Goal: Task Accomplishment & Management: Use online tool/utility

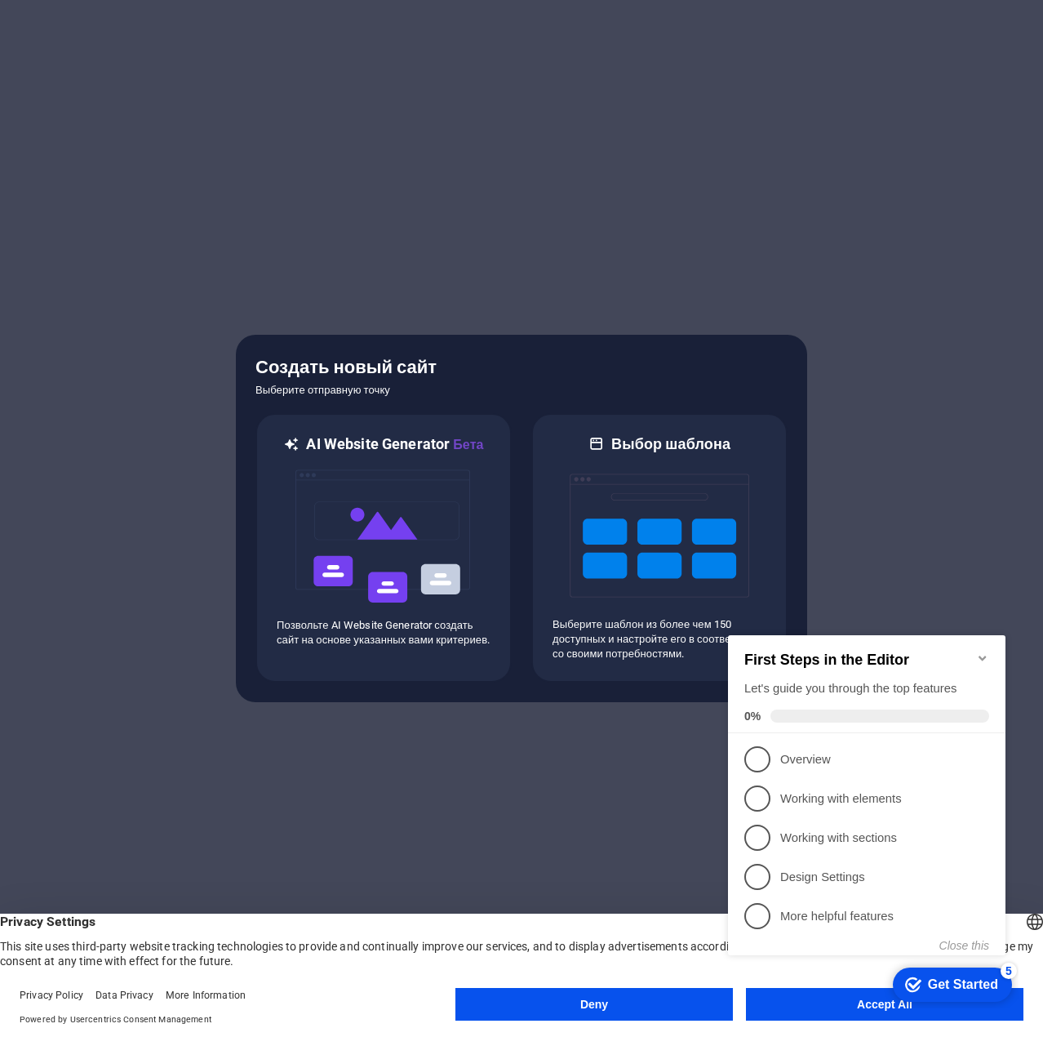
click at [845, 1011] on appcues-checklist "Contextual help checklist present on screen" at bounding box center [870, 811] width 297 height 401
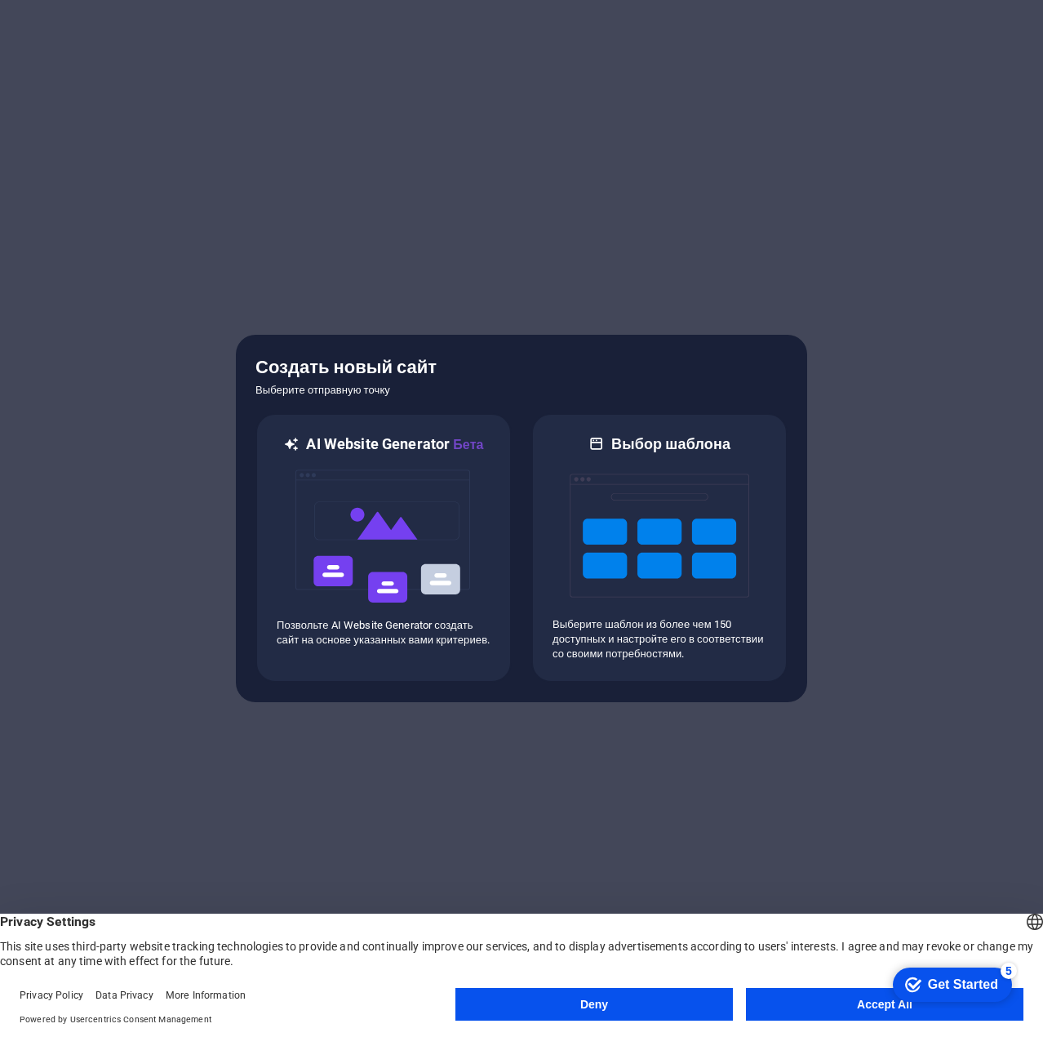
click at [880, 1008] on appcues-checklist "Contextual help checklist present on screen" at bounding box center [949, 985] width 139 height 53
click at [875, 1006] on button "Accept All" at bounding box center [885, 1004] width 278 height 33
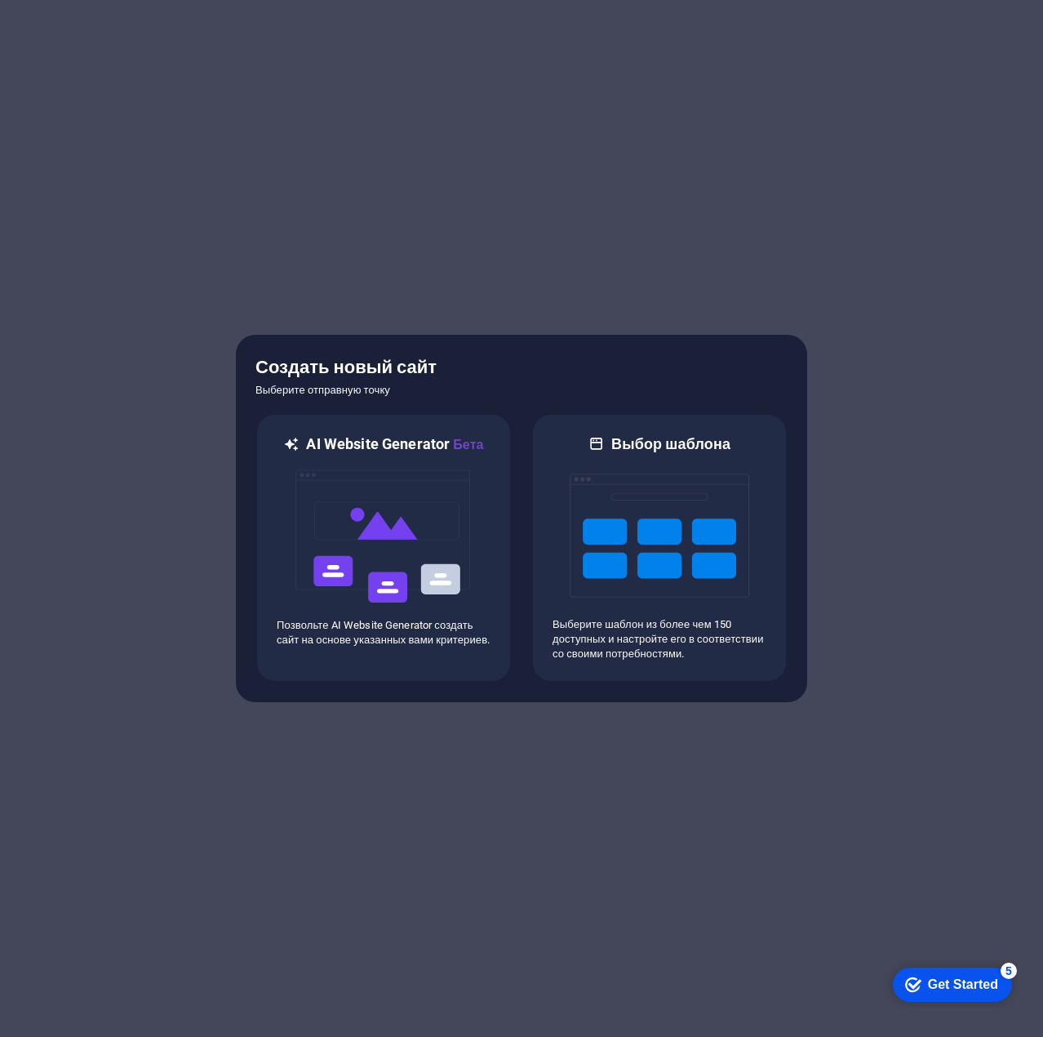
click at [875, 1006] on div at bounding box center [521, 518] width 1043 height 1037
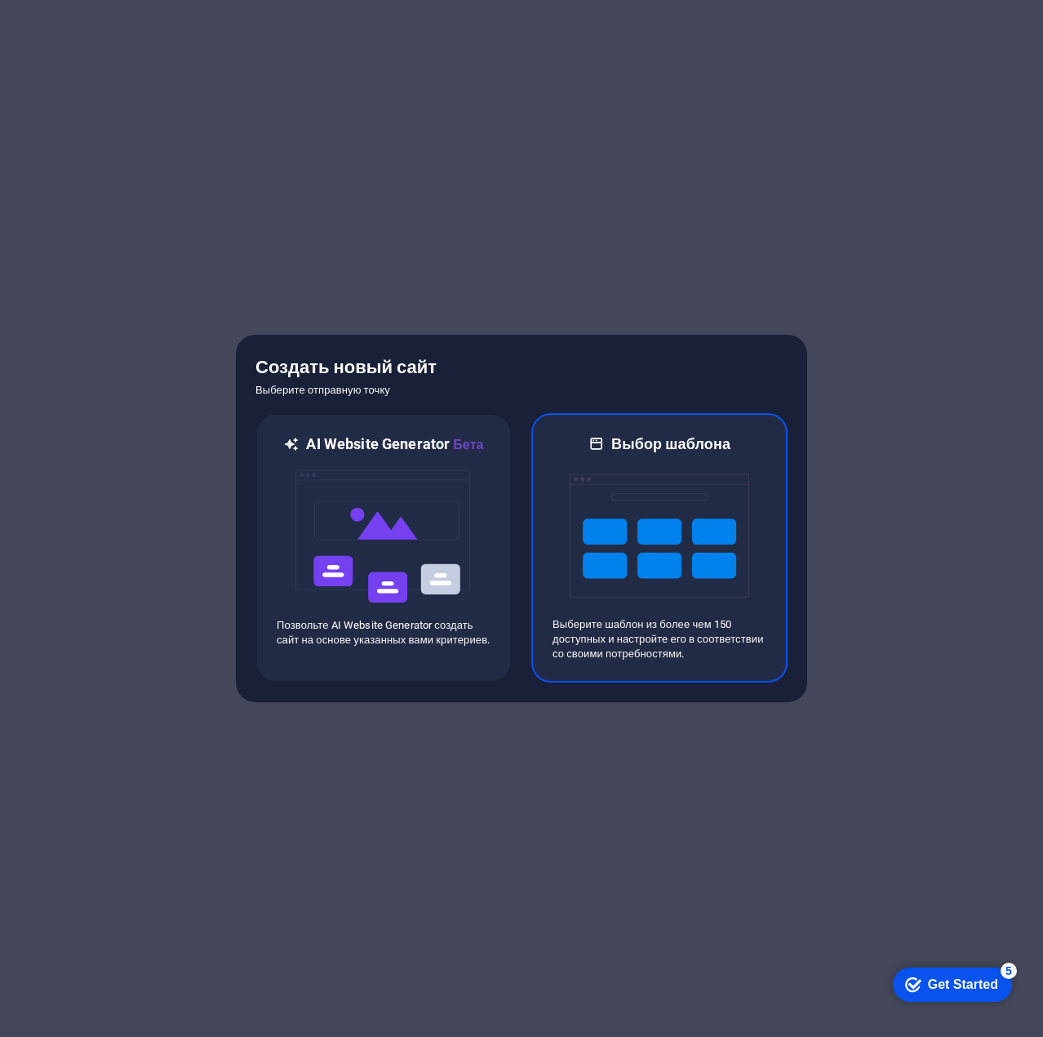
click at [624, 538] on img at bounding box center [660, 535] width 180 height 163
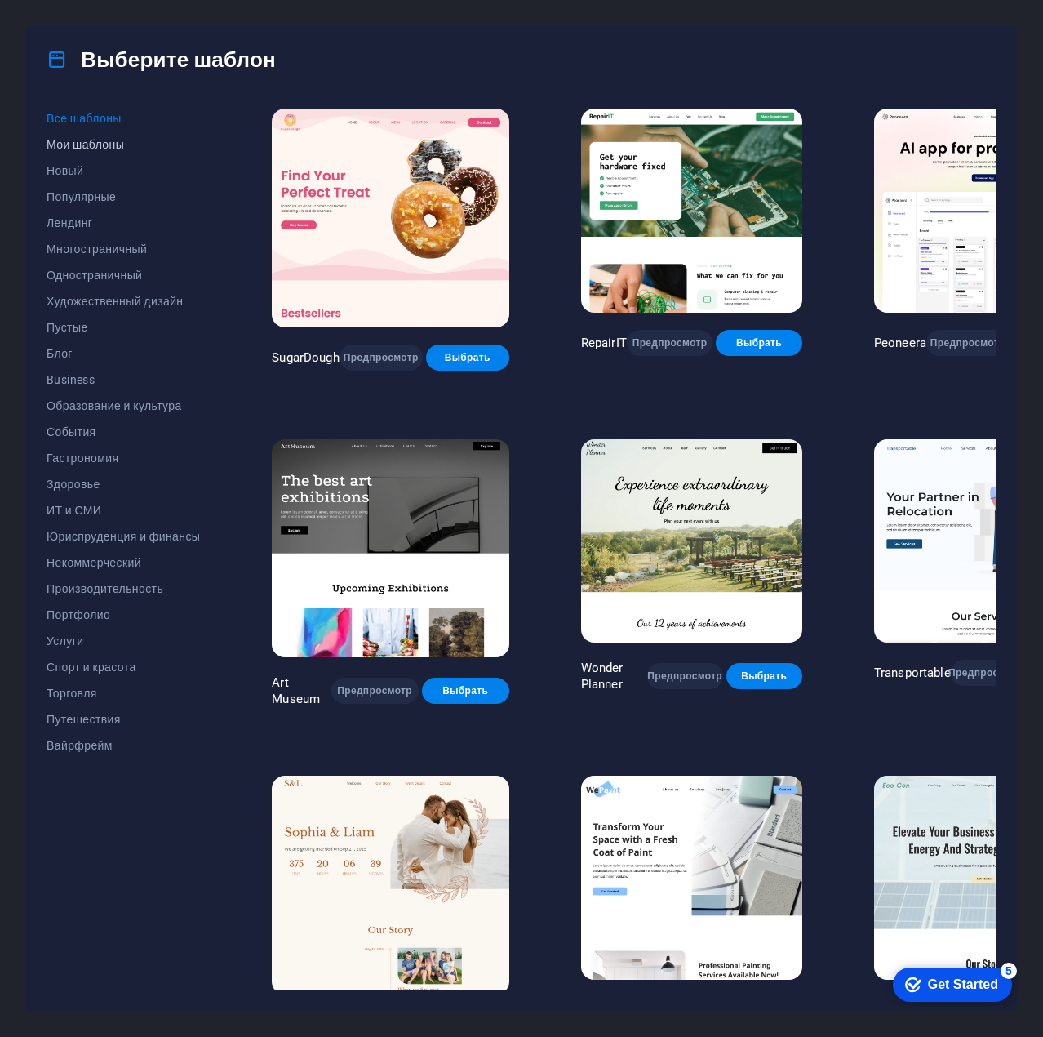
click at [101, 141] on span "Мои шаблоны" at bounding box center [123, 144] width 153 height 13
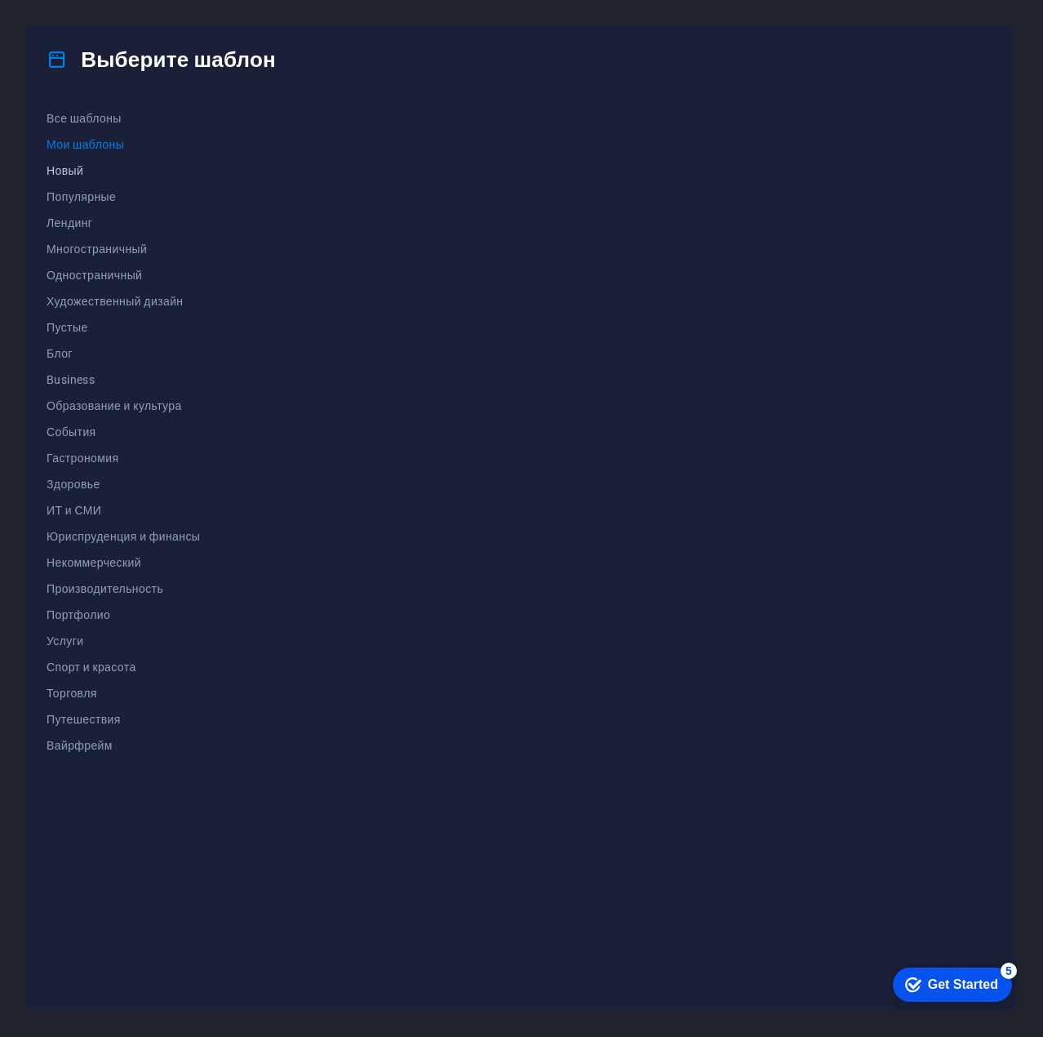
click at [70, 169] on span "Новый" at bounding box center [123, 170] width 153 height 13
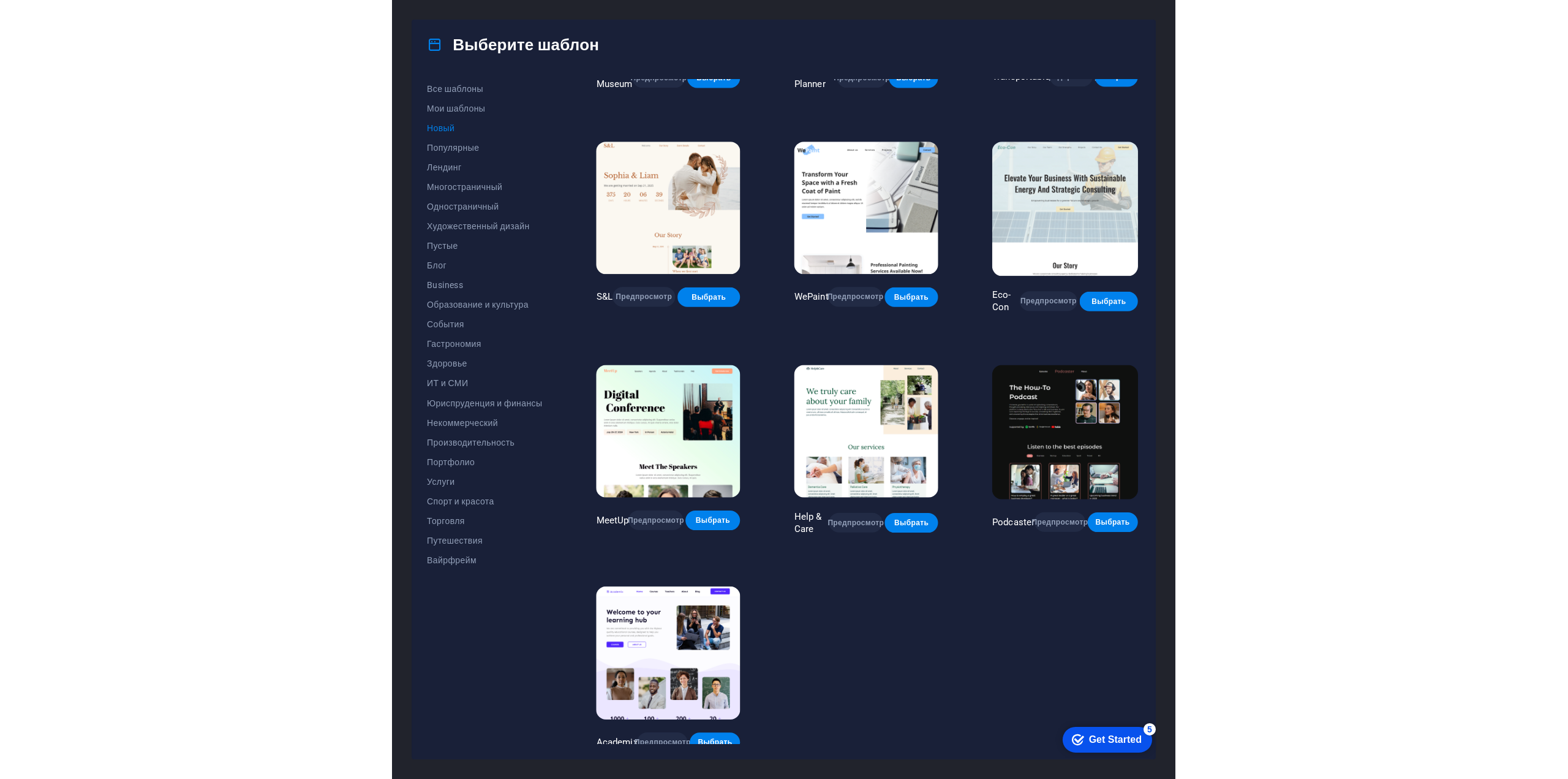
scroll to position [648, 0]
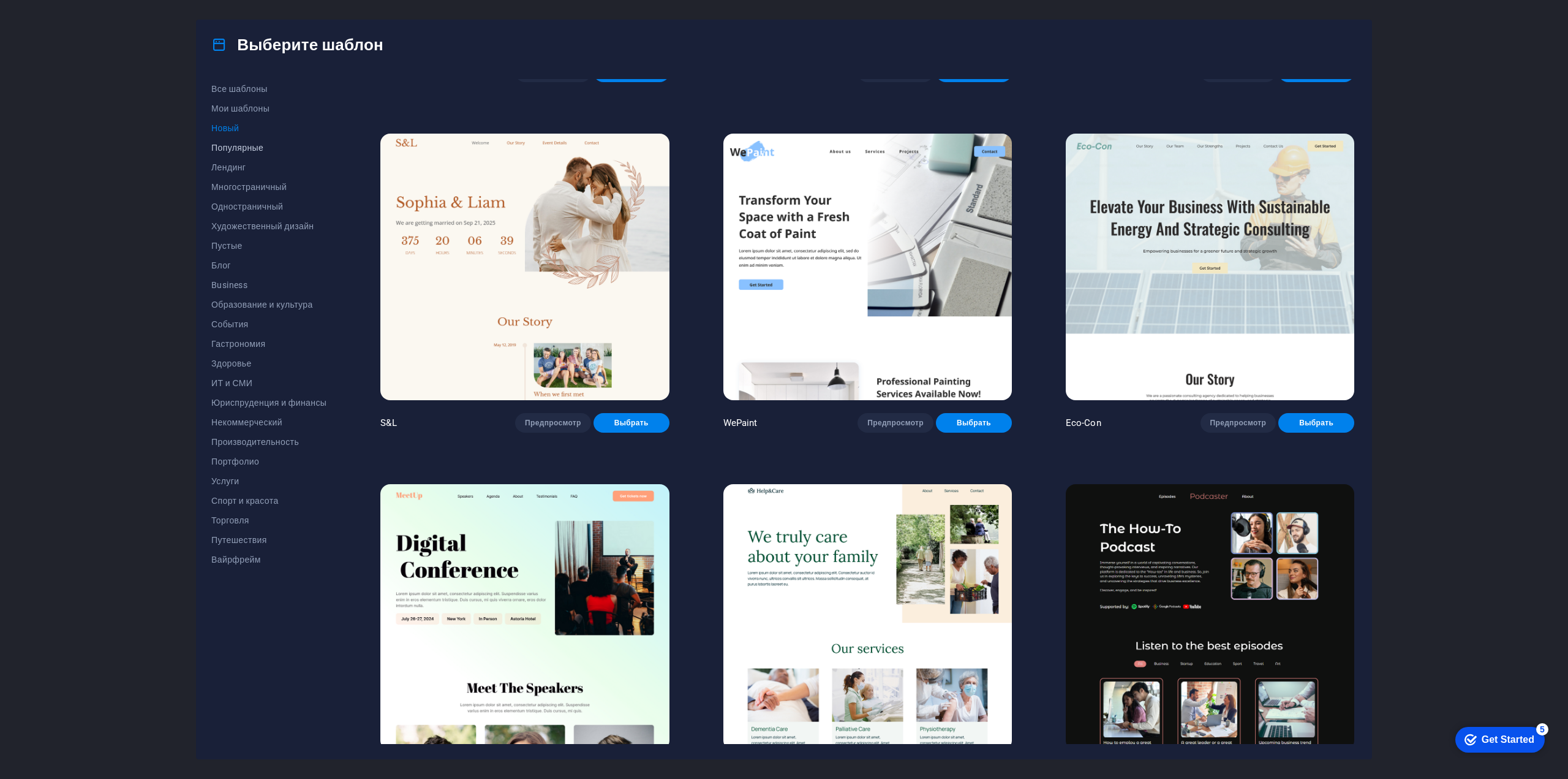
click at [242, 141] on button "Популярные" at bounding box center [269, 148] width 115 height 20
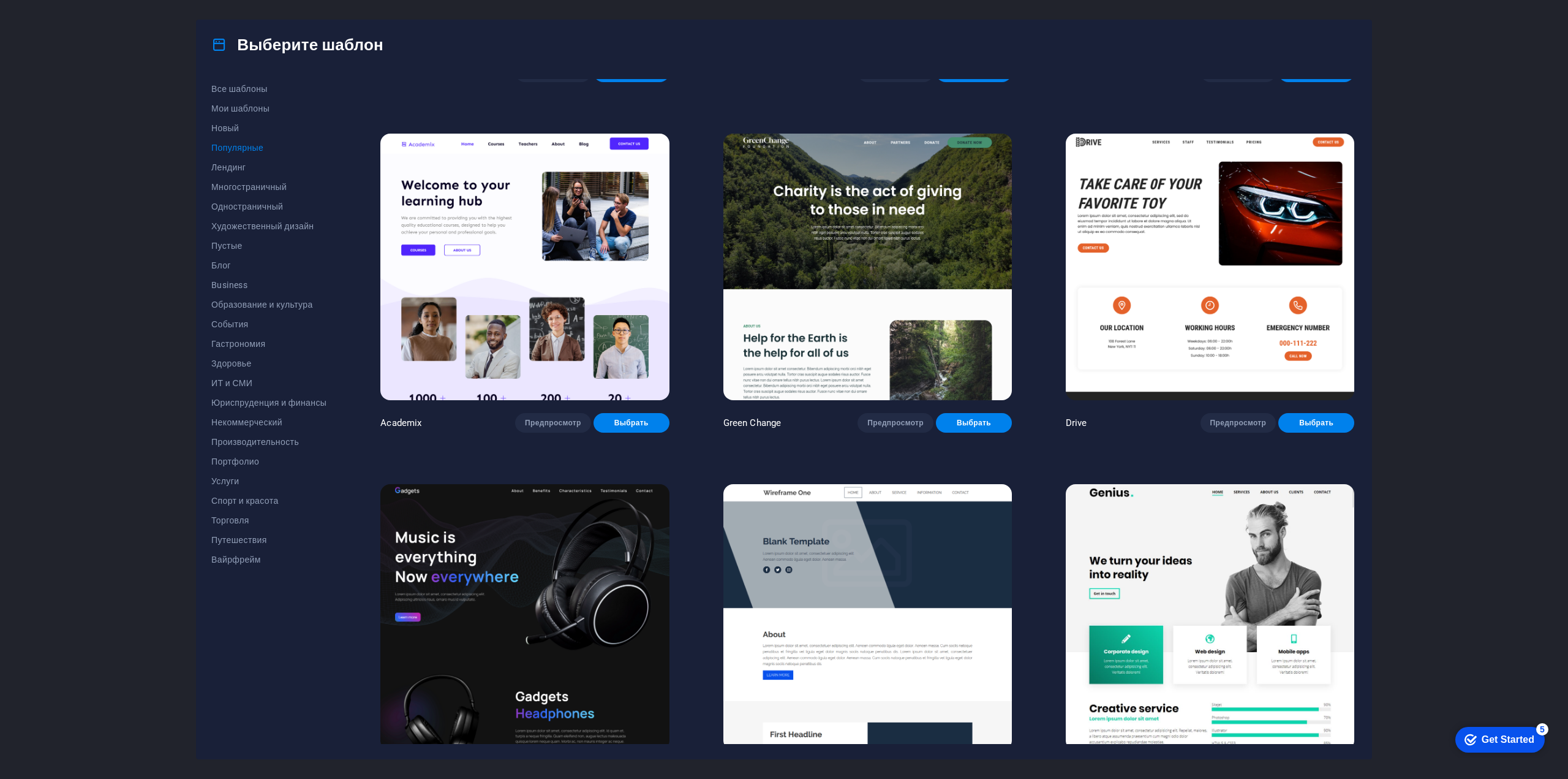
scroll to position [299, 0]
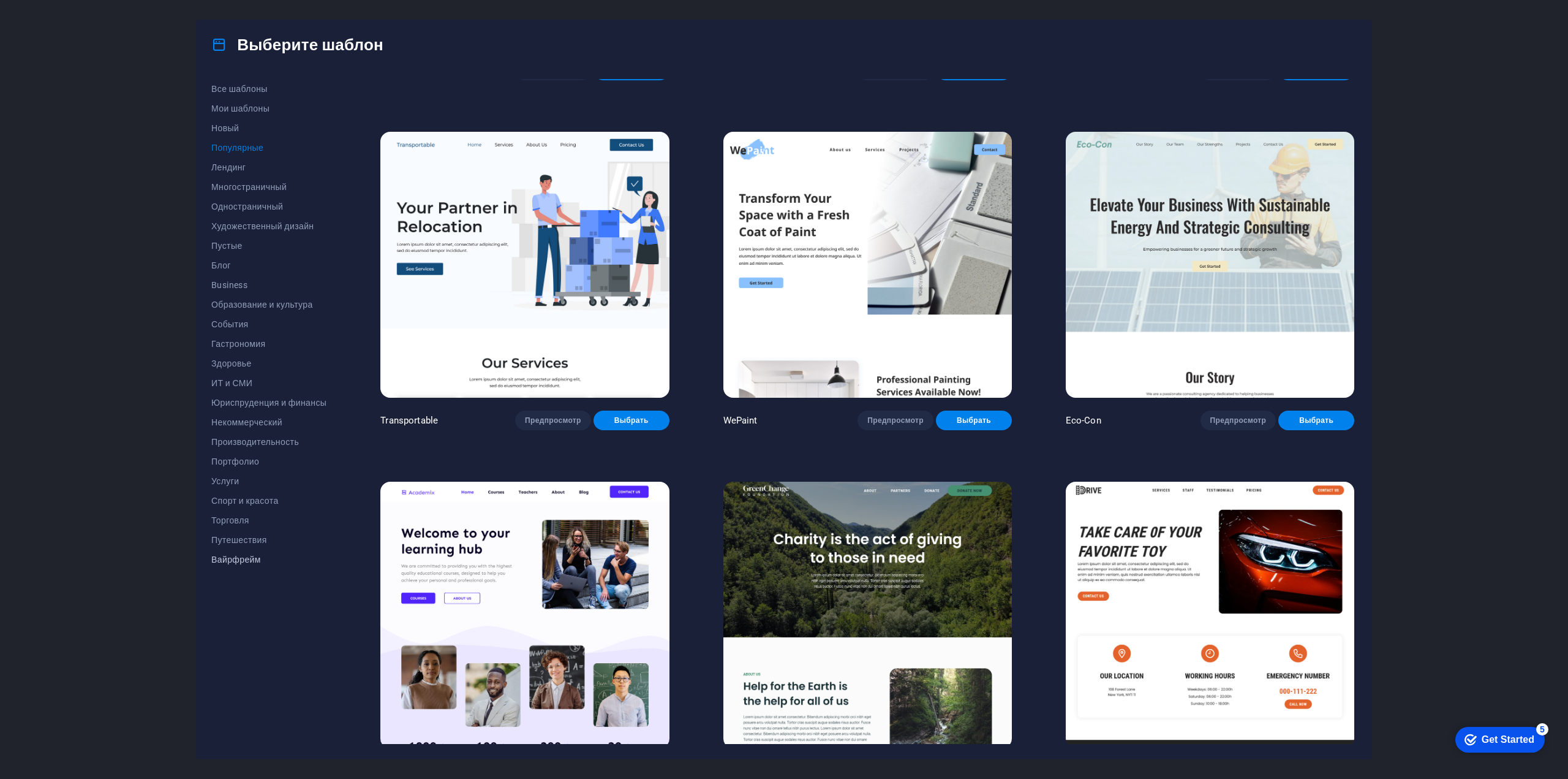
click at [246, 561] on span "Вайрфрейм" at bounding box center [269, 559] width 115 height 10
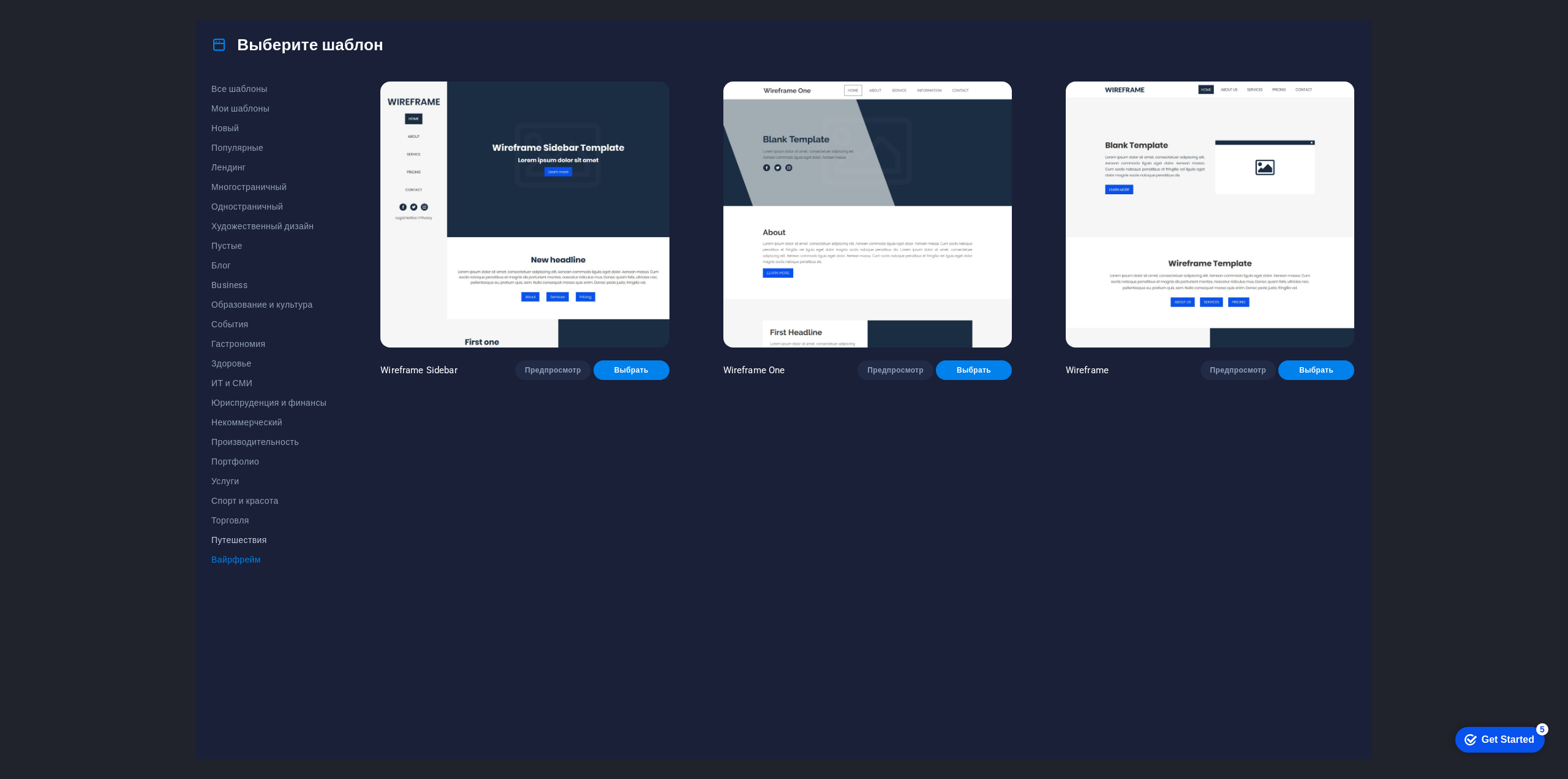
click at [245, 535] on span "Путешествия" at bounding box center [269, 540] width 115 height 10
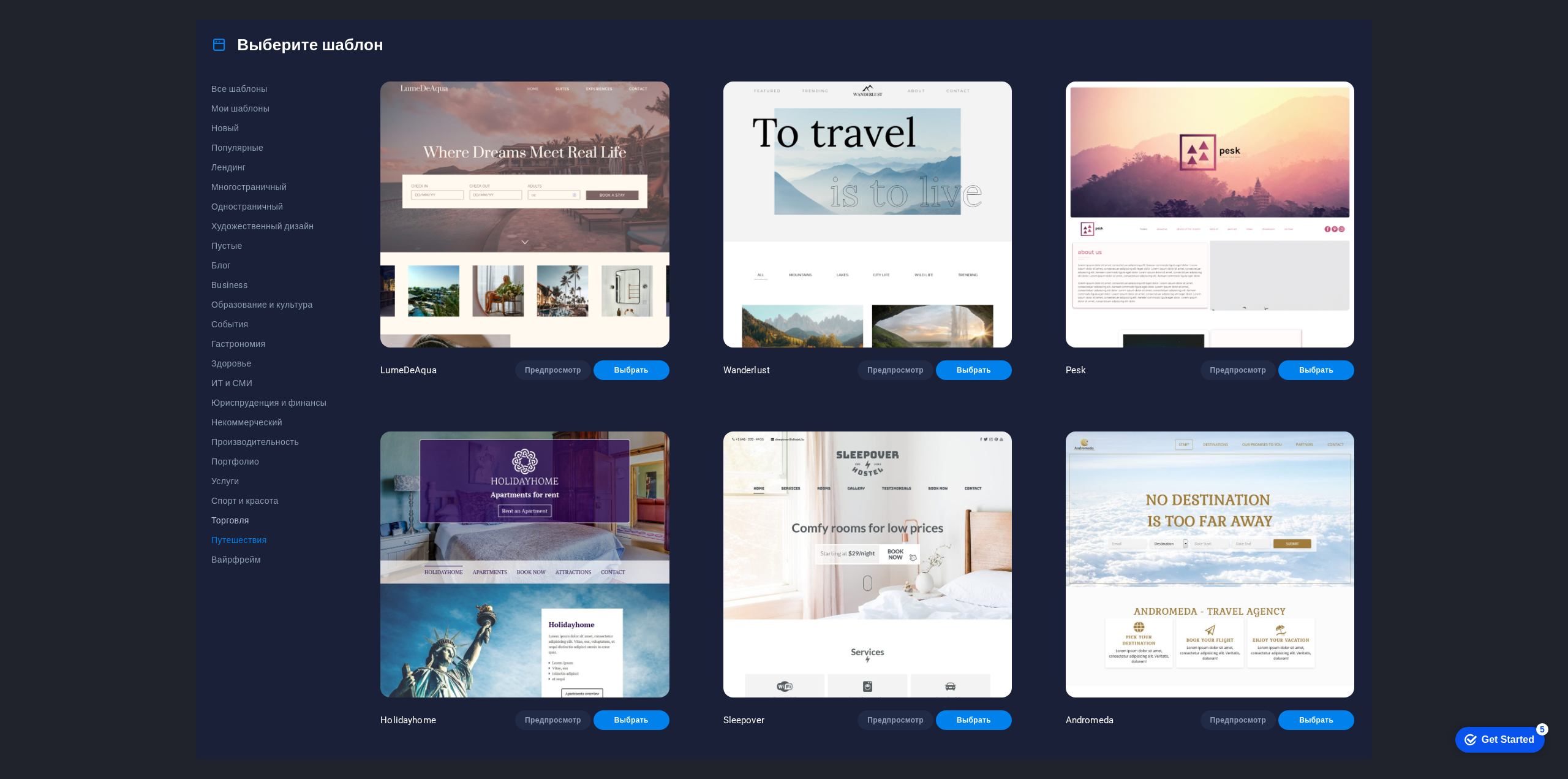
click at [242, 521] on span "Торговля" at bounding box center [269, 520] width 115 height 10
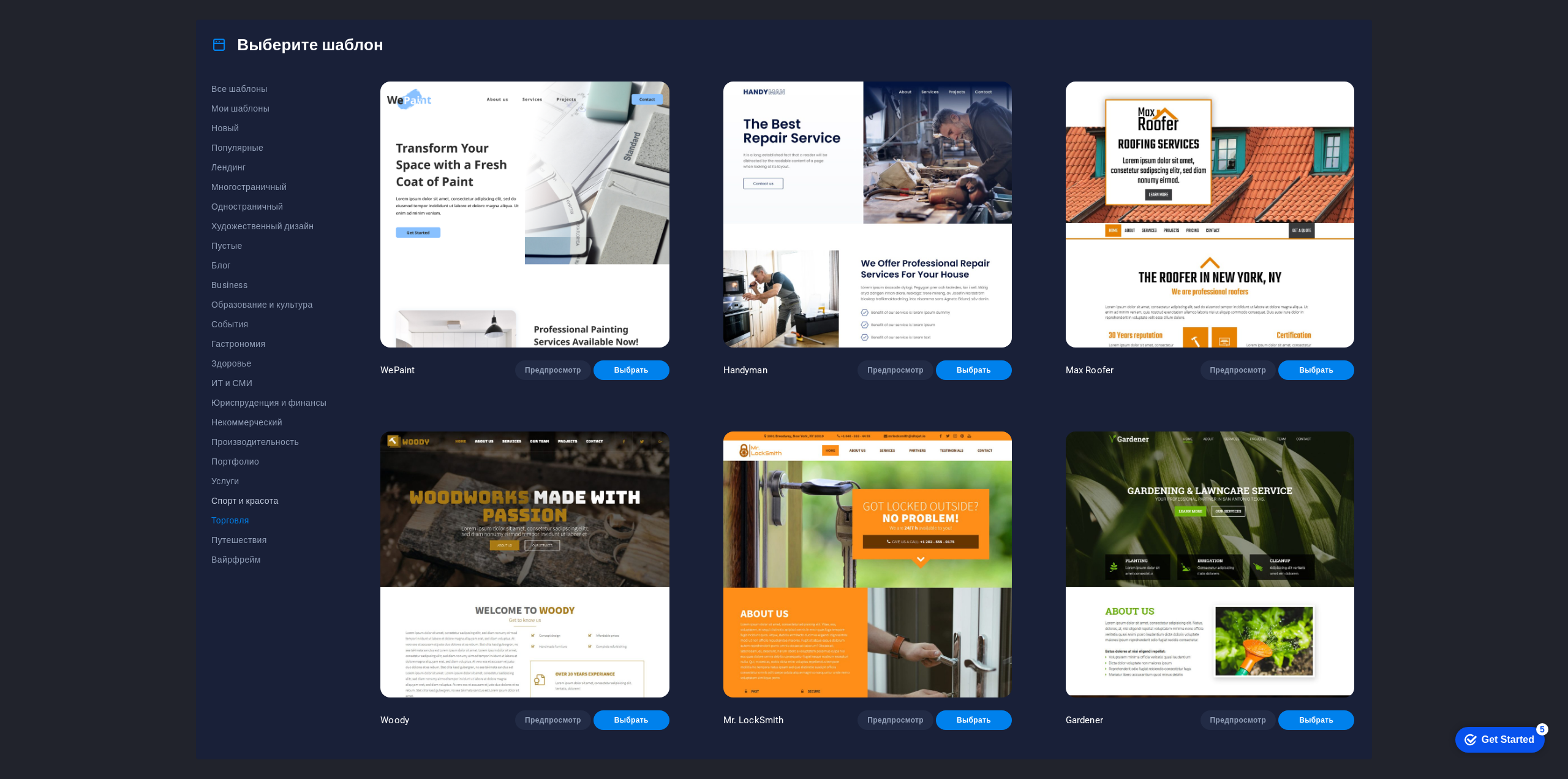
click at [260, 496] on span "Спорт и красота" at bounding box center [269, 500] width 115 height 10
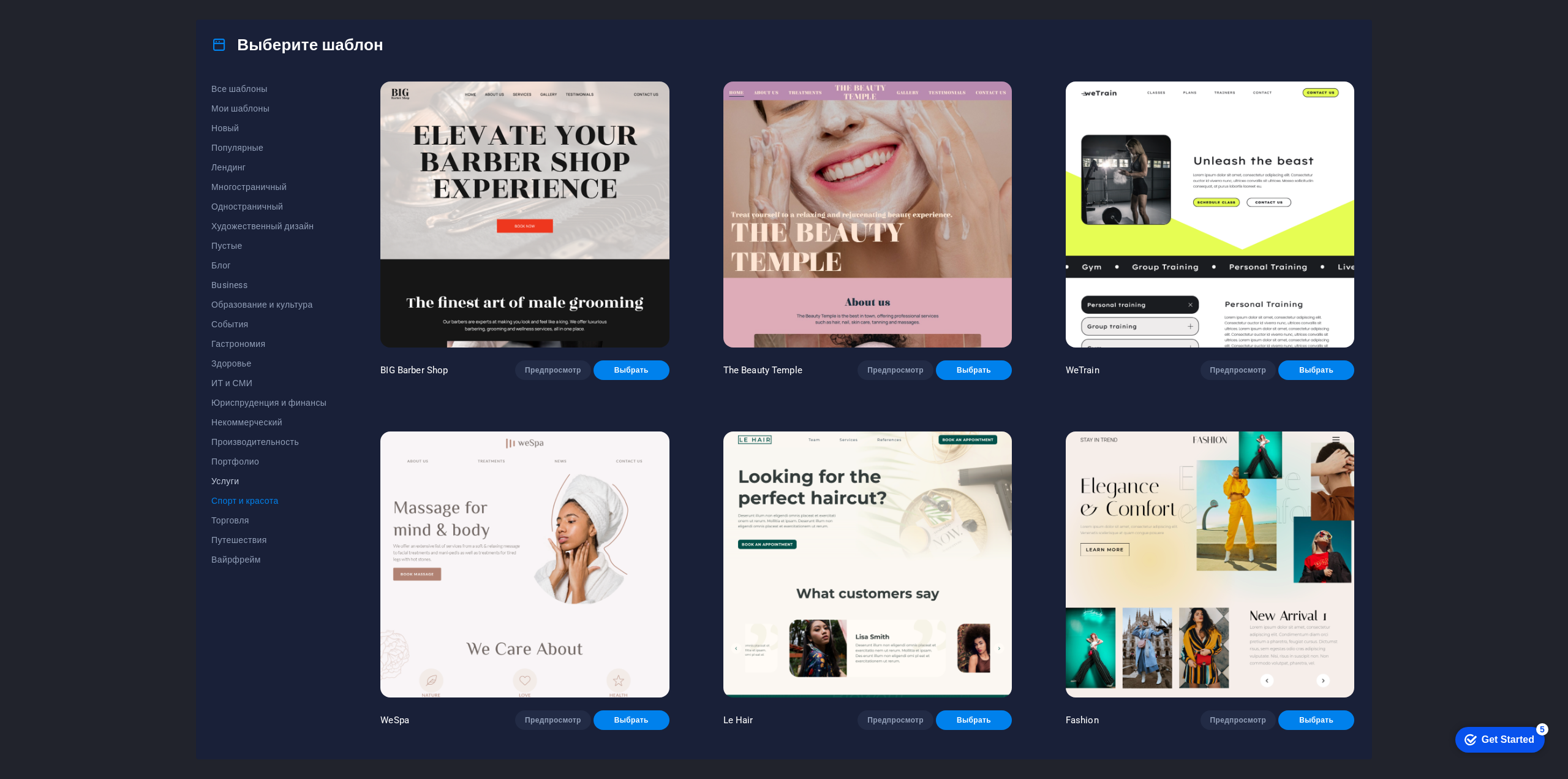
click at [232, 477] on span "Услуги" at bounding box center [269, 480] width 115 height 10
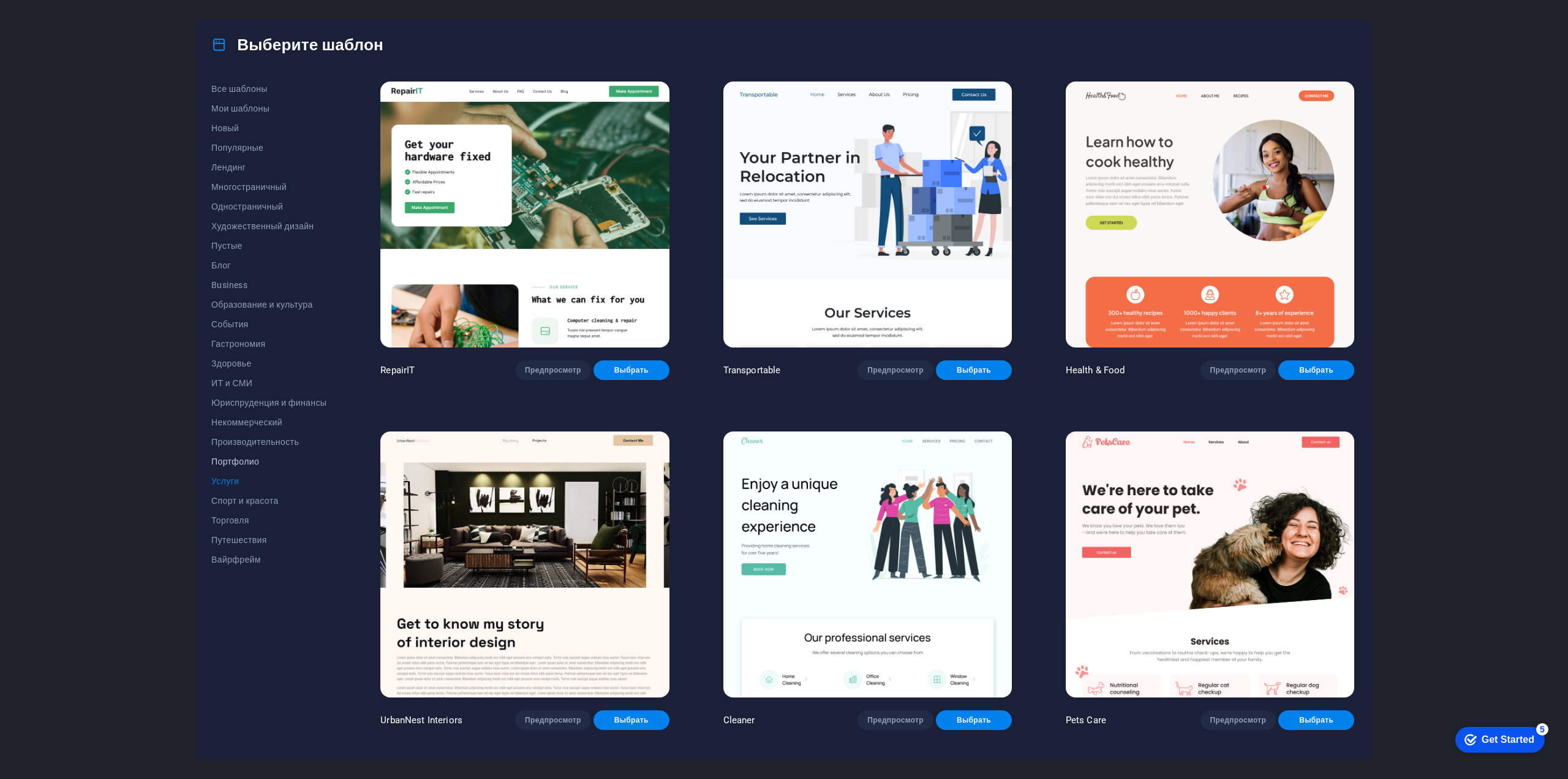
click at [241, 460] on span "Портфолио" at bounding box center [269, 461] width 115 height 10
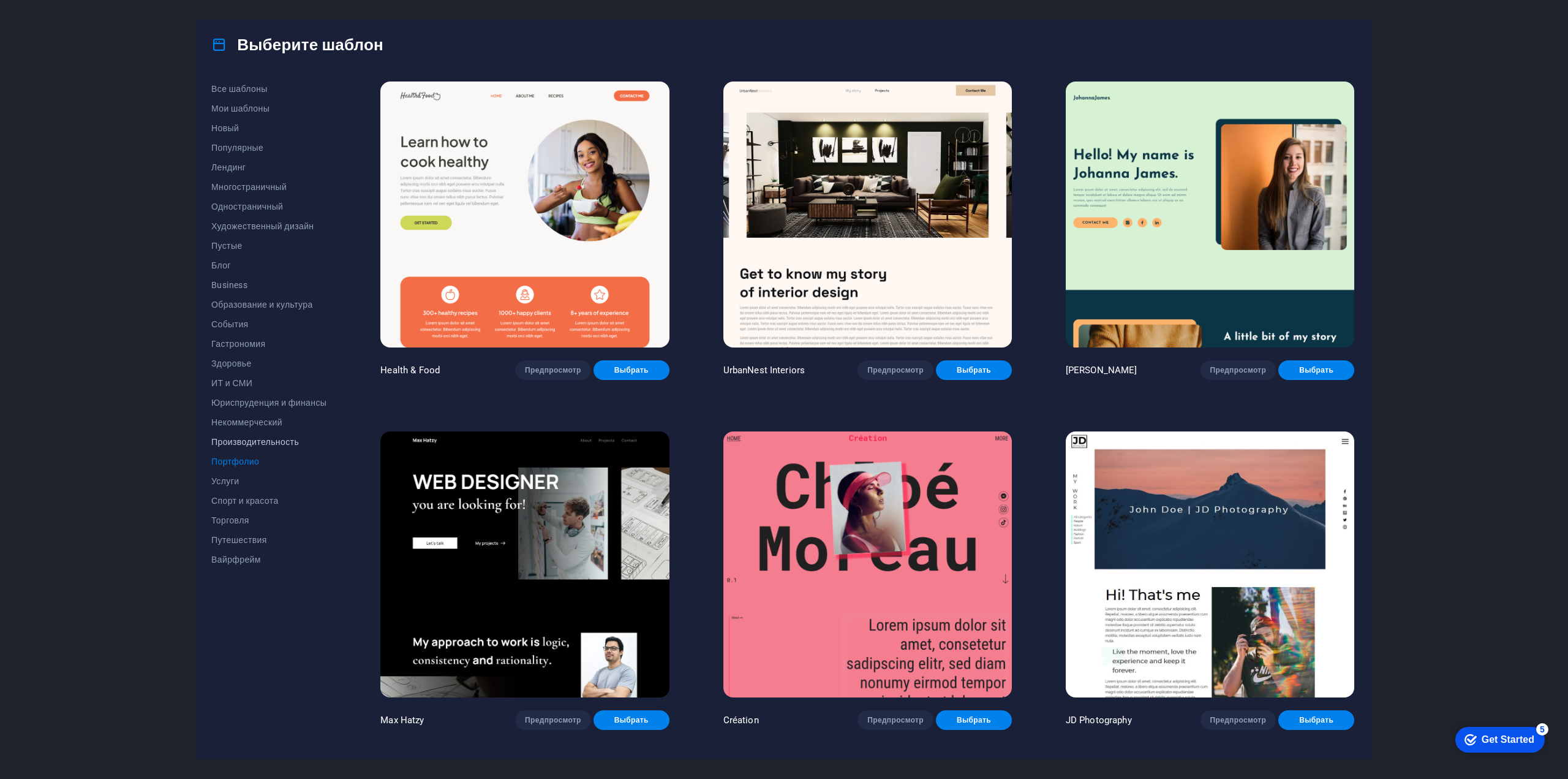
click at [248, 442] on span "Производительность" at bounding box center [269, 441] width 115 height 10
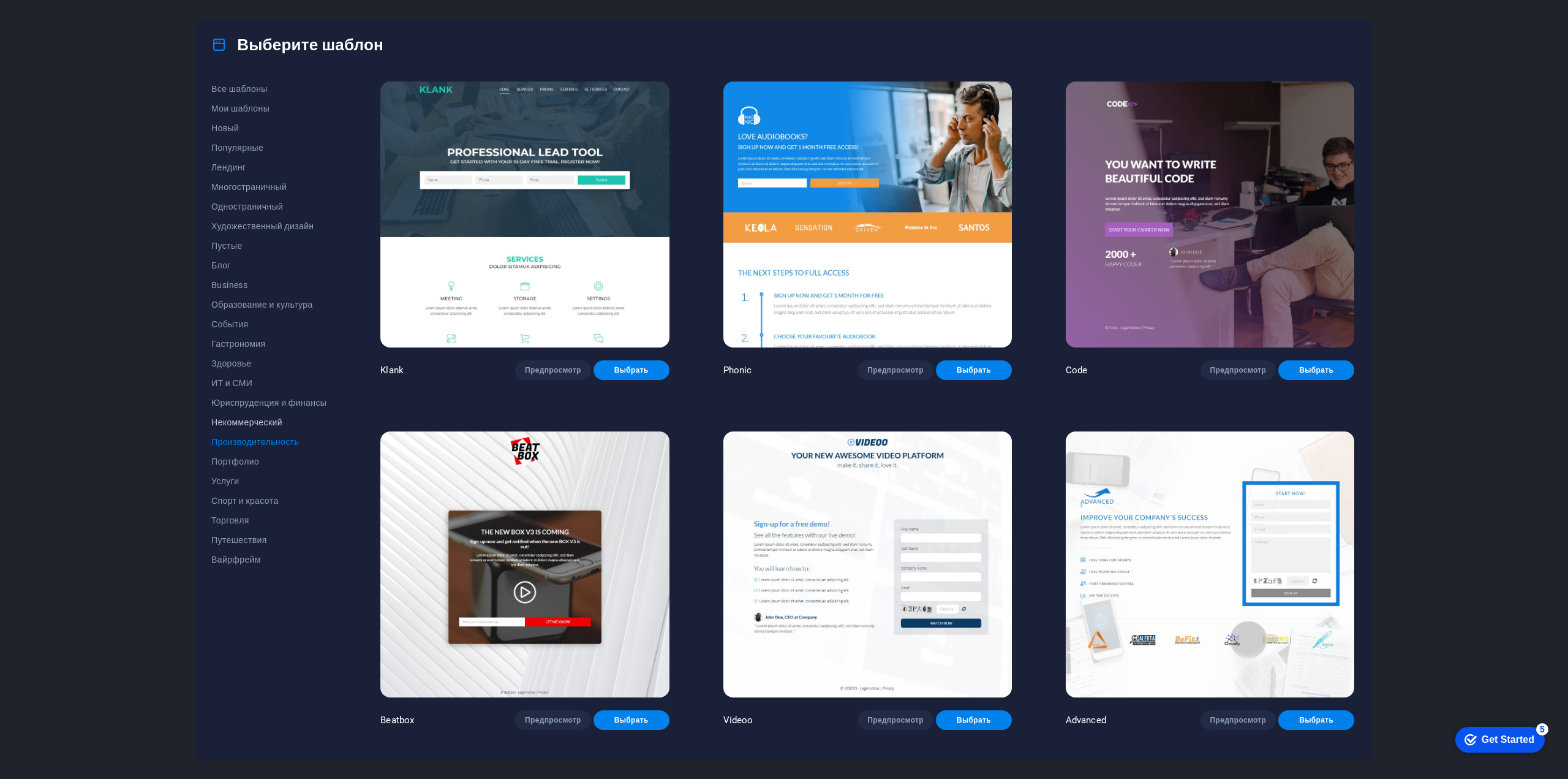
click at [265, 425] on span "Некоммерческий" at bounding box center [269, 422] width 115 height 10
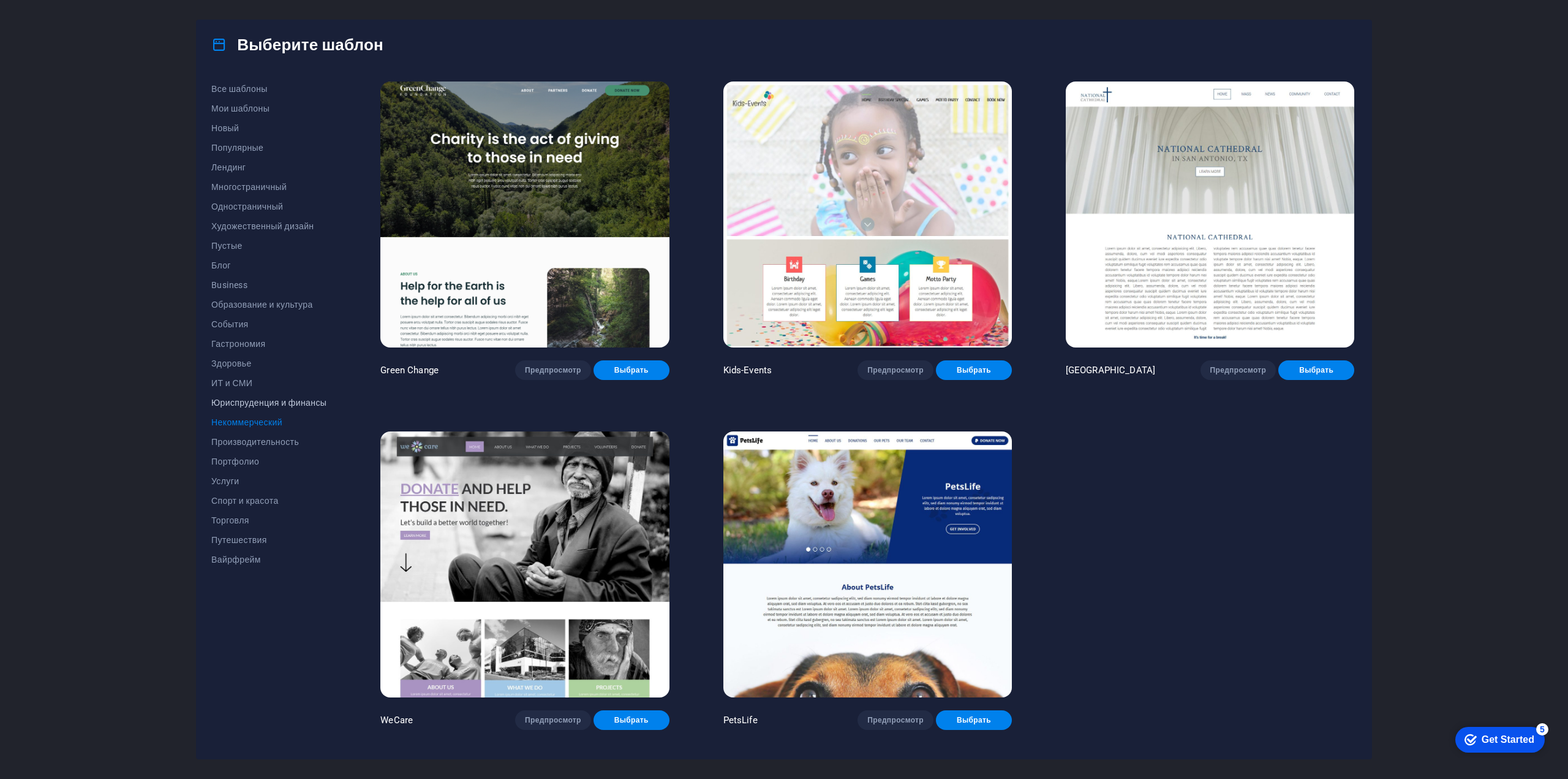
click at [264, 402] on span "Юриспруденция и финансы" at bounding box center [269, 402] width 115 height 10
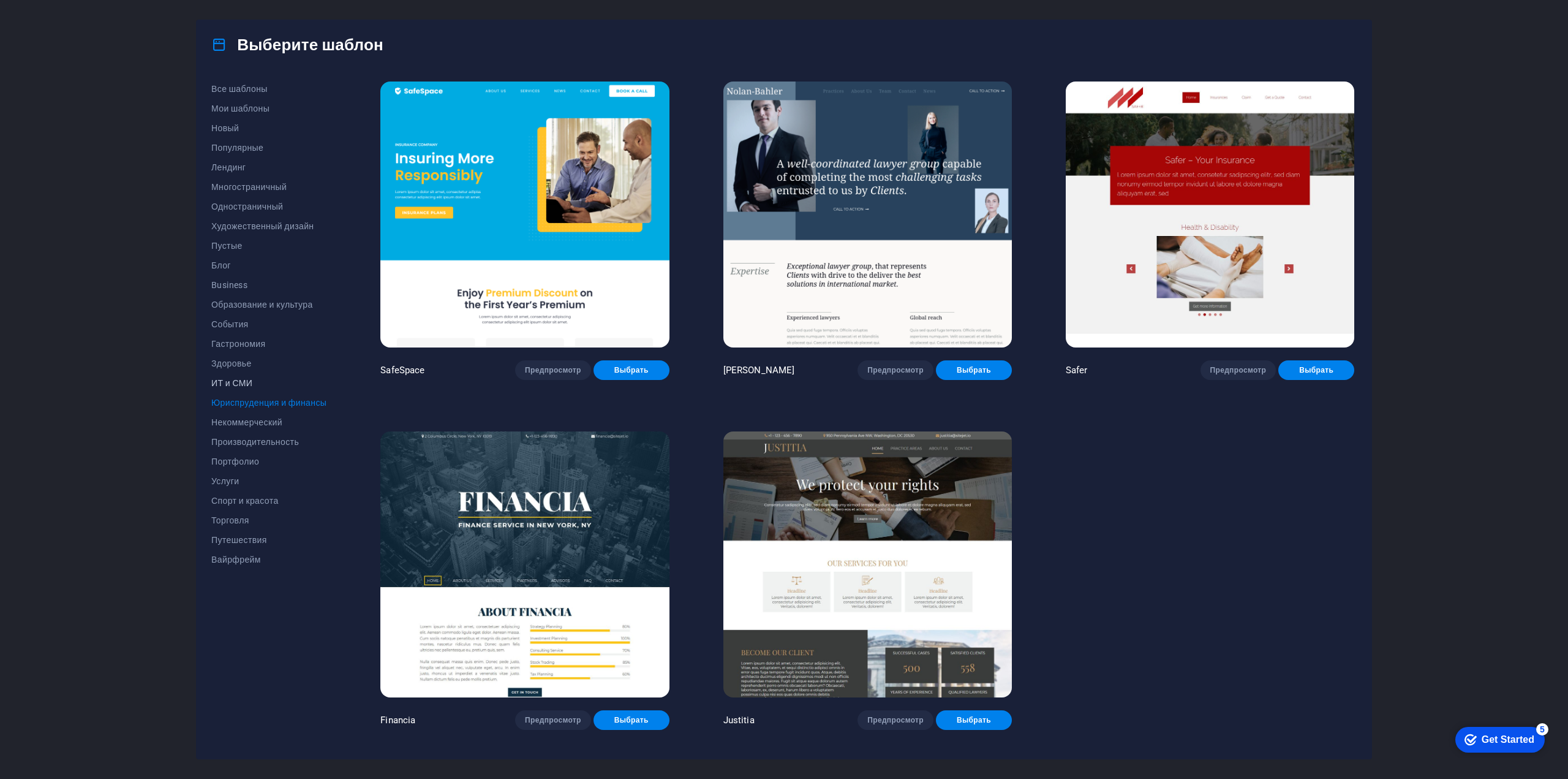
click at [235, 383] on span "ИТ и СМИ" at bounding box center [269, 383] width 115 height 10
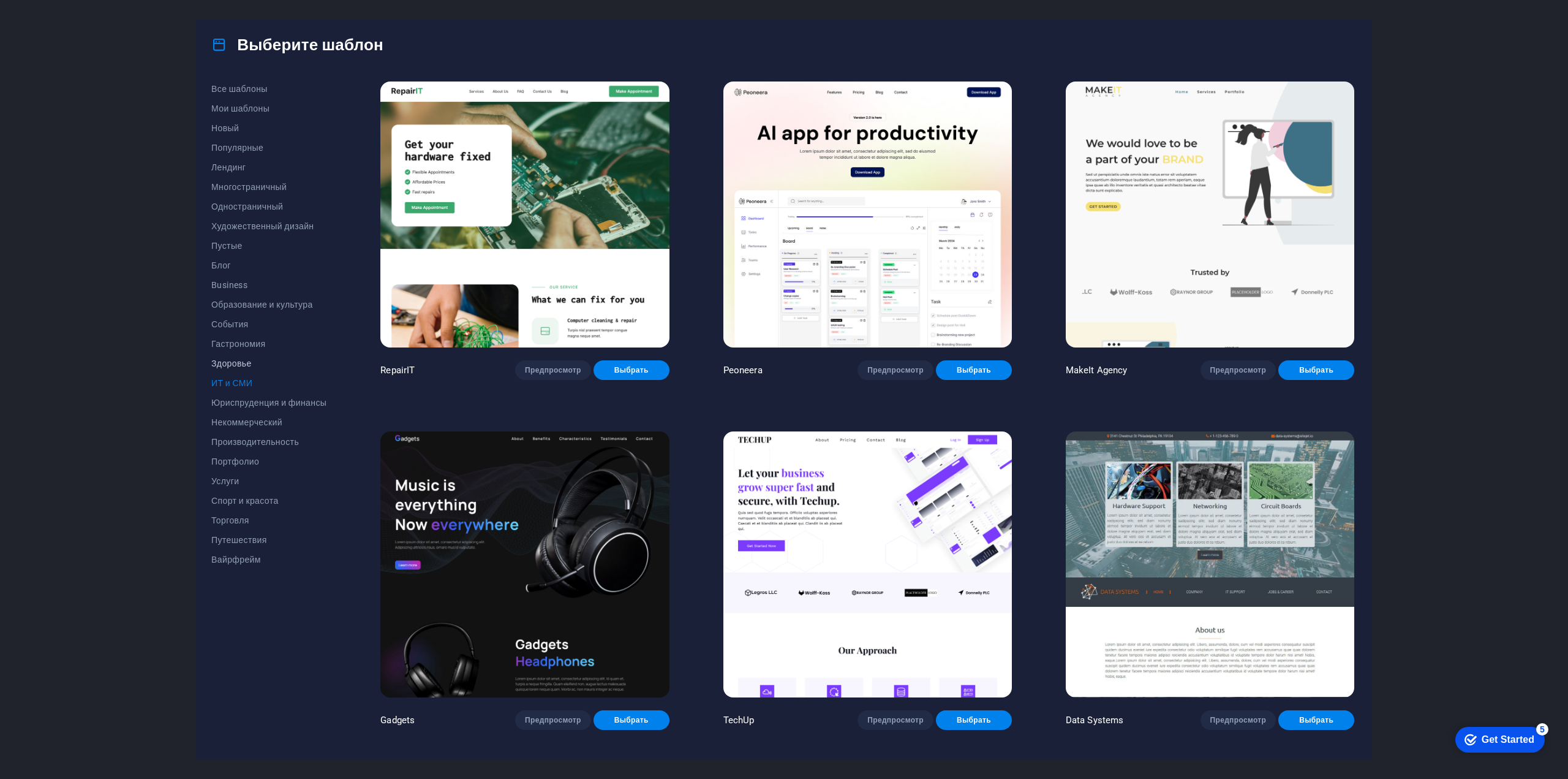
click at [239, 360] on span "Здоровье" at bounding box center [269, 363] width 115 height 10
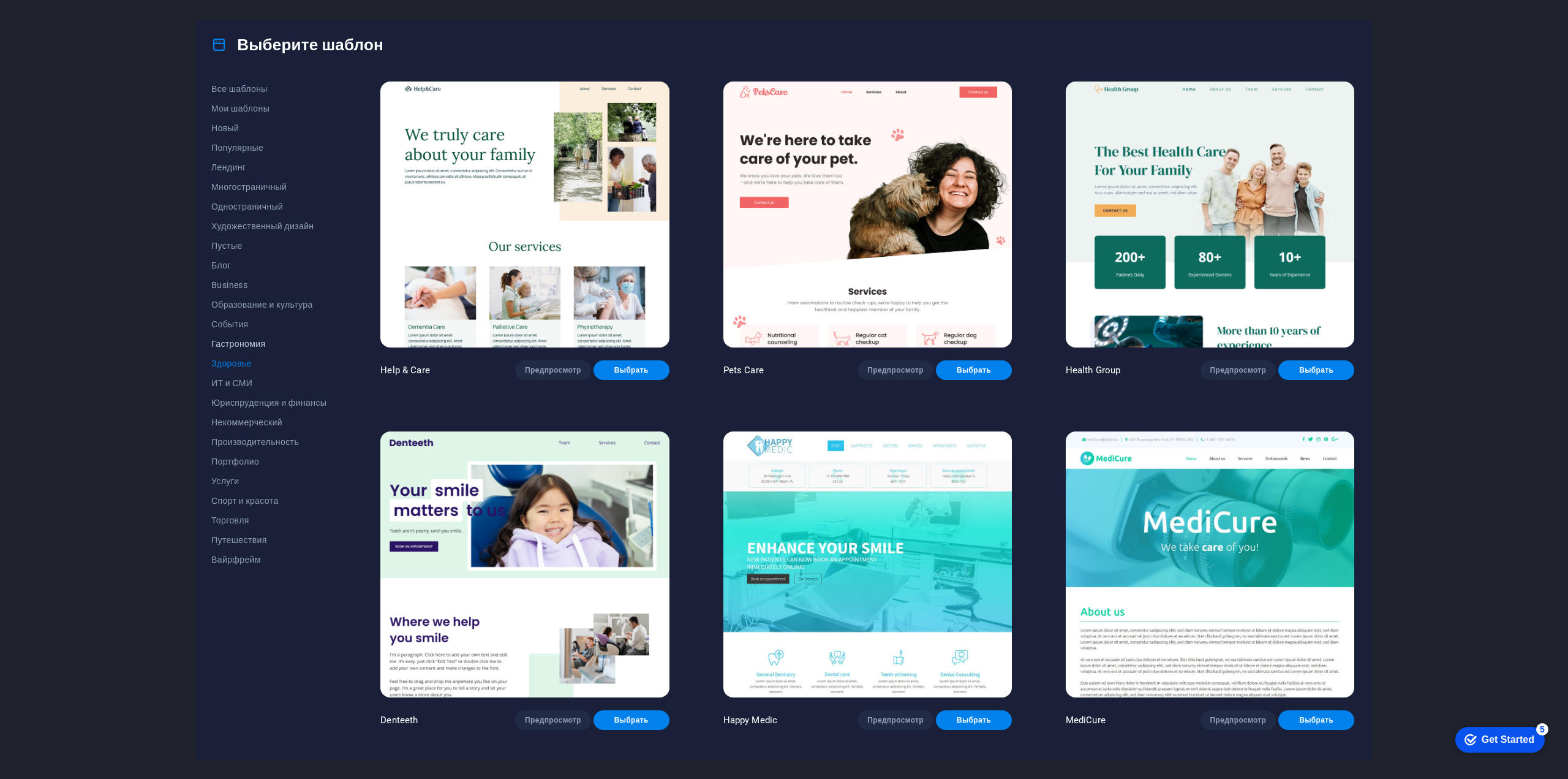
click at [234, 344] on span "Гастрономия" at bounding box center [269, 343] width 115 height 10
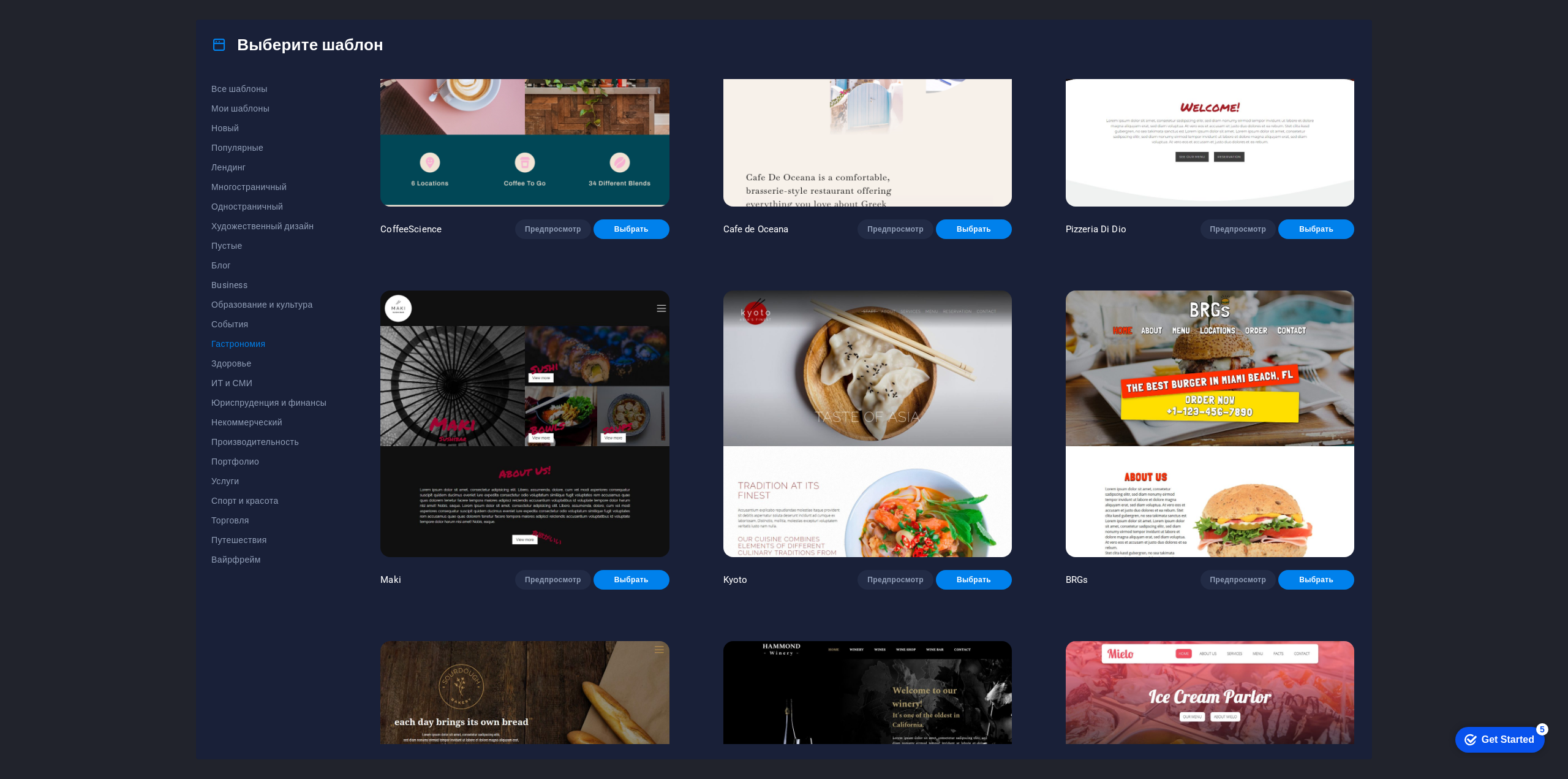
scroll to position [490, 0]
click at [242, 326] on span "События" at bounding box center [269, 323] width 115 height 10
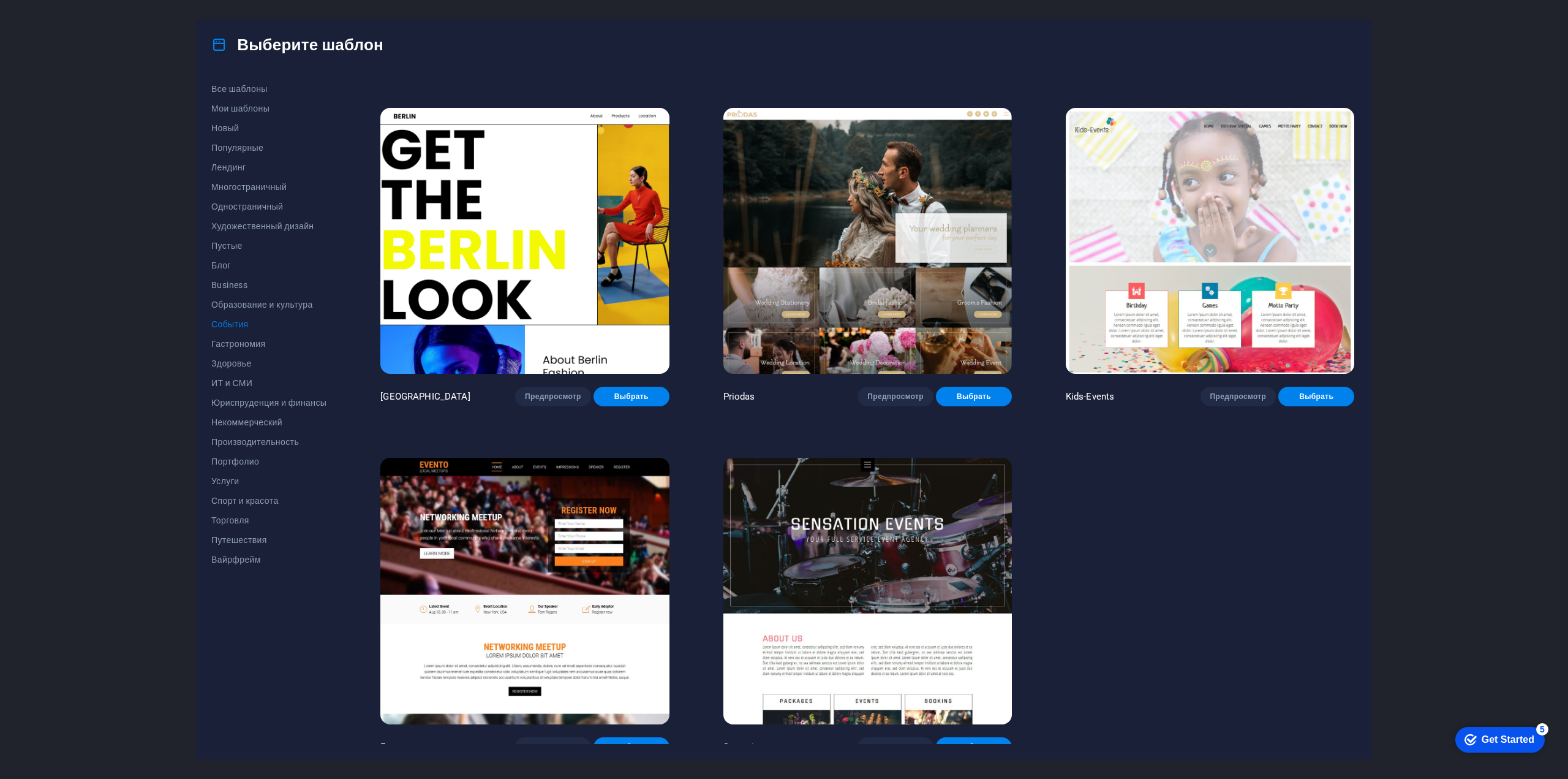
scroll to position [330, 0]
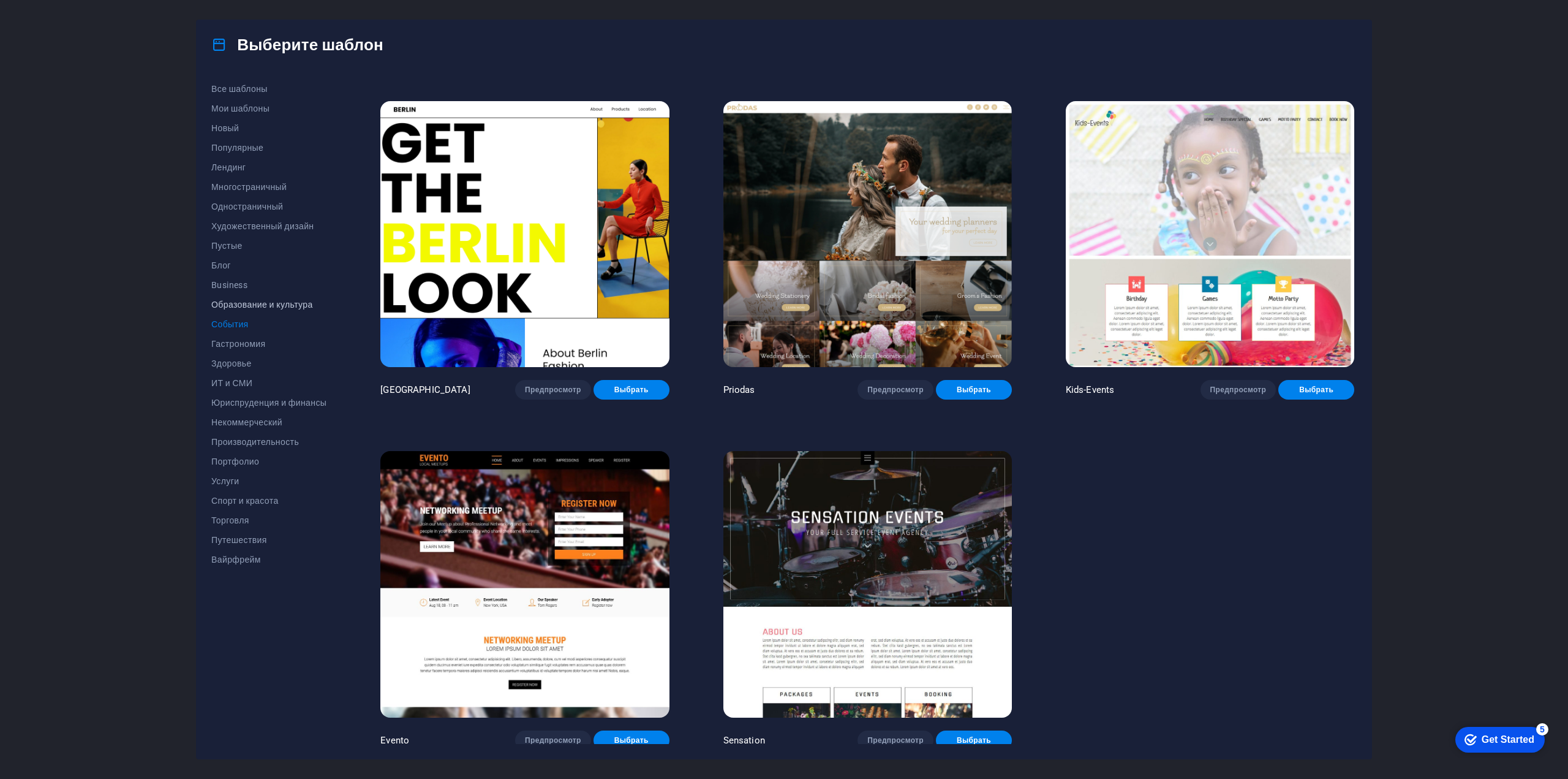
click at [238, 302] on span "Образование и культура" at bounding box center [269, 304] width 115 height 10
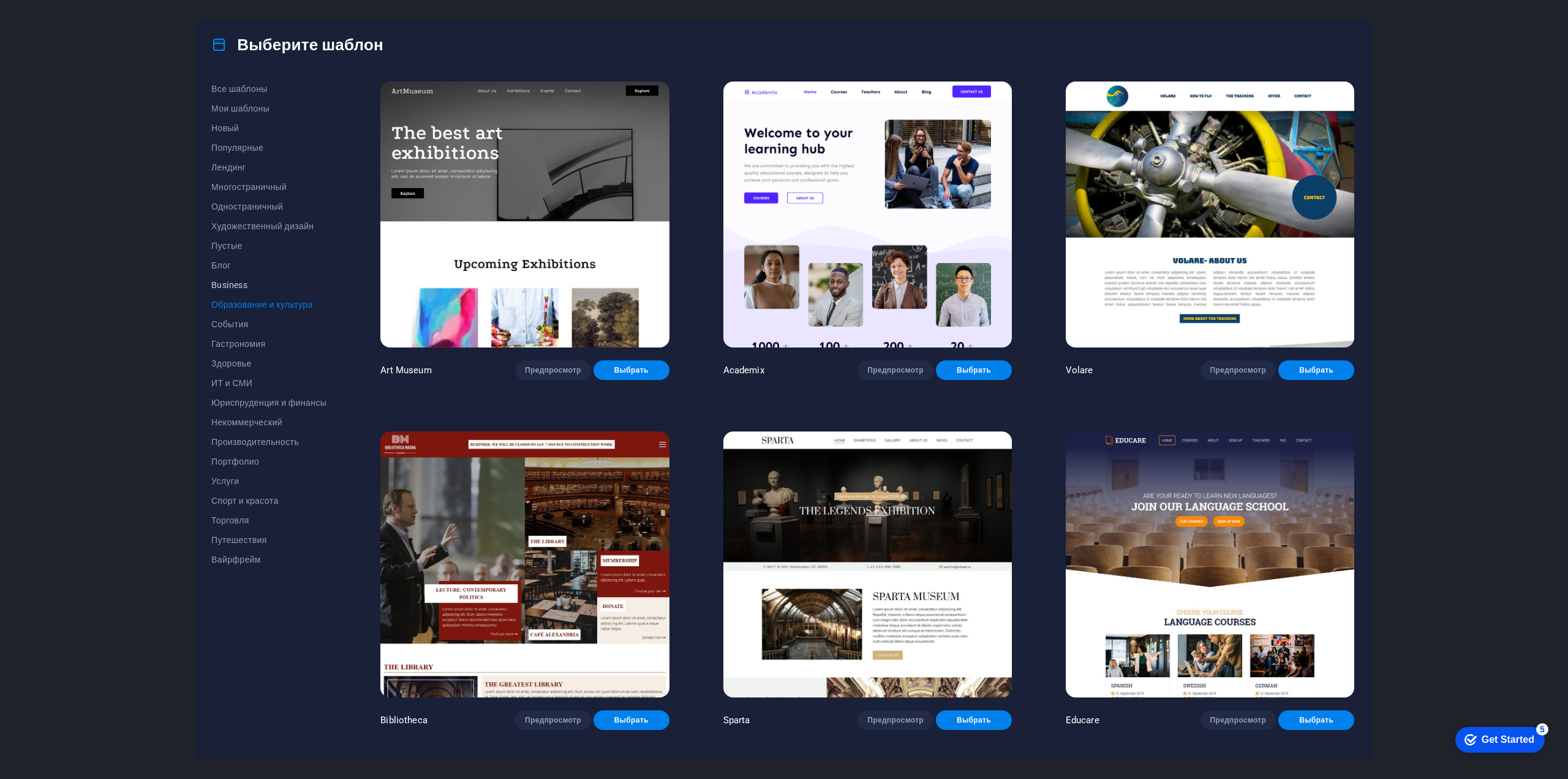
click at [239, 282] on span "Business" at bounding box center [269, 284] width 115 height 10
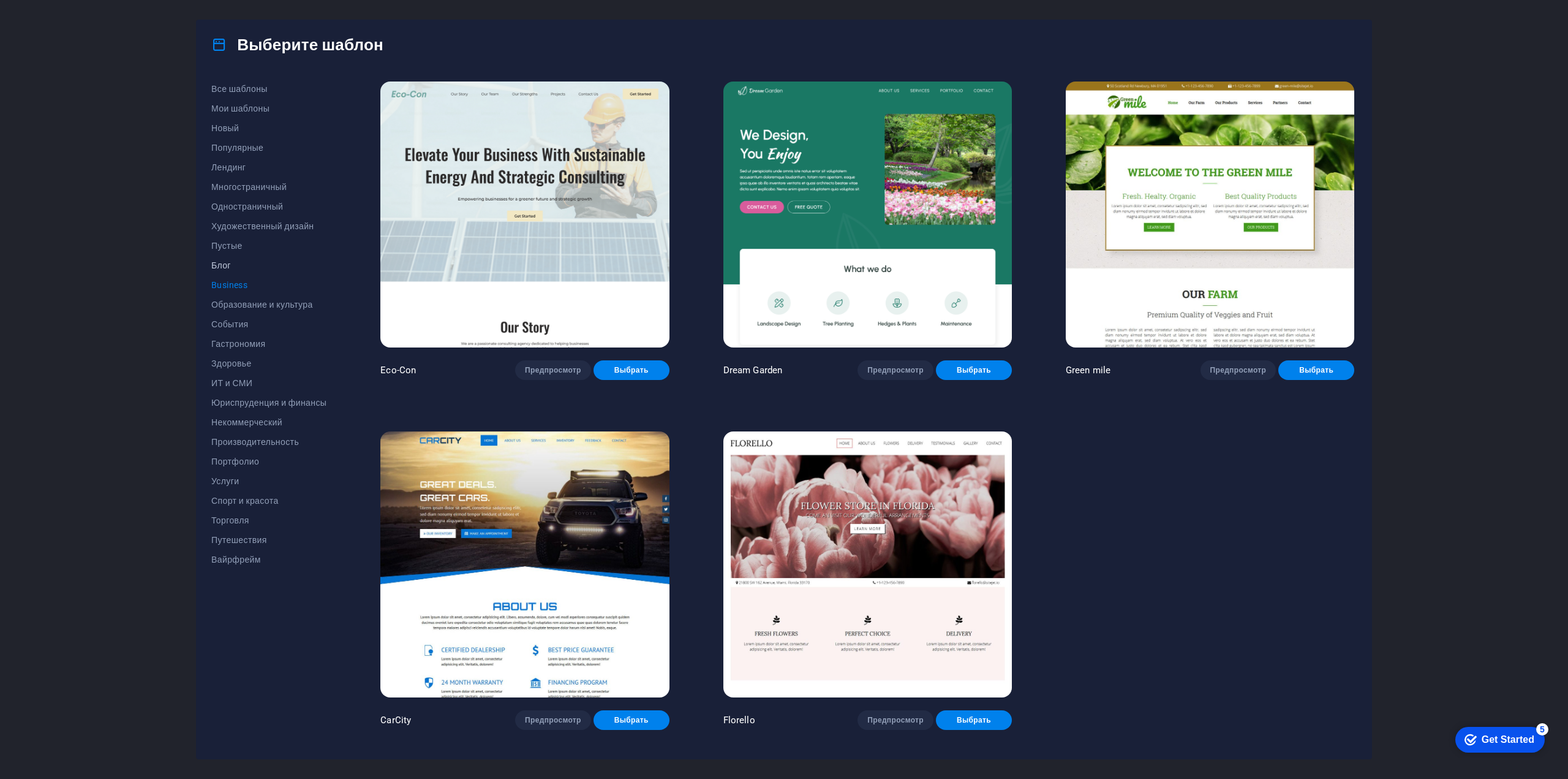
click at [228, 263] on span "Блог" at bounding box center [269, 265] width 115 height 10
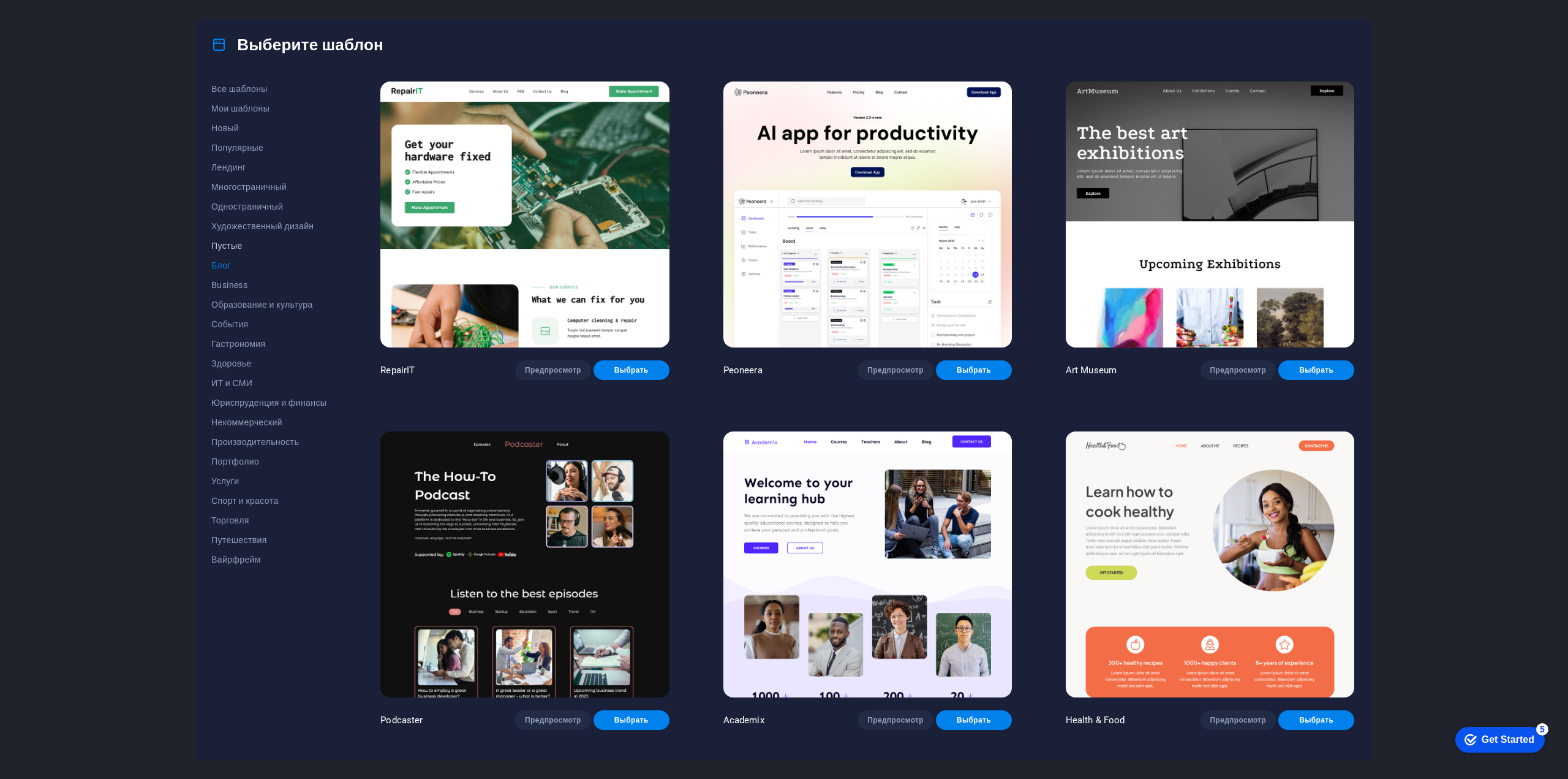
click at [230, 251] on button "Пустые" at bounding box center [269, 245] width 115 height 20
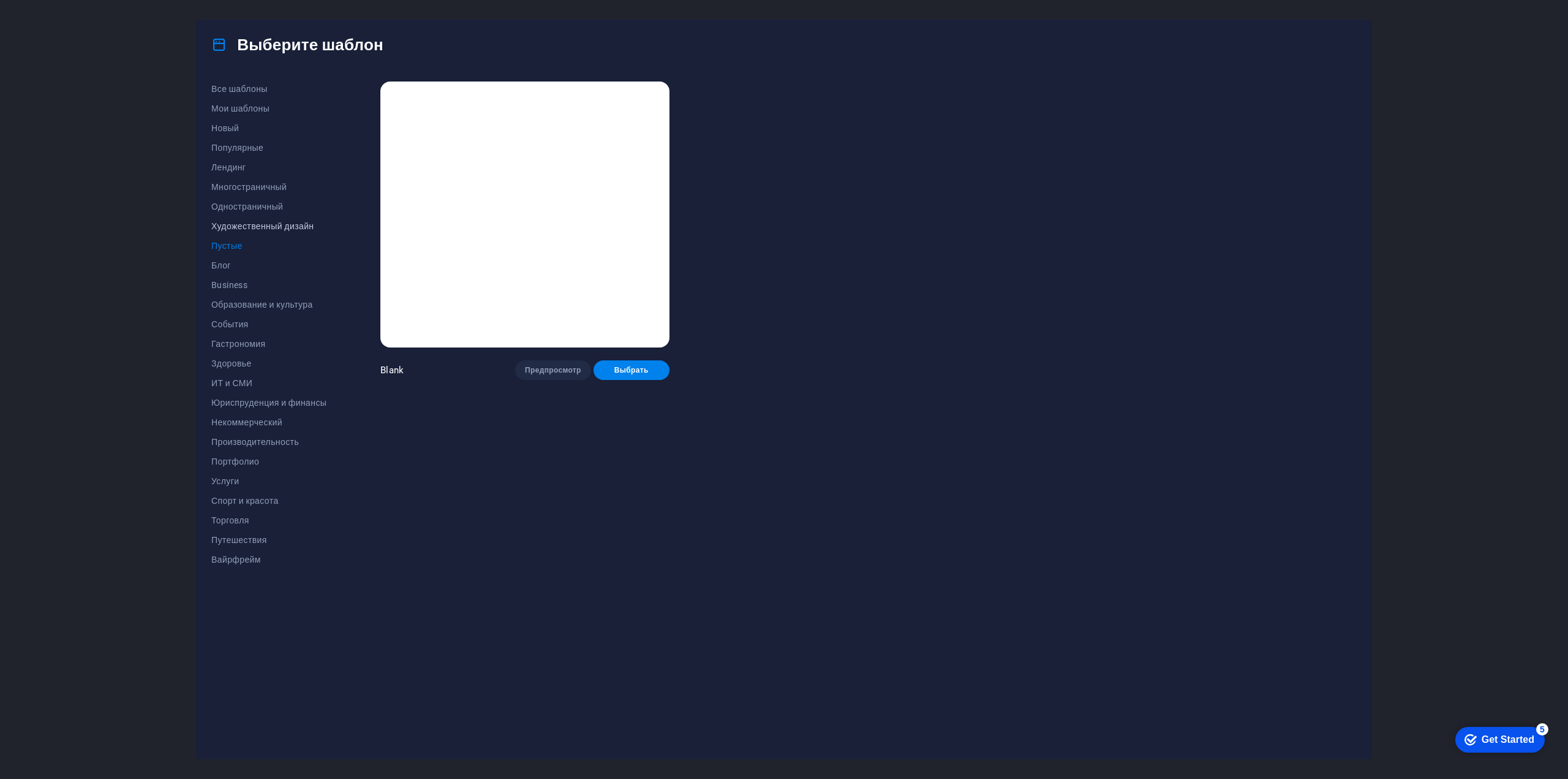
click at [256, 230] on span "Художественный дизайн" at bounding box center [269, 226] width 115 height 10
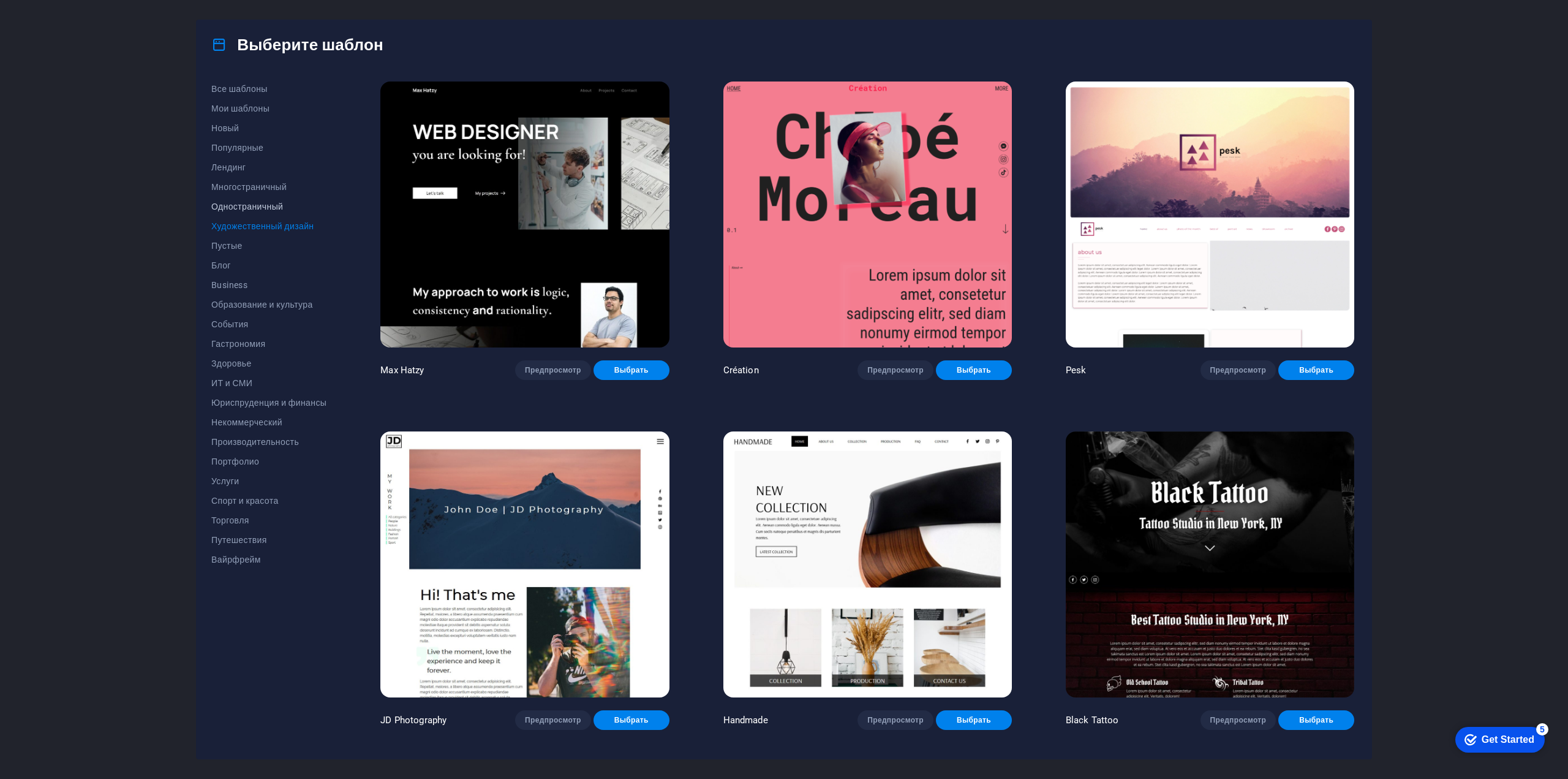
click at [256, 208] on span "Одностраничный" at bounding box center [269, 206] width 115 height 10
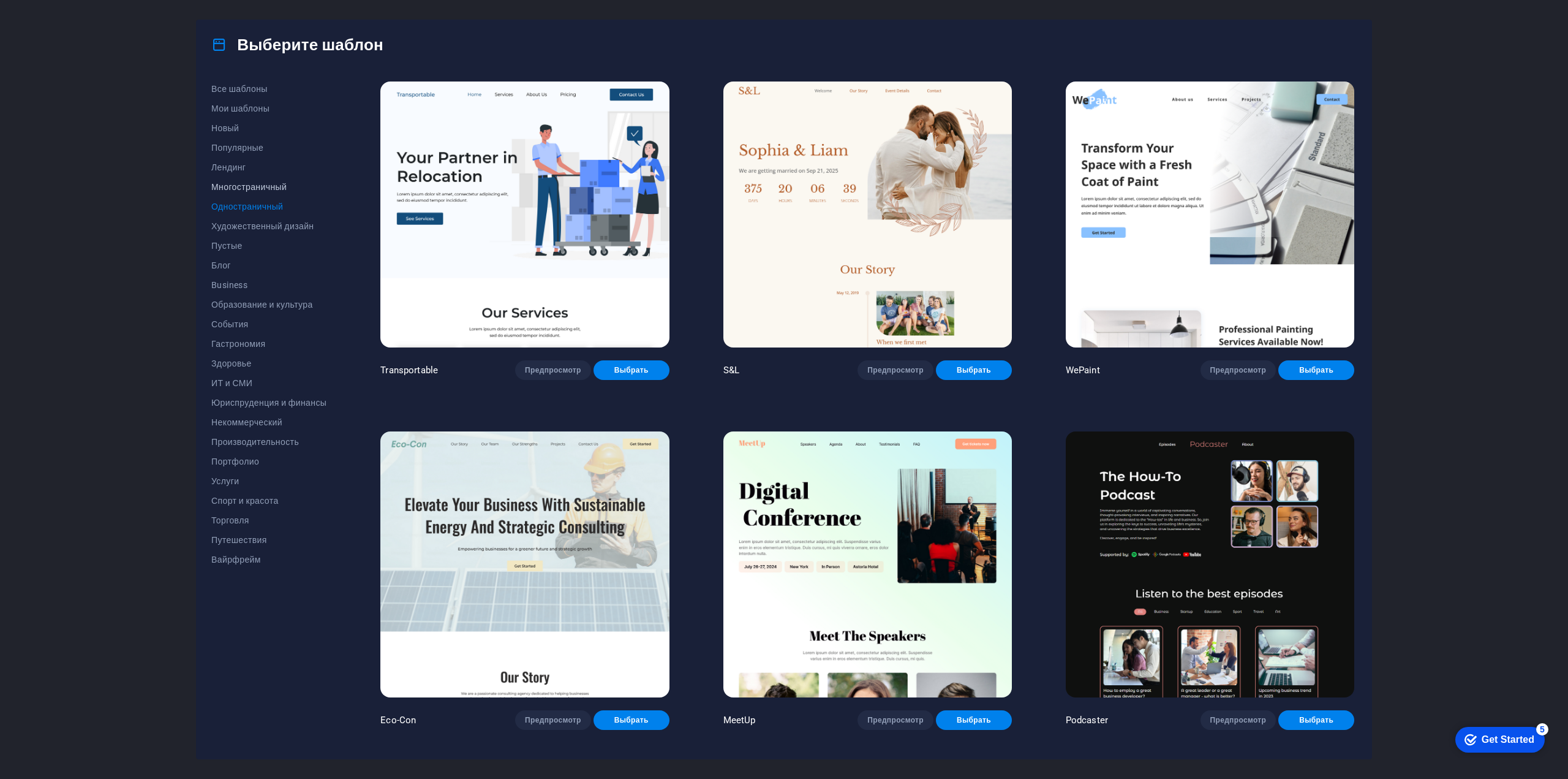
click at [265, 185] on span "Многостраничный" at bounding box center [269, 186] width 115 height 10
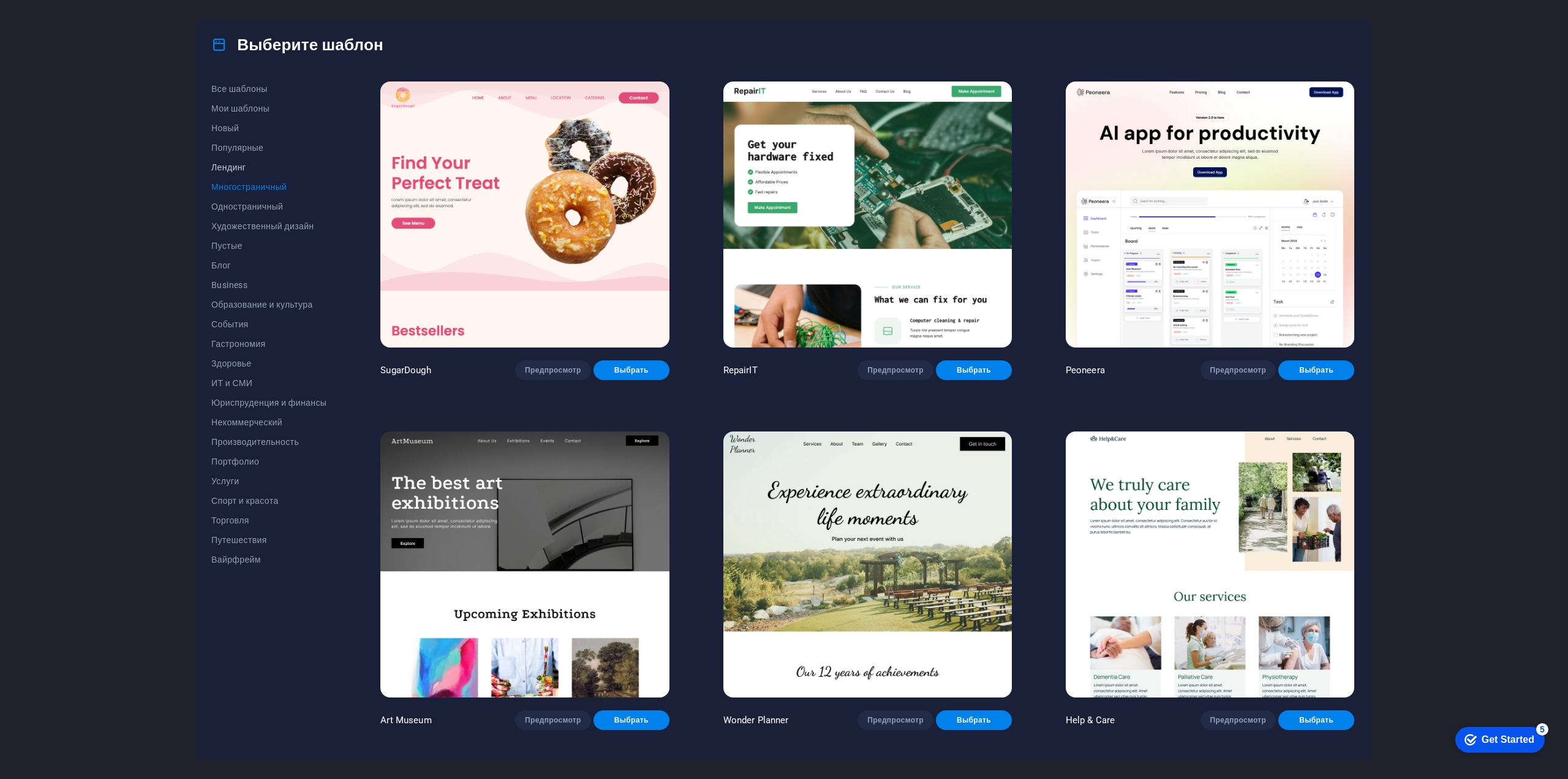
click at [237, 168] on span "Лендинг" at bounding box center [269, 167] width 115 height 10
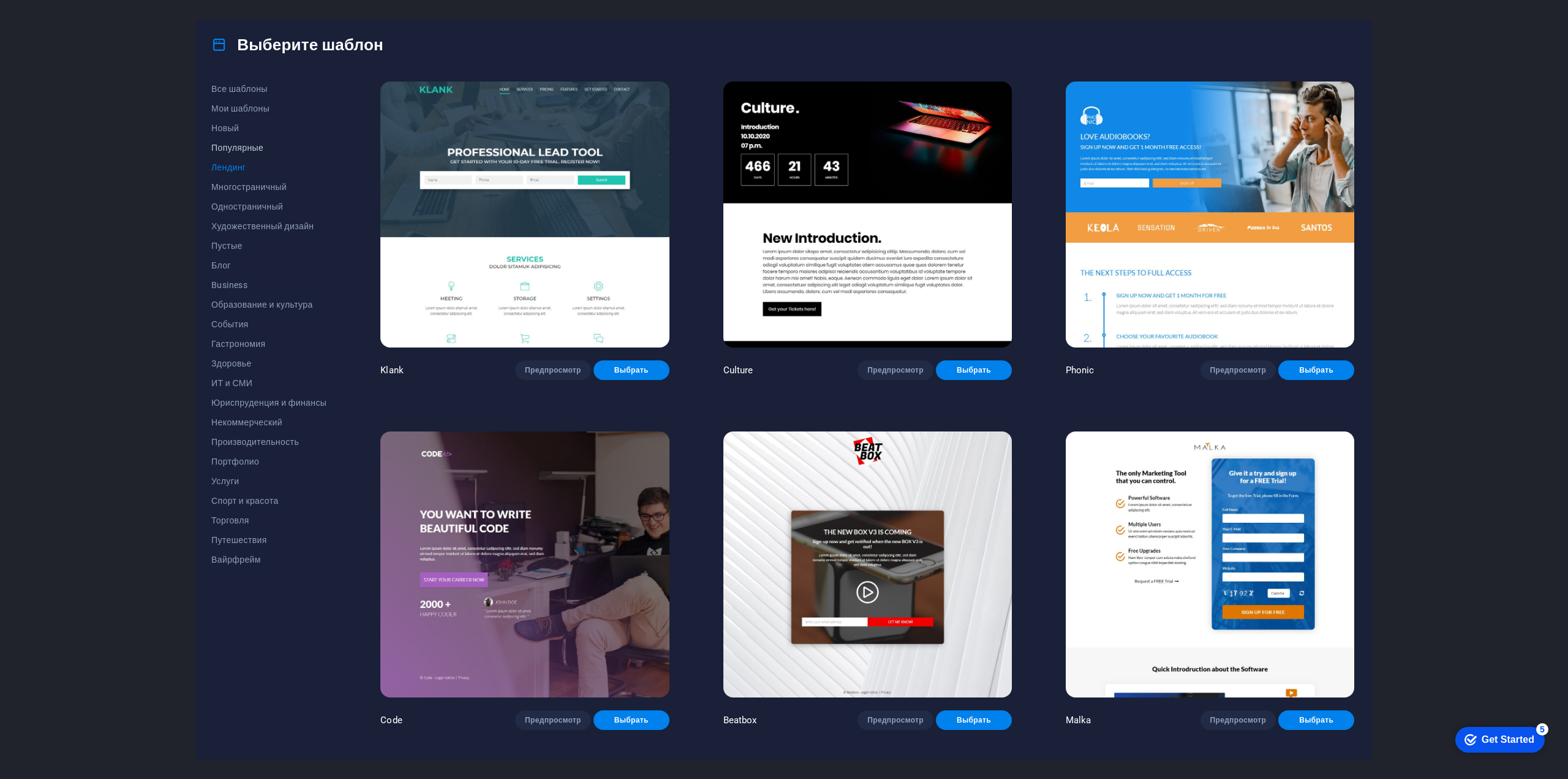
click at [241, 148] on span "Популярные" at bounding box center [269, 147] width 115 height 10
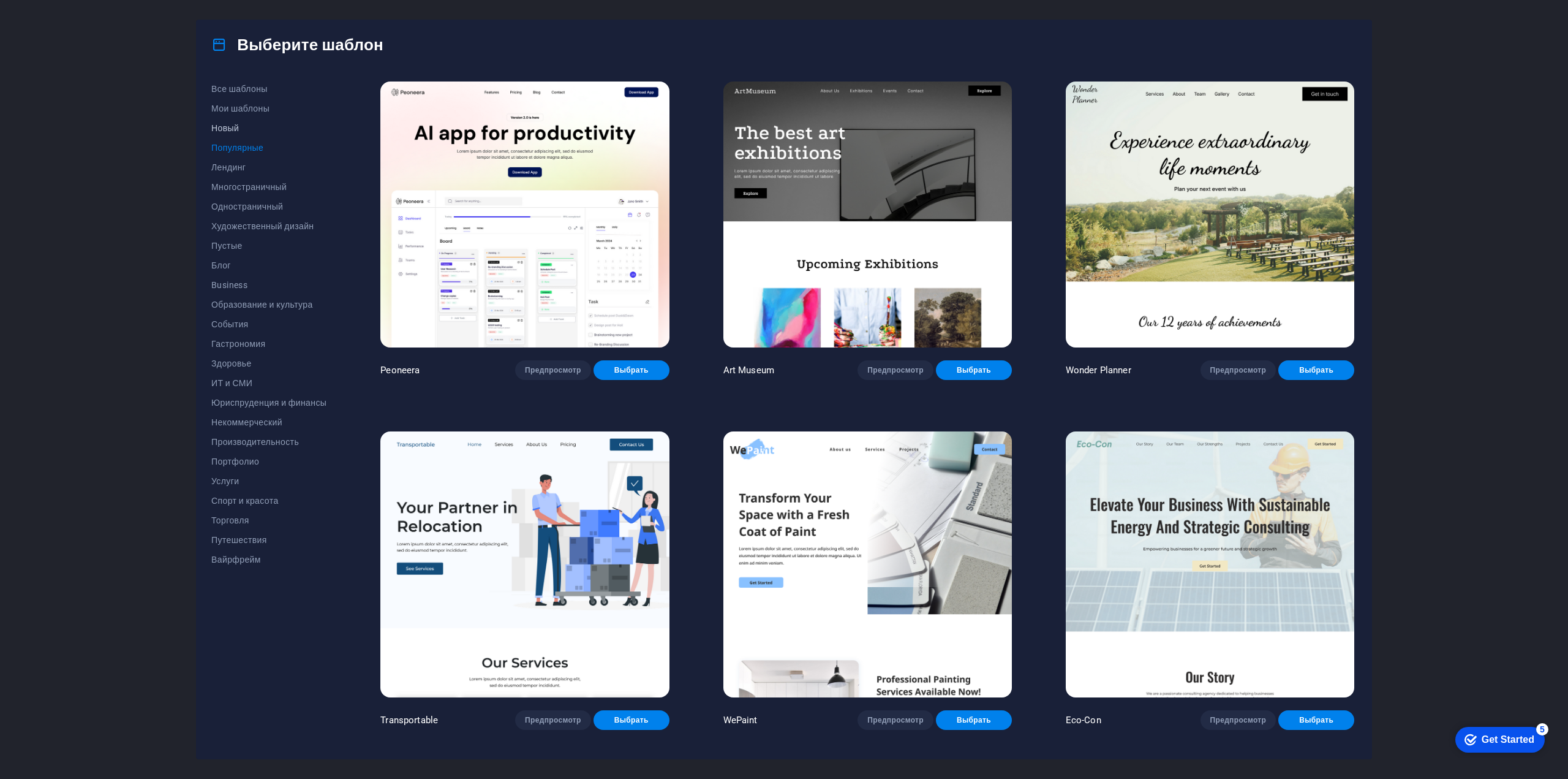
click at [227, 128] on span "Новый" at bounding box center [269, 128] width 115 height 10
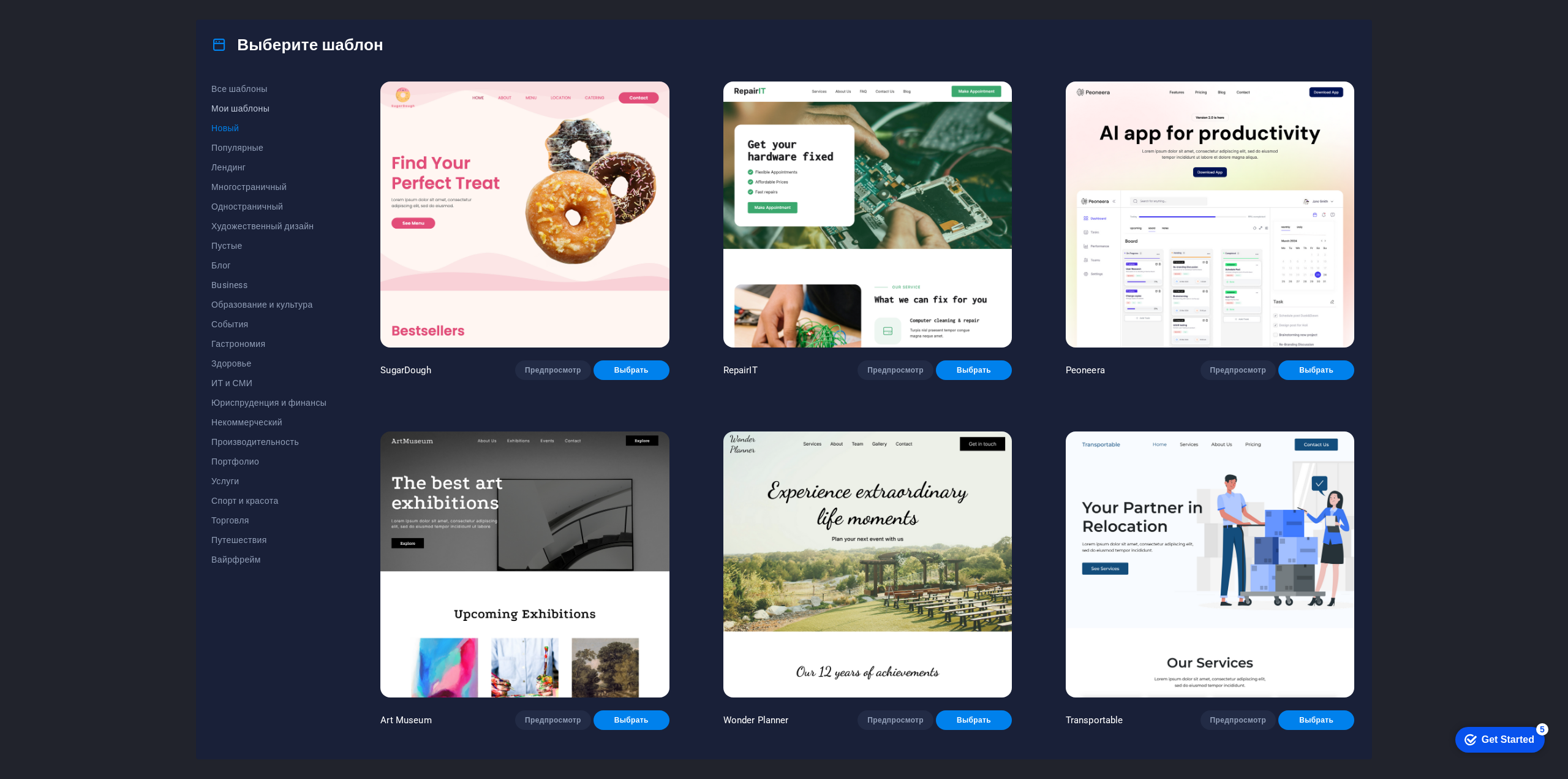
click at [243, 107] on span "Мои шаблоны" at bounding box center [269, 108] width 115 height 10
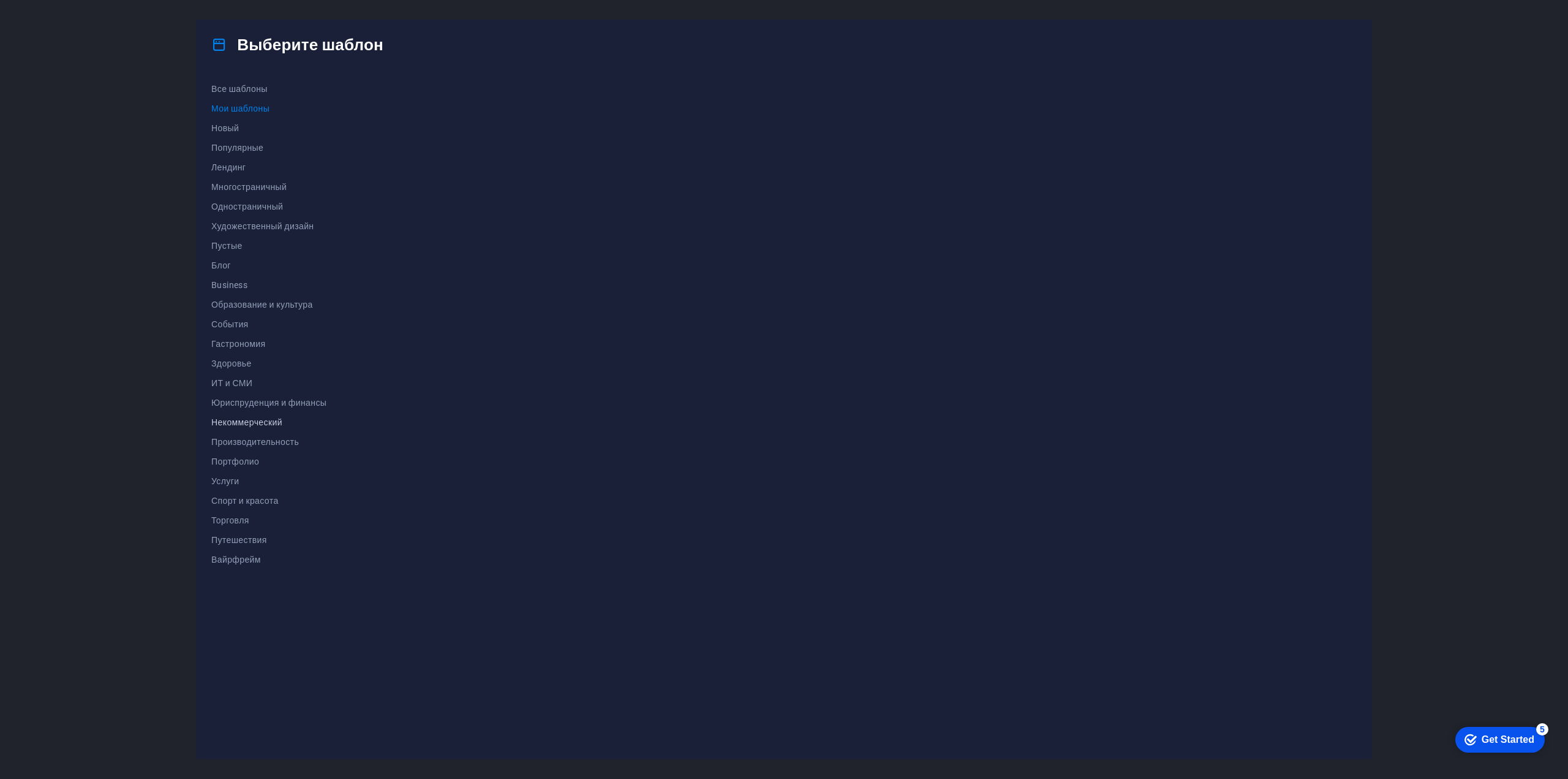
click at [248, 421] on span "Некоммерческий" at bounding box center [269, 422] width 115 height 10
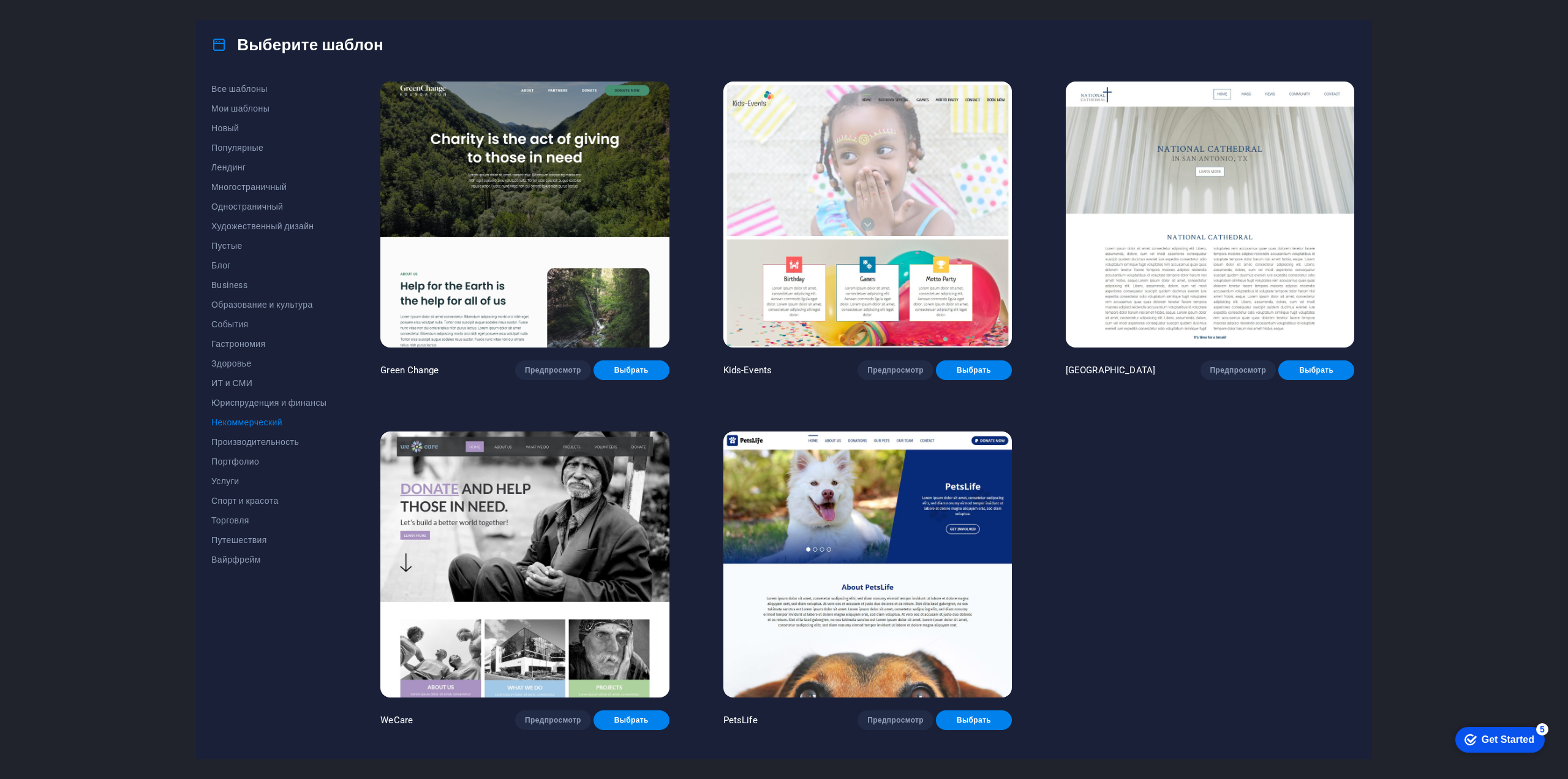
click at [491, 252] on img at bounding box center [524, 215] width 288 height 266
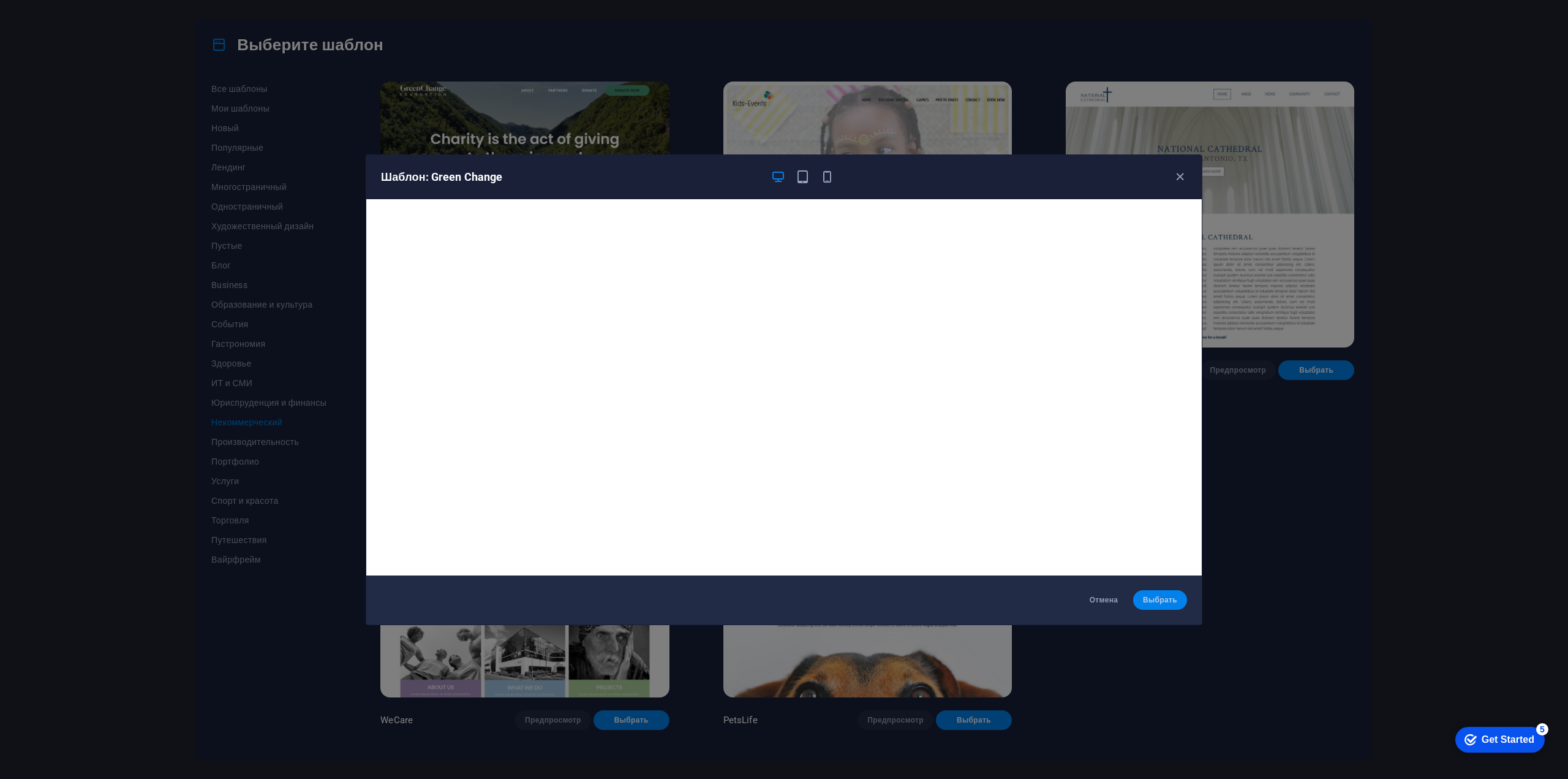
click at [782, 599] on span "Выбрать" at bounding box center [1160, 600] width 35 height 10
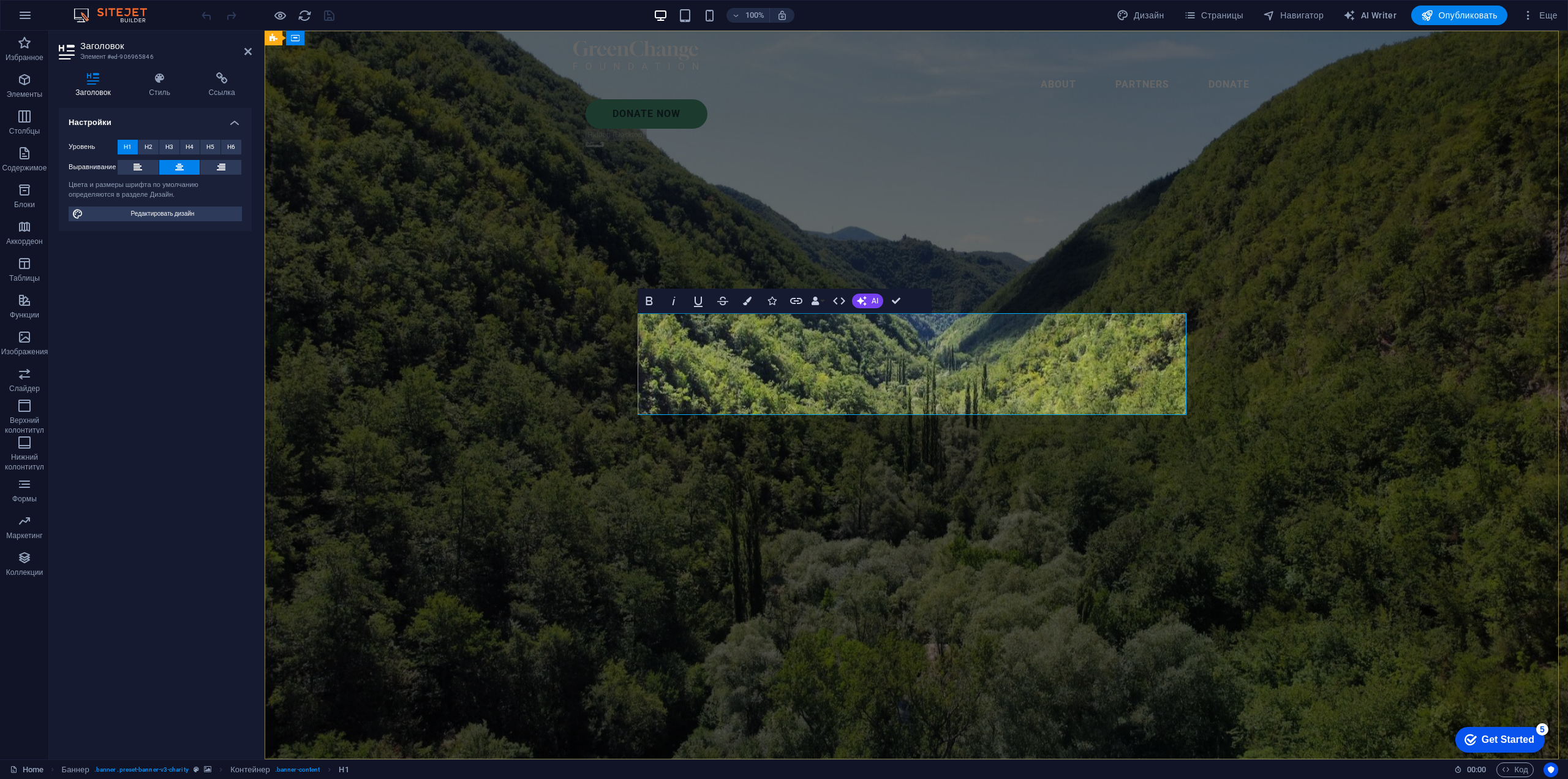
drag, startPoint x: 1067, startPoint y: 388, endPoint x: 616, endPoint y: 336, distance: 454.0
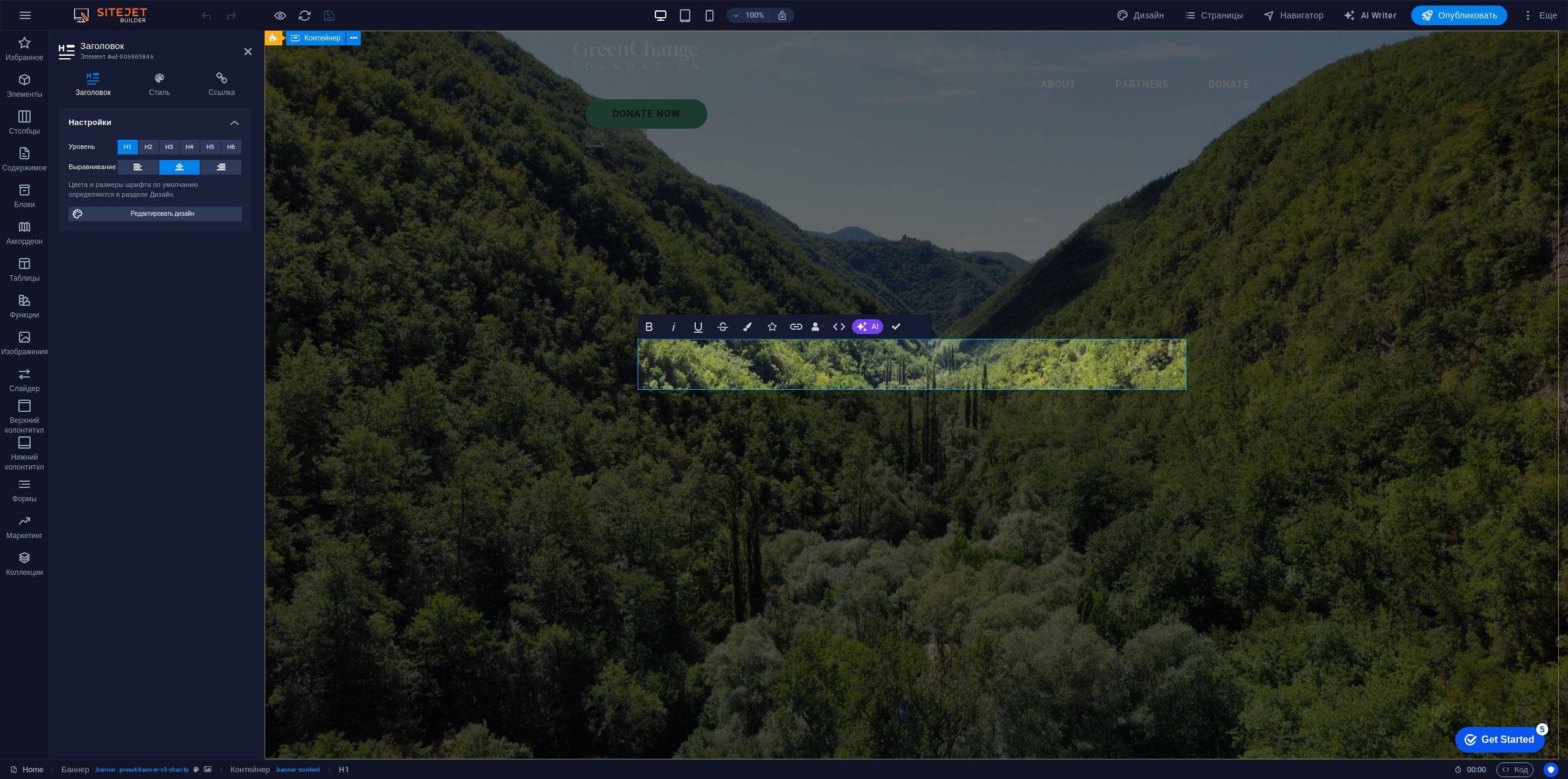
scroll to position [0, 2]
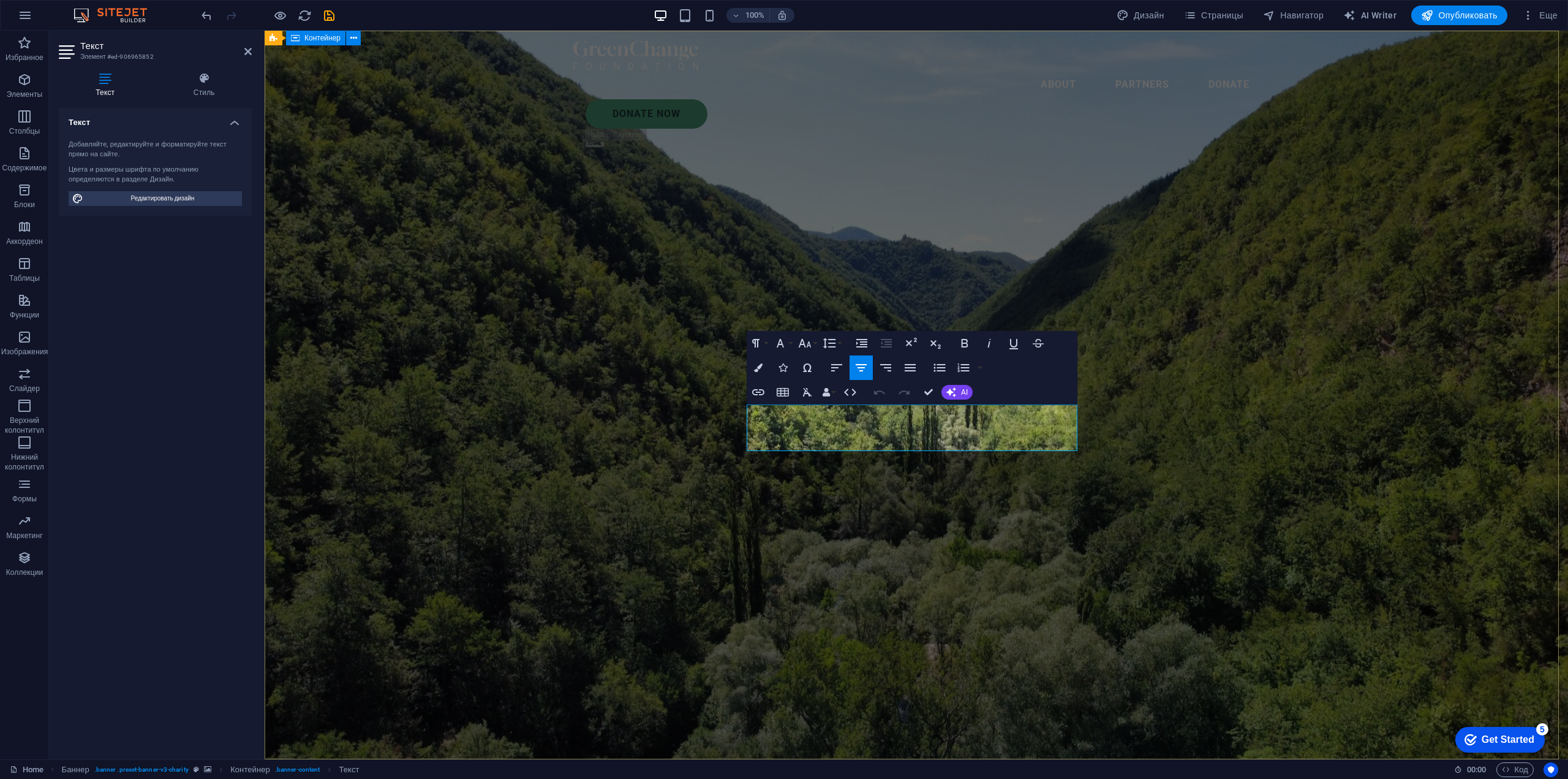
drag, startPoint x: 755, startPoint y: 413, endPoint x: 1092, endPoint y: 447, distance: 338.7
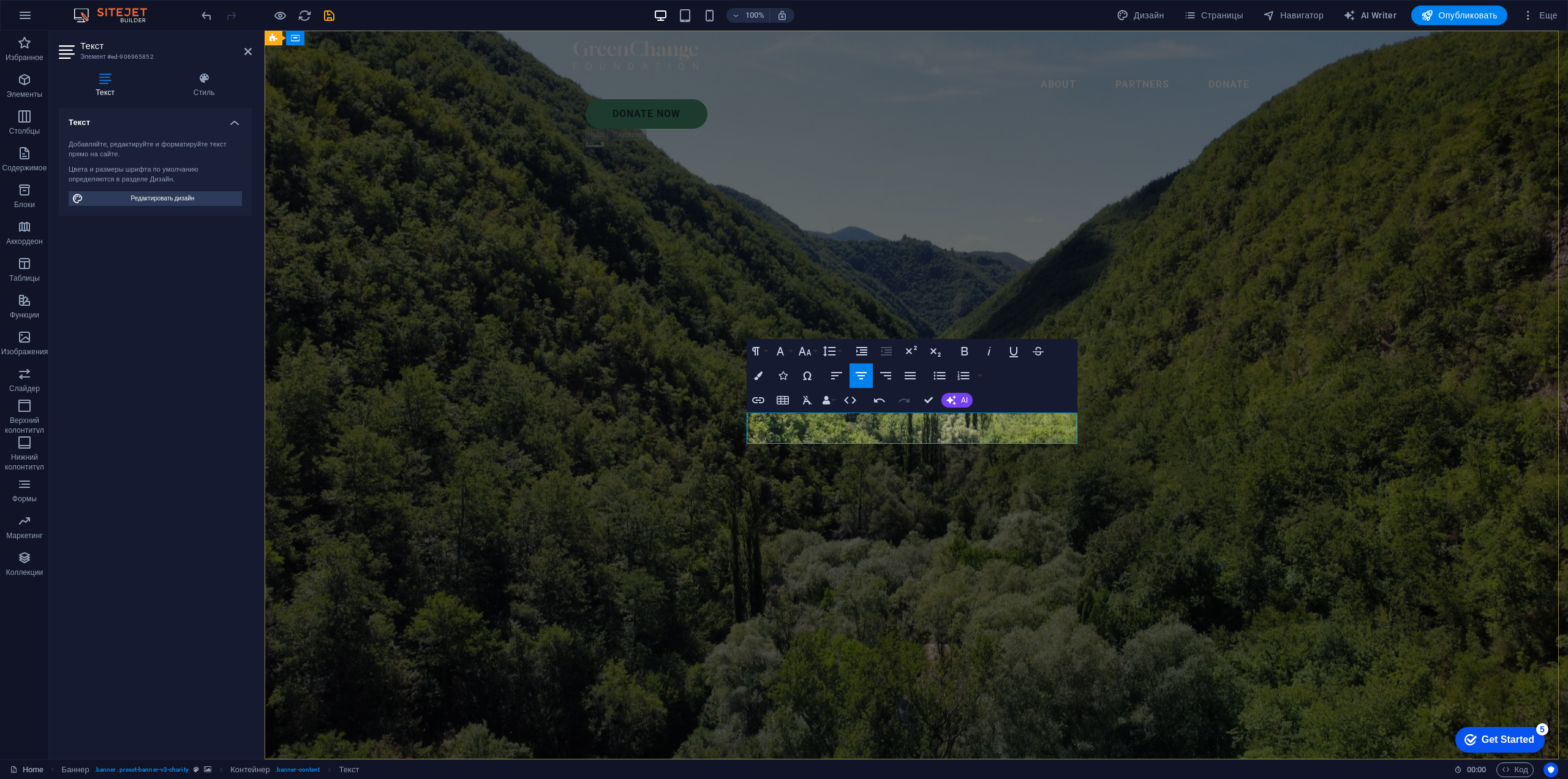
drag, startPoint x: 948, startPoint y: 438, endPoint x: 717, endPoint y: 418, distance: 231.9
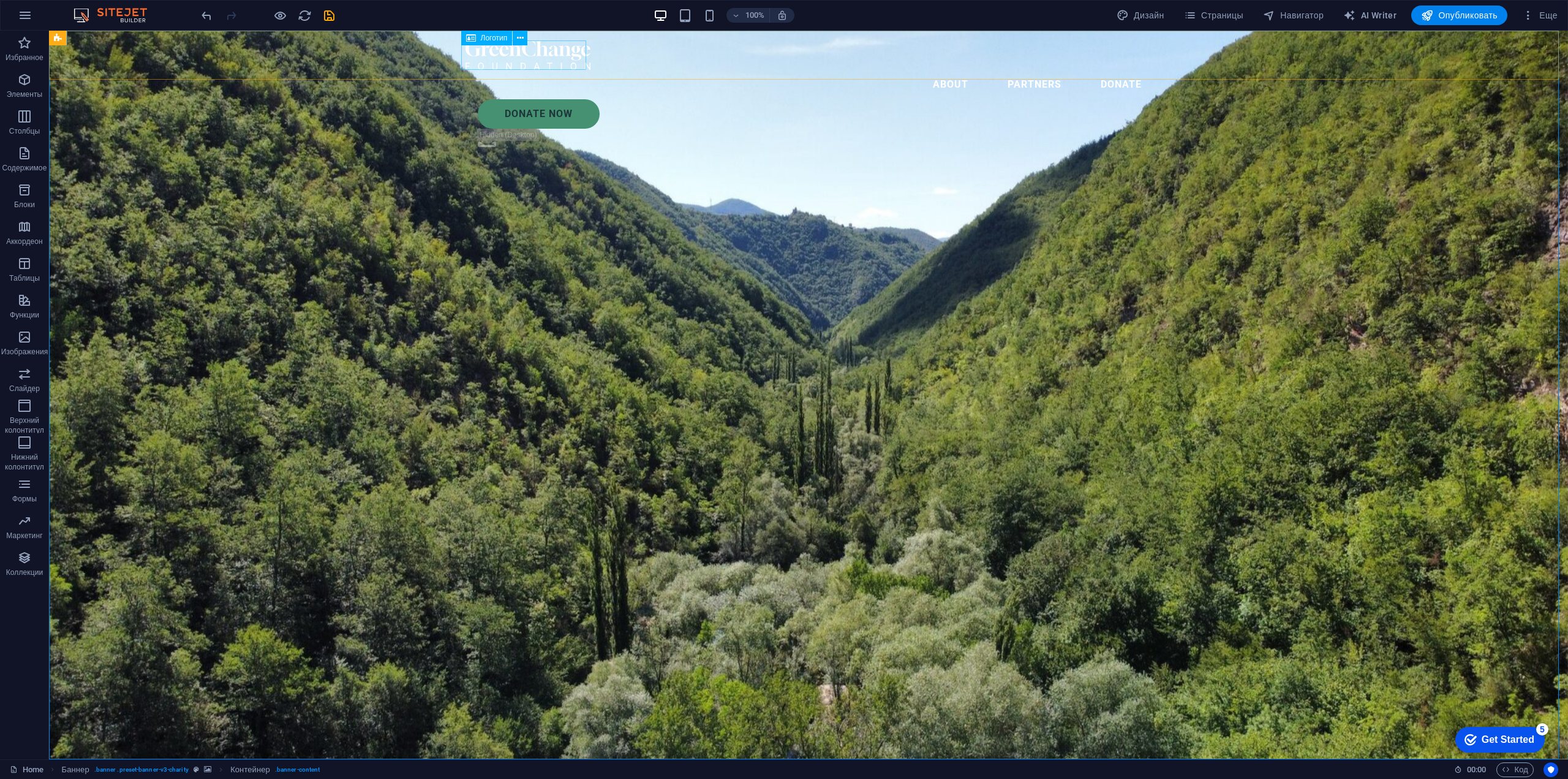
click at [496, 52] on div at bounding box center [808, 55] width 686 height 29
click at [549, 49] on div at bounding box center [808, 55] width 686 height 29
select select "px"
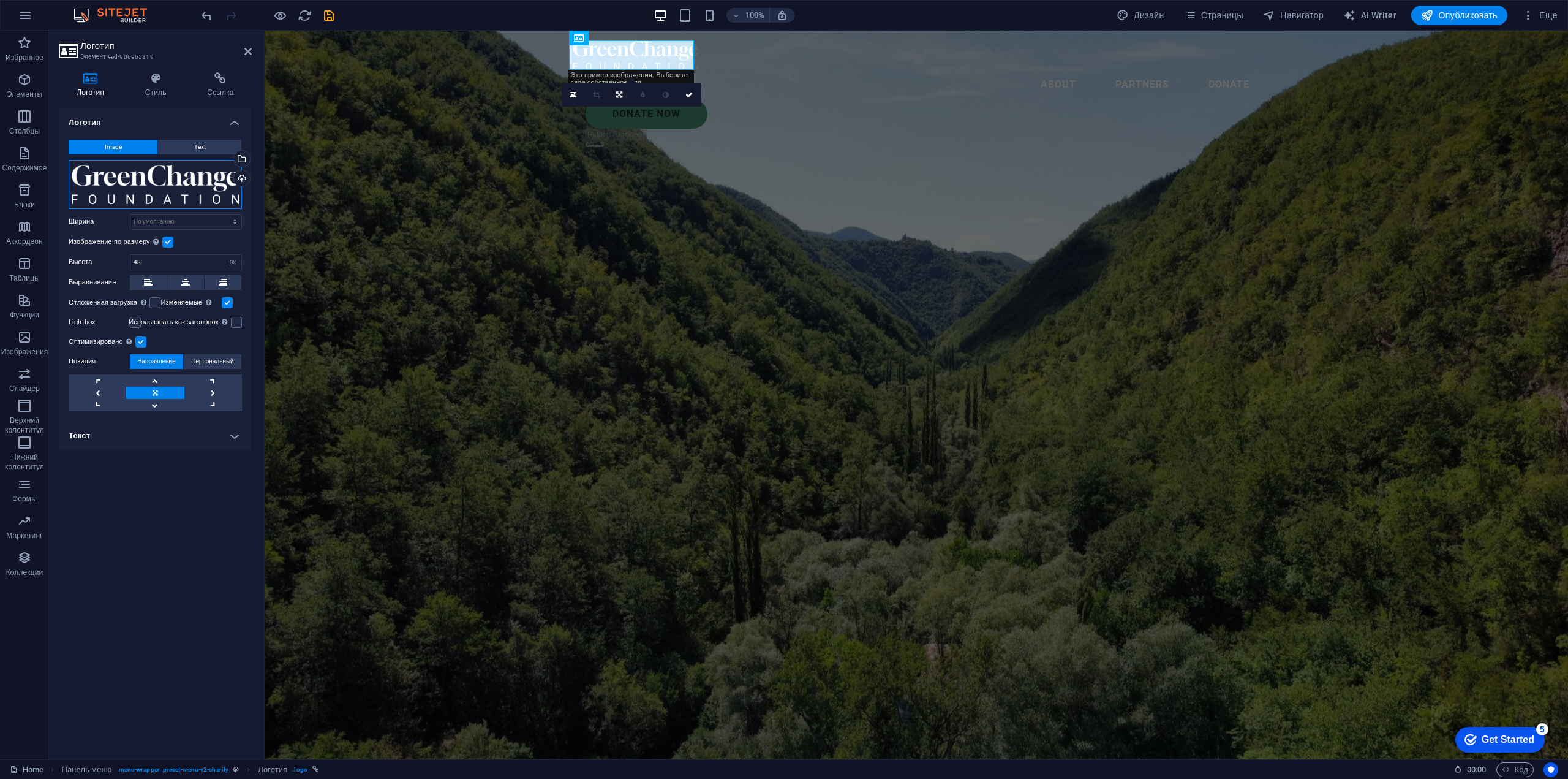
click at [168, 185] on div "Перетащите файлы сюда, нажмите, чтобы выбрать файлы, или выберите файлы из разд…" at bounding box center [155, 184] width 173 height 49
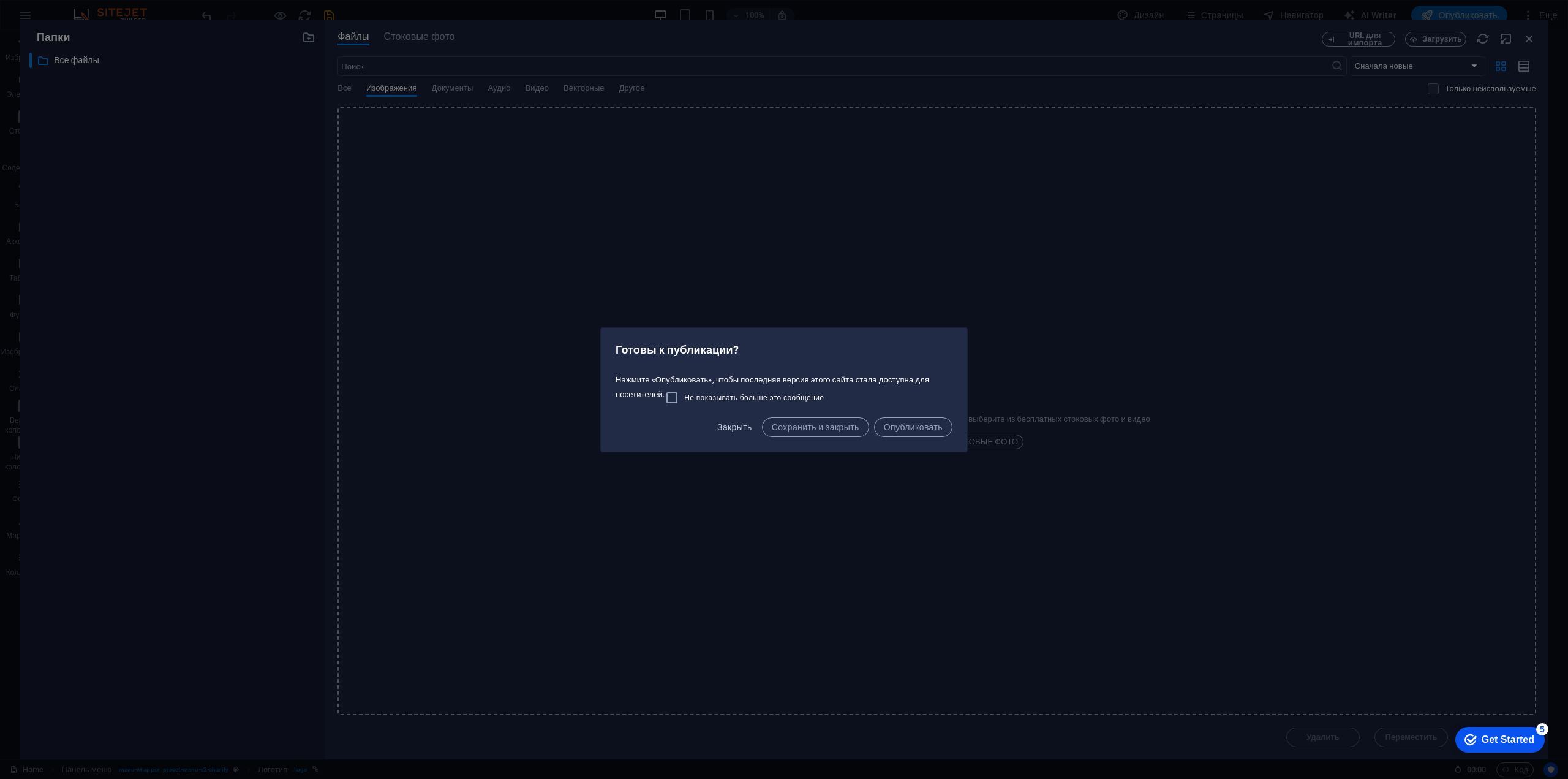
click at [725, 429] on span "Закрыть" at bounding box center [734, 426] width 35 height 10
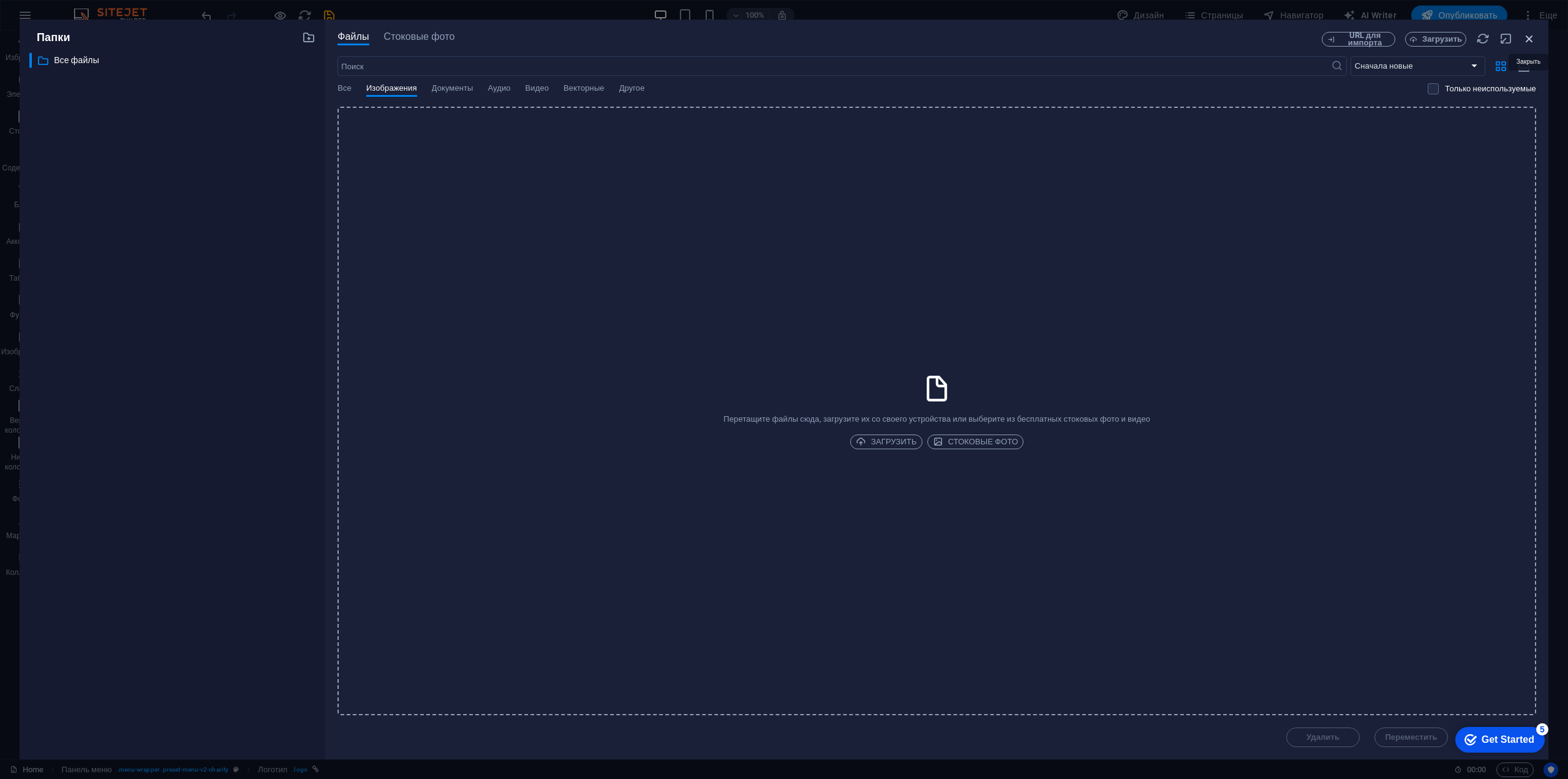
drag, startPoint x: 1522, startPoint y: 35, endPoint x: 1259, endPoint y: 4, distance: 264.8
click at [1522, 35] on icon "button" at bounding box center [1529, 38] width 14 height 14
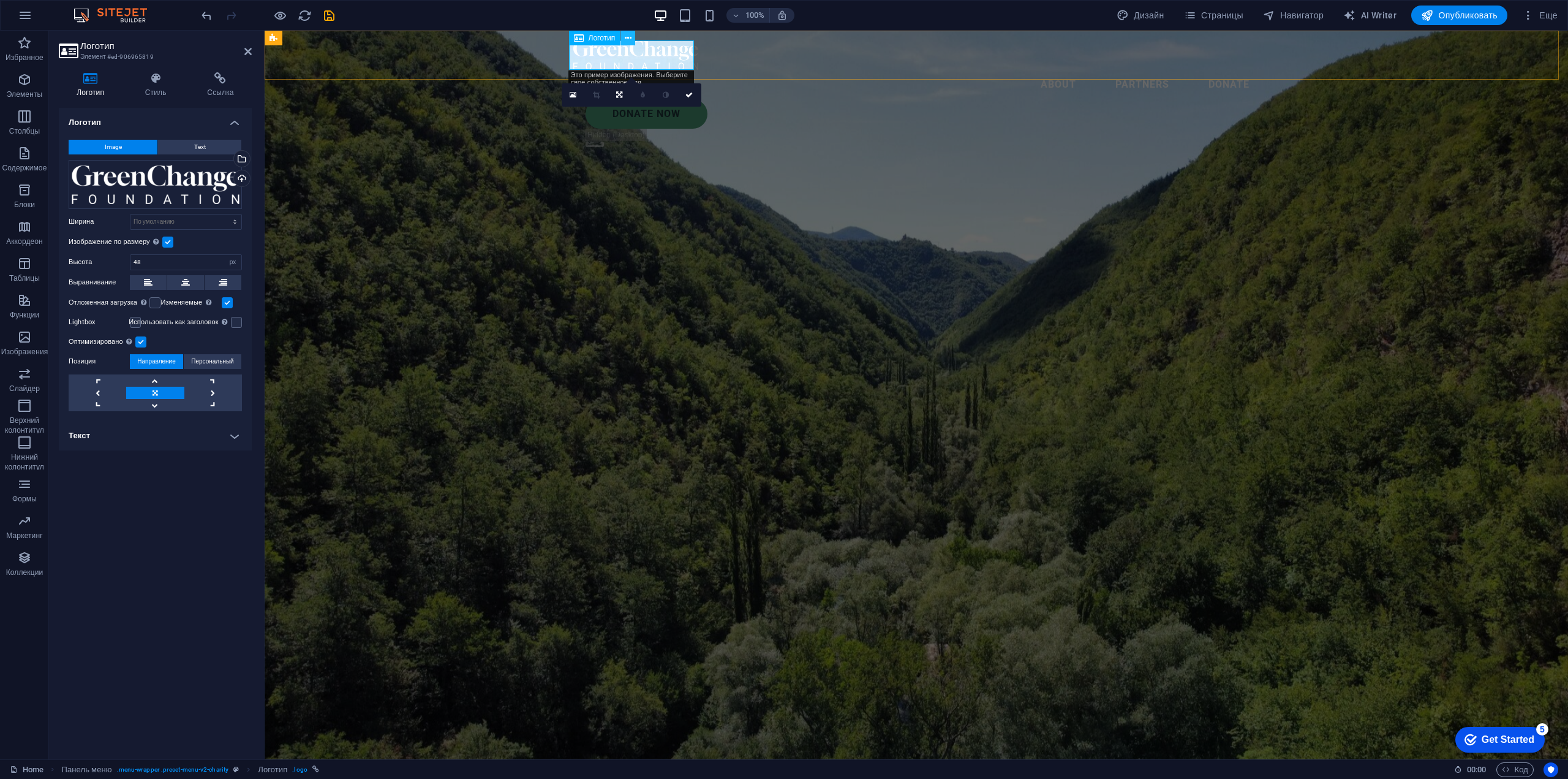
click at [627, 38] on icon at bounding box center [628, 38] width 7 height 13
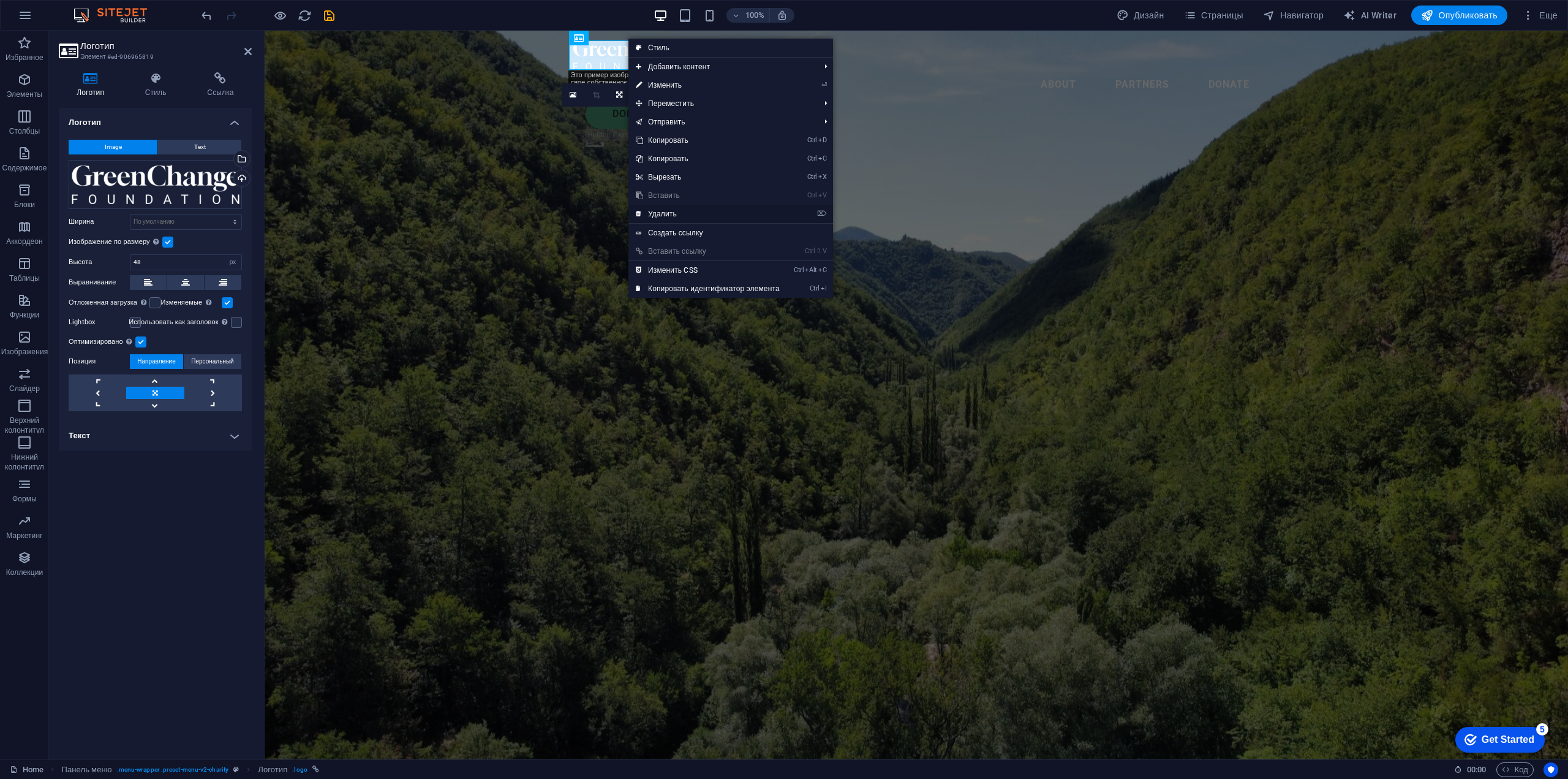
click at [665, 209] on link "⌦ Удалить" at bounding box center [707, 214] width 158 height 18
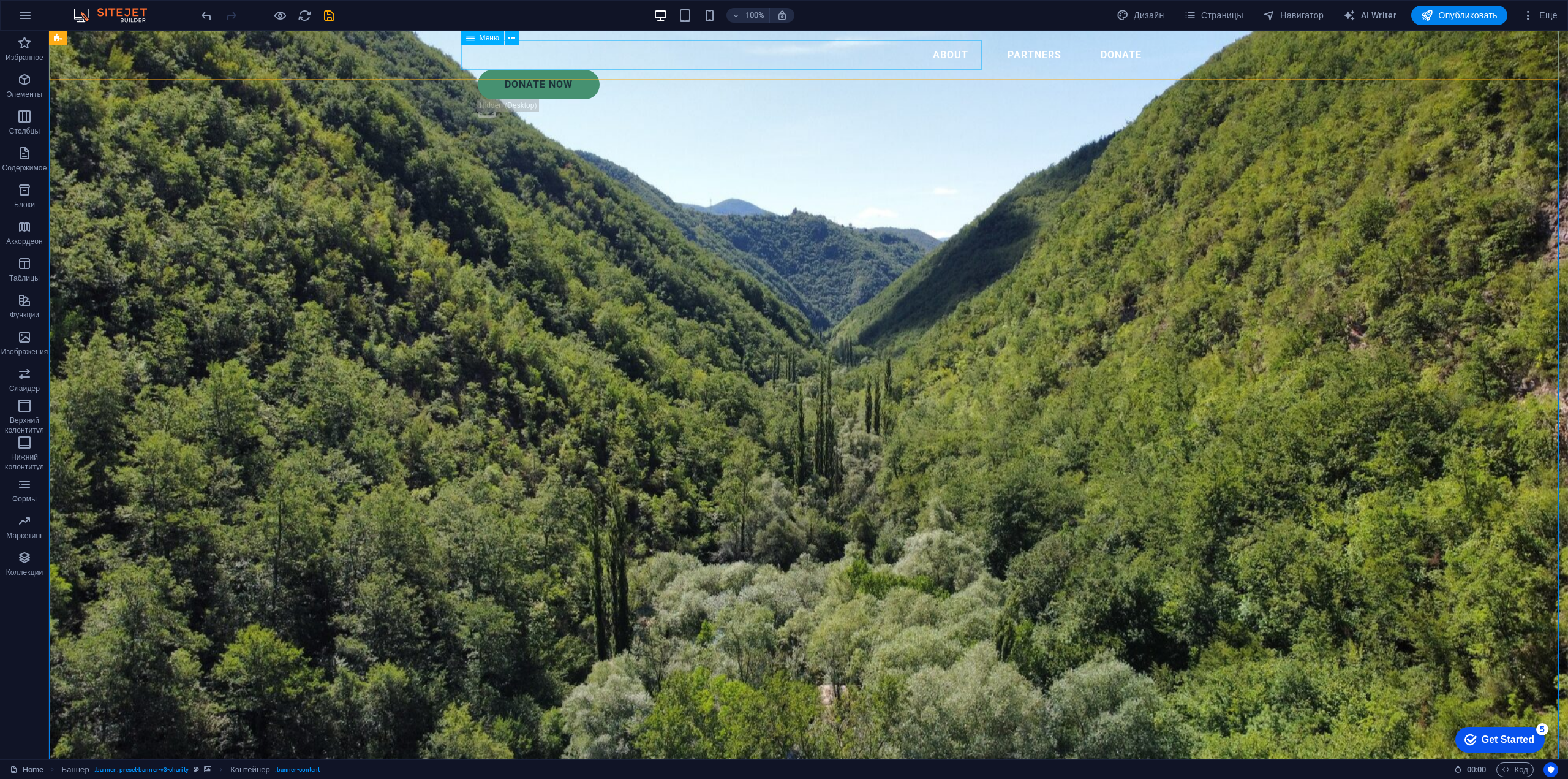
click at [777, 57] on nav "About Partners Donate" at bounding box center [808, 55] width 686 height 29
click at [850, 55] on nav "About Partners Donate" at bounding box center [808, 55] width 686 height 29
select select
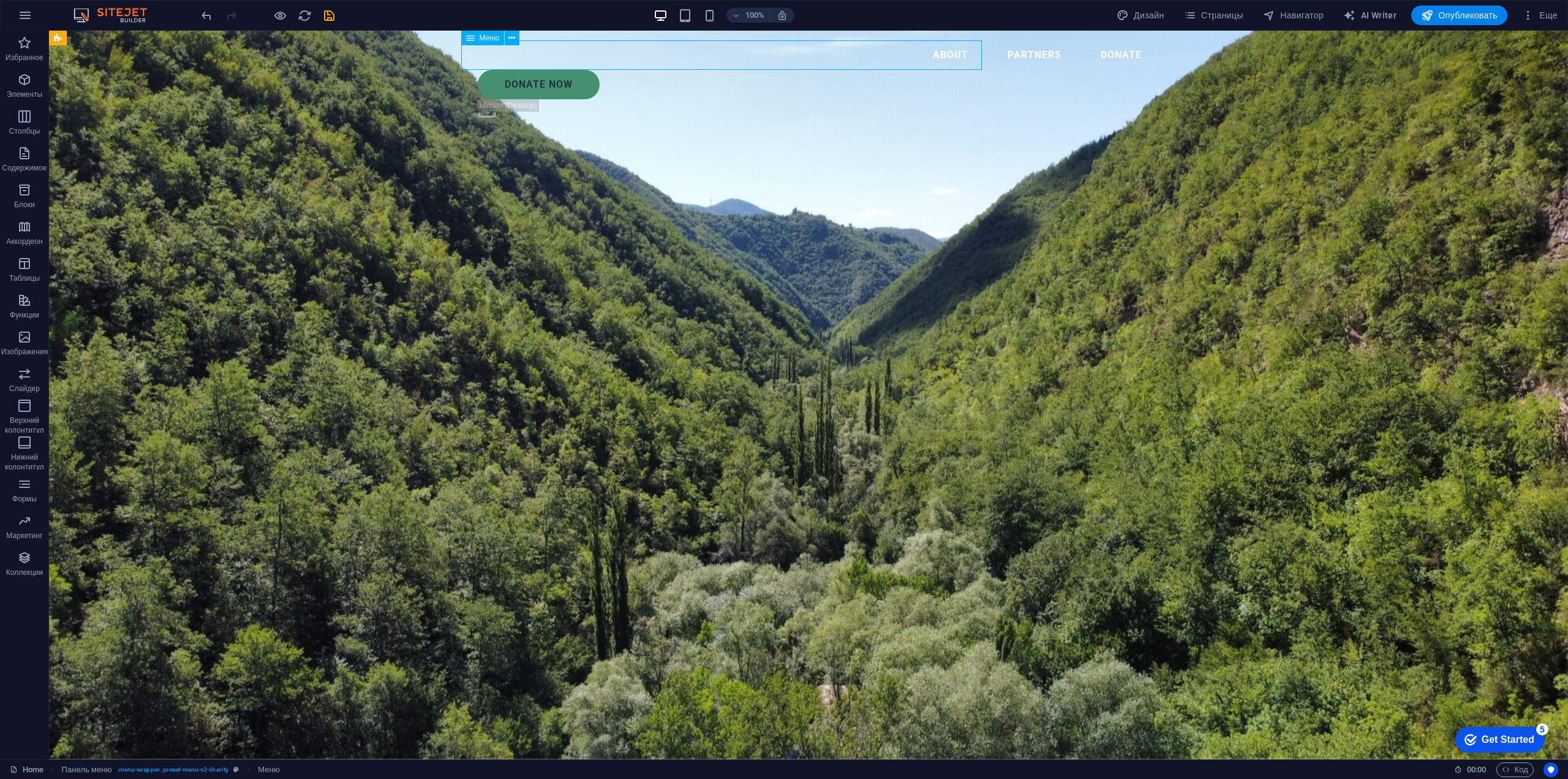
select select
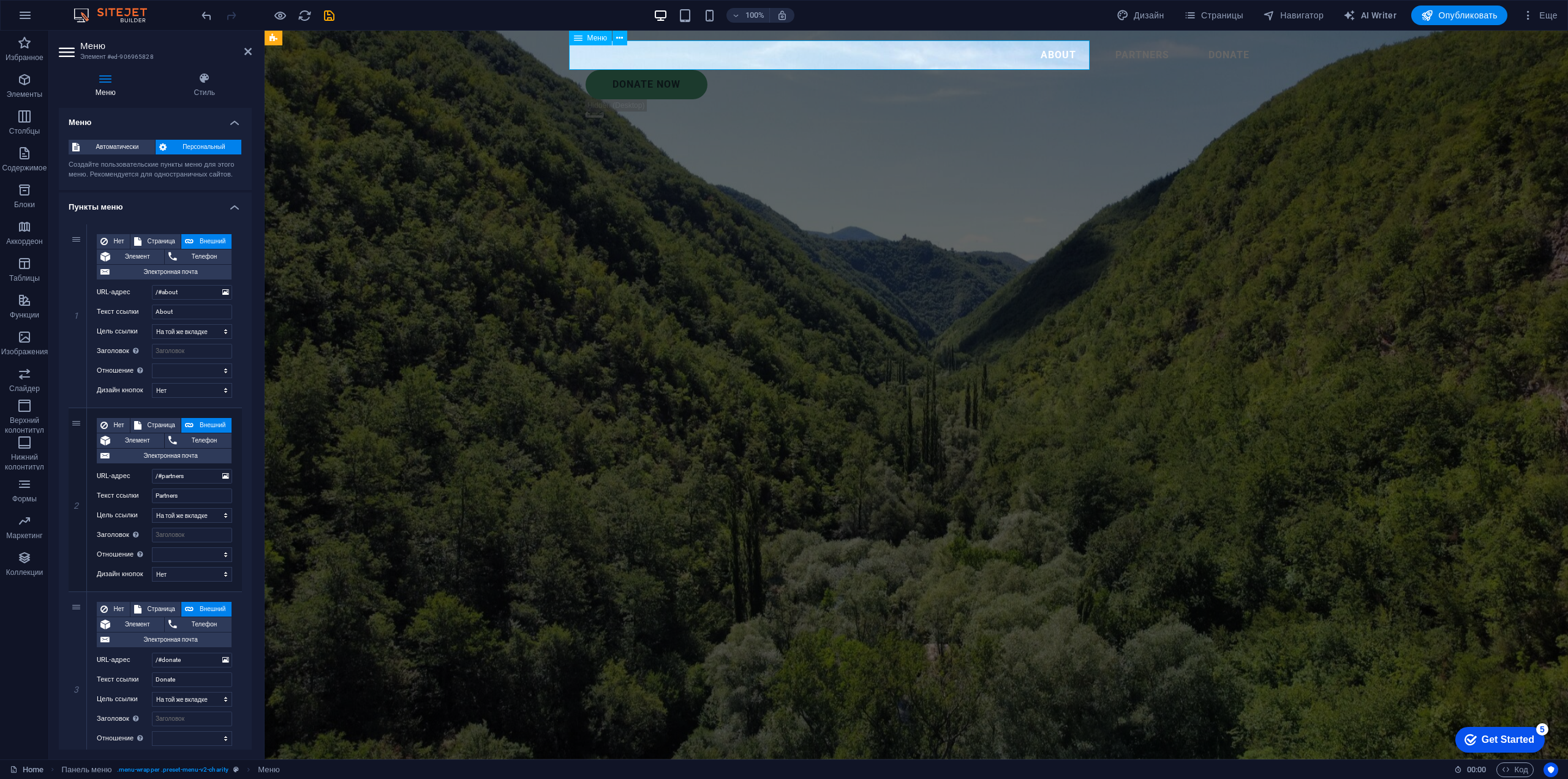
click at [890, 53] on nav "About Partners Donate" at bounding box center [916, 55] width 686 height 29
click at [964, 52] on nav "About Partners Donate" at bounding box center [916, 55] width 686 height 29
click at [972, 53] on nav "About Partners Donate" at bounding box center [916, 55] width 686 height 29
click at [188, 496] on input "Partners" at bounding box center [191, 496] width 80 height 15
drag, startPoint x: 184, startPoint y: 498, endPoint x: 155, endPoint y: 494, distance: 29.3
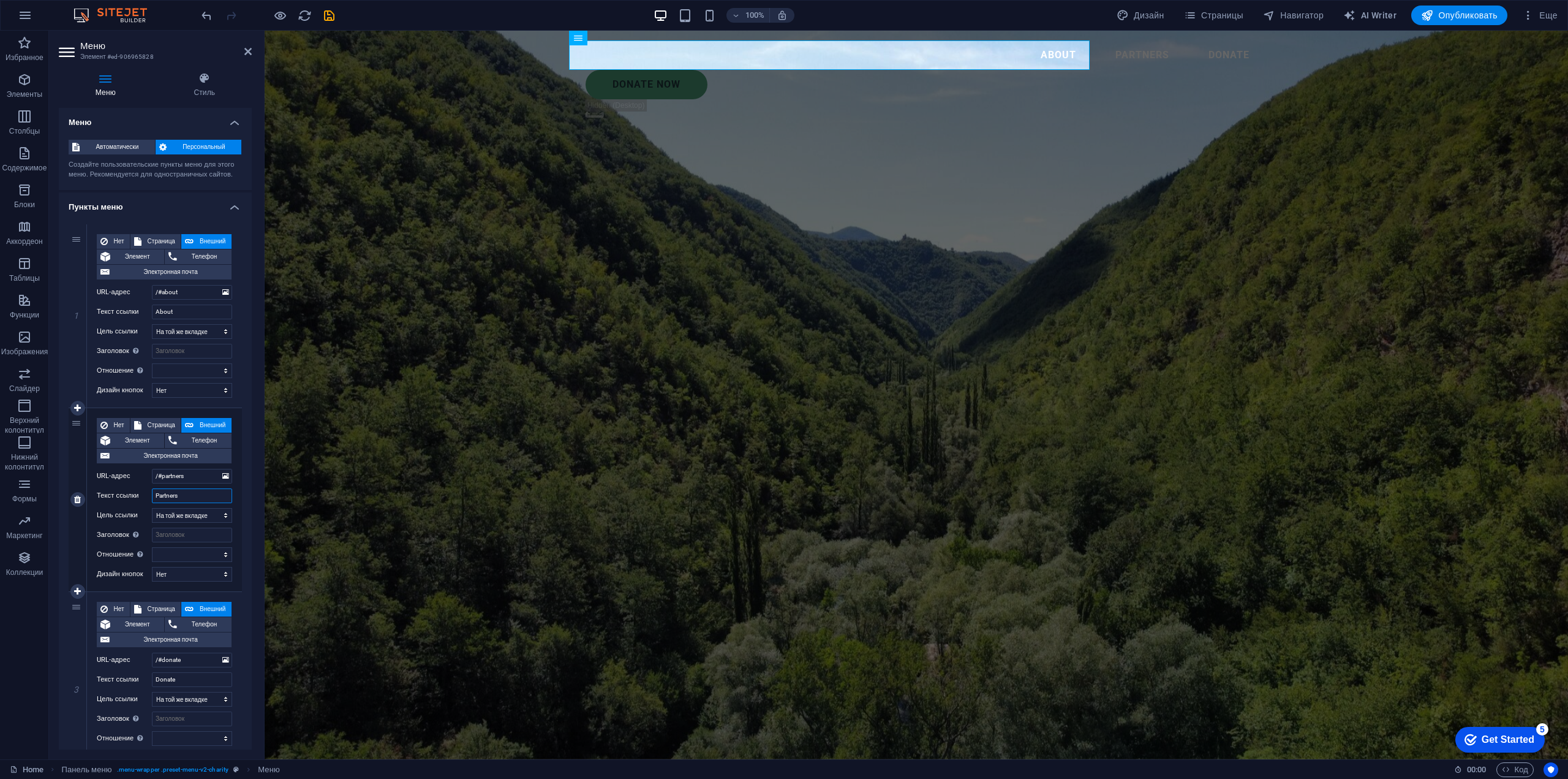
click at [155, 494] on input "Partners" at bounding box center [191, 496] width 80 height 15
type input "Нщ"
select select
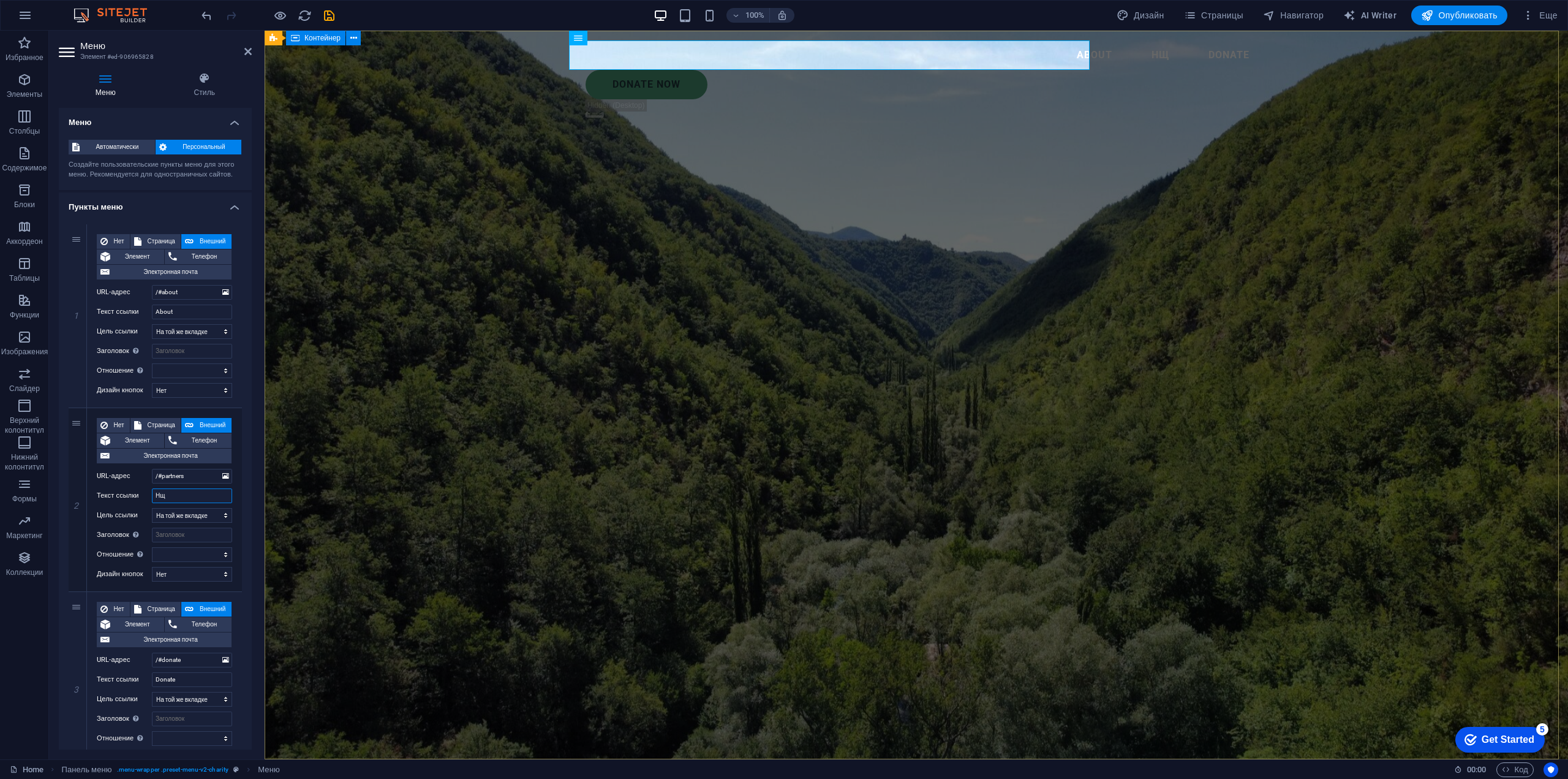
type input "Н"
select select
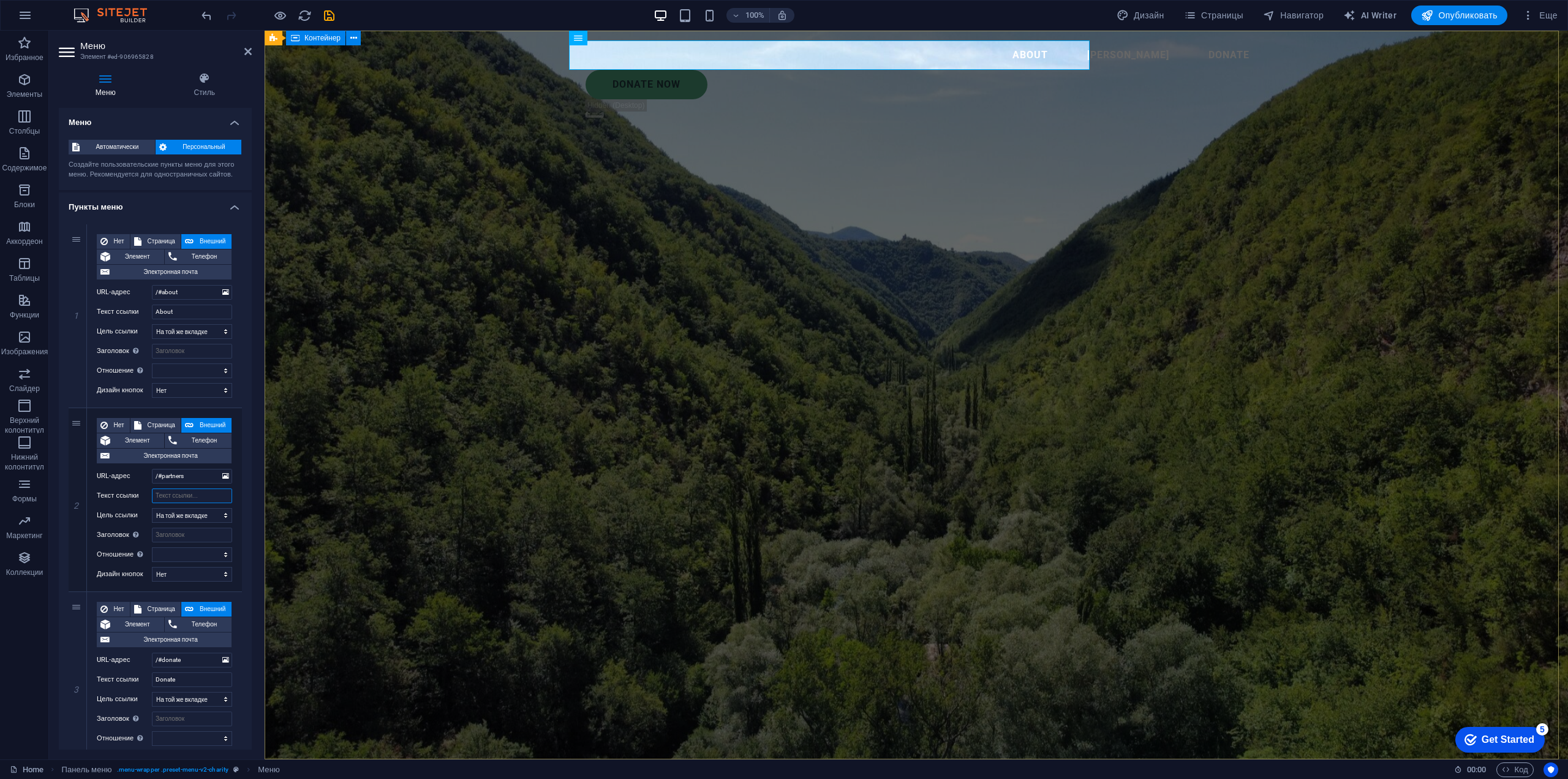
select select
type input "PRO"
select select
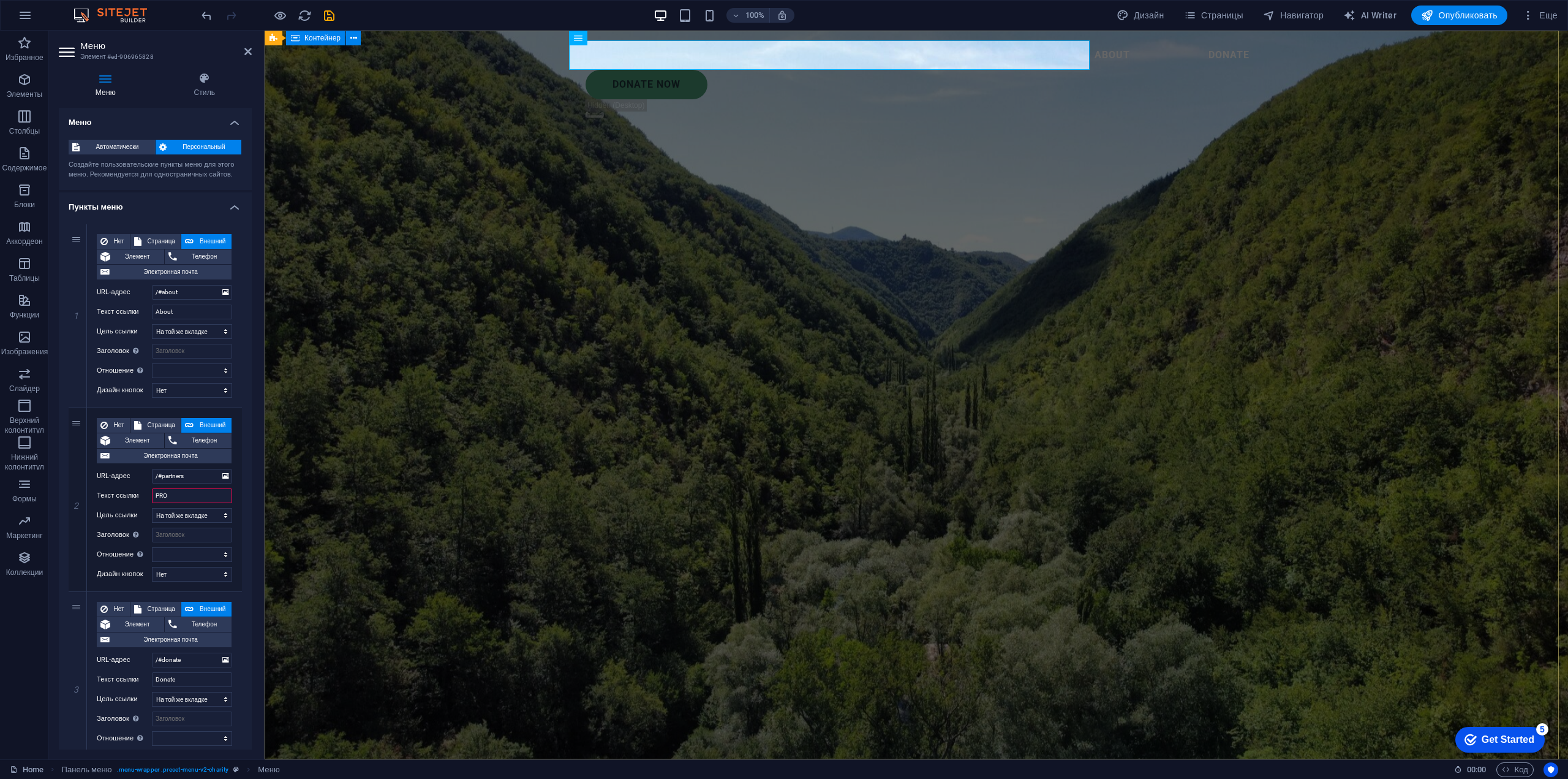
select select
type input "PROJECT"
select select
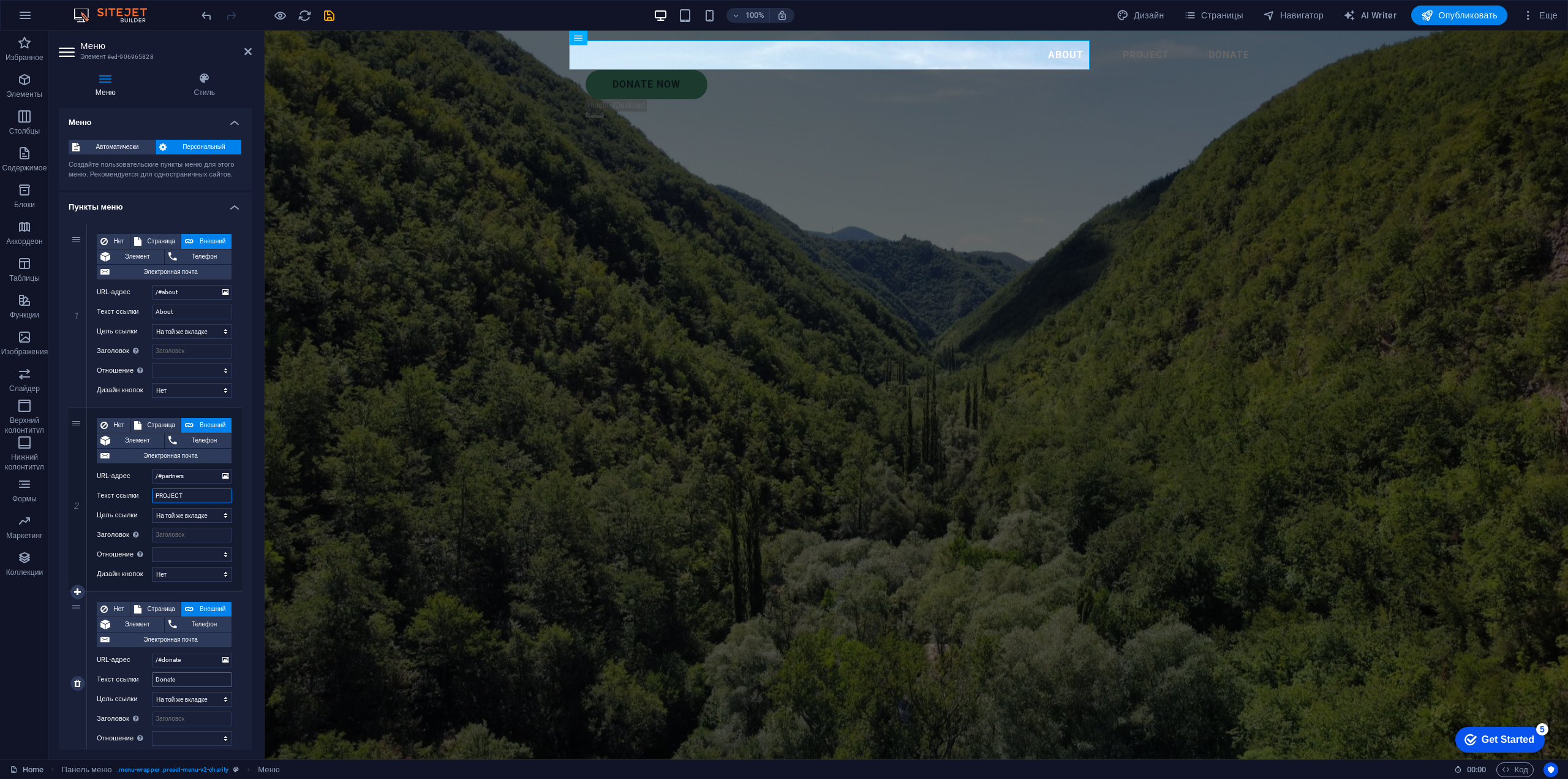
type input "PROJECT"
click at [182, 682] on input "Donate" at bounding box center [191, 679] width 80 height 15
drag, startPoint x: 187, startPoint y: 684, endPoint x: 150, endPoint y: 680, distance: 37.2
click at [150, 680] on div "Текст ссылки Donate" at bounding box center [164, 679] width 135 height 15
type input "CONTACT"
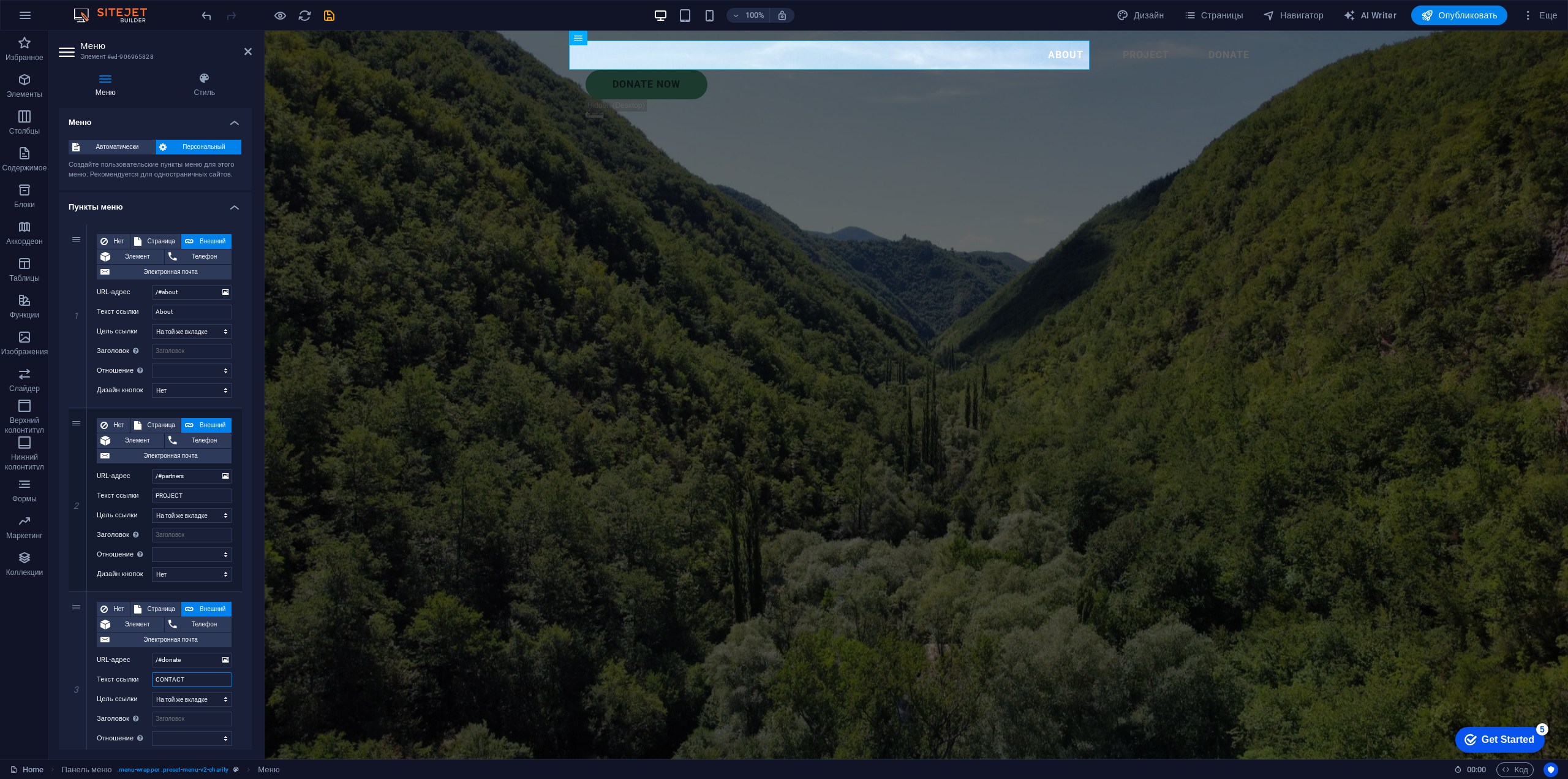
select select
type input "CONTACT"
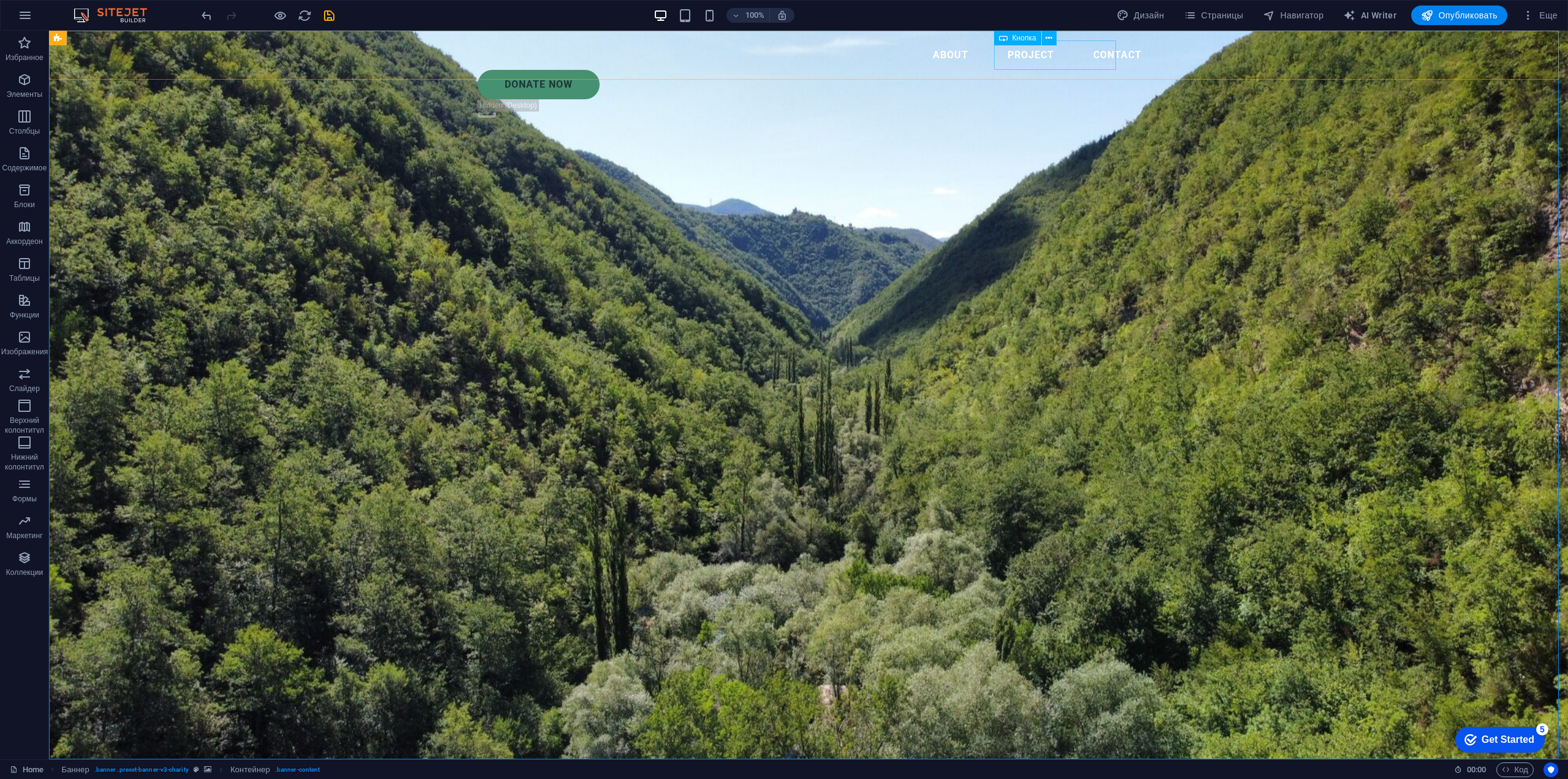
click at [1059, 70] on div "Donate Now" at bounding box center [815, 84] width 674 height 29
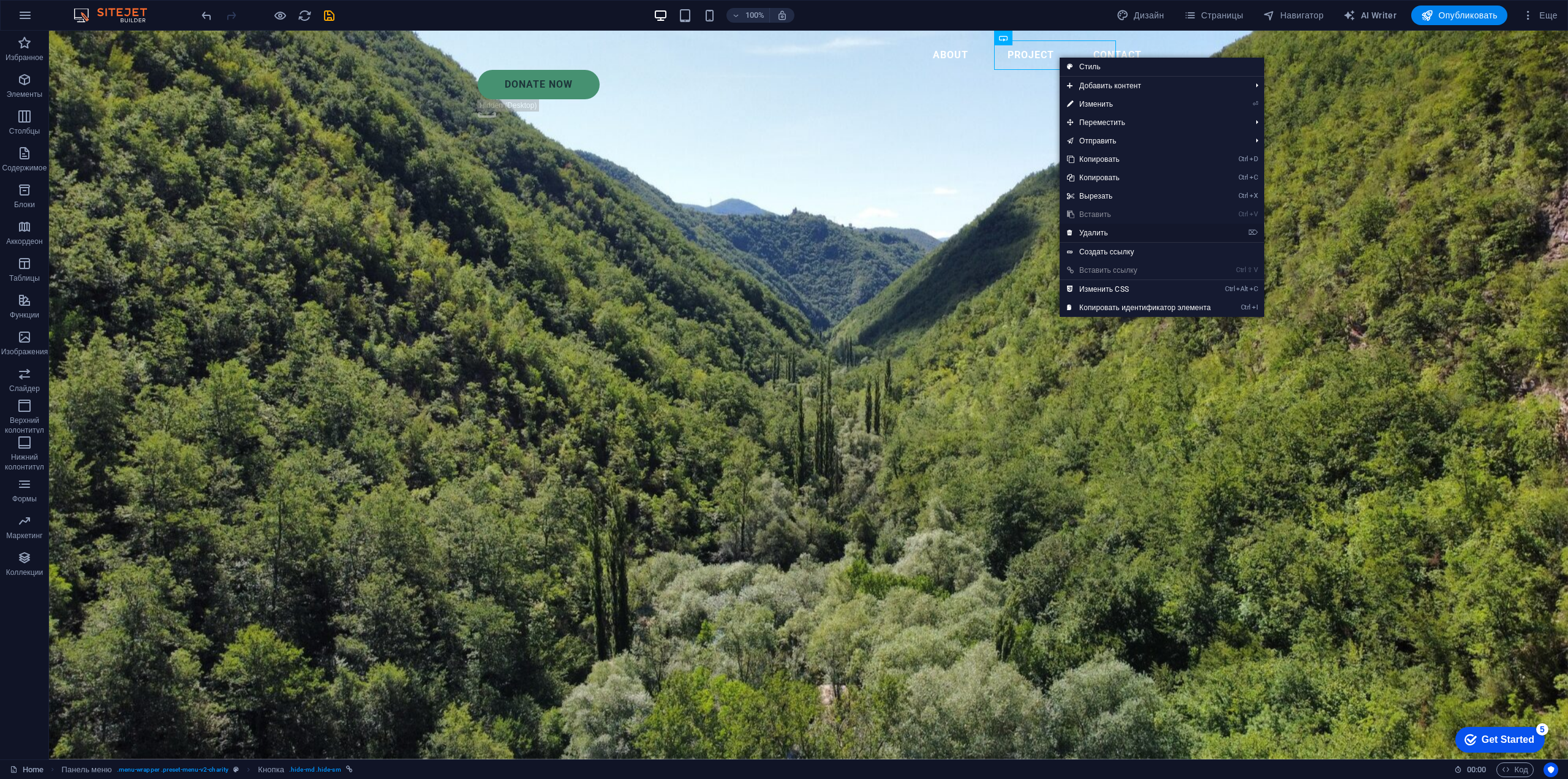
click at [1105, 232] on link "⌦ Удалить" at bounding box center [1138, 233] width 158 height 18
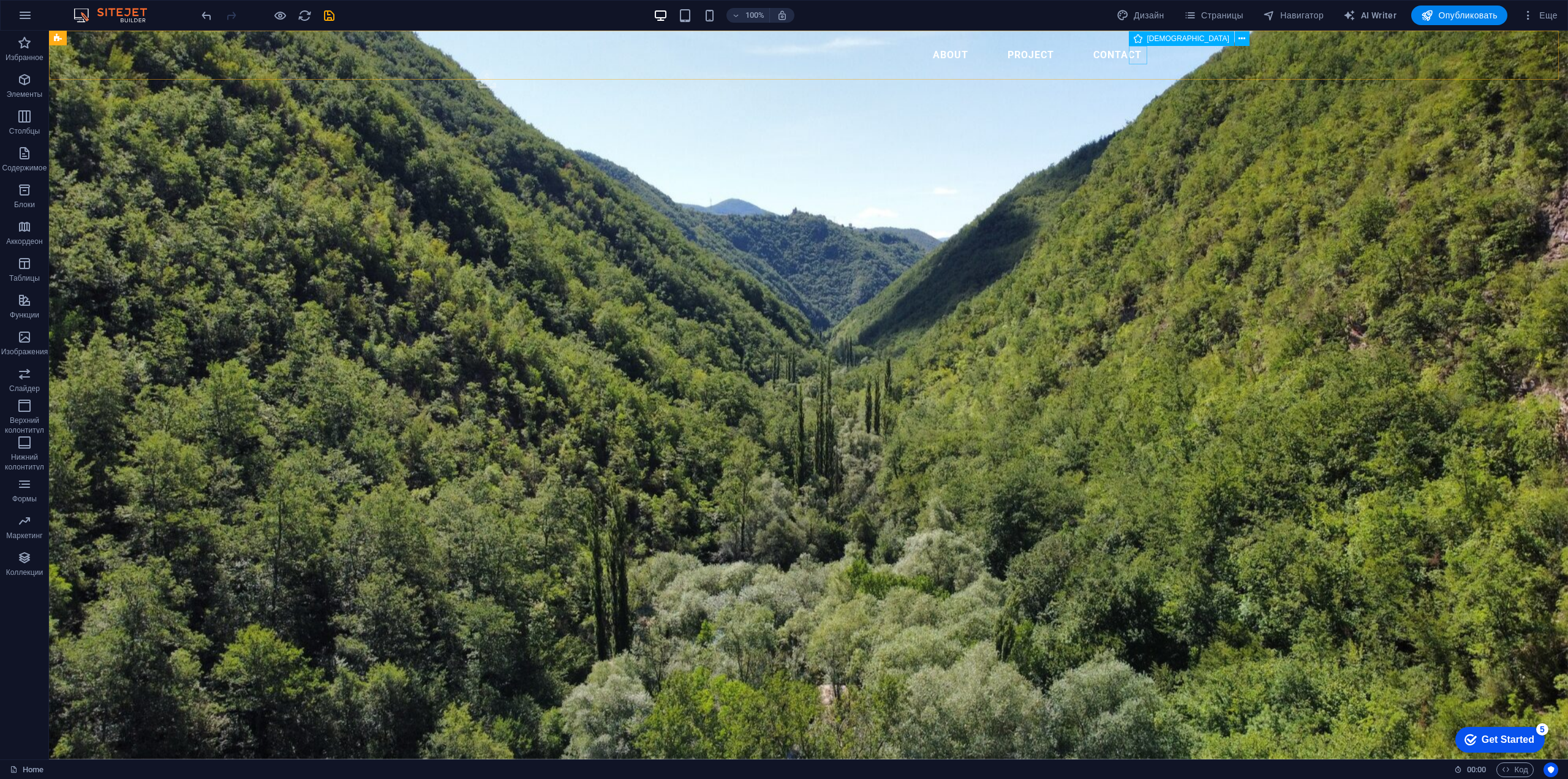
click at [1139, 70] on figure ".fa-secondary{opacity:.4}" at bounding box center [815, 81] width 674 height 23
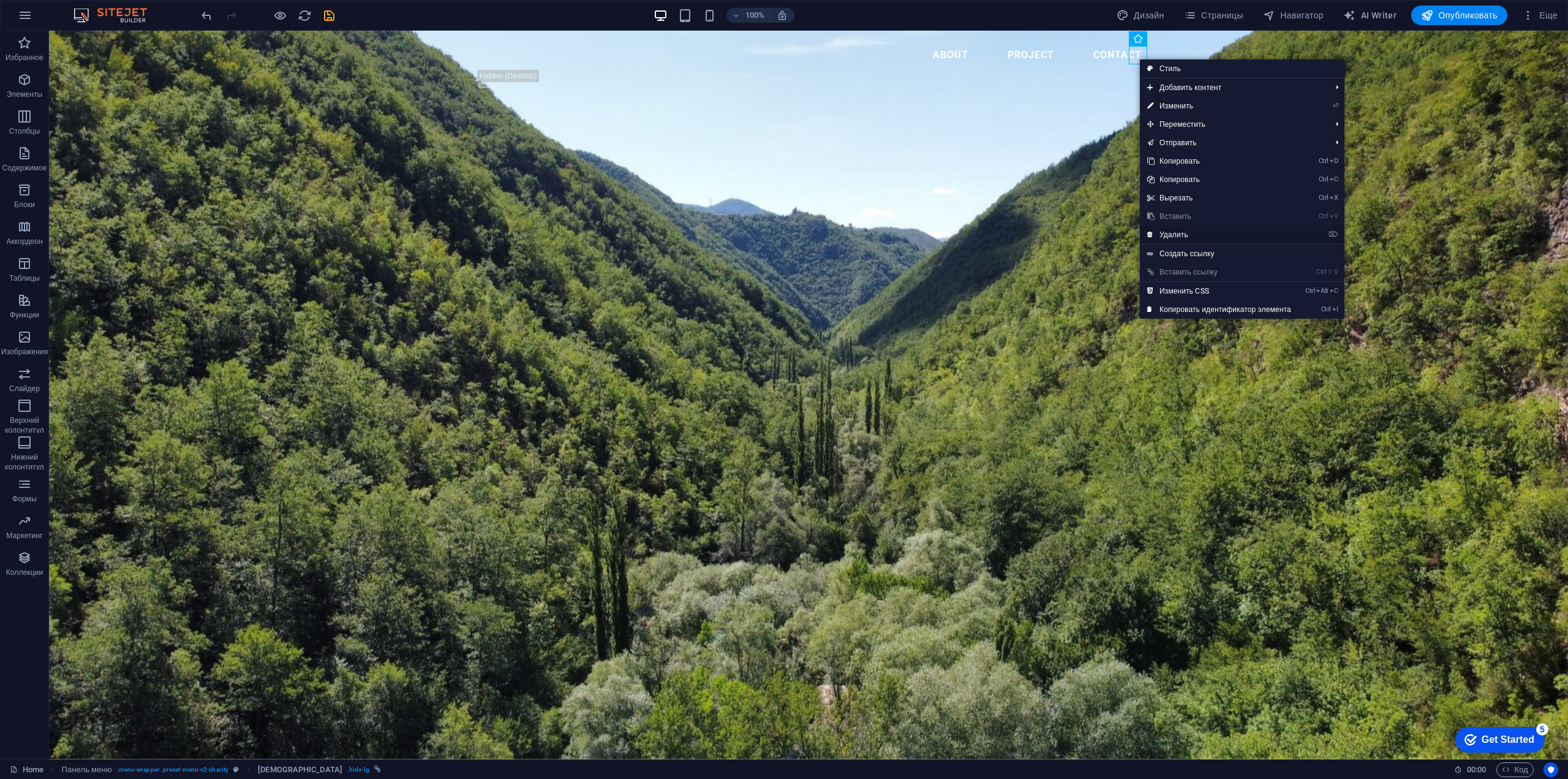
click at [1175, 235] on link "⌦ Удалить" at bounding box center [1218, 234] width 158 height 18
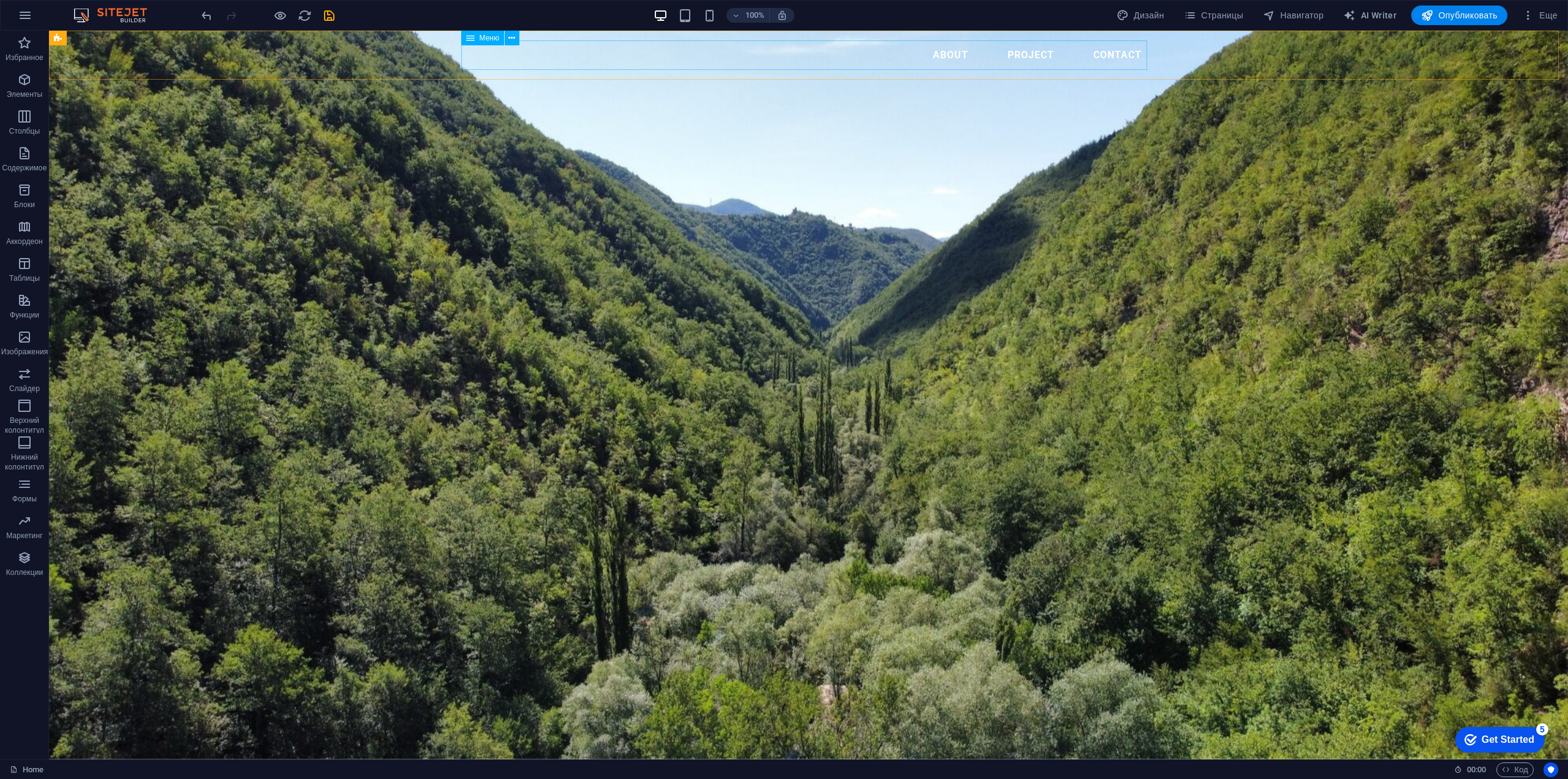
click at [728, 56] on nav "About PROJECT CONTACT" at bounding box center [808, 55] width 686 height 29
click at [825, 55] on nav "About PROJECT CONTACT" at bounding box center [808, 55] width 686 height 29
select select
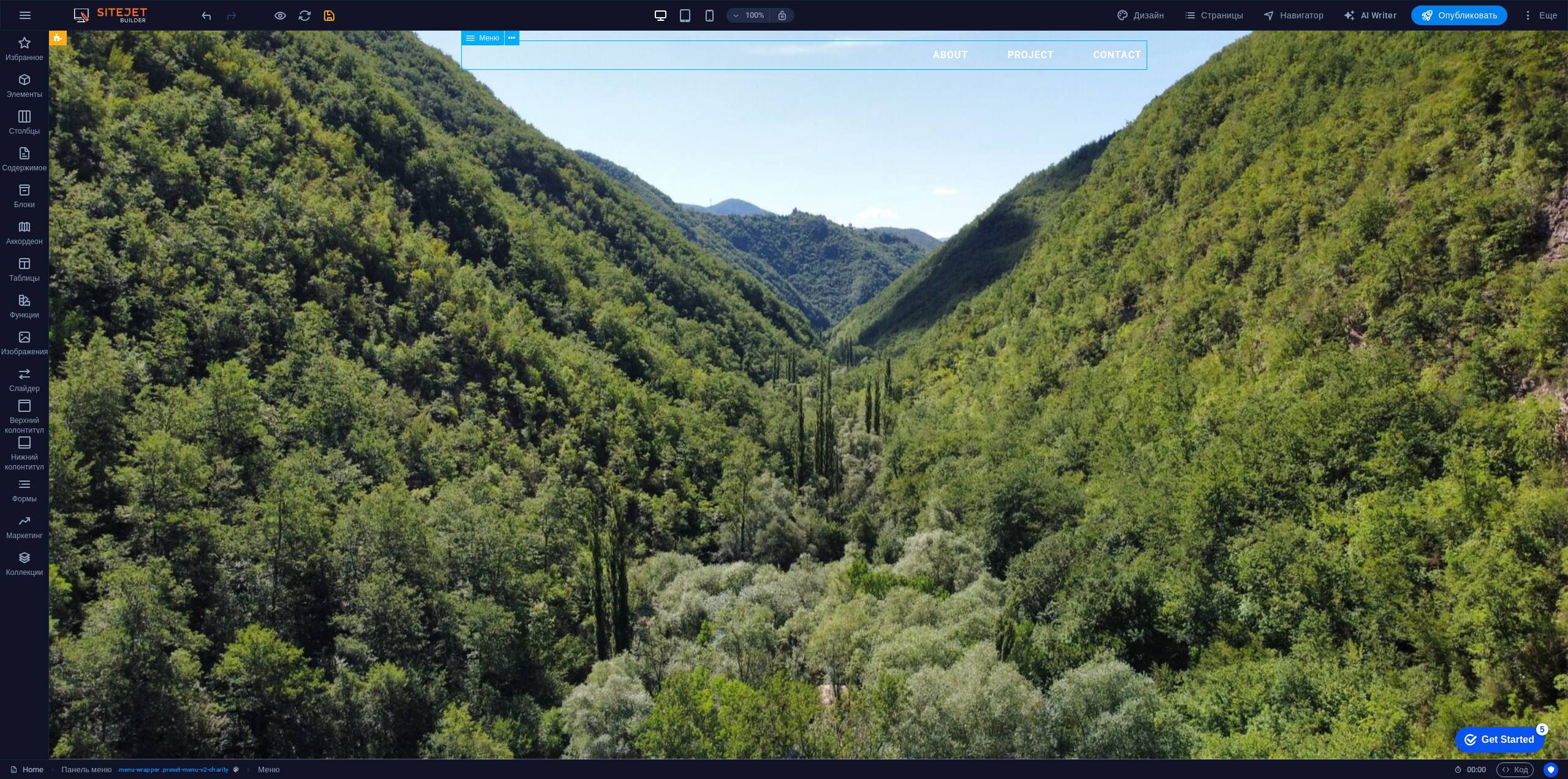
select select
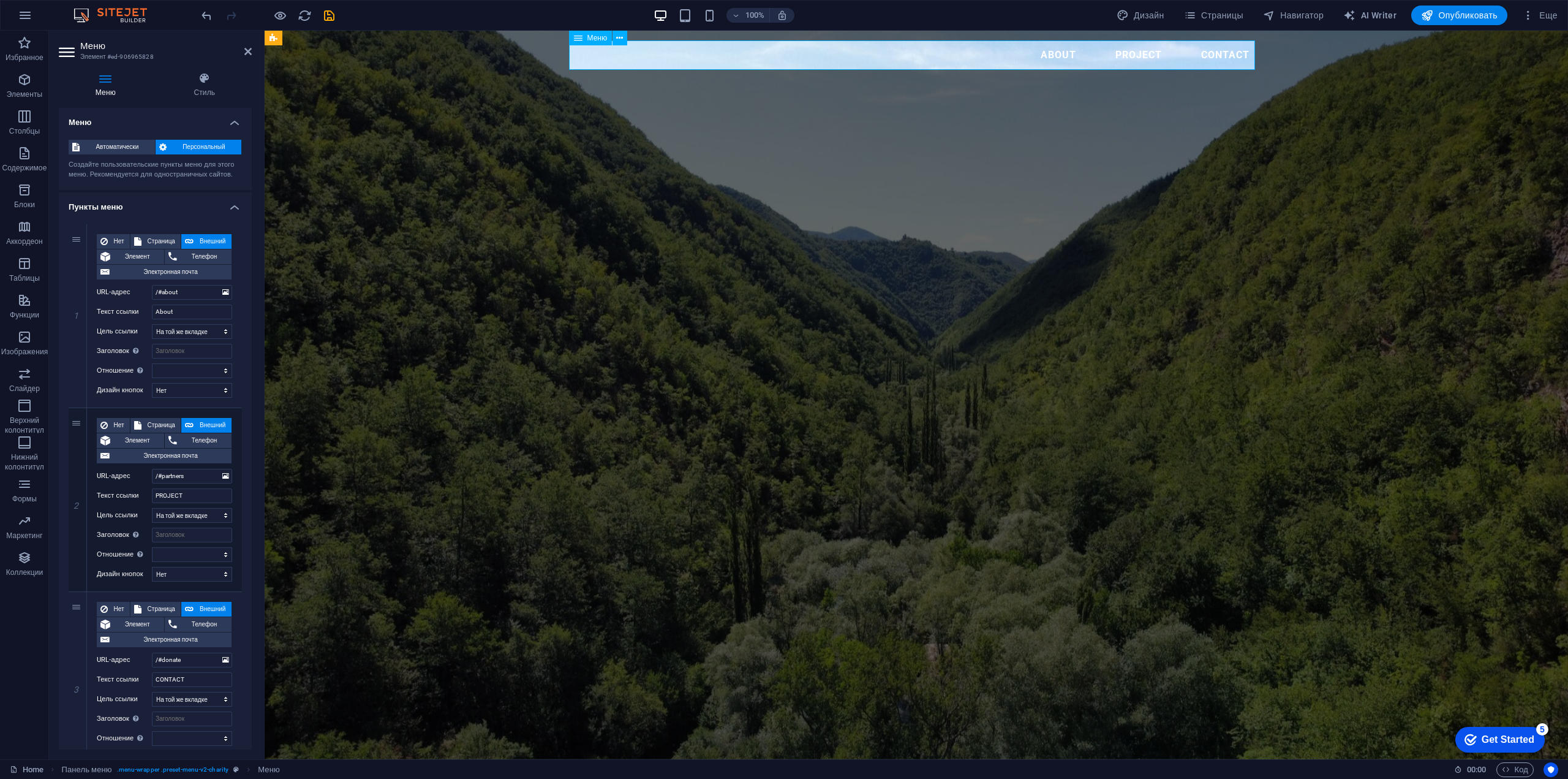
click at [682, 65] on nav "About PROJECT CONTACT" at bounding box center [916, 55] width 686 height 29
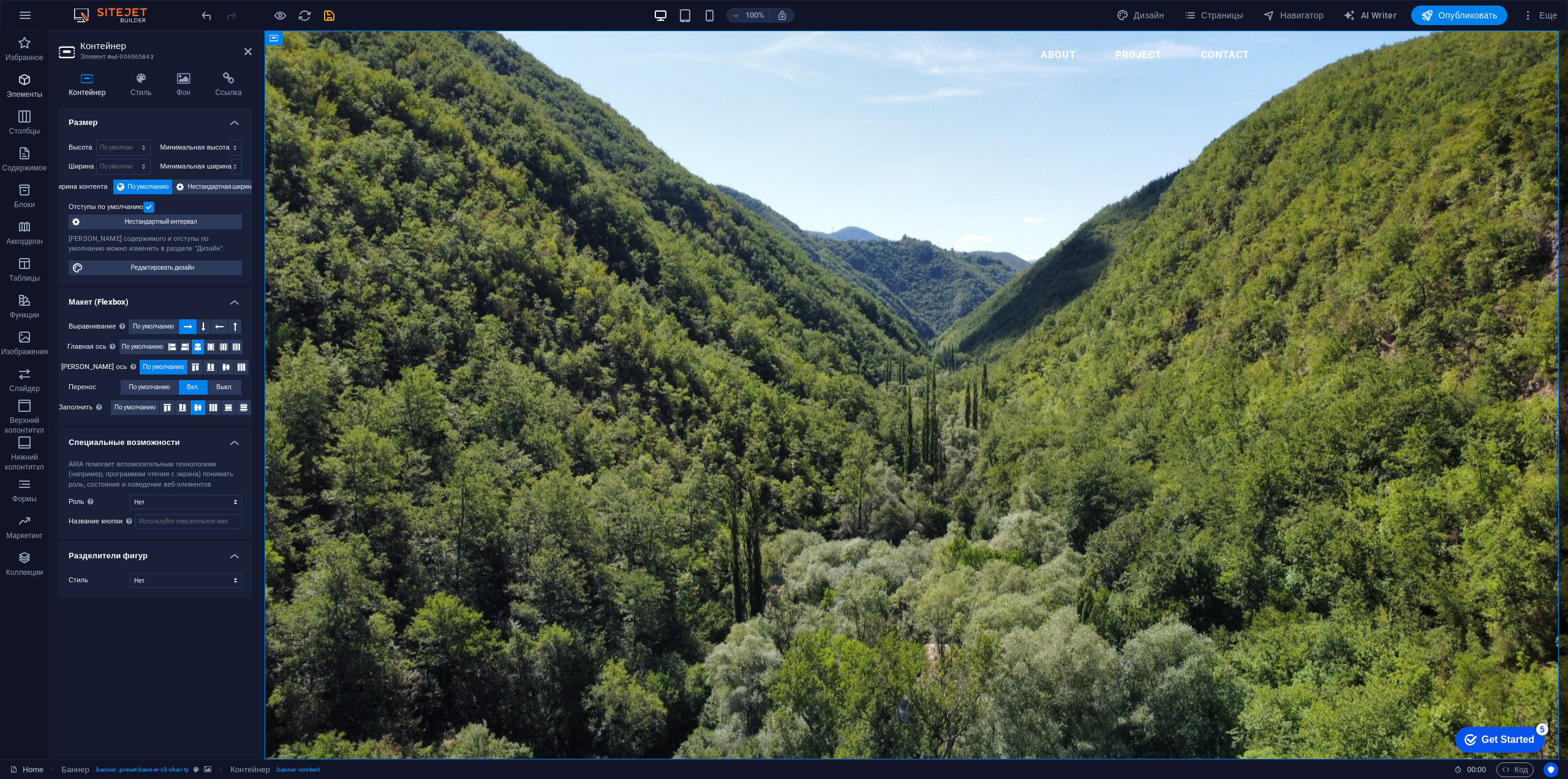
click at [26, 83] on icon "button" at bounding box center [25, 80] width 15 height 15
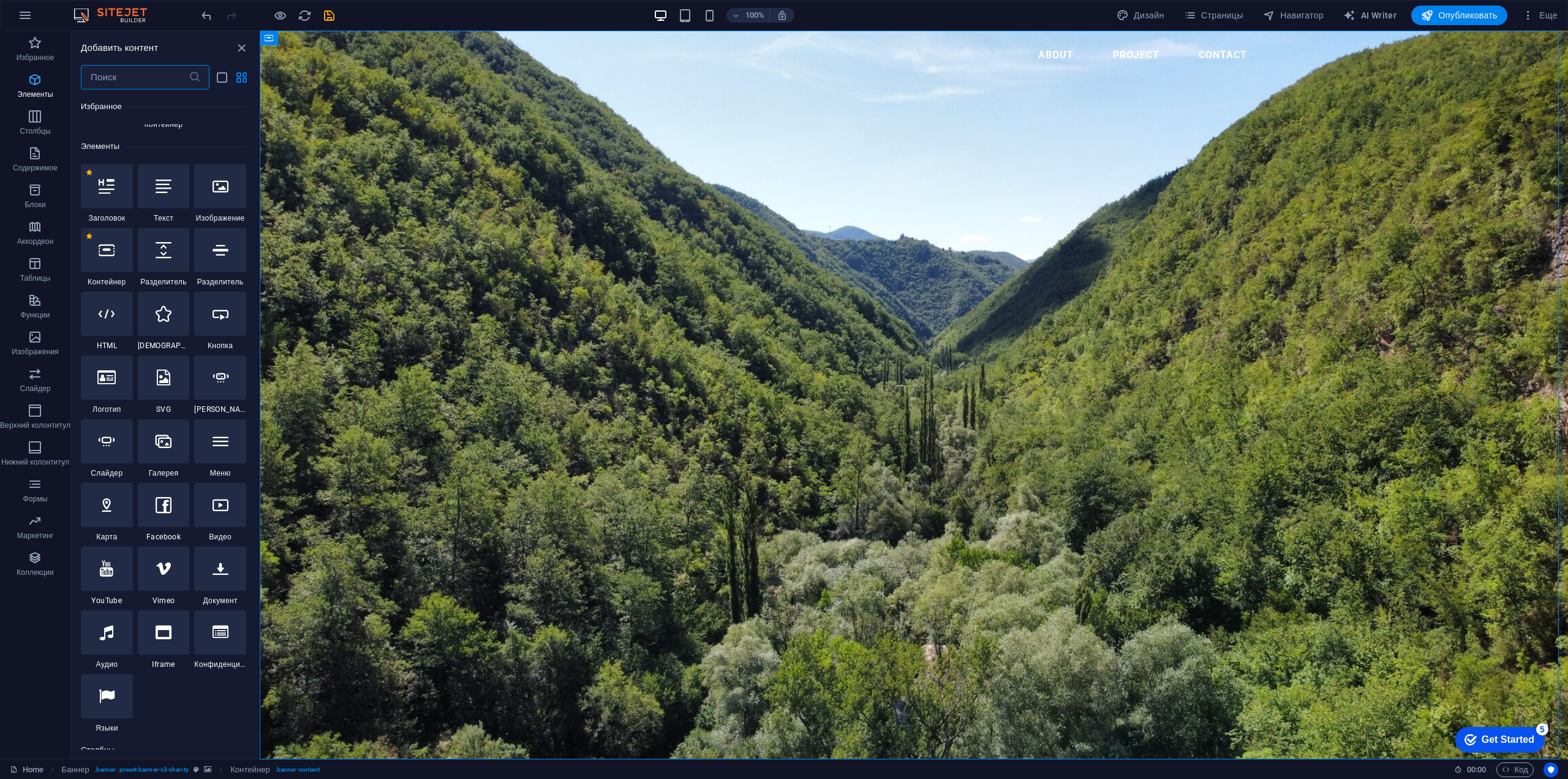
scroll to position [231, 0]
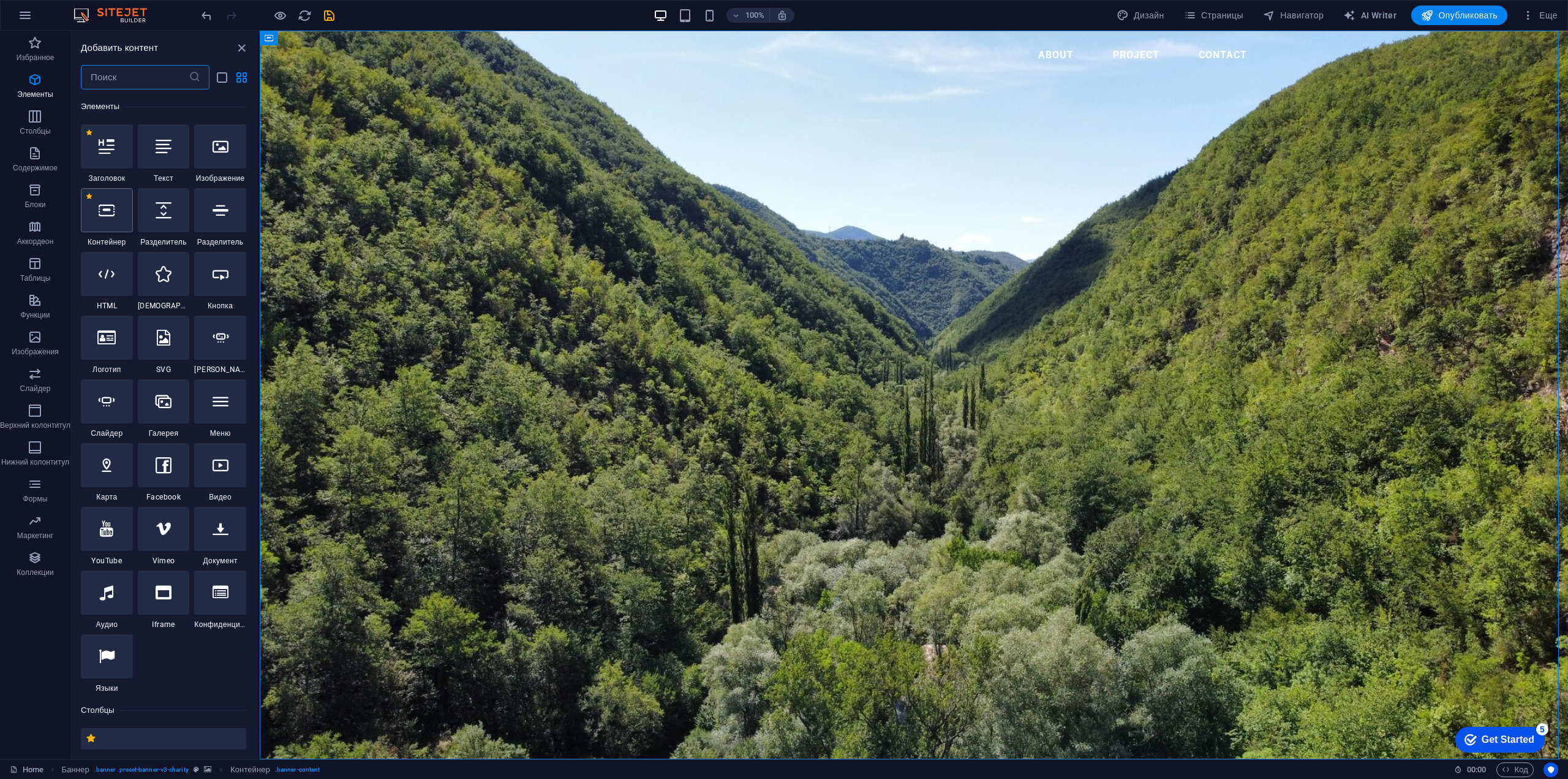
click at [112, 218] on icon at bounding box center [106, 209] width 16 height 16
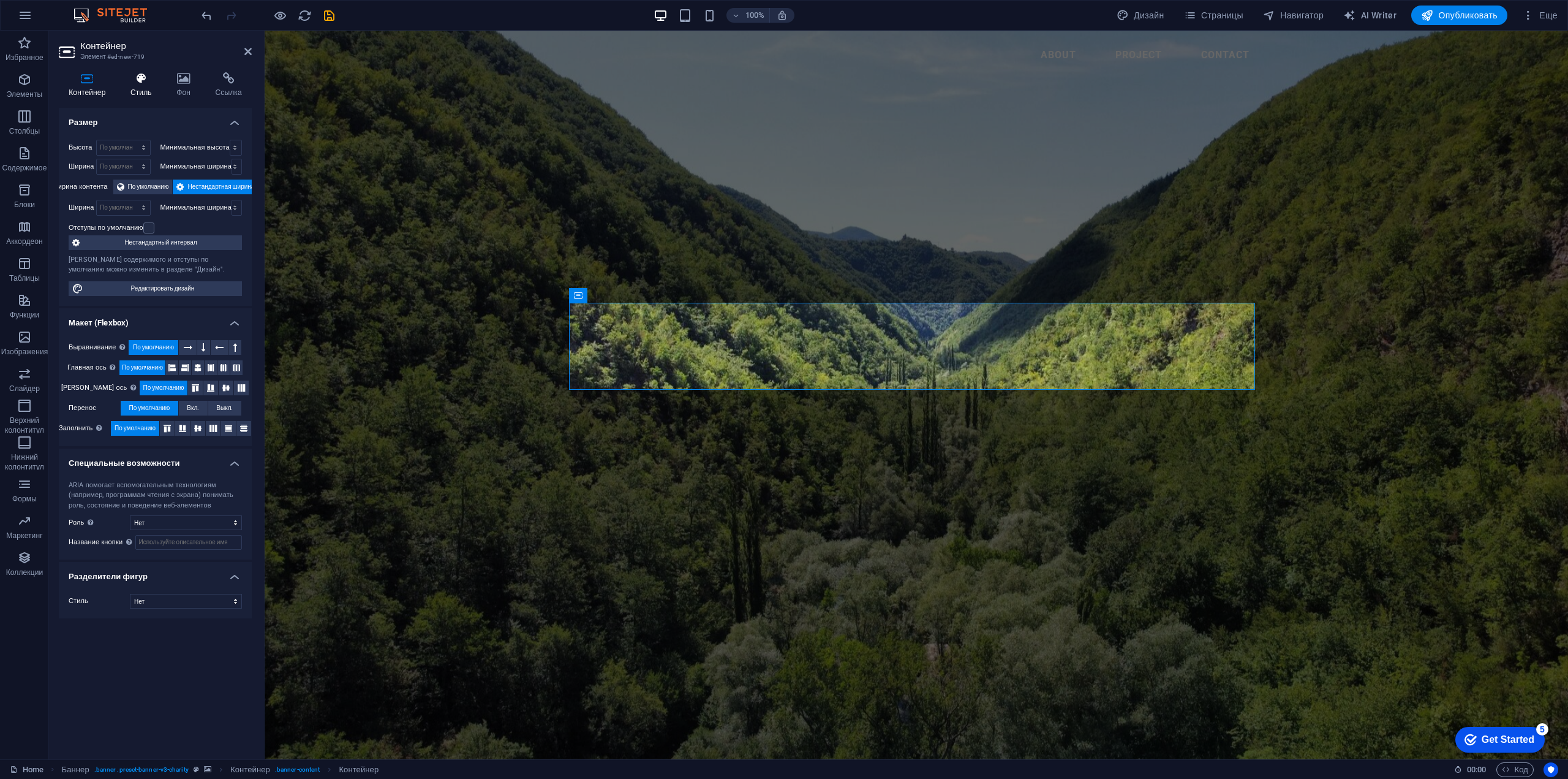
click at [135, 87] on h4 "Стиль" at bounding box center [143, 85] width 46 height 26
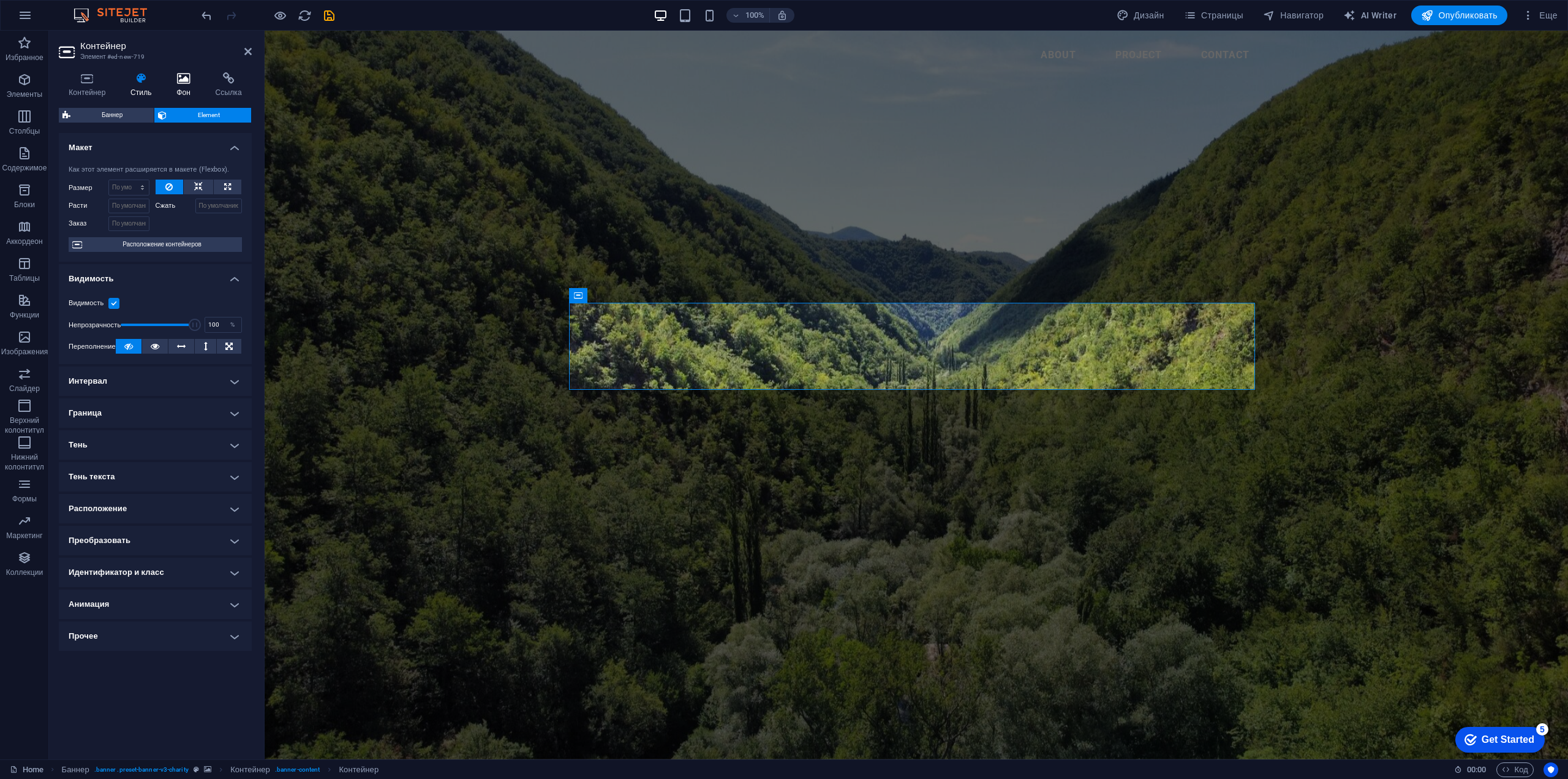
click at [172, 87] on h4 "Фон" at bounding box center [185, 85] width 38 height 26
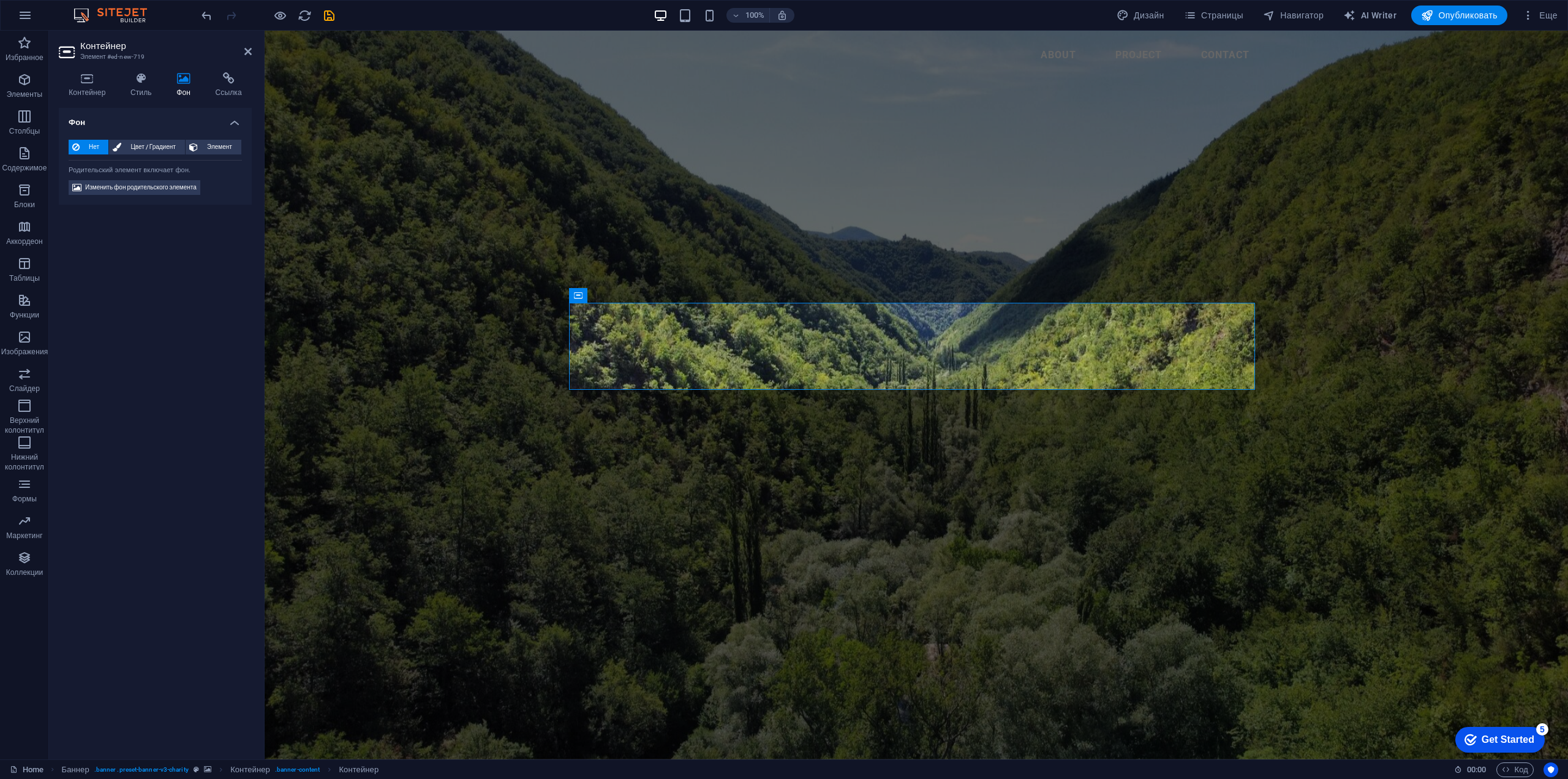
click at [135, 116] on h4 "Фон" at bounding box center [155, 119] width 193 height 22
click at [135, 116] on h4 "Фон" at bounding box center [155, 122] width 193 height 29
click at [143, 188] on span "Изменить фон родительского элемента" at bounding box center [140, 188] width 112 height 15
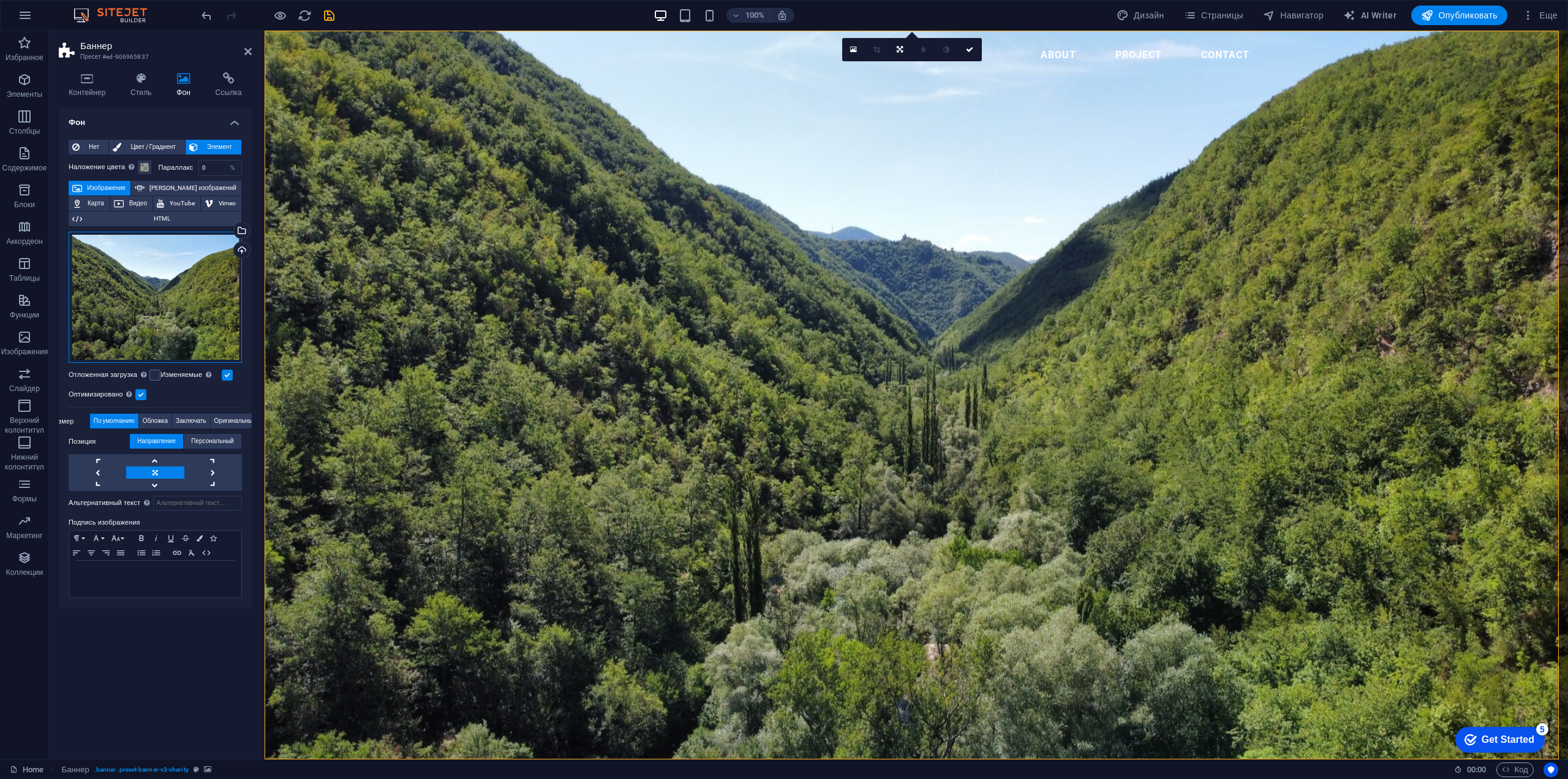
click at [148, 292] on div "Перетащите файлы сюда, нажмите, чтобы выбрать файлы, или выберите файлы из разд…" at bounding box center [155, 298] width 173 height 132
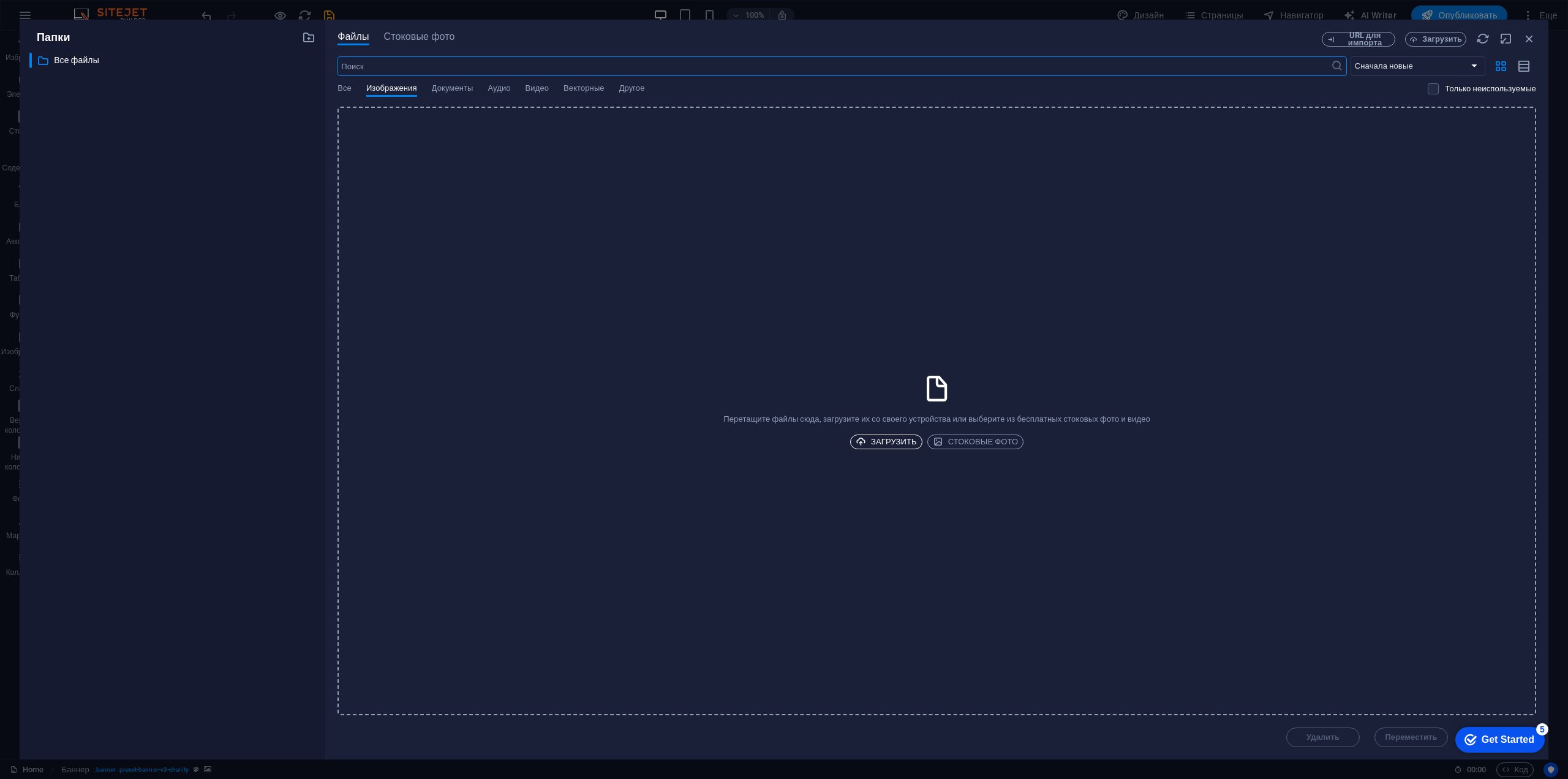
click at [894, 444] on span "Загрузить" at bounding box center [886, 442] width 62 height 15
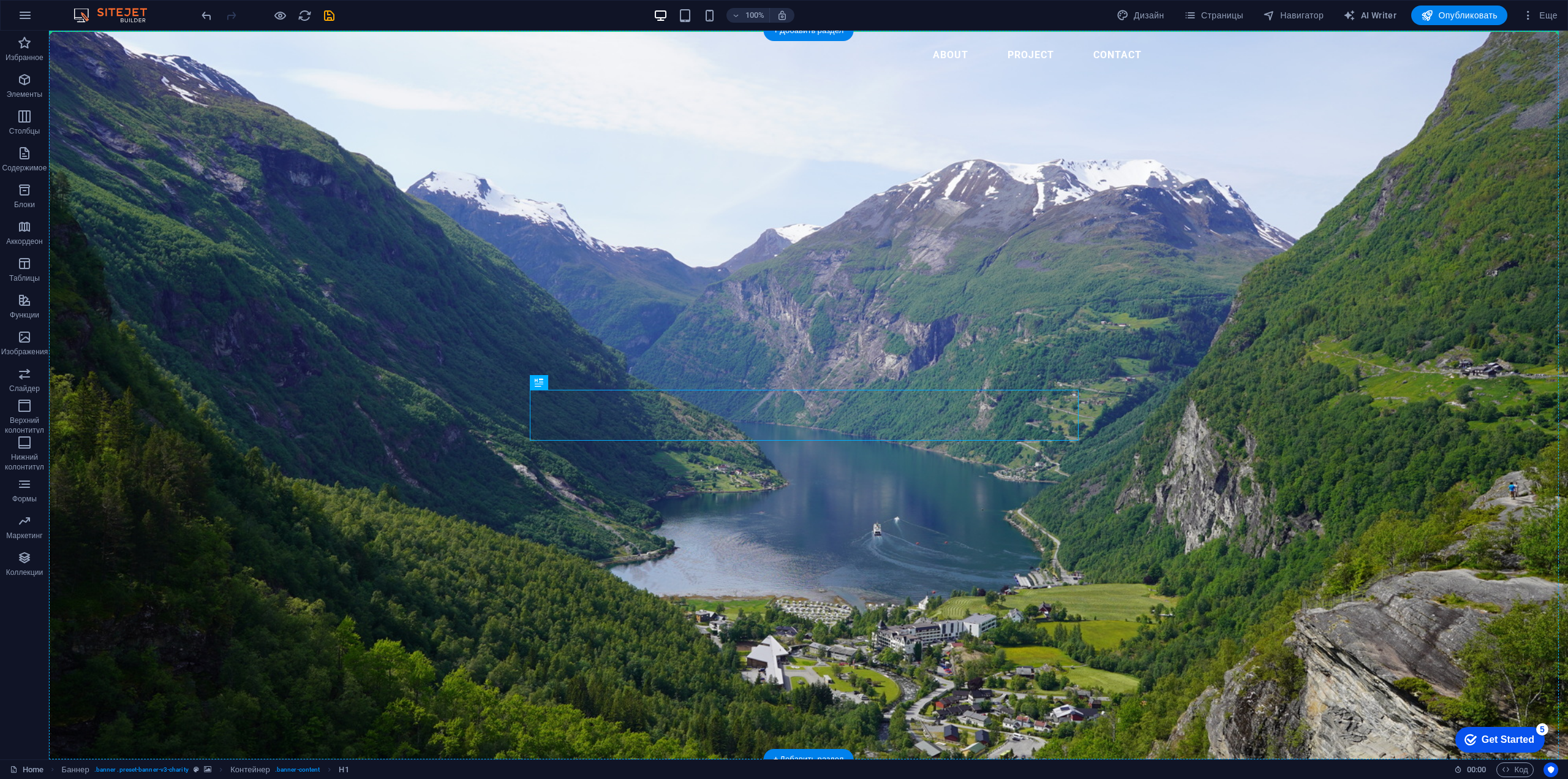
drag, startPoint x: 835, startPoint y: 426, endPoint x: 1005, endPoint y: 228, distance: 261.0
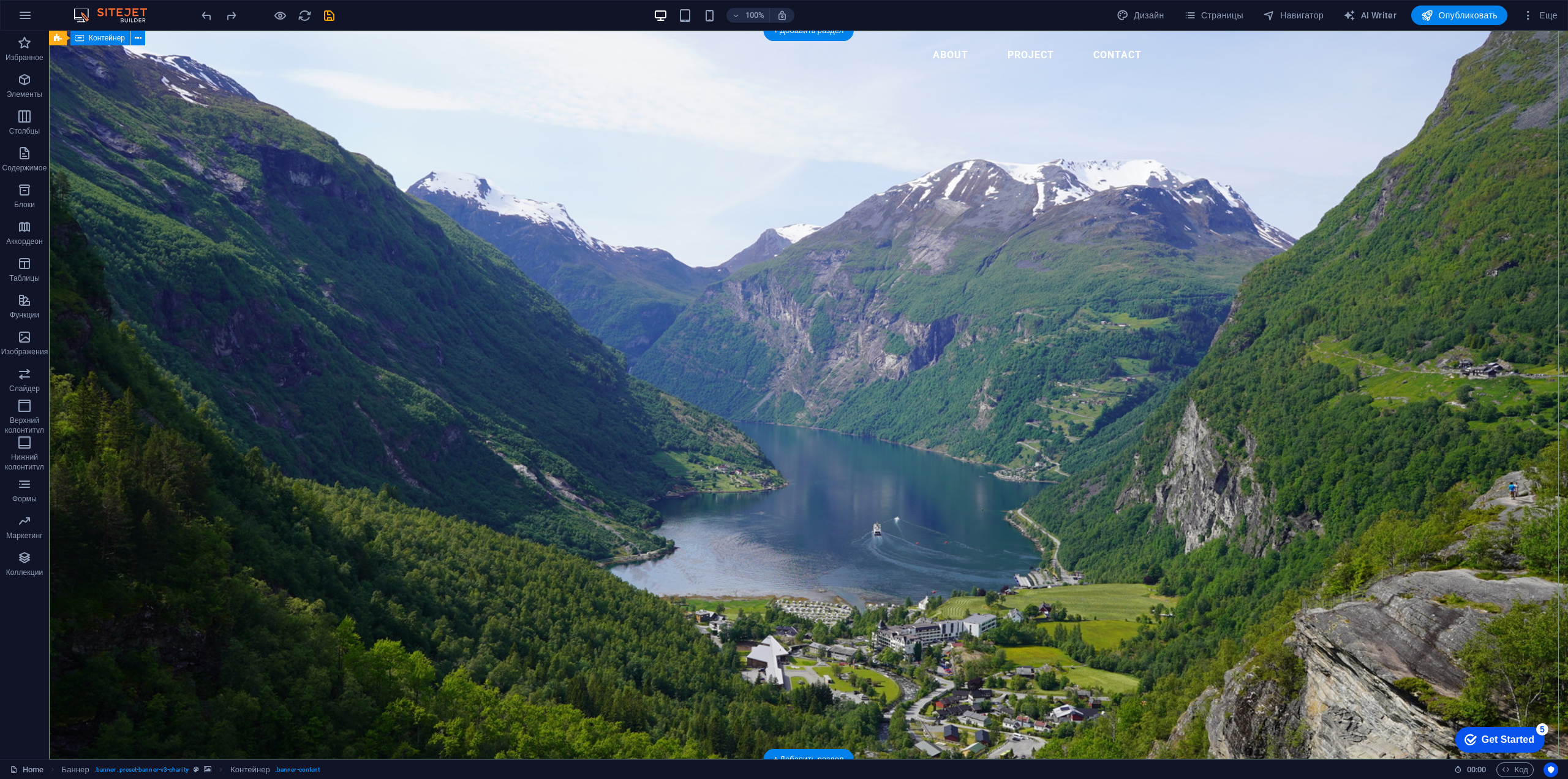
click at [893, 55] on nav "About PROJECT CONTACT" at bounding box center [808, 55] width 686 height 29
drag, startPoint x: 929, startPoint y: 475, endPoint x: 936, endPoint y: 506, distance: 31.8
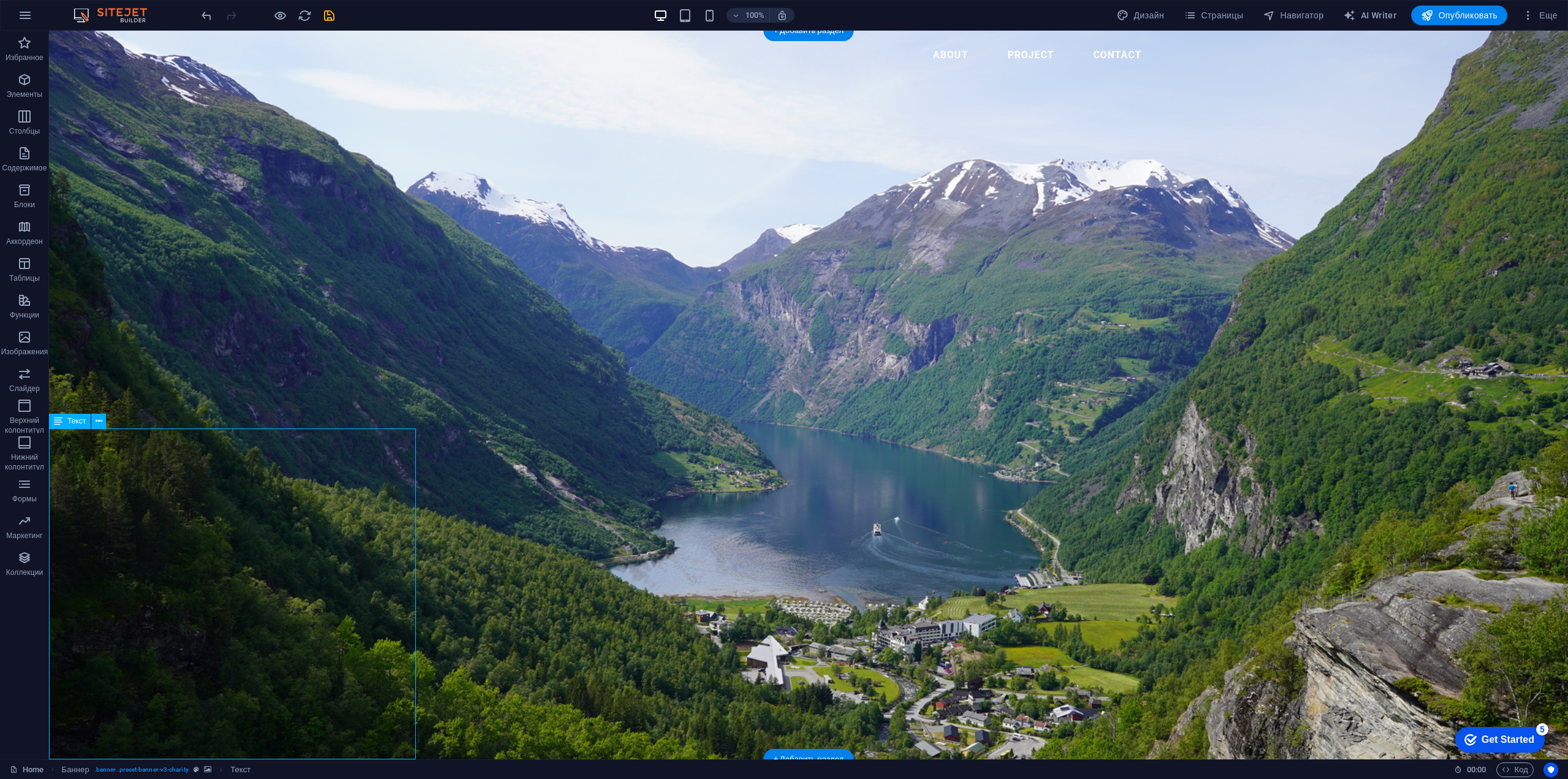
drag, startPoint x: 212, startPoint y: 507, endPoint x: 271, endPoint y: 497, distance: 59.8
drag, startPoint x: 272, startPoint y: 498, endPoint x: 622, endPoint y: 422, distance: 358.2
click at [961, 304] on figure at bounding box center [808, 395] width 1518 height 729
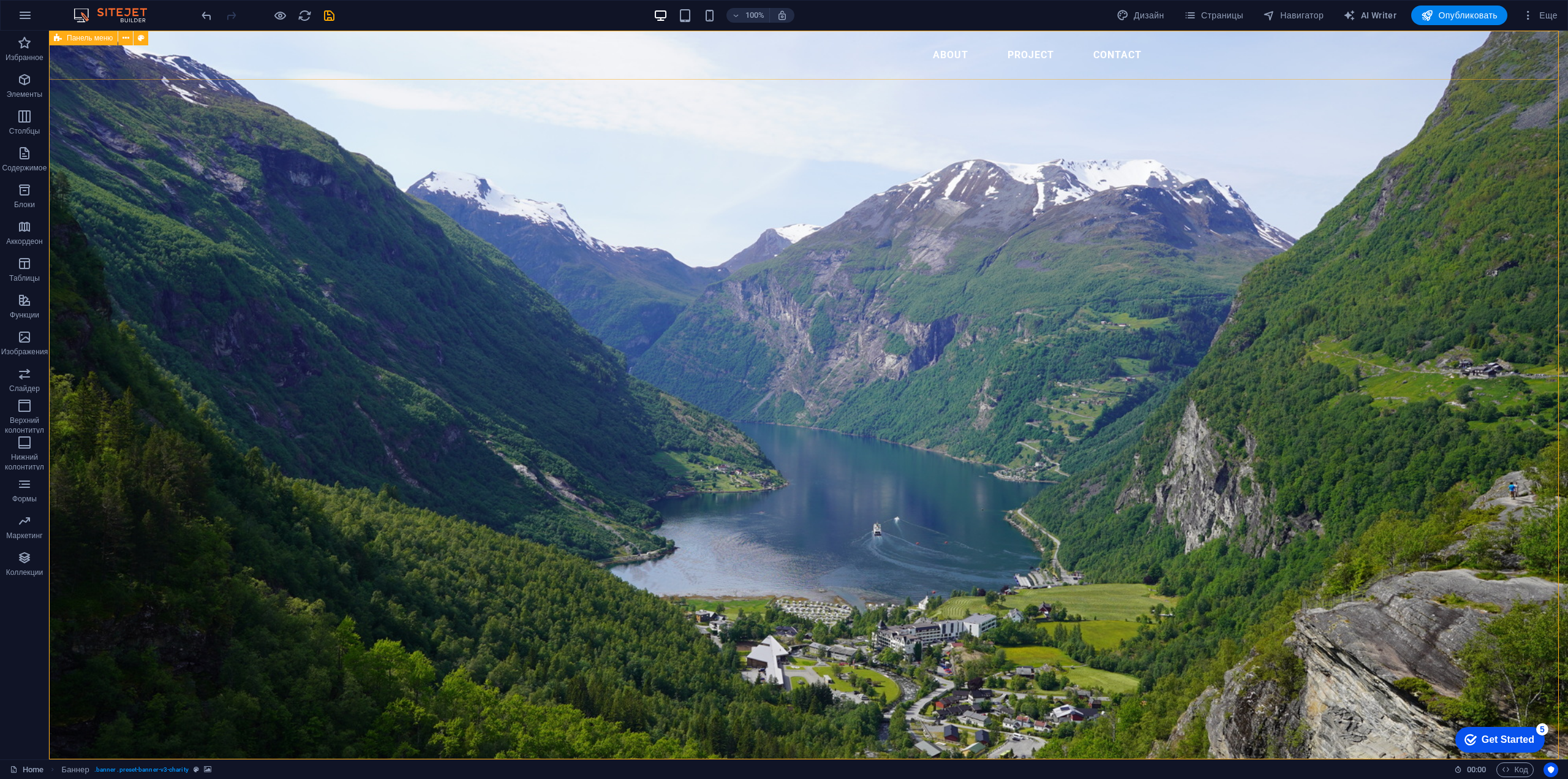
click at [332, 34] on div "About PROJECT CONTACT" at bounding box center [808, 55] width 1518 height 49
click at [345, 41] on div "About PROJECT CONTACT" at bounding box center [808, 55] width 1518 height 49
drag, startPoint x: 345, startPoint y: 41, endPoint x: 398, endPoint y: 72, distance: 61.4
click at [345, 41] on div "About PROJECT CONTACT" at bounding box center [808, 55] width 1518 height 49
select select "header"
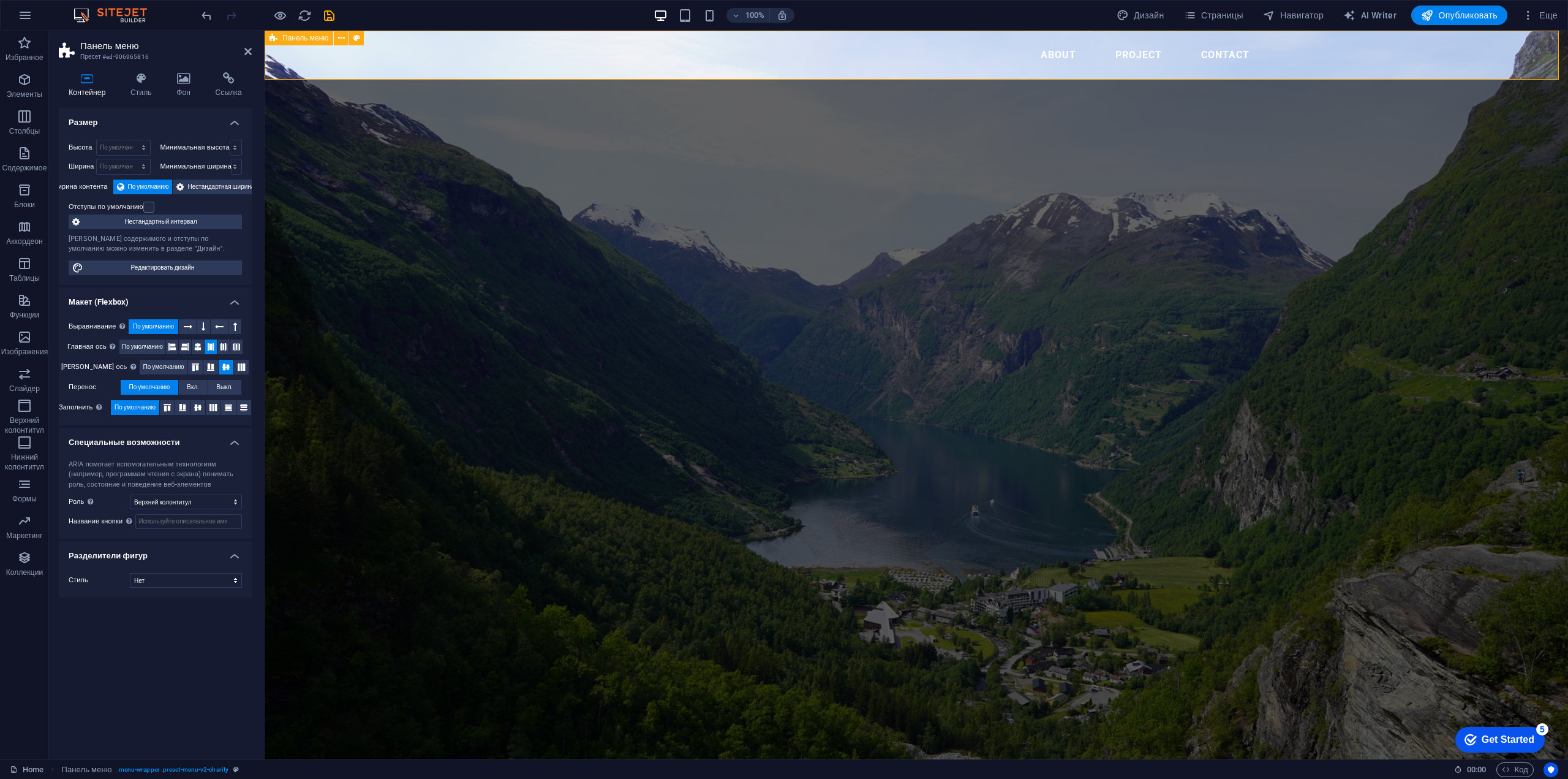
click at [461, 34] on div "About PROJECT CONTACT" at bounding box center [916, 55] width 1303 height 49
click at [464, 37] on div "About PROJECT CONTACT" at bounding box center [916, 55] width 1303 height 49
click at [458, 759] on div "Наша жизнь - это 10%, что с нами происходит и 90%, как мы к этому относимся..." at bounding box center [916, 766] width 1303 height 16
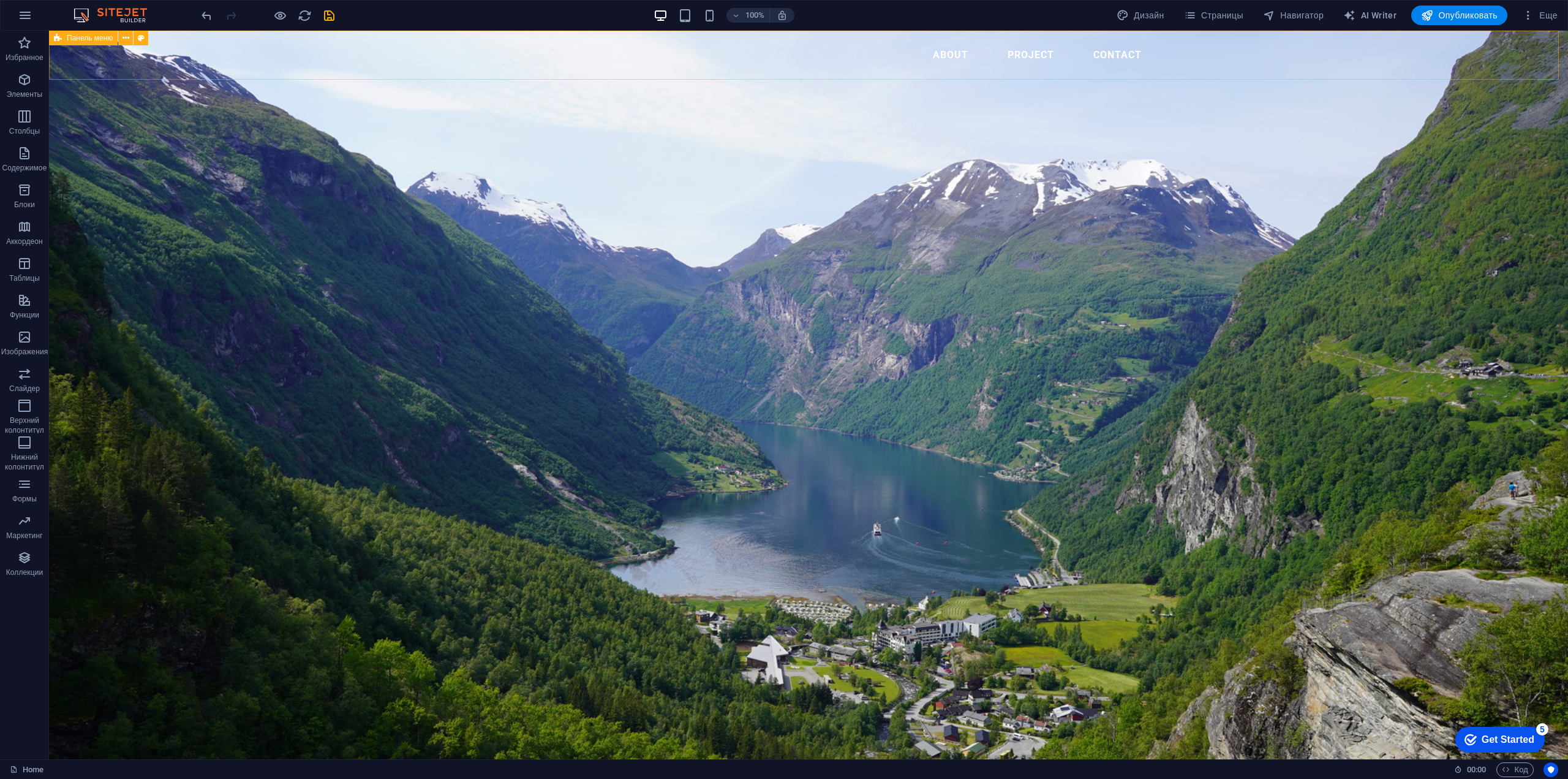
click at [371, 38] on div "About PROJECT CONTACT" at bounding box center [808, 55] width 1518 height 49
select select "header"
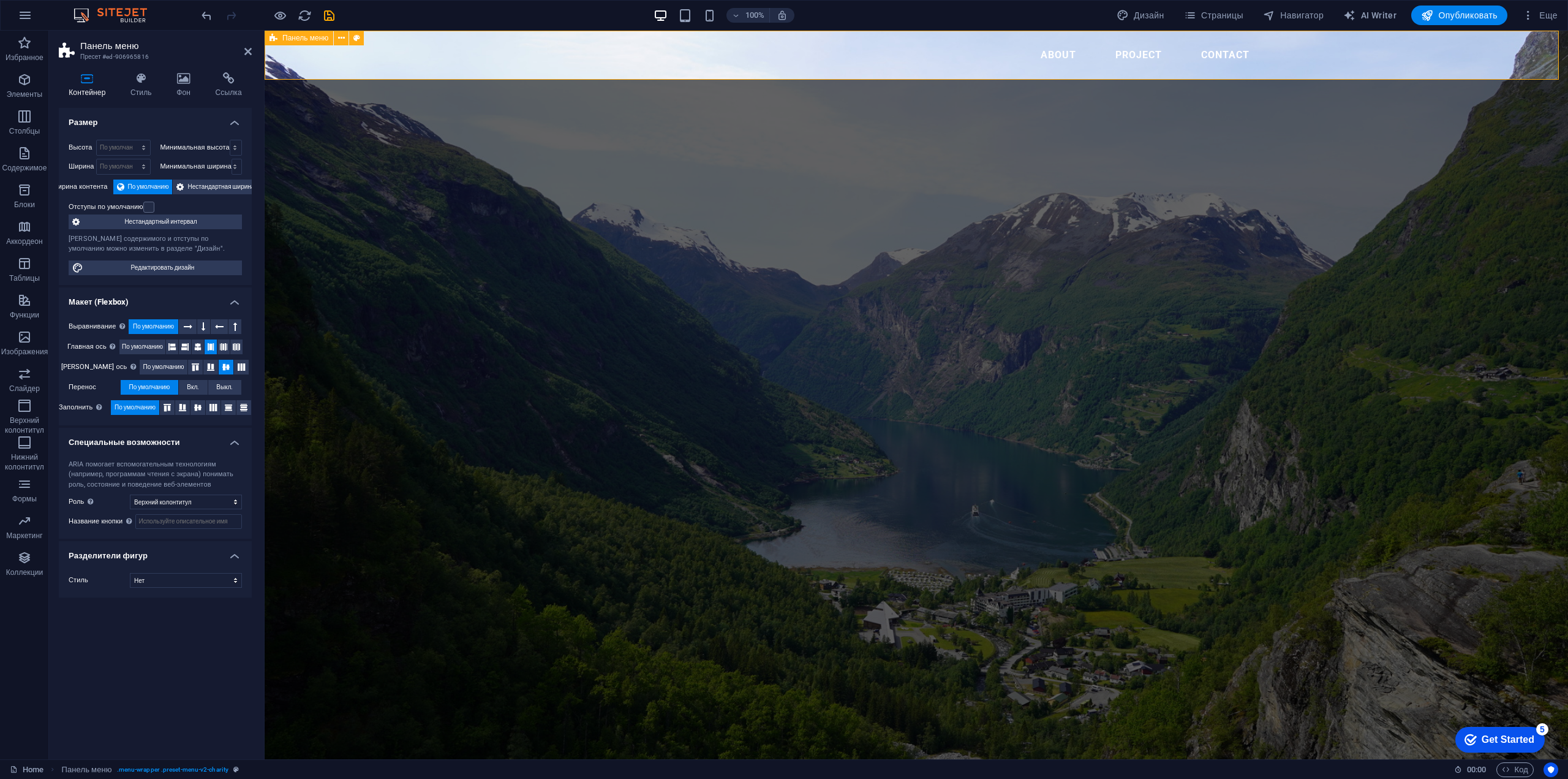
click at [428, 41] on div "About PROJECT CONTACT" at bounding box center [916, 55] width 1303 height 49
click at [492, 43] on div "About PROJECT CONTACT" at bounding box center [916, 55] width 1303 height 49
click at [500, 38] on div "About PROJECT CONTACT" at bounding box center [916, 55] width 1303 height 49
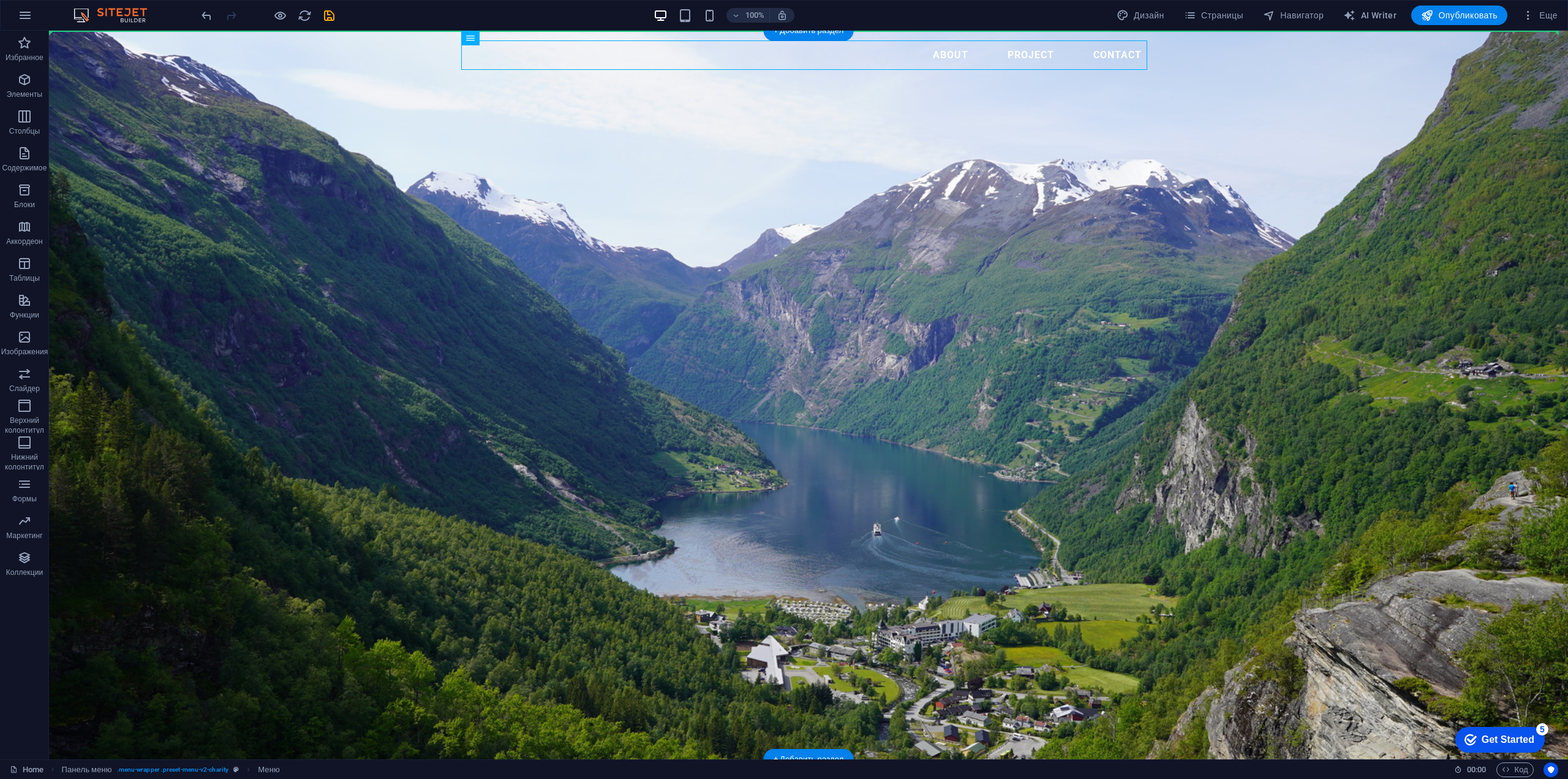
drag, startPoint x: 492, startPoint y: 50, endPoint x: 536, endPoint y: 158, distance: 116.6
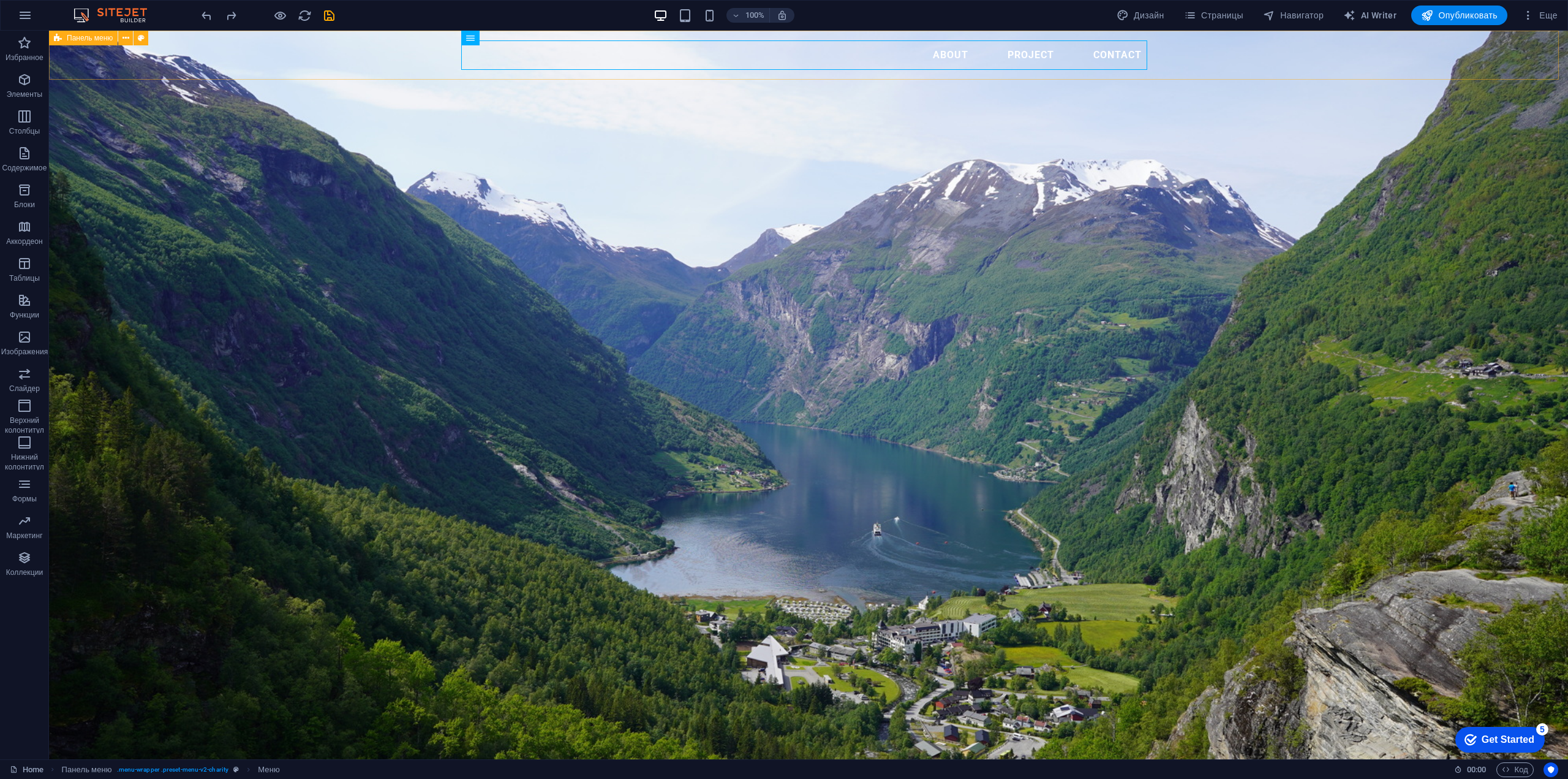
click at [228, 42] on div "About PROJECT CONTACT" at bounding box center [808, 55] width 1518 height 49
click at [230, 38] on div "About PROJECT CONTACT" at bounding box center [808, 55] width 1518 height 49
select select "header"
click at [335, 759] on div "Наша жизнь - это 10%, что с нами происходит и 90%, как мы к этому относимся..." at bounding box center [808, 766] width 1518 height 16
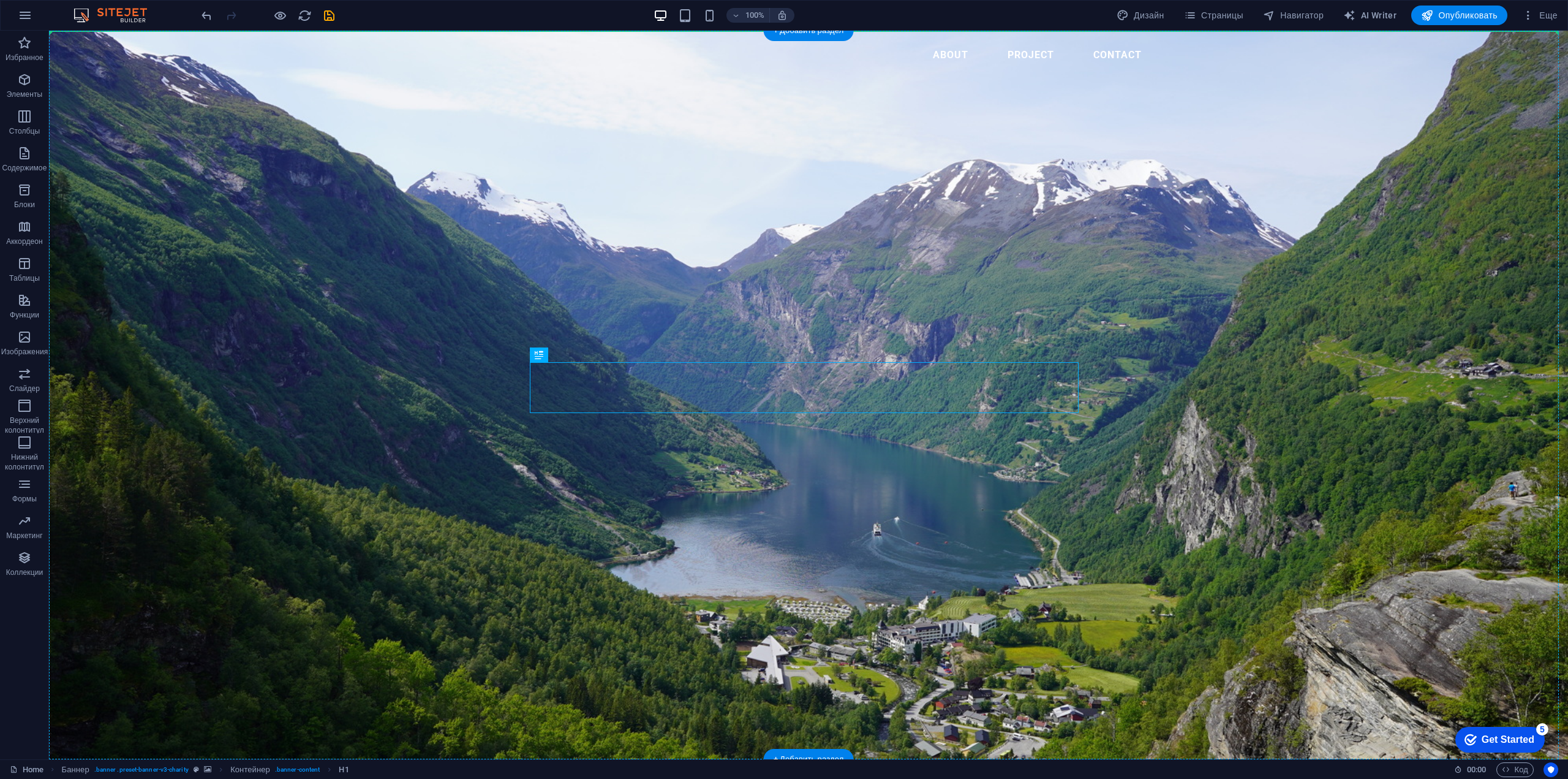
drag, startPoint x: 918, startPoint y: 397, endPoint x: 818, endPoint y: 152, distance: 264.6
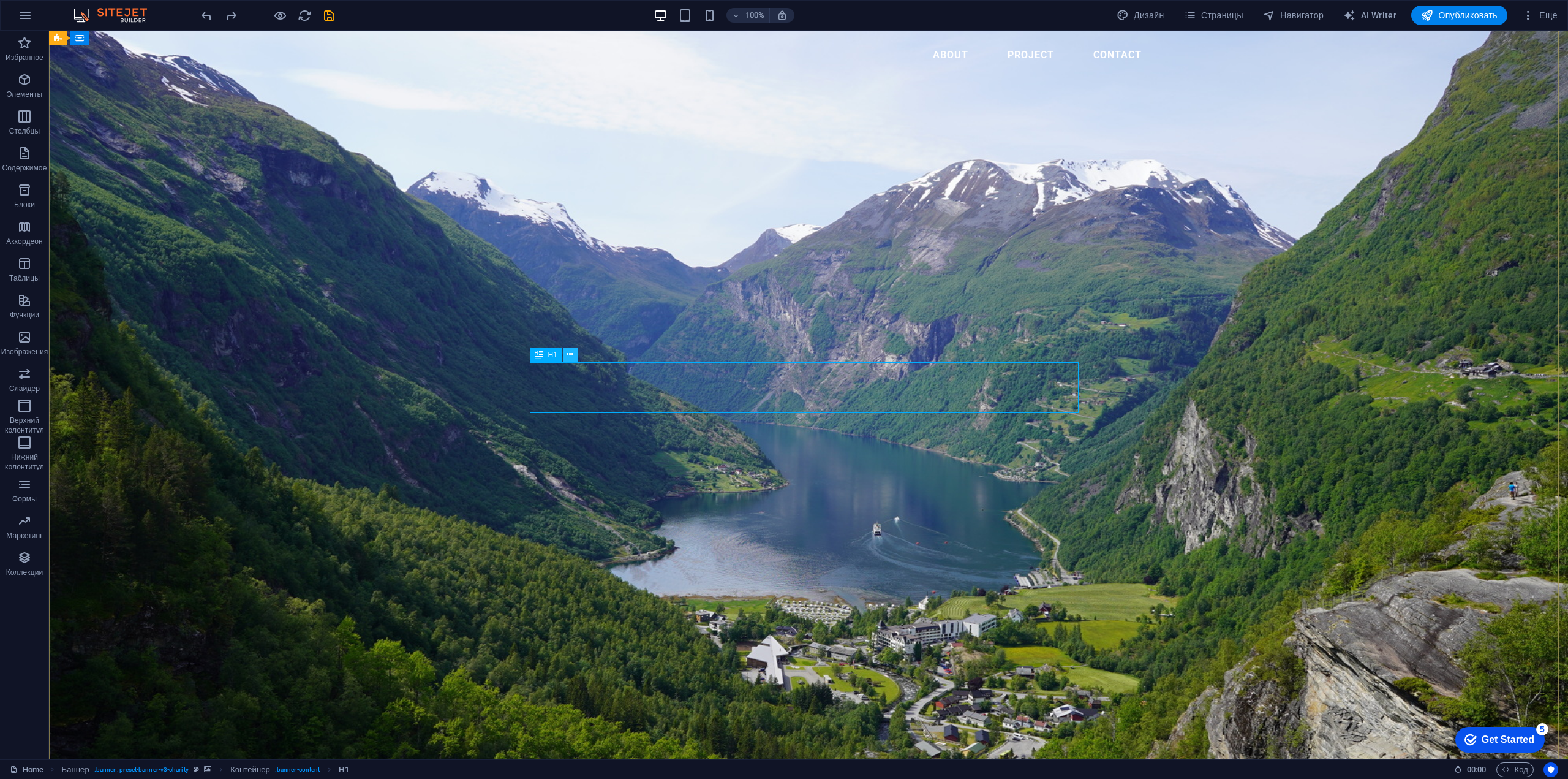
click at [0, 0] on icon at bounding box center [0, 0] width 0 height 0
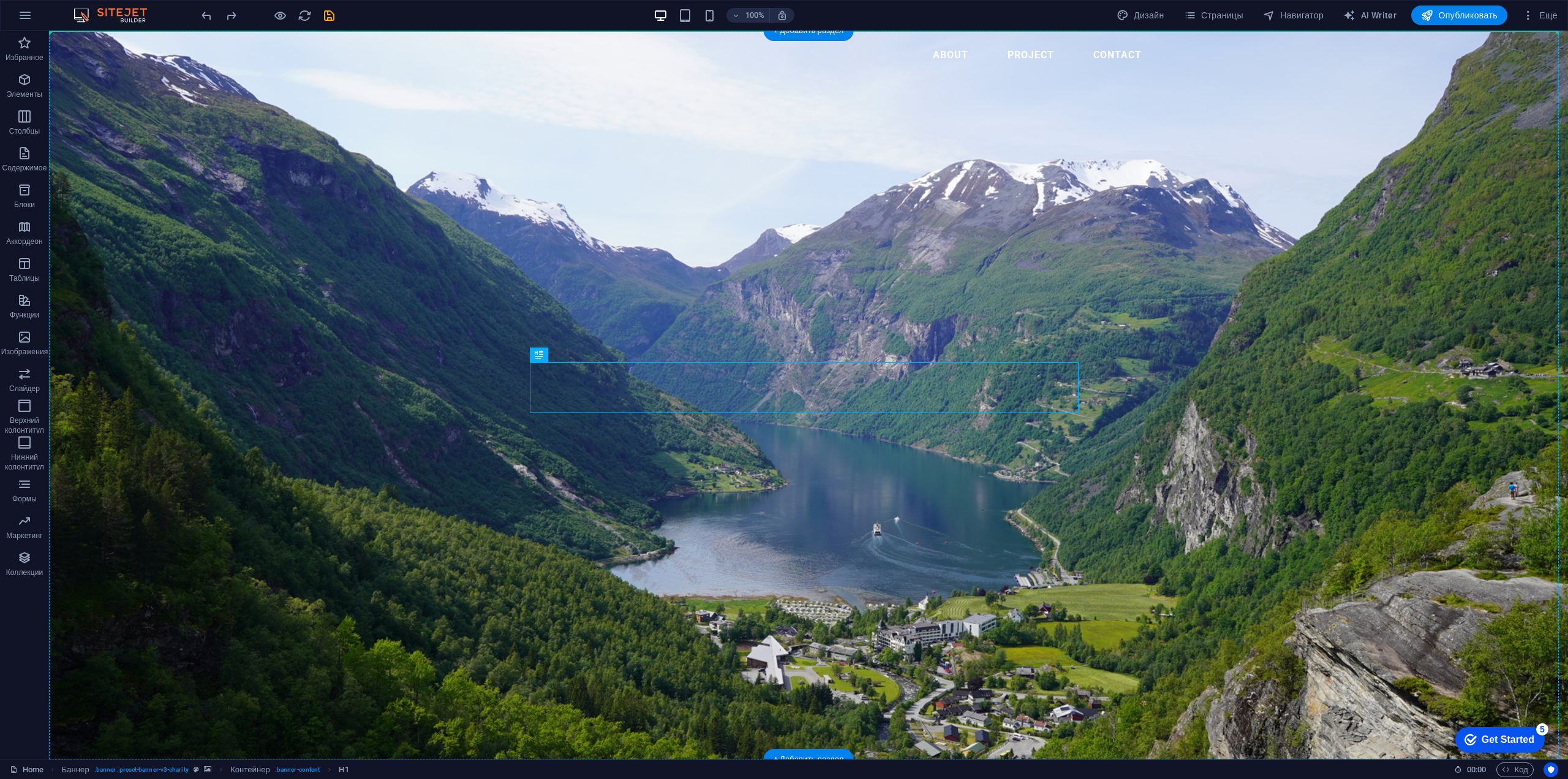
drag, startPoint x: 1014, startPoint y: 388, endPoint x: 1032, endPoint y: 272, distance: 117.4
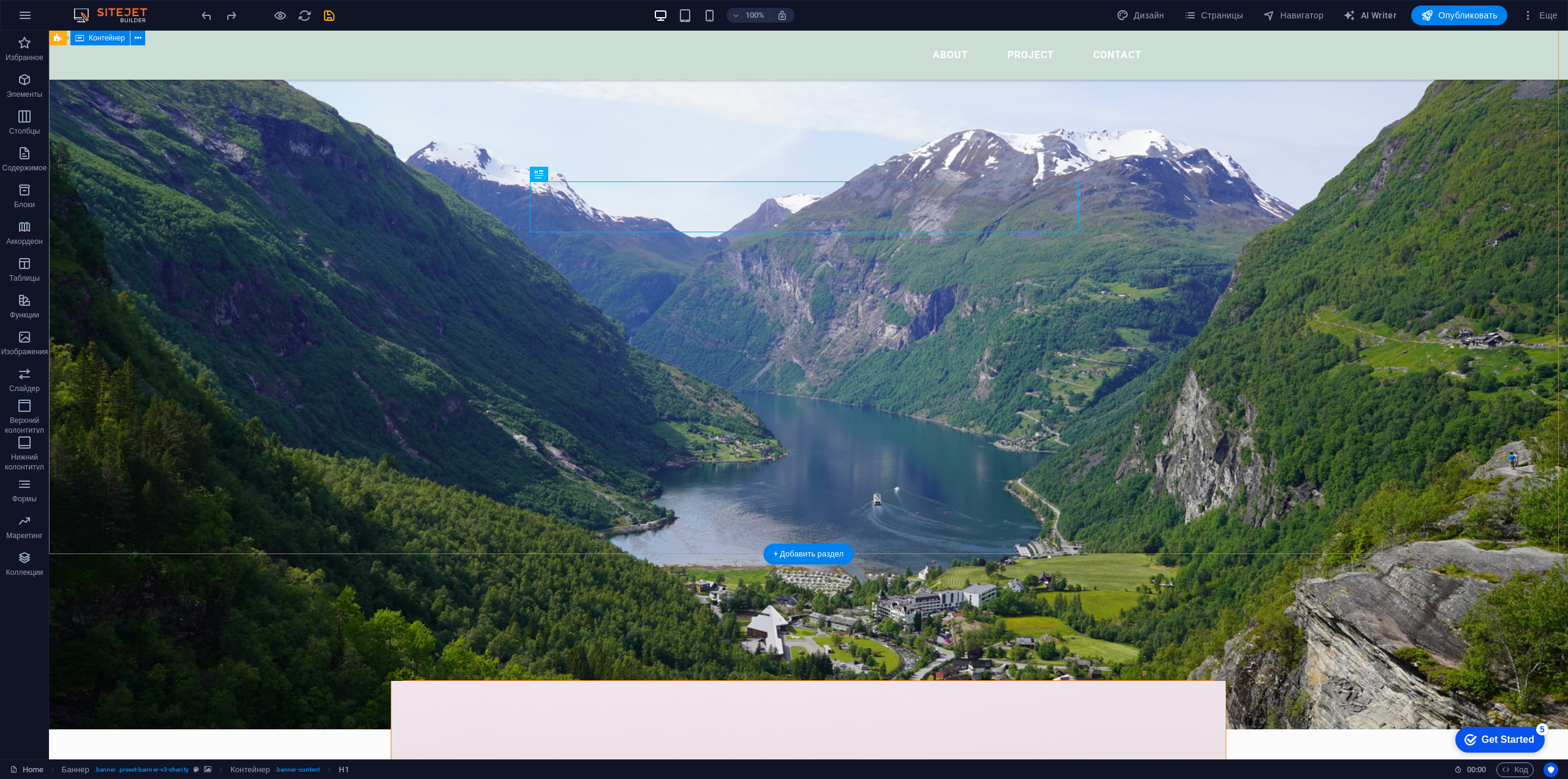
scroll to position [0, 0]
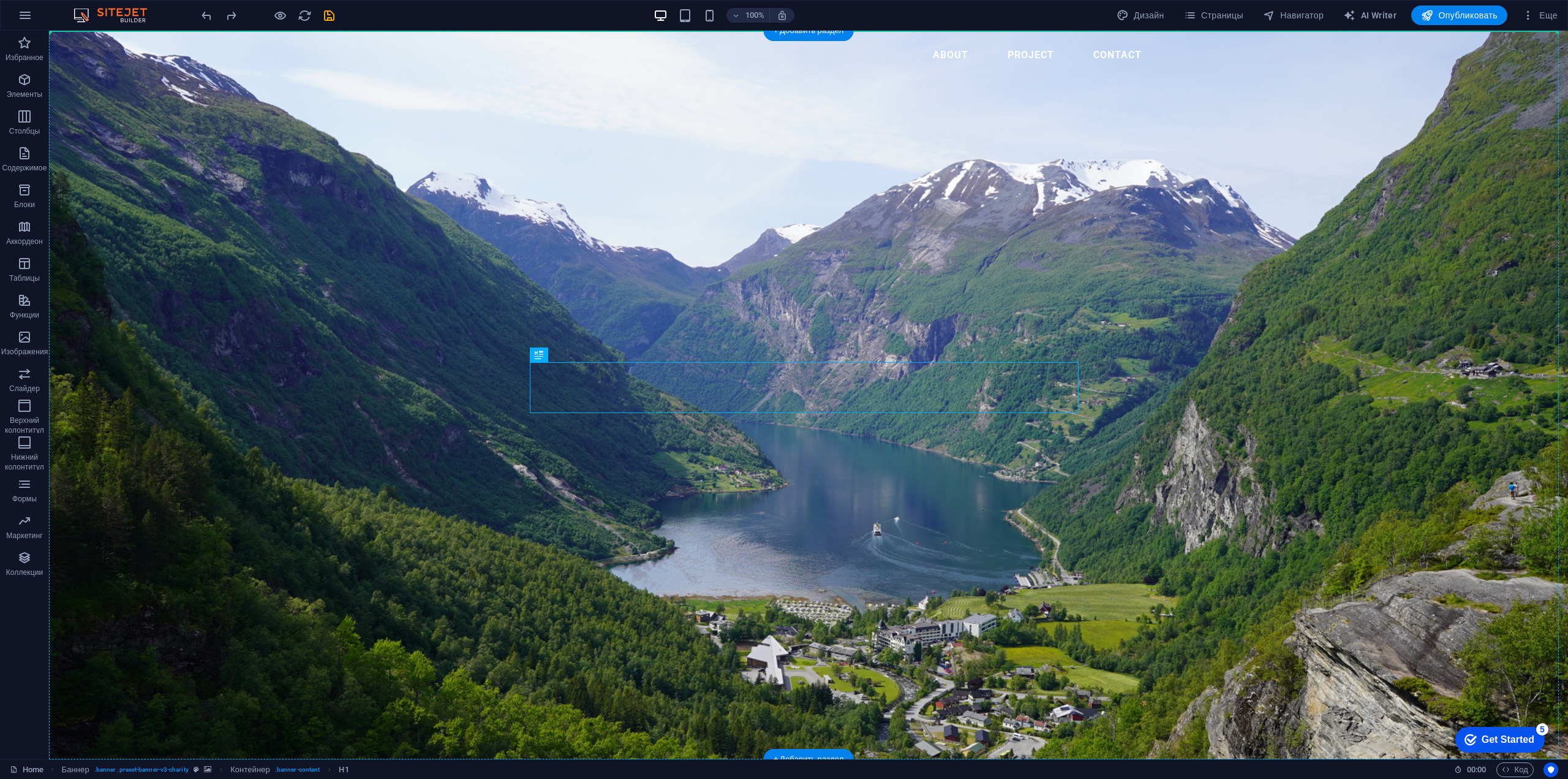
drag, startPoint x: 585, startPoint y: 384, endPoint x: 534, endPoint y: 243, distance: 149.9
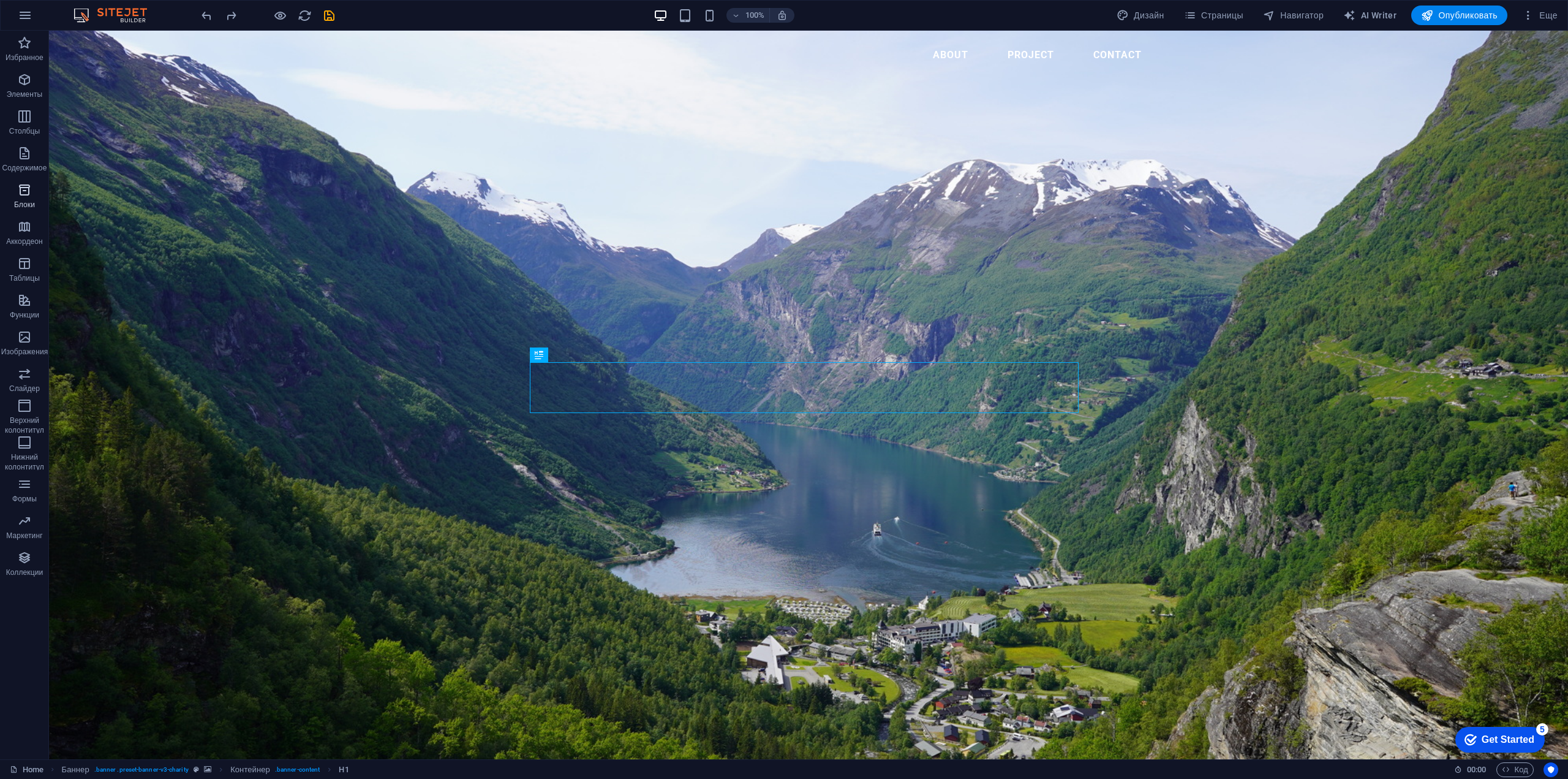
click at [23, 192] on icon "button" at bounding box center [25, 190] width 15 height 15
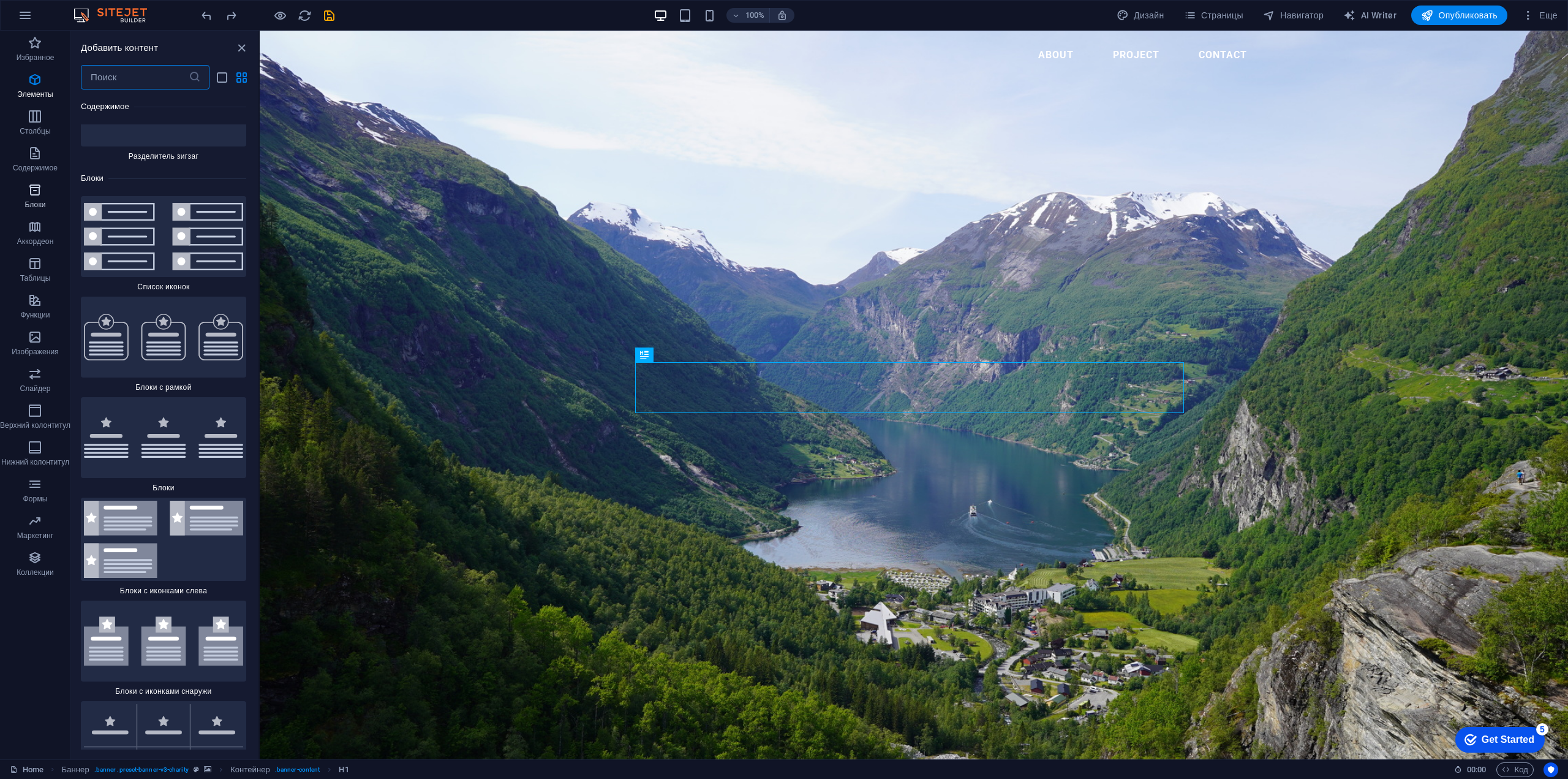
scroll to position [6552, 0]
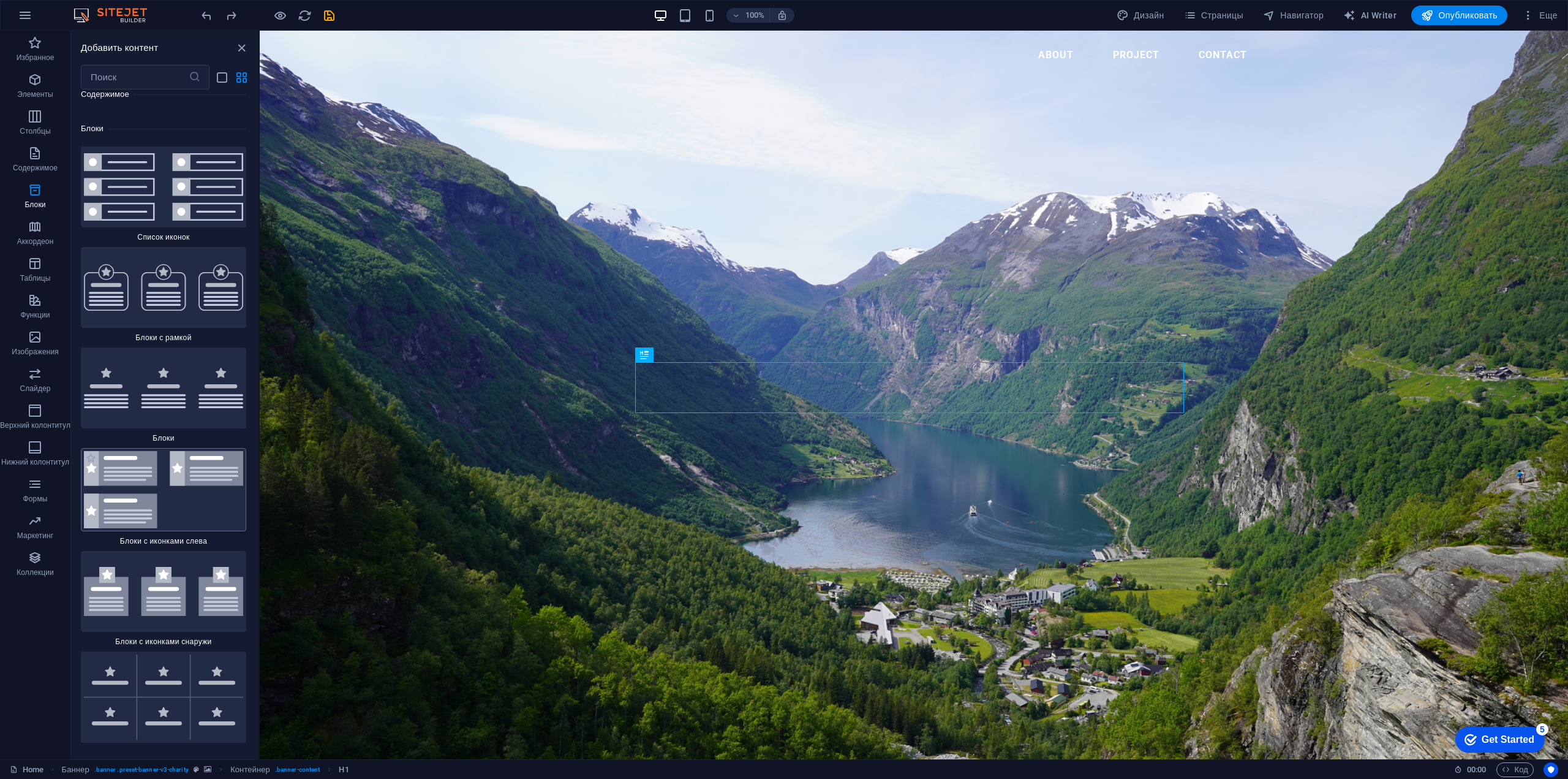
click at [128, 489] on img at bounding box center [164, 489] width 159 height 77
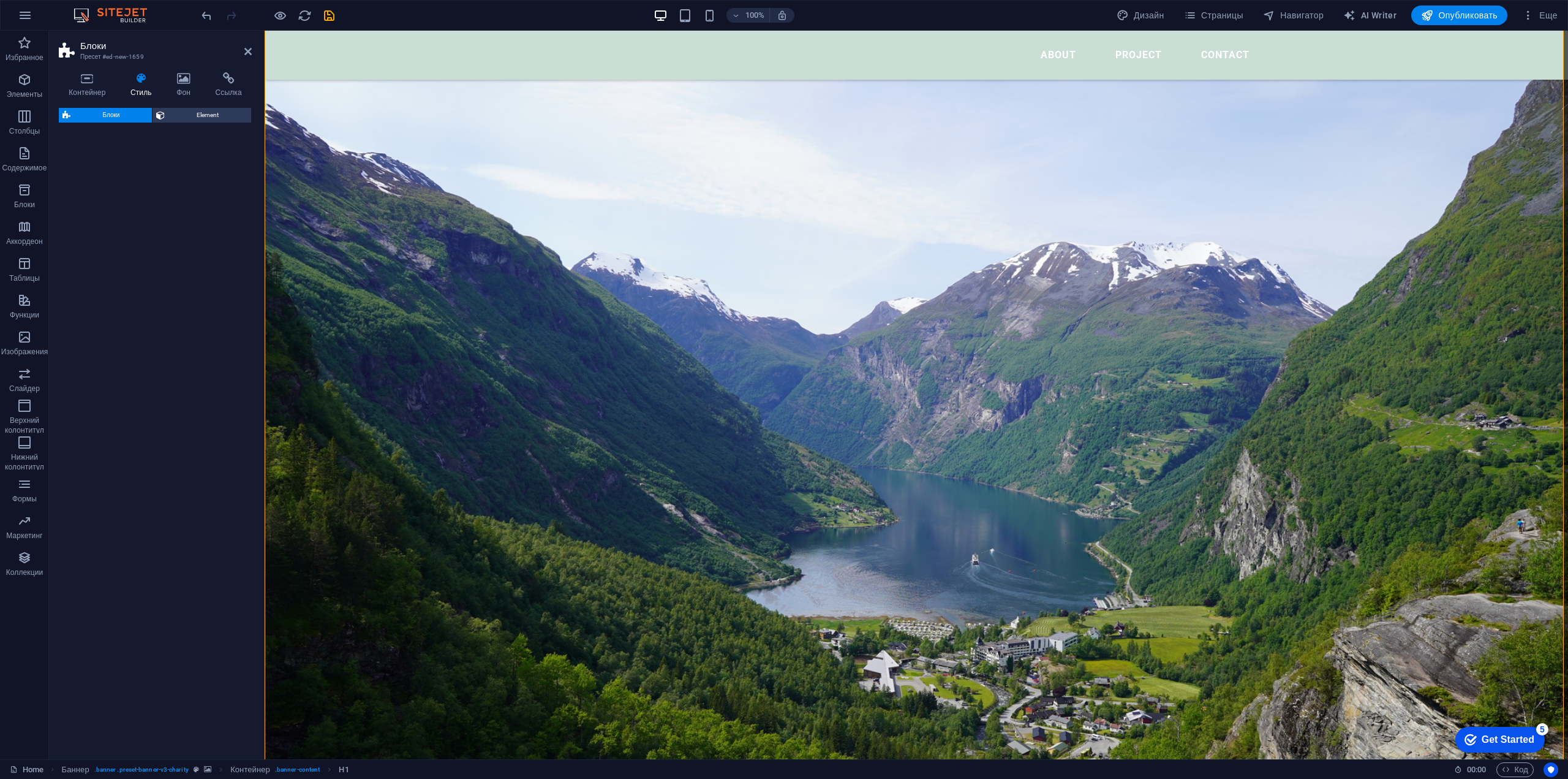
select select "rem"
select select "preset-boxes-v3-icons-left"
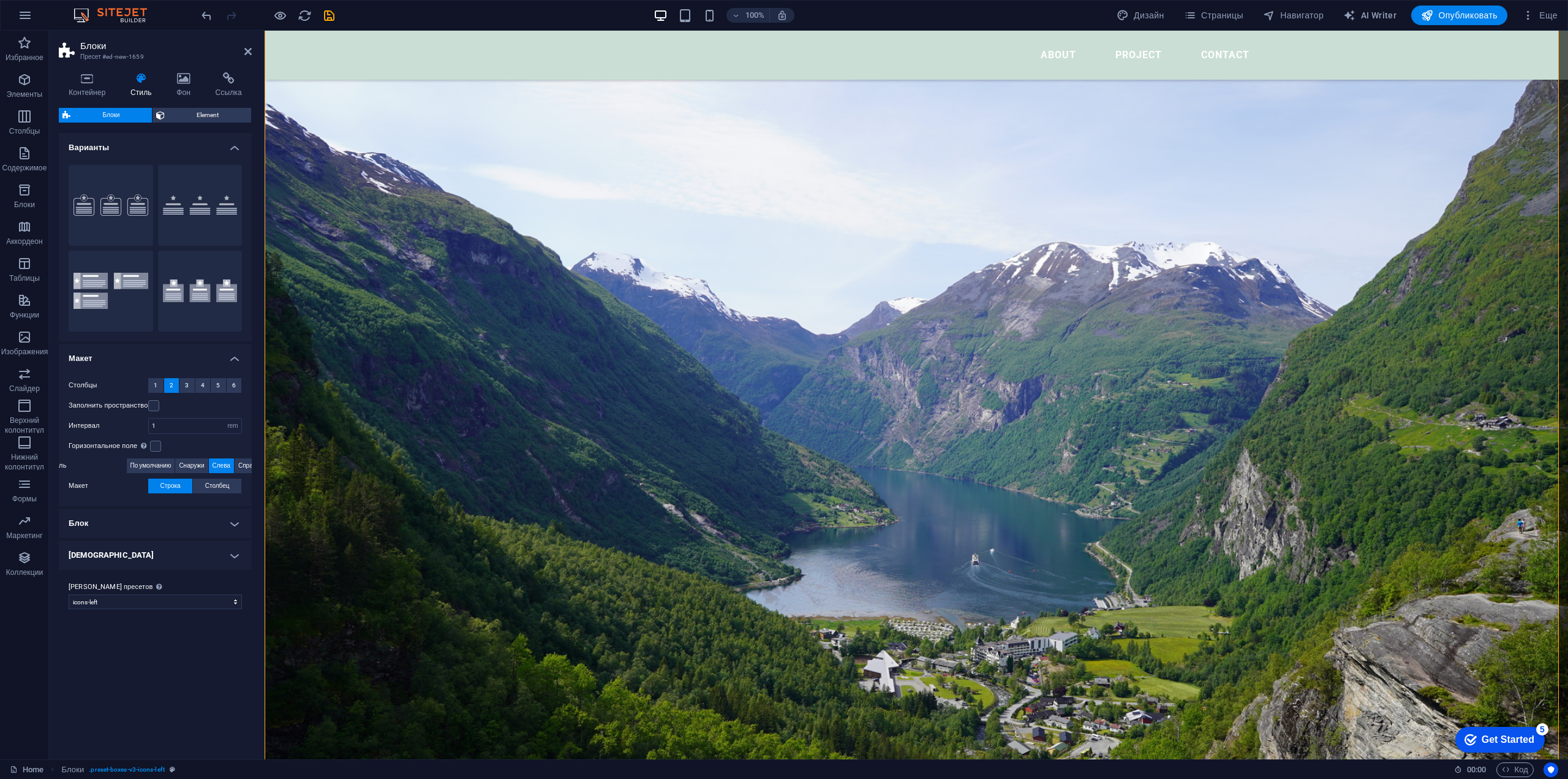
scroll to position [1486, 0]
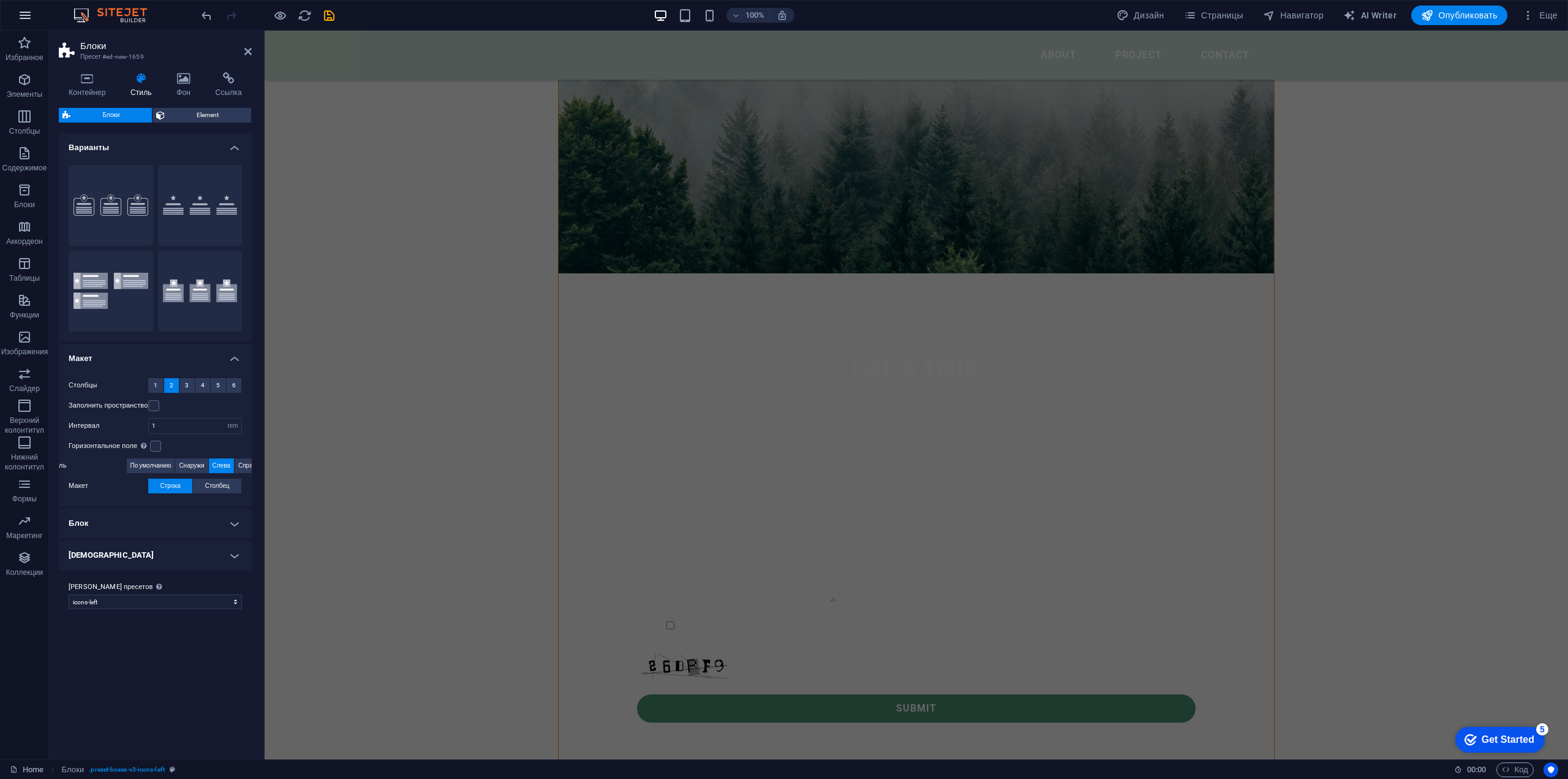
click at [27, 12] on icon "button" at bounding box center [26, 16] width 15 height 15
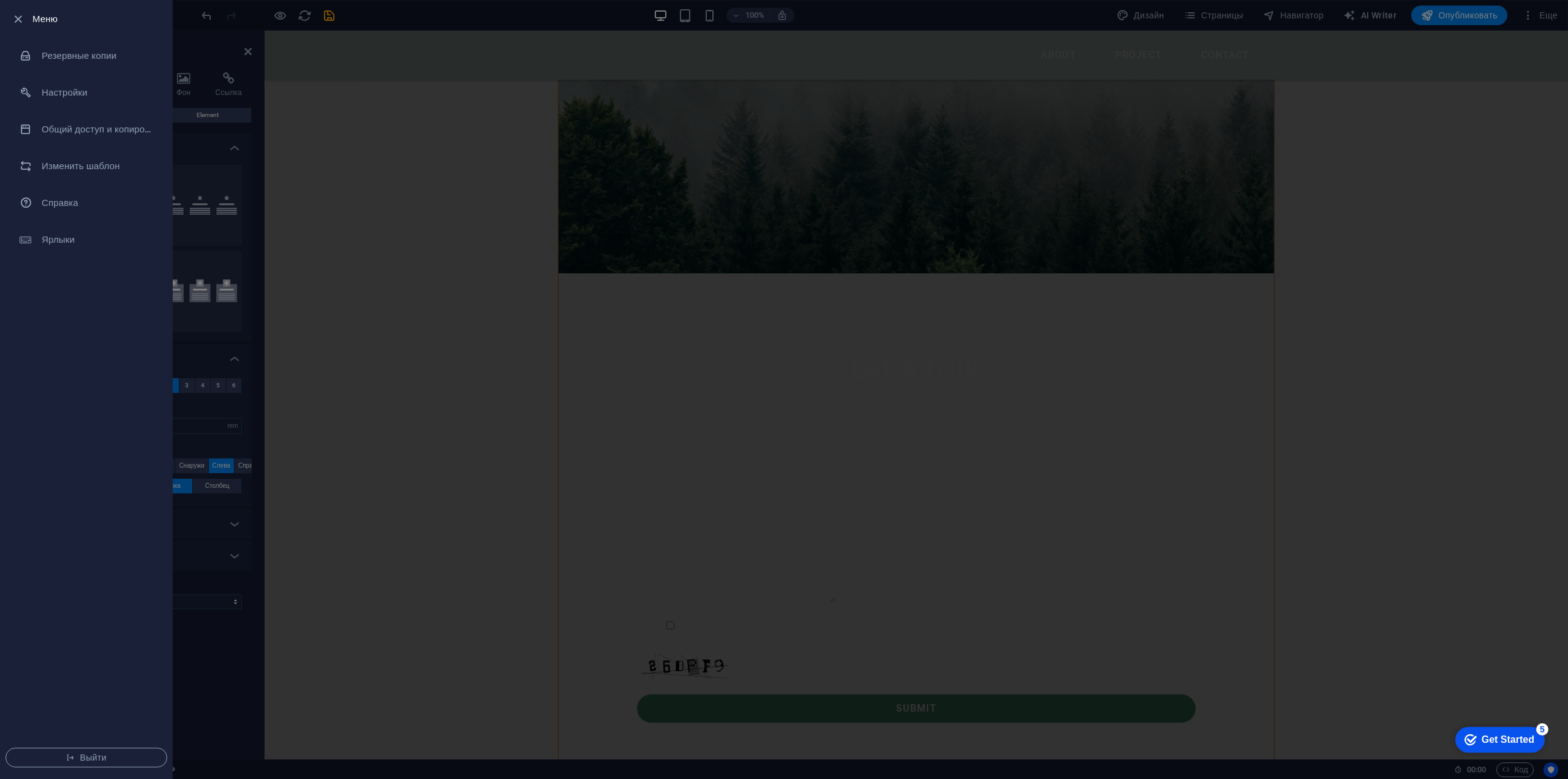
click at [413, 212] on div at bounding box center [784, 390] width 1568 height 779
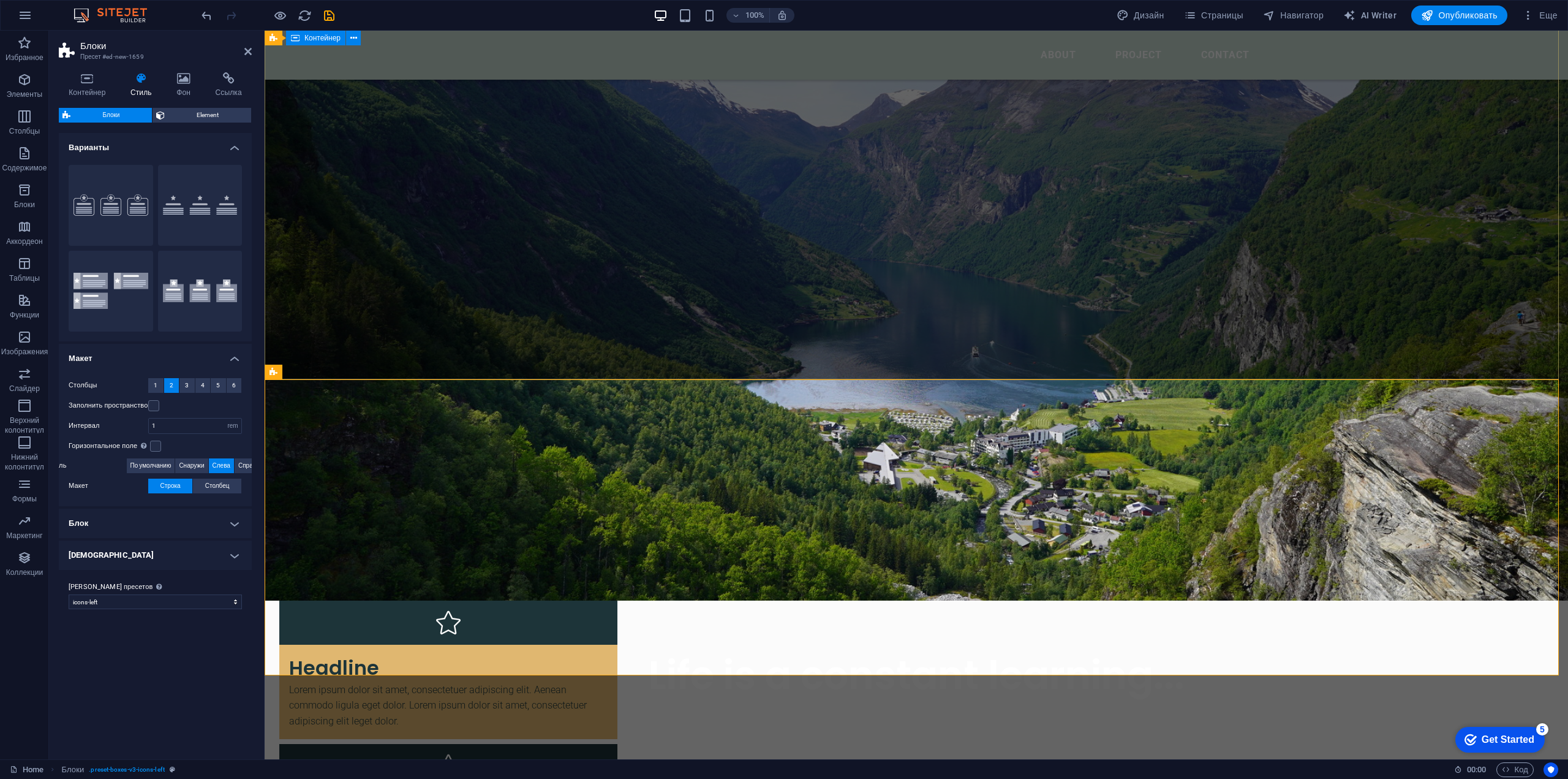
scroll to position [0, 0]
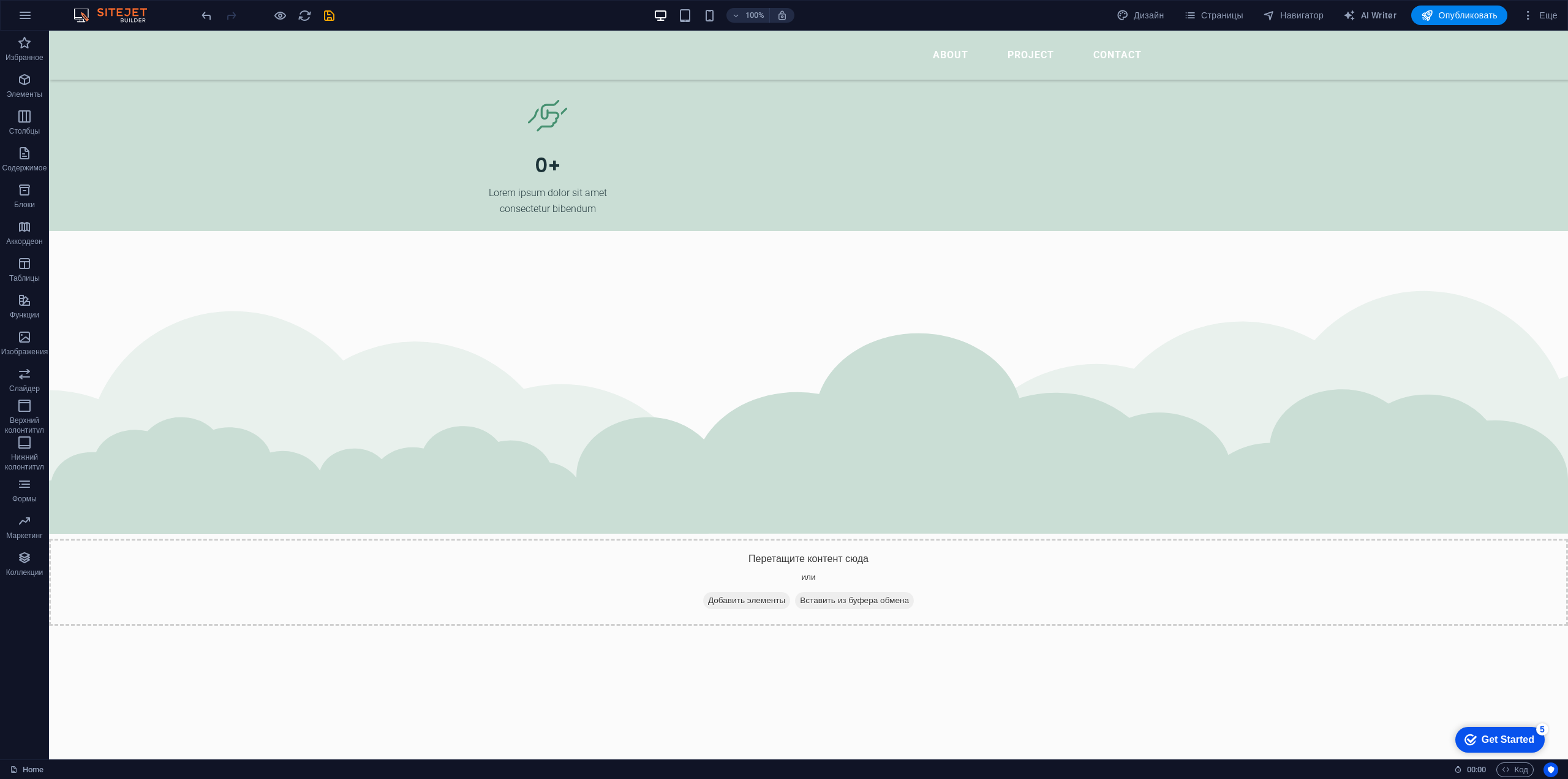
scroll to position [4419, 0]
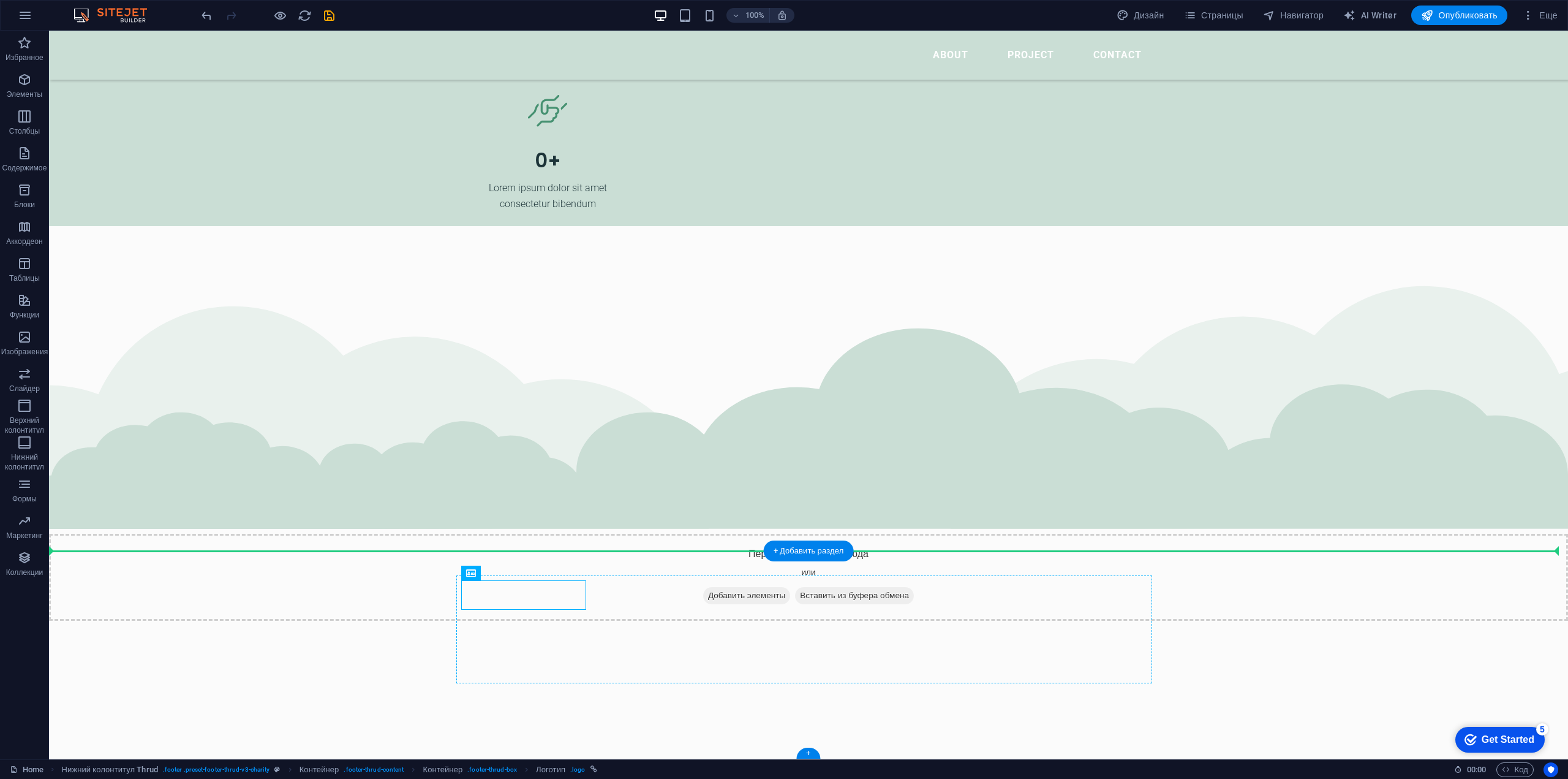
drag, startPoint x: 551, startPoint y: 600, endPoint x: 590, endPoint y: 609, distance: 40.0
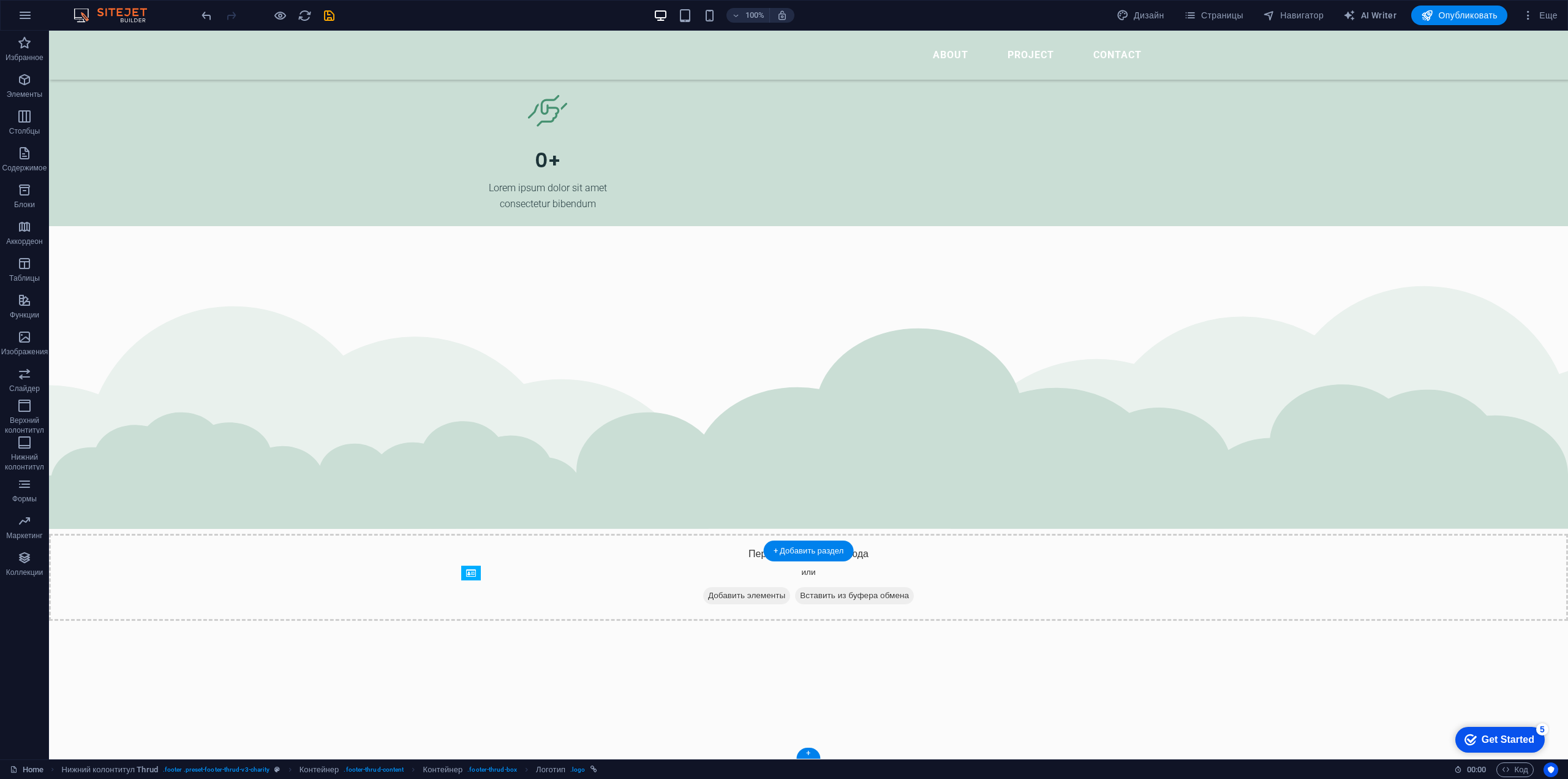
drag, startPoint x: 558, startPoint y: 622, endPoint x: 556, endPoint y: 592, distance: 30.1
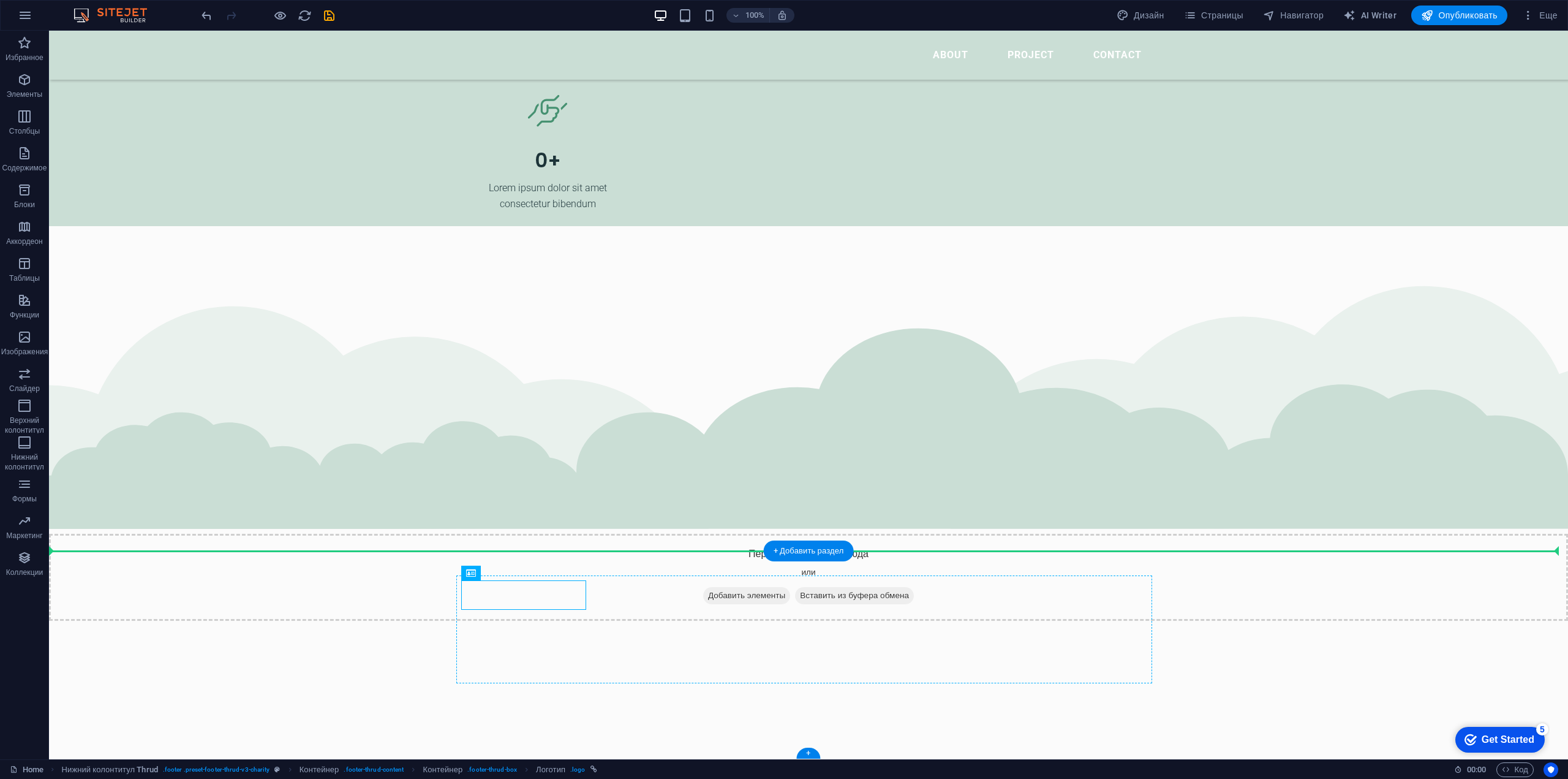
drag, startPoint x: 551, startPoint y: 599, endPoint x: 629, endPoint y: 596, distance: 78.1
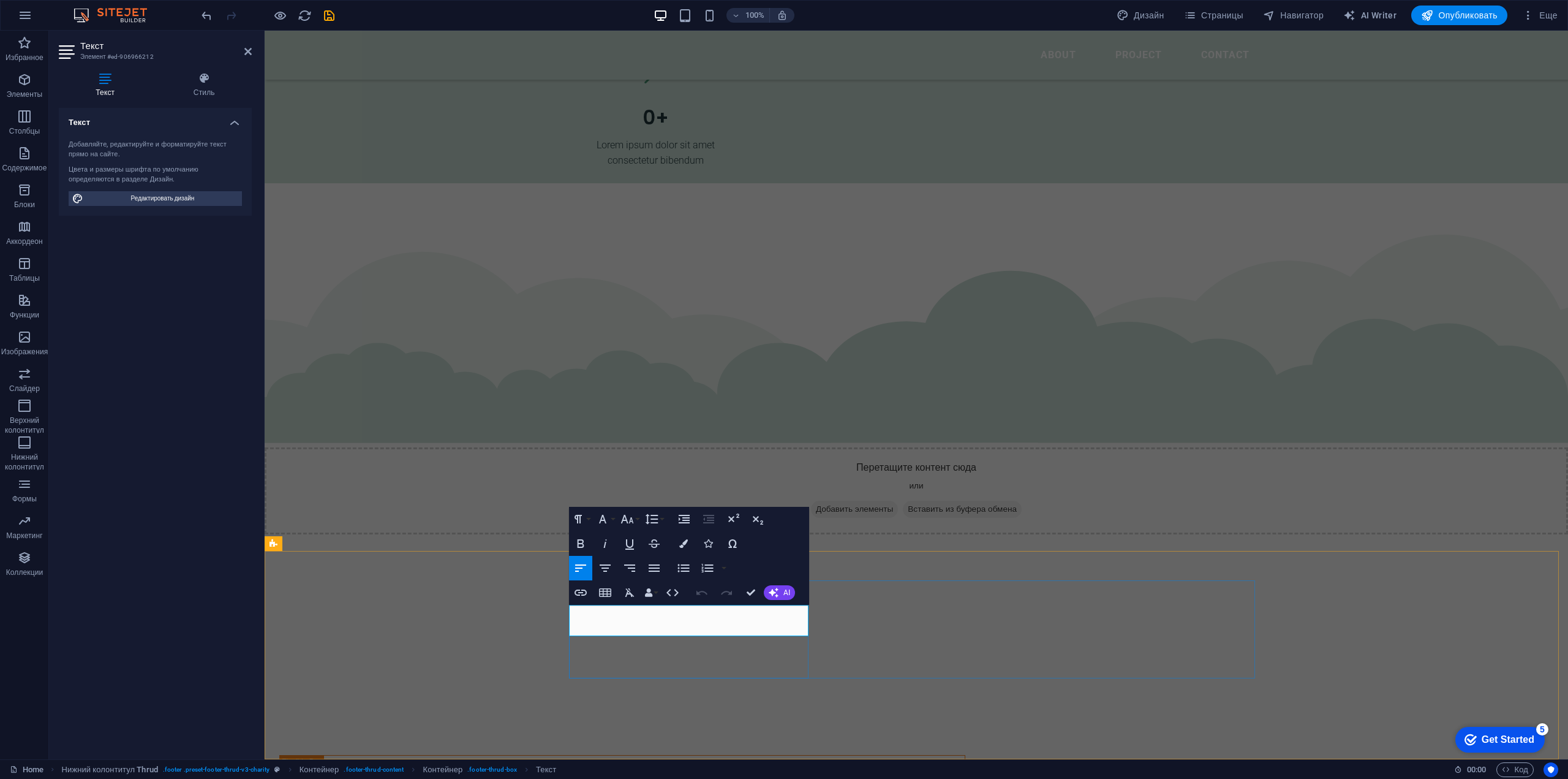
drag, startPoint x: 569, startPoint y: 612, endPoint x: 812, endPoint y: 629, distance: 243.6
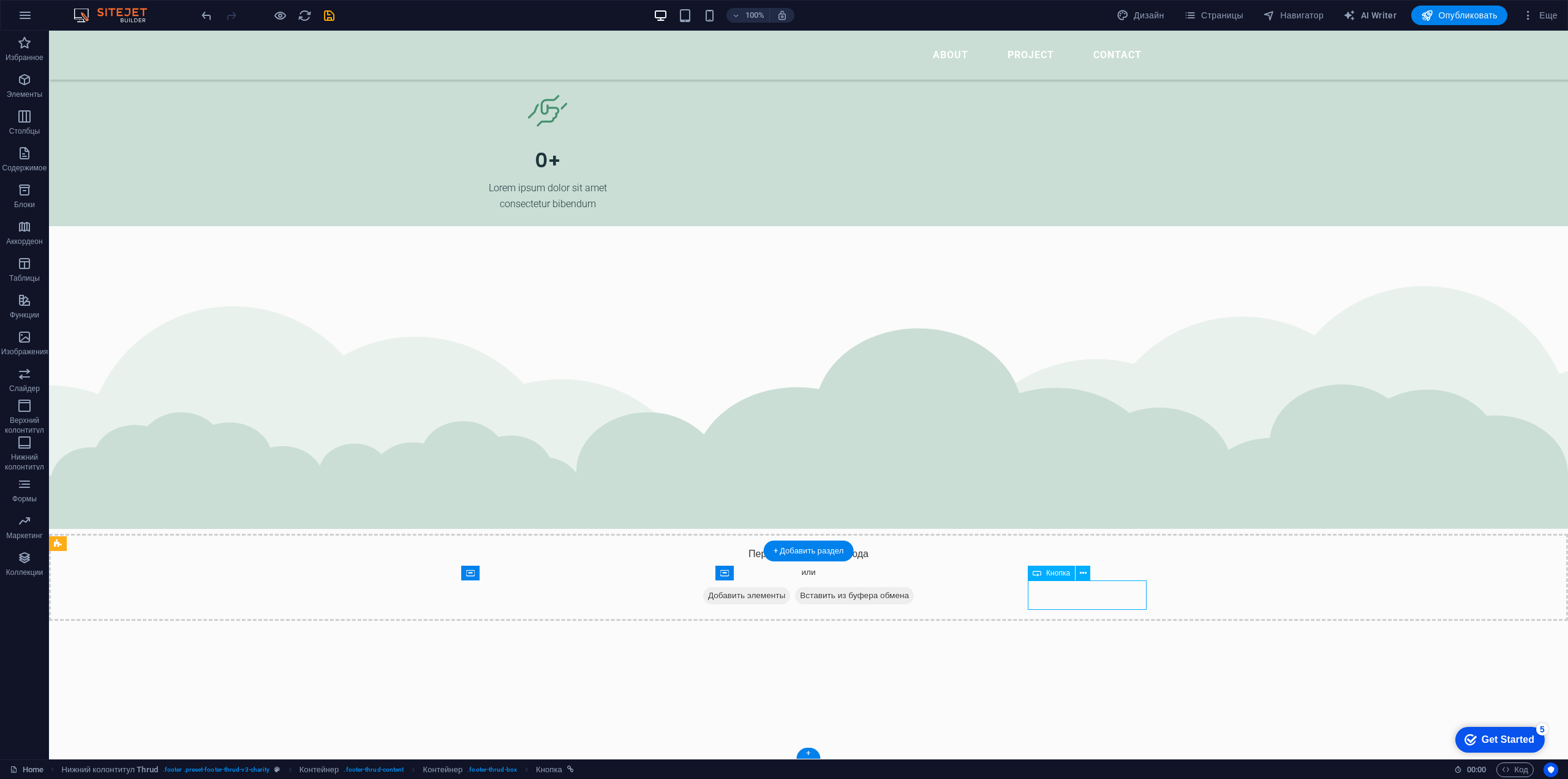
scroll to position [4405, 0]
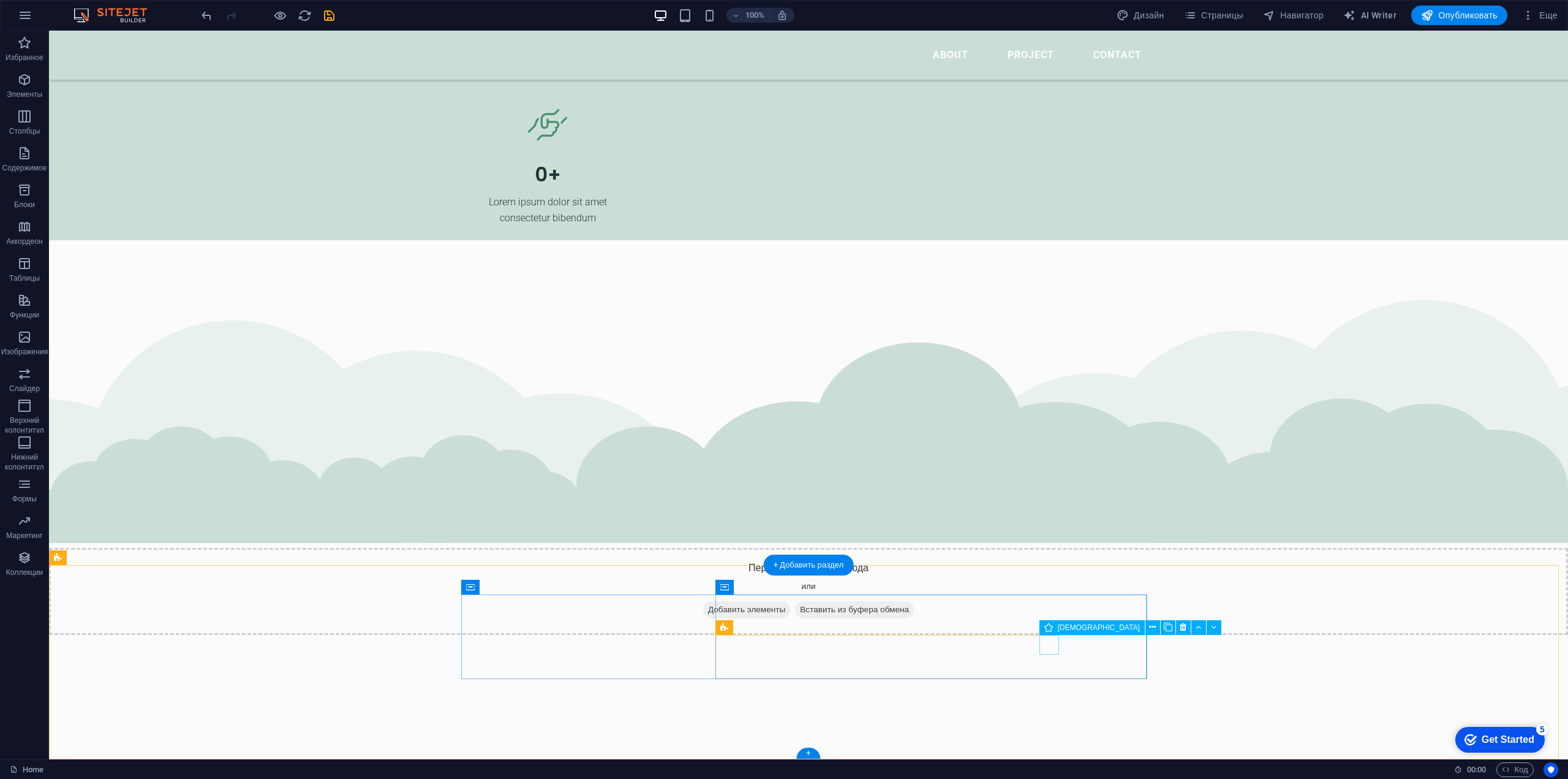
click at [1149, 627] on span "[DEMOGRAPHIC_DATA]" at bounding box center [1186, 627] width 82 height 8
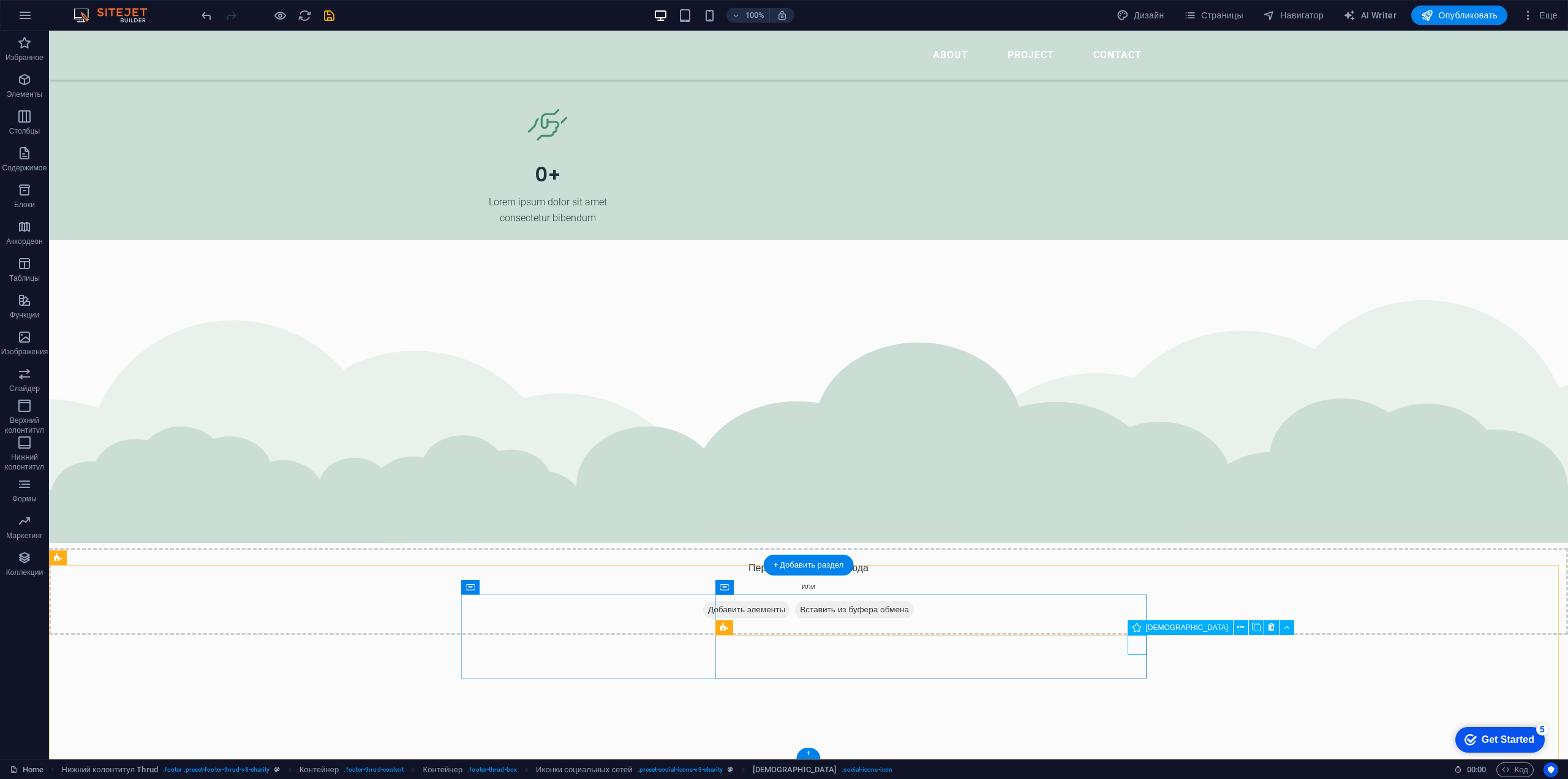
select select "xMidYMid"
select select "px"
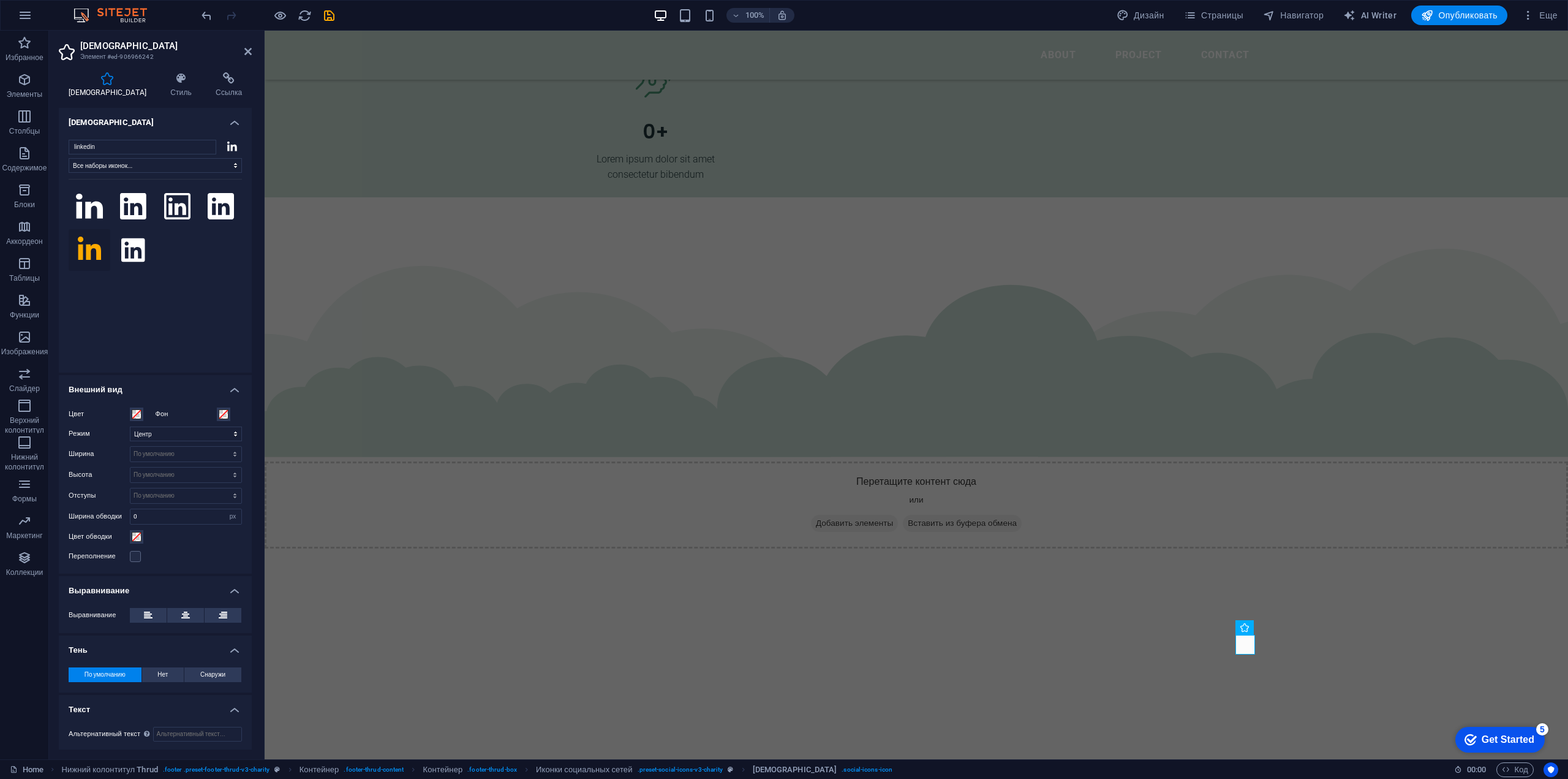
click at [229, 146] on icon at bounding box center [232, 146] width 10 height 10
click at [209, 164] on select "Все наборы иконок... IcoFont Ionicons FontAwesome Brands FontAwesome Duotone Fo…" at bounding box center [155, 166] width 173 height 15
click at [68, 158] on select "Все наборы иконок... IcoFont Ionicons FontAwesome Brands FontAwesome Duotone Fo…" at bounding box center [155, 166] width 173 height 15
click at [144, 164] on select "Все наборы иконок... IcoFont Ionicons FontAwesome Brands FontAwesome Duotone Fo…" at bounding box center [155, 166] width 173 height 15
select select "ionicons"
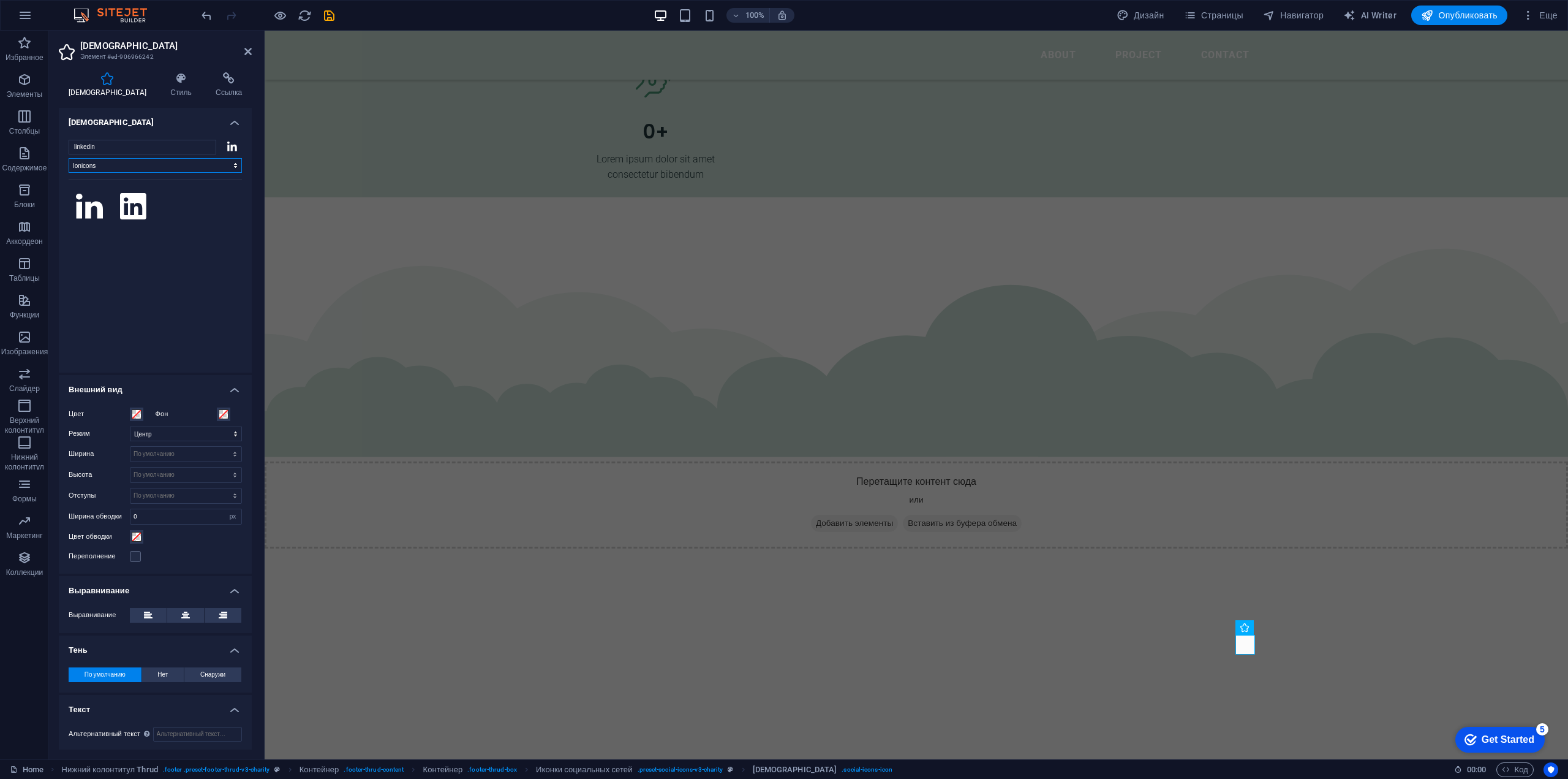
click at [68, 158] on select "Все наборы иконок... IcoFont Ionicons FontAwesome Brands FontAwesome Duotone Fo…" at bounding box center [155, 166] width 173 height 15
click at [159, 142] on input "linkedin" at bounding box center [142, 147] width 148 height 15
click at [229, 148] on icon at bounding box center [232, 146] width 10 height 10
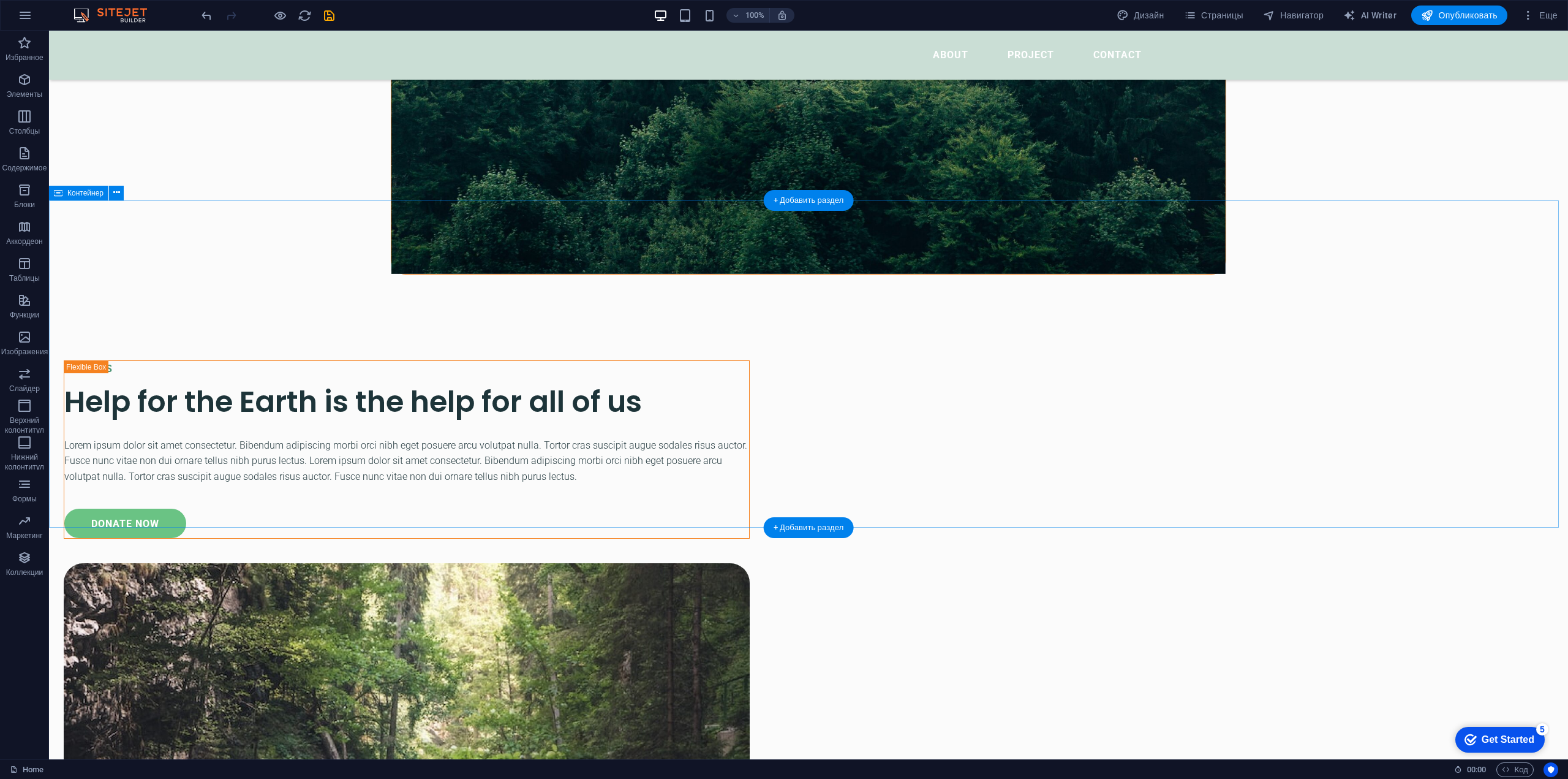
scroll to position [2016, 0]
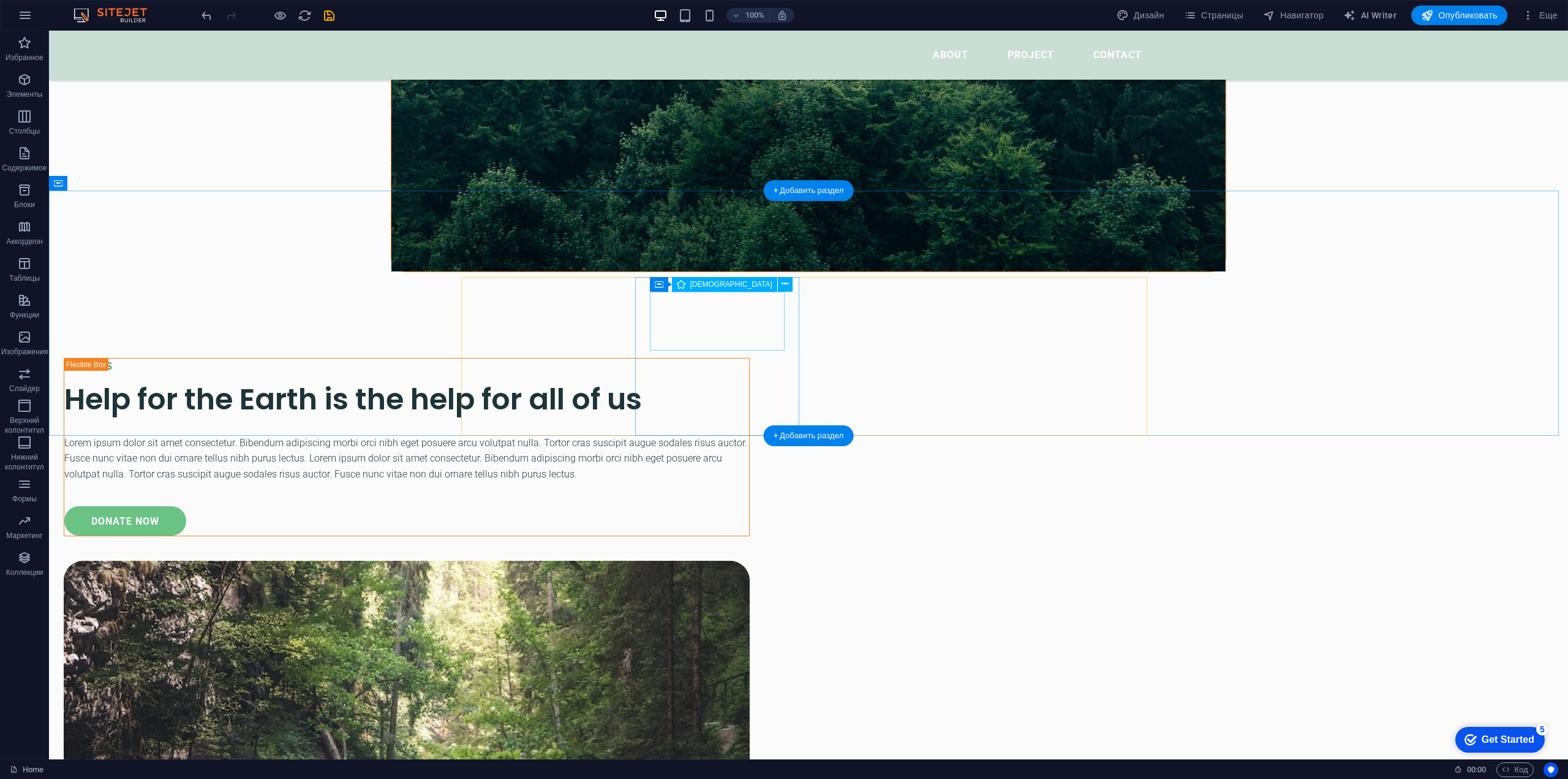
drag, startPoint x: 1242, startPoint y: 315, endPoint x: 548, endPoint y: 332, distance: 694.2
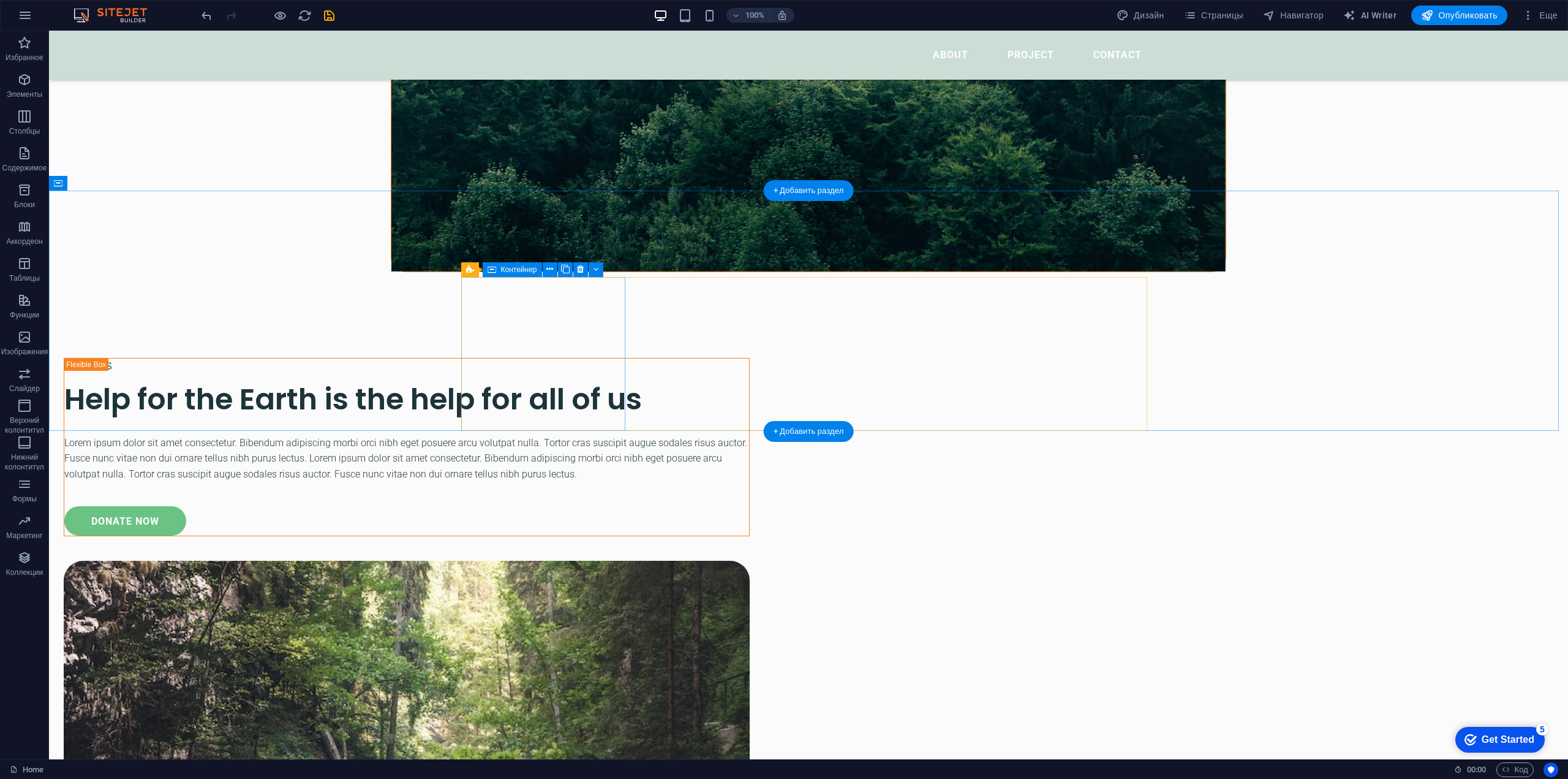
click at [0, 0] on div "Текст" at bounding box center [0, 0] width 0 height 0
click at [722, 312] on icon at bounding box center [724, 313] width 7 height 13
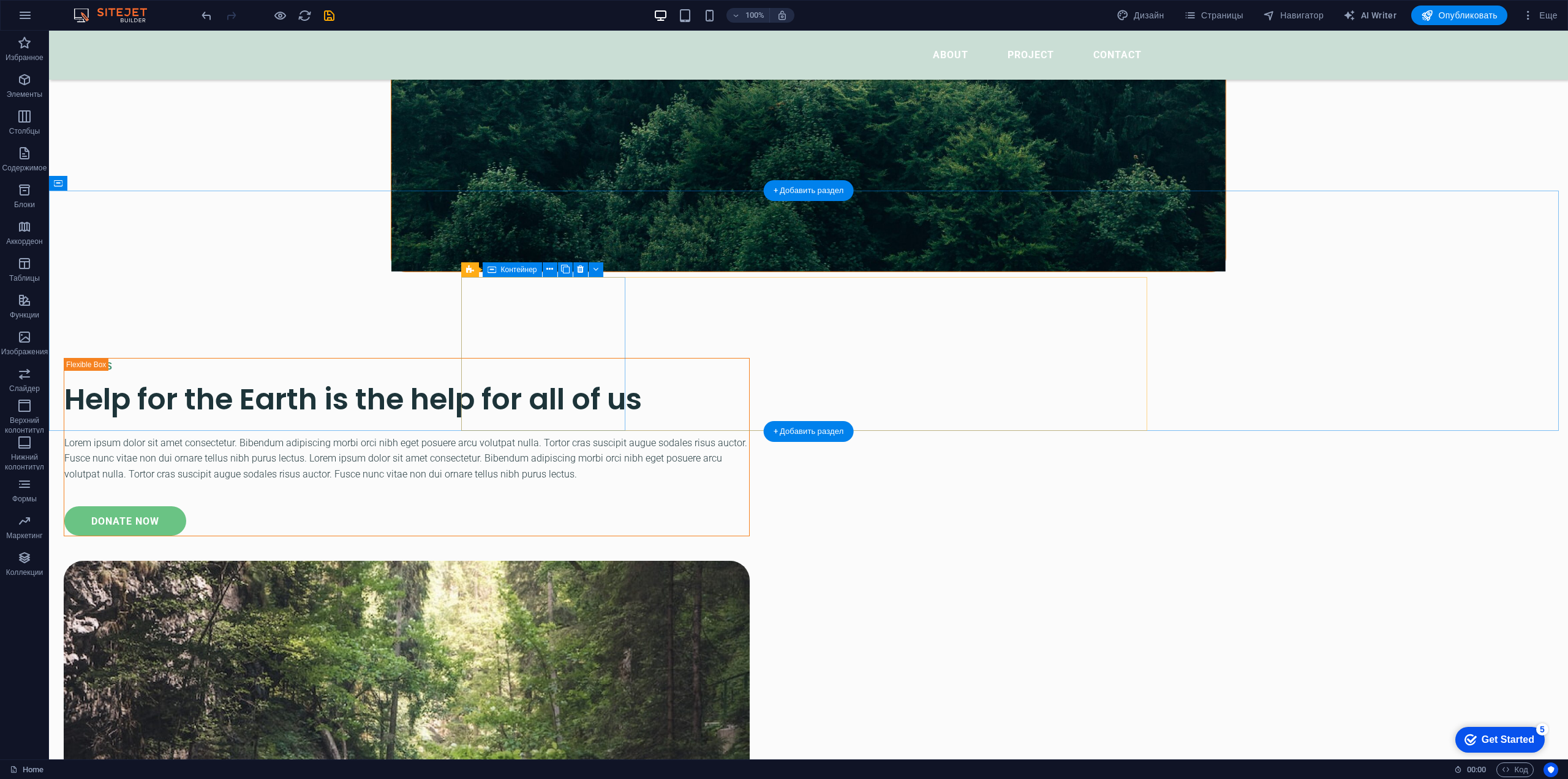
drag, startPoint x: 614, startPoint y: 352, endPoint x: 574, endPoint y: 313, distance: 55.9
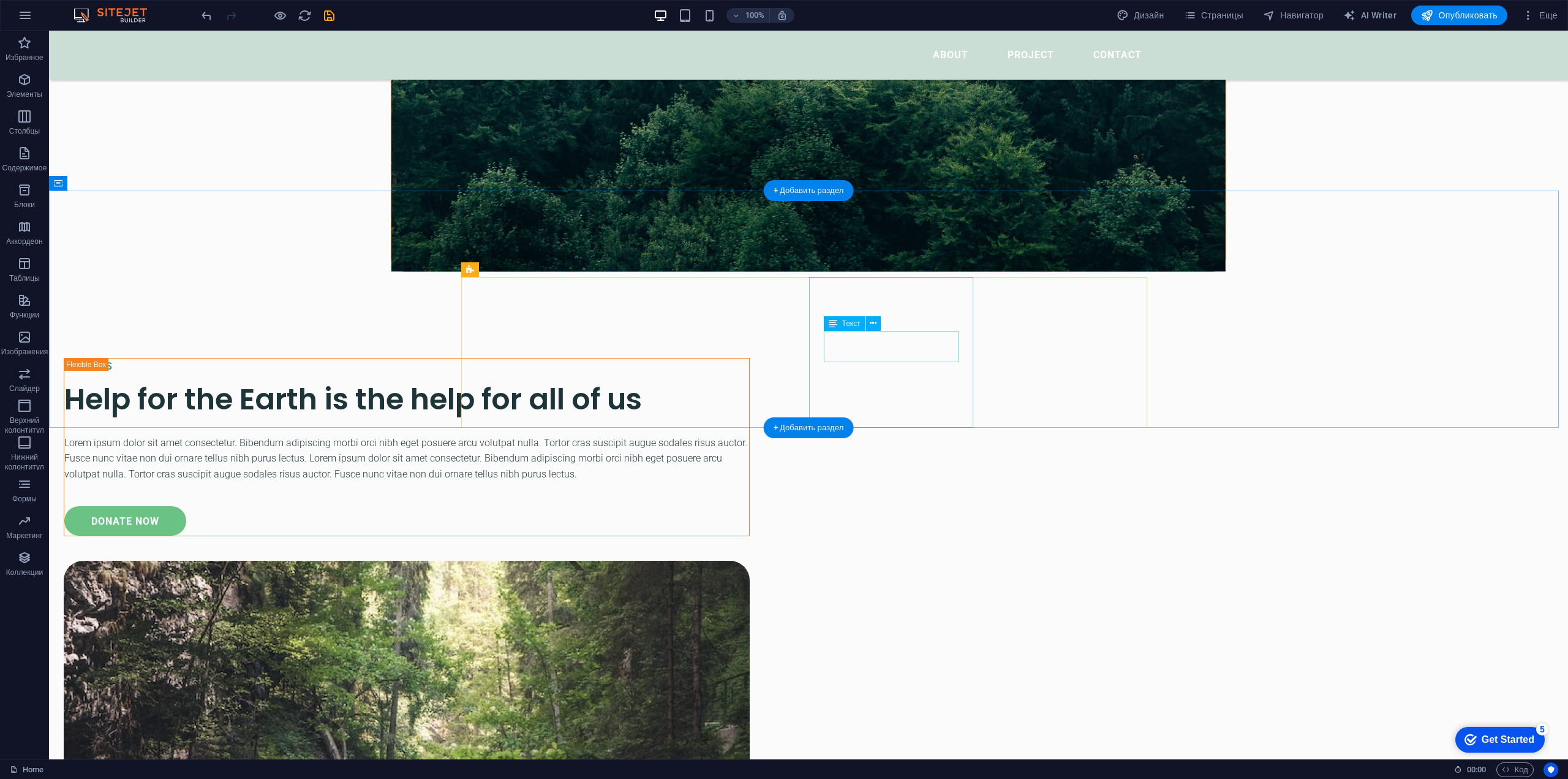
click at [898, 319] on icon at bounding box center [898, 313] width 7 height 13
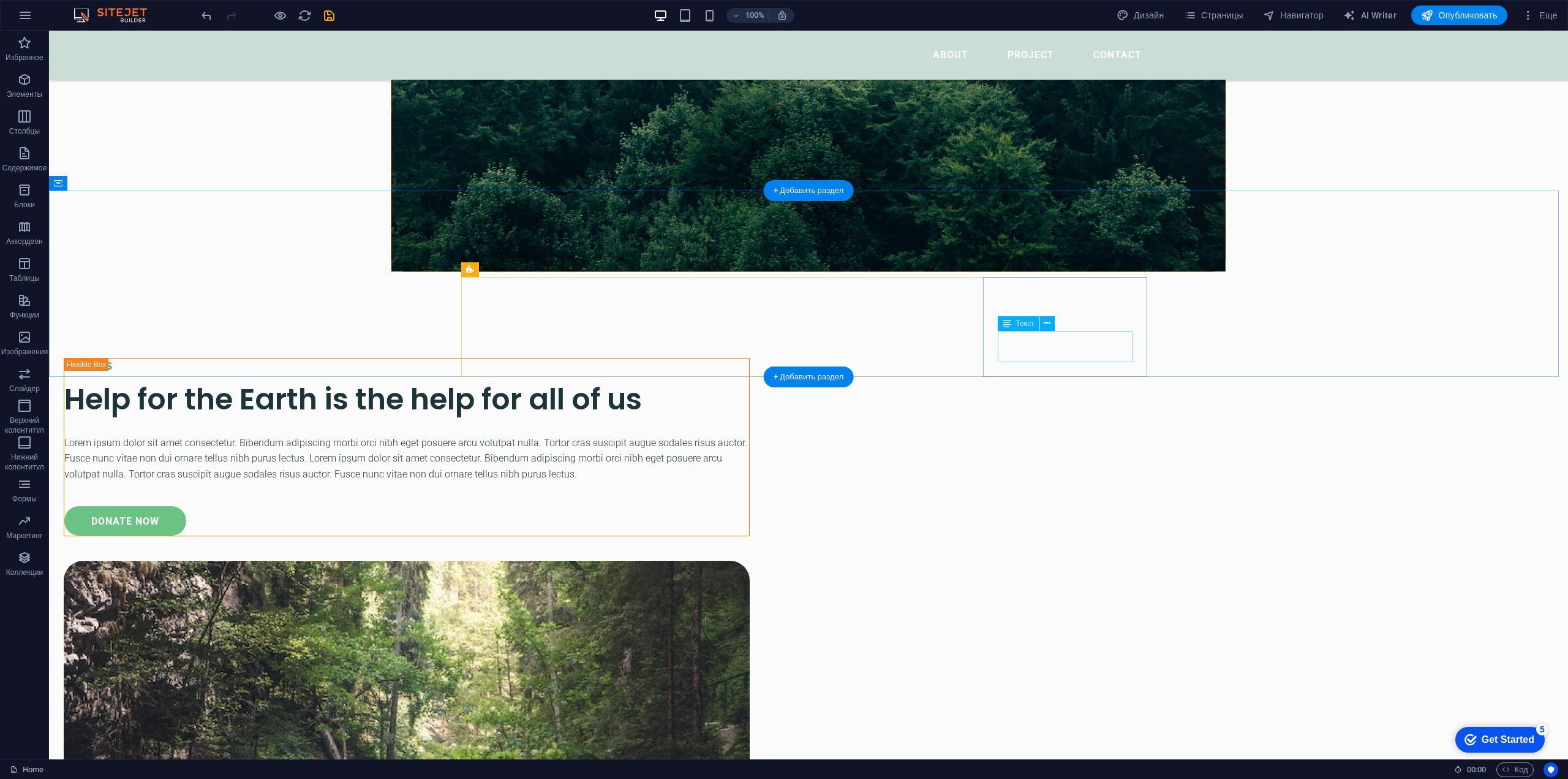
click at [0, 0] on button at bounding box center [0, 0] width 0 height 0
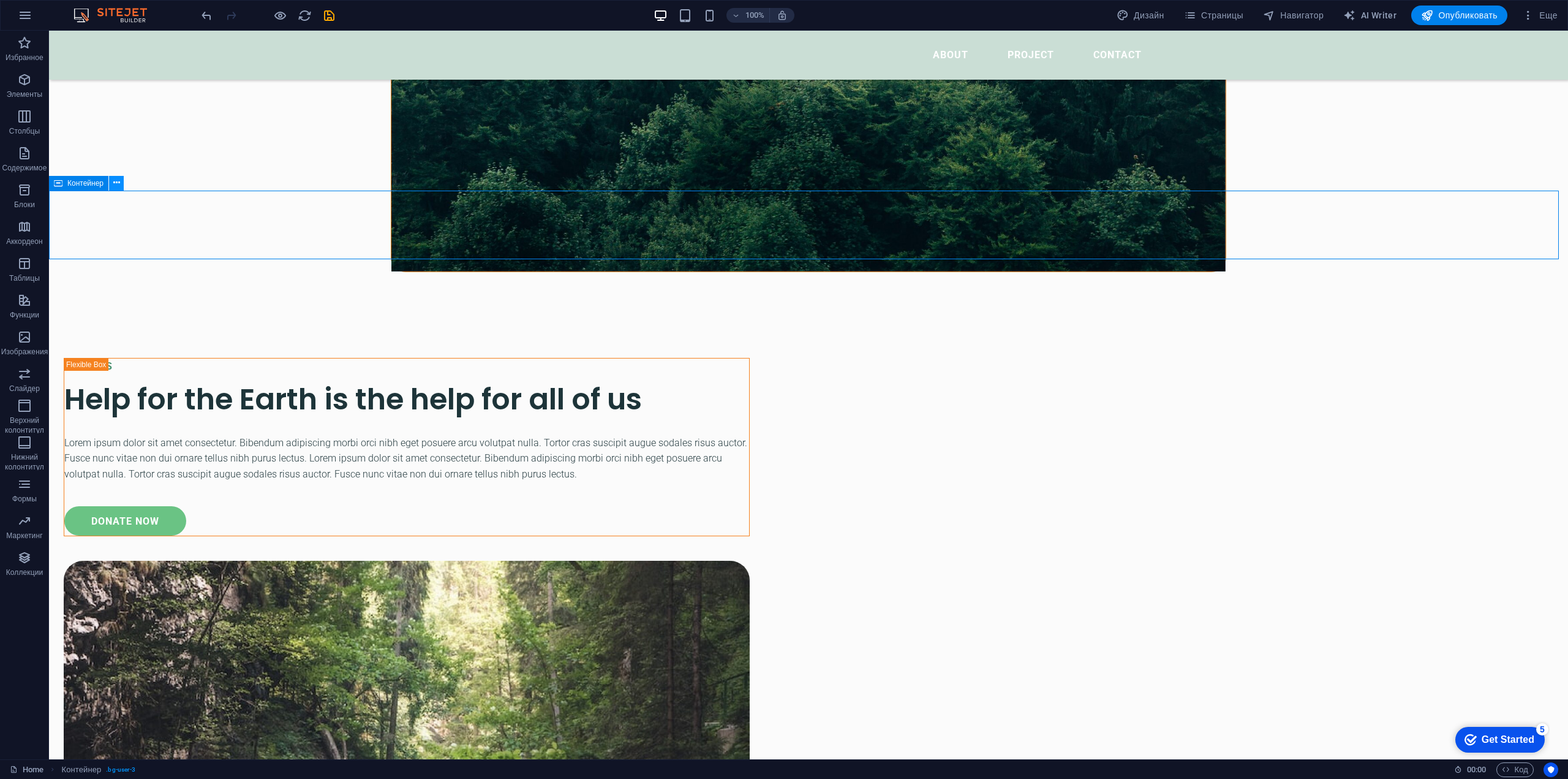
click at [118, 182] on icon at bounding box center [116, 182] width 7 height 13
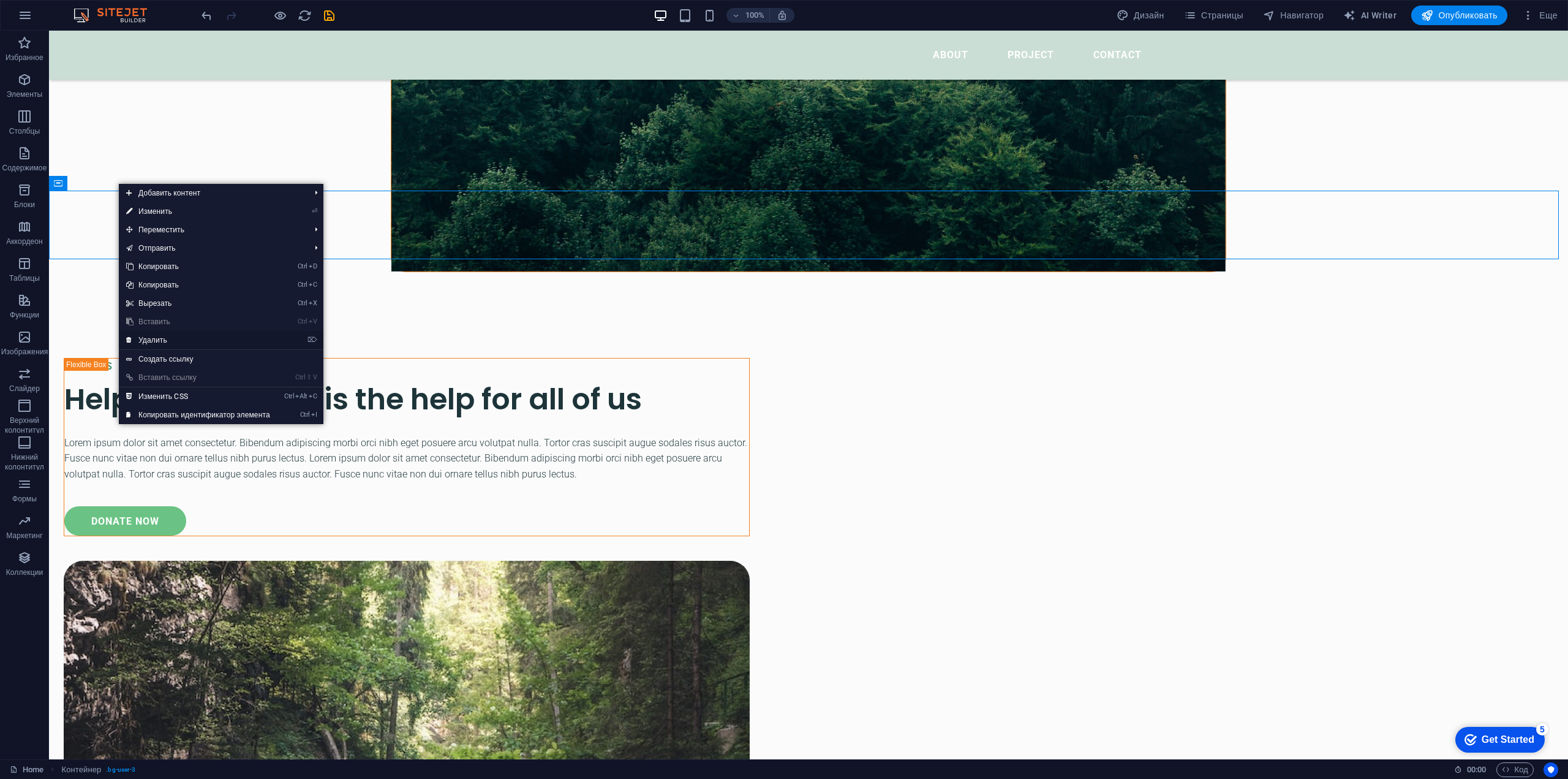
click at [158, 340] on link "⌦ Удалить" at bounding box center [197, 340] width 158 height 18
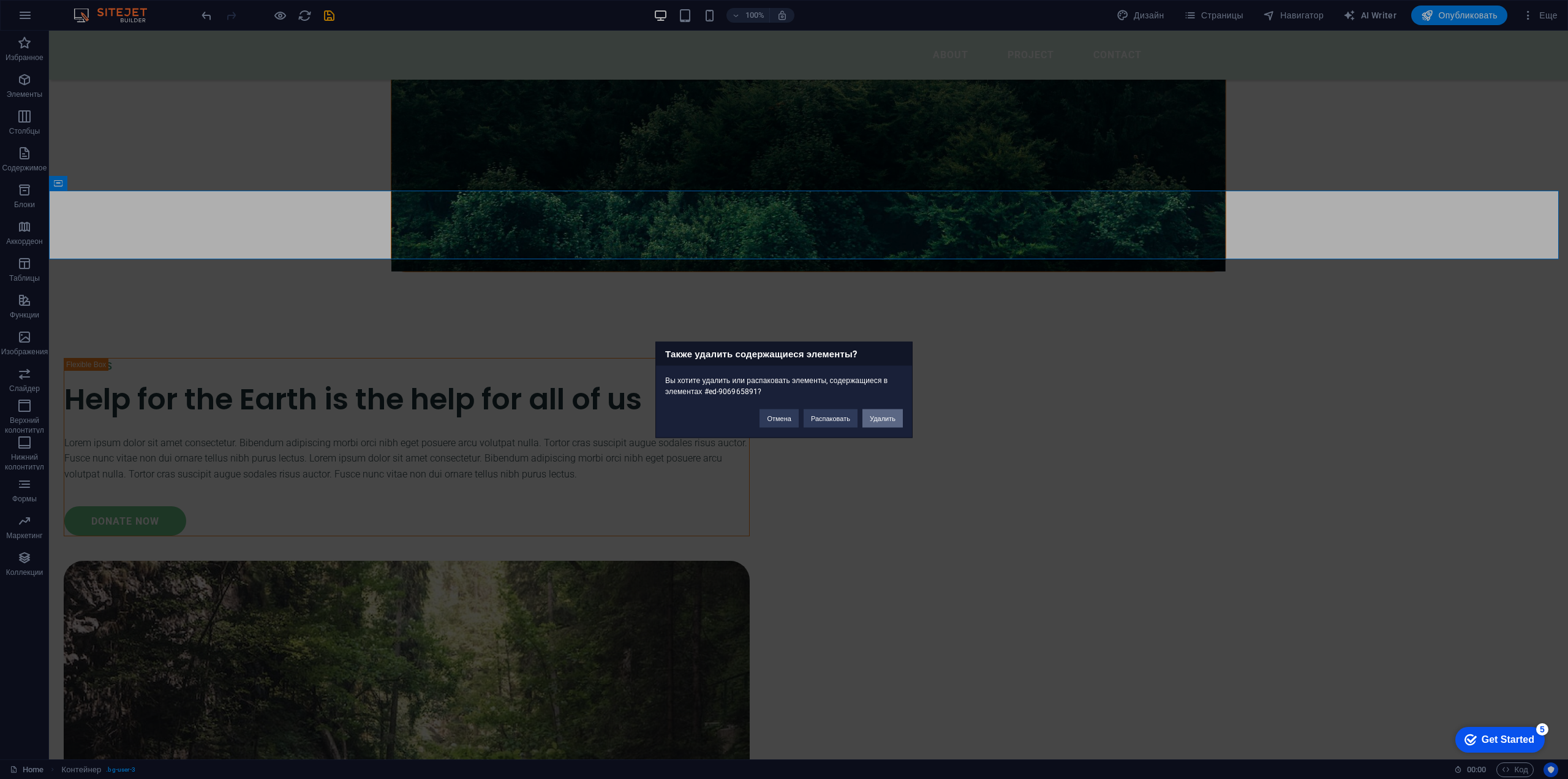
click at [891, 418] on button "Удалить" at bounding box center [882, 417] width 41 height 18
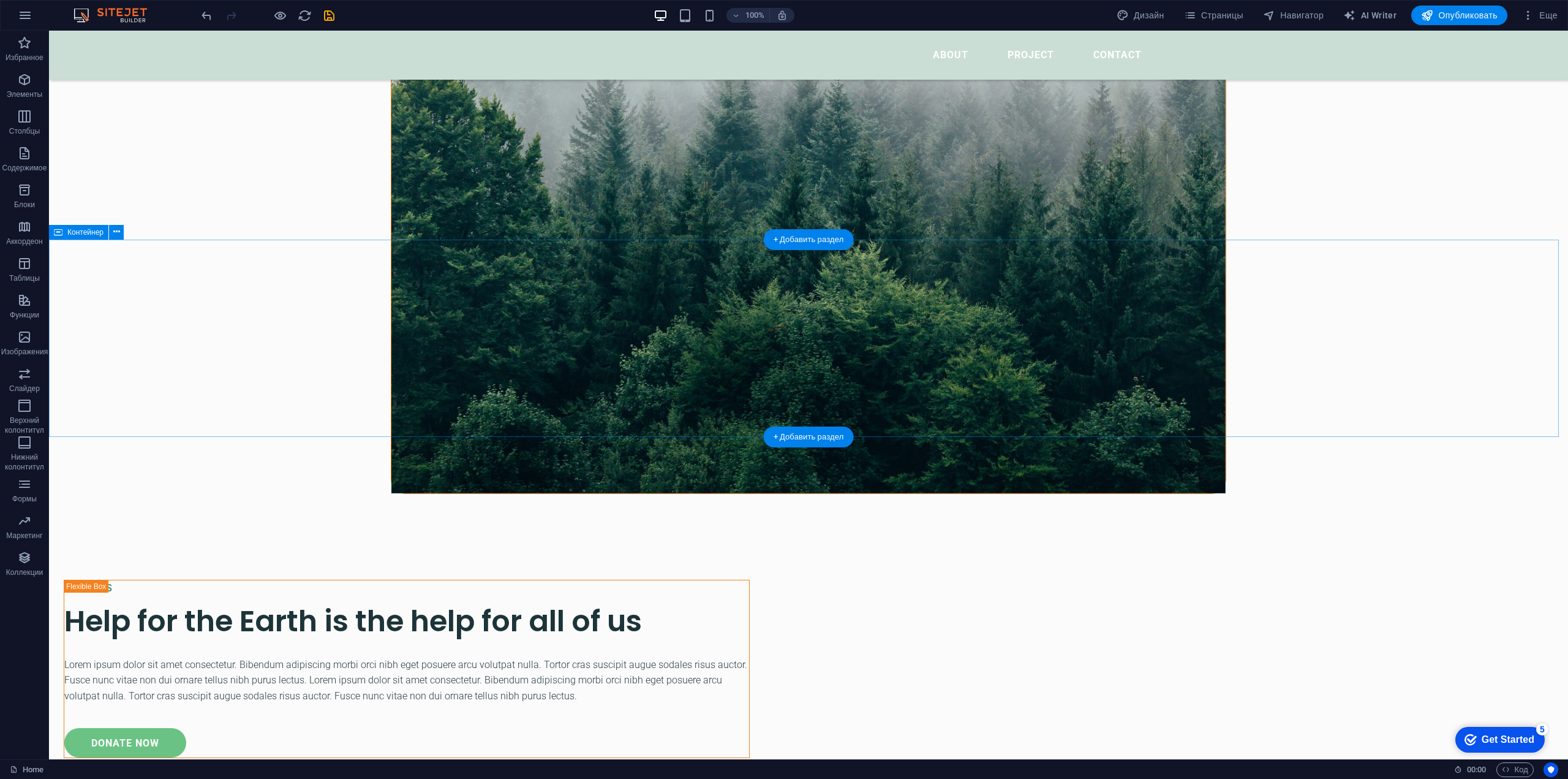
scroll to position [1770, 0]
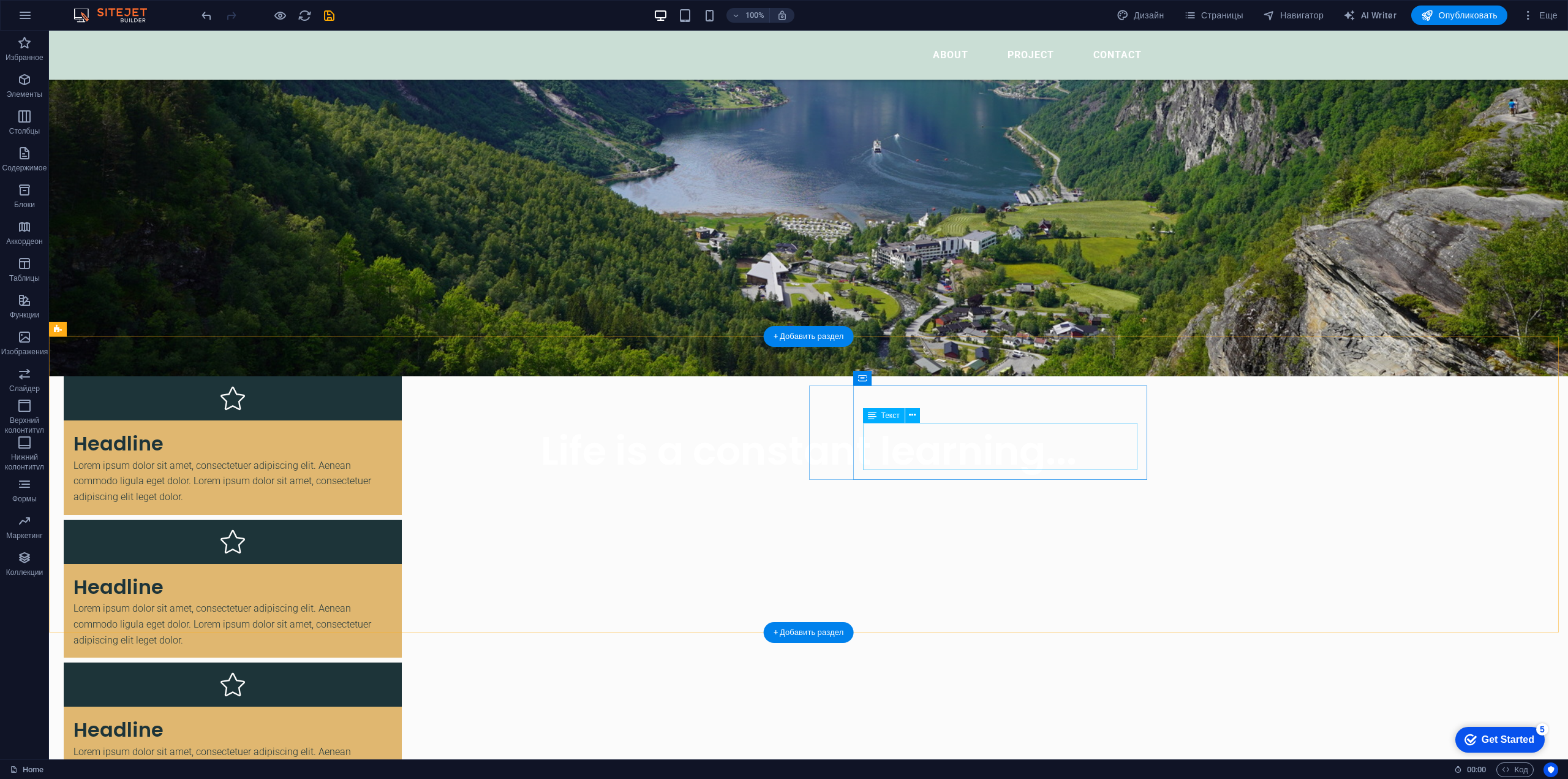
scroll to position [423, 0]
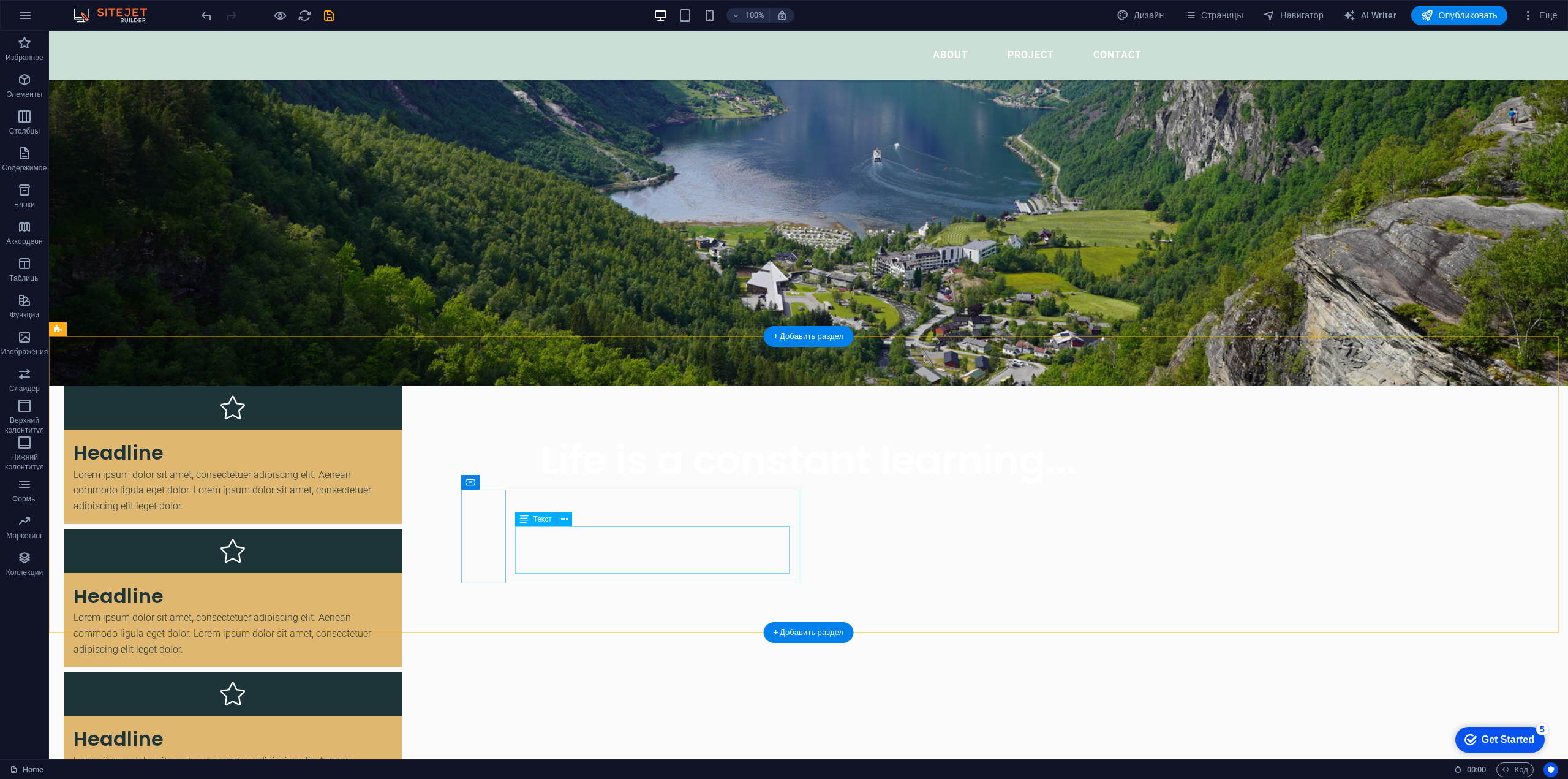
click at [392, 753] on div "Lorem ipsum dolor sit amet, consectetuer adipiscing elit. Aenean commodo ligula…" at bounding box center [233, 776] width 318 height 47
click at [392, 726] on div "Headline" at bounding box center [233, 739] width 318 height 28
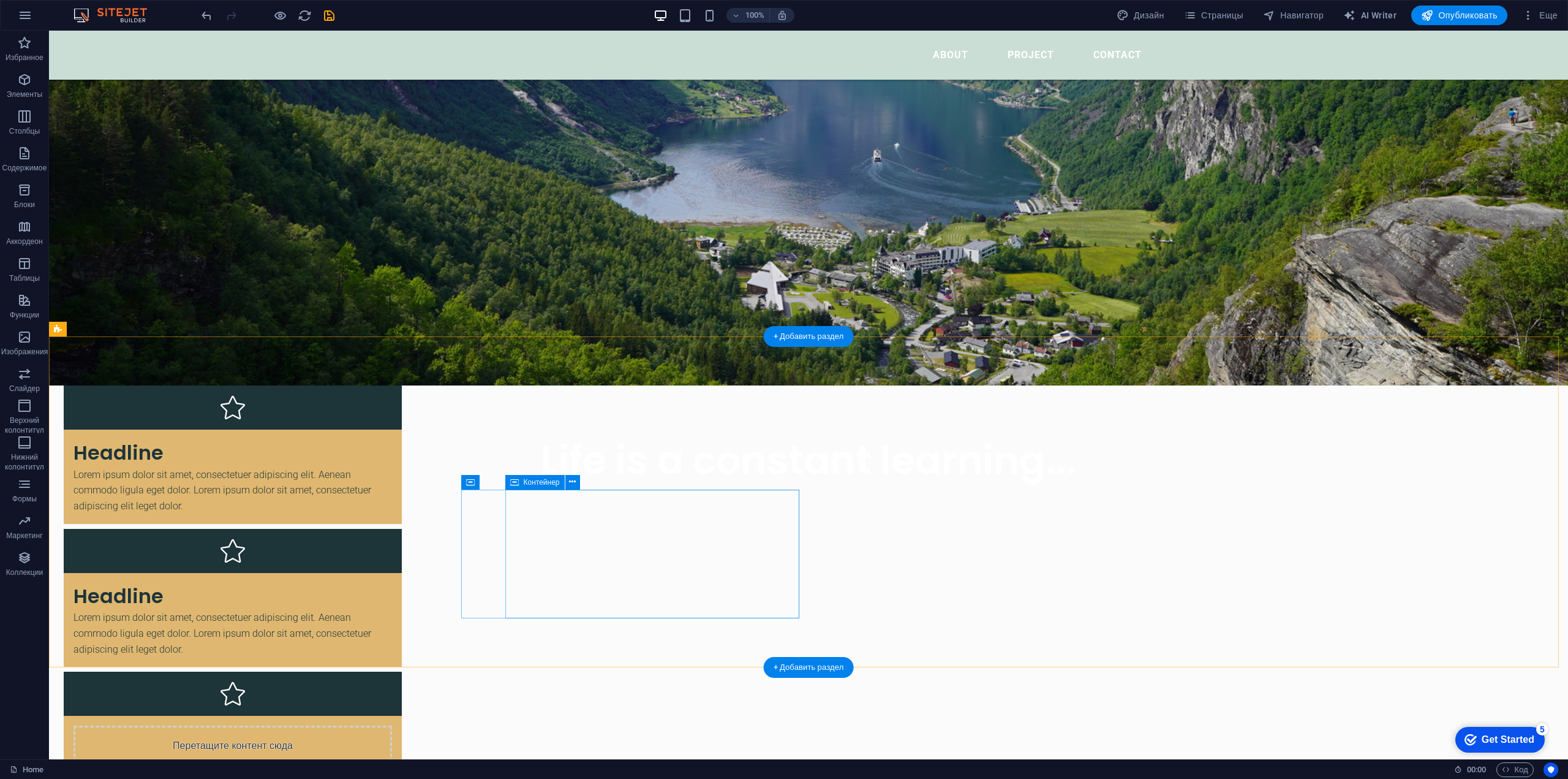
click at [392, 726] on div "Перетащите контент сюда или Добавить элементы Вставить из буфера обмена" at bounding box center [233, 769] width 318 height 87
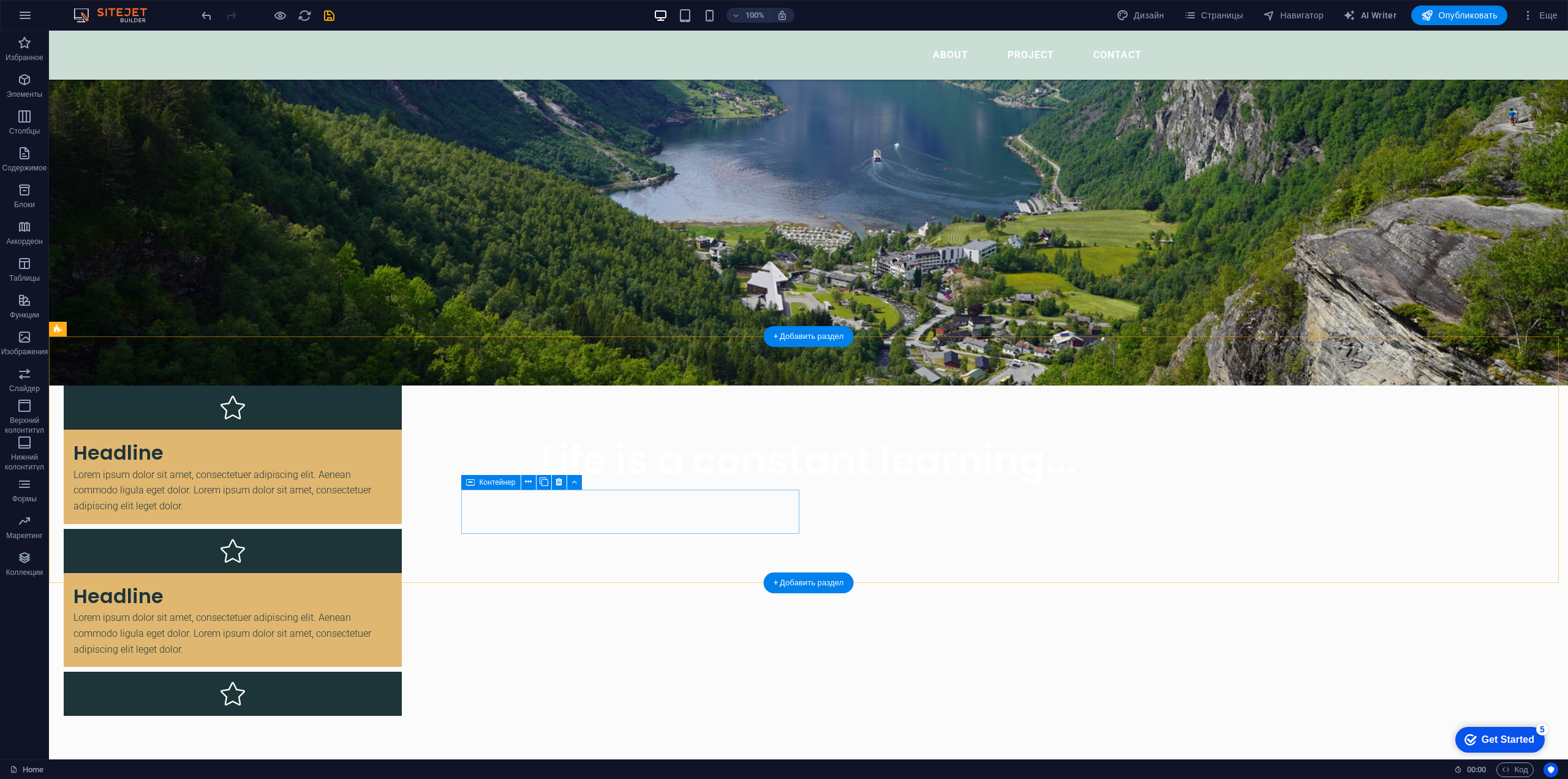
click at [402, 672] on div at bounding box center [233, 693] width 338 height 44
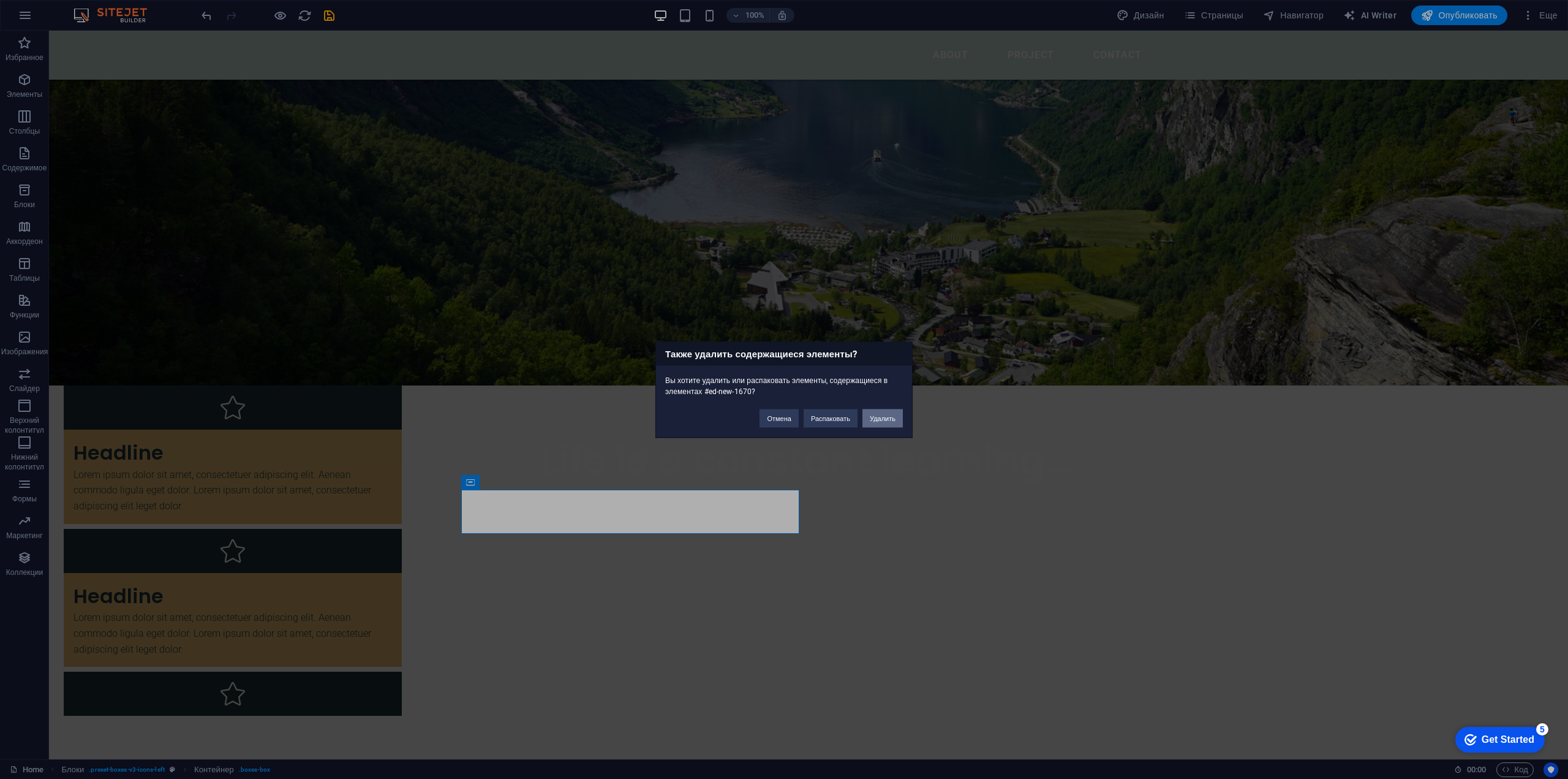
drag, startPoint x: 878, startPoint y: 419, endPoint x: 830, endPoint y: 389, distance: 56.6
click at [878, 419] on button "Удалить" at bounding box center [882, 417] width 41 height 18
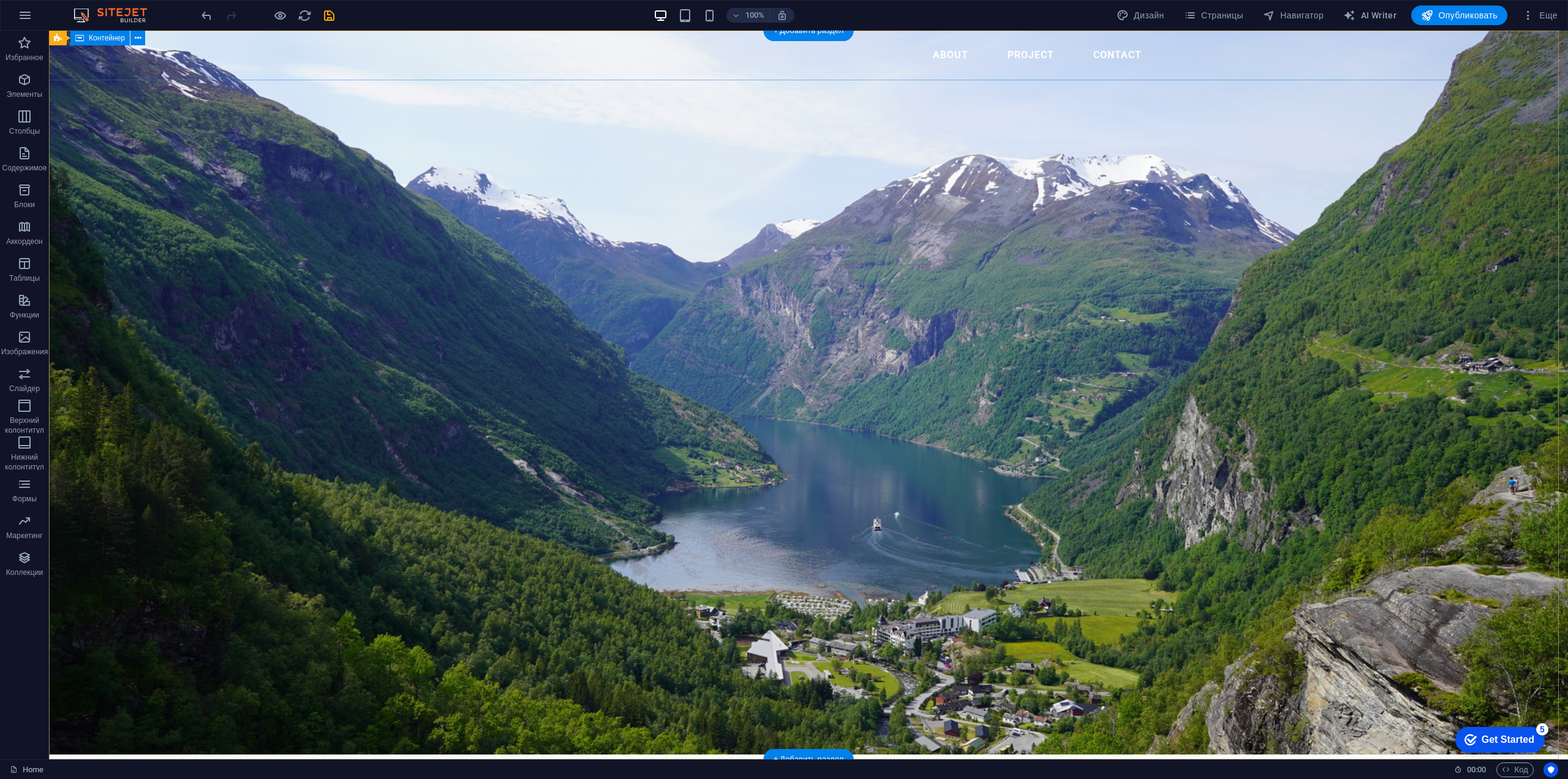
scroll to position [0, 0]
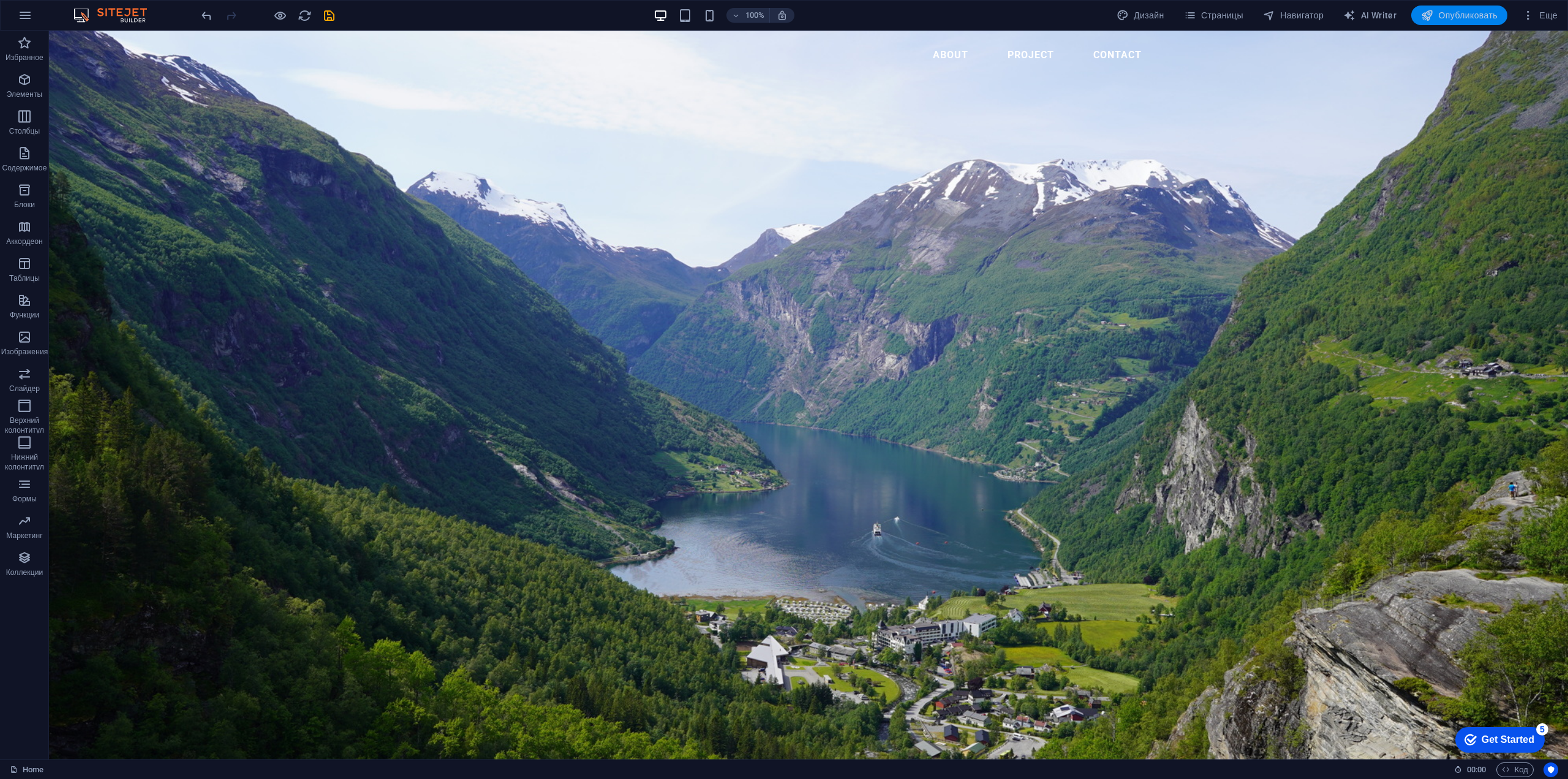
click at [29, 85] on icon "button" at bounding box center [25, 80] width 15 height 15
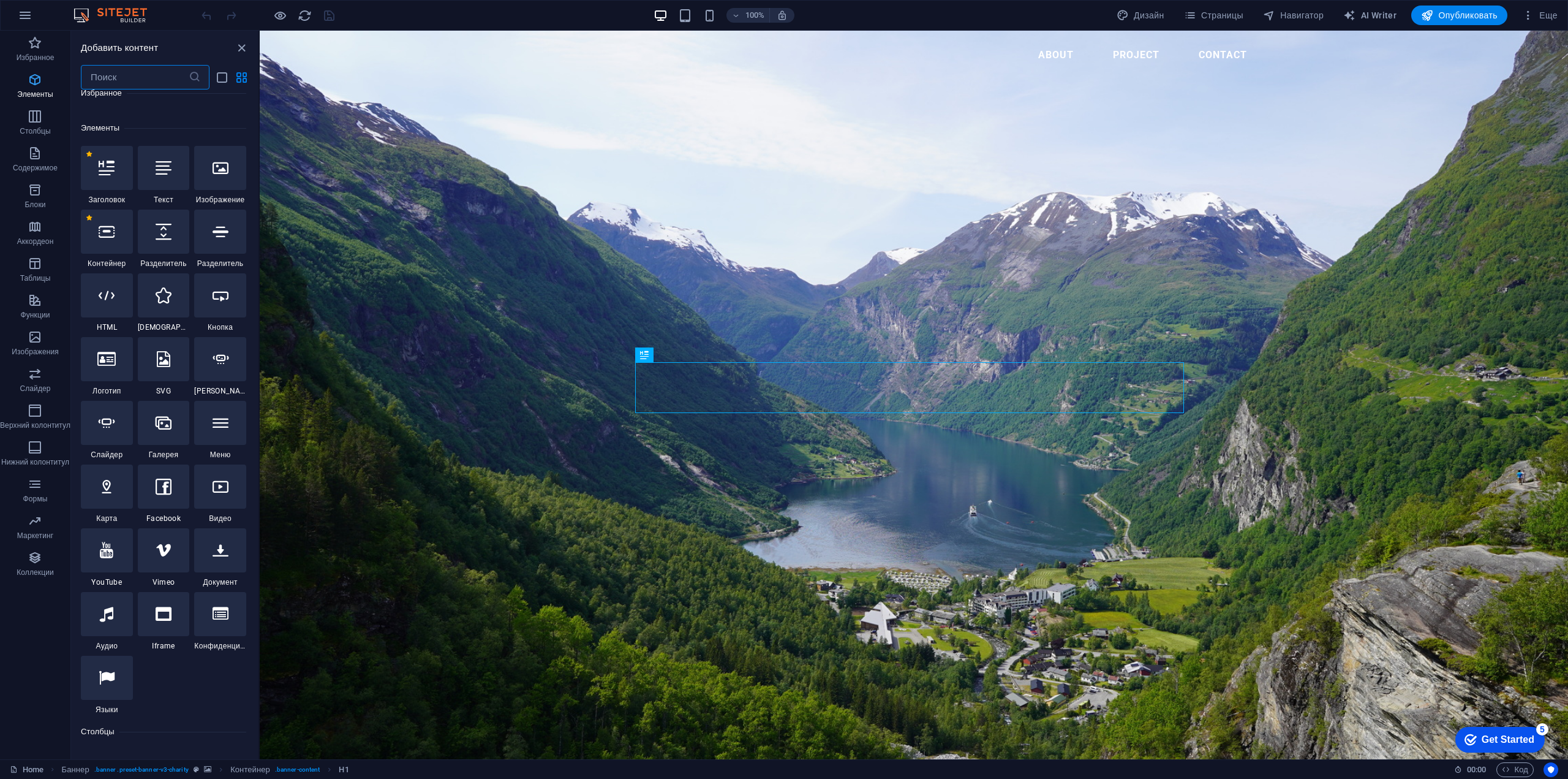
scroll to position [231, 0]
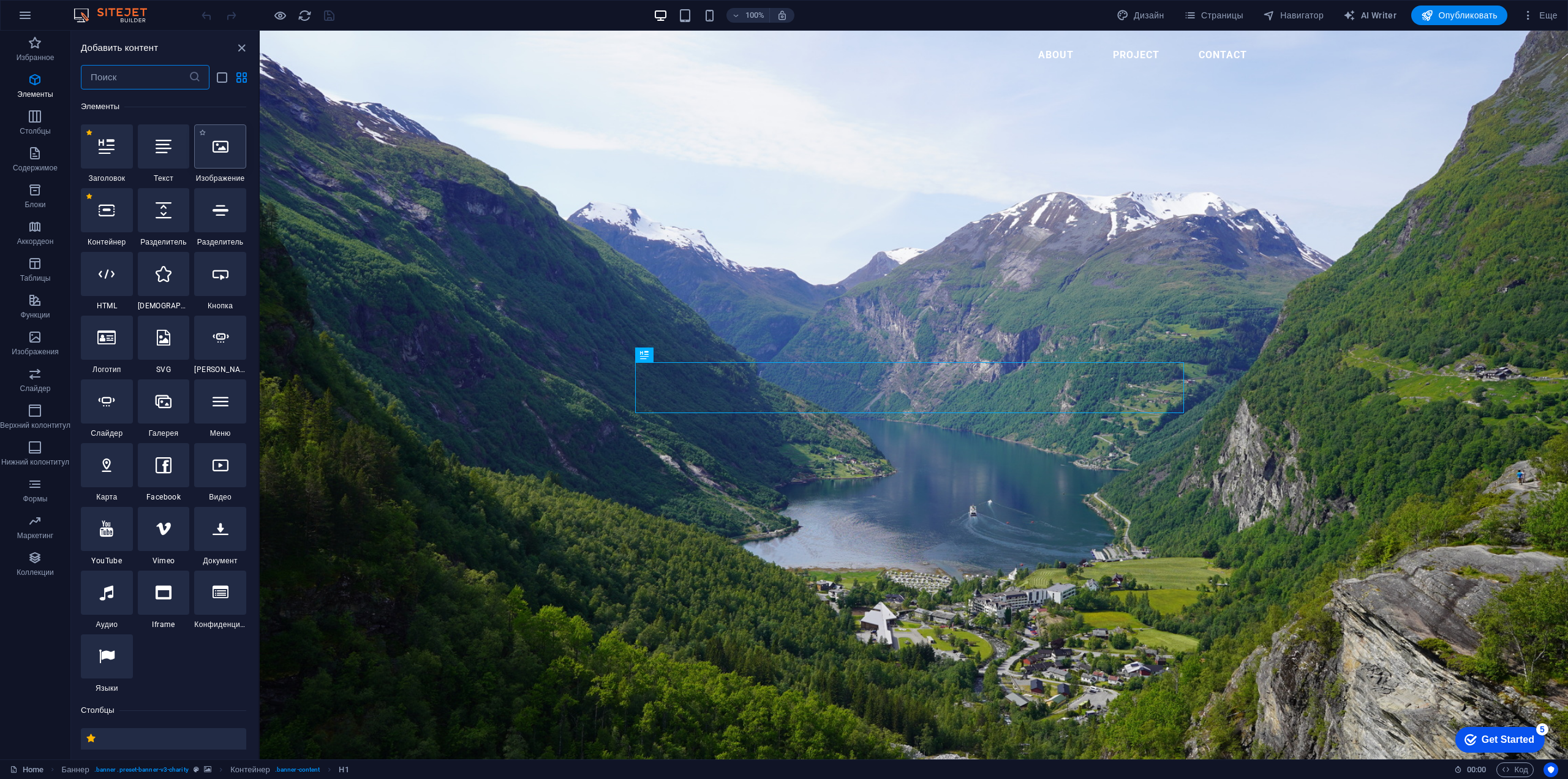
click at [217, 145] on icon at bounding box center [220, 146] width 16 height 16
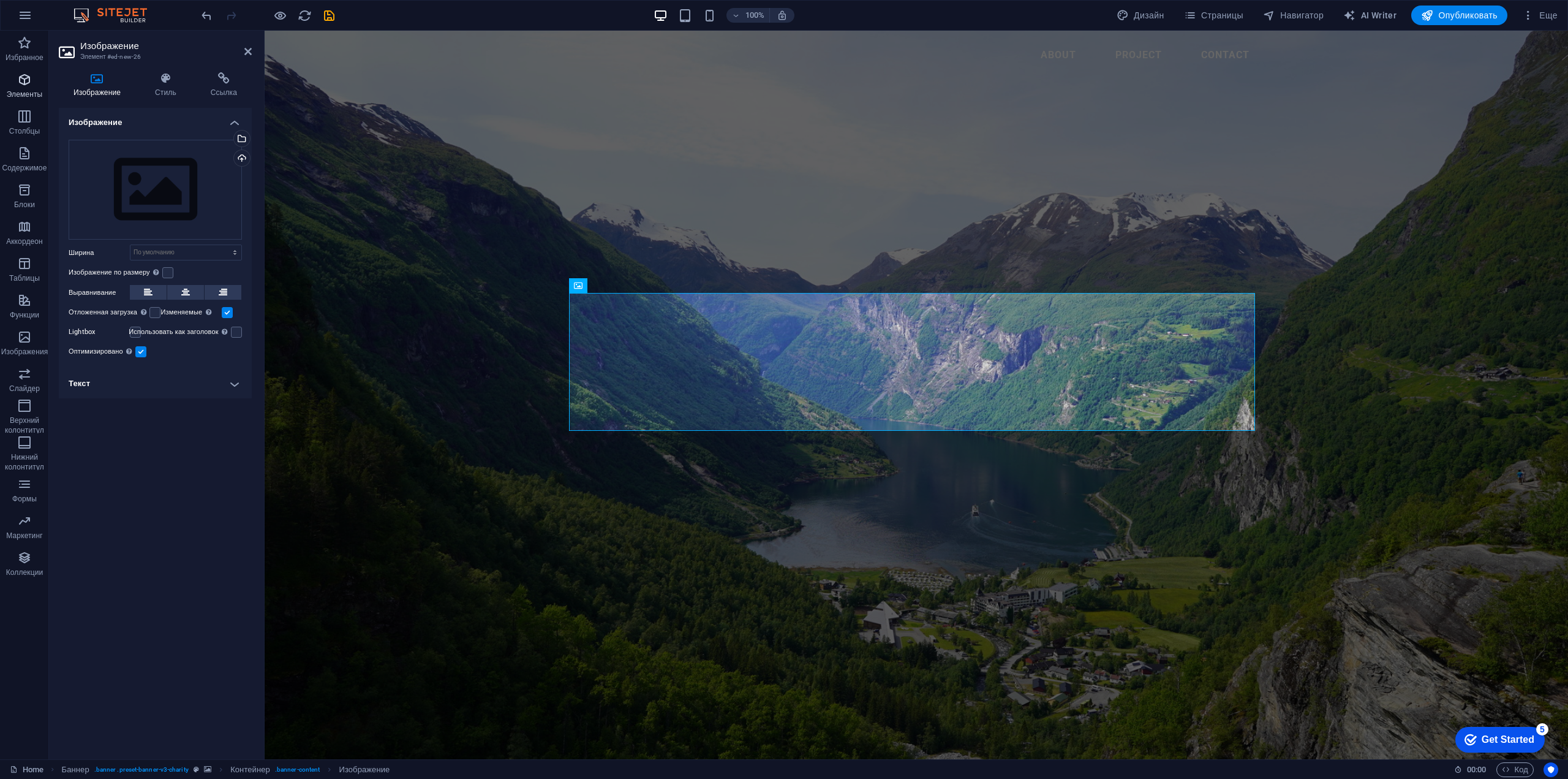
click at [31, 87] on span "Элементы" at bounding box center [24, 86] width 49 height 29
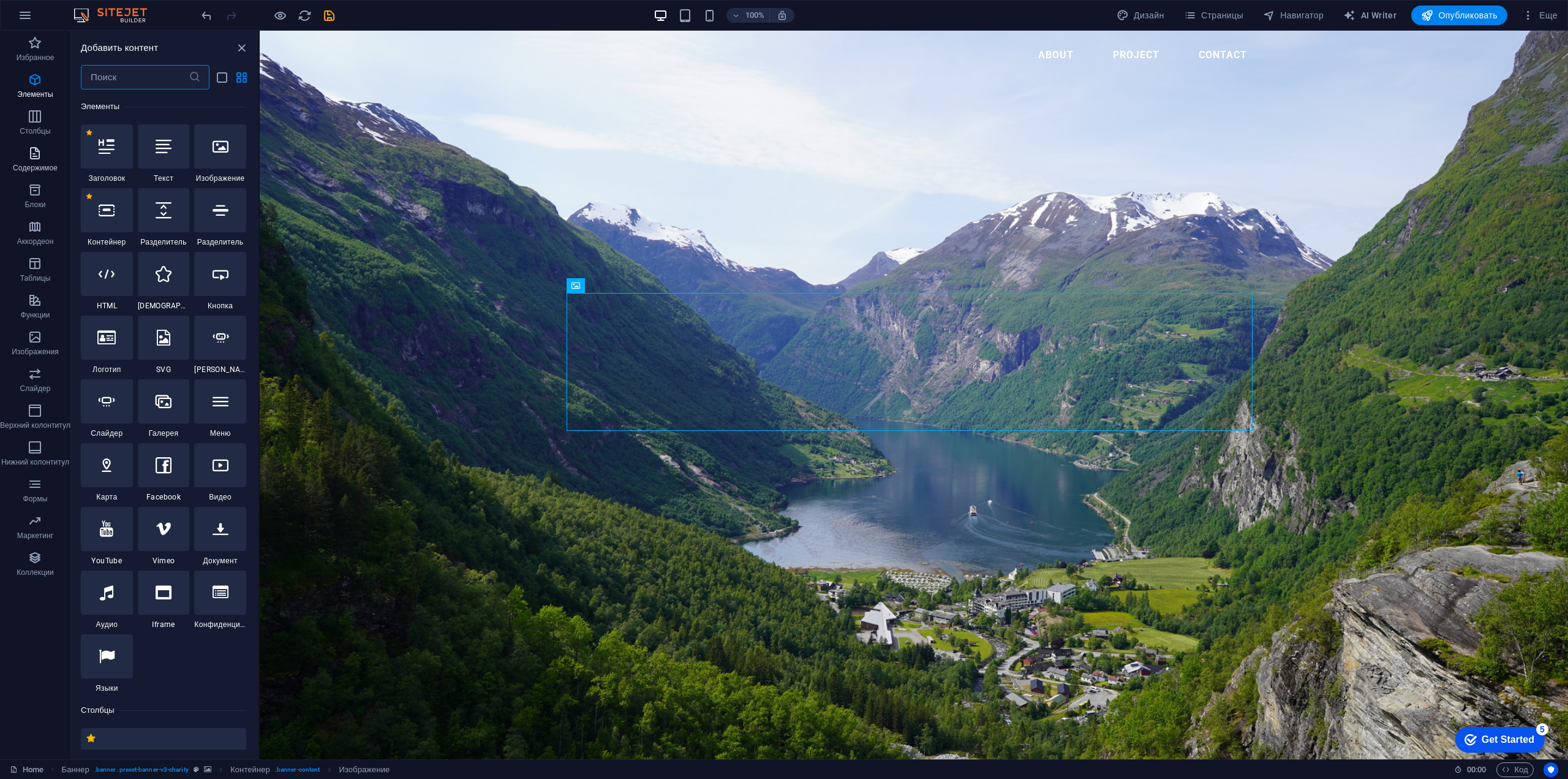
click at [38, 158] on icon "button" at bounding box center [35, 153] width 15 height 15
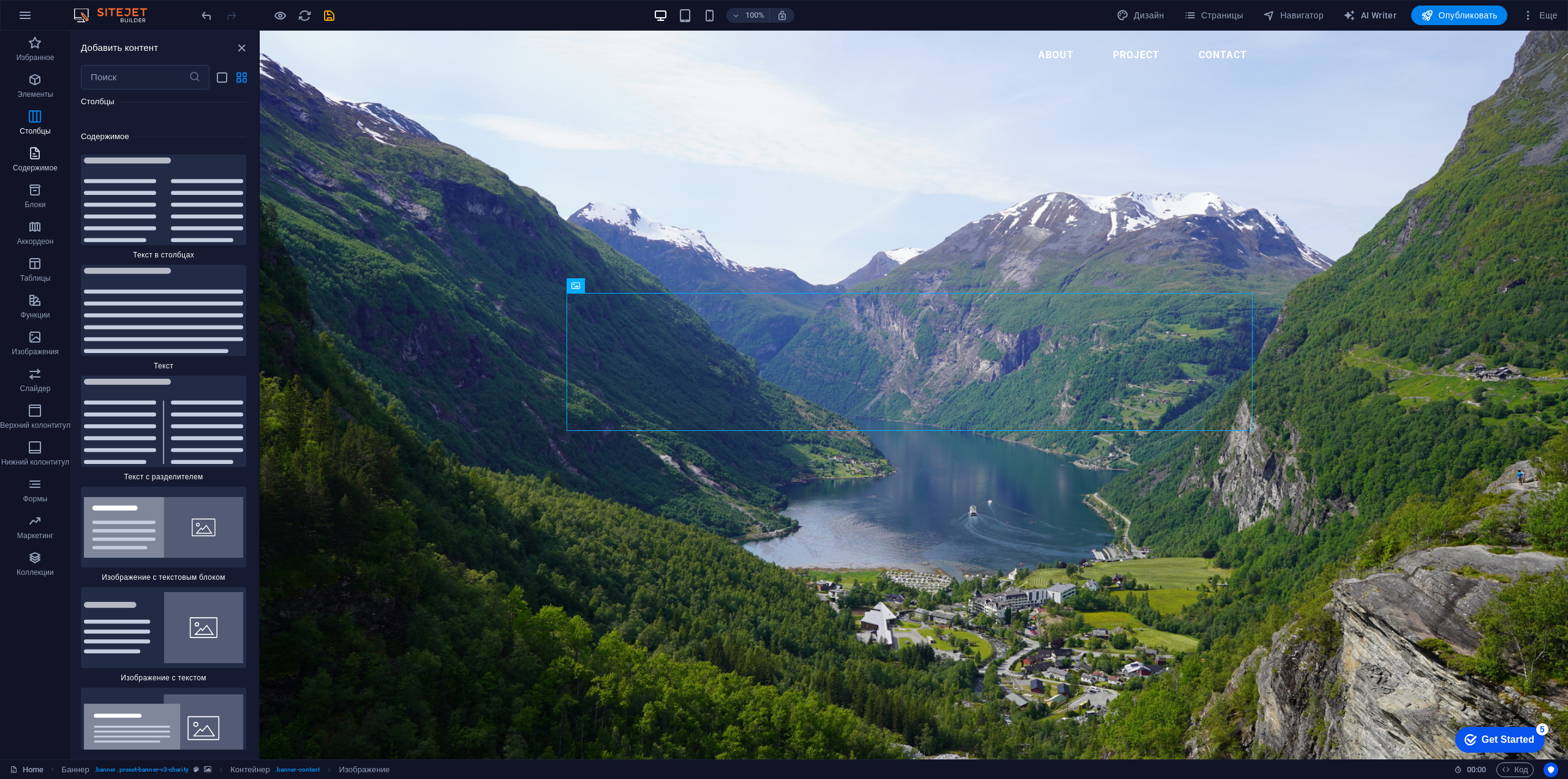
scroll to position [4125, 0]
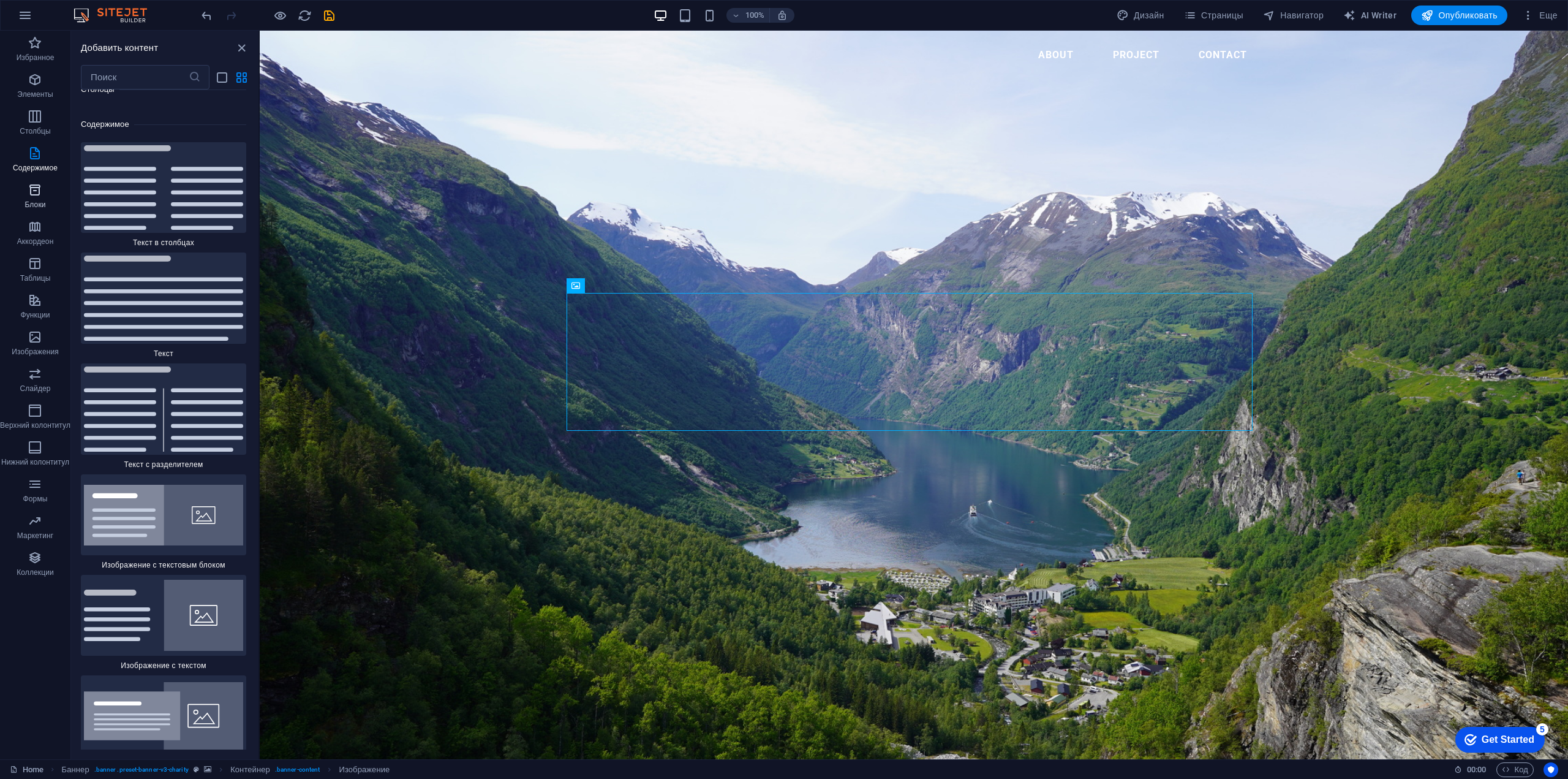
click at [37, 187] on icon "button" at bounding box center [35, 190] width 15 height 15
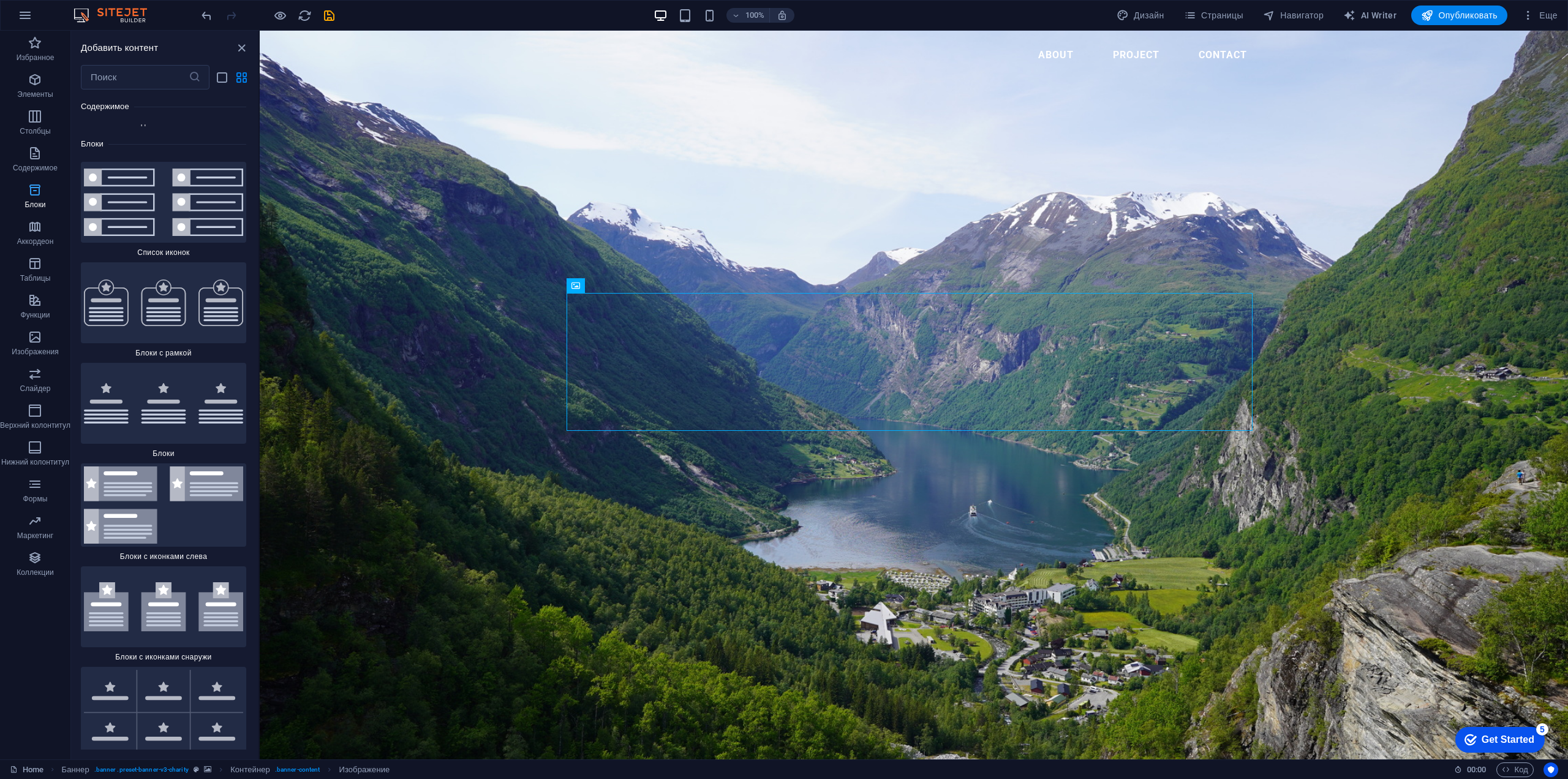
scroll to position [6552, 0]
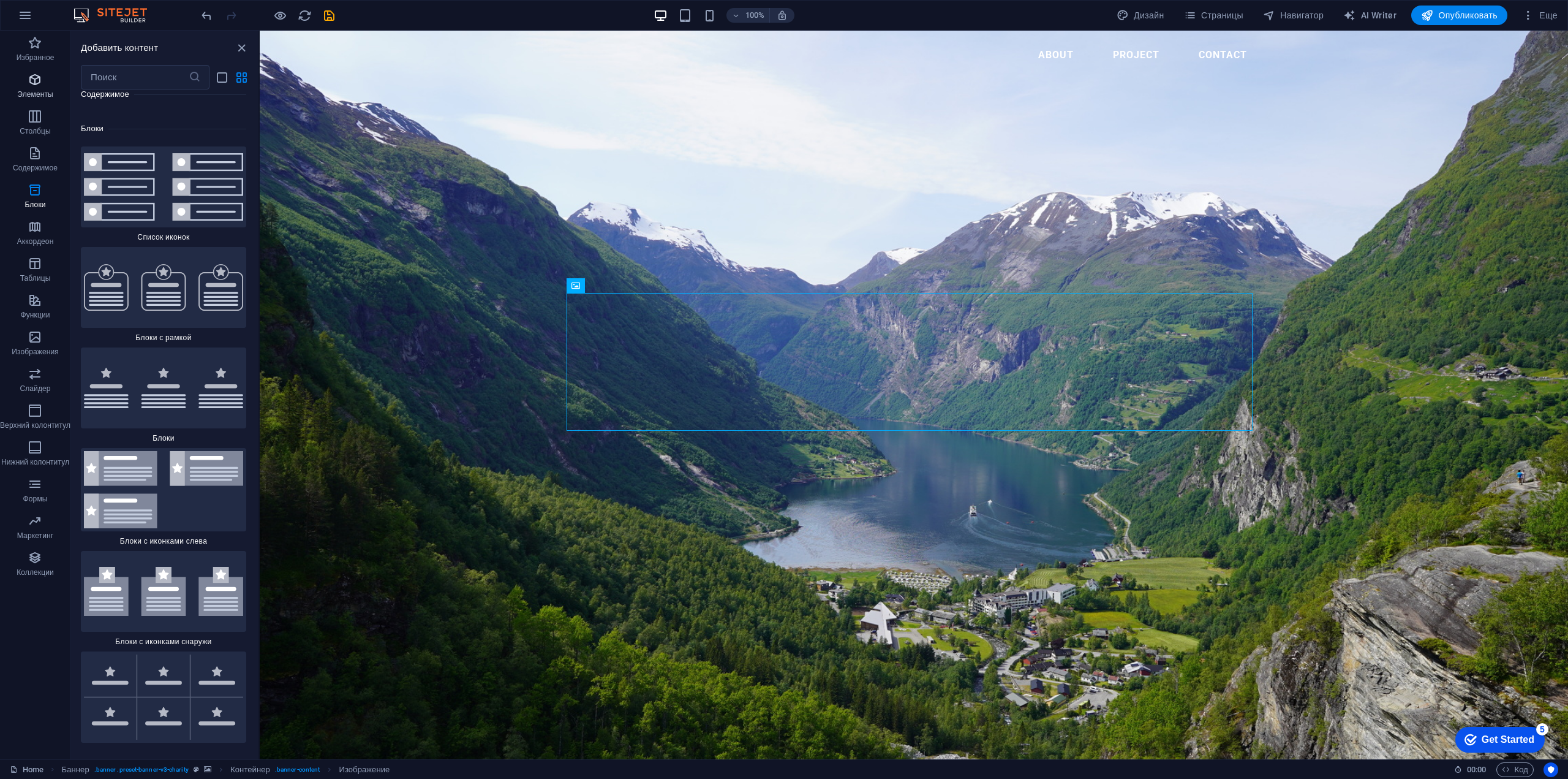
click at [33, 87] on span "Элементы" at bounding box center [35, 86] width 71 height 29
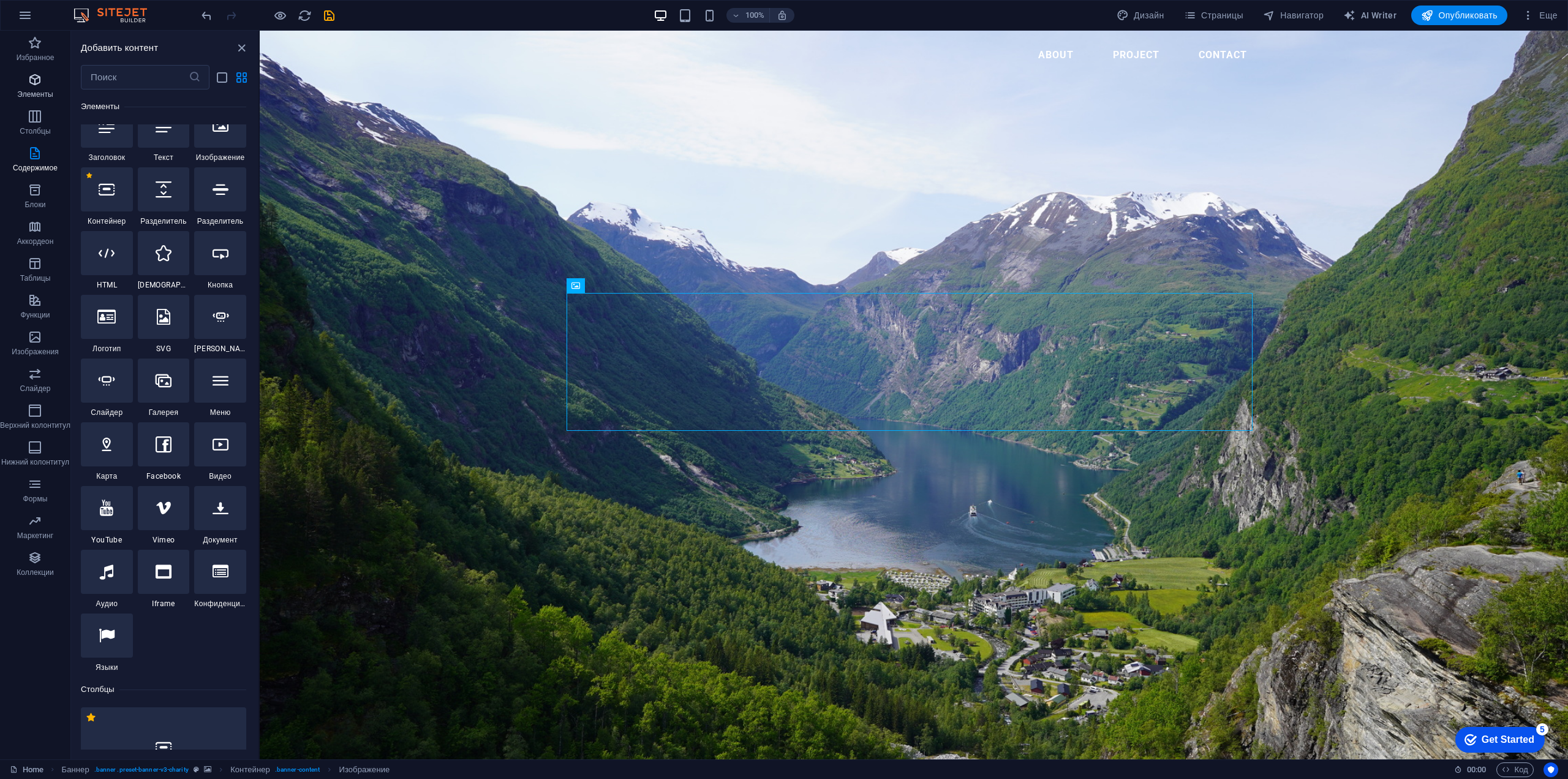
scroll to position [231, 0]
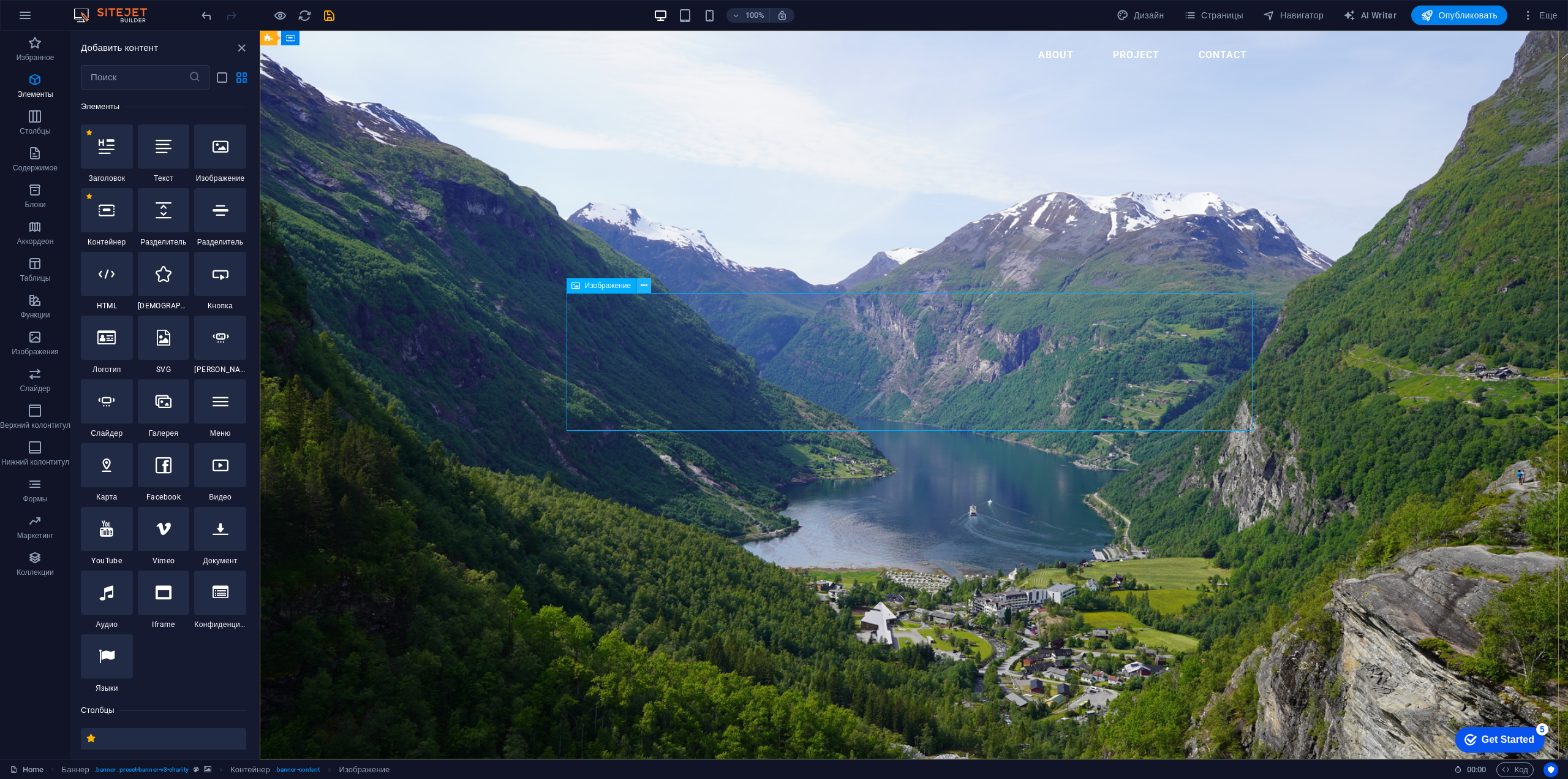
click at [648, 284] on button at bounding box center [644, 286] width 15 height 15
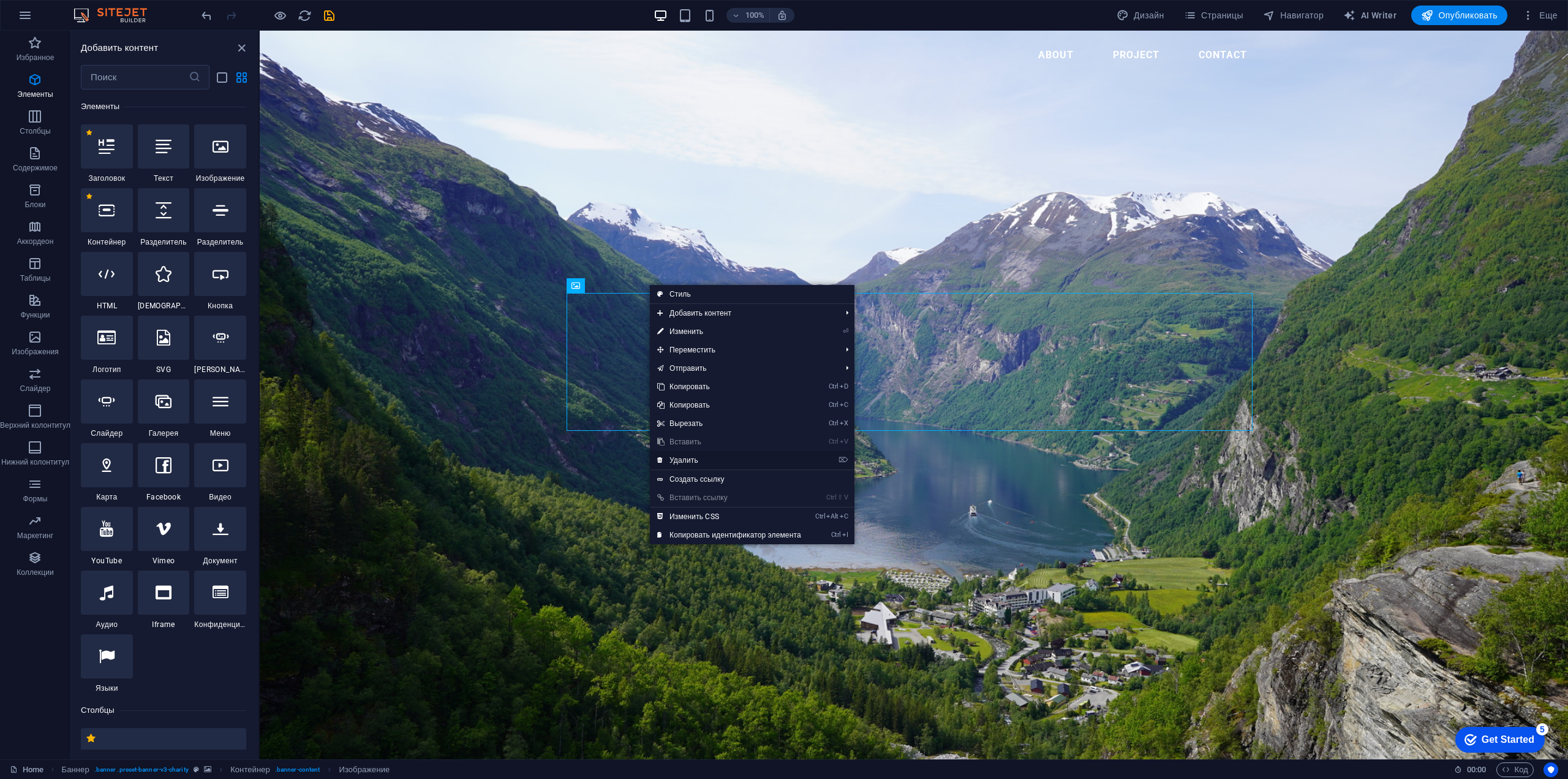
click at [698, 459] on link "⌦ Удалить" at bounding box center [728, 460] width 158 height 18
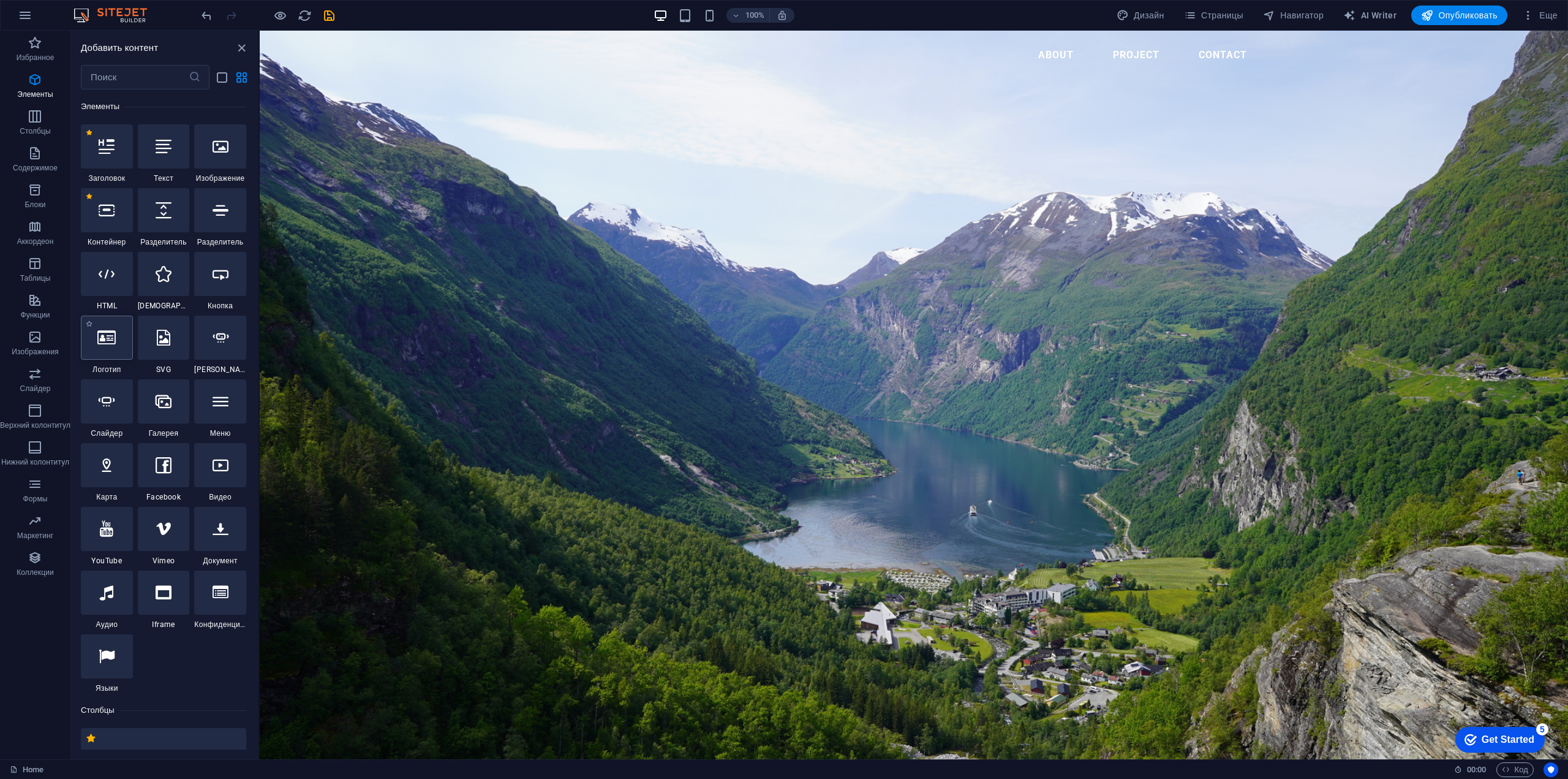
click at [119, 345] on div at bounding box center [107, 337] width 52 height 44
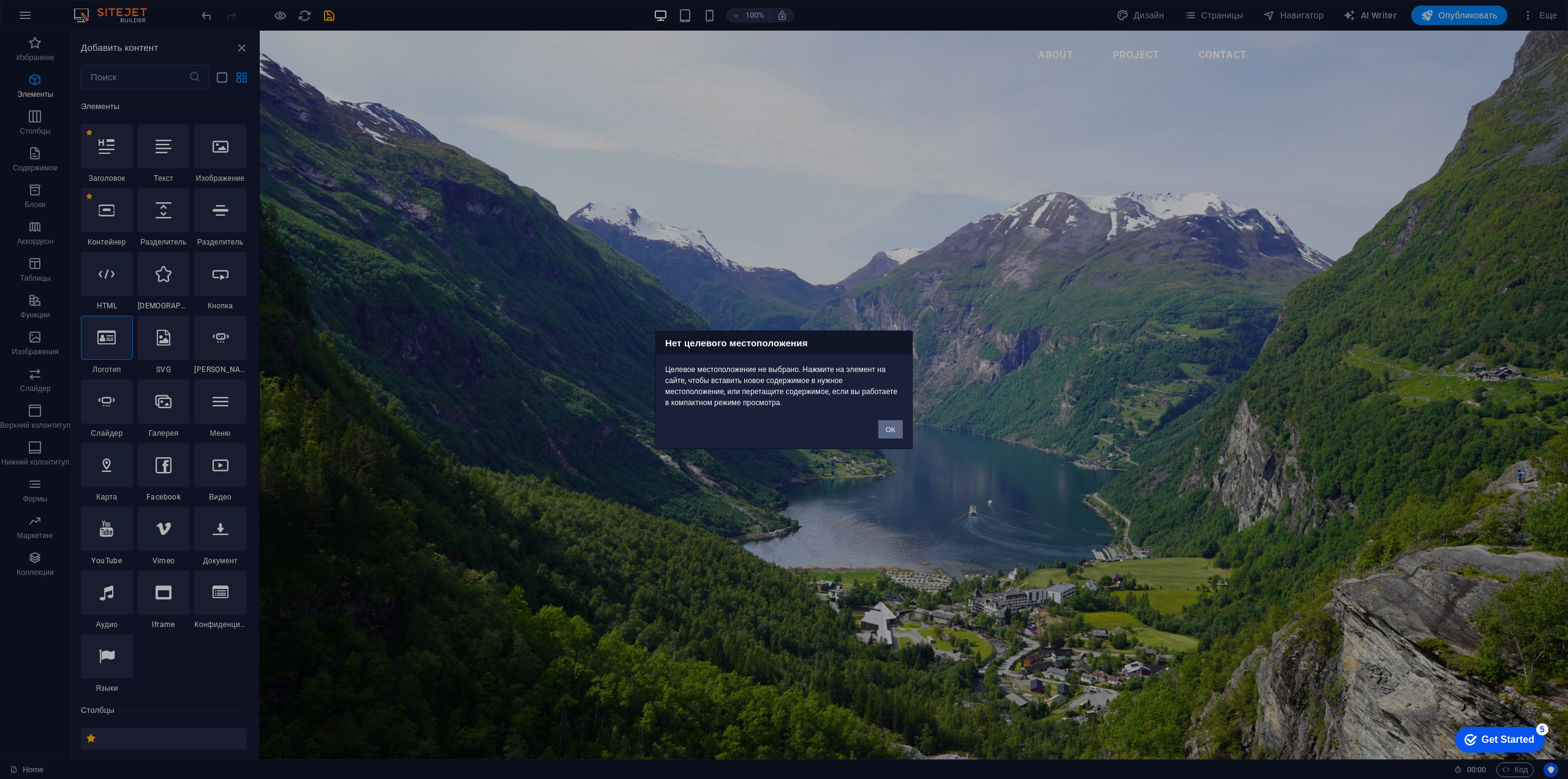
drag, startPoint x: 882, startPoint y: 423, endPoint x: 622, endPoint y: 393, distance: 261.7
click at [882, 423] on button "OK" at bounding box center [891, 429] width 25 height 18
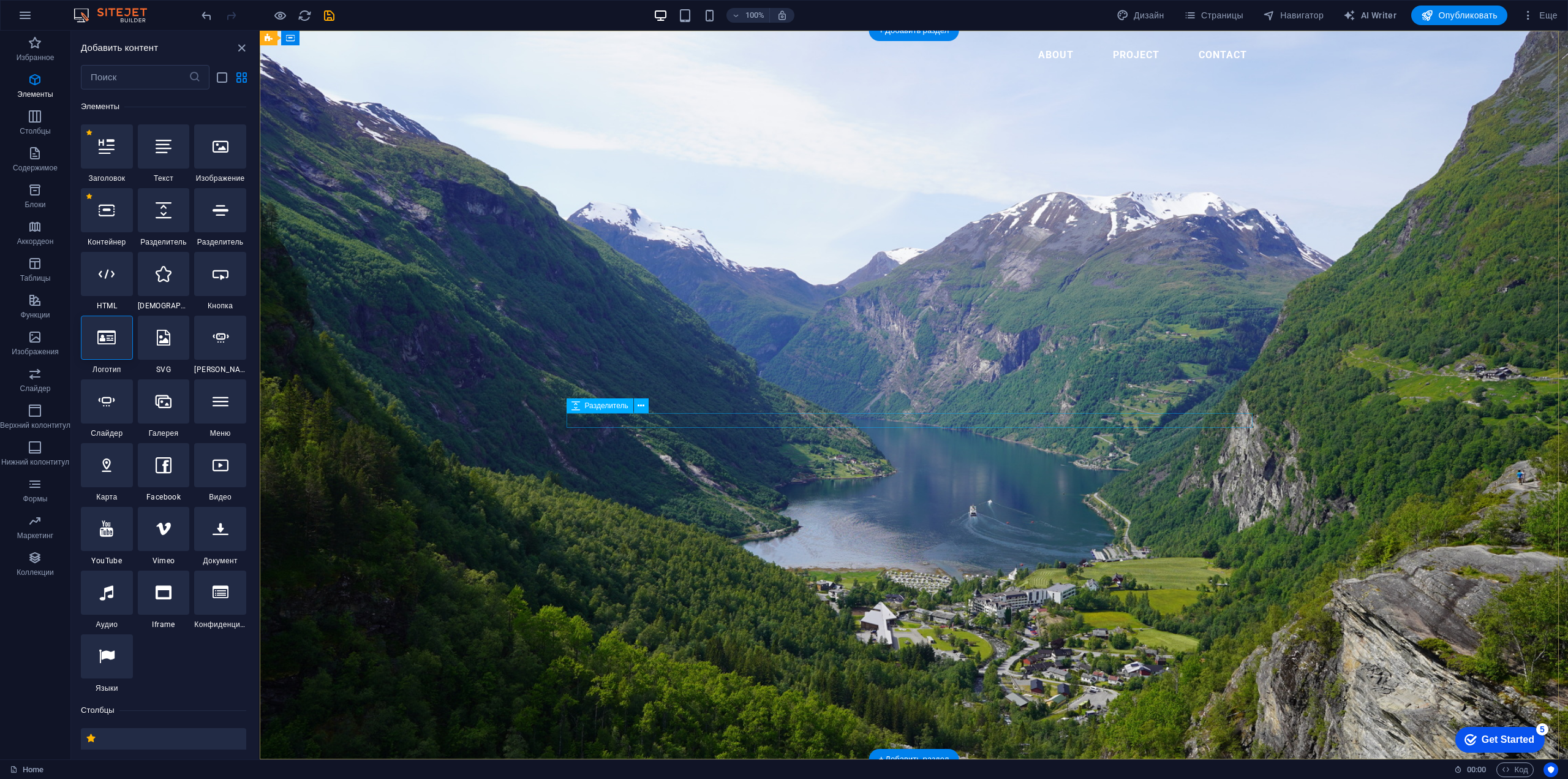
click at [642, 405] on icon at bounding box center [641, 405] width 7 height 13
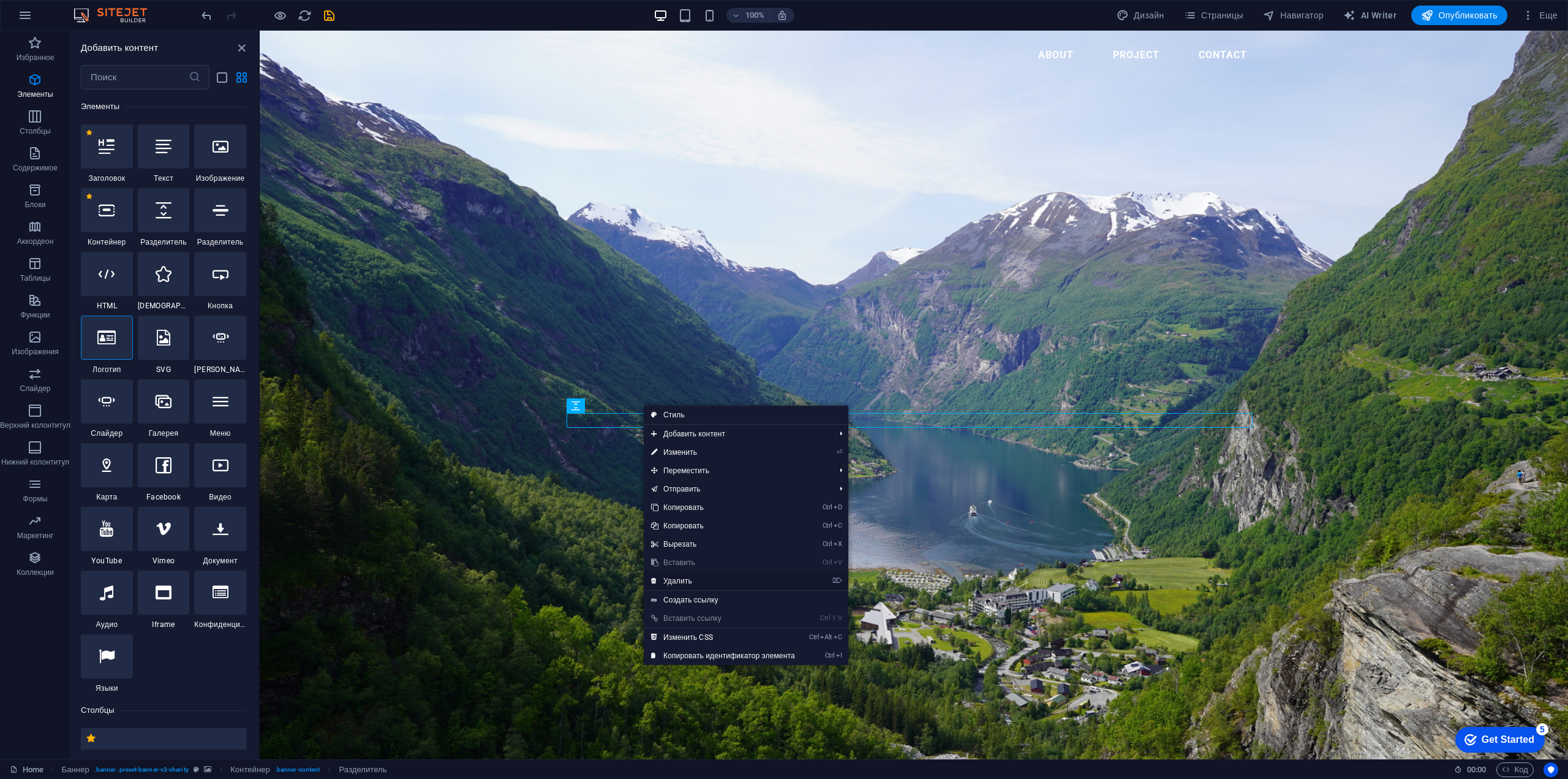
drag, startPoint x: 671, startPoint y: 582, endPoint x: 413, endPoint y: 552, distance: 259.7
click at [671, 582] on link "⌦ Удалить" at bounding box center [722, 581] width 158 height 18
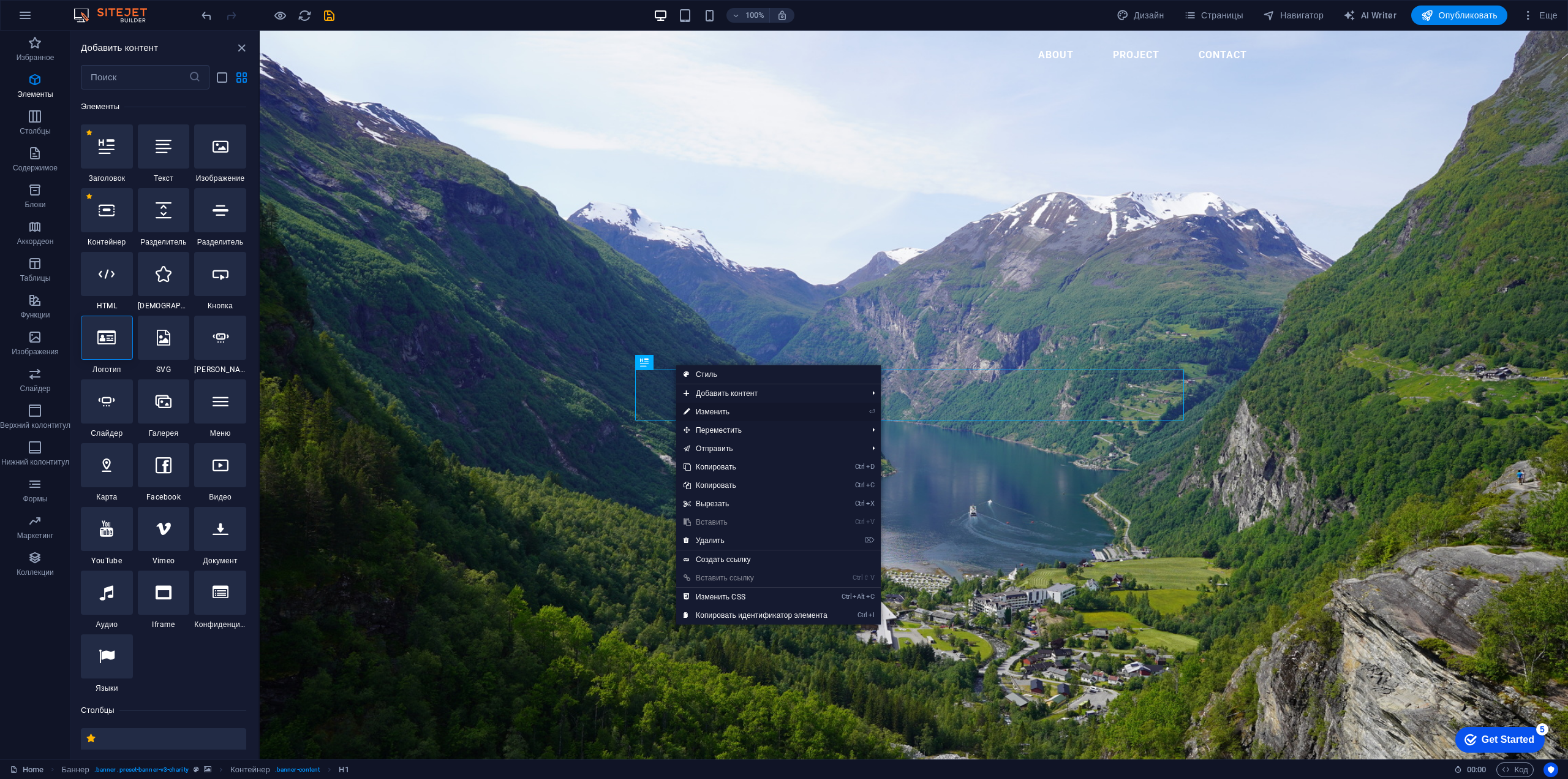
click at [722, 410] on link "⏎ Изменить" at bounding box center [755, 411] width 158 height 18
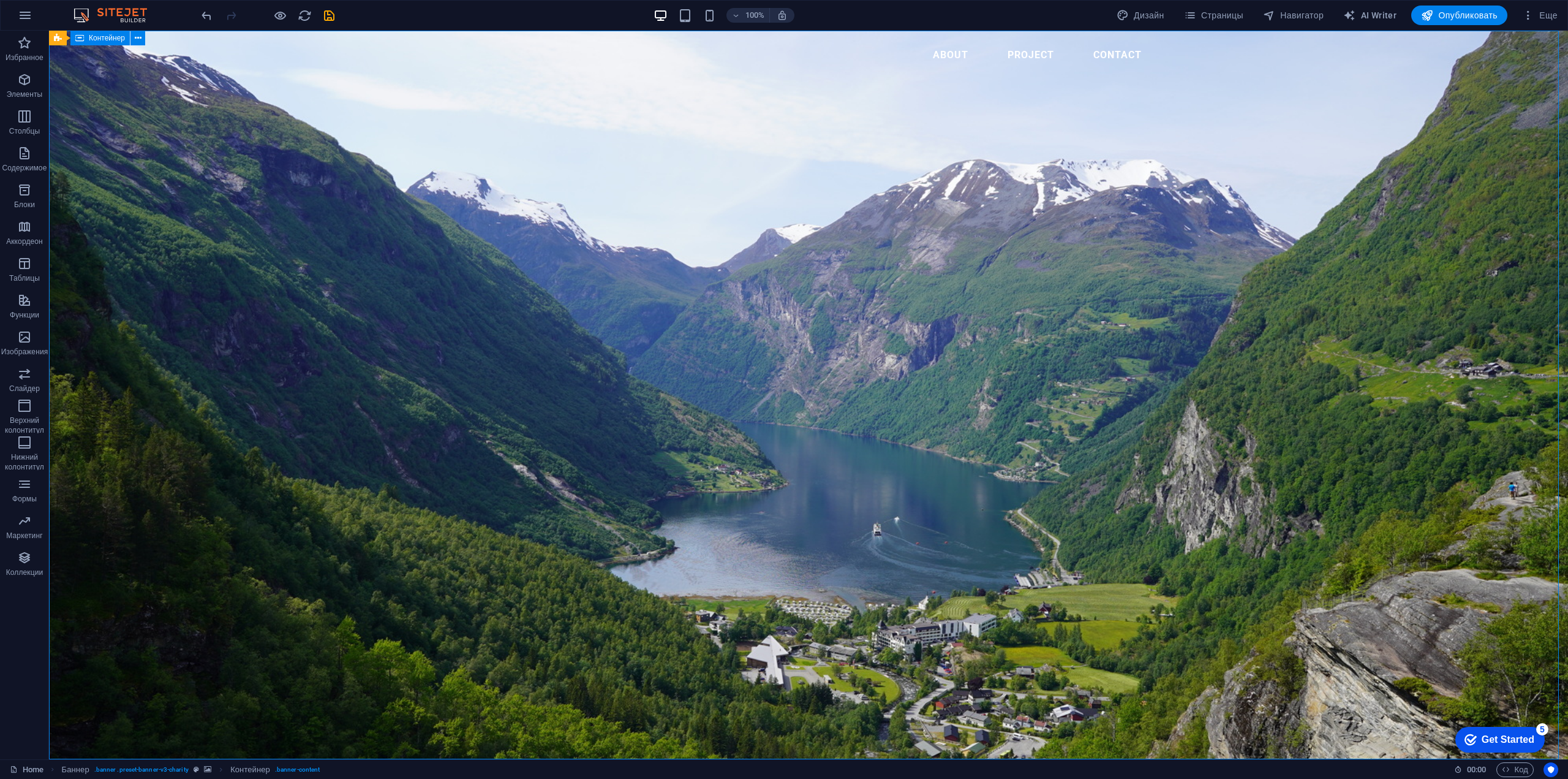
click at [26, 89] on span "Элементы" at bounding box center [24, 86] width 49 height 29
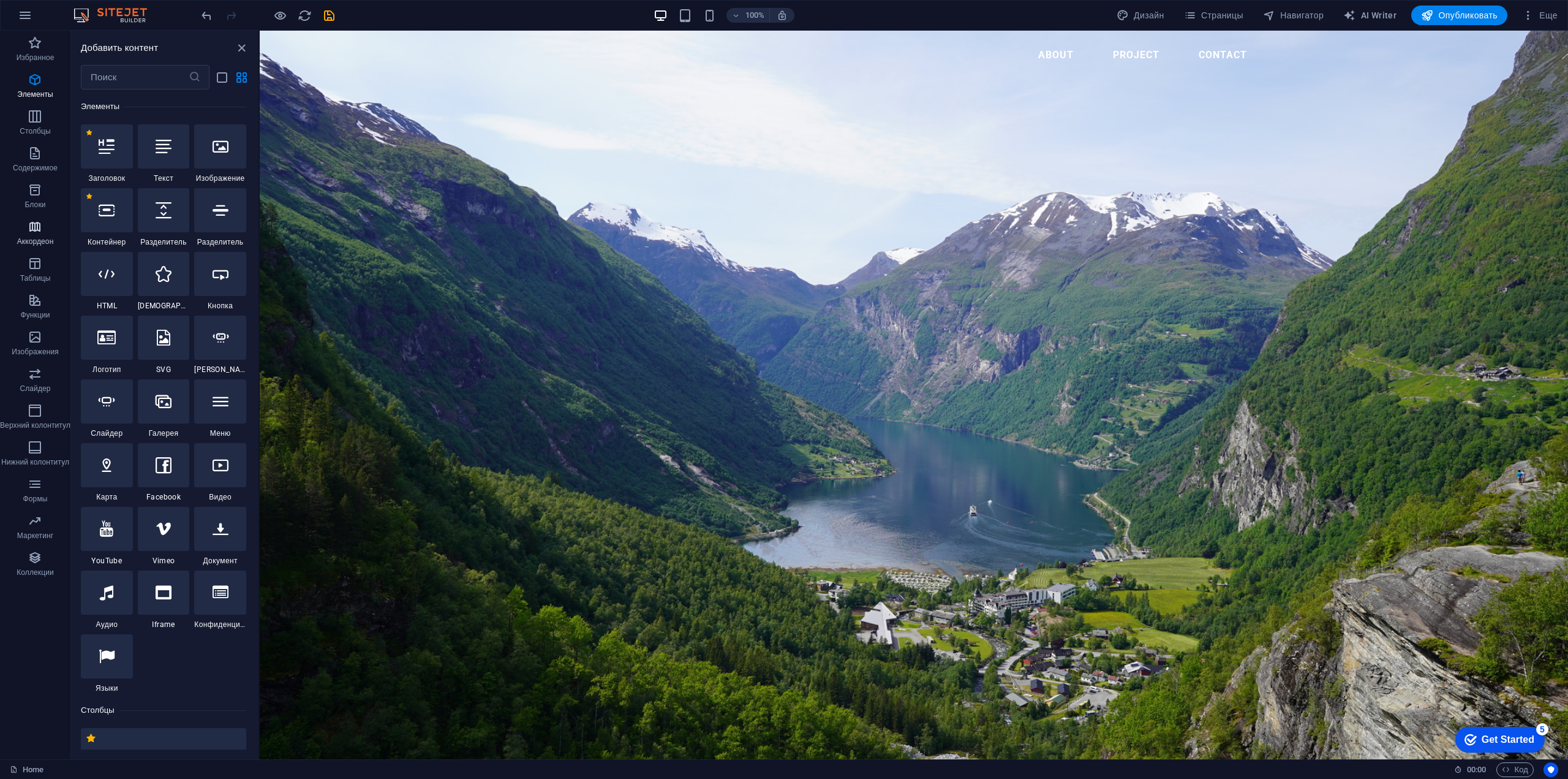
click at [35, 228] on icon "button" at bounding box center [35, 227] width 15 height 15
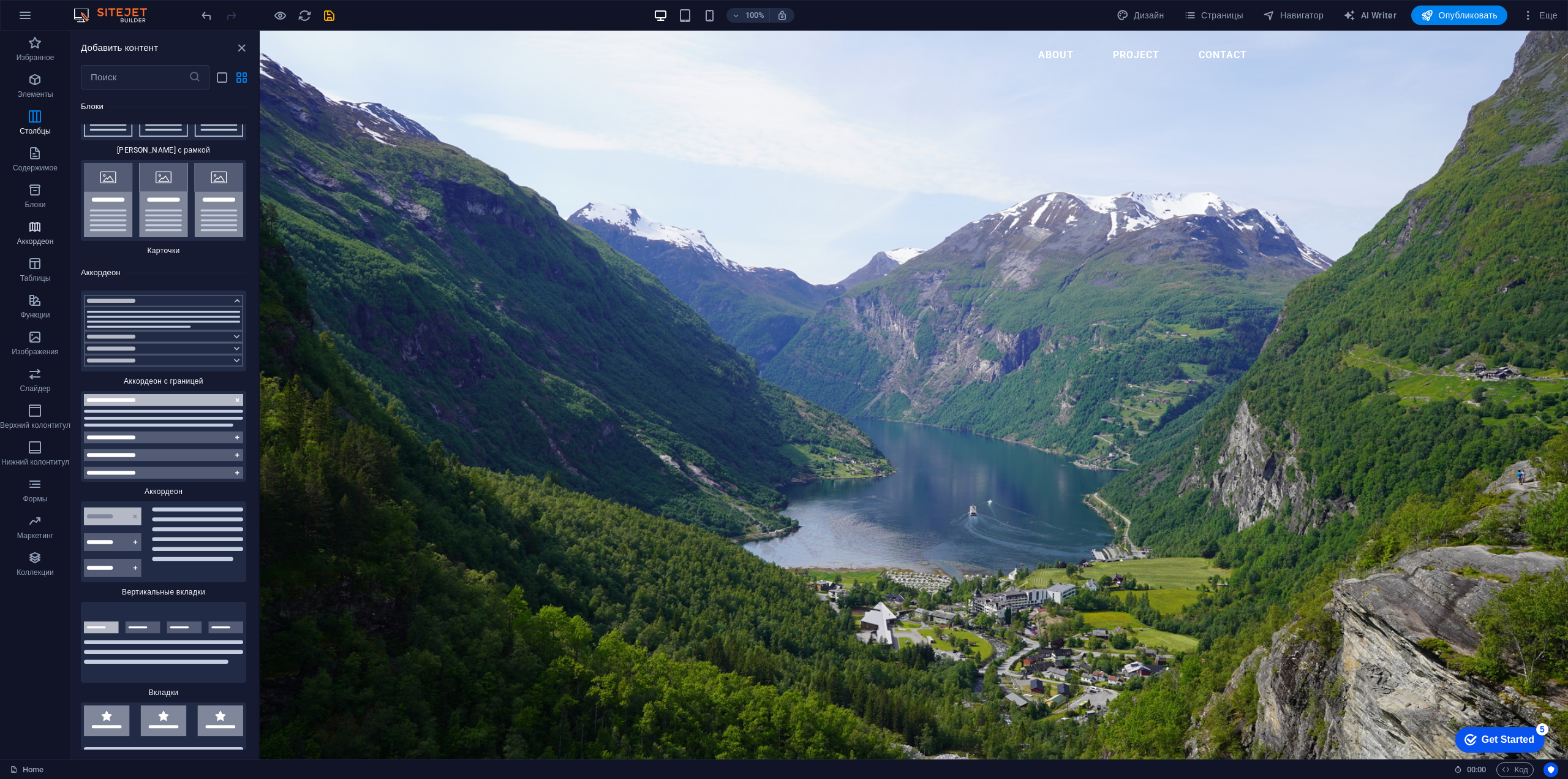
scroll to position [7519, 0]
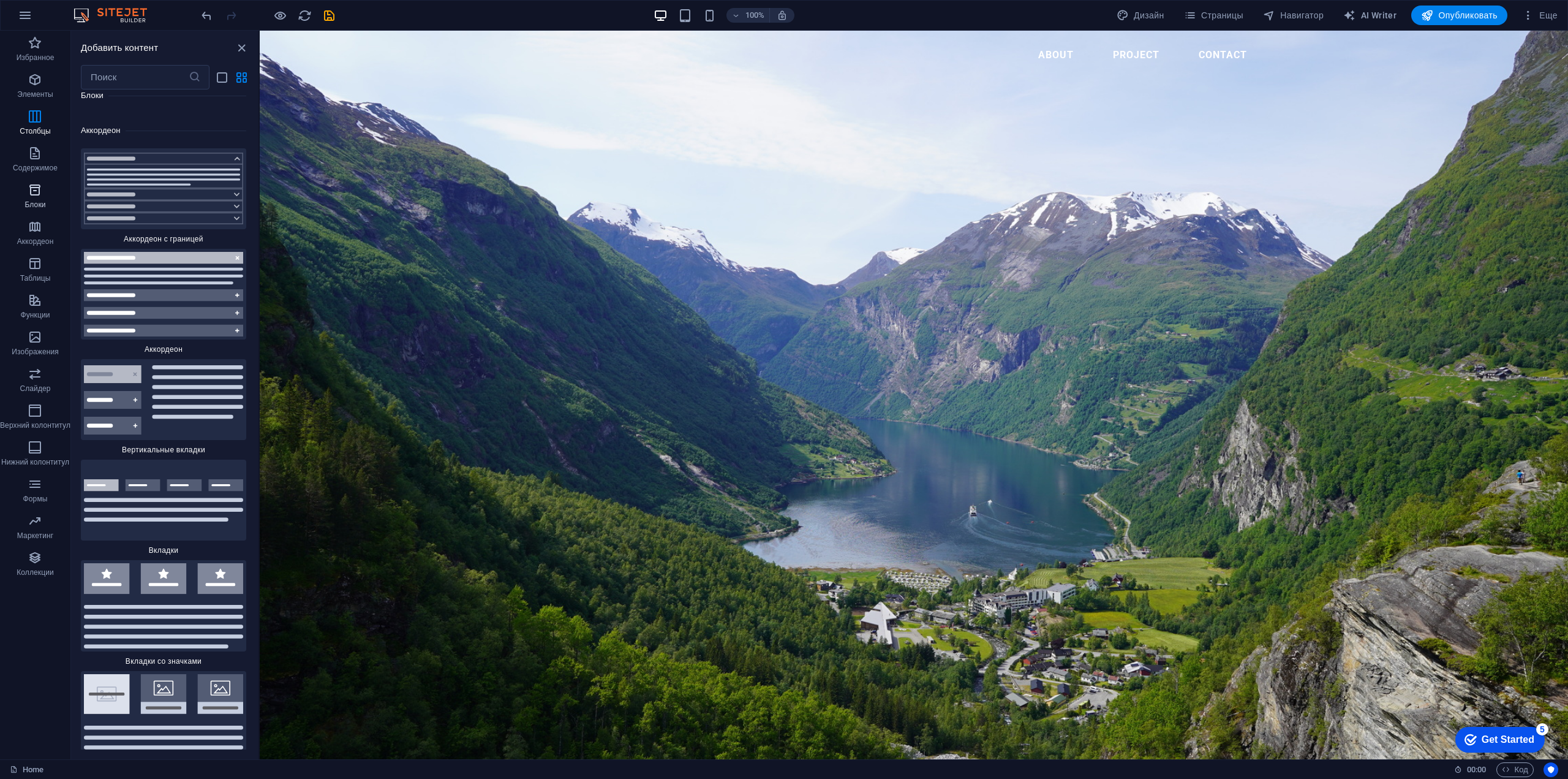
click at [30, 194] on icon "button" at bounding box center [35, 190] width 15 height 15
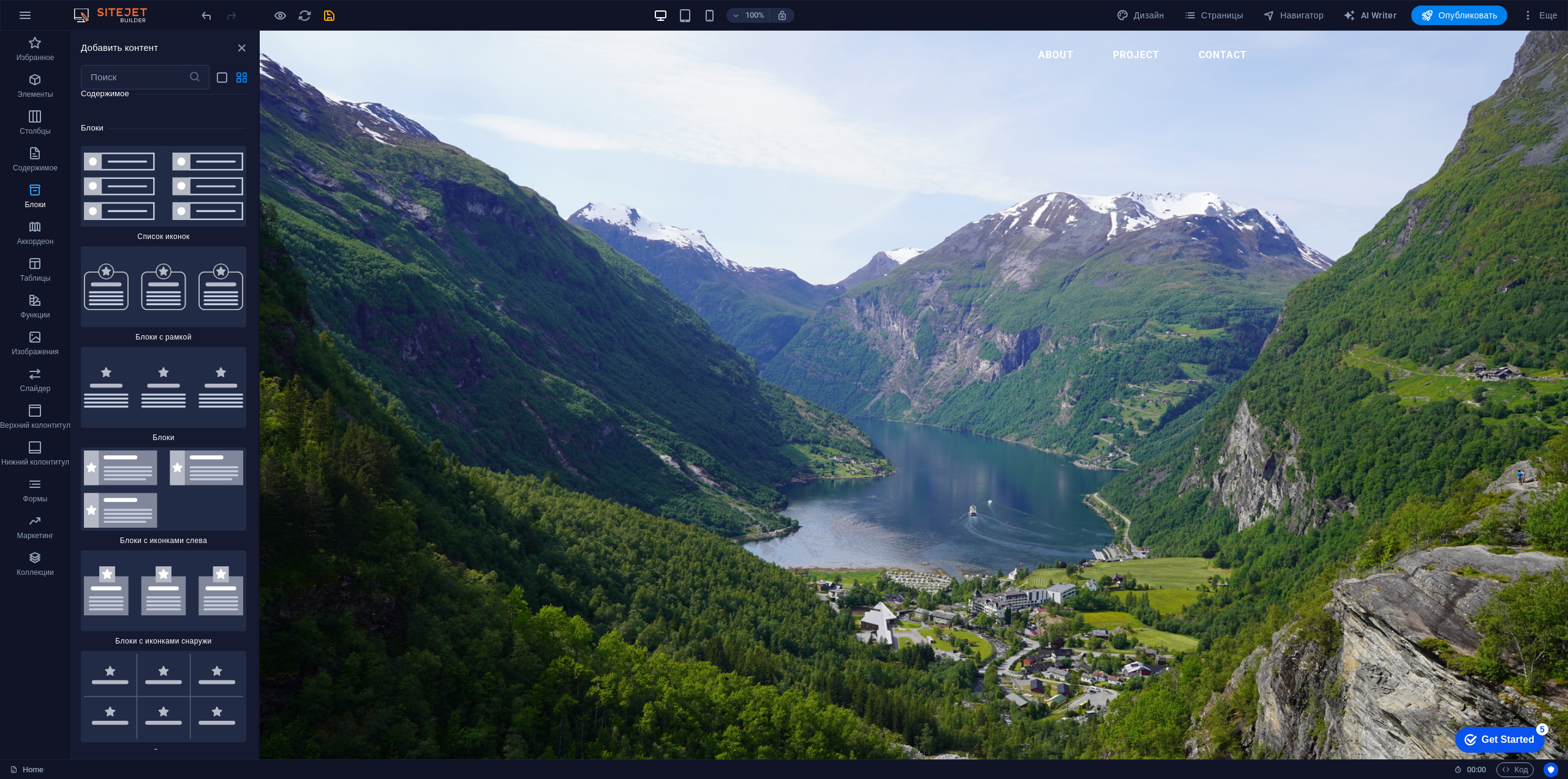
scroll to position [6552, 0]
click at [41, 157] on icon "button" at bounding box center [35, 153] width 15 height 15
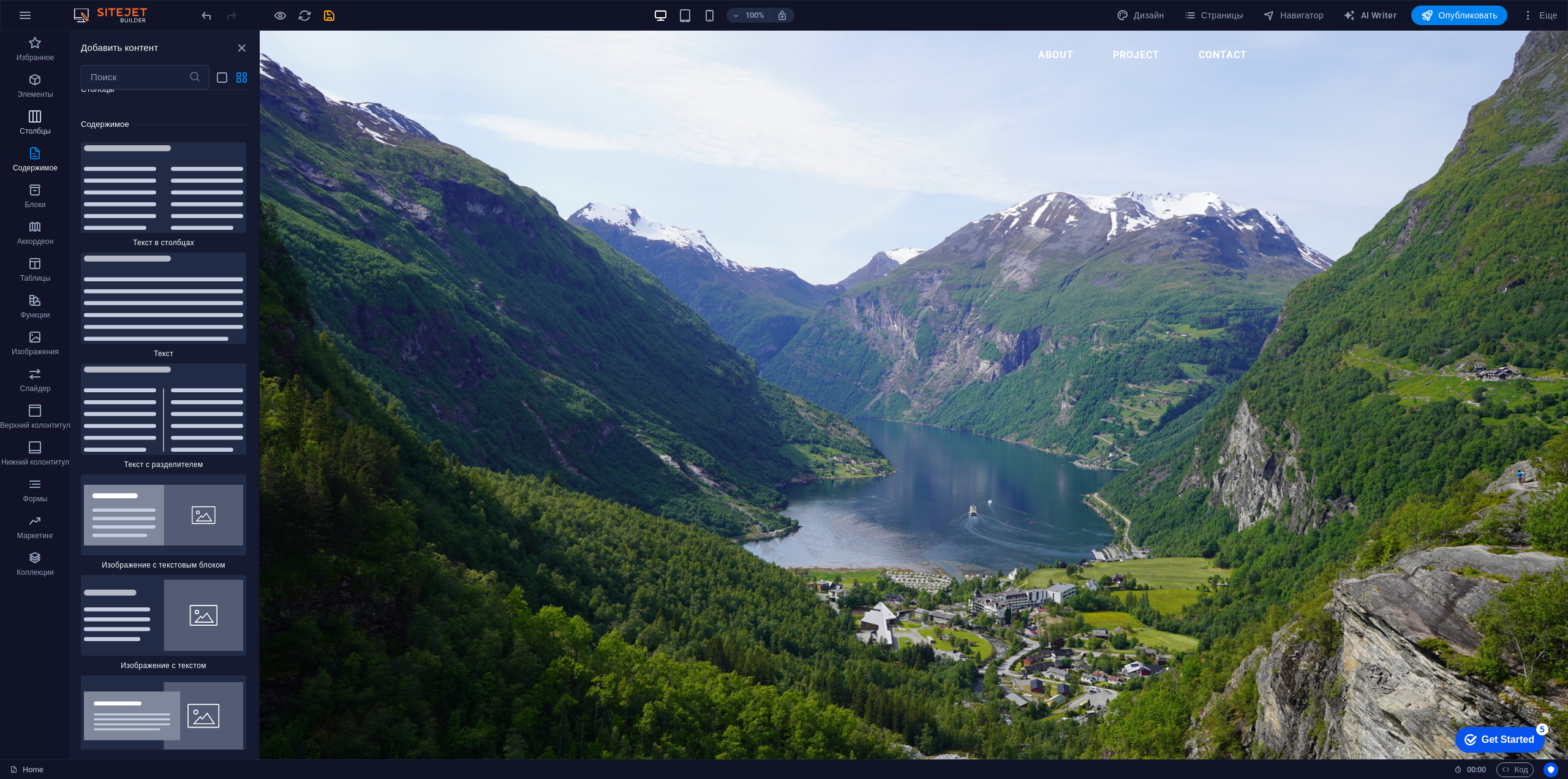
click at [41, 122] on icon "button" at bounding box center [35, 116] width 15 height 15
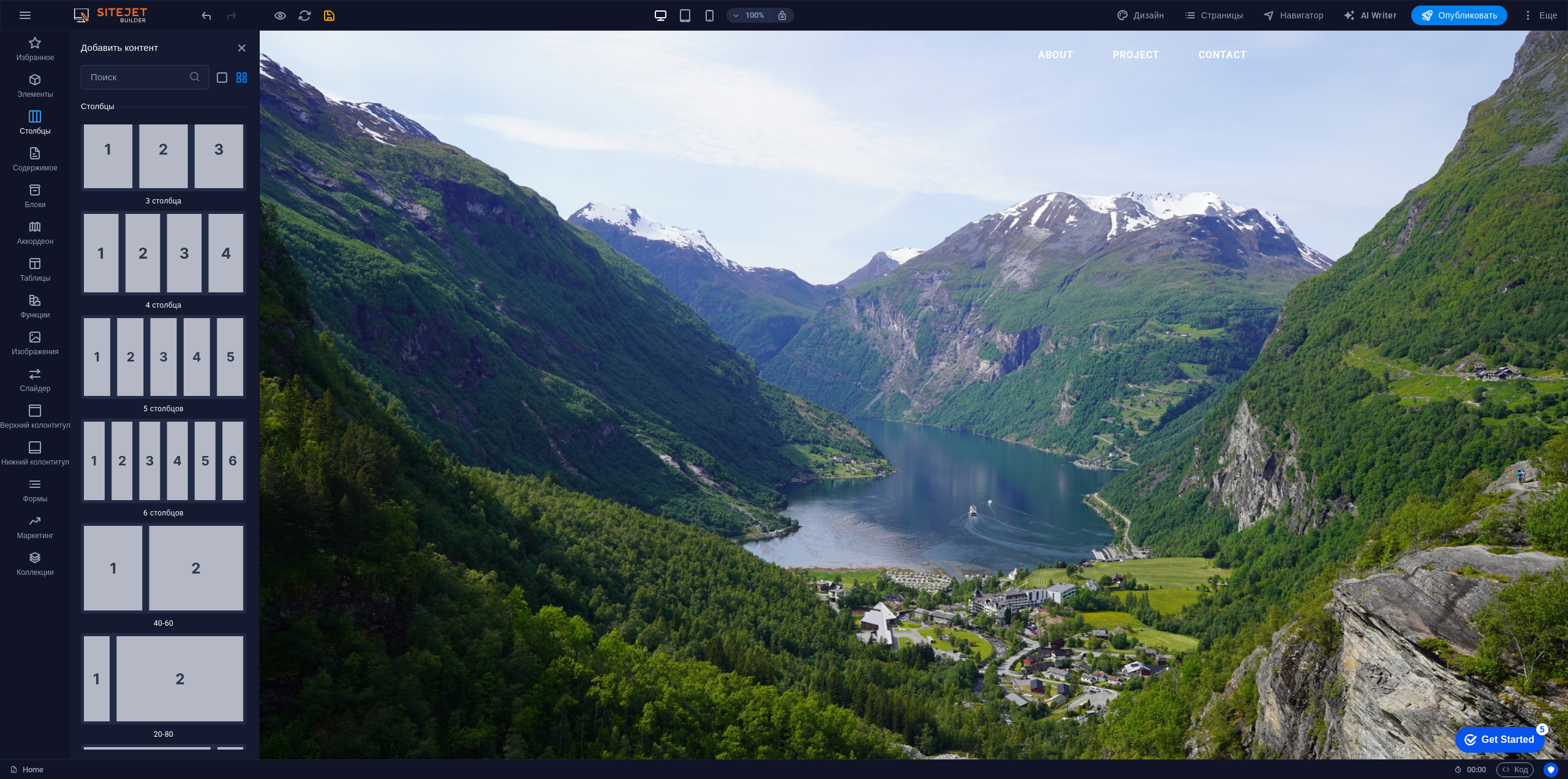
scroll to position [835, 0]
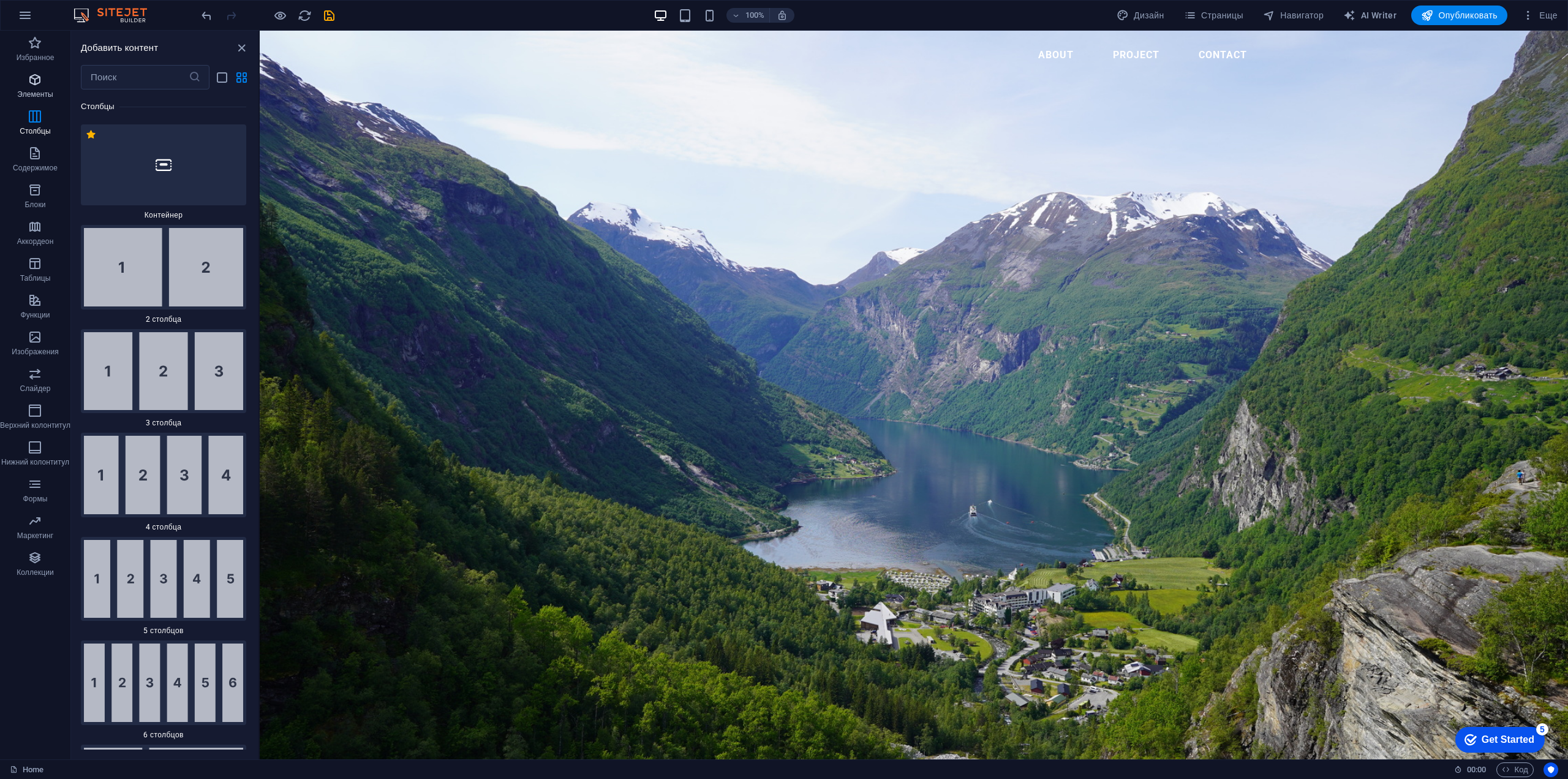
click at [34, 78] on icon "button" at bounding box center [35, 80] width 15 height 15
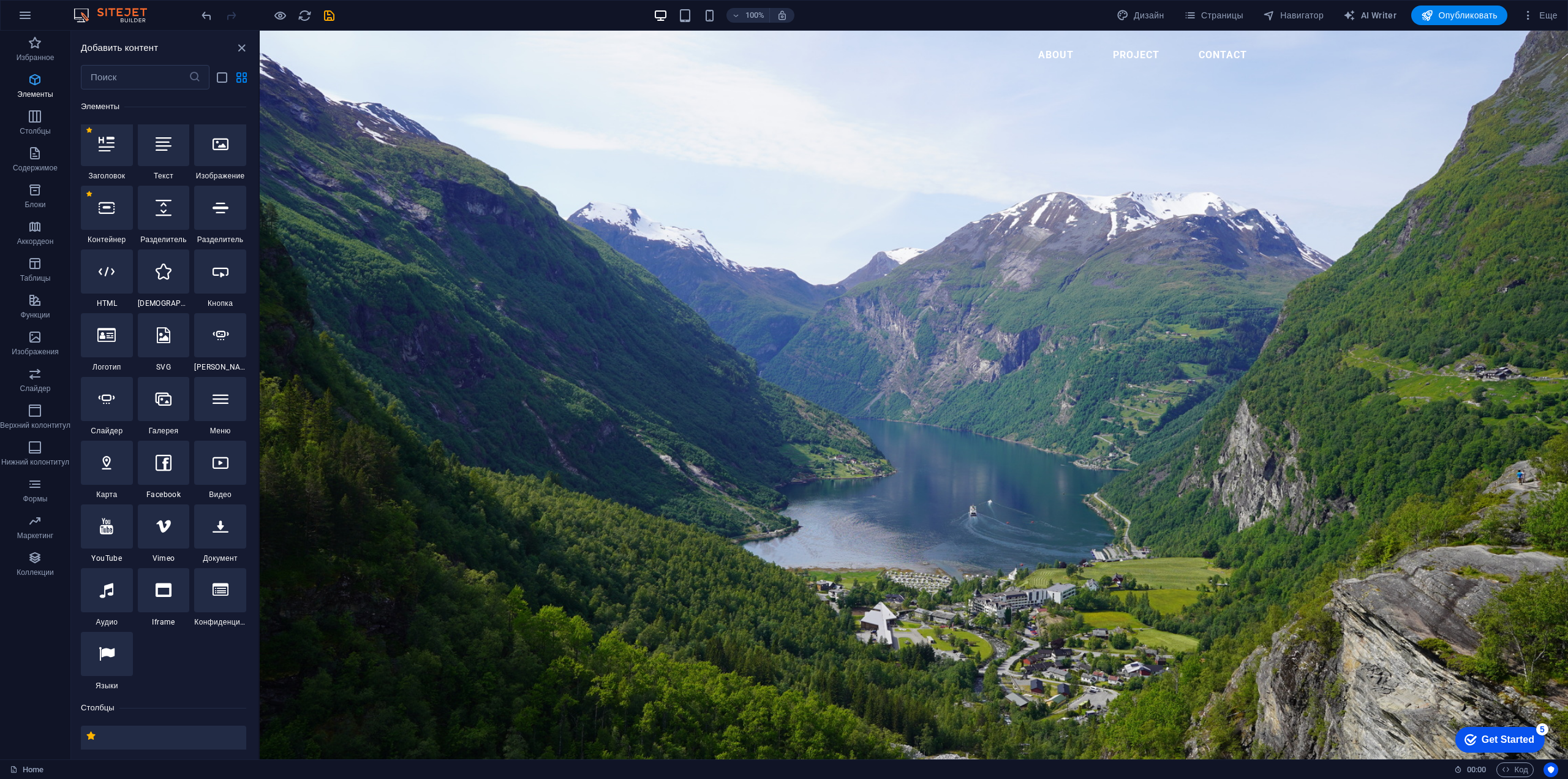
scroll to position [231, 0]
click at [168, 403] on icon at bounding box center [163, 401] width 16 height 16
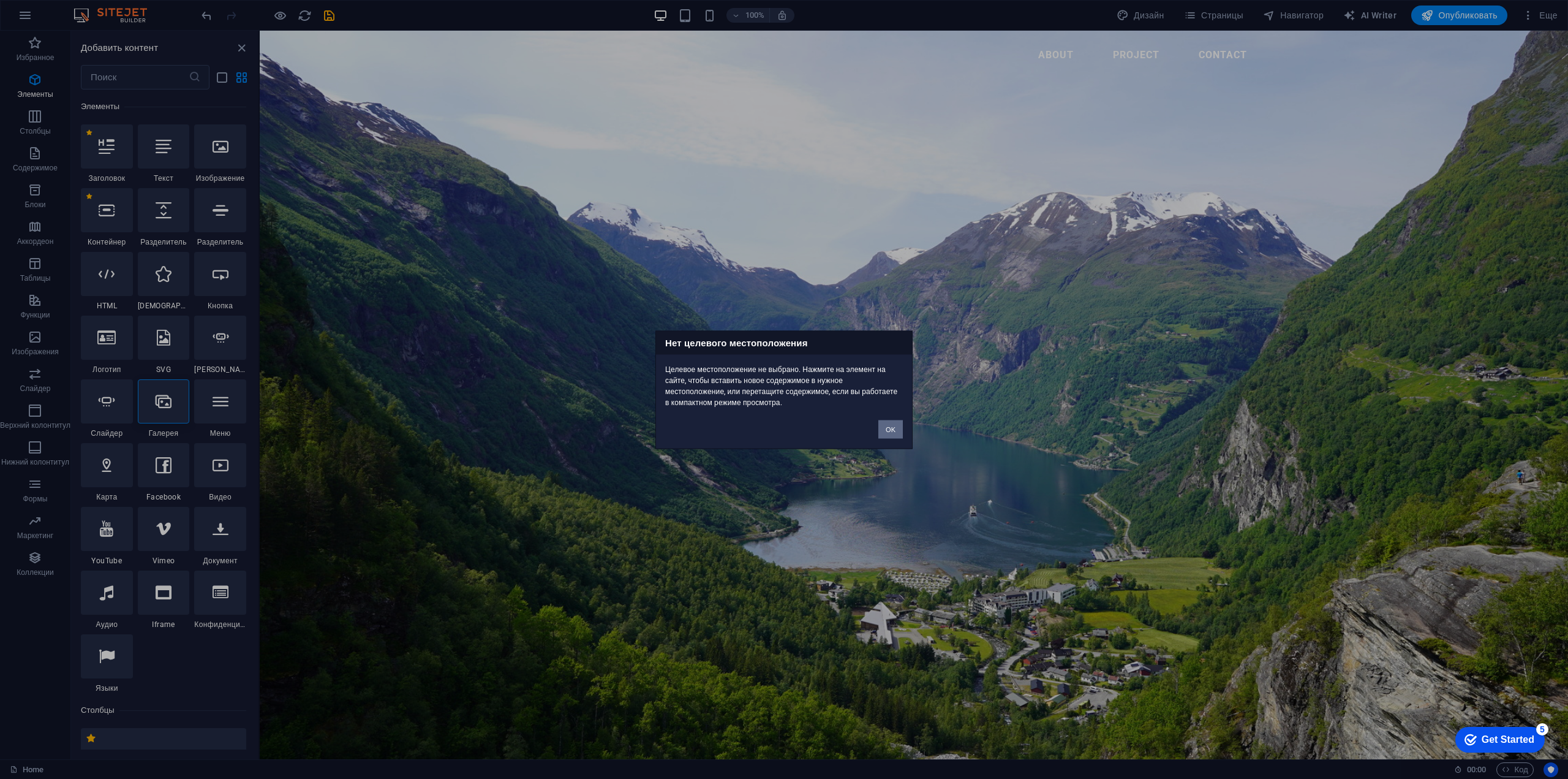
click at [893, 432] on button "OK" at bounding box center [891, 429] width 25 height 18
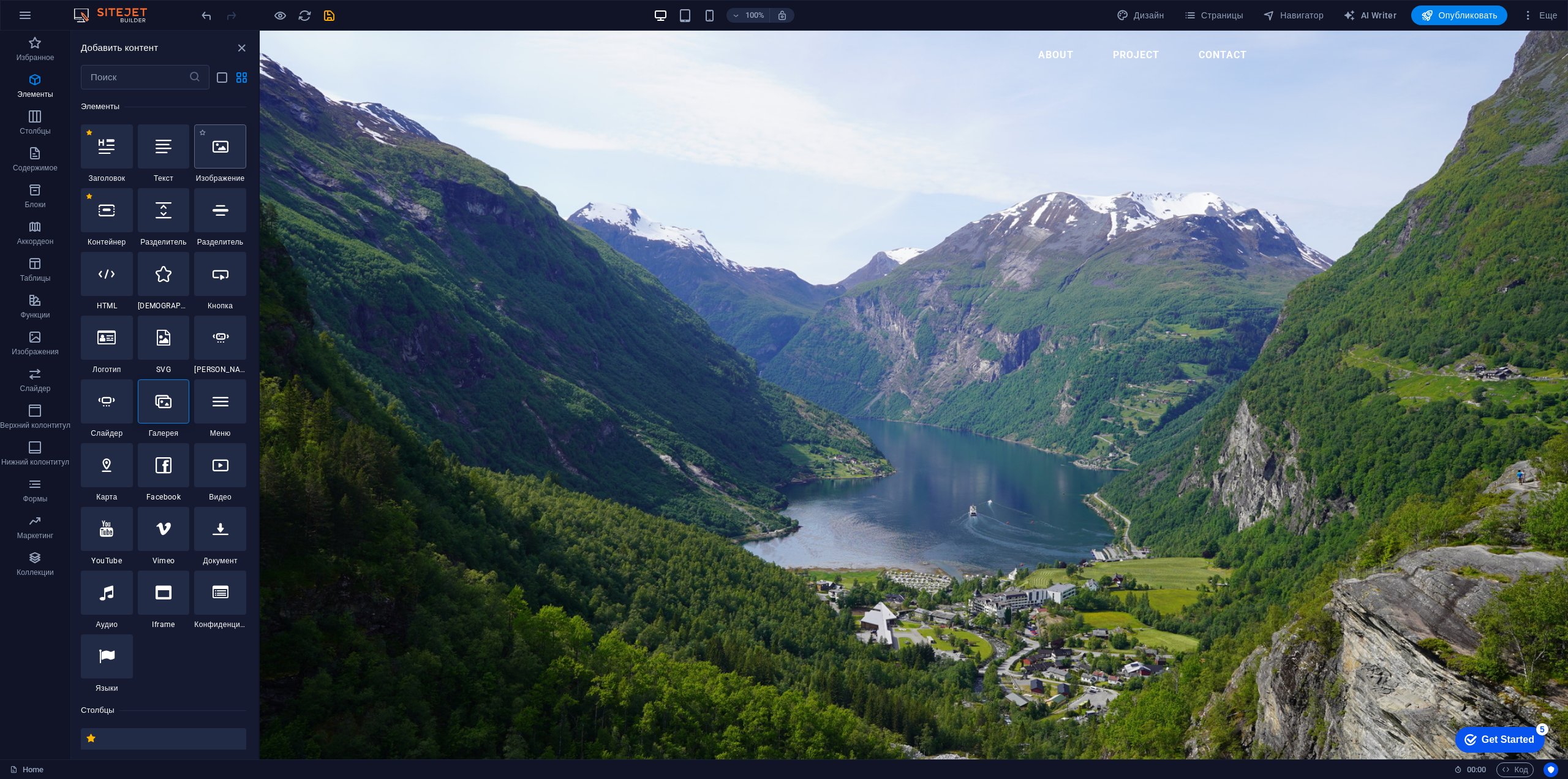
click at [228, 161] on div at bounding box center [220, 146] width 52 height 44
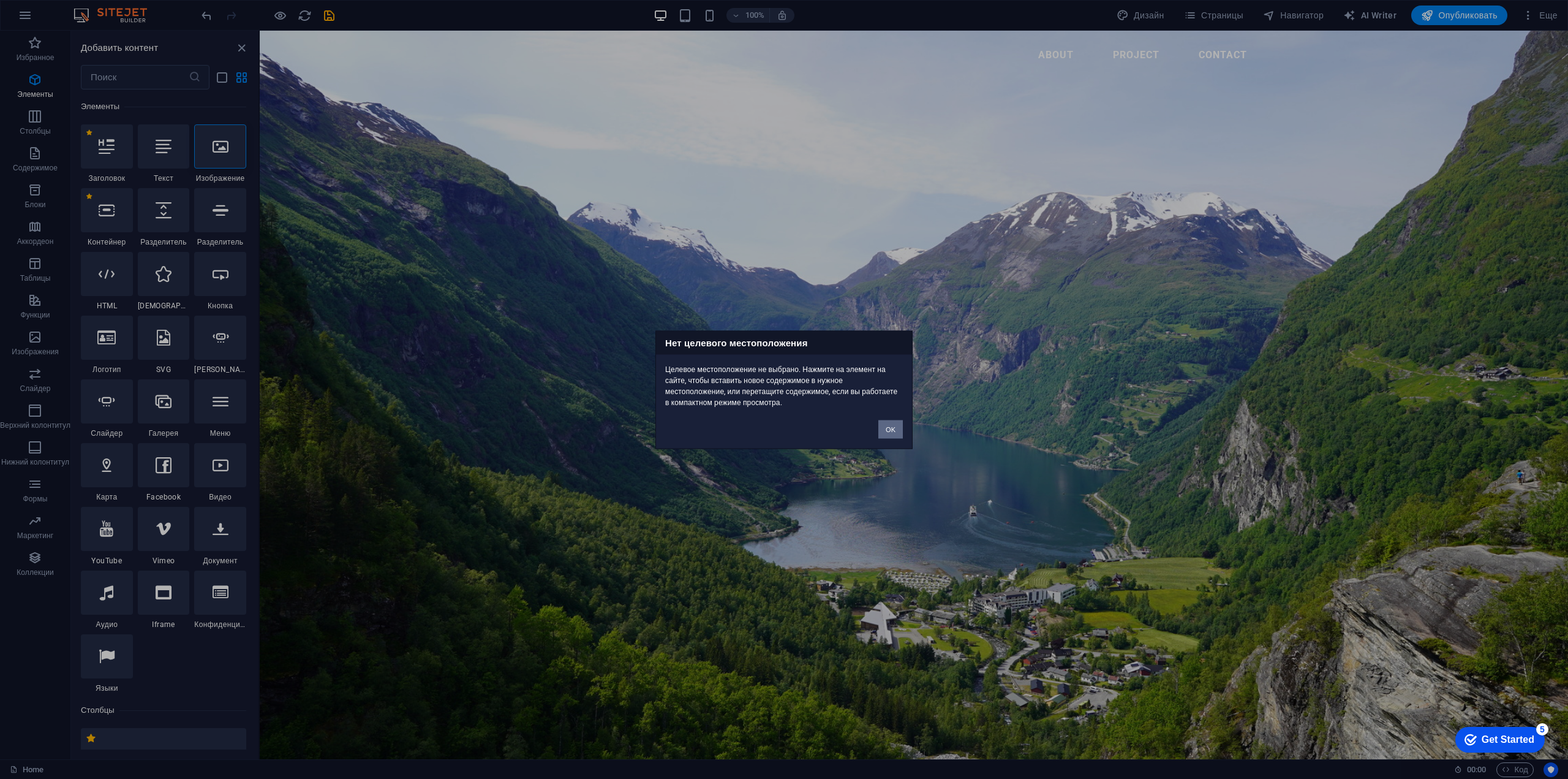
click at [896, 429] on button "OK" at bounding box center [891, 429] width 25 height 18
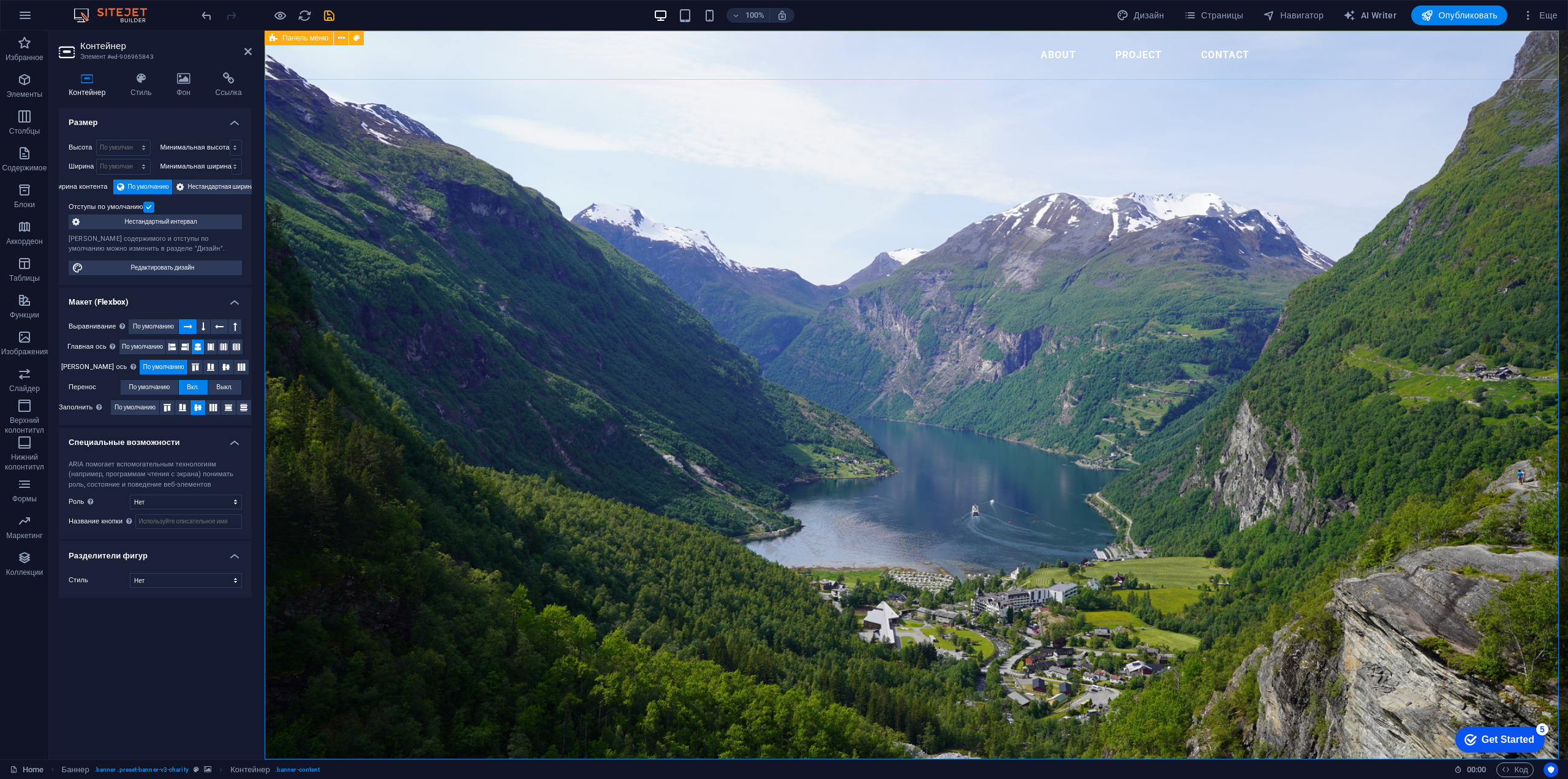
click at [299, 38] on span "Панель меню" at bounding box center [305, 38] width 46 height 8
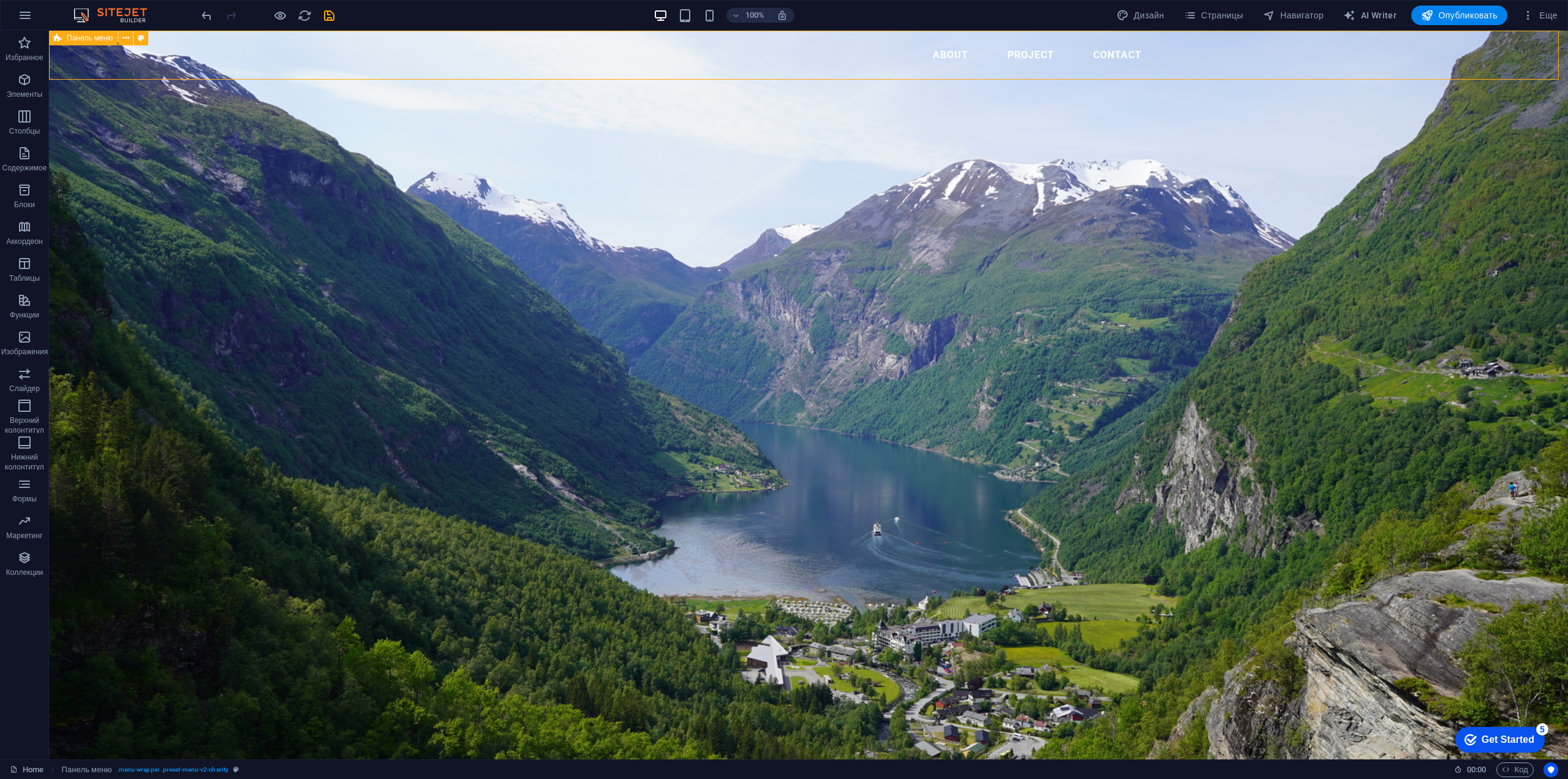
click at [299, 38] on div "About PROJECT CONTACT" at bounding box center [808, 55] width 1518 height 49
click at [18, 82] on icon "button" at bounding box center [25, 80] width 15 height 15
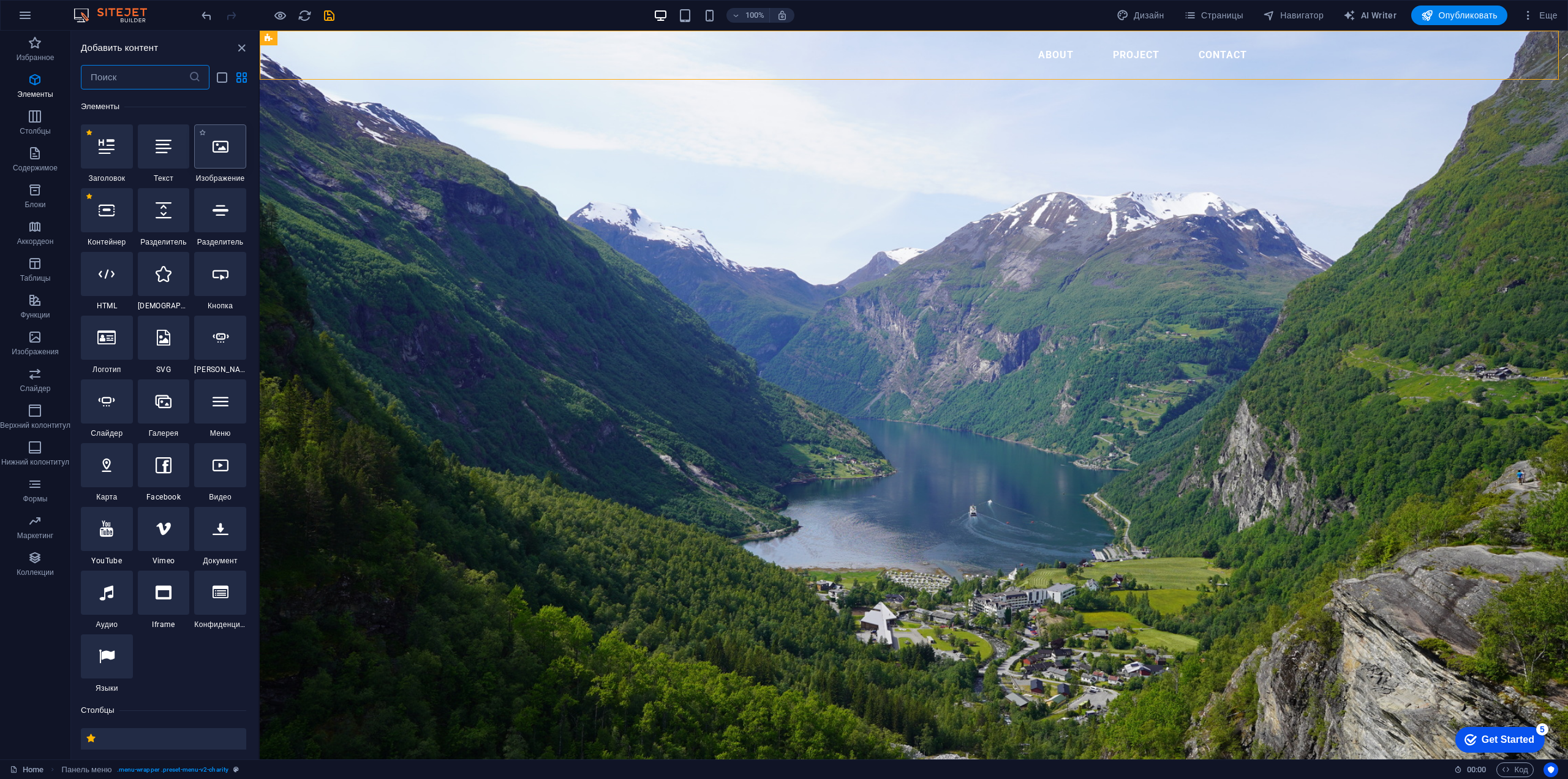
click at [231, 144] on div at bounding box center [220, 146] width 52 height 44
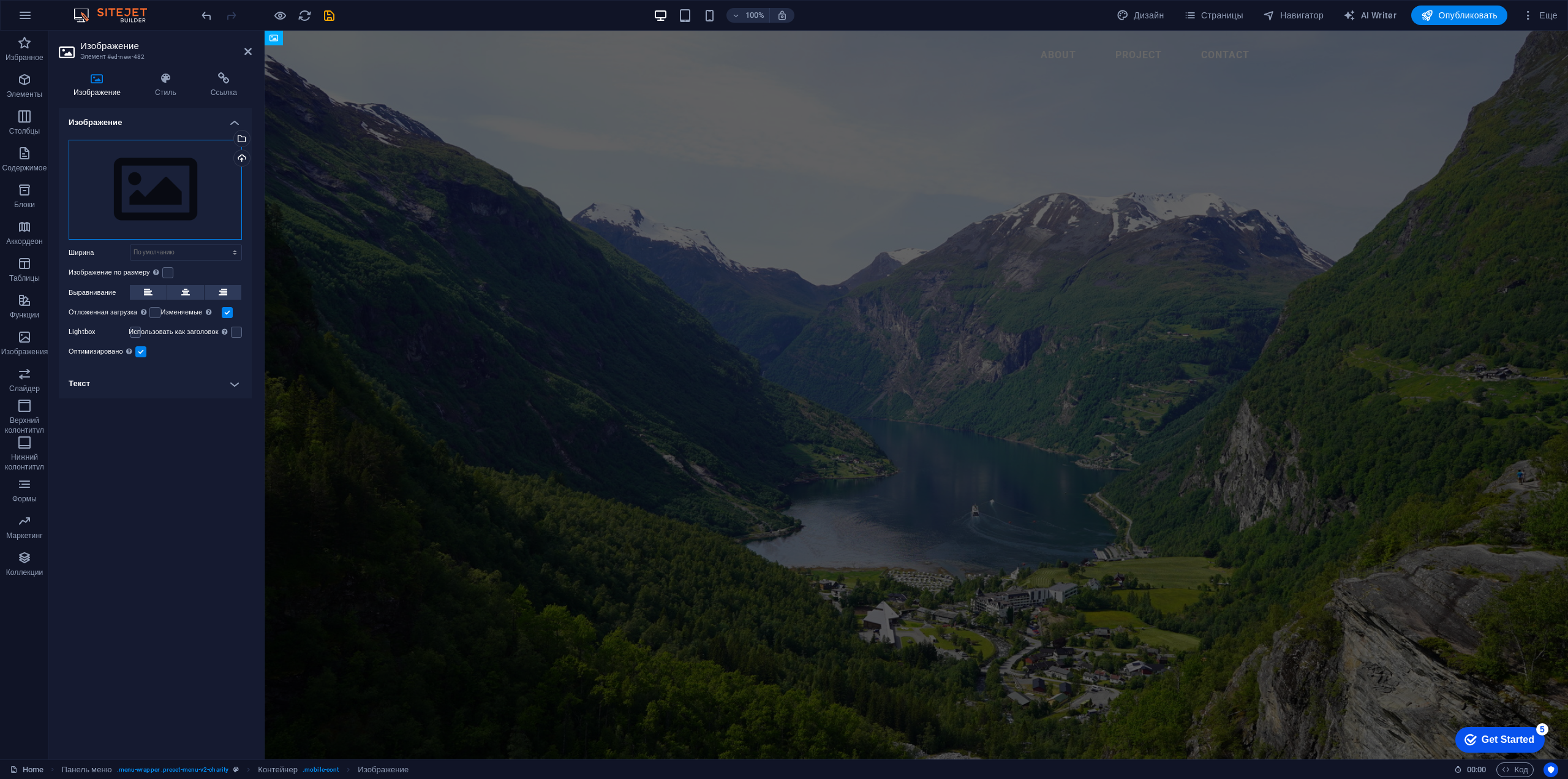
click at [187, 196] on div "Перетащите файлы сюда, нажмите, чтобы выбрать файлы, или выберите файлы из разд…" at bounding box center [155, 190] width 173 height 101
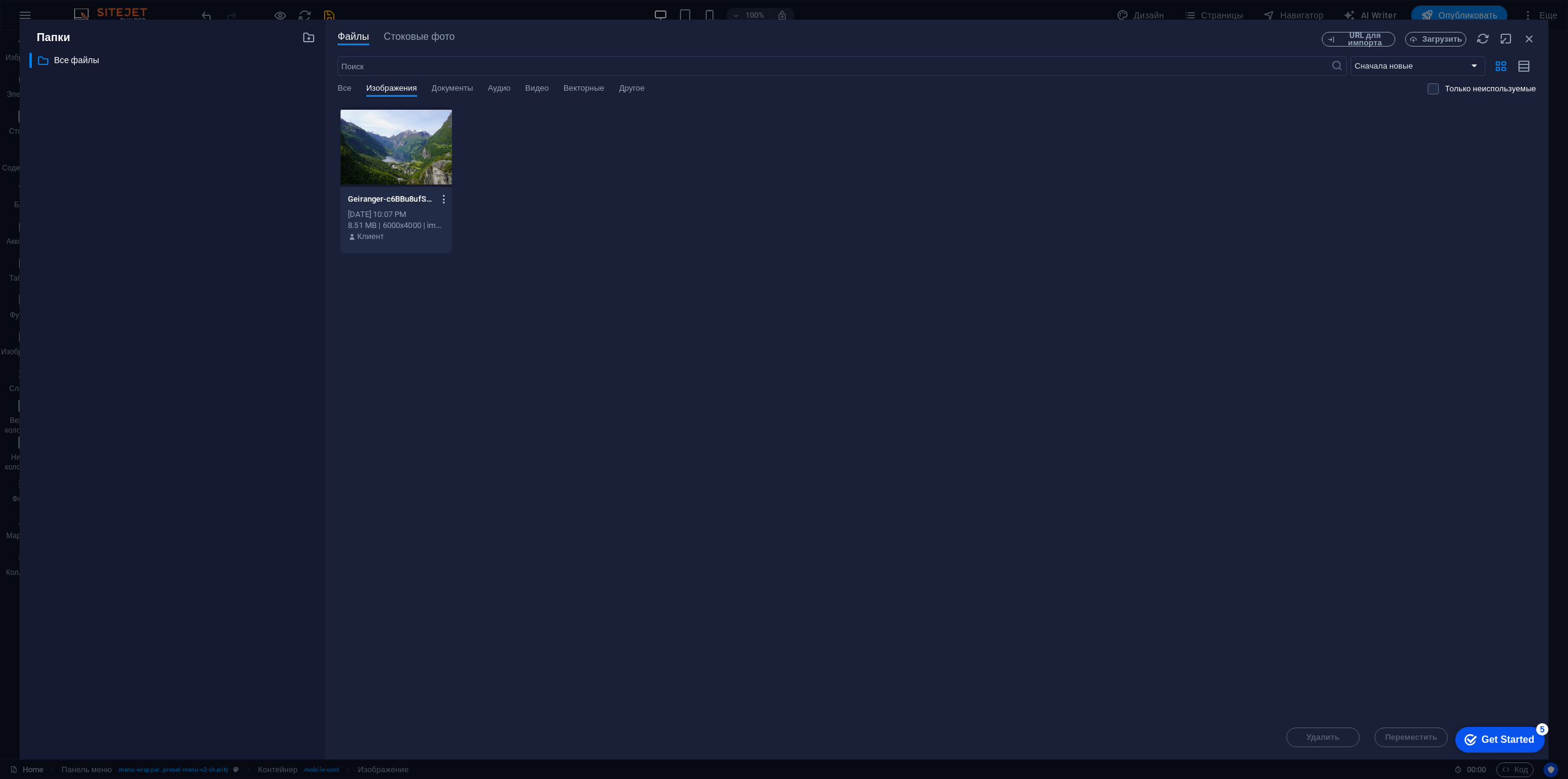
click at [446, 200] on icon "button" at bounding box center [444, 199] width 12 height 11
click at [575, 195] on div at bounding box center [784, 390] width 1568 height 779
click at [1434, 38] on span "Загрузить" at bounding box center [1441, 39] width 40 height 8
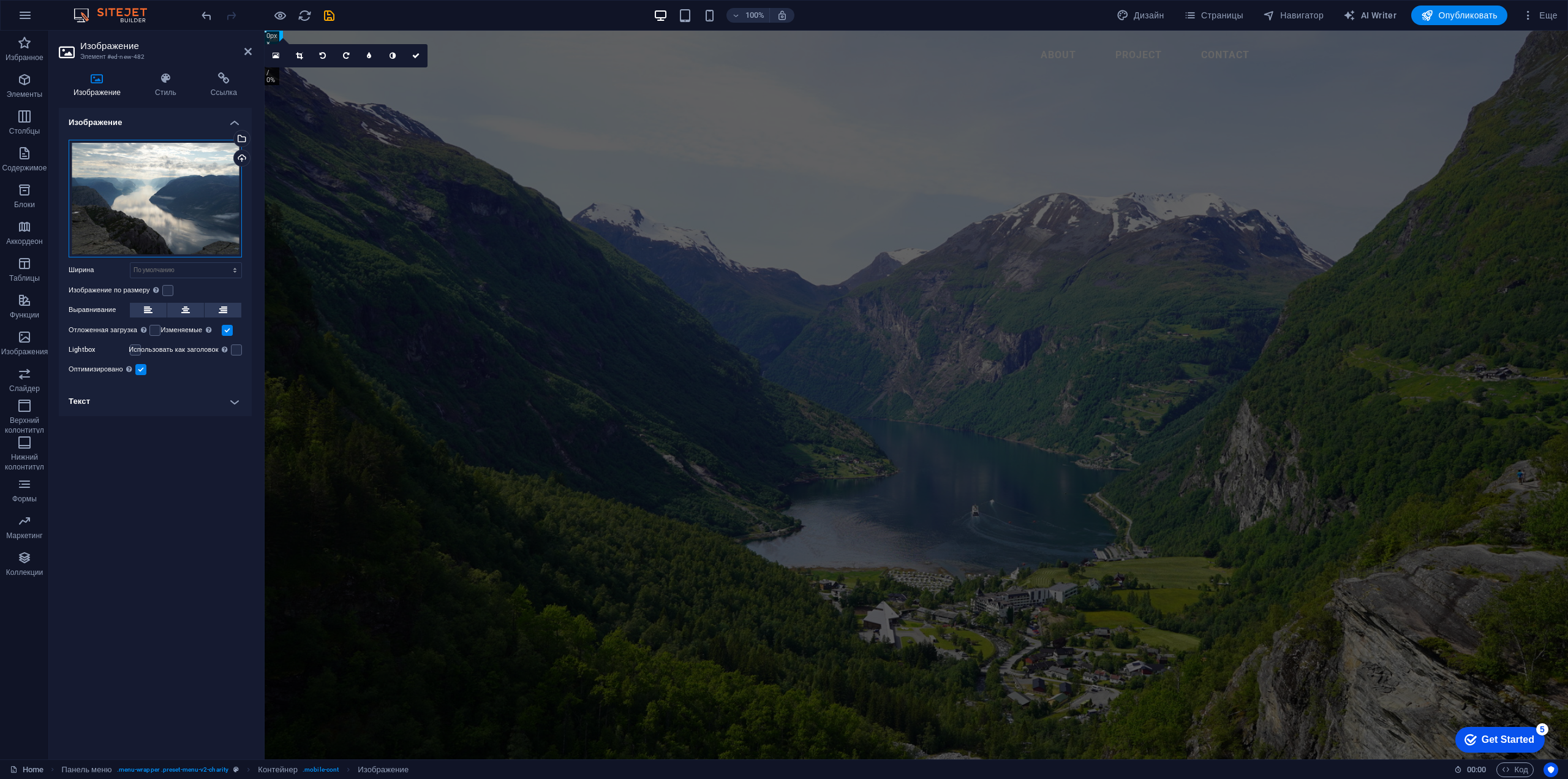
click at [182, 213] on div "Перетащите файлы сюда, нажмите, чтобы выбрать файлы, или выберите файлы из разд…" at bounding box center [155, 198] width 173 height 118
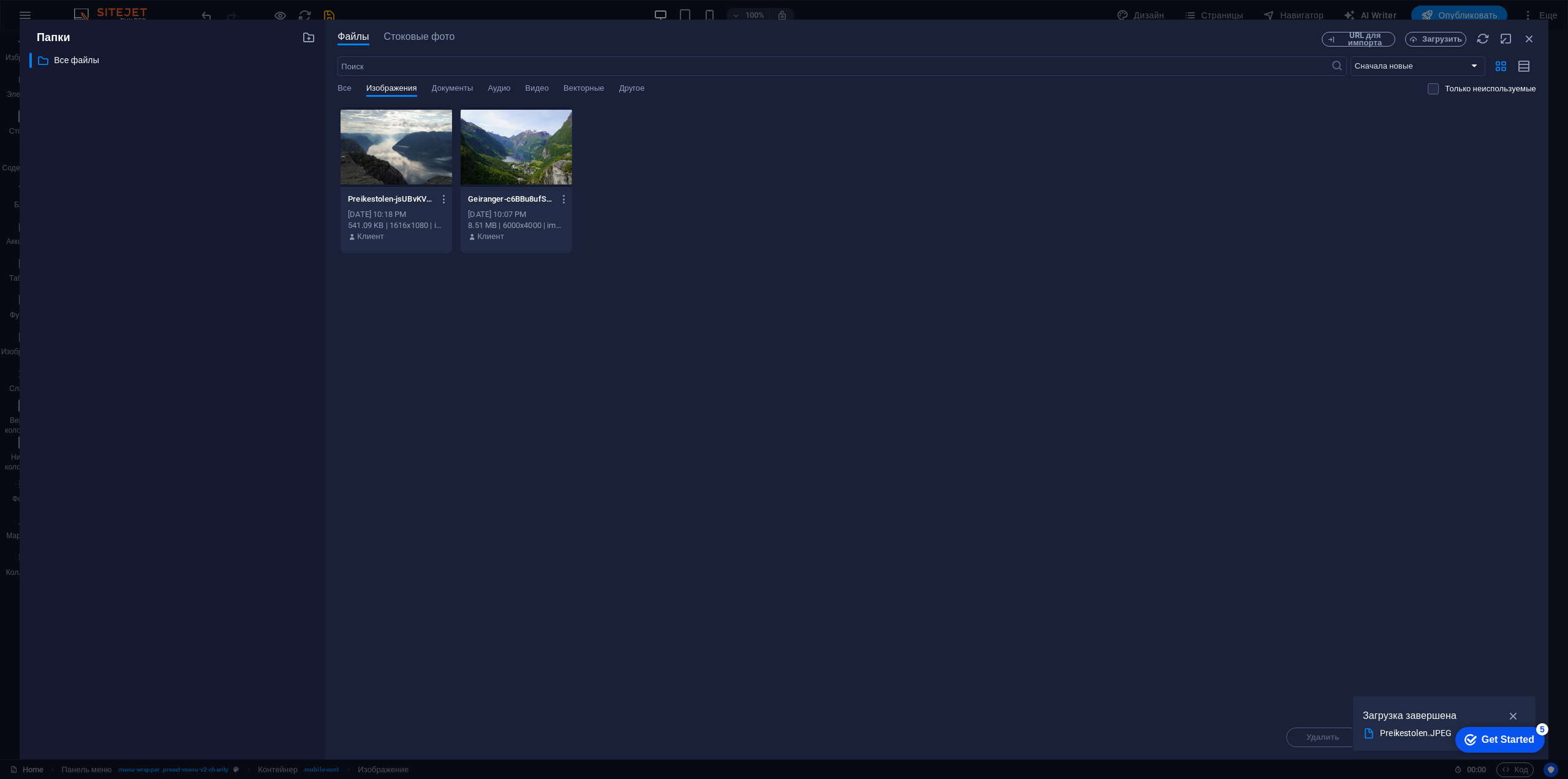
click at [382, 153] on div at bounding box center [396, 147] width 112 height 80
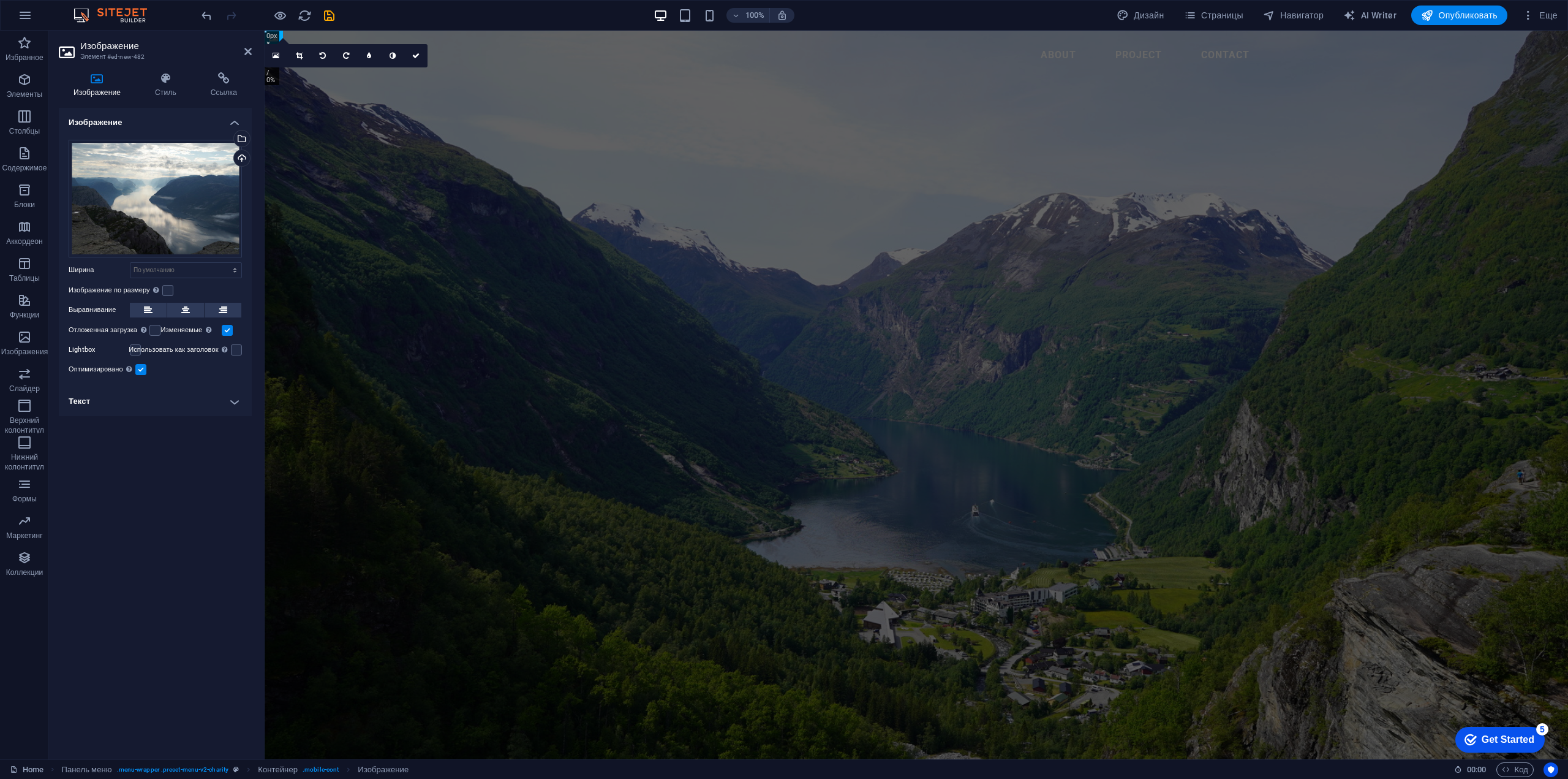
click at [1495, 735] on div "Get Started" at bounding box center [1508, 739] width 53 height 11
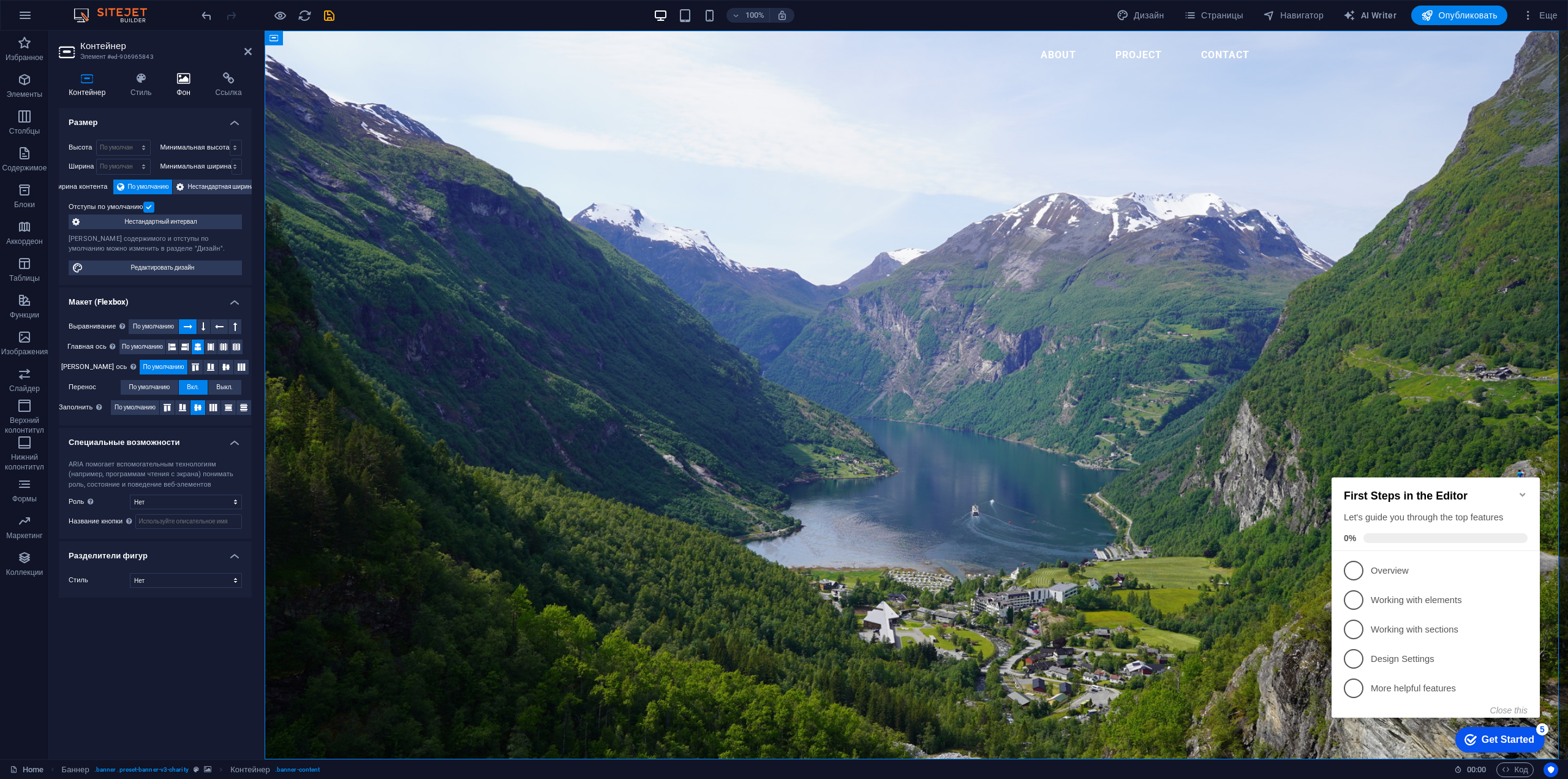
click at [182, 80] on icon at bounding box center [183, 78] width 34 height 12
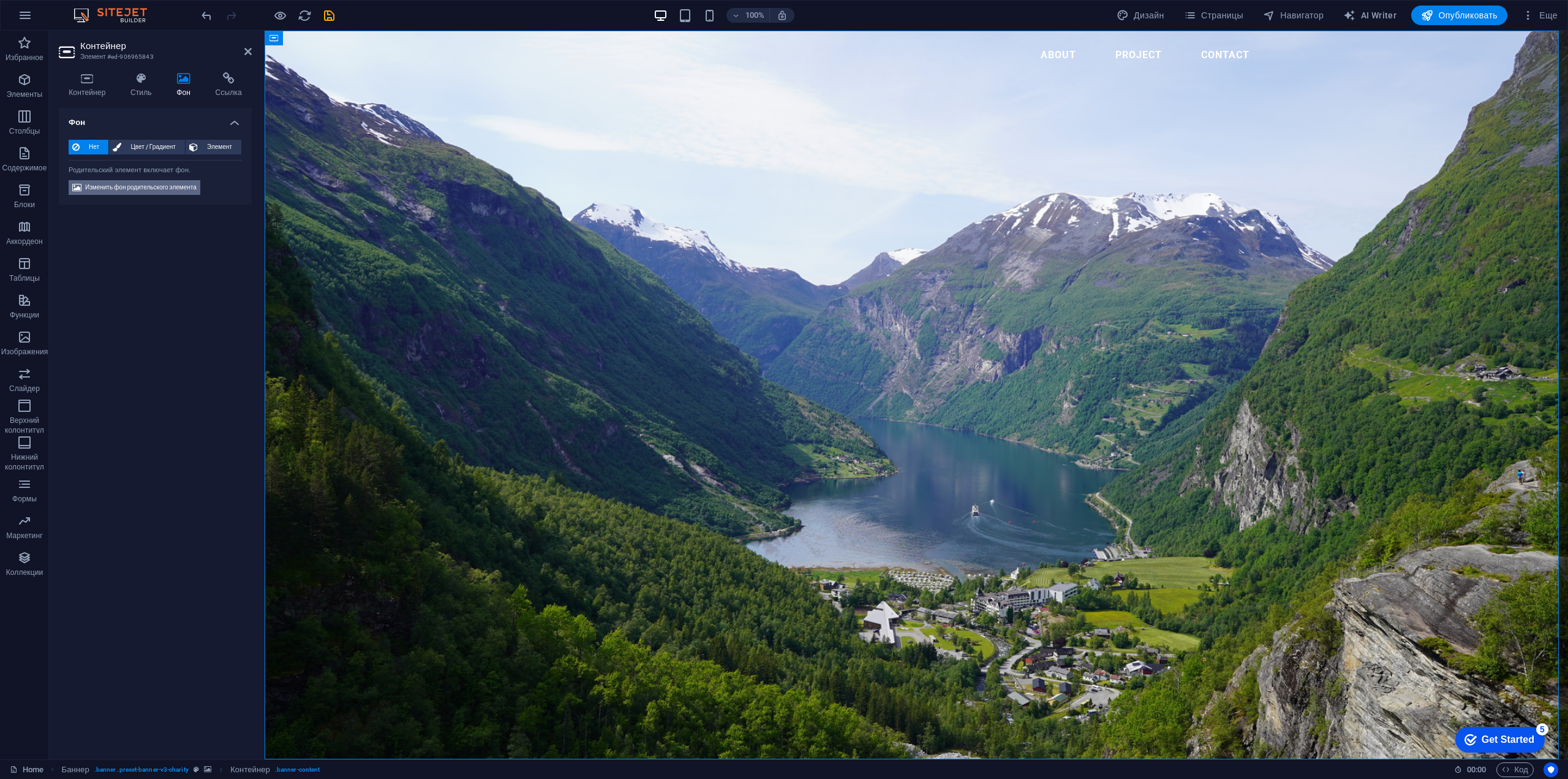
click at [133, 188] on span "Изменить фон родительского элемента" at bounding box center [140, 188] width 112 height 15
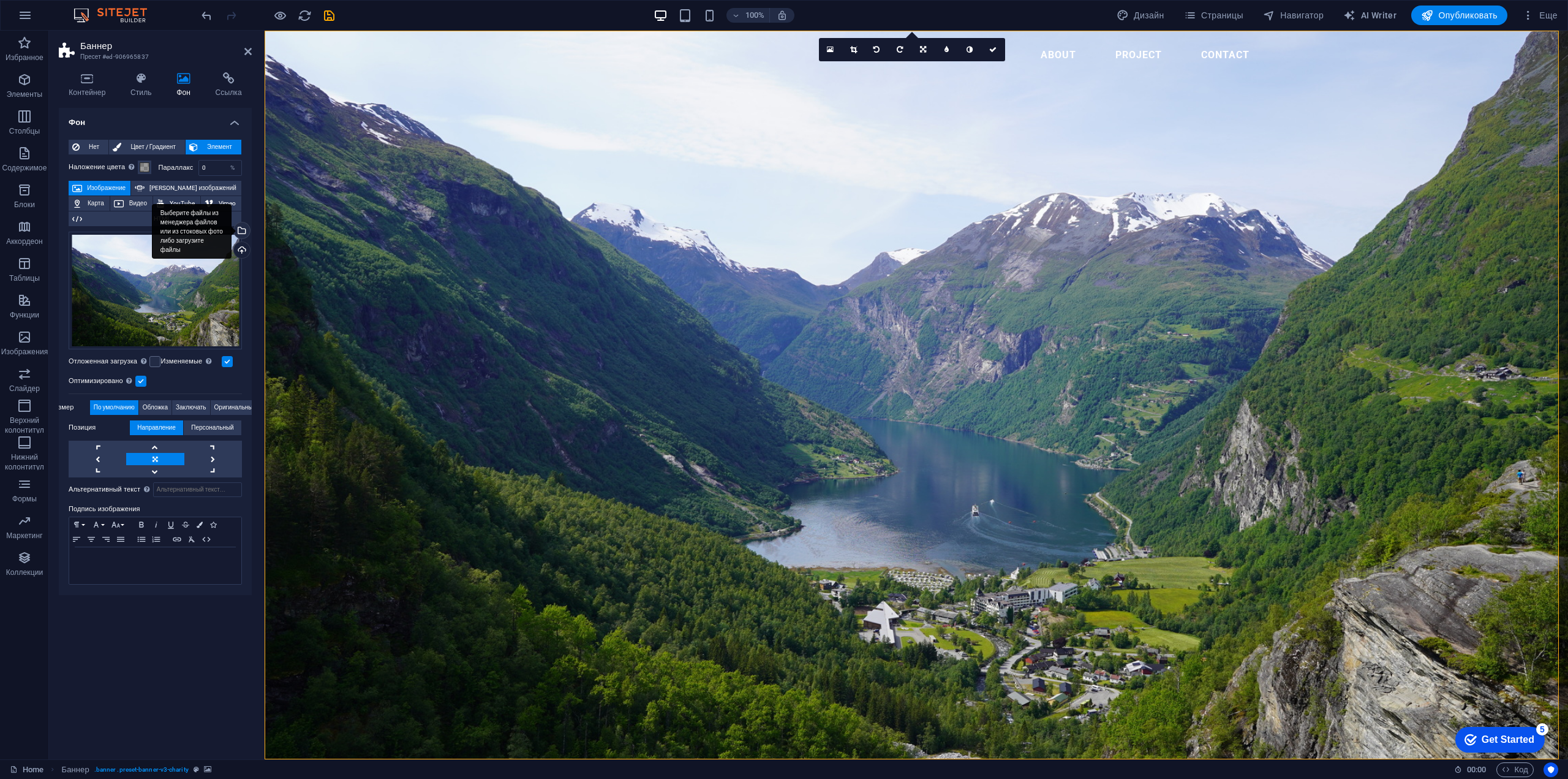
click at [241, 228] on div "Выберите файлы из менеджера файлов или из стоковых фото либо загрузите файлы" at bounding box center [241, 231] width 18 height 18
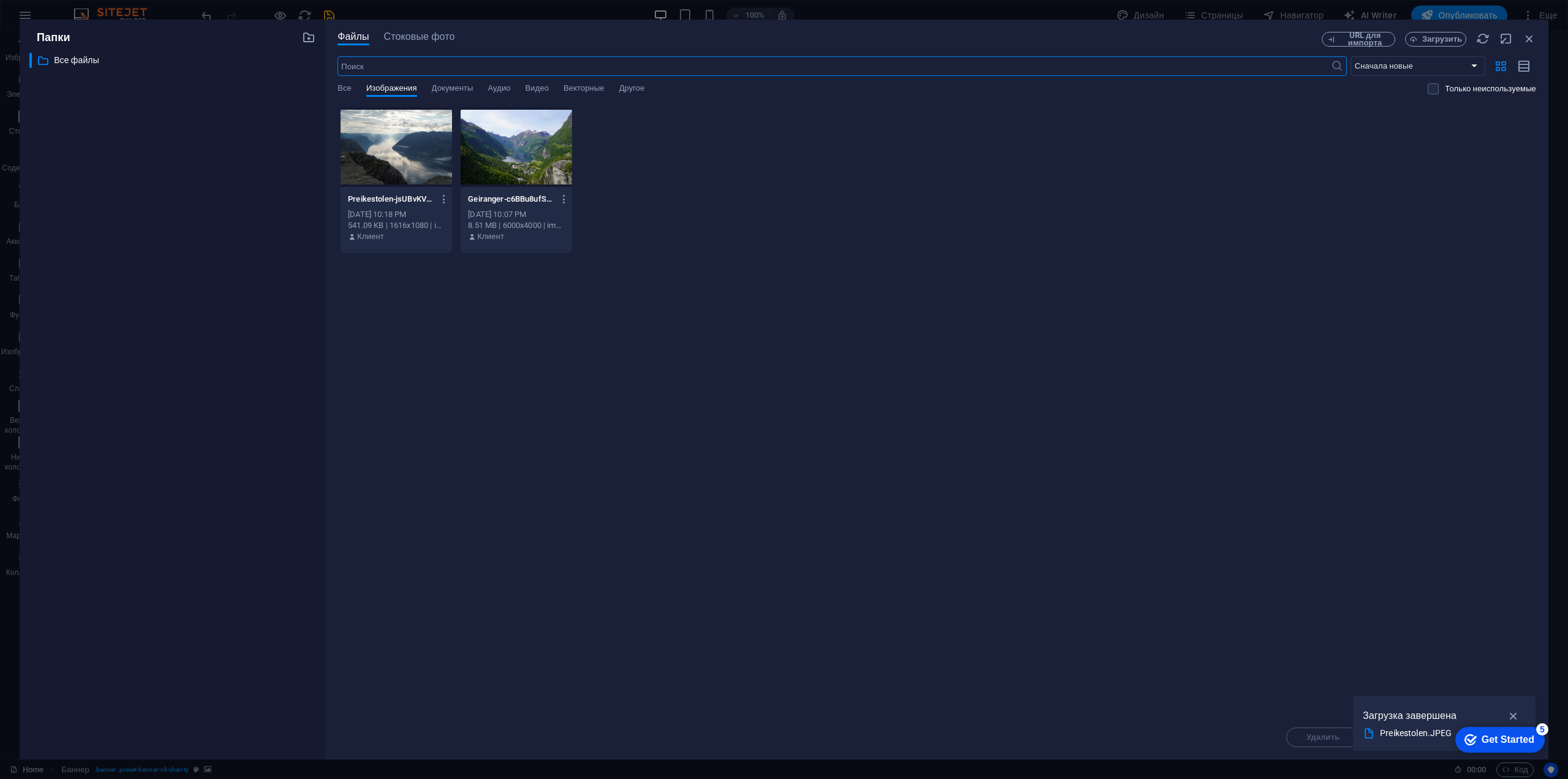
click at [408, 164] on div at bounding box center [396, 147] width 112 height 80
click at [1515, 714] on icon "button" at bounding box center [1513, 715] width 14 height 14
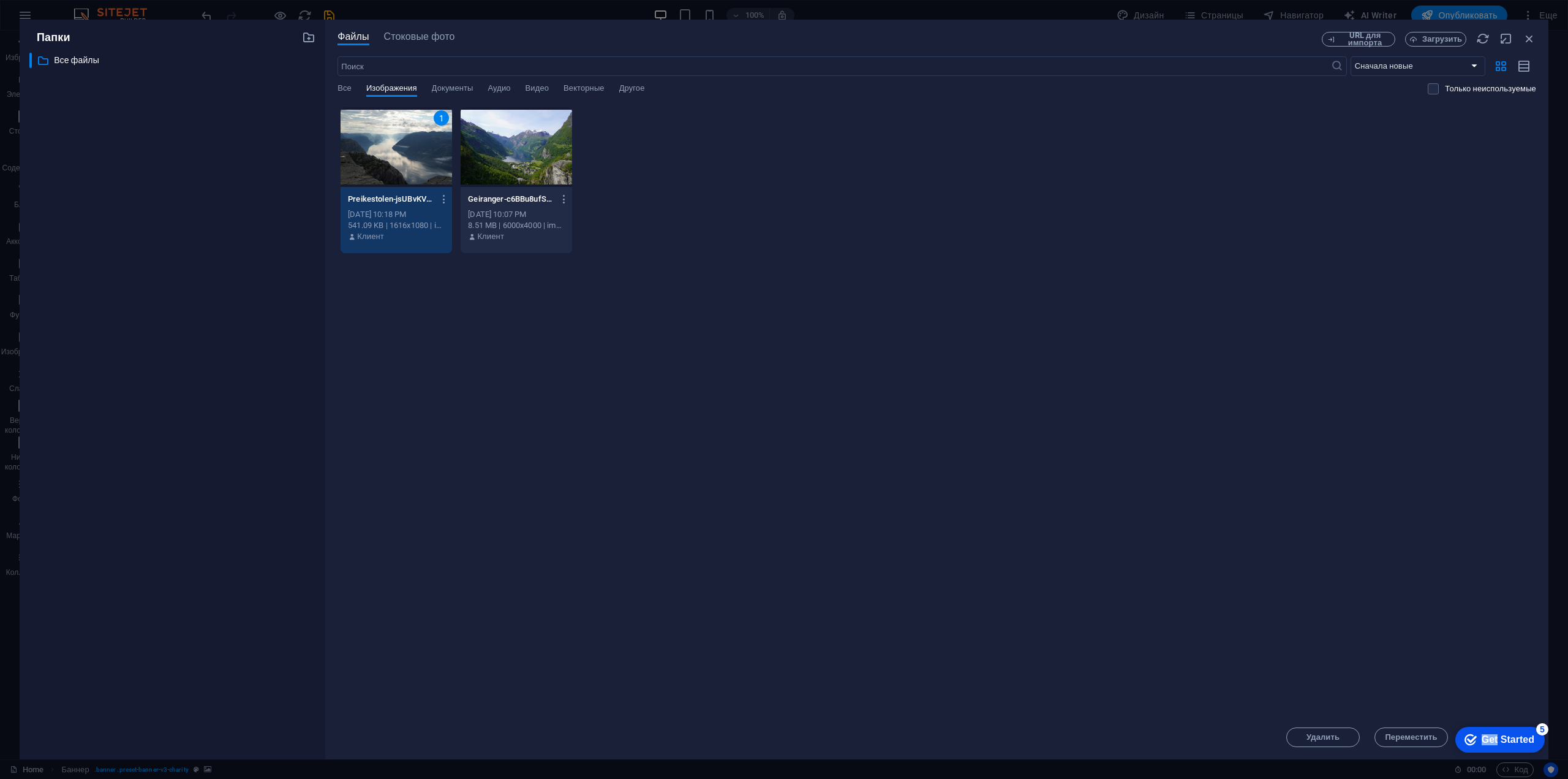
drag, startPoint x: 1495, startPoint y: 735, endPoint x: 1254, endPoint y: 465, distance: 361.9
click at [1446, 720] on html "checkmark Get Started 5 First Steps in the Editor Let's guide you through the t…" at bounding box center [1497, 738] width 104 height 37
click at [1495, 738] on div "Get Started" at bounding box center [1508, 739] width 53 height 11
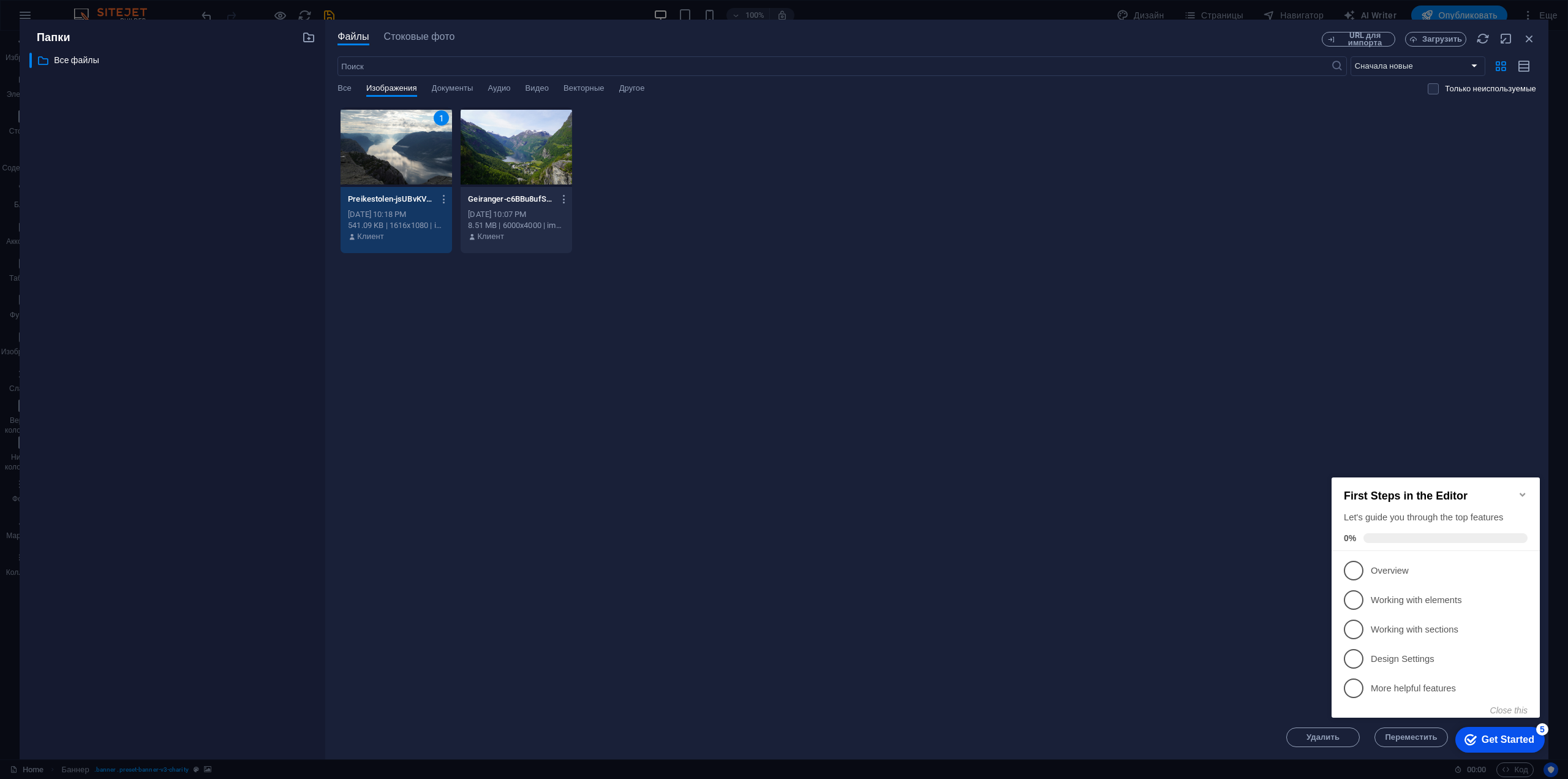
click at [1120, 422] on div "Перетащите файлы сюда, чтобы быстро загрузить их 1 Preikestolen-jsUBvKVZQlQFB0A…" at bounding box center [937, 411] width 1199 height 609
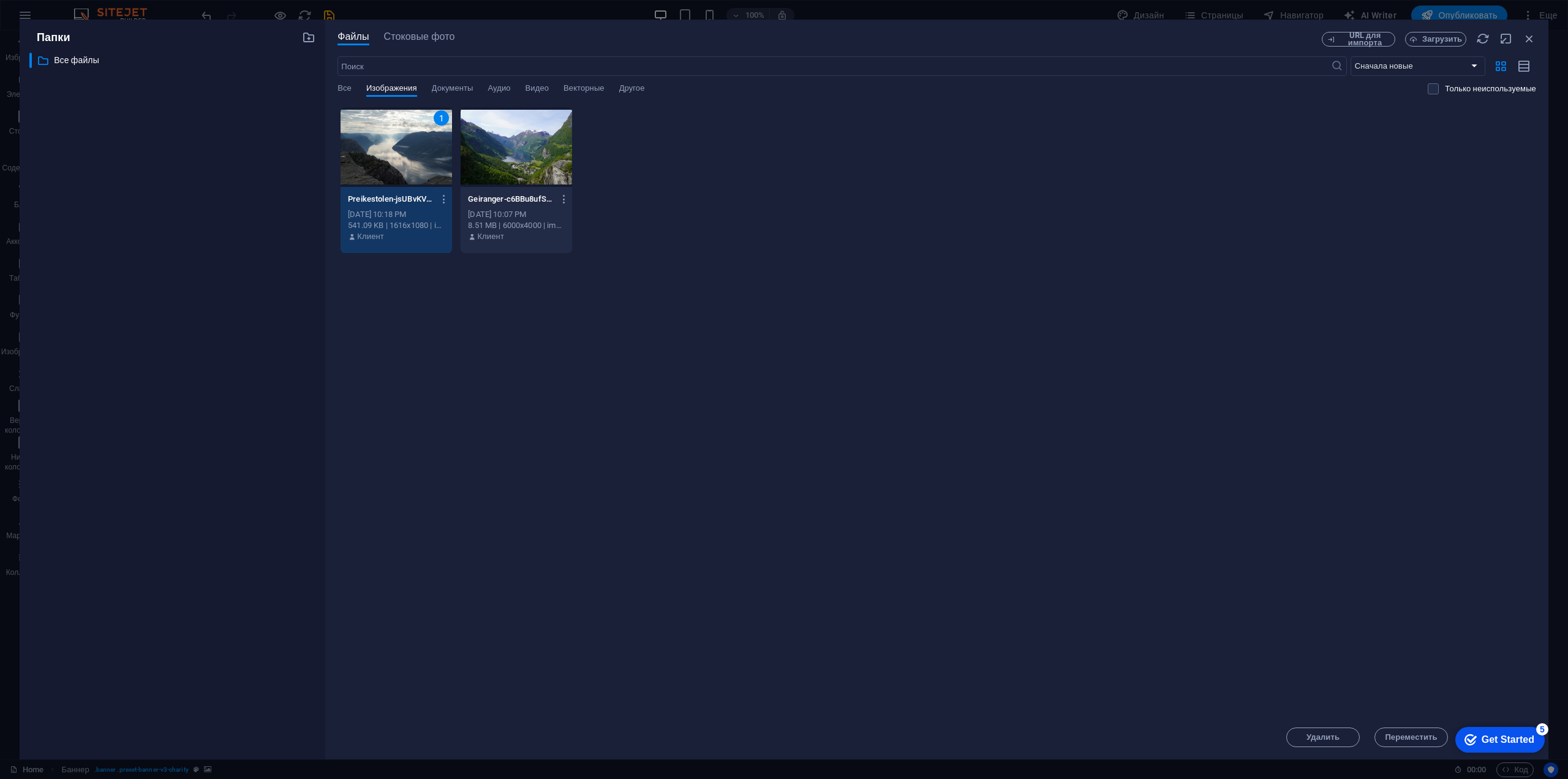
click at [441, 121] on div "1" at bounding box center [441, 118] width 15 height 15
click at [564, 198] on icon "button" at bounding box center [564, 199] width 12 height 11
click at [551, 436] on h6 "Удалить" at bounding box center [571, 437] width 83 height 15
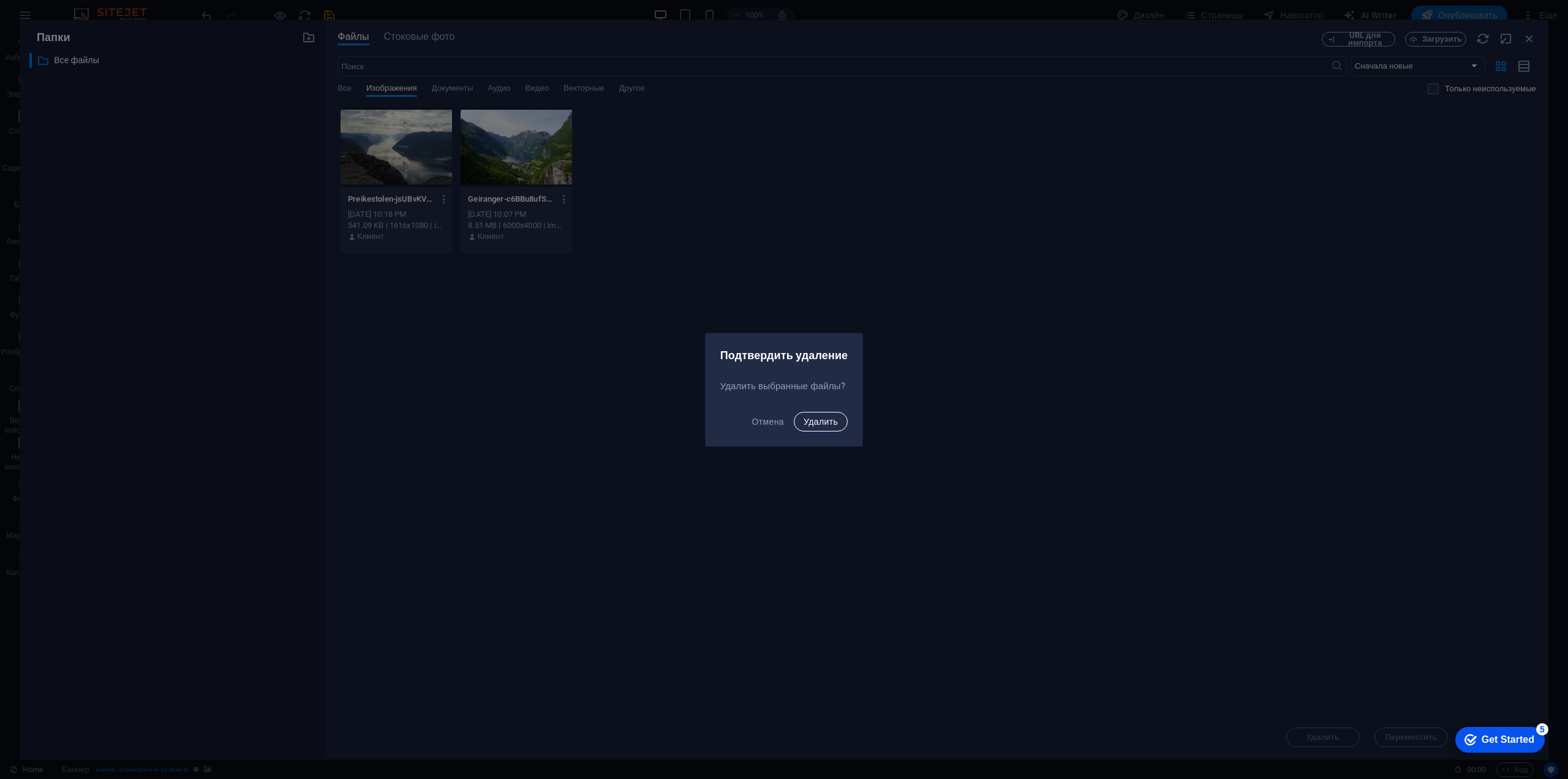
click at [827, 423] on span "Удалить" at bounding box center [821, 421] width 35 height 10
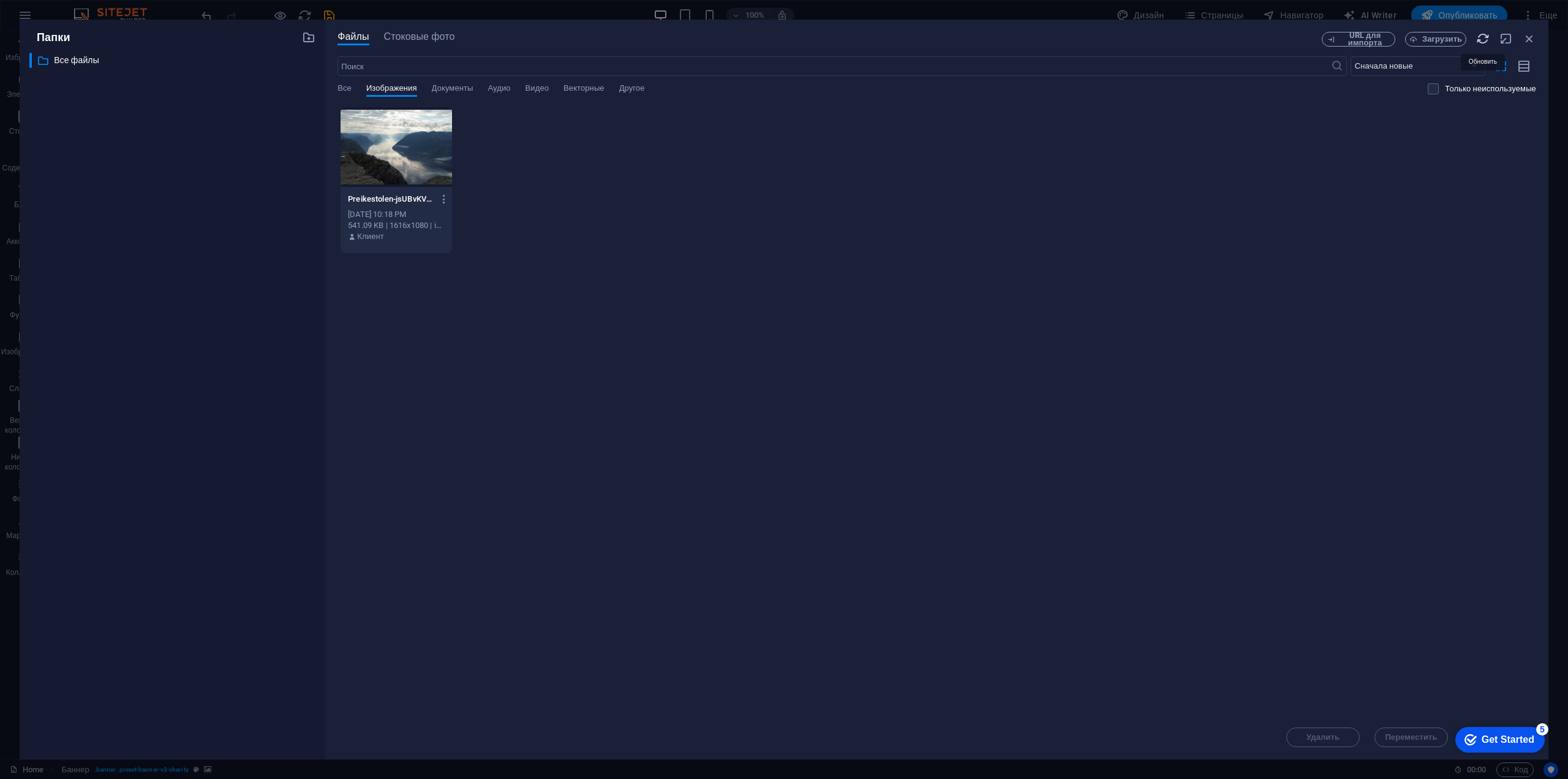
click at [1482, 38] on icon "button" at bounding box center [1482, 38] width 14 height 14
drag, startPoint x: 1530, startPoint y: 38, endPoint x: 1260, endPoint y: 8, distance: 271.7
click at [1530, 38] on icon "button" at bounding box center [1529, 38] width 14 height 14
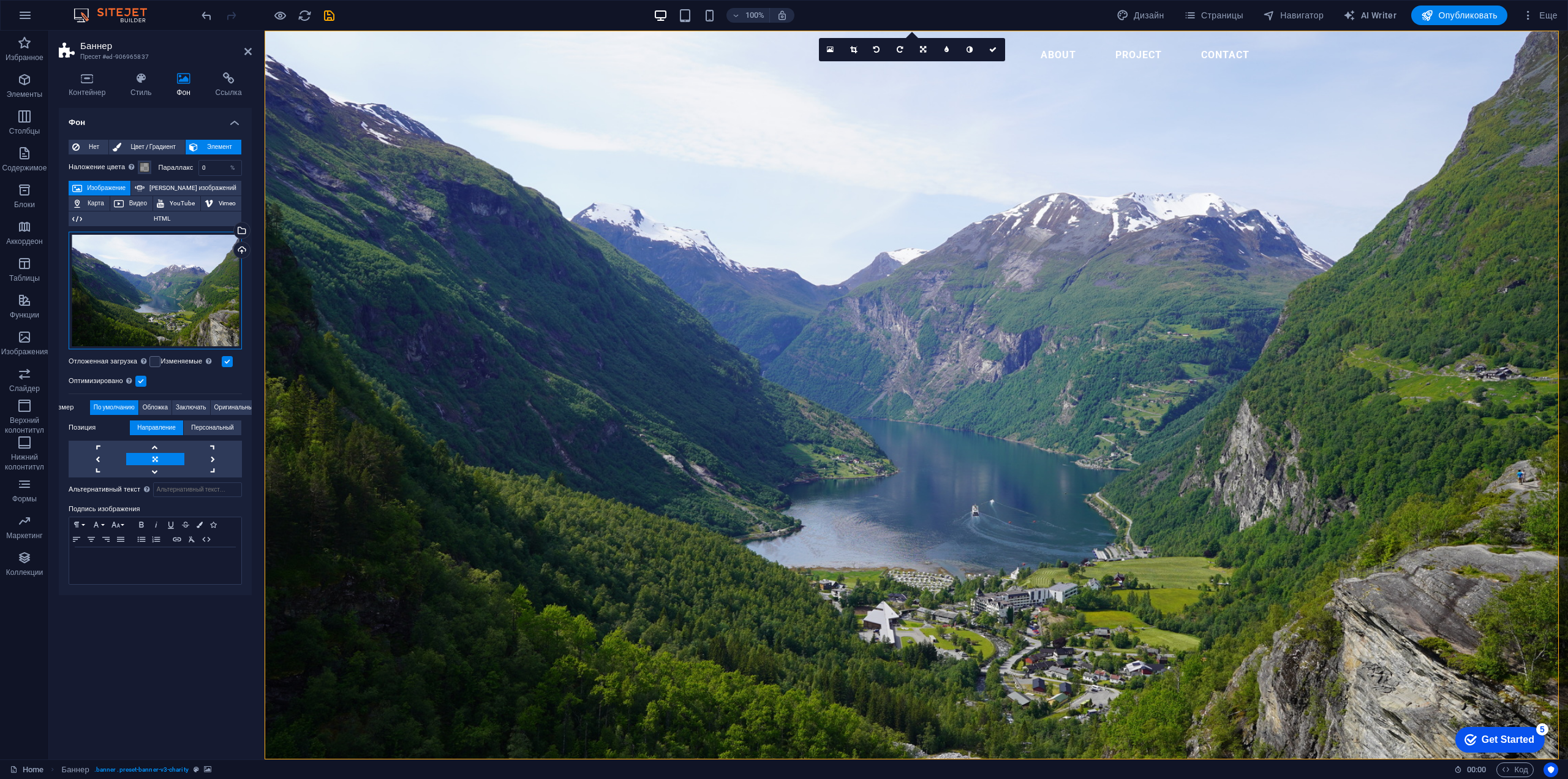
drag, startPoint x: 192, startPoint y: 261, endPoint x: 137, endPoint y: 275, distance: 56.8
click at [137, 275] on div "Перетащите файлы сюда, нажмите, чтобы выбрать файлы, или выберите файлы из разд…" at bounding box center [155, 290] width 173 height 118
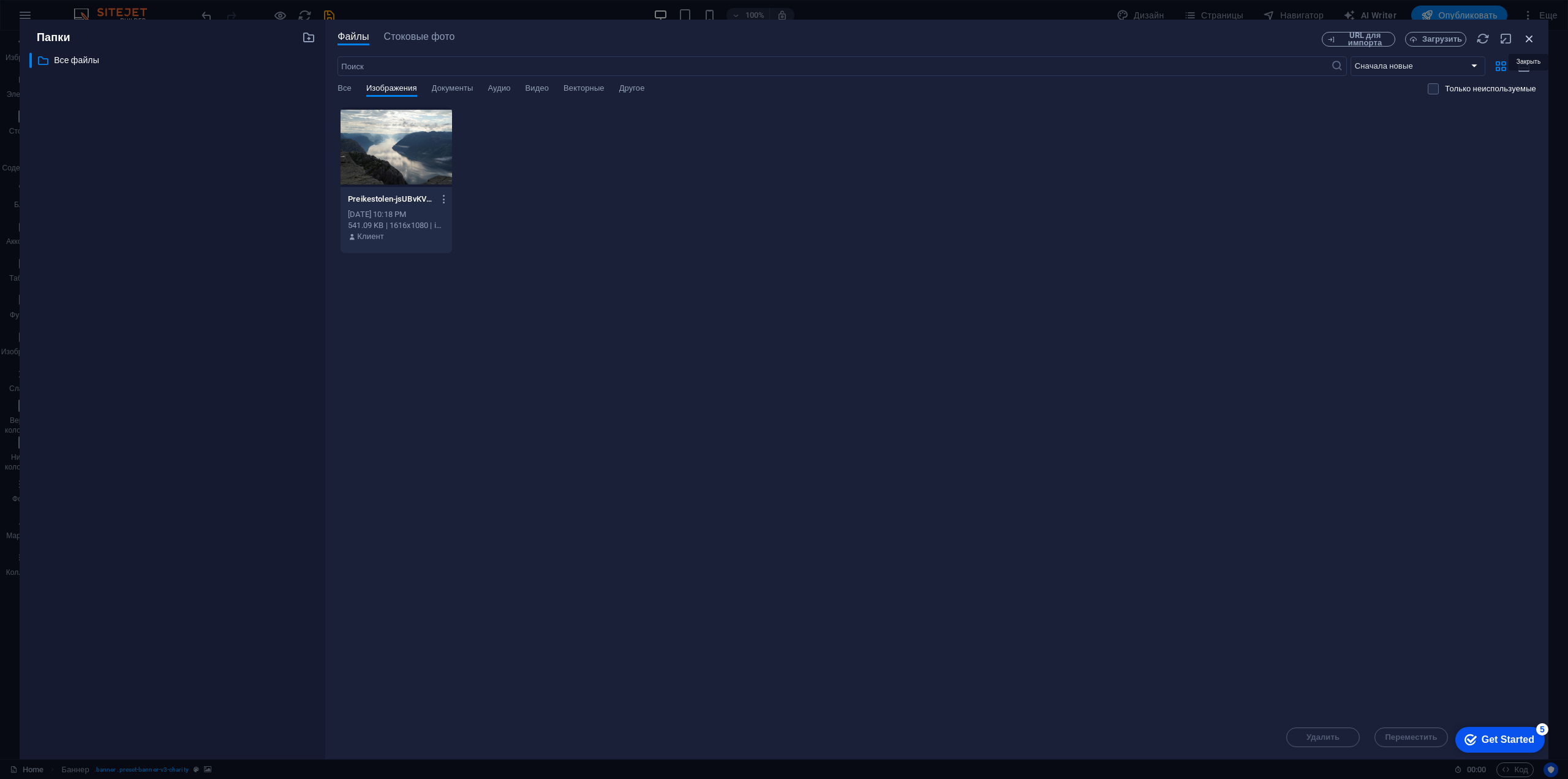
click at [1532, 38] on icon "button" at bounding box center [1529, 38] width 14 height 14
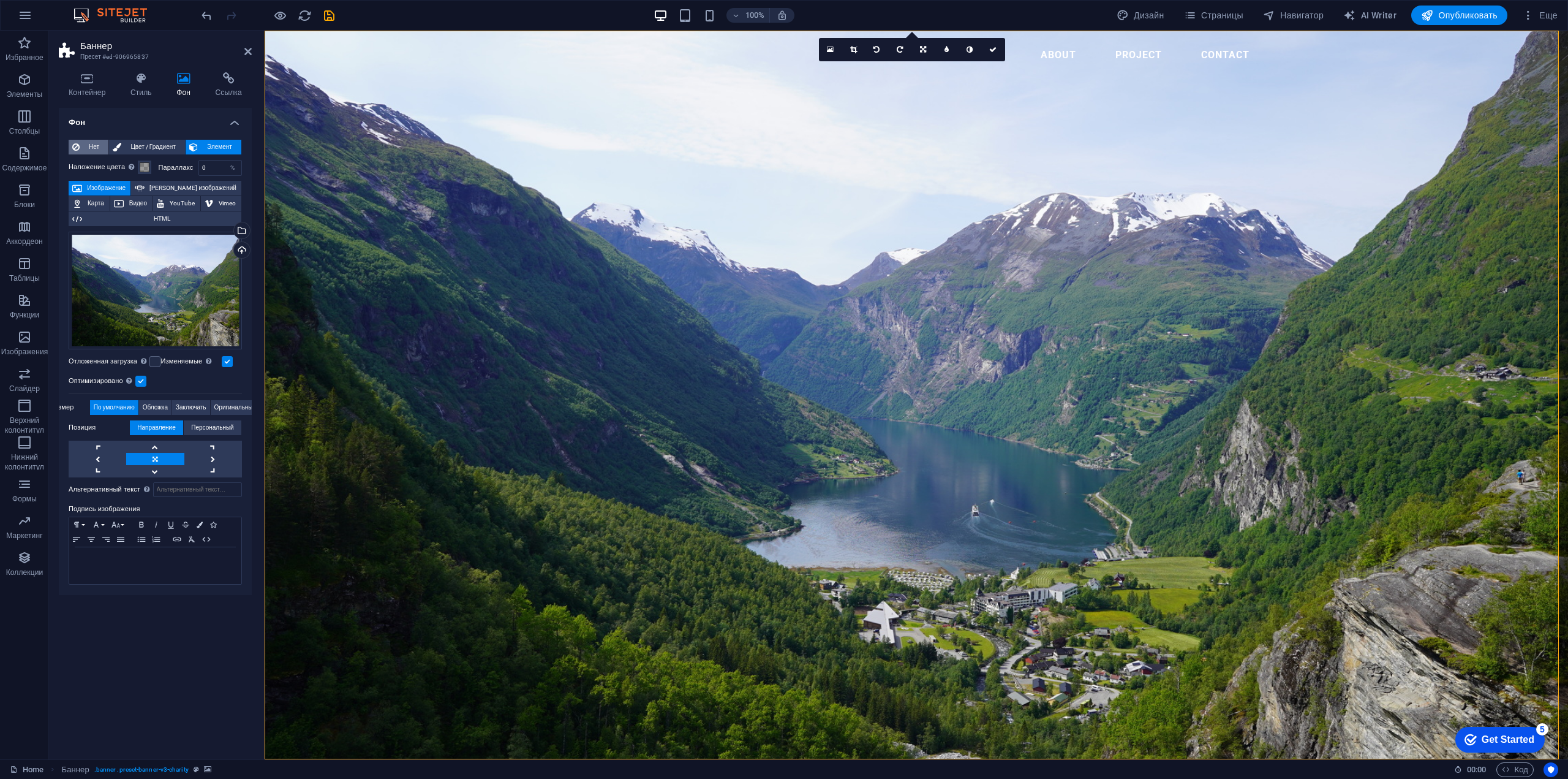
click at [87, 145] on span "Нет" at bounding box center [94, 147] width 22 height 15
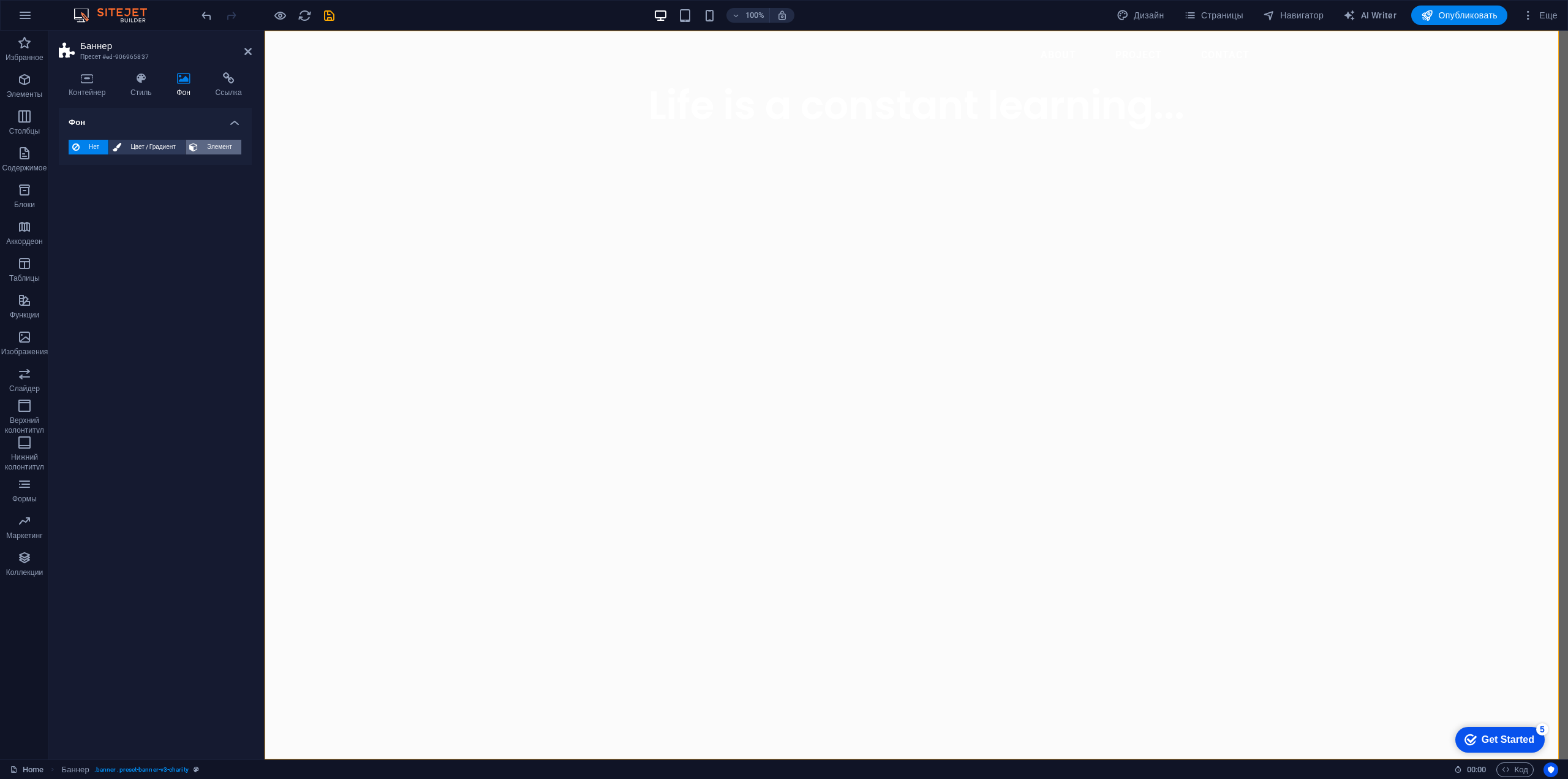
click at [205, 143] on span "Элемент" at bounding box center [220, 147] width 36 height 15
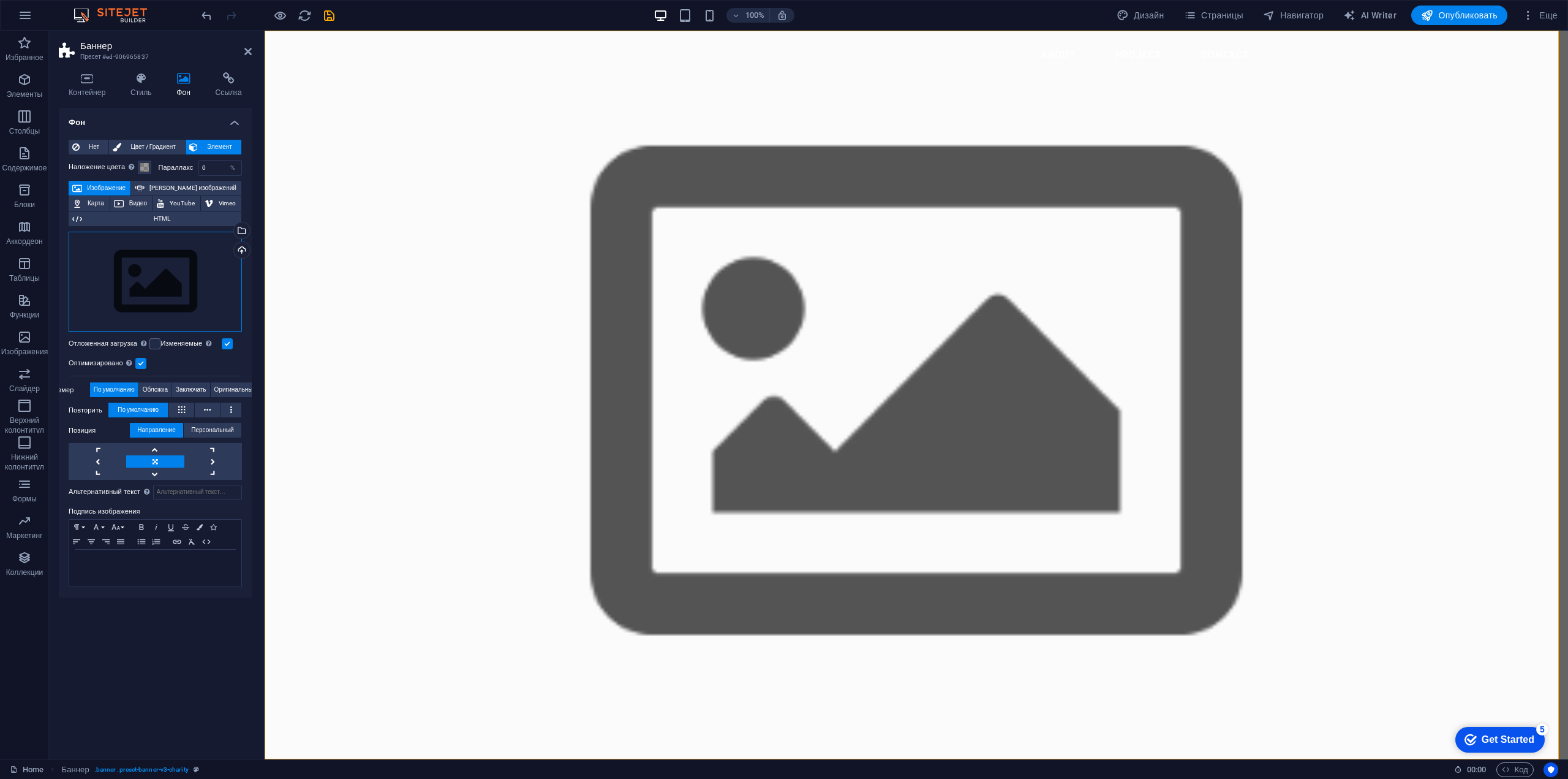
click at [172, 274] on div "Перетащите файлы сюда, нажмите, чтобы выбрать файлы, или выберите файлы из разд…" at bounding box center [155, 282] width 173 height 101
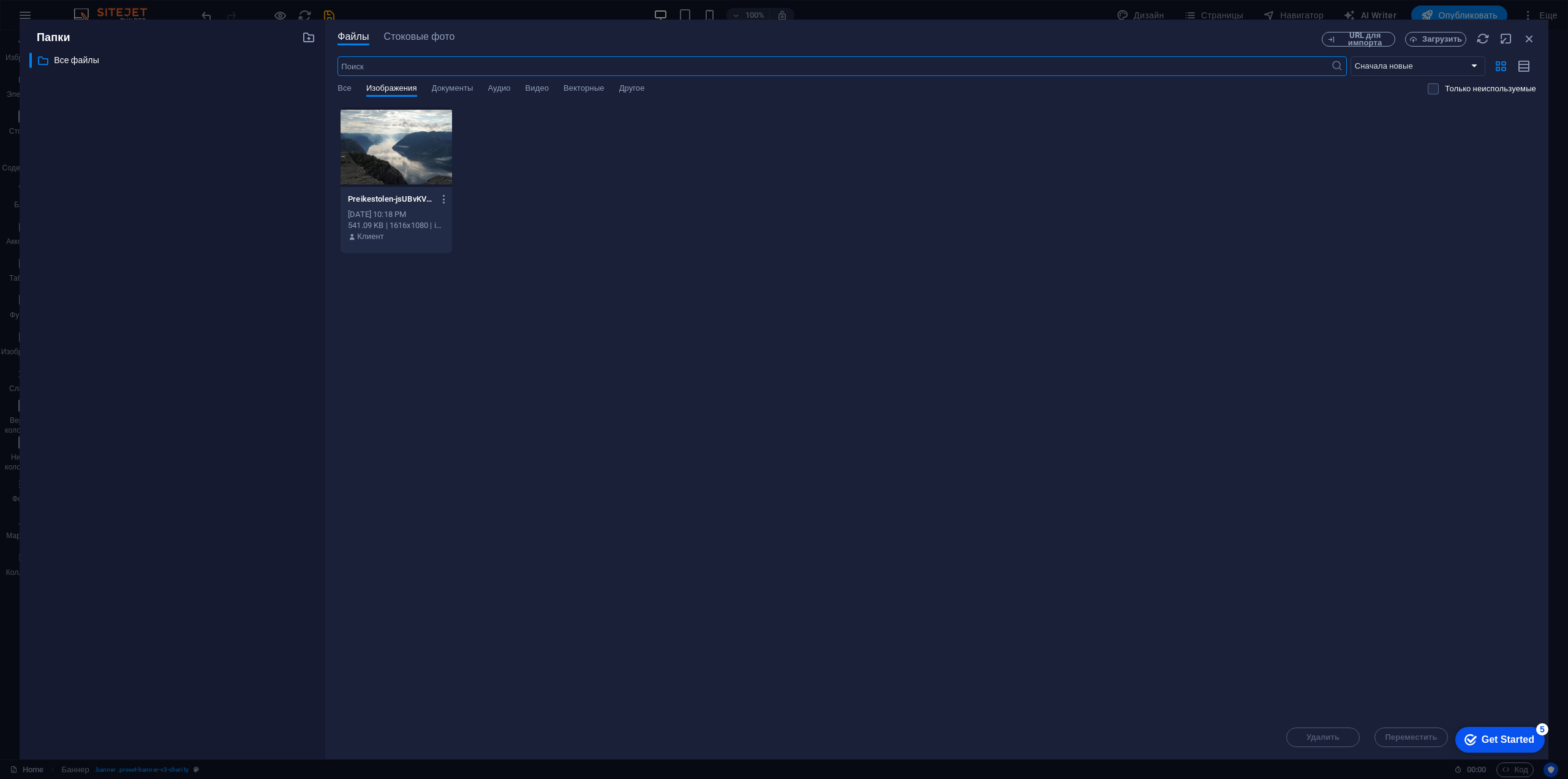
click at [382, 153] on div at bounding box center [396, 147] width 112 height 80
click at [382, 153] on div "1" at bounding box center [396, 147] width 112 height 80
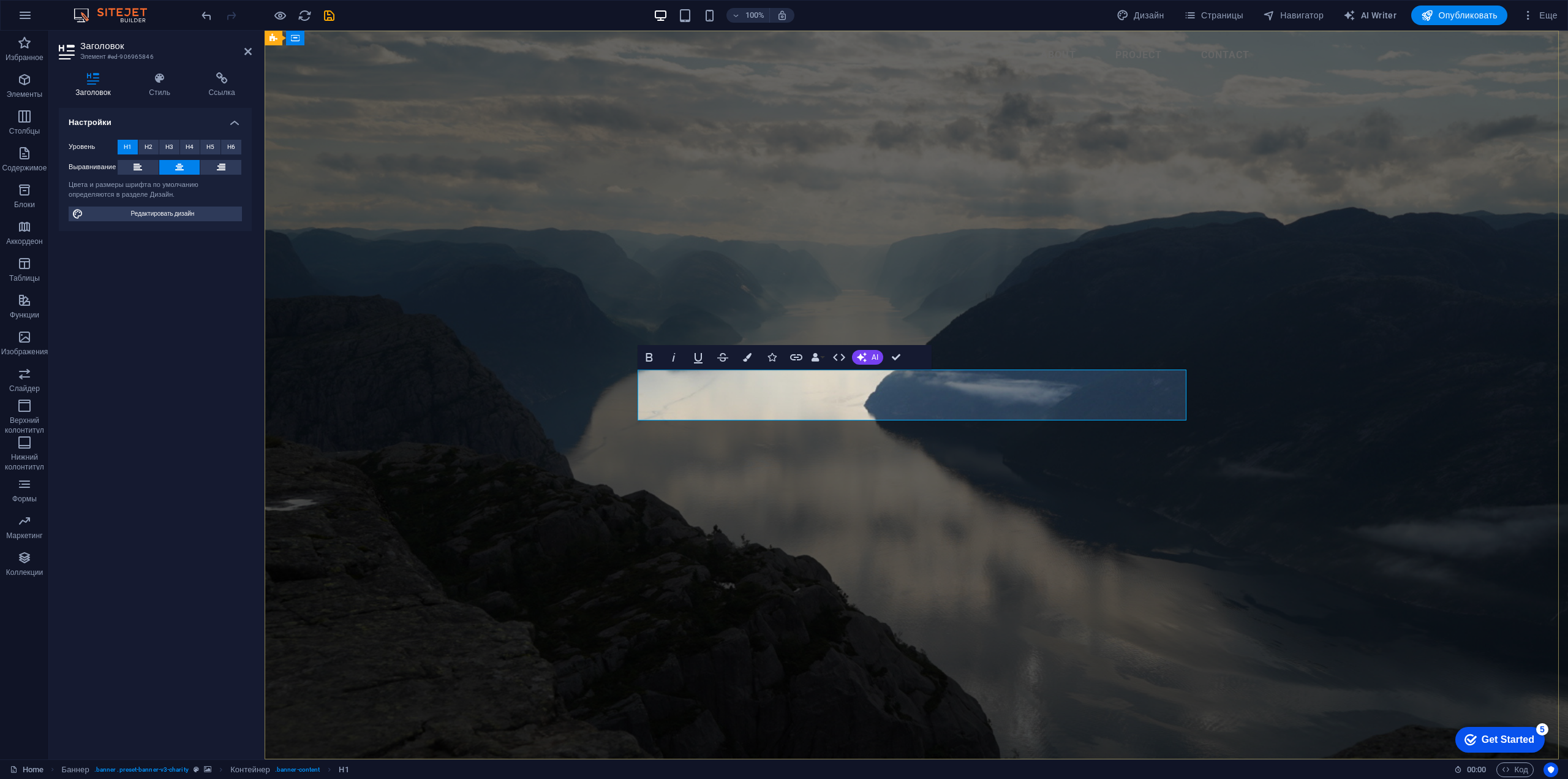
drag, startPoint x: 650, startPoint y: 402, endPoint x: 1182, endPoint y: 385, distance: 532.3
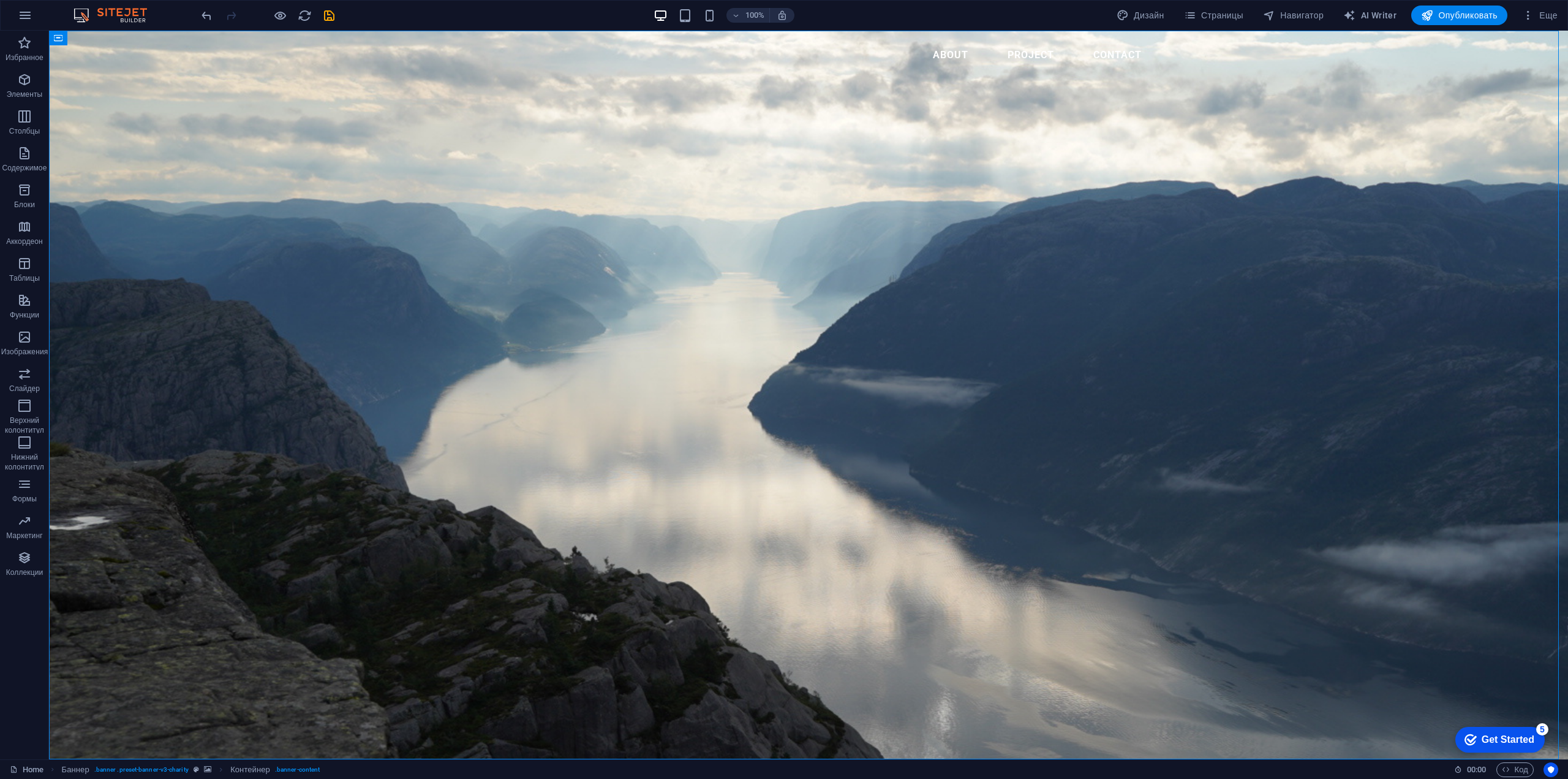
click at [26, 86] on icon "button" at bounding box center [25, 80] width 15 height 15
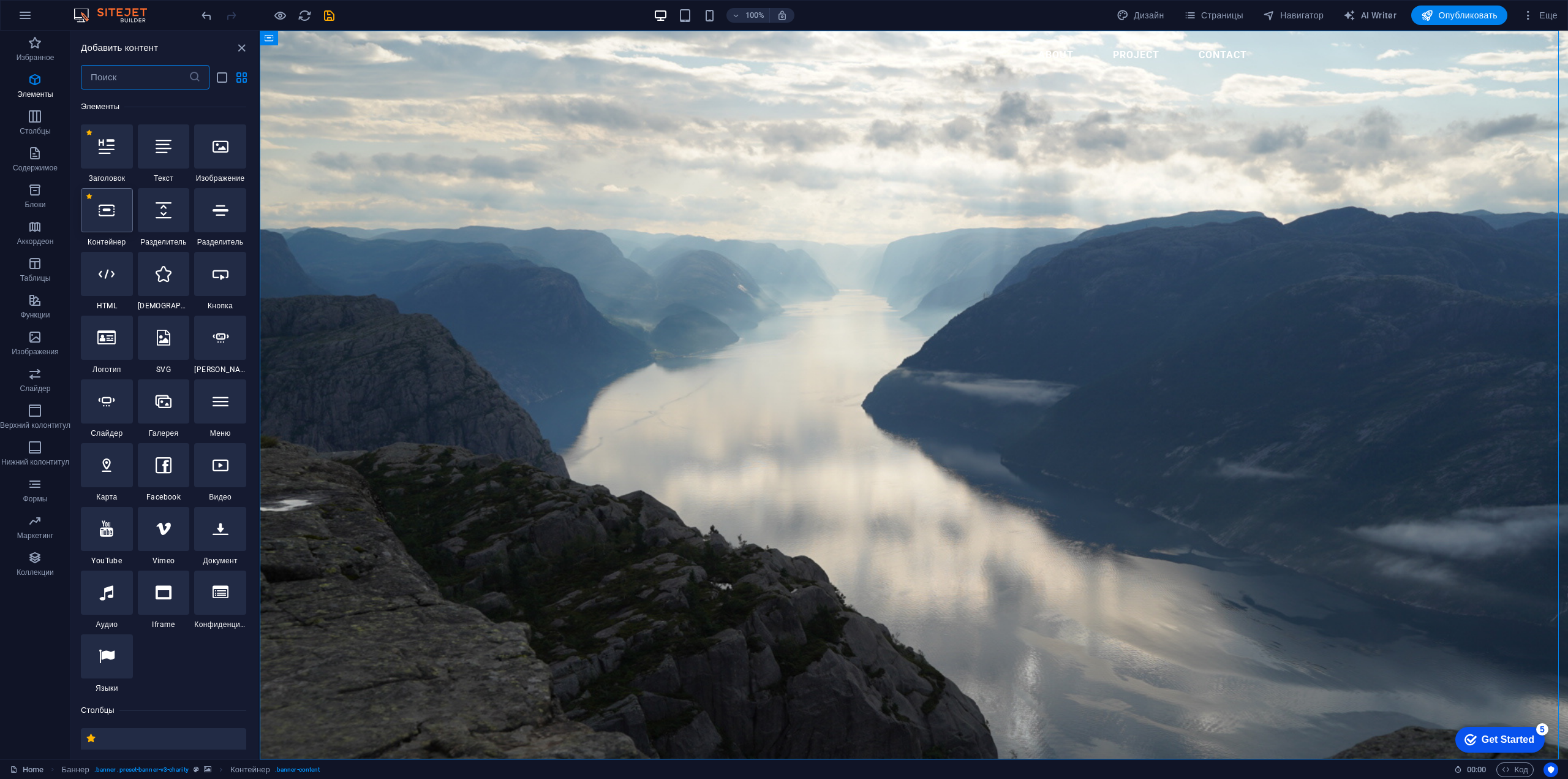
click at [104, 209] on icon at bounding box center [106, 209] width 16 height 16
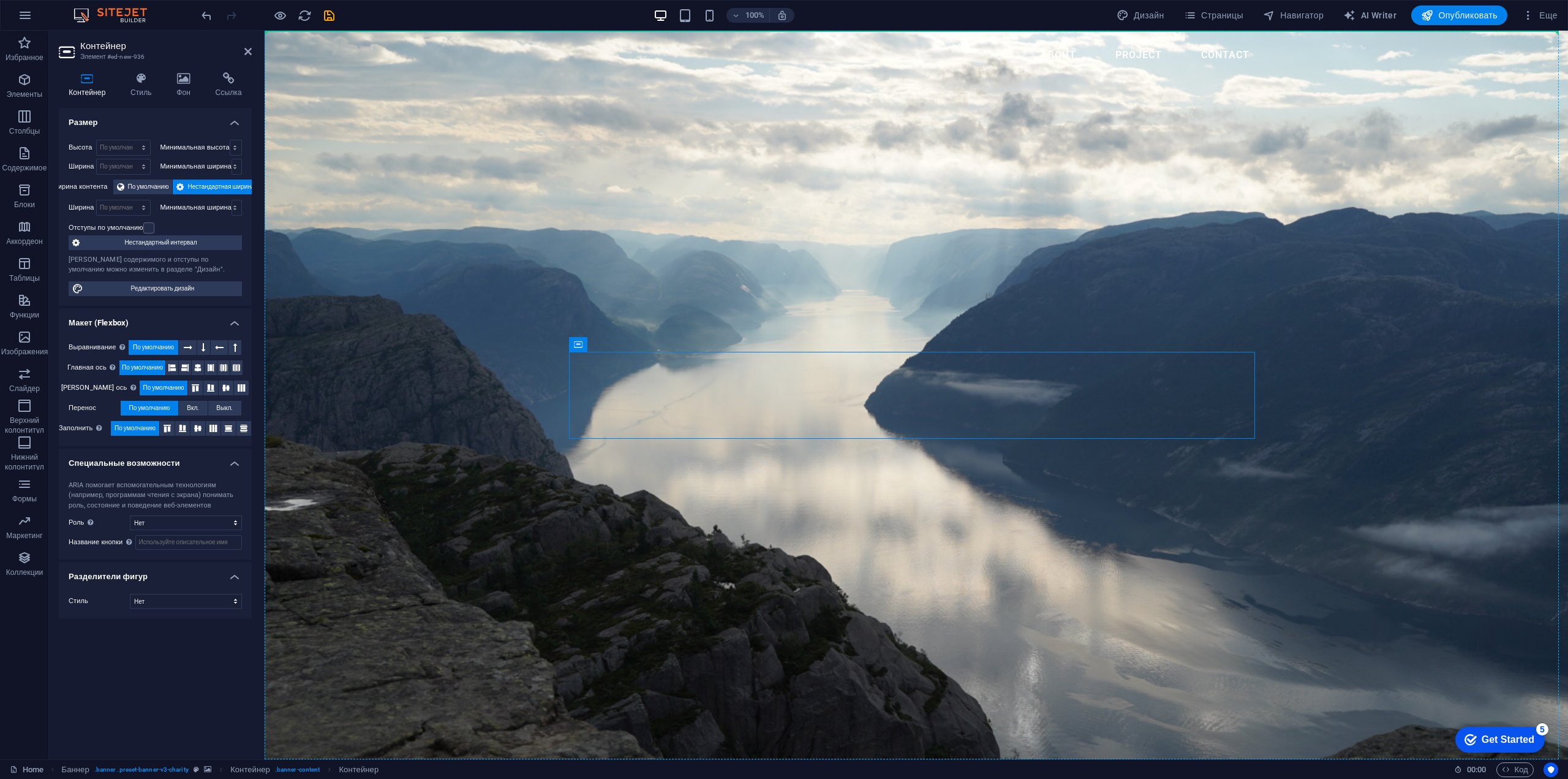
drag, startPoint x: 867, startPoint y: 380, endPoint x: 463, endPoint y: 136, distance: 472.0
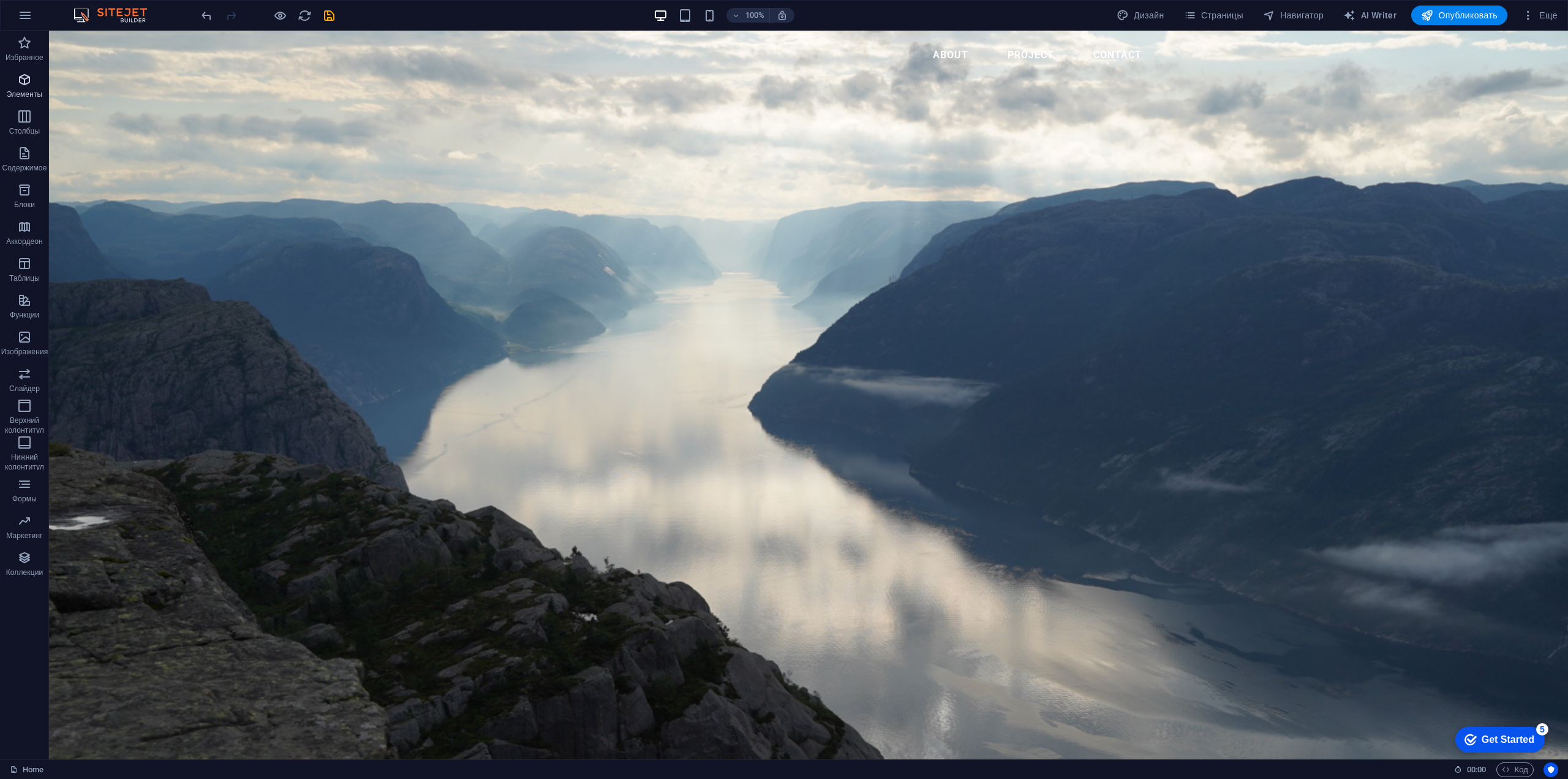
click at [32, 77] on icon "button" at bounding box center [25, 80] width 15 height 15
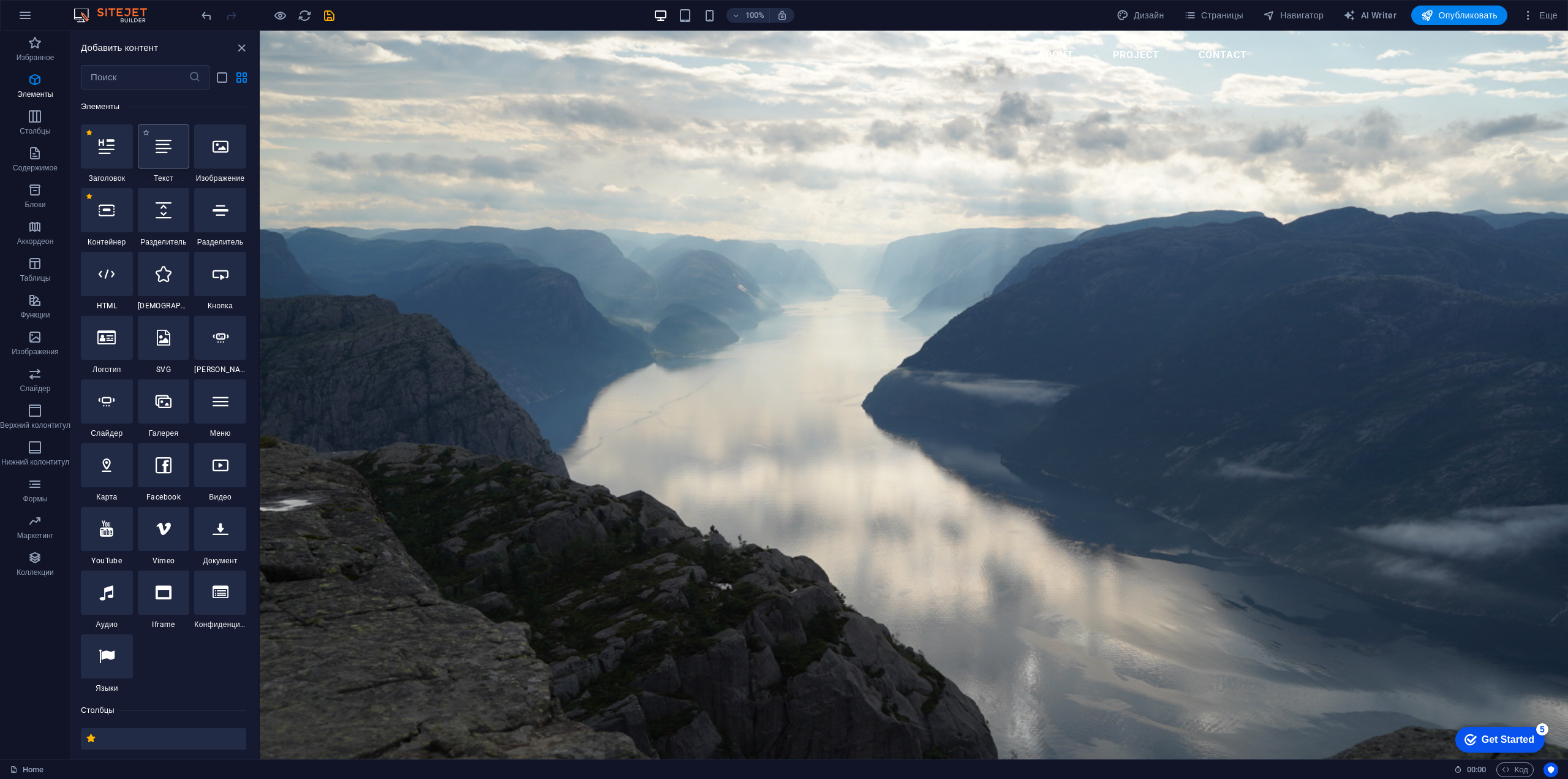
click at [177, 158] on div at bounding box center [164, 146] width 52 height 44
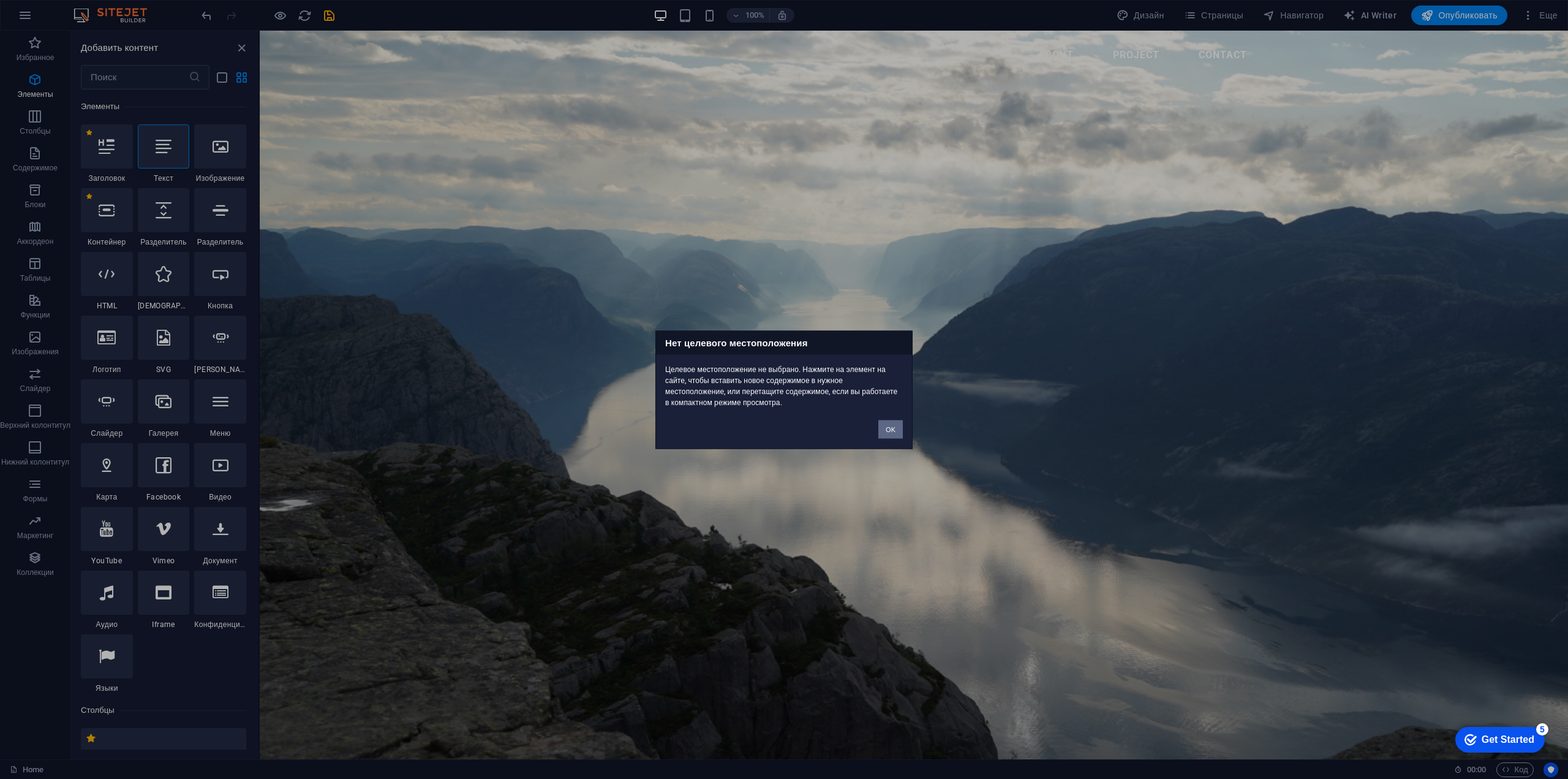
click at [894, 429] on button "OK" at bounding box center [891, 429] width 25 height 18
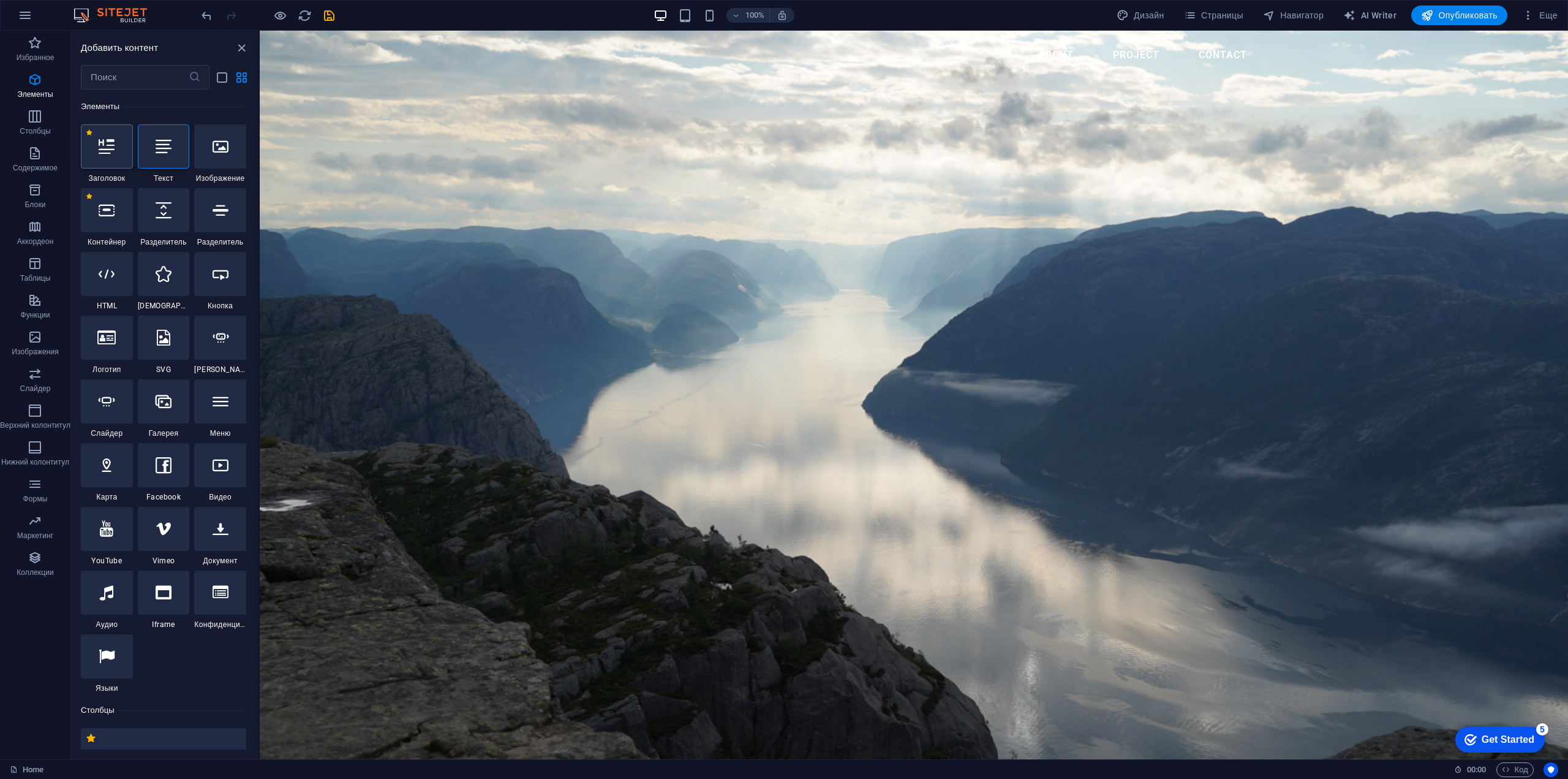
click at [111, 156] on div at bounding box center [107, 146] width 52 height 44
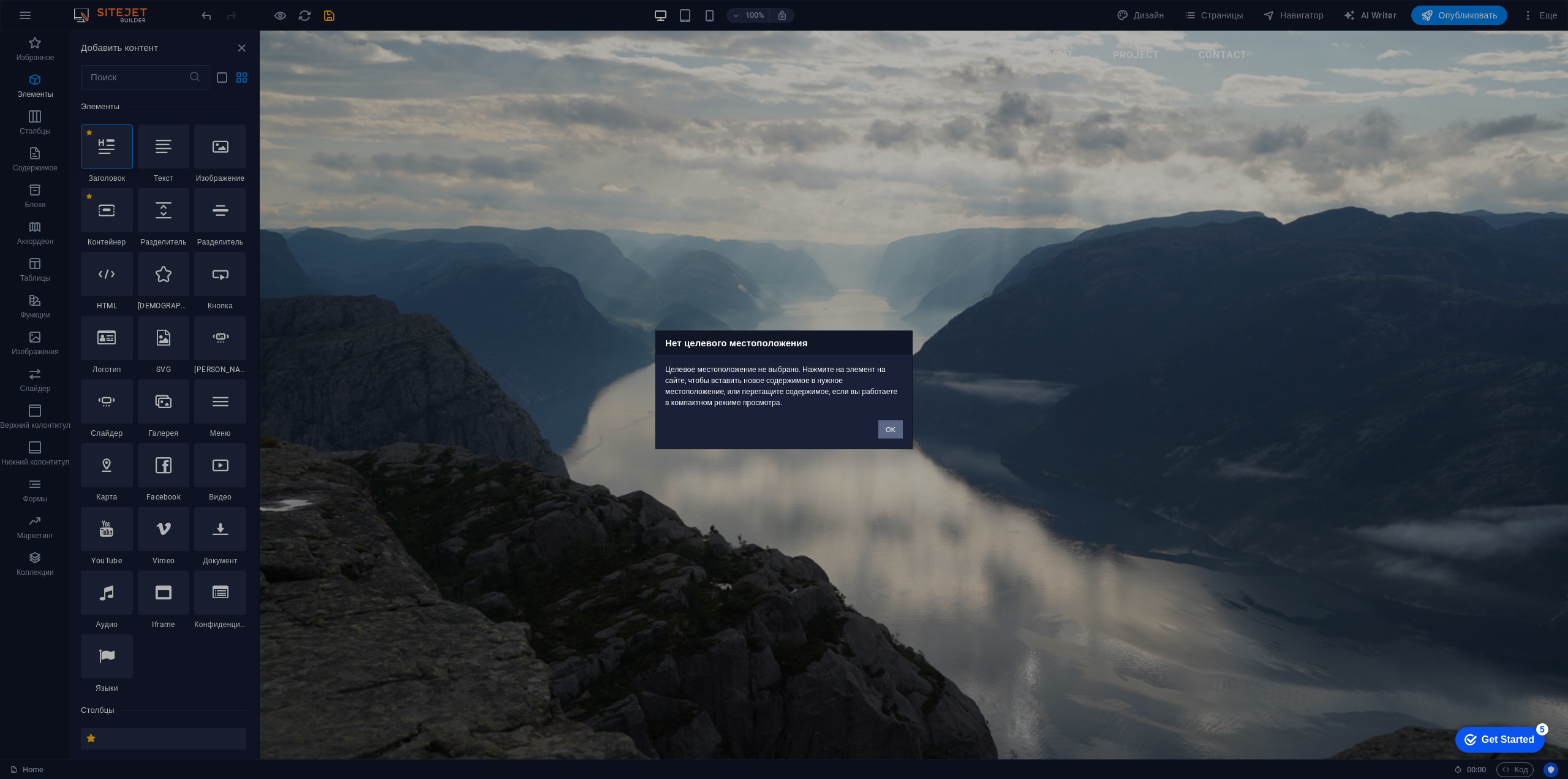
drag, startPoint x: 897, startPoint y: 429, endPoint x: 637, endPoint y: 399, distance: 261.7
click at [897, 429] on button "OK" at bounding box center [891, 429] width 25 height 18
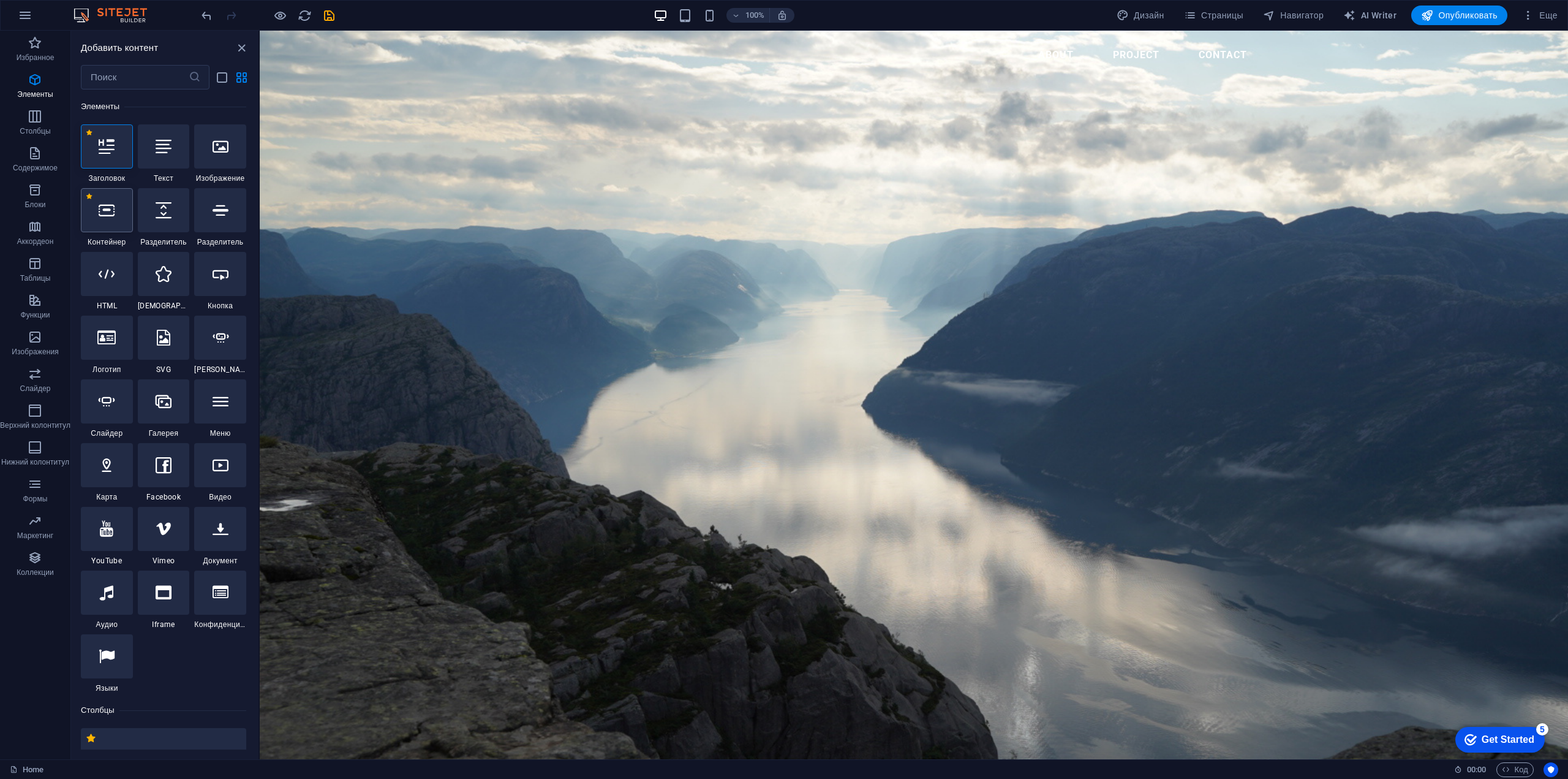
click at [112, 227] on div at bounding box center [107, 210] width 52 height 44
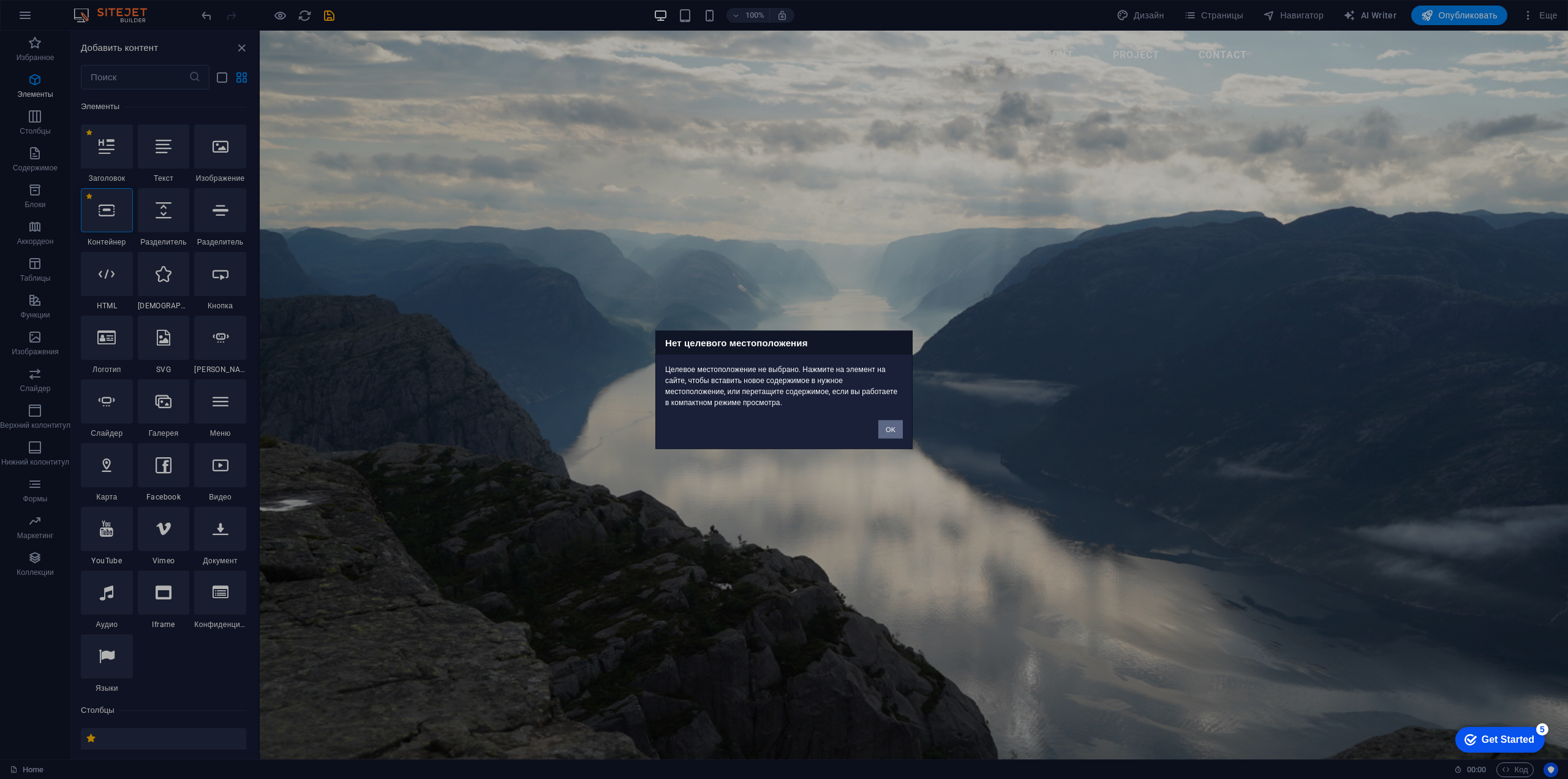
click at [899, 427] on button "OK" at bounding box center [891, 429] width 25 height 18
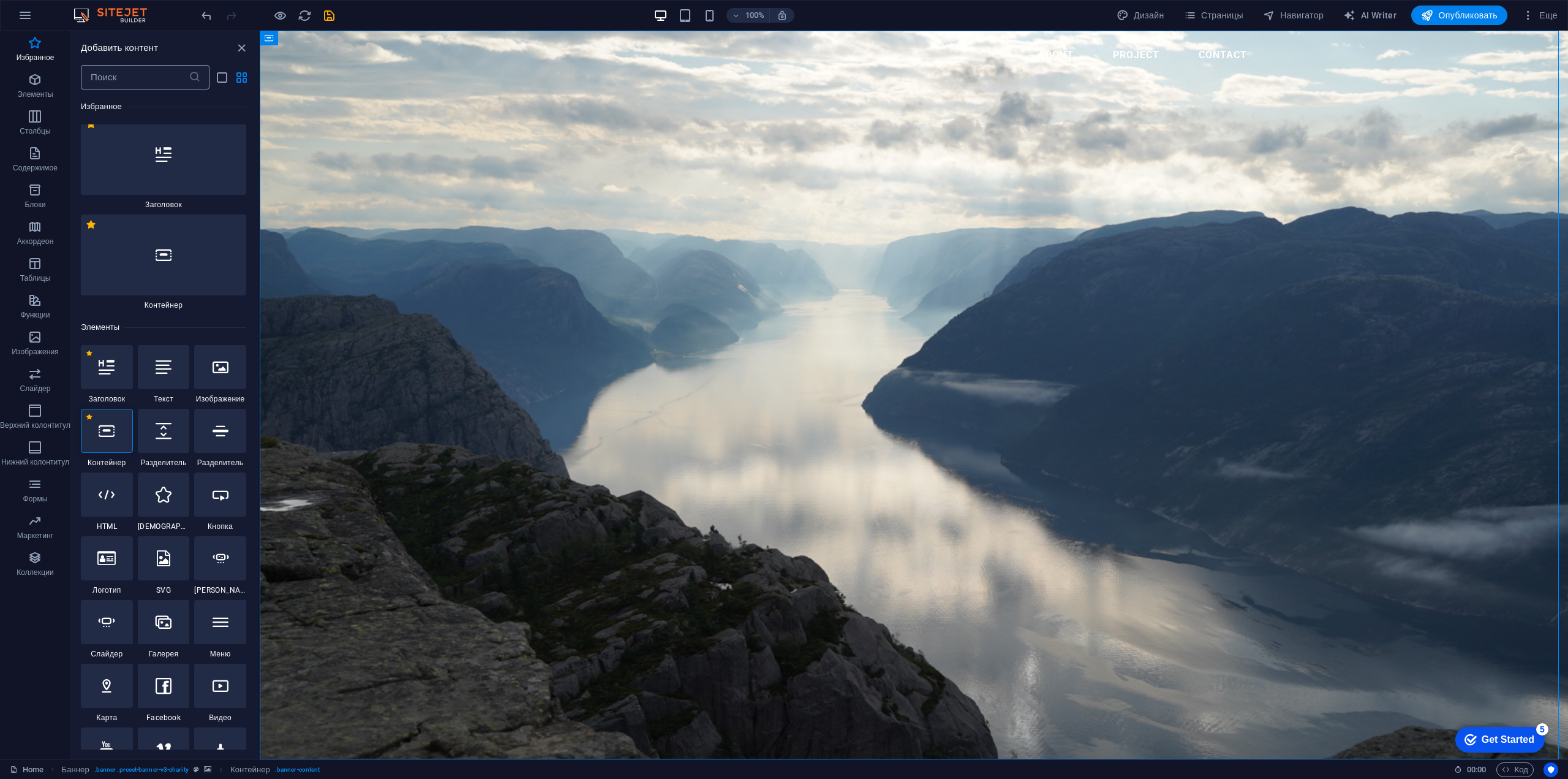
scroll to position [0, 0]
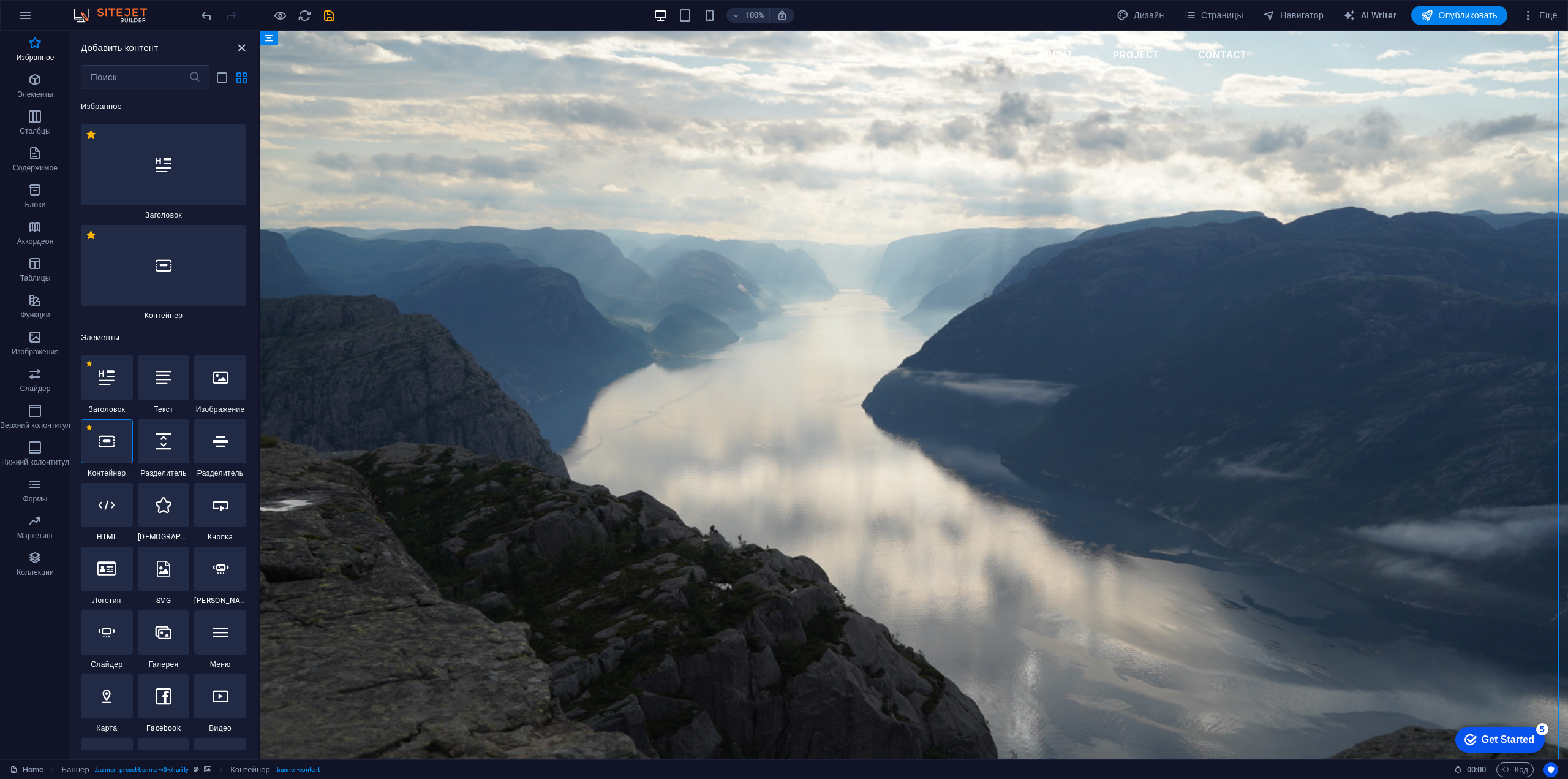
click at [242, 47] on icon "close panel" at bounding box center [242, 48] width 14 height 14
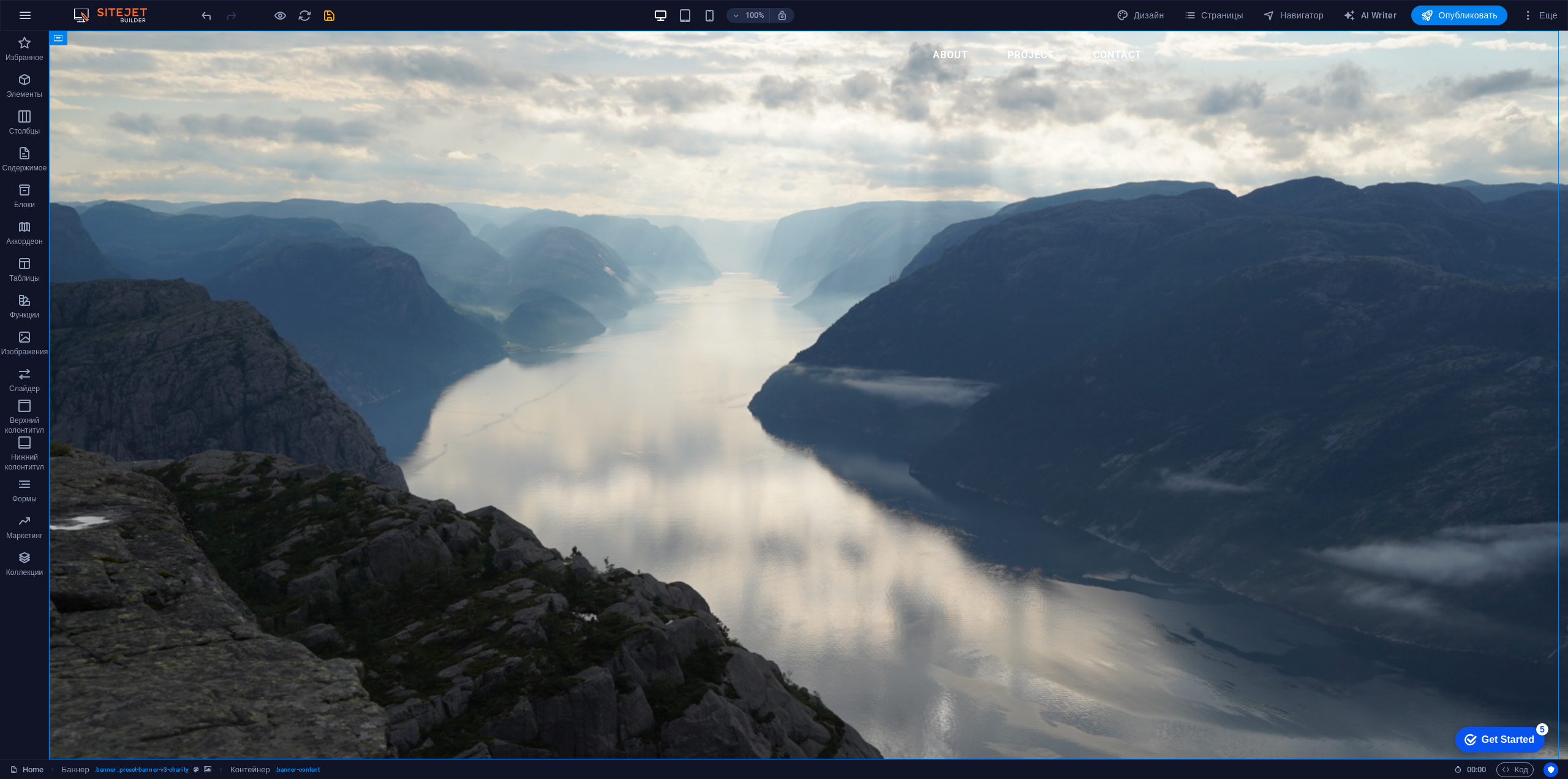
click at [26, 15] on icon "button" at bounding box center [26, 16] width 15 height 15
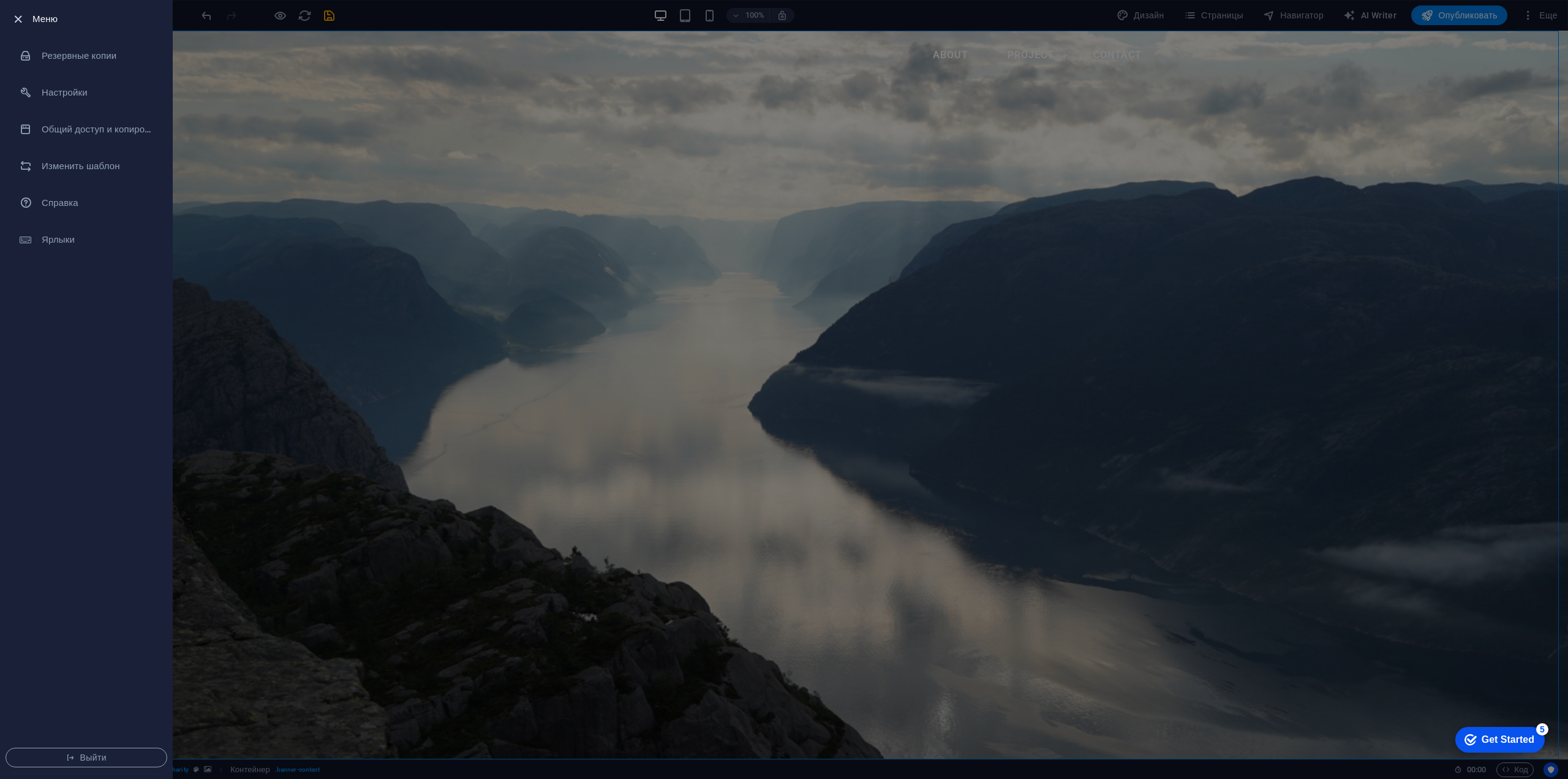
click at [15, 19] on icon "button" at bounding box center [18, 19] width 14 height 14
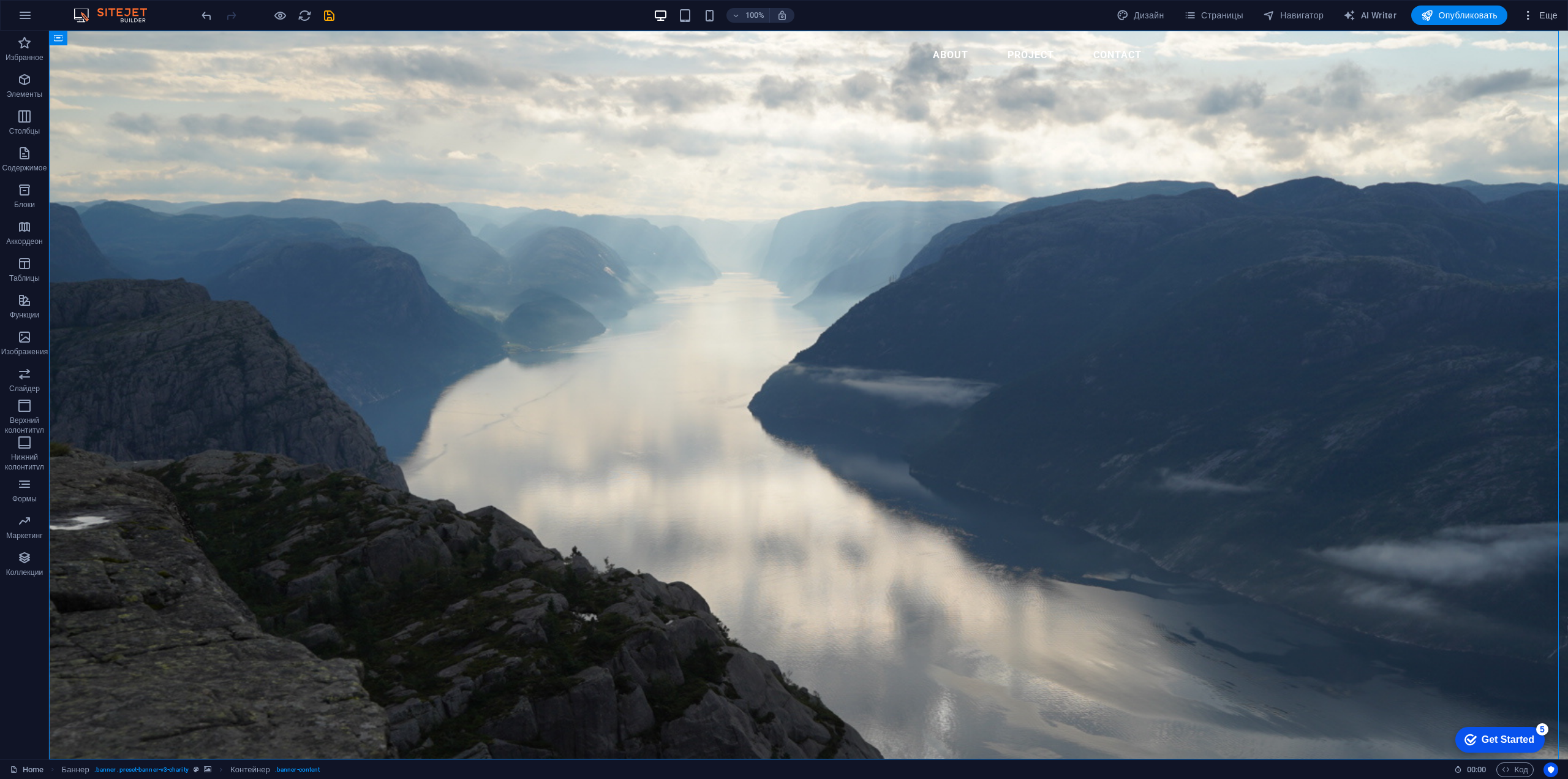
click at [0, 0] on span "Еще" at bounding box center [0, 0] width 0 height 0
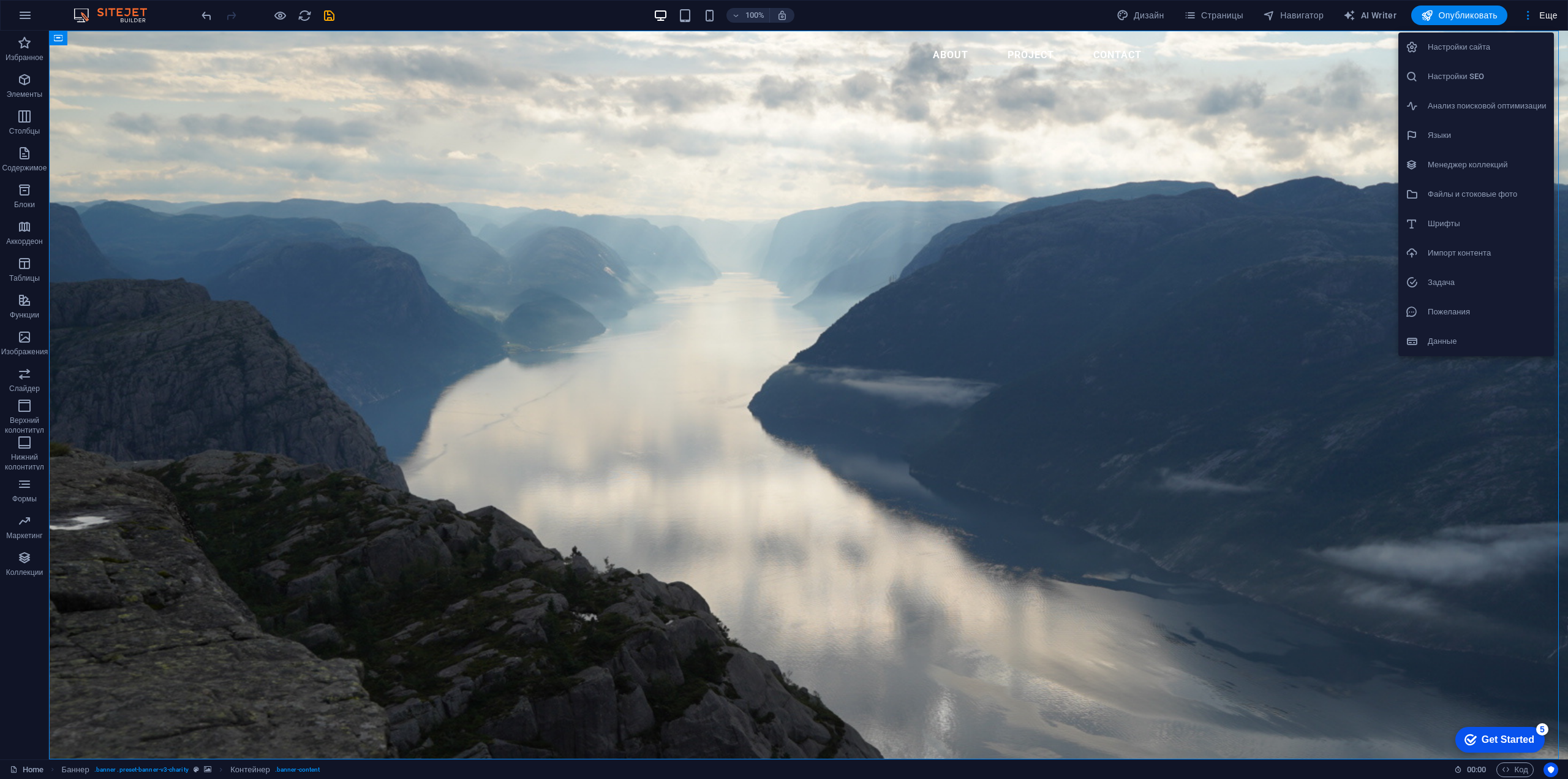
click at [1125, 17] on div at bounding box center [784, 390] width 1568 height 779
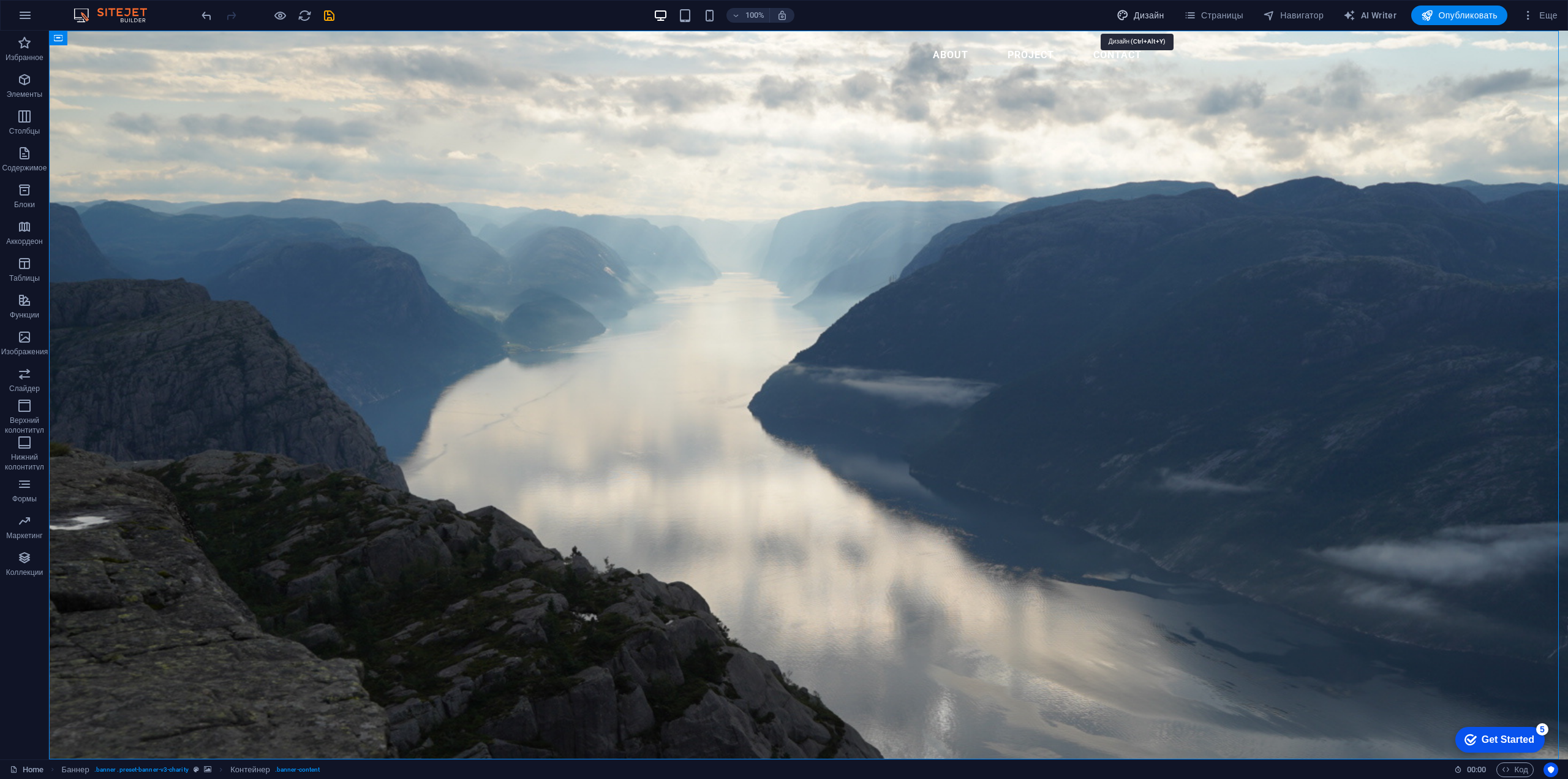
click at [0, 0] on span "Дизайн" at bounding box center [0, 0] width 0 height 0
select select "px"
select select "300"
select select "px"
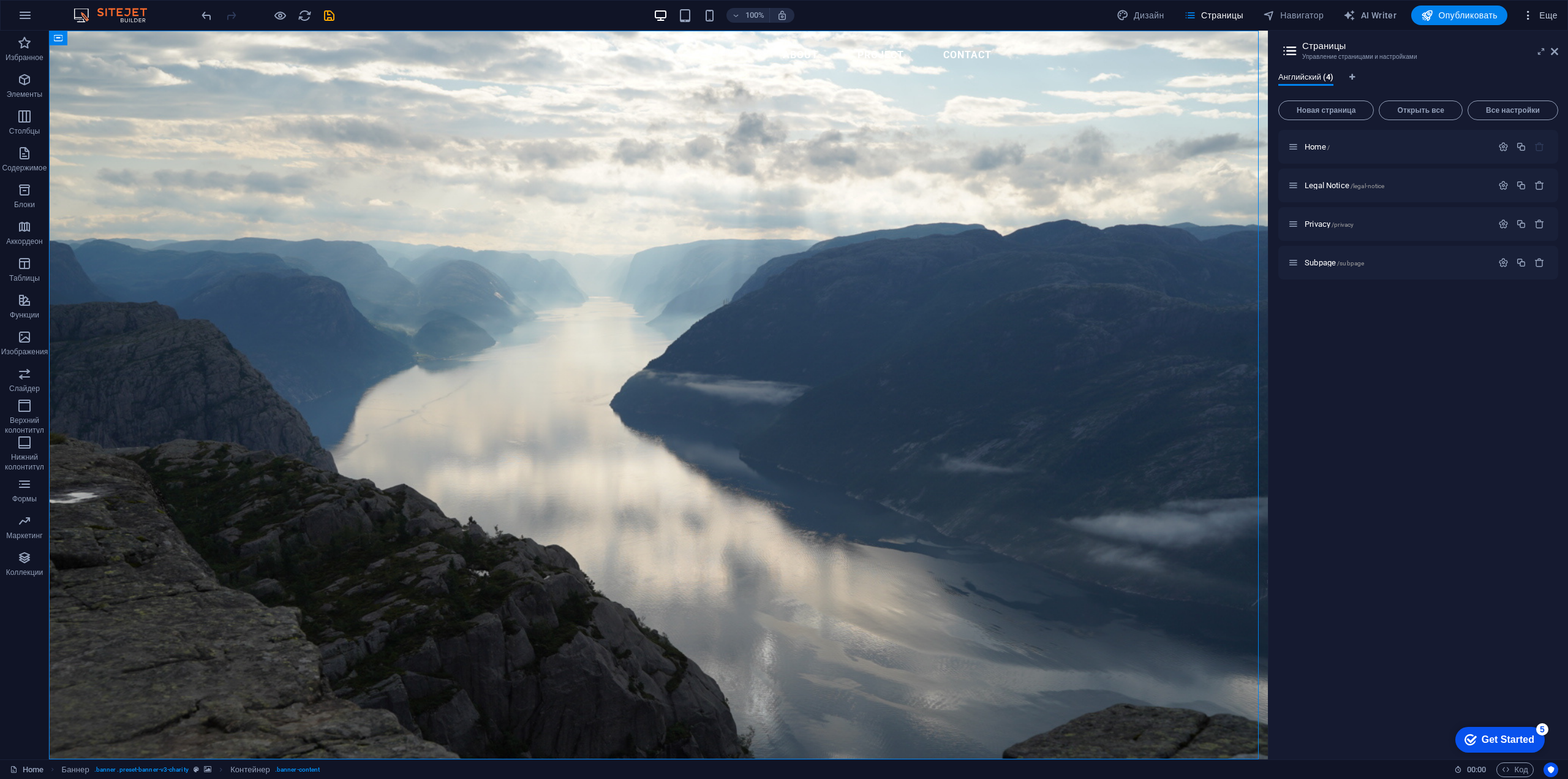
click at [0, 0] on span "Еще" at bounding box center [0, 0] width 0 height 0
click at [1417, 405] on div at bounding box center [784, 390] width 1568 height 779
click at [31, 552] on icon "button" at bounding box center [25, 558] width 15 height 15
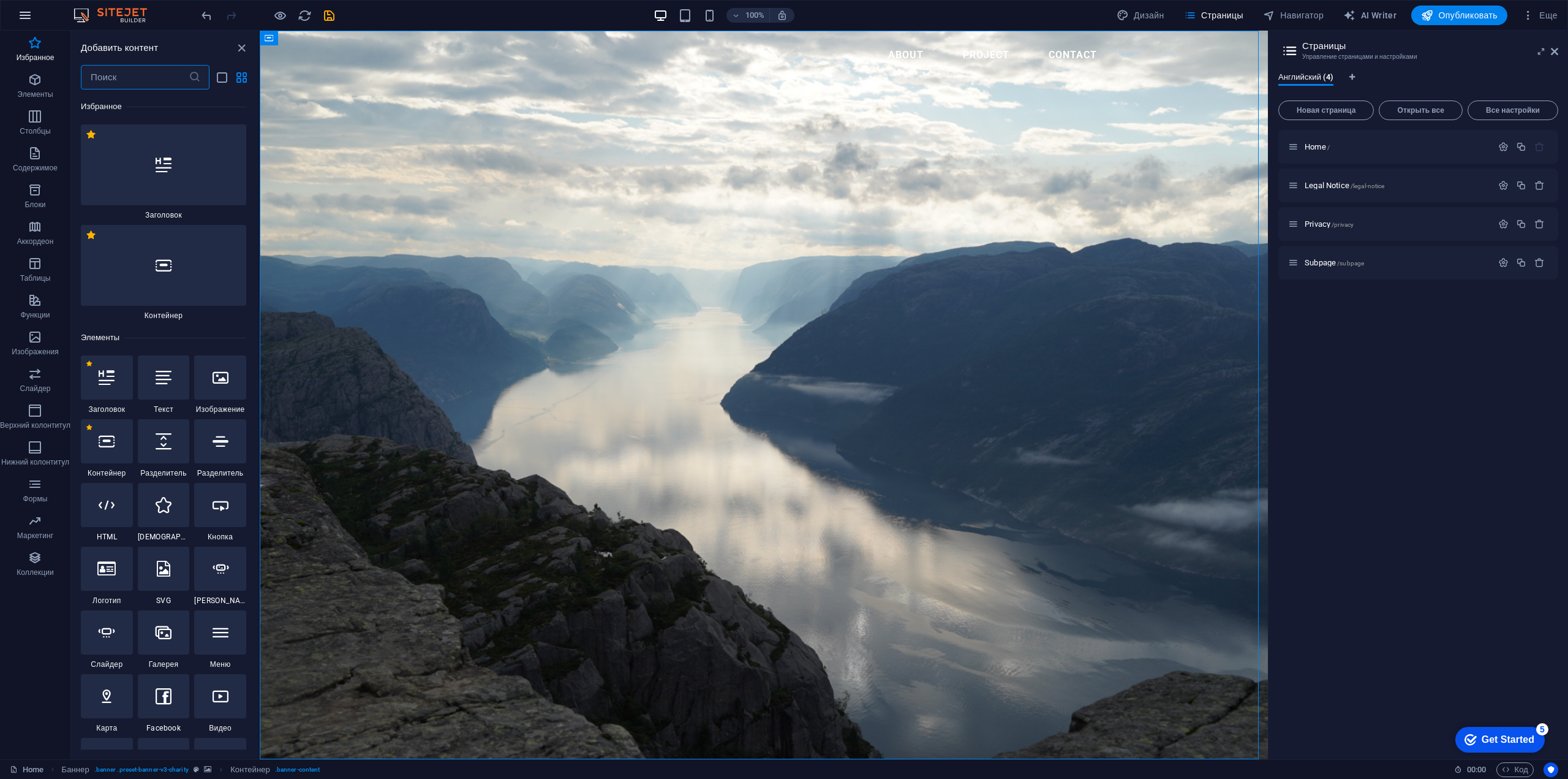
click at [29, 15] on icon "button" at bounding box center [26, 16] width 15 height 15
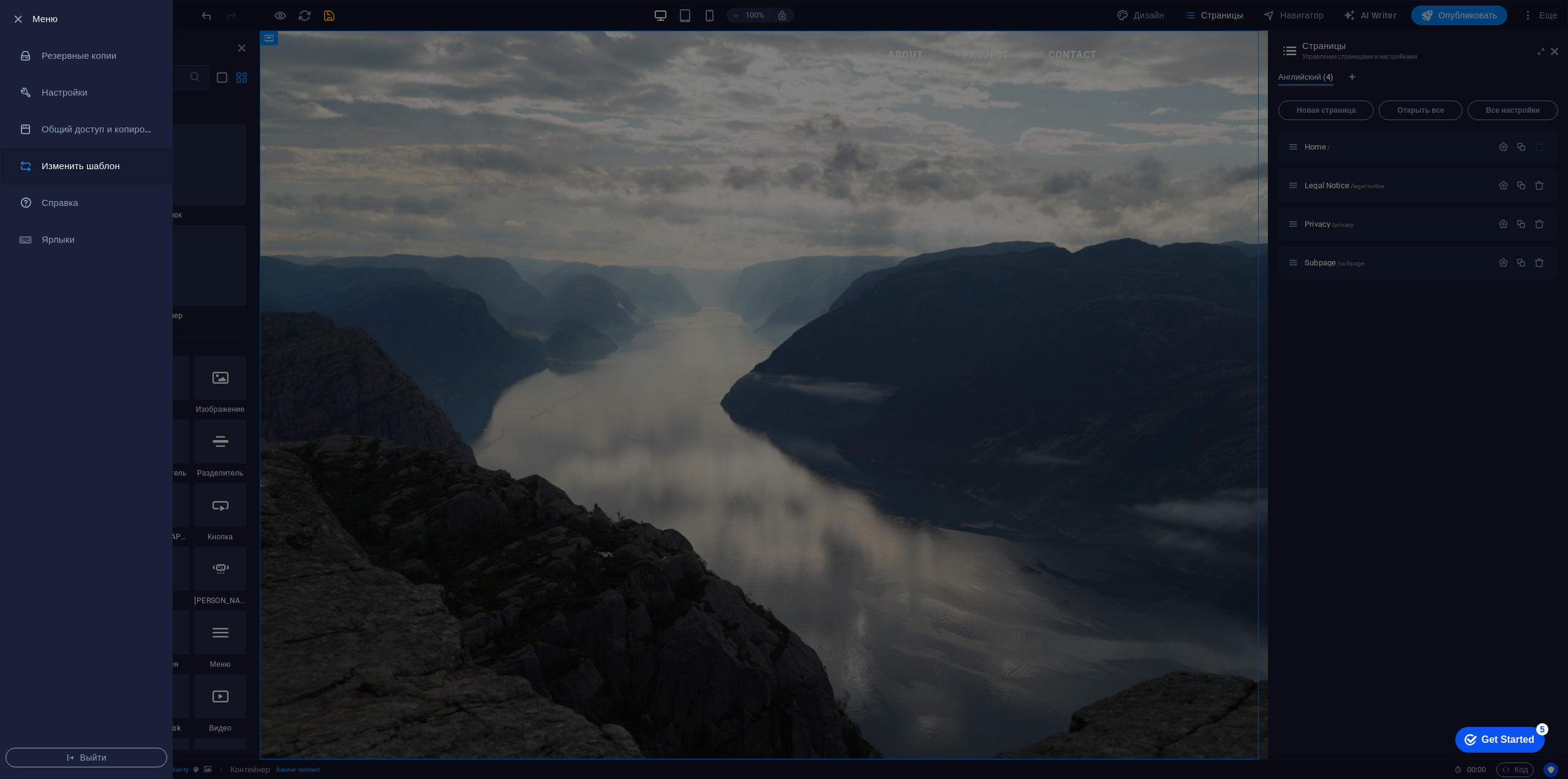
click at [98, 162] on h6 "Изменить шаблон" at bounding box center [98, 166] width 113 height 15
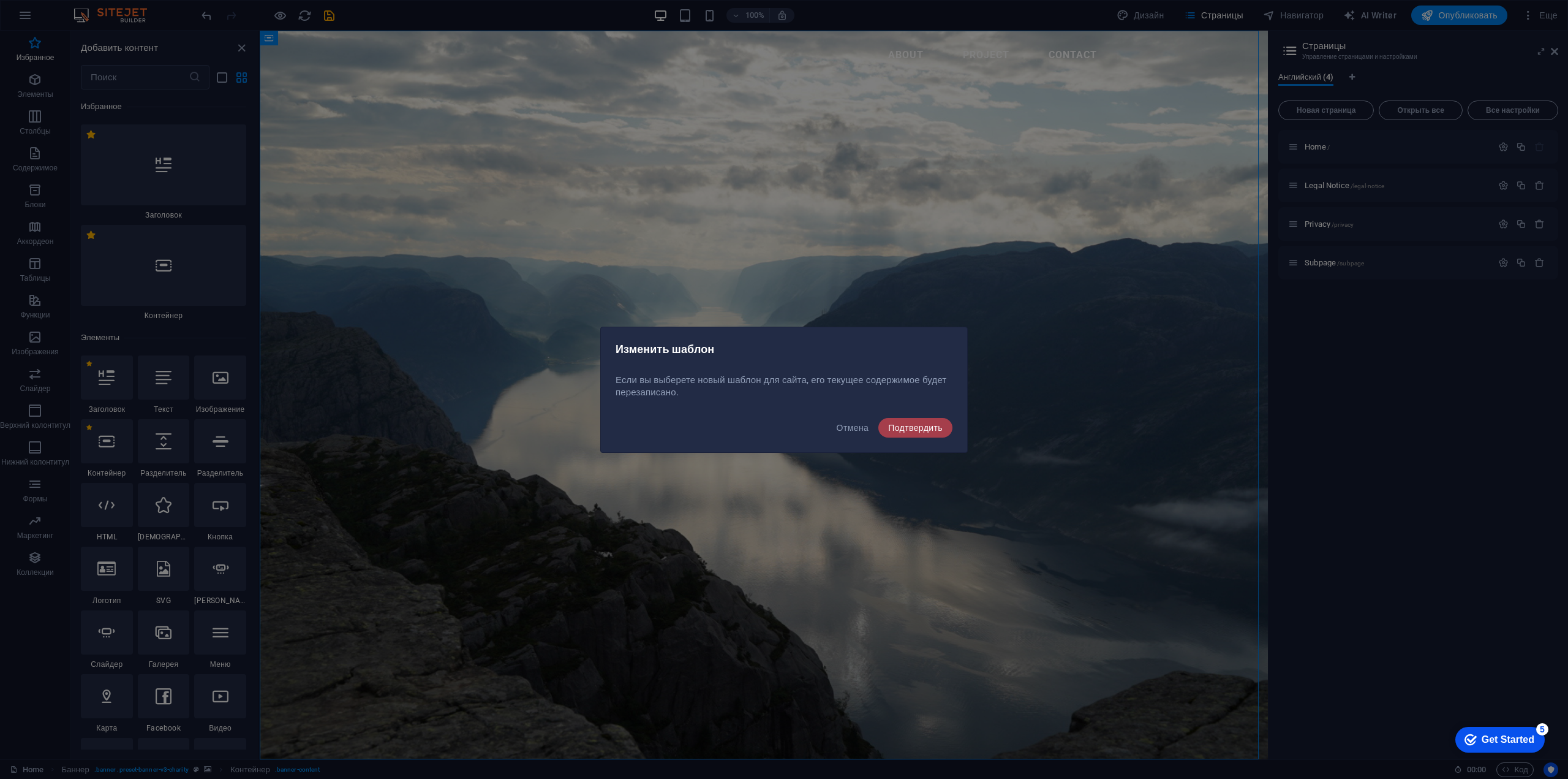
click at [909, 434] on button "Подтвердить" at bounding box center [915, 428] width 74 height 20
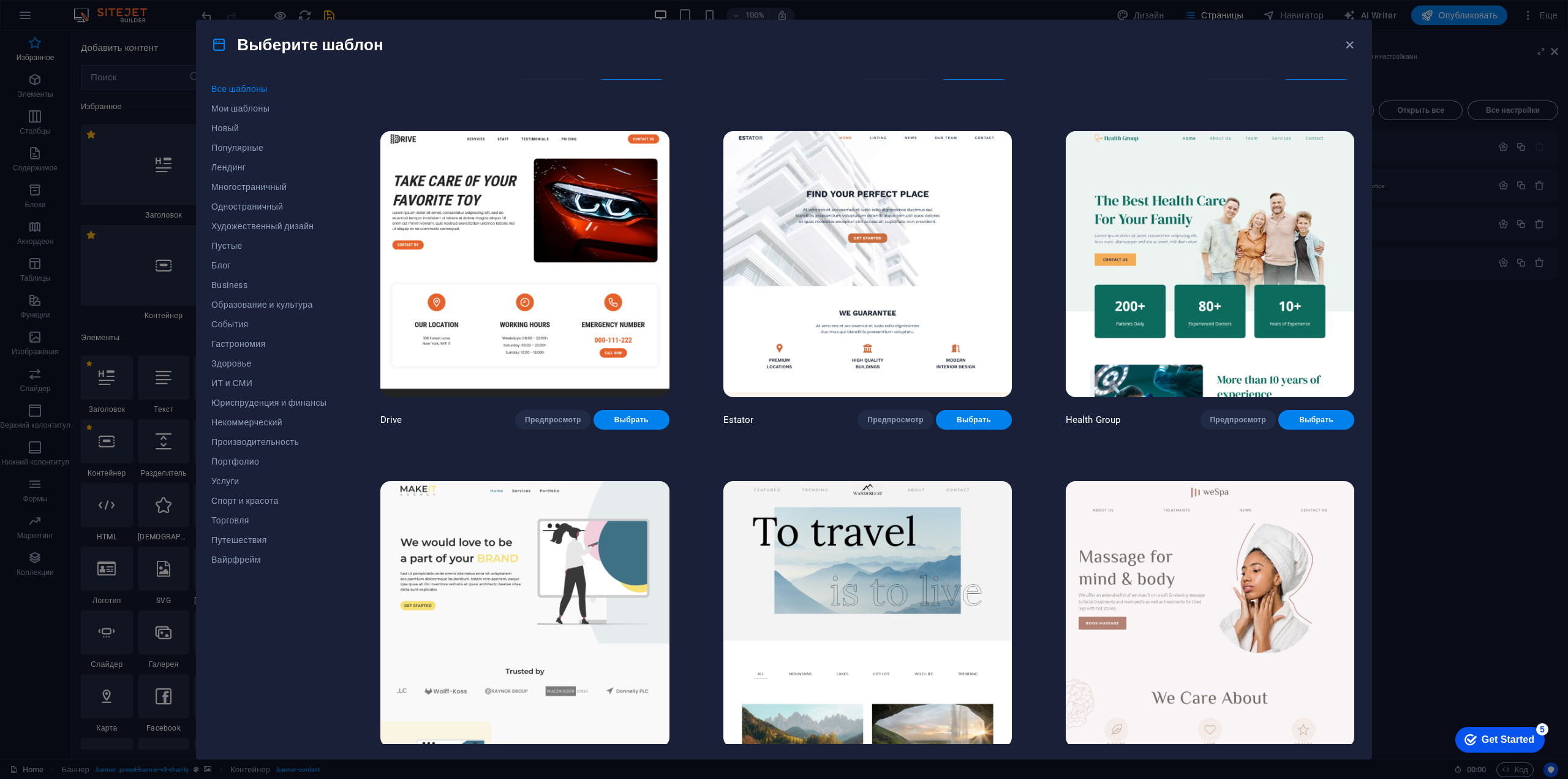
scroll to position [1042, 0]
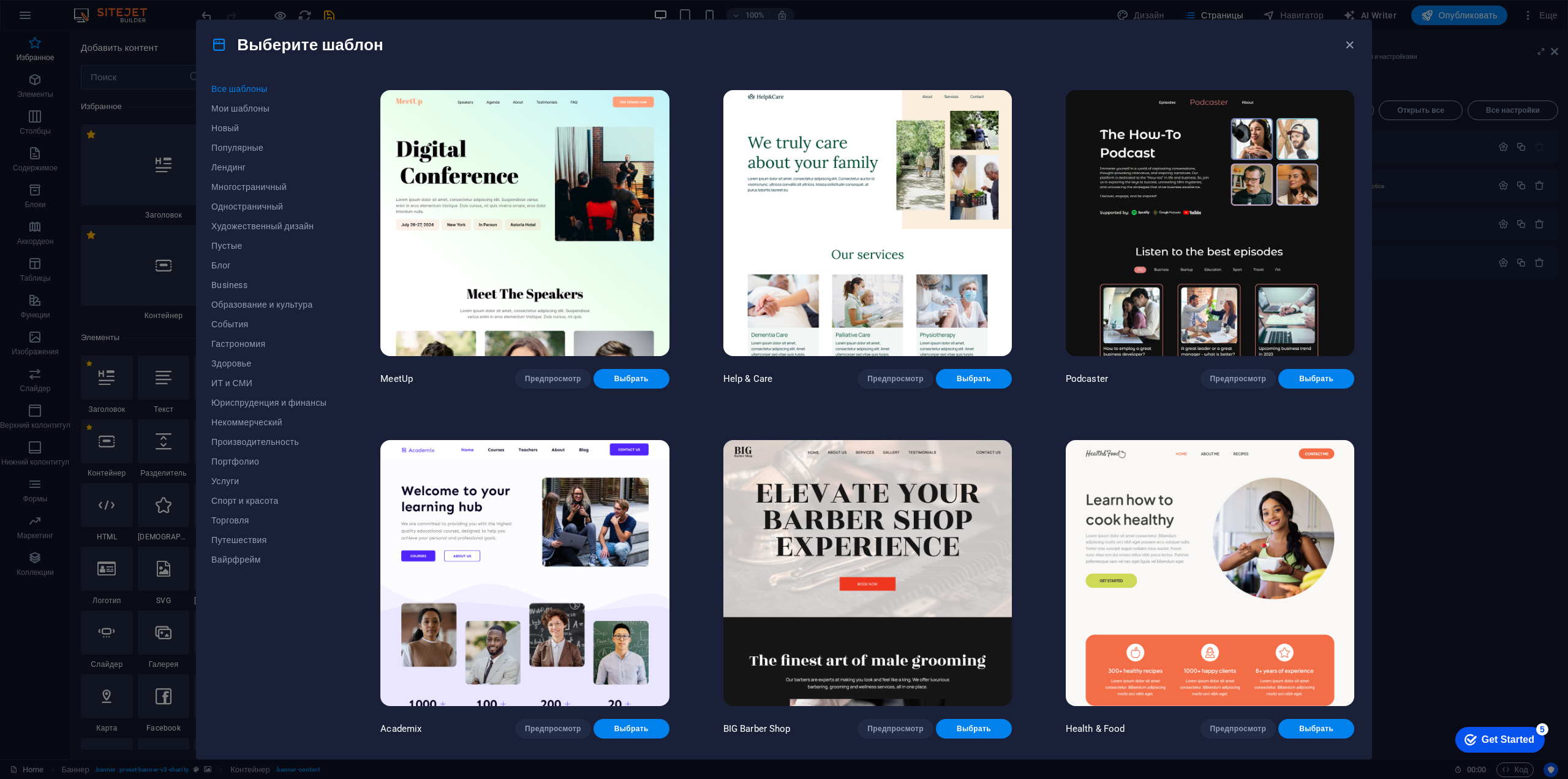
click at [1200, 219] on img at bounding box center [1209, 223] width 288 height 266
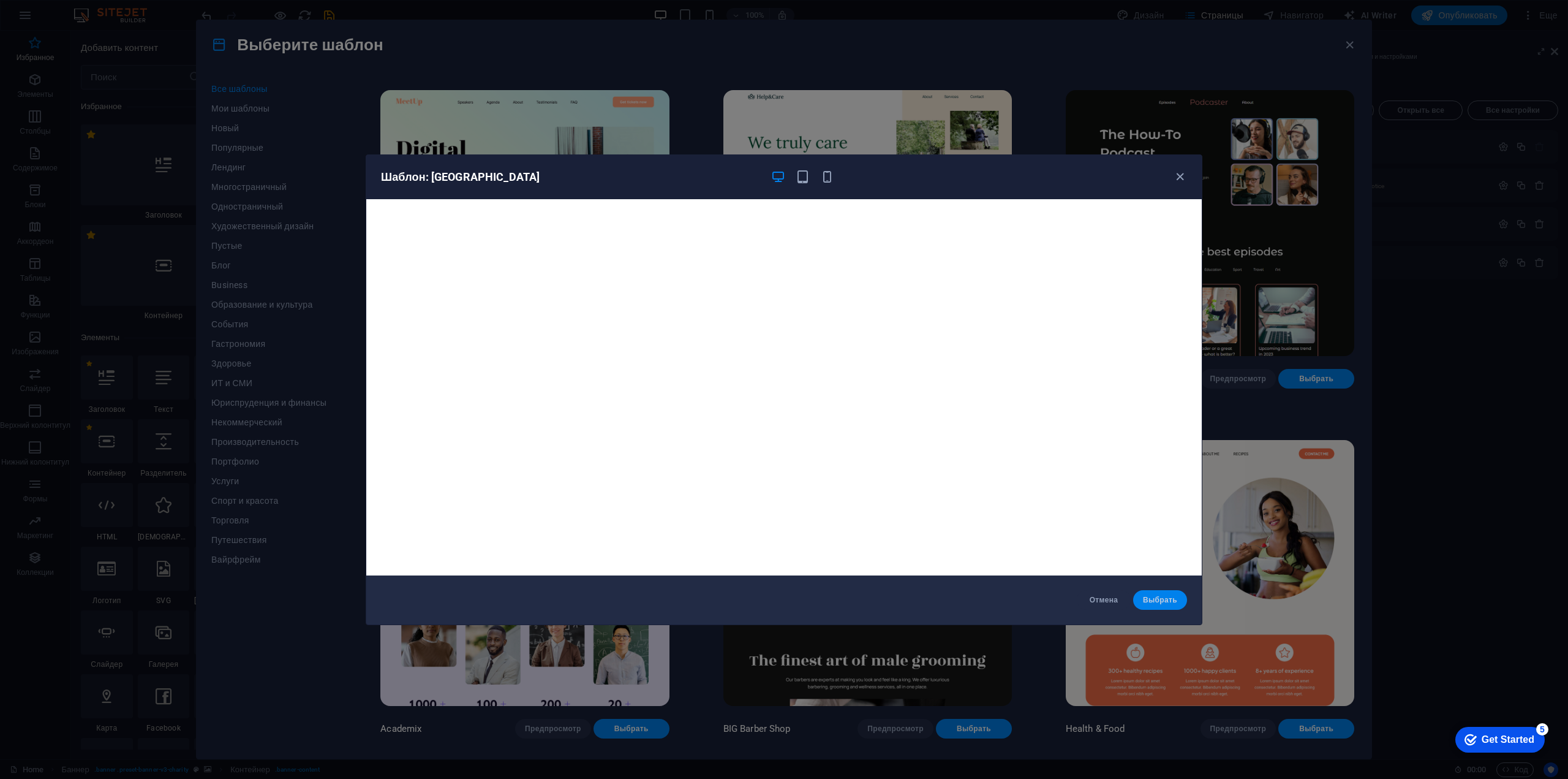
click at [1172, 602] on span "Выбрать" at bounding box center [1160, 600] width 35 height 10
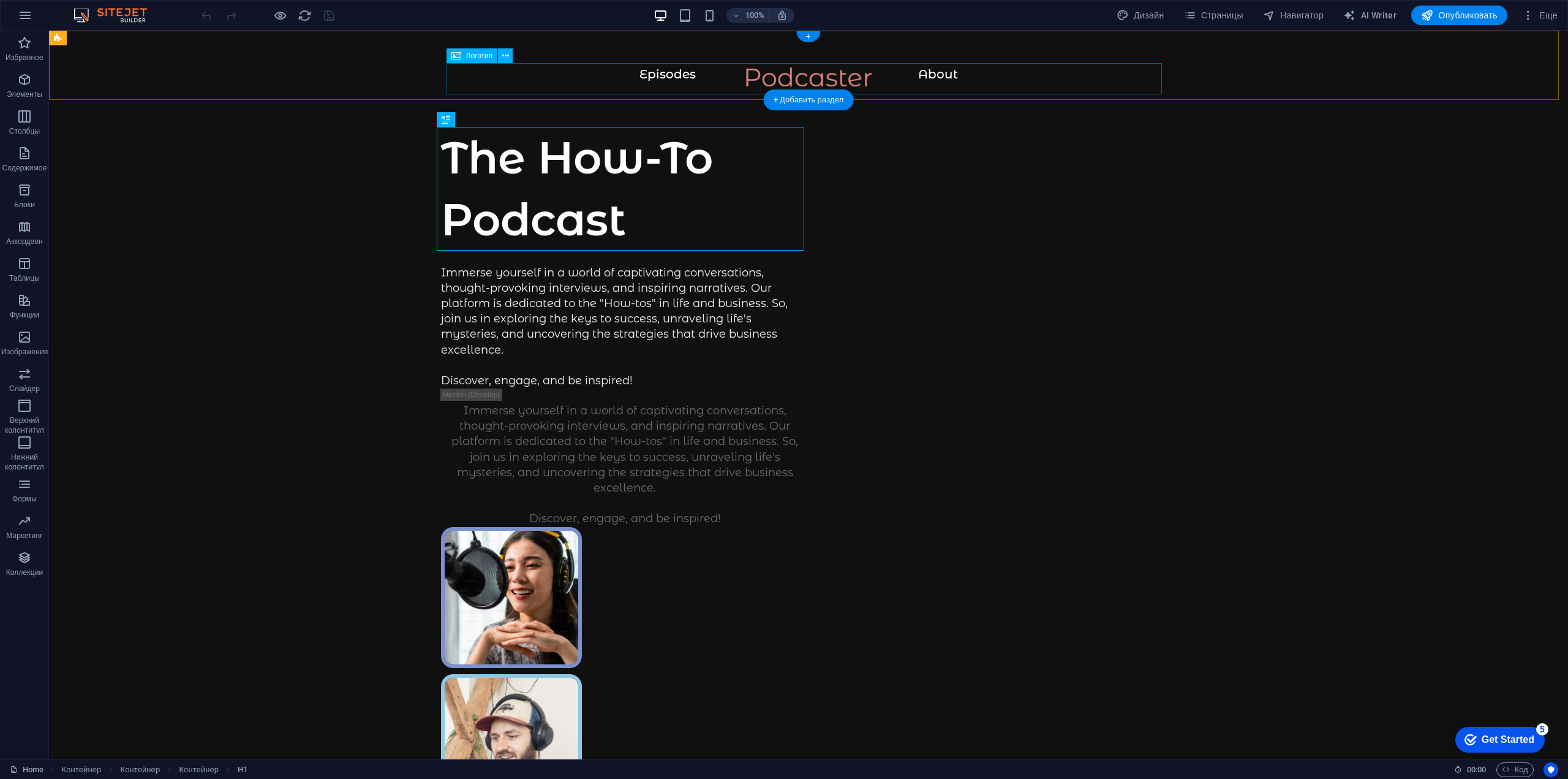
click at [801, 75] on div at bounding box center [808, 83] width 1470 height 32
click at [802, 75] on div at bounding box center [808, 83] width 1470 height 32
select select "px"
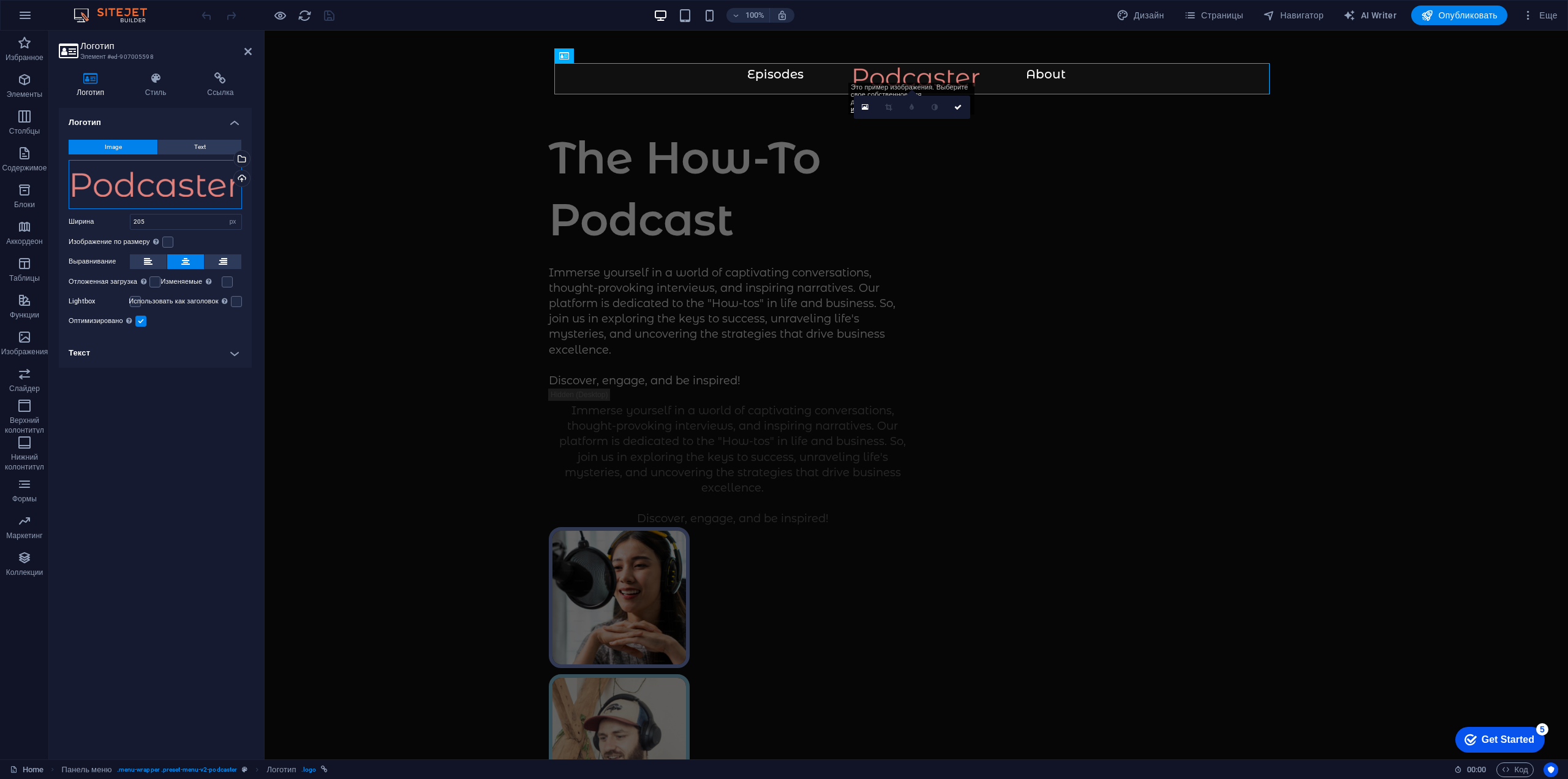
click at [75, 182] on div "Перетащите файлы сюда, нажмите, чтобы выбрать файлы, или выберите файлы из разд…" at bounding box center [155, 184] width 173 height 49
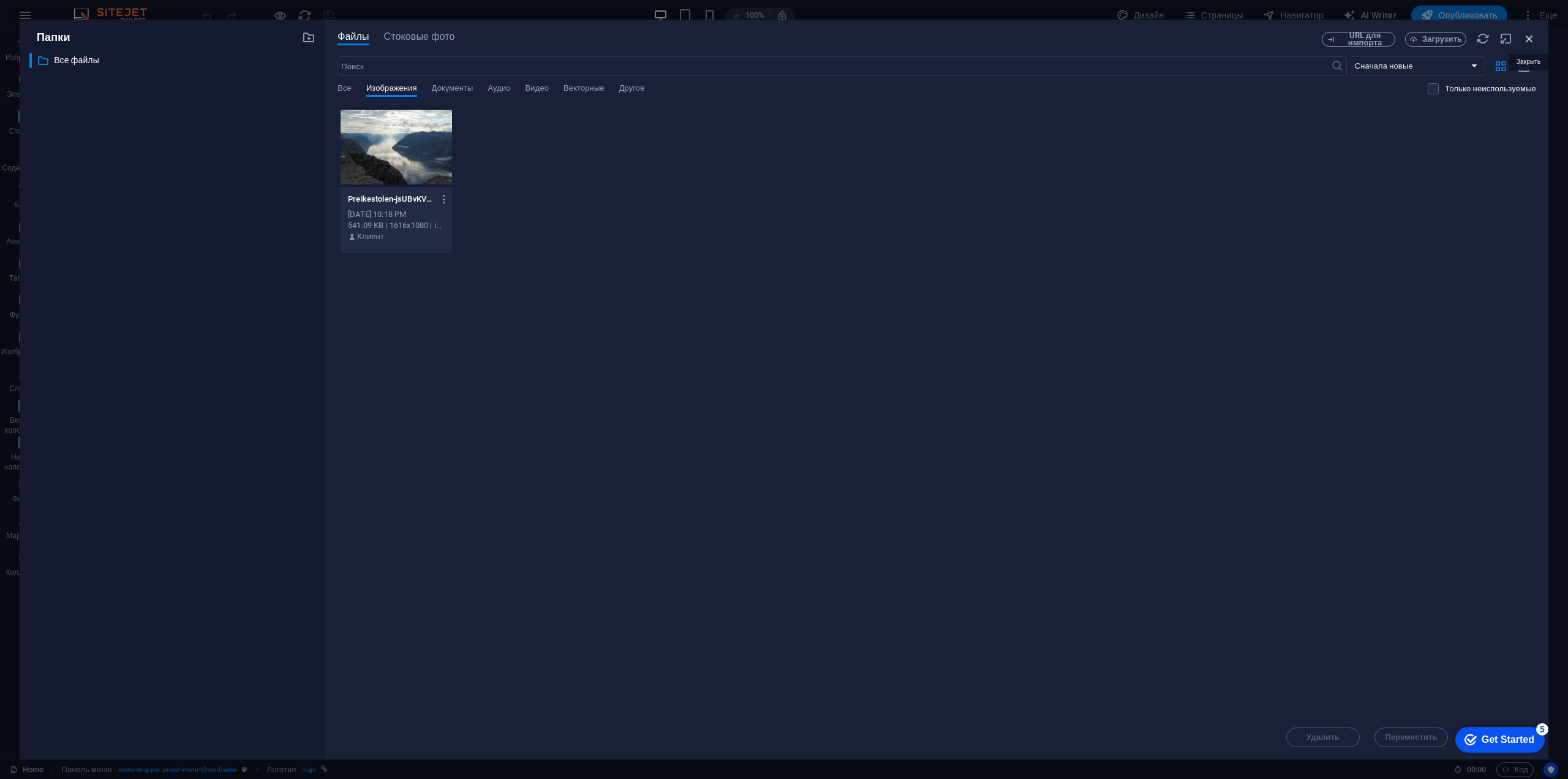
drag, startPoint x: 1527, startPoint y: 38, endPoint x: 1232, endPoint y: 22, distance: 295.4
click at [1527, 38] on icon "button" at bounding box center [1529, 38] width 14 height 14
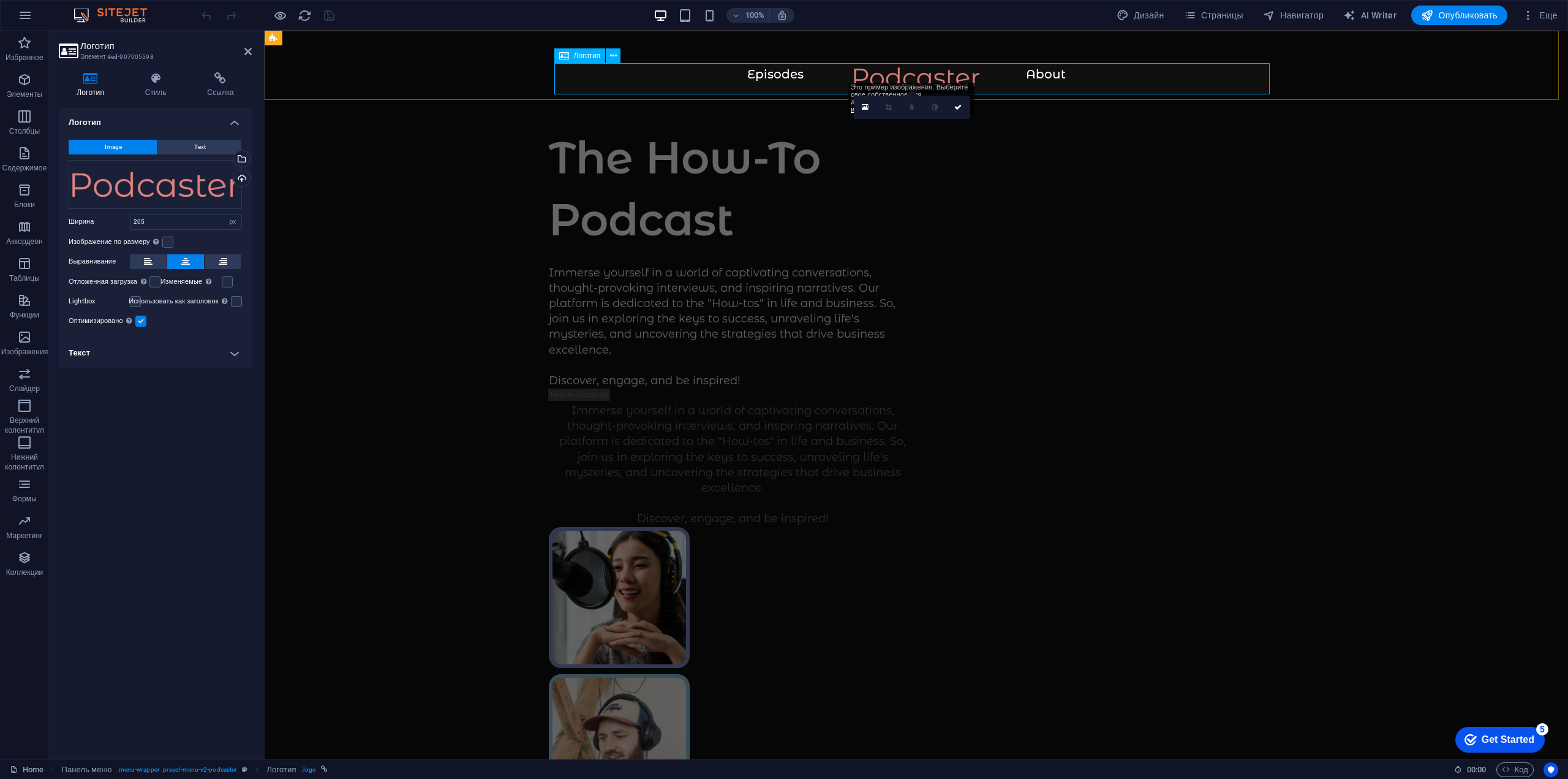
click at [753, 69] on div at bounding box center [916, 83] width 1254 height 32
click at [758, 70] on div at bounding box center [916, 83] width 1254 height 32
click at [776, 82] on div at bounding box center [916, 83] width 1254 height 32
click at [698, 82] on div at bounding box center [916, 83] width 1254 height 32
click at [686, 80] on div at bounding box center [916, 83] width 1254 height 32
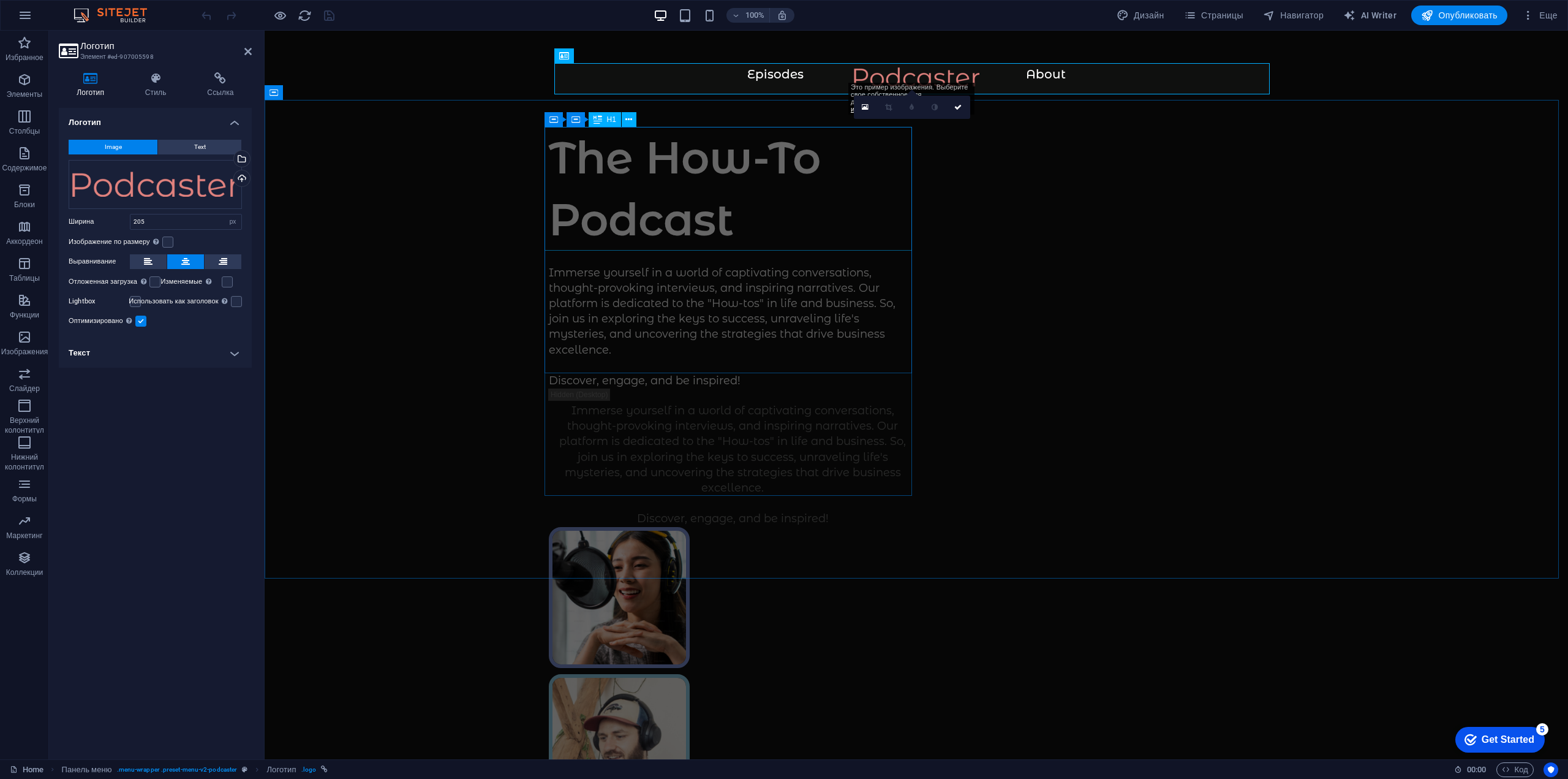
click at [764, 176] on div "The How-To Podcast" at bounding box center [732, 188] width 368 height 124
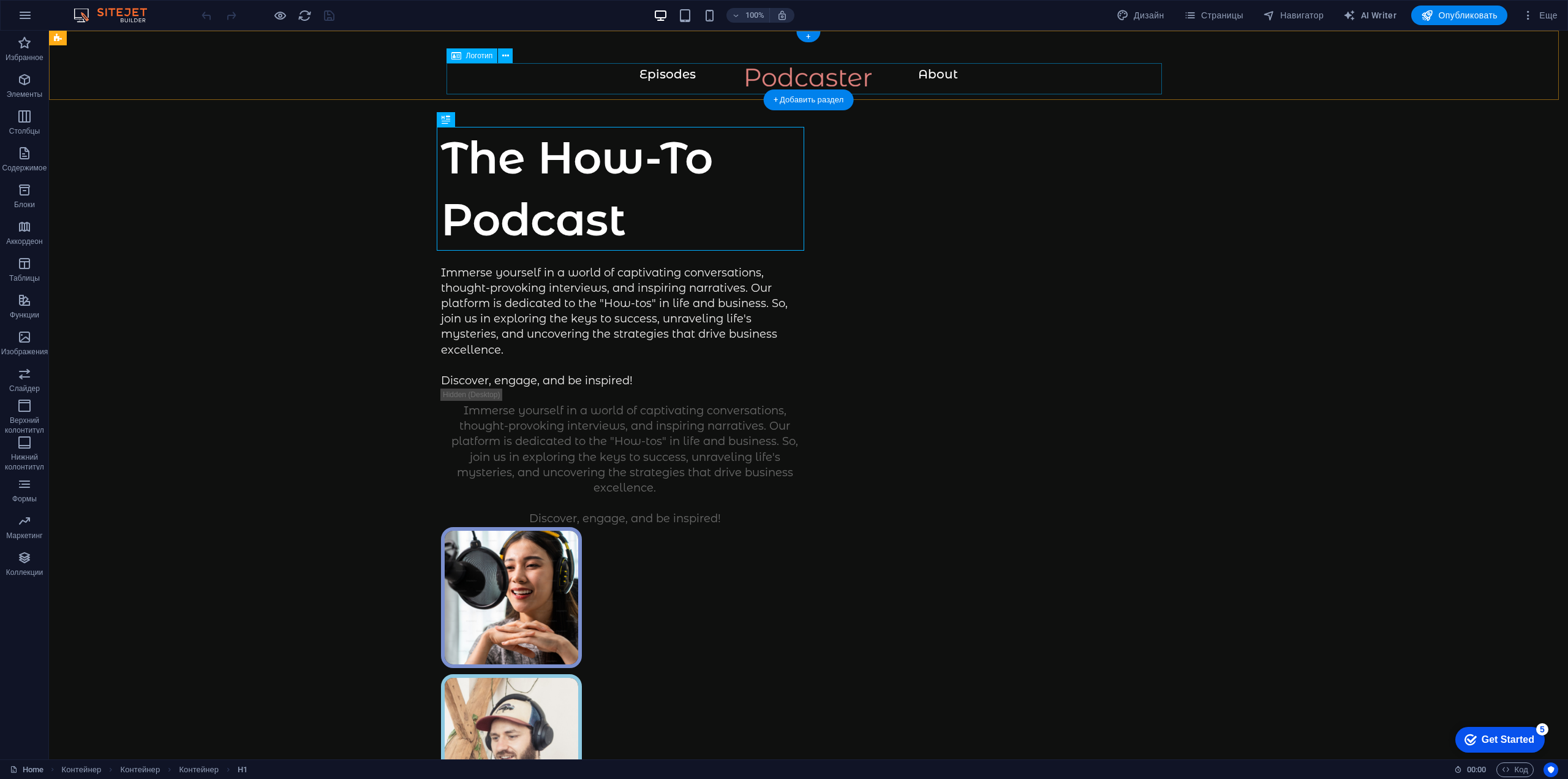
click at [708, 70] on div at bounding box center [808, 83] width 1470 height 32
click at [647, 74] on div at bounding box center [808, 83] width 1470 height 32
select select "px"
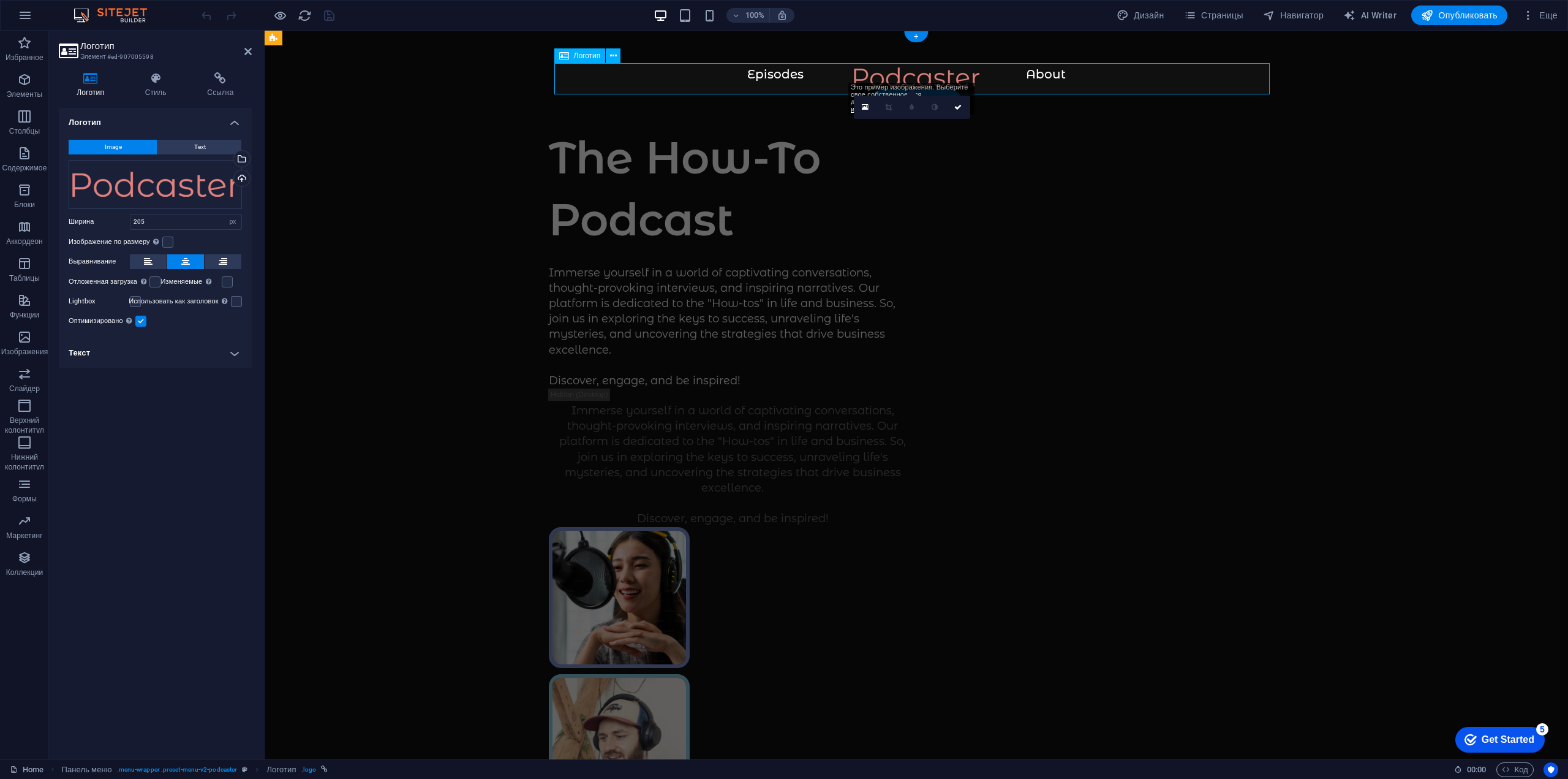
click at [714, 74] on div at bounding box center [916, 83] width 1254 height 32
click at [764, 74] on div at bounding box center [916, 83] width 1254 height 32
click at [202, 146] on span "Text" at bounding box center [200, 147] width 12 height 15
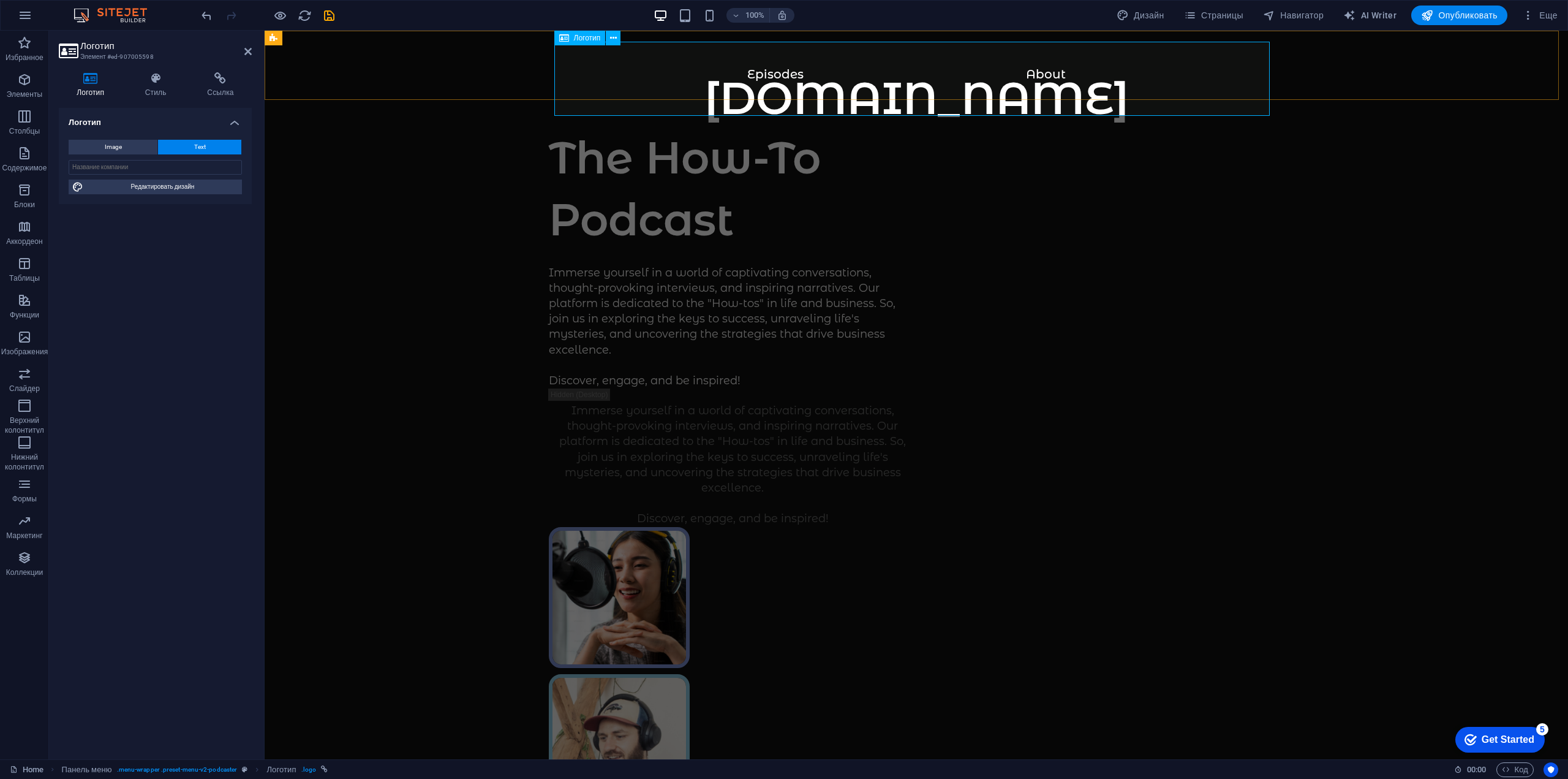
click at [888, 83] on div "[DOMAIN_NAME]" at bounding box center [916, 104] width 1254 height 74
click at [174, 186] on span "Редактировать дизайн" at bounding box center [163, 187] width 152 height 15
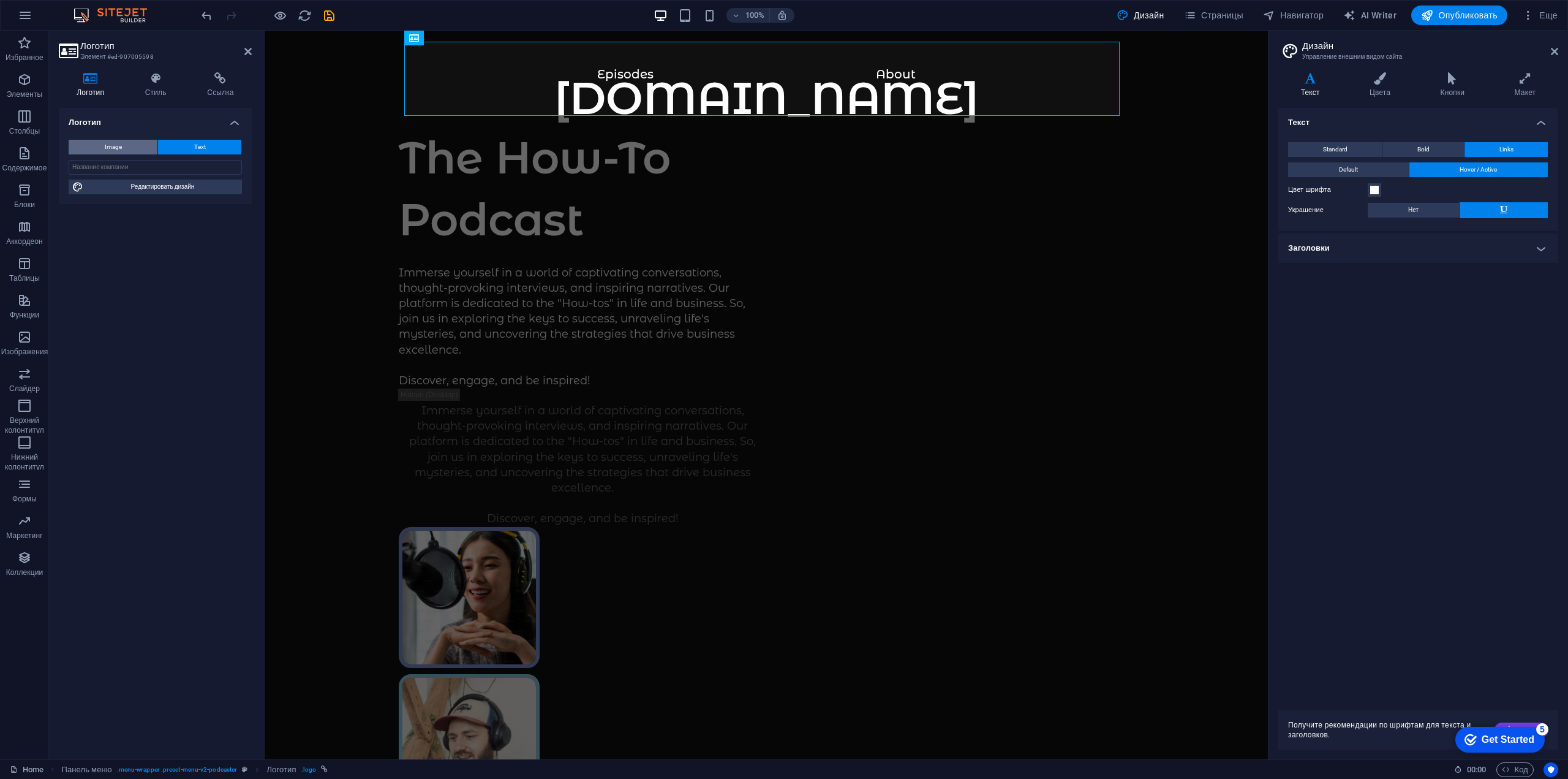
click at [124, 145] on button "Image" at bounding box center [113, 147] width 89 height 15
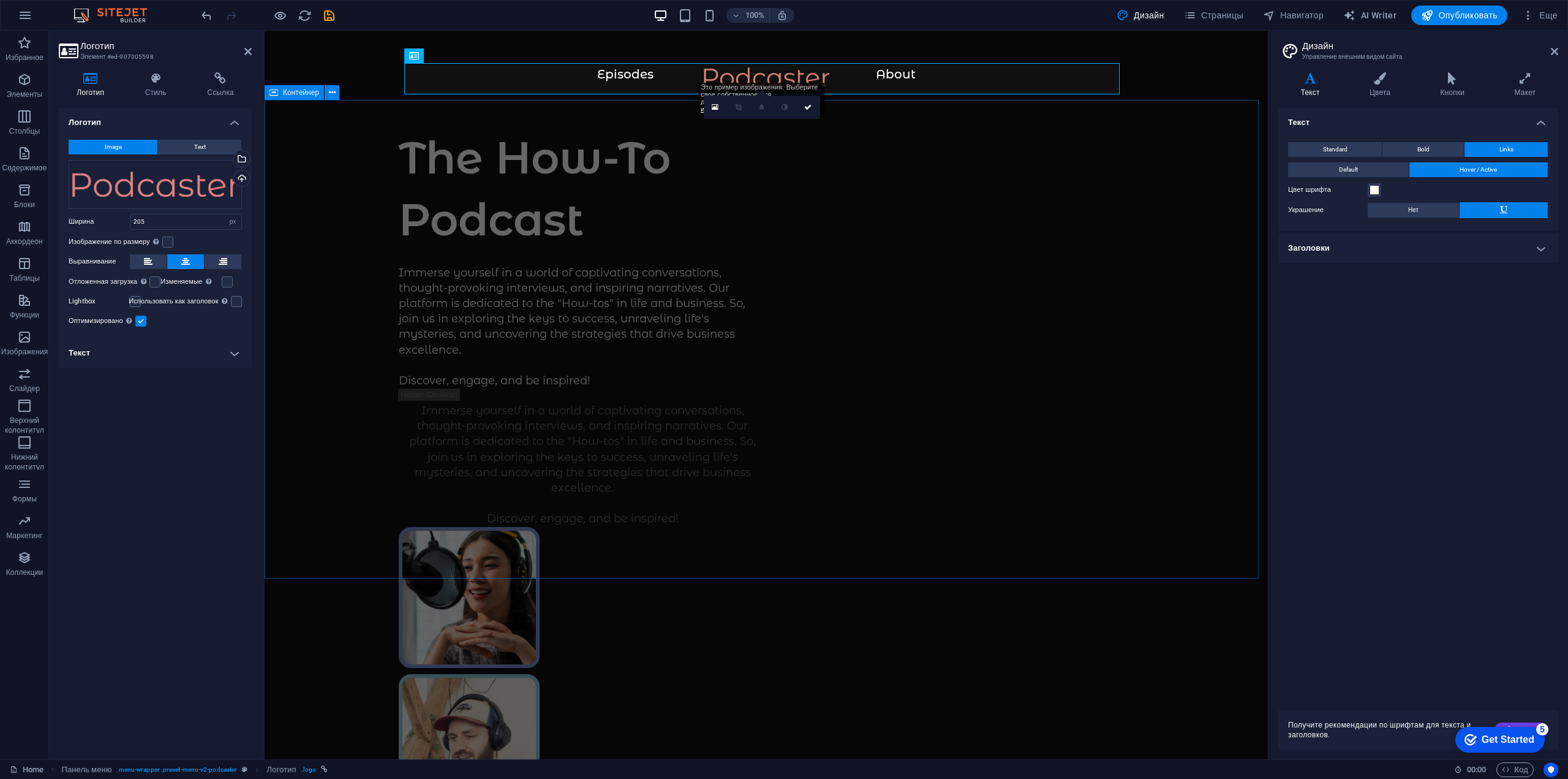
click at [915, 123] on div "The How-To Podcast Immerse yourself in a world of captivating conversations, th…" at bounding box center [766, 670] width 1003 height 1141
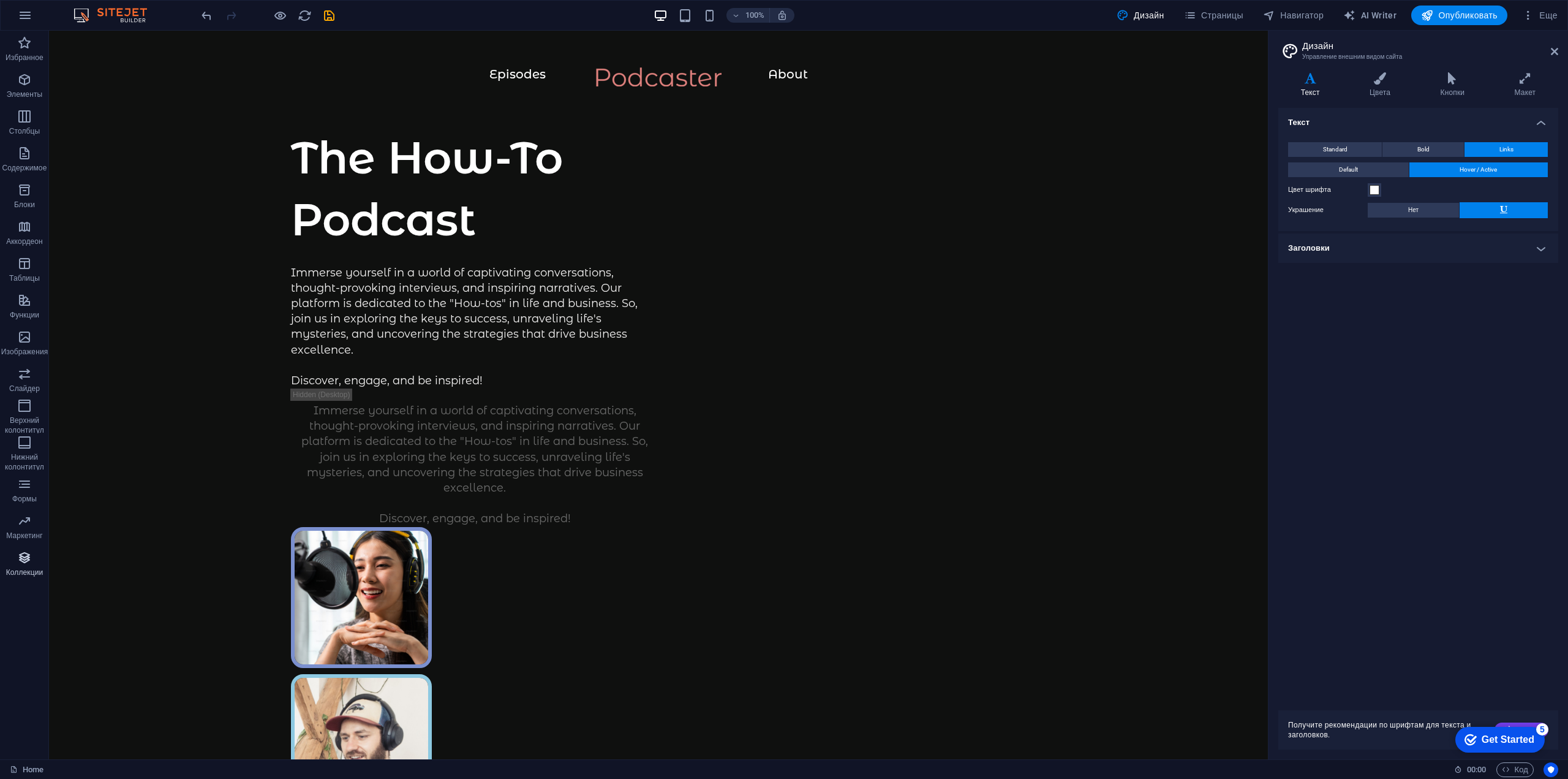
click at [25, 563] on icon "button" at bounding box center [25, 558] width 15 height 15
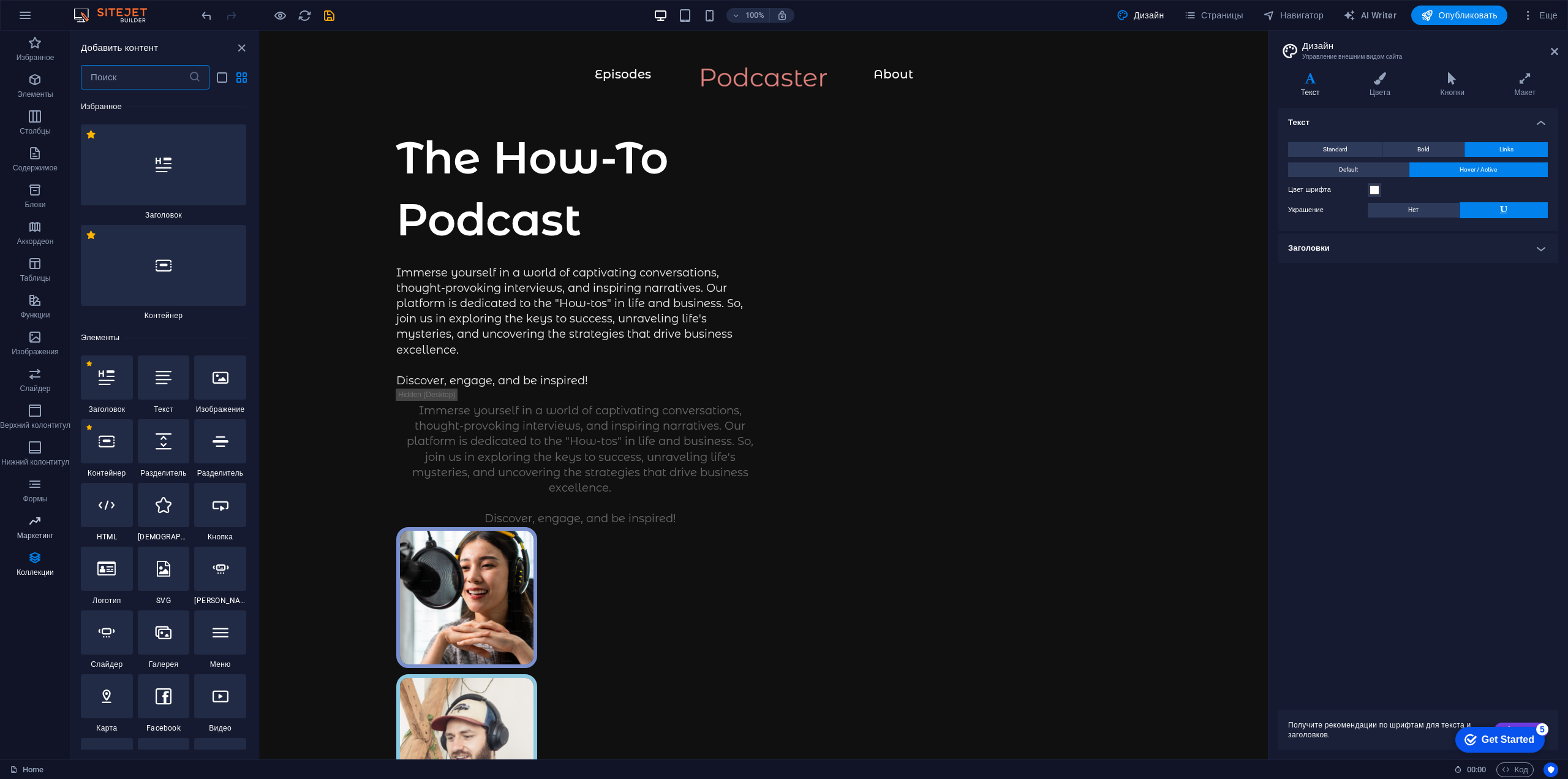
drag, startPoint x: 31, startPoint y: 556, endPoint x: 27, endPoint y: 538, distance: 18.4
click at [30, 556] on icon "button" at bounding box center [35, 558] width 15 height 15
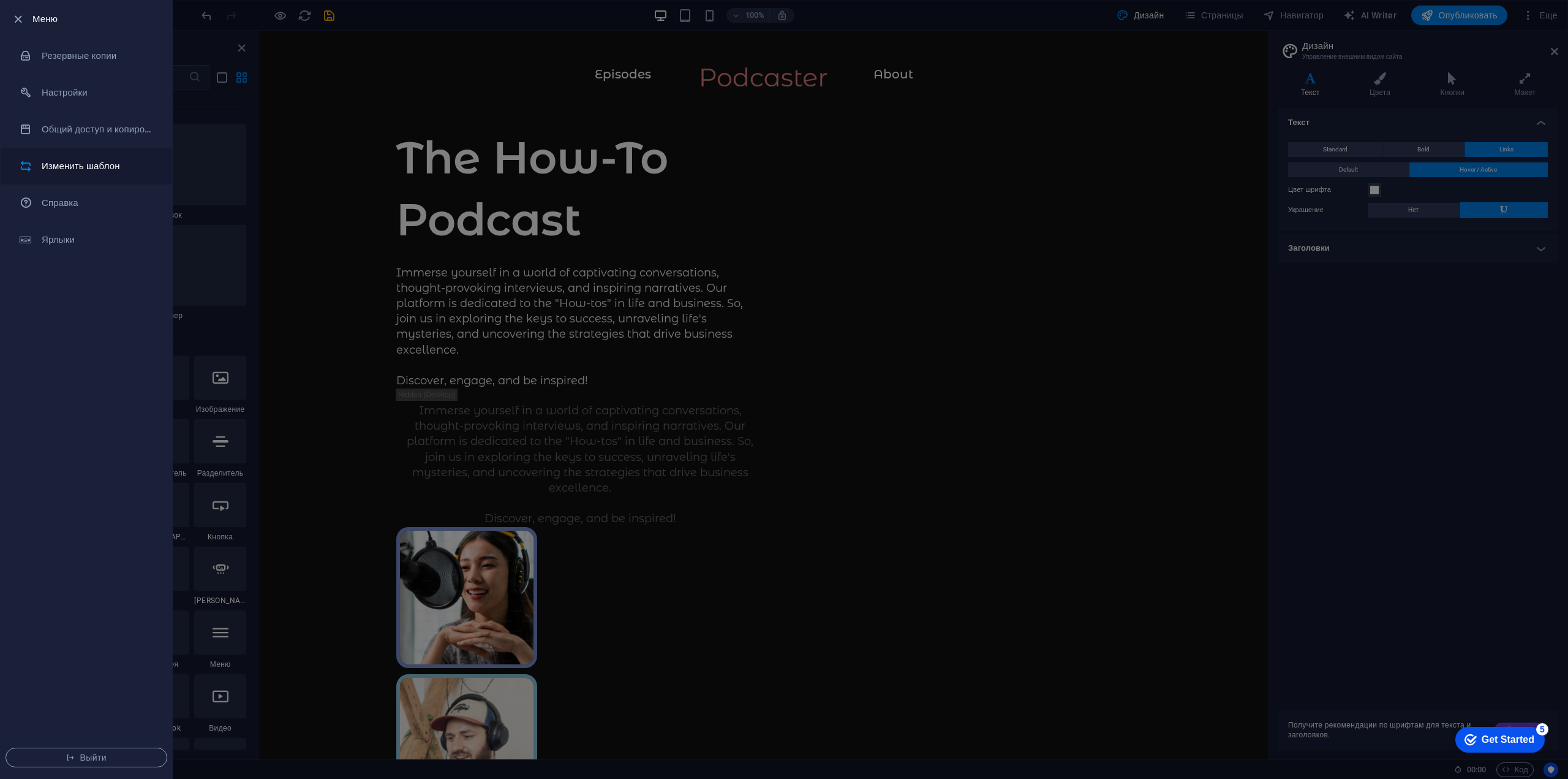
click at [89, 161] on h6 "Изменить шаблон" at bounding box center [98, 166] width 113 height 15
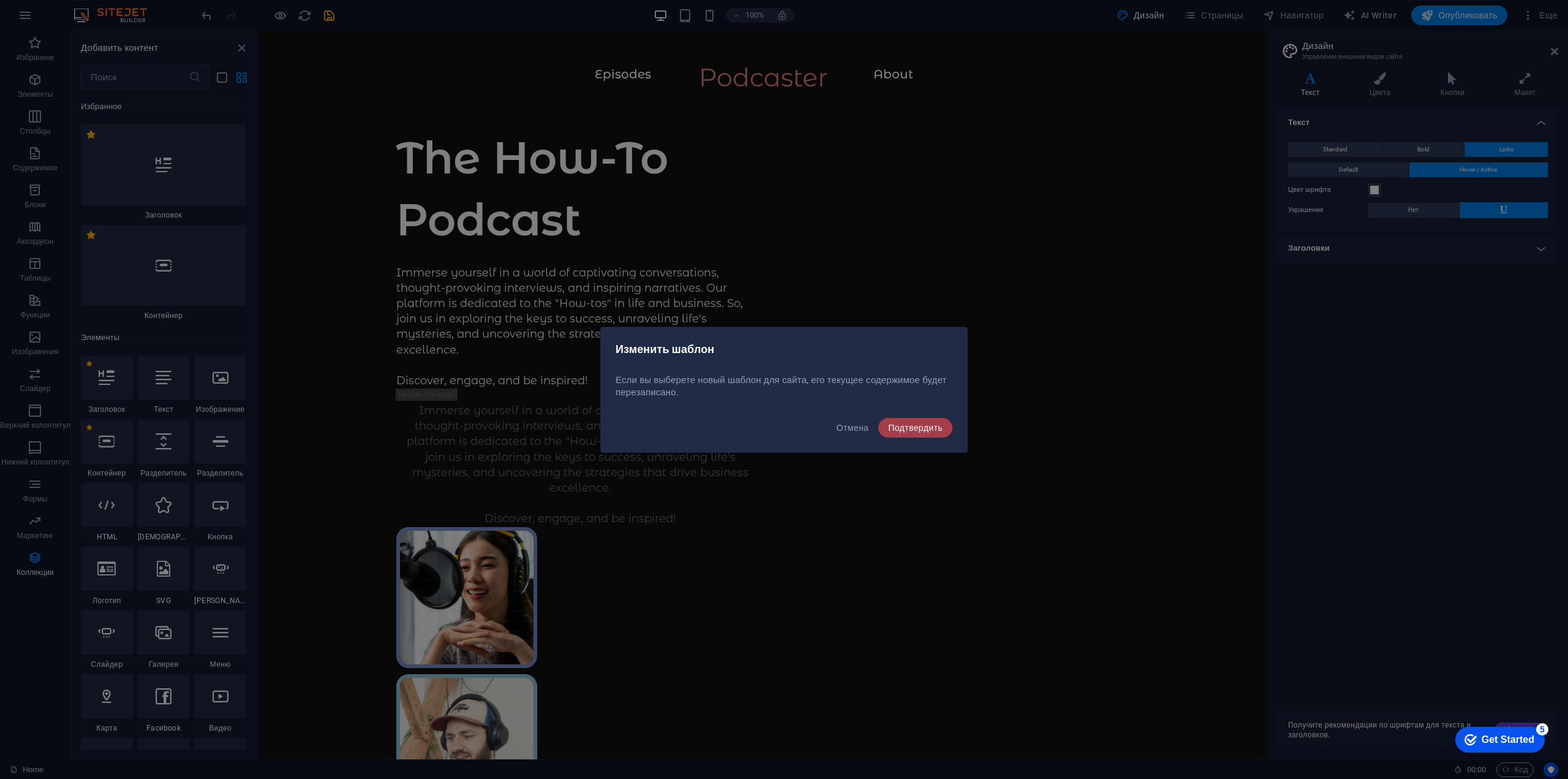
click at [907, 426] on span "Подтвердить" at bounding box center [915, 427] width 55 height 10
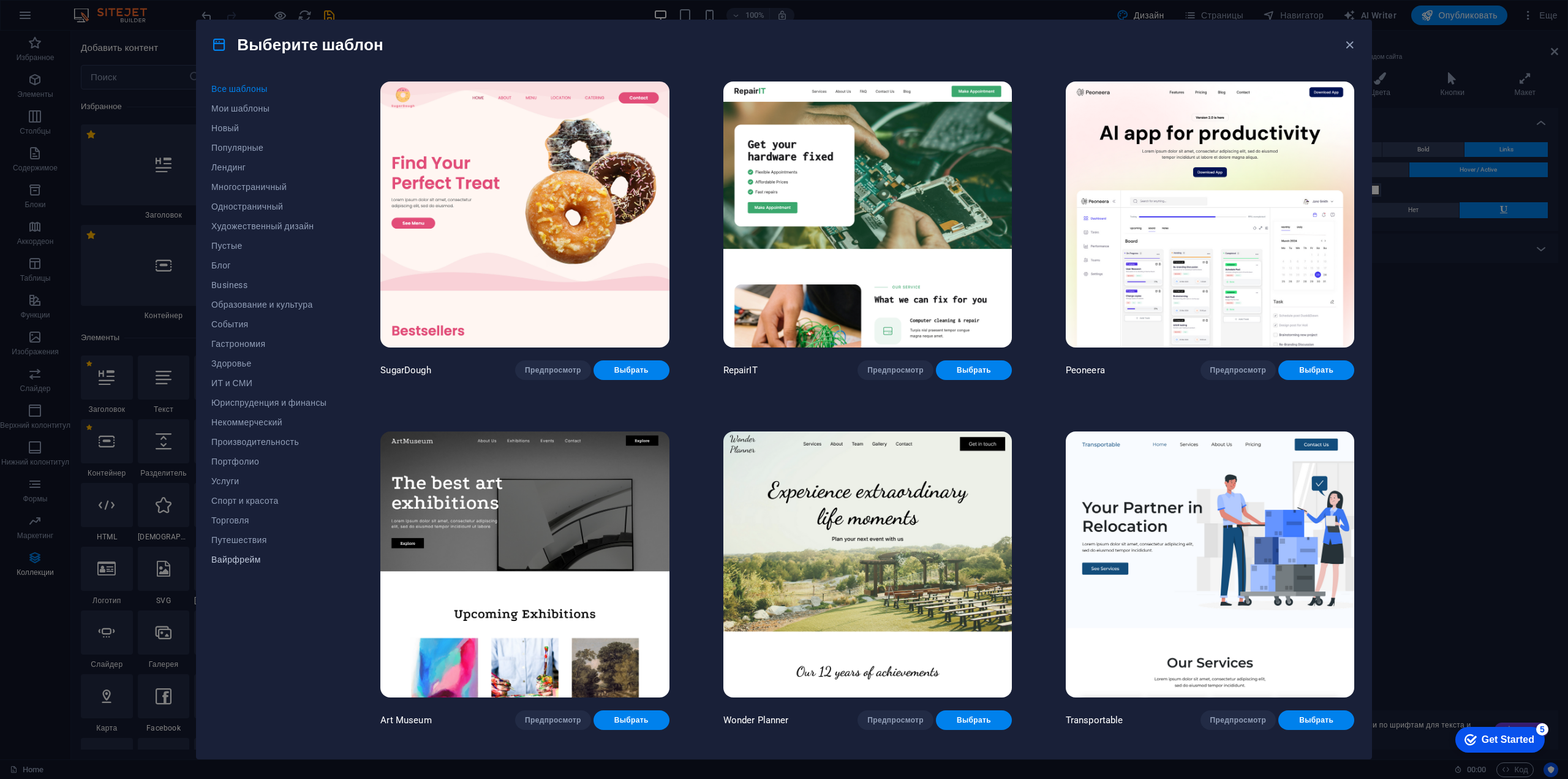
click at [239, 552] on button "Вайрфрейм" at bounding box center [269, 559] width 115 height 20
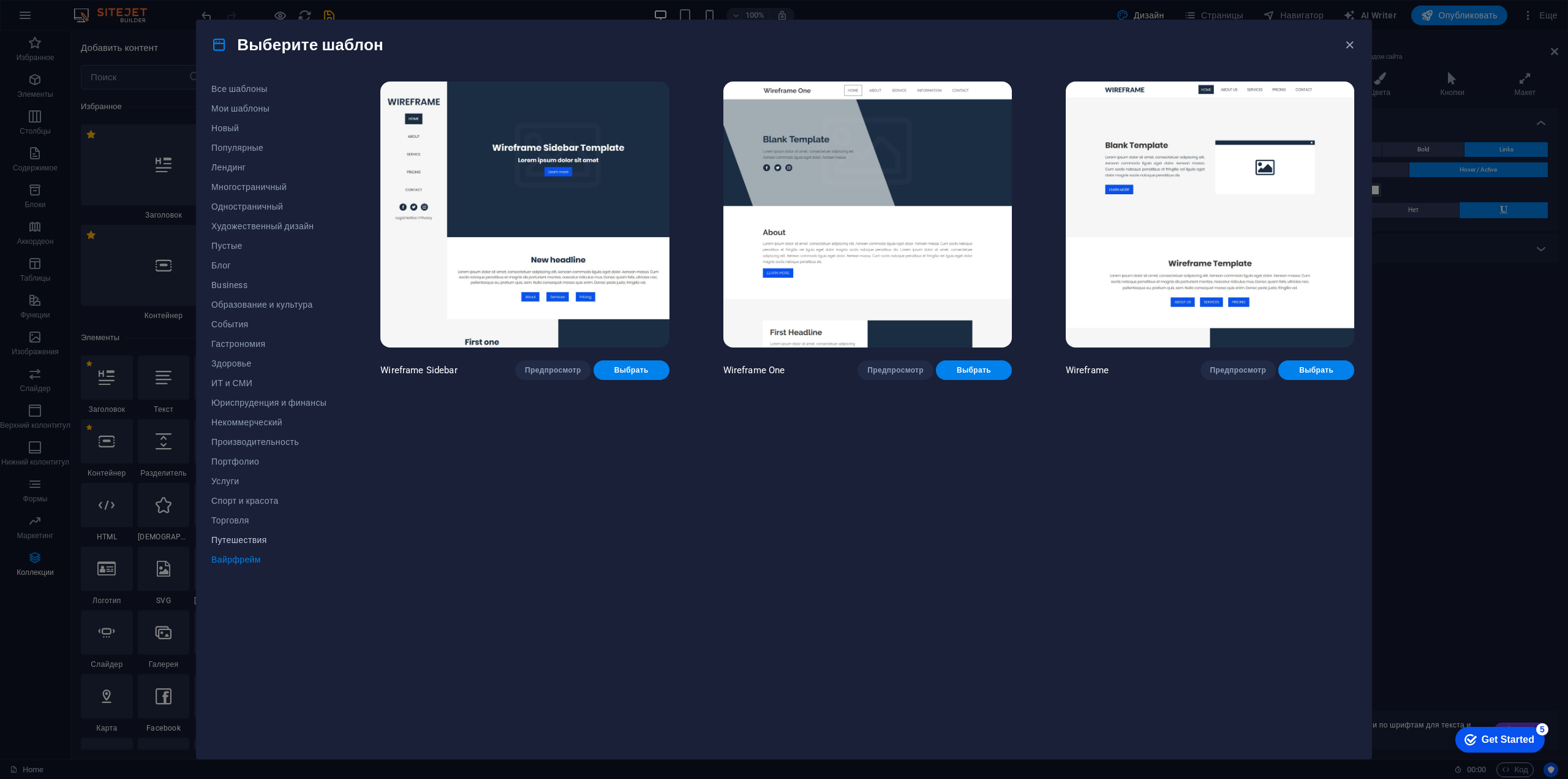
click at [235, 538] on span "Путешествия" at bounding box center [269, 540] width 115 height 10
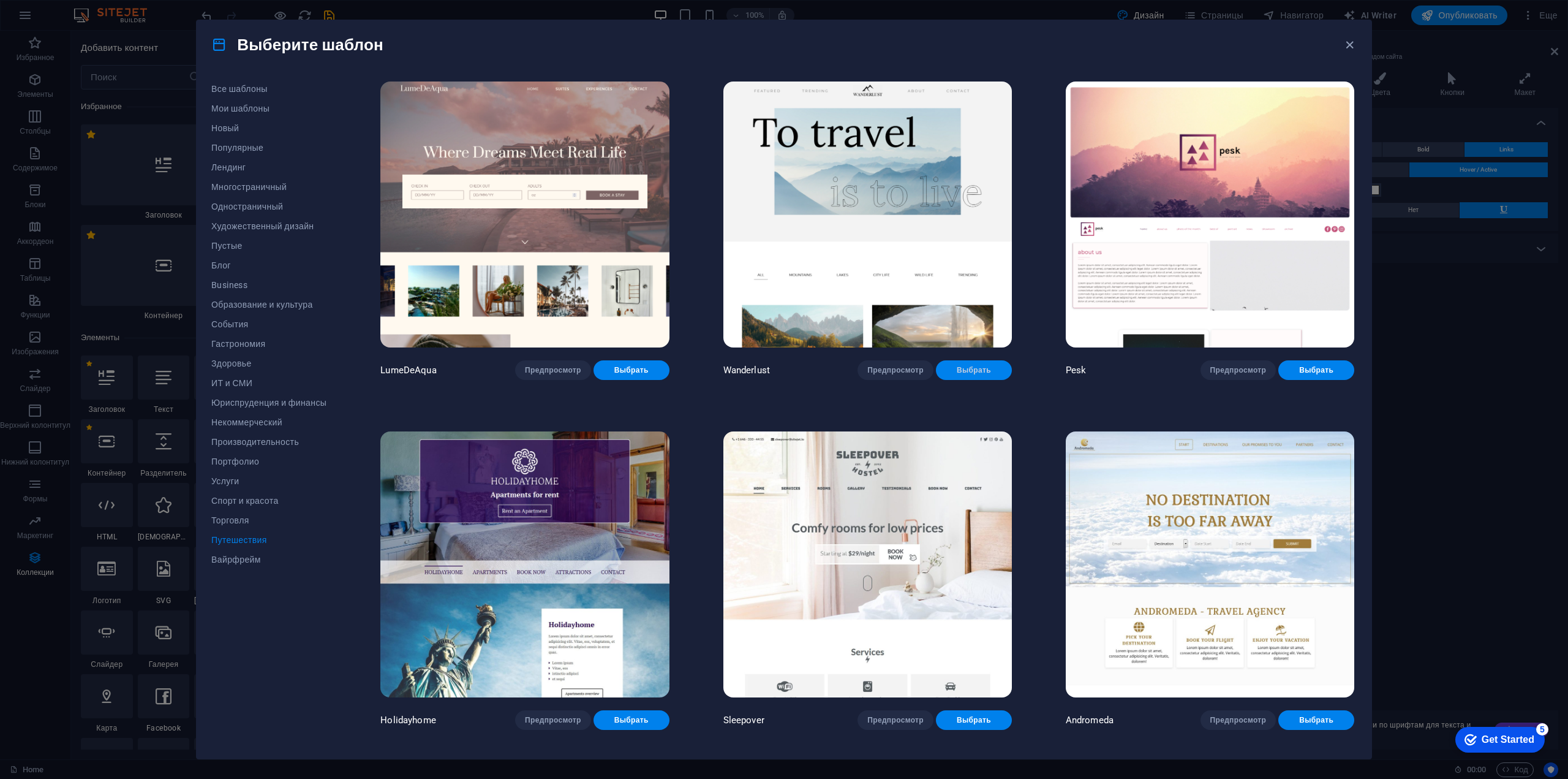
click at [973, 368] on span "Выбрать" at bounding box center [973, 370] width 56 height 10
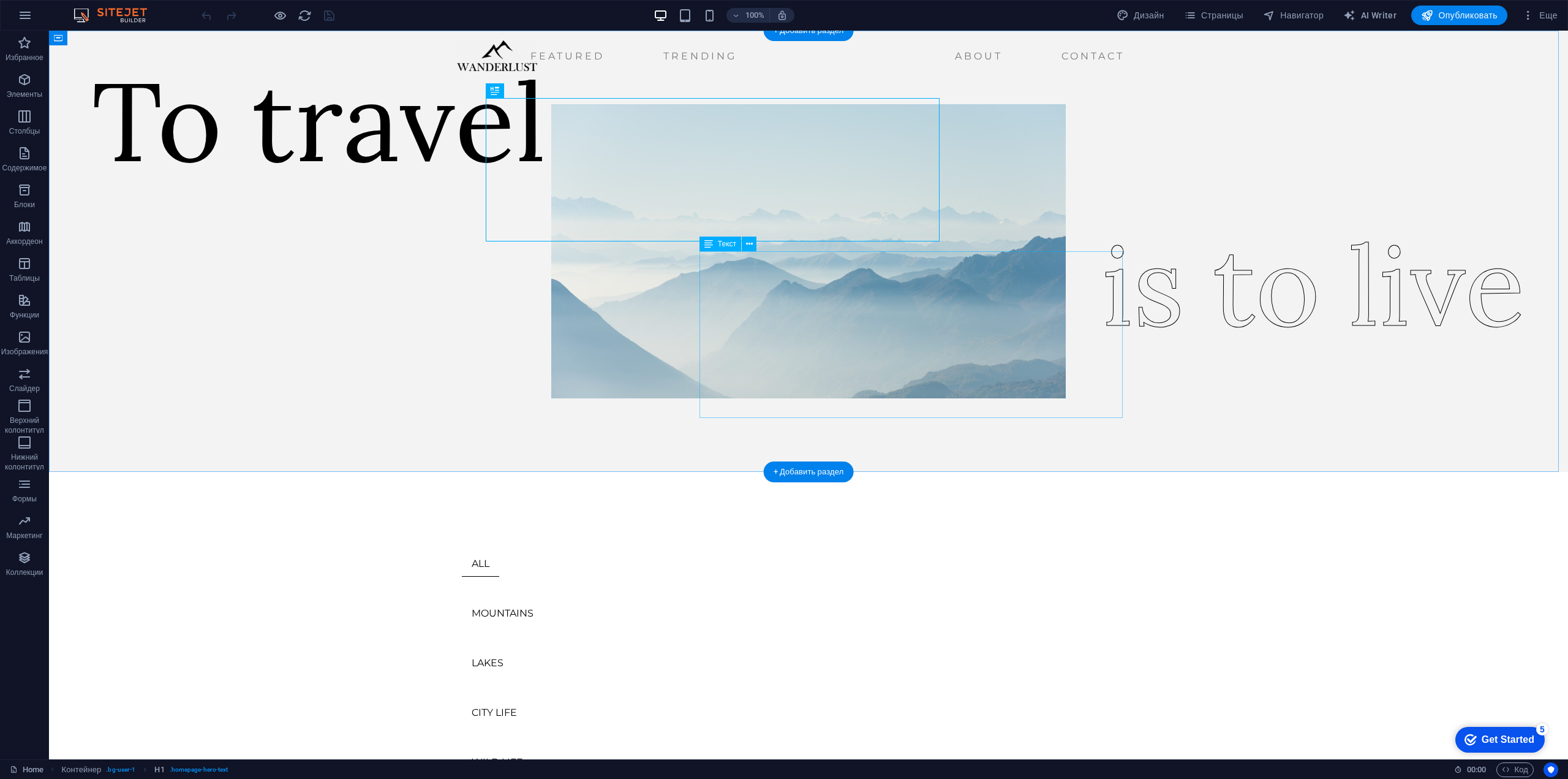
click at [1102, 355] on div "is to live" at bounding box center [1314, 285] width 423 height 167
click at [1102, 348] on div "is to live" at bounding box center [1314, 285] width 423 height 167
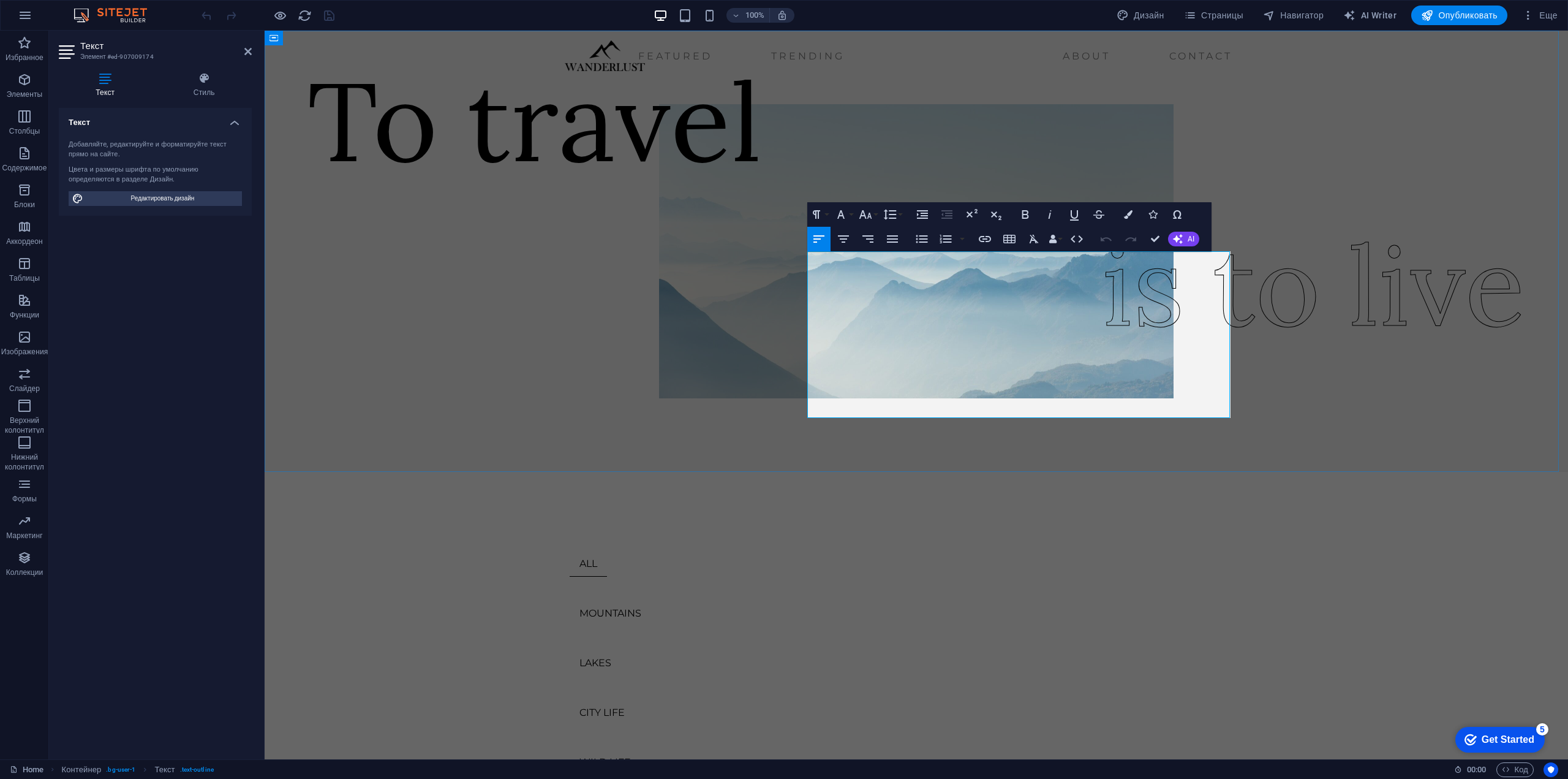
click at [1102, 347] on span "is to live" at bounding box center [1314, 285] width 423 height 141
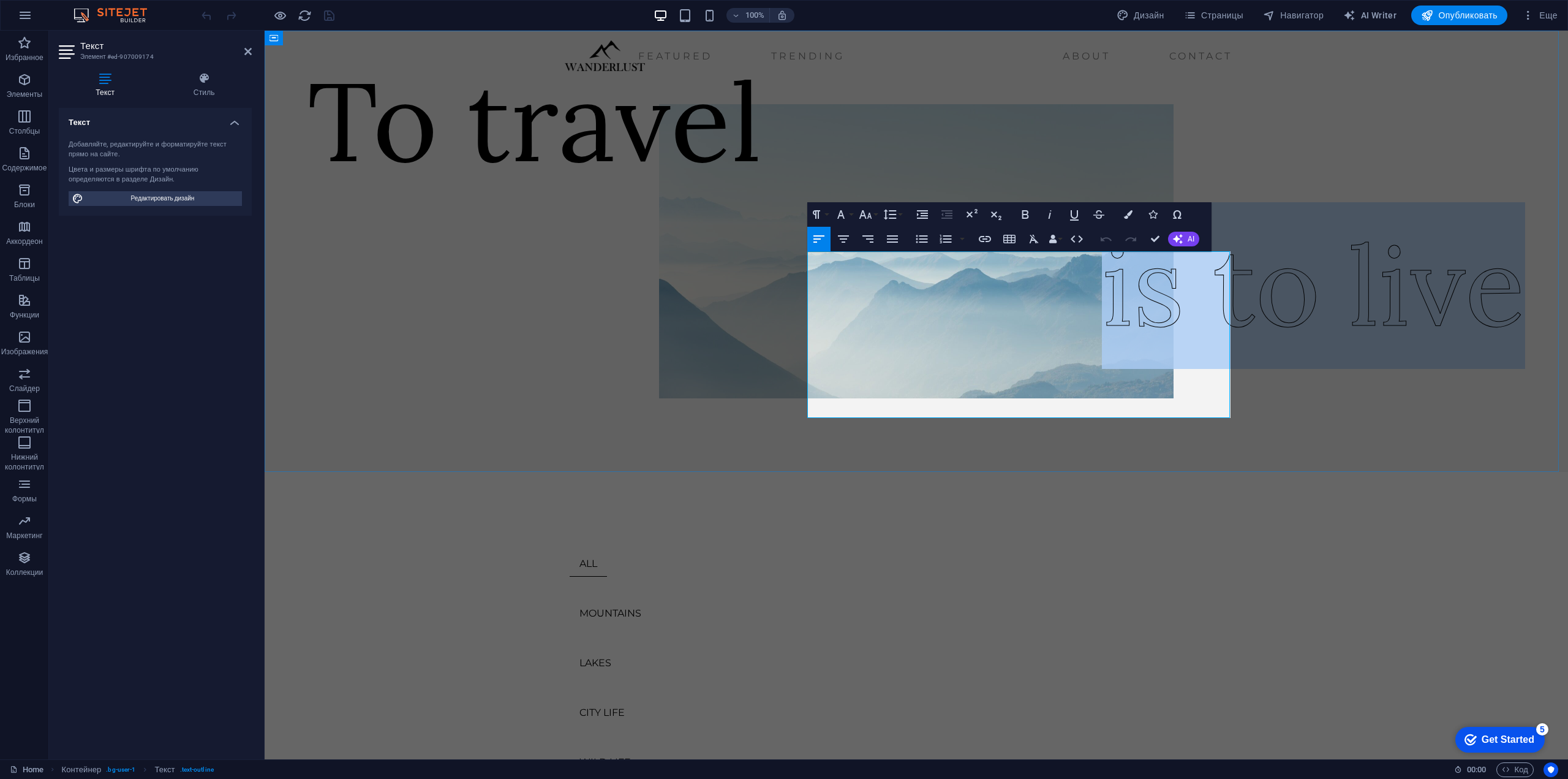
drag, startPoint x: 819, startPoint y: 345, endPoint x: 1200, endPoint y: 355, distance: 381.1
click at [1200, 355] on span "is to live" at bounding box center [1314, 285] width 423 height 141
click at [1102, 355] on span "is to live" at bounding box center [1314, 285] width 423 height 141
click at [1102, 349] on span "is to live" at bounding box center [1314, 285] width 423 height 141
drag, startPoint x: 819, startPoint y: 342, endPoint x: 1213, endPoint y: 359, distance: 394.4
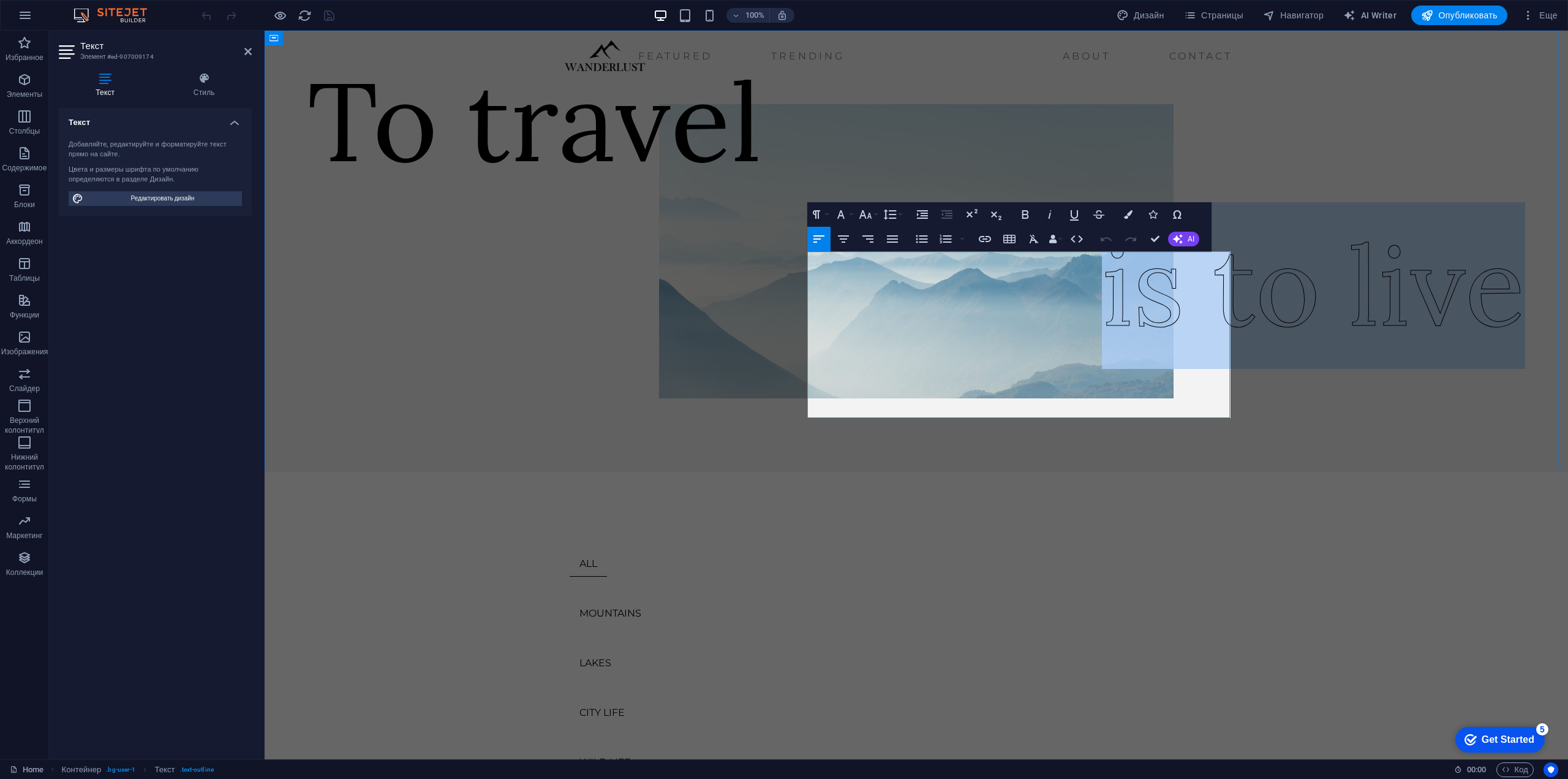
click at [1213, 355] on span "is to live" at bounding box center [1314, 285] width 423 height 141
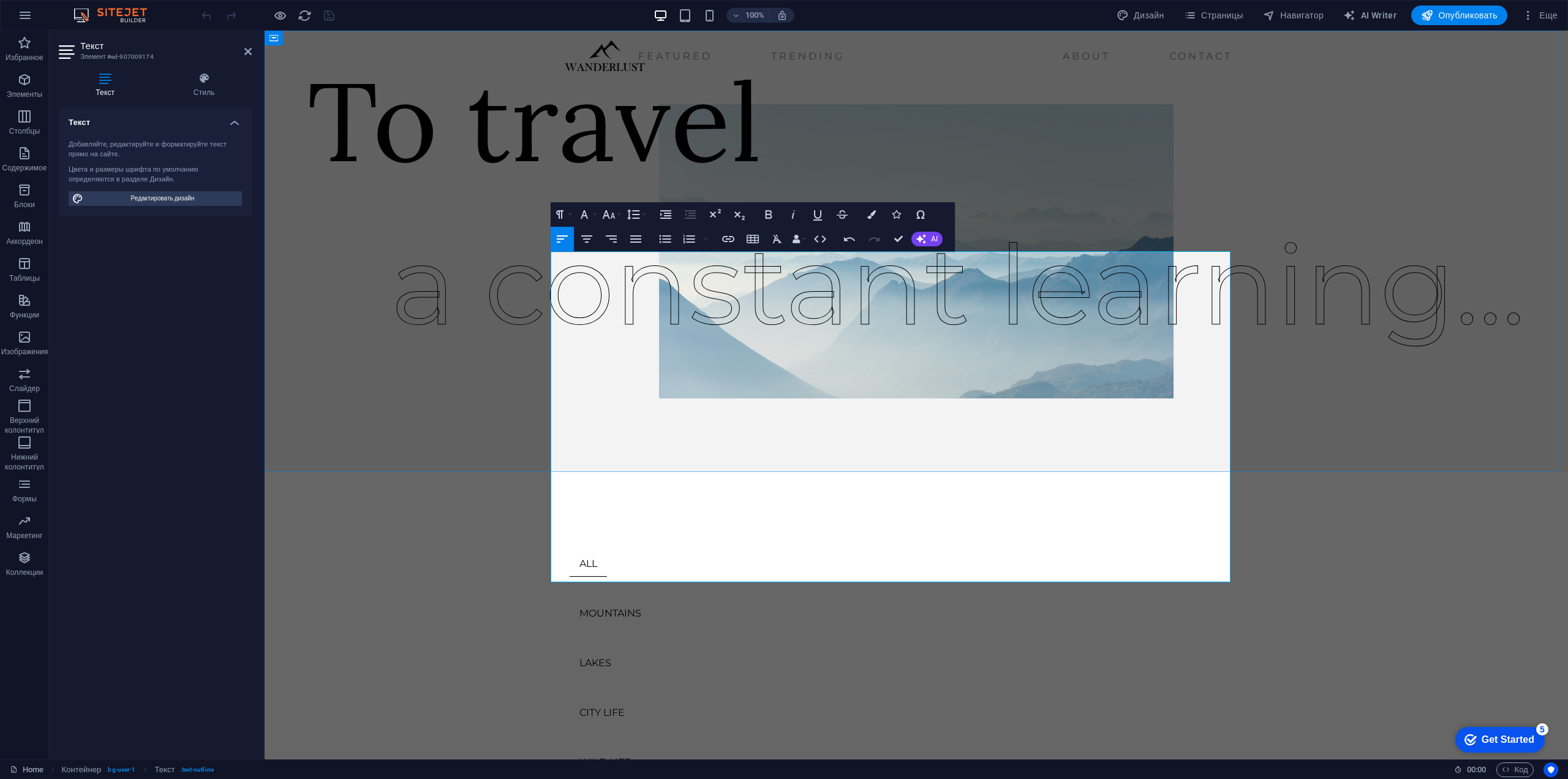
scroll to position [0, 2]
click at [1004, 338] on p "a constant learning..." at bounding box center [958, 284] width 1134 height 165
click at [615, 215] on icon "button" at bounding box center [609, 215] width 15 height 15
click at [623, 273] on link "10" at bounding box center [621, 275] width 44 height 18
click at [766, 341] on p "a consta ​ nt learning..." at bounding box center [958, 284] width 1134 height 165
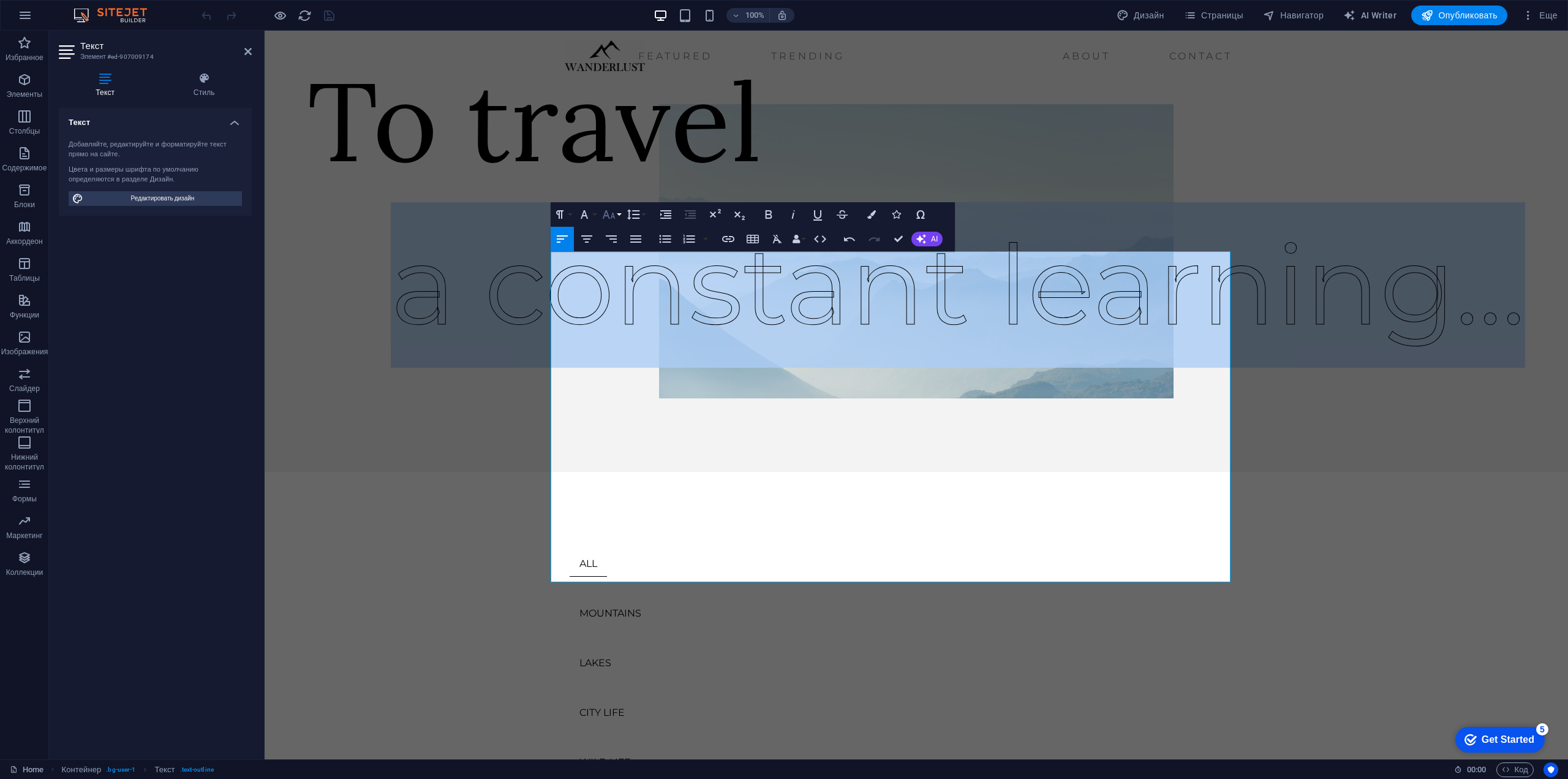
click at [617, 212] on button "Font Size" at bounding box center [611, 214] width 23 height 25
click at [626, 274] on link "10" at bounding box center [621, 275] width 44 height 18
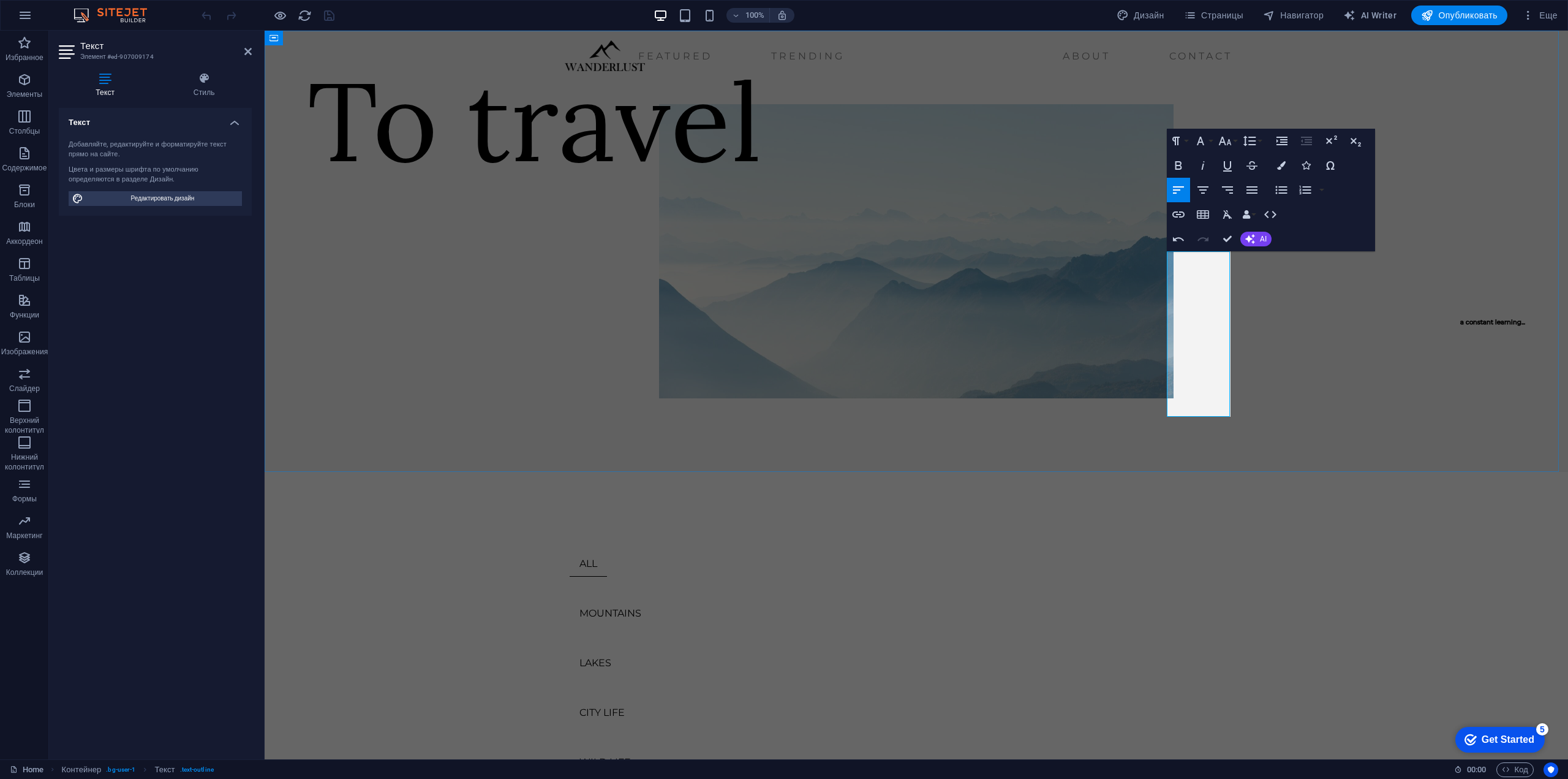
click at [1460, 326] on span "a constant learning..." at bounding box center [1492, 322] width 65 height 8
click at [1233, 138] on button "Font Size" at bounding box center [1227, 140] width 23 height 25
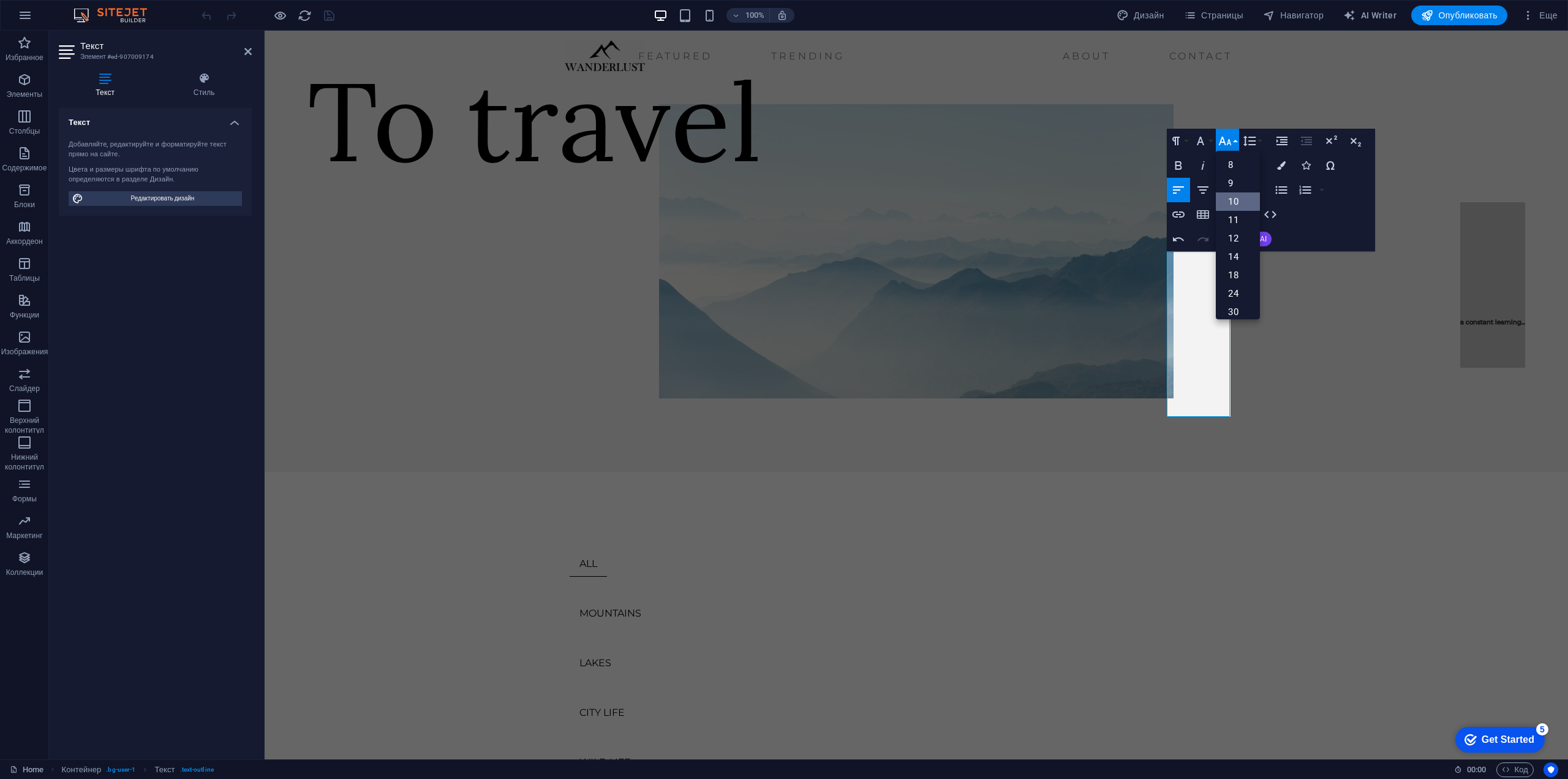
scroll to position [51, 0]
click at [1243, 308] on link "60" at bounding box center [1237, 316] width 44 height 18
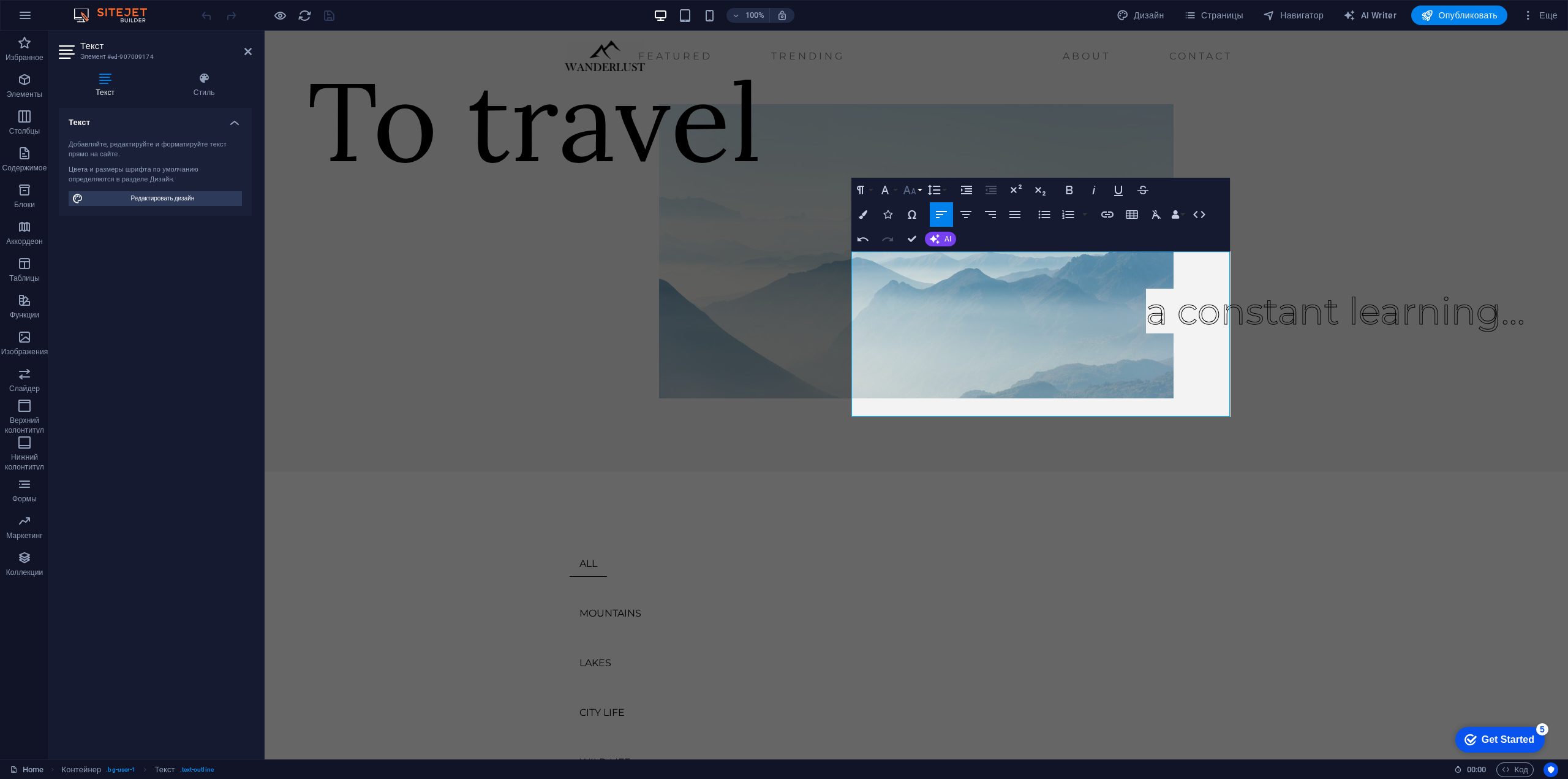
click at [915, 191] on icon "button" at bounding box center [909, 189] width 13 height 8
click at [927, 336] on link "72" at bounding box center [922, 335] width 44 height 18
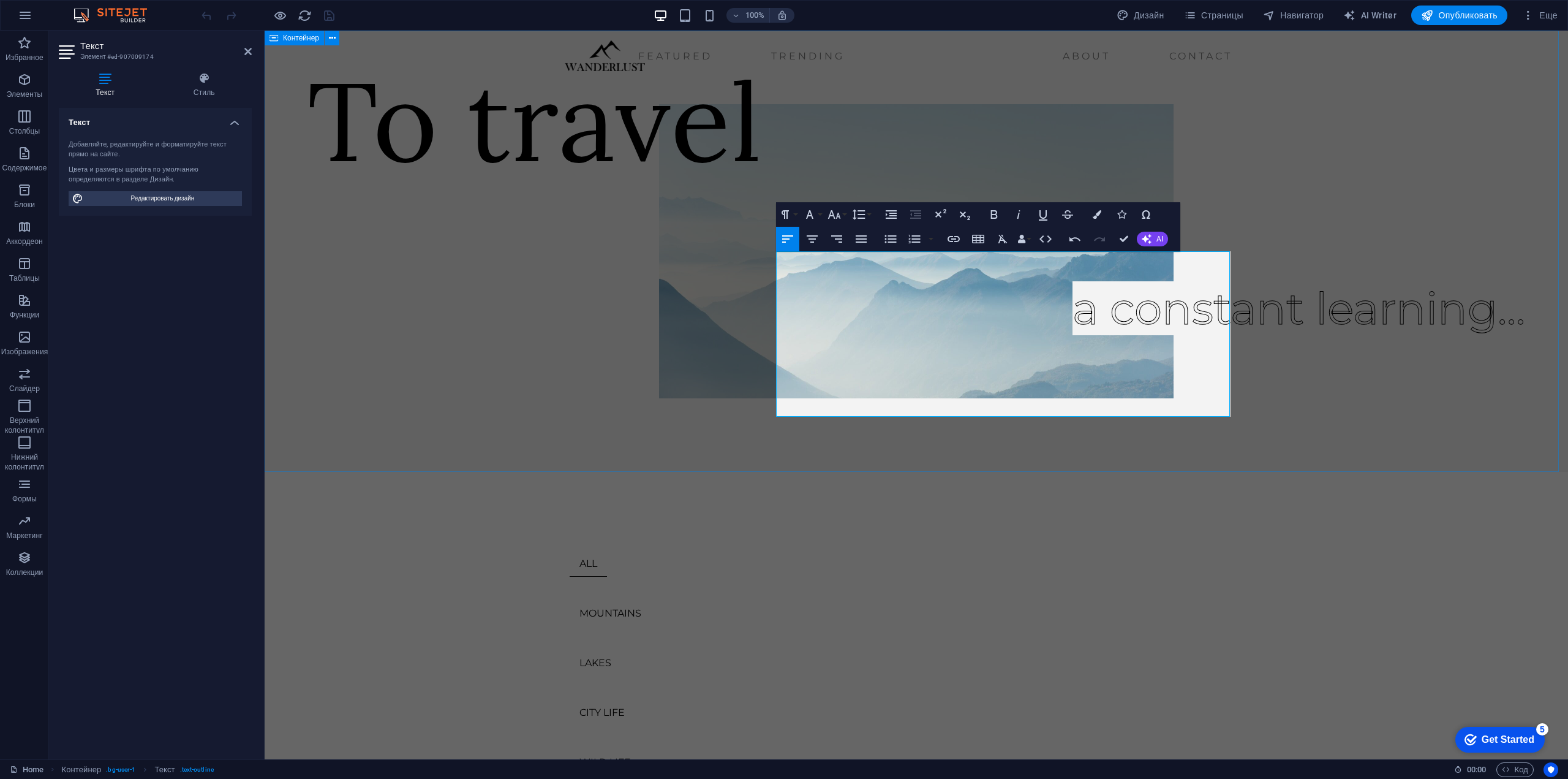
click at [1337, 386] on div "To travel a constant learning... a constant learning..." at bounding box center [916, 251] width 1303 height 441
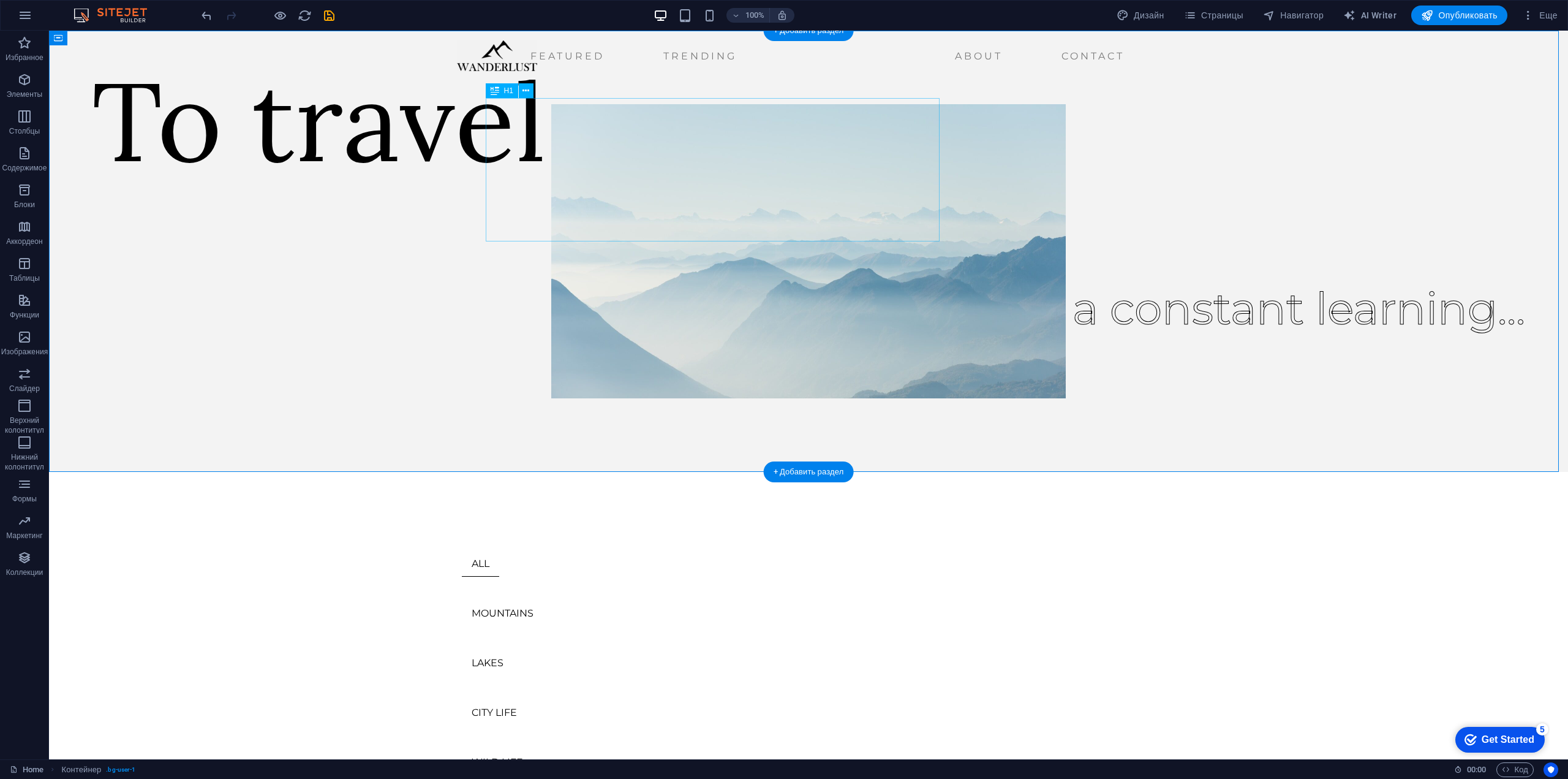
click at [546, 176] on div "To travel" at bounding box center [319, 120] width 455 height 143
click at [546, 181] on div "To travel" at bounding box center [319, 120] width 455 height 143
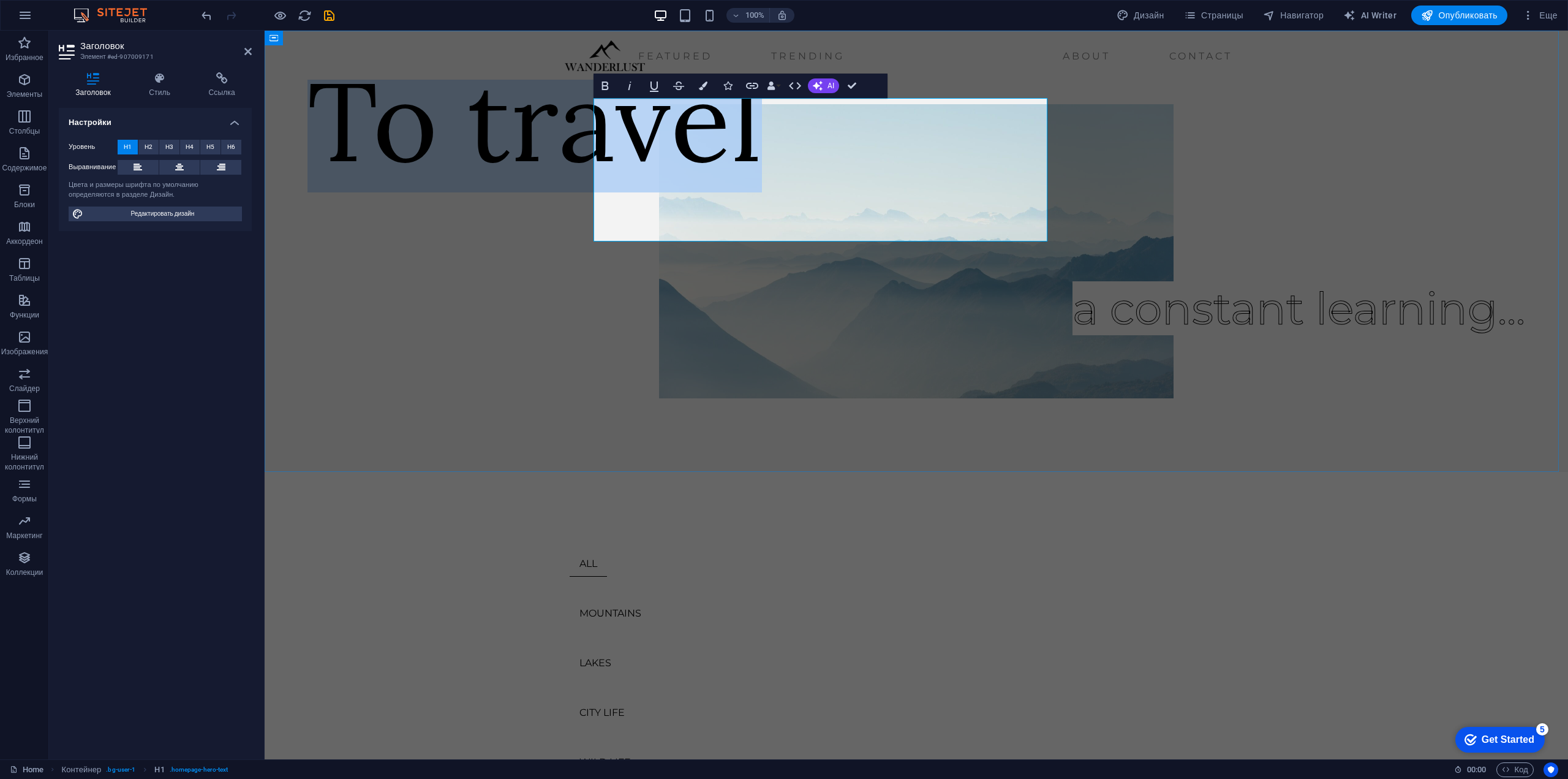
click at [656, 188] on h1 "To travel" at bounding box center [535, 120] width 455 height 143
drag, startPoint x: 620, startPoint y: 185, endPoint x: 1042, endPoint y: 196, distance: 422.1
click at [761, 192] on h1 "To travel" at bounding box center [535, 120] width 455 height 143
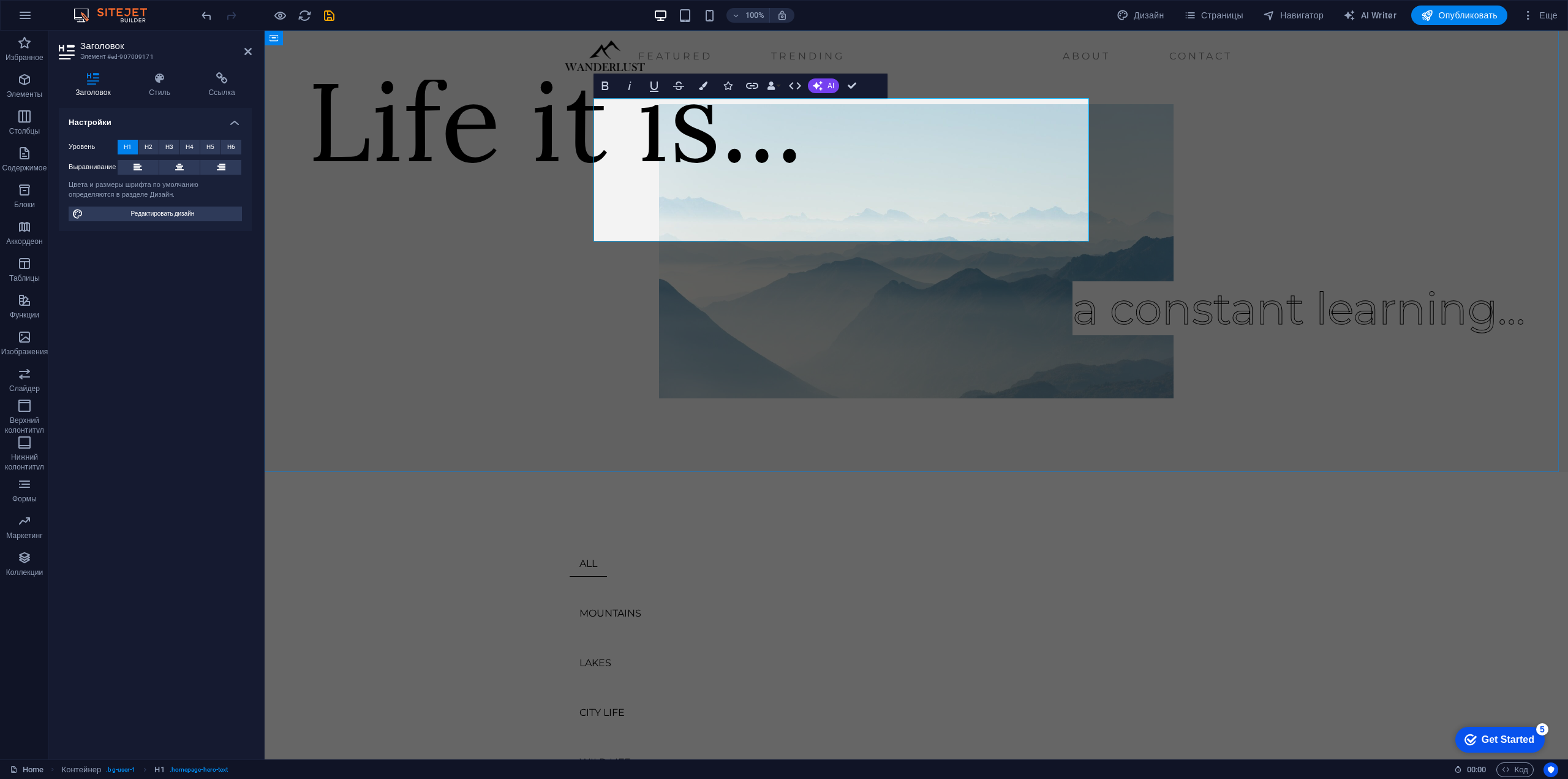
click at [804, 182] on h1 "​Life it is..." at bounding box center [555, 120] width 496 height 143
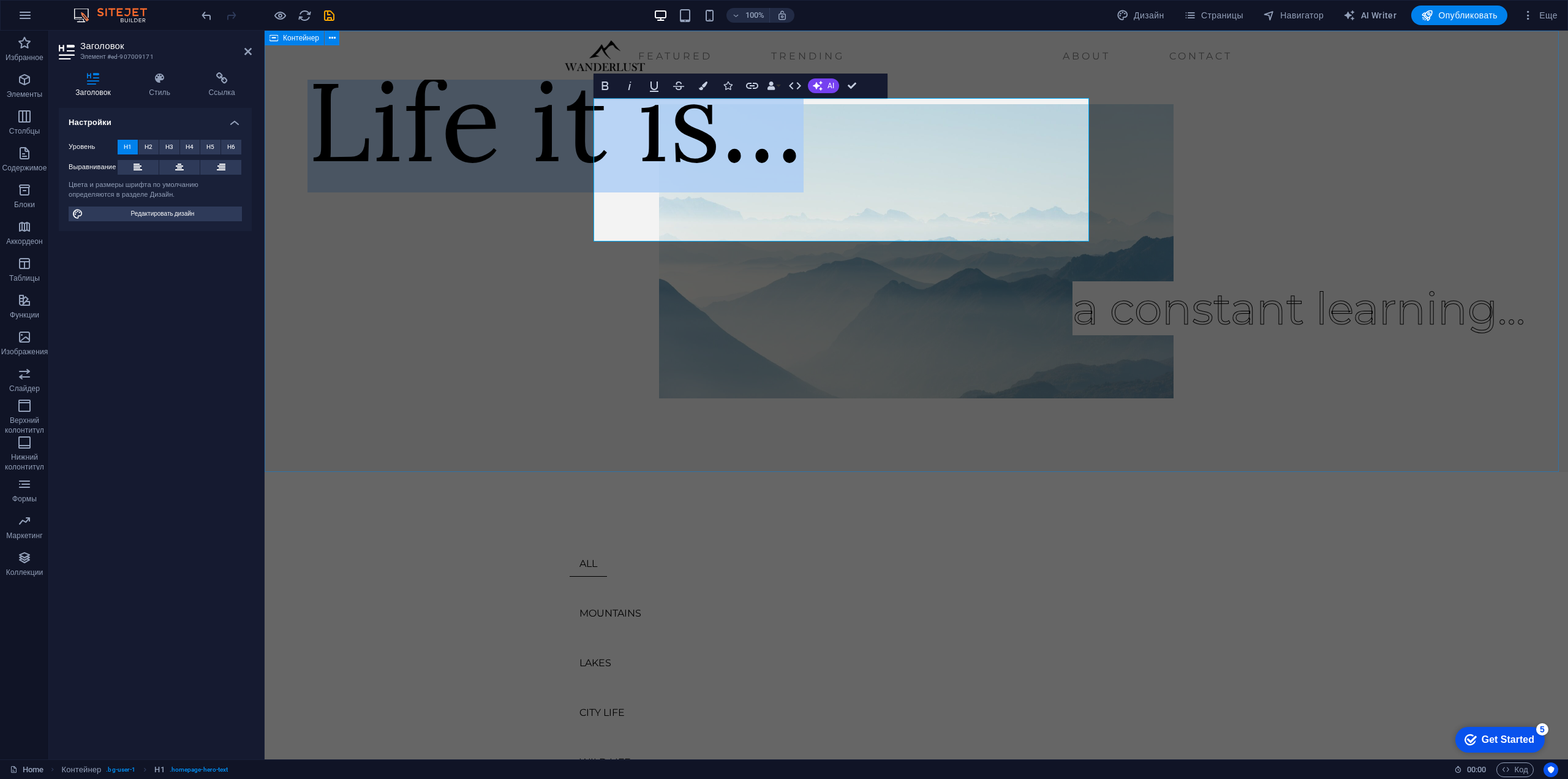
click at [1316, 242] on div "​Life it is... a constant learning..." at bounding box center [916, 251] width 1303 height 441
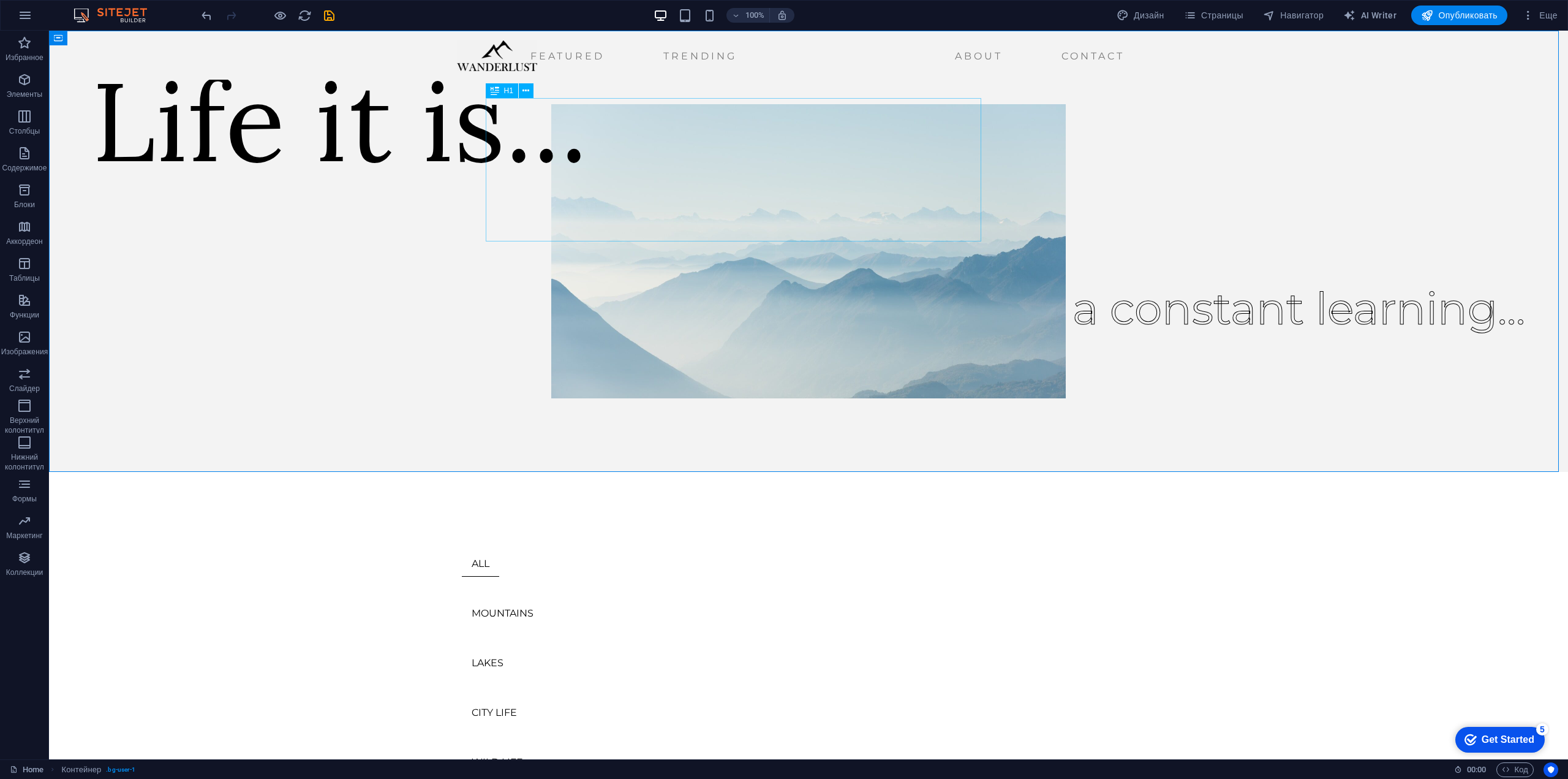
click at [513, 92] on div "H1" at bounding box center [501, 91] width 32 height 15
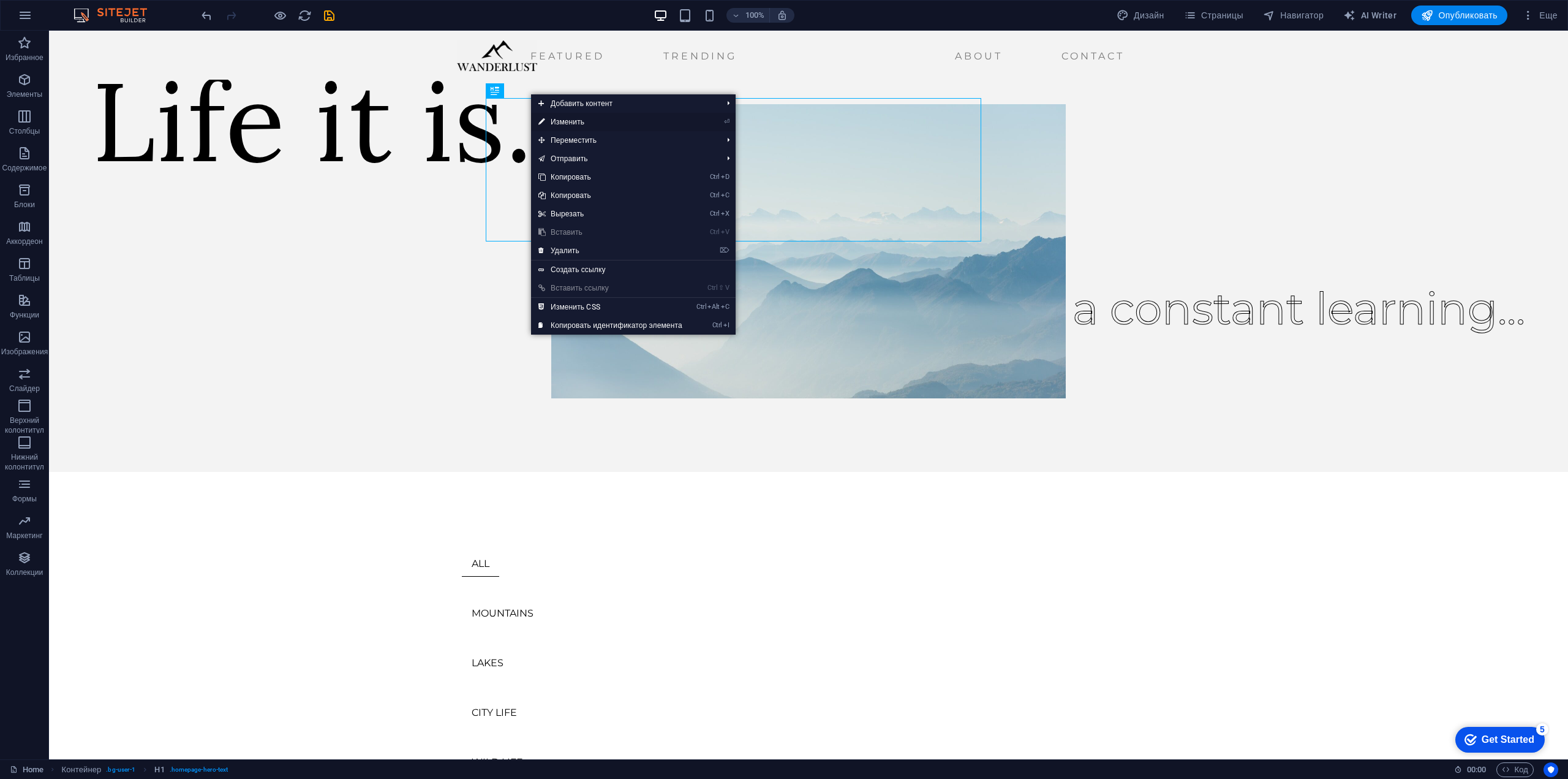
click at [572, 122] on link "⏎ Изменить" at bounding box center [610, 122] width 158 height 18
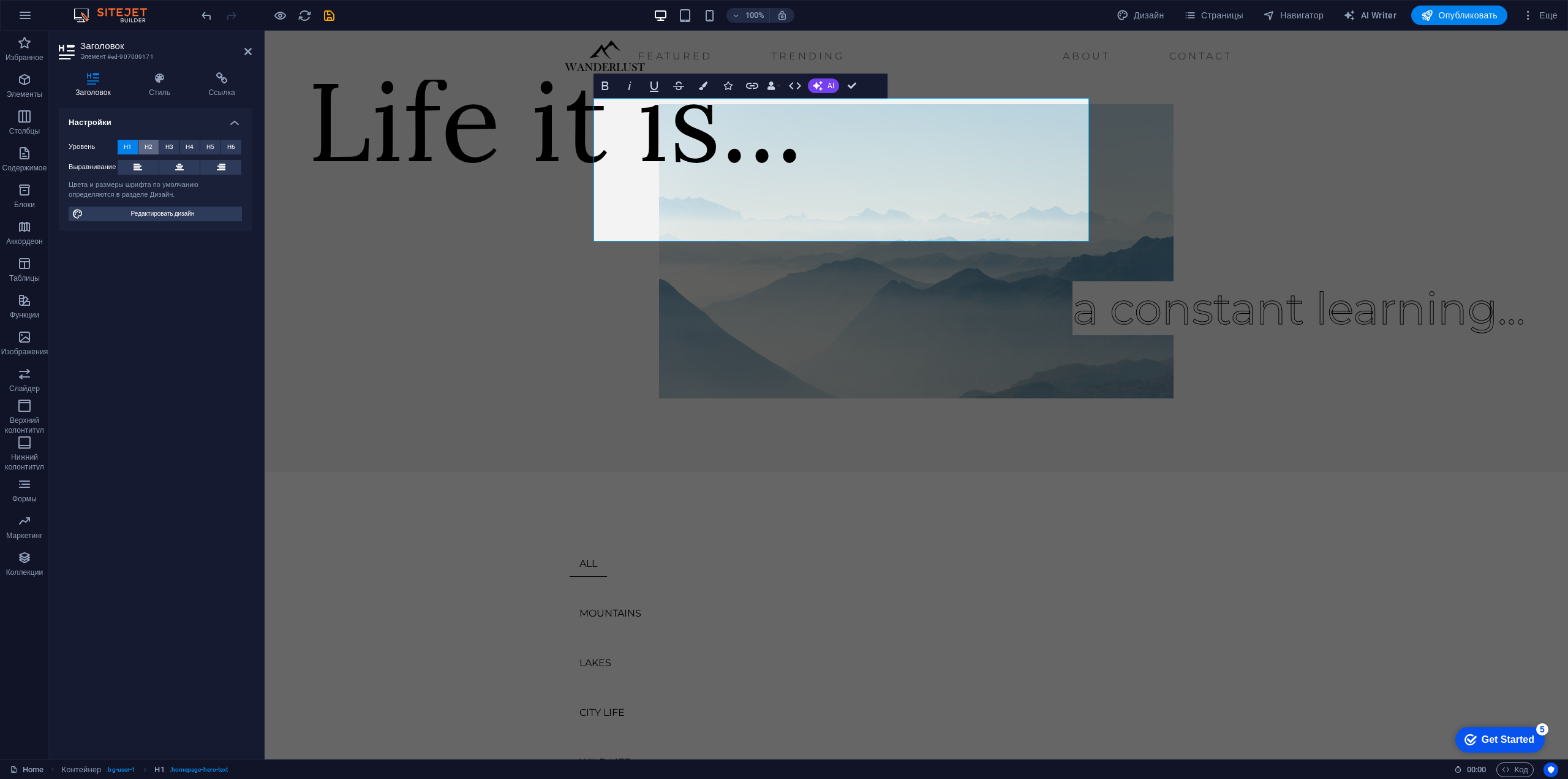
click at [150, 149] on span "H2" at bounding box center [149, 147] width 8 height 15
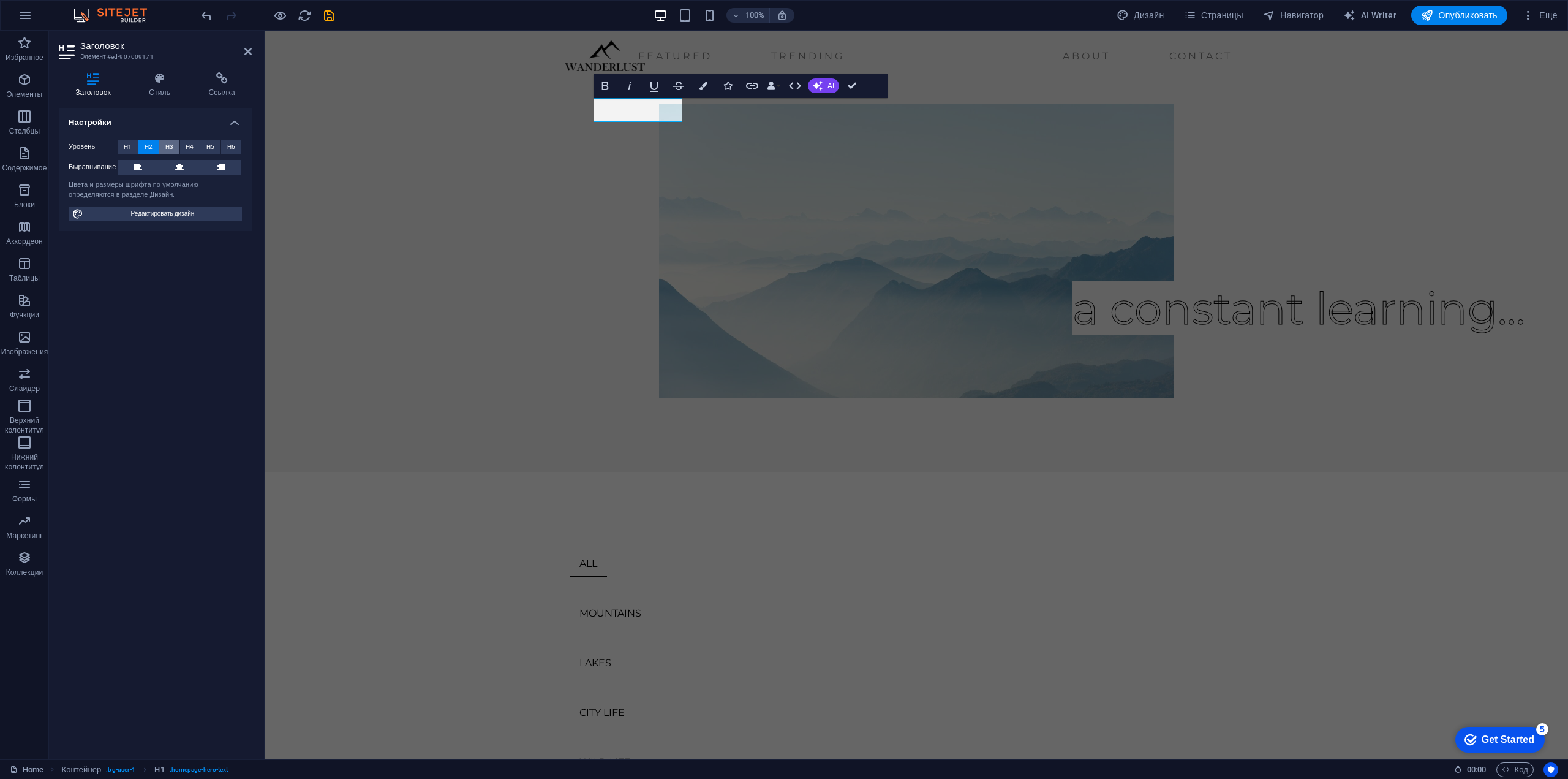
click at [177, 146] on button "H3" at bounding box center [169, 147] width 20 height 15
click at [194, 145] on button "H4" at bounding box center [190, 147] width 20 height 15
click at [218, 146] on button "H5" at bounding box center [210, 147] width 20 height 15
click at [234, 147] on span "H6" at bounding box center [231, 147] width 8 height 15
click at [127, 146] on span "H1" at bounding box center [128, 147] width 8 height 15
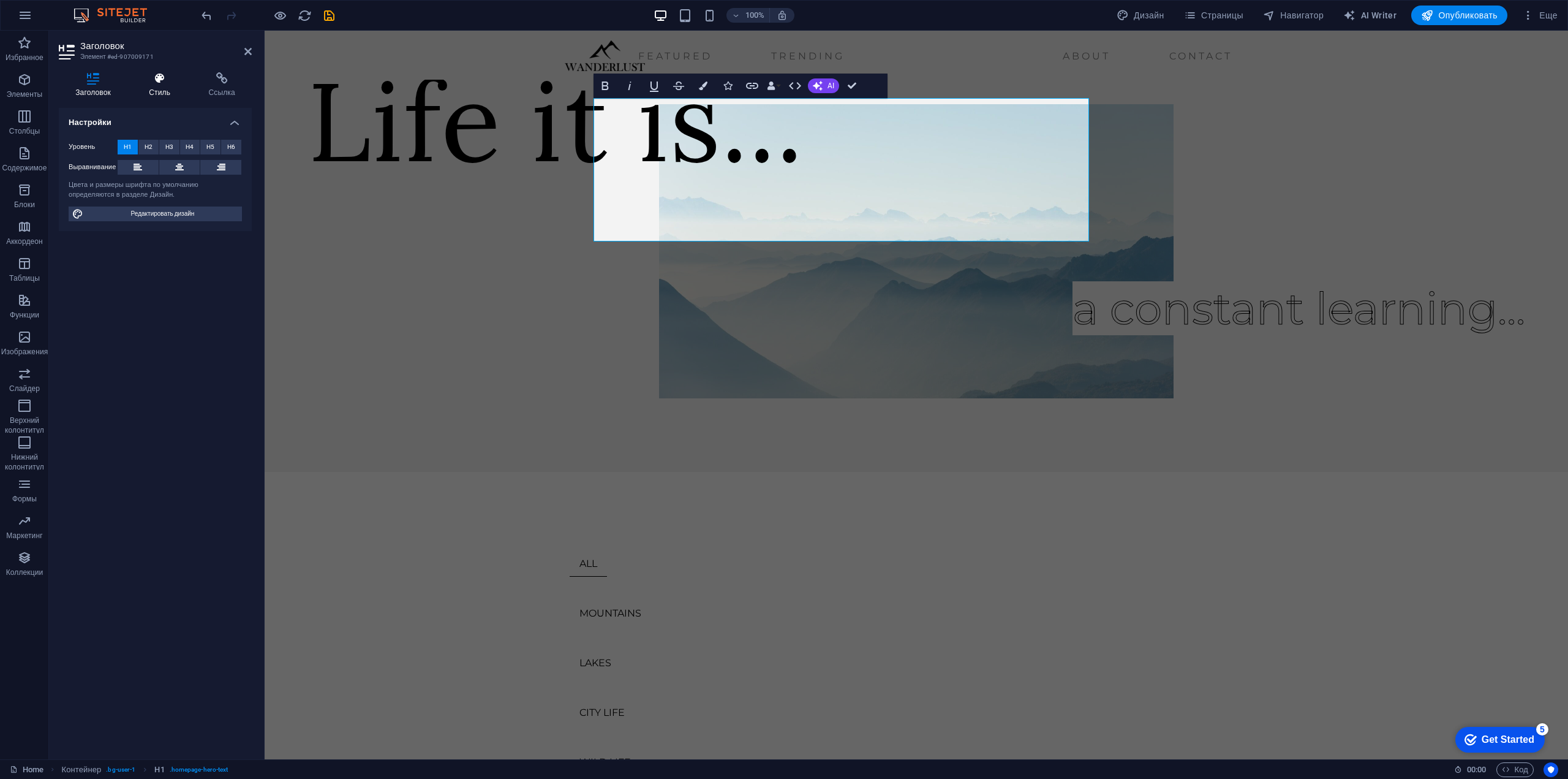
click at [167, 94] on h4 "Стиль" at bounding box center [161, 85] width 59 height 26
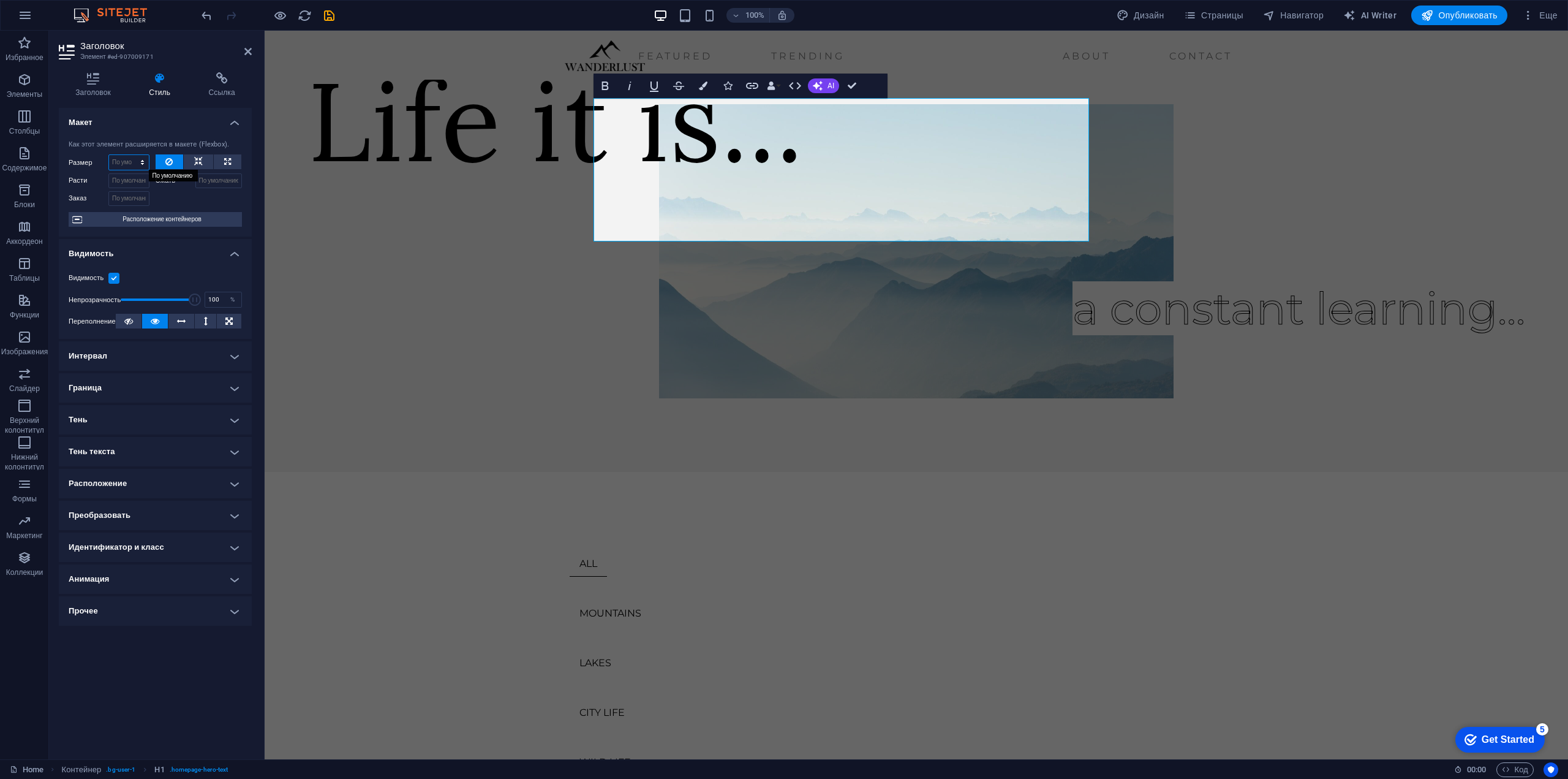
click at [137, 162] on select "По умолчанию автоматически px % 1/1 1/2 1/3 1/4 1/5 1/6 1/7 1/8 1/9 1/10" at bounding box center [128, 163] width 40 height 15
select select "1/6"
click at [131, 155] on select "По умолчанию автоматически px % 1/1 1/2 1/3 1/4 1/5 1/6 1/7 1/8 1/9 1/10" at bounding box center [128, 163] width 40 height 15
type input "16.66"
click at [136, 165] on select "По умолчанию автоматически px % 1/1 1/2 1/3 1/4 1/5 1/6 1/7 1/8 1/9 1/10" at bounding box center [140, 163] width 17 height 15
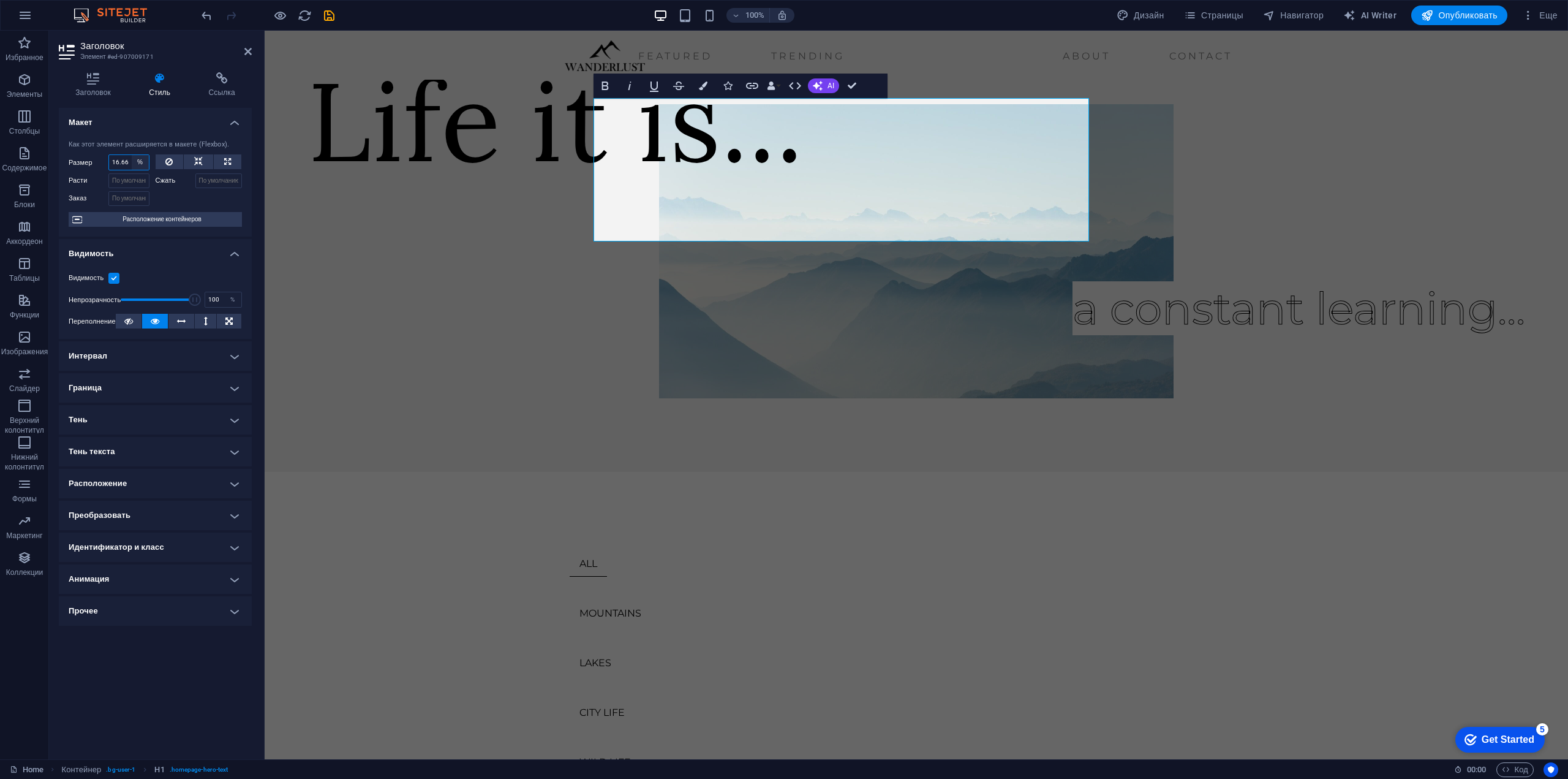
select select "auto"
click at [132, 155] on select "По умолчанию автоматически px % 1/1 1/2 1/3 1/4 1/5 1/6 1/7 1/8 1/9 1/10" at bounding box center [140, 163] width 17 height 15
select select "DISABLED_OPTION_VALUE"
click at [92, 78] on icon at bounding box center [92, 78] width 68 height 12
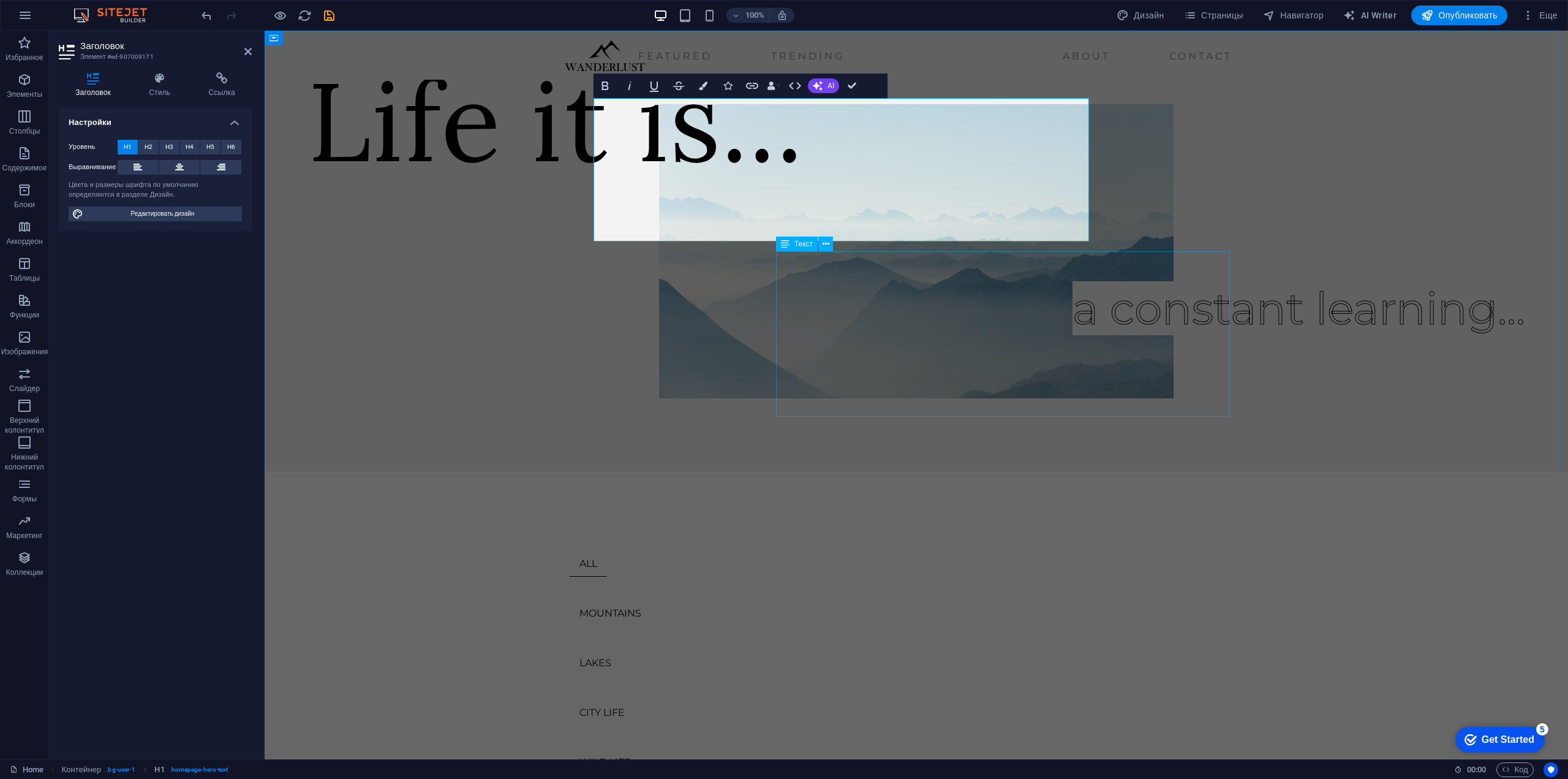
click at [1215, 269] on div "a constant learning..." at bounding box center [1298, 284] width 452 height 165
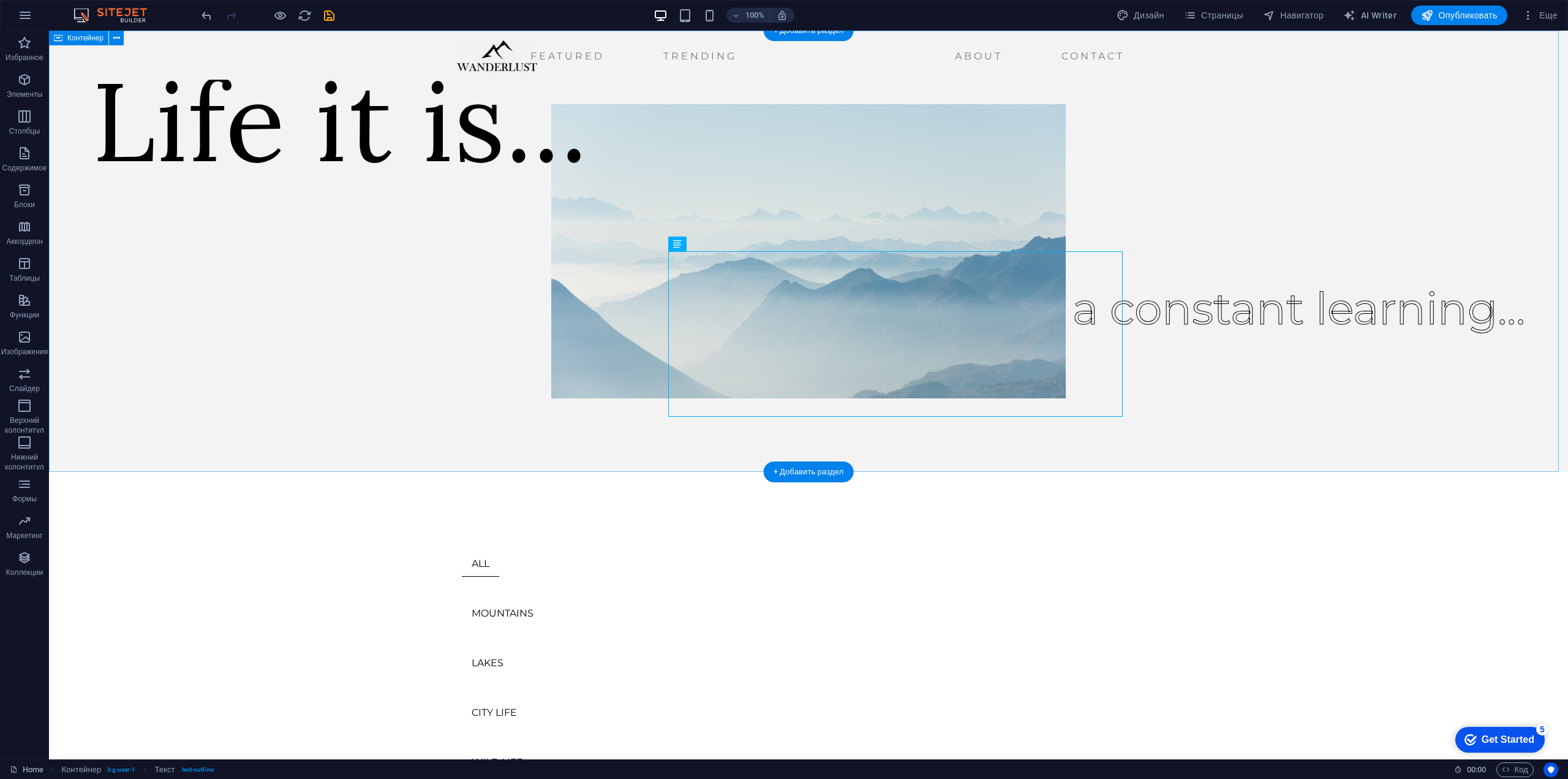
click at [1072, 368] on div "a constant learning..." at bounding box center [1298, 284] width 452 height 165
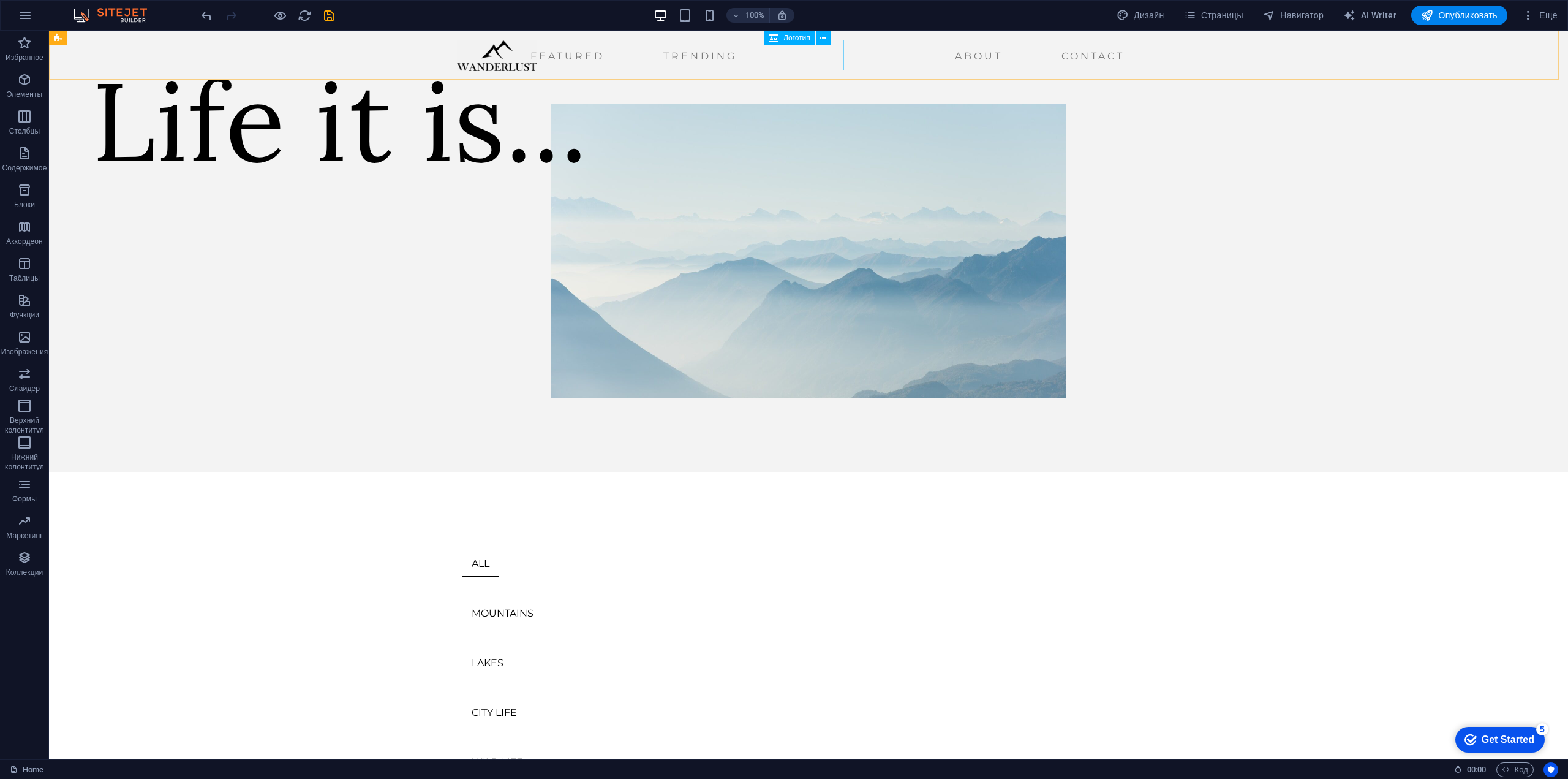
click at [537, 64] on div at bounding box center [497, 56] width 80 height 31
click at [537, 68] on div at bounding box center [497, 56] width 80 height 31
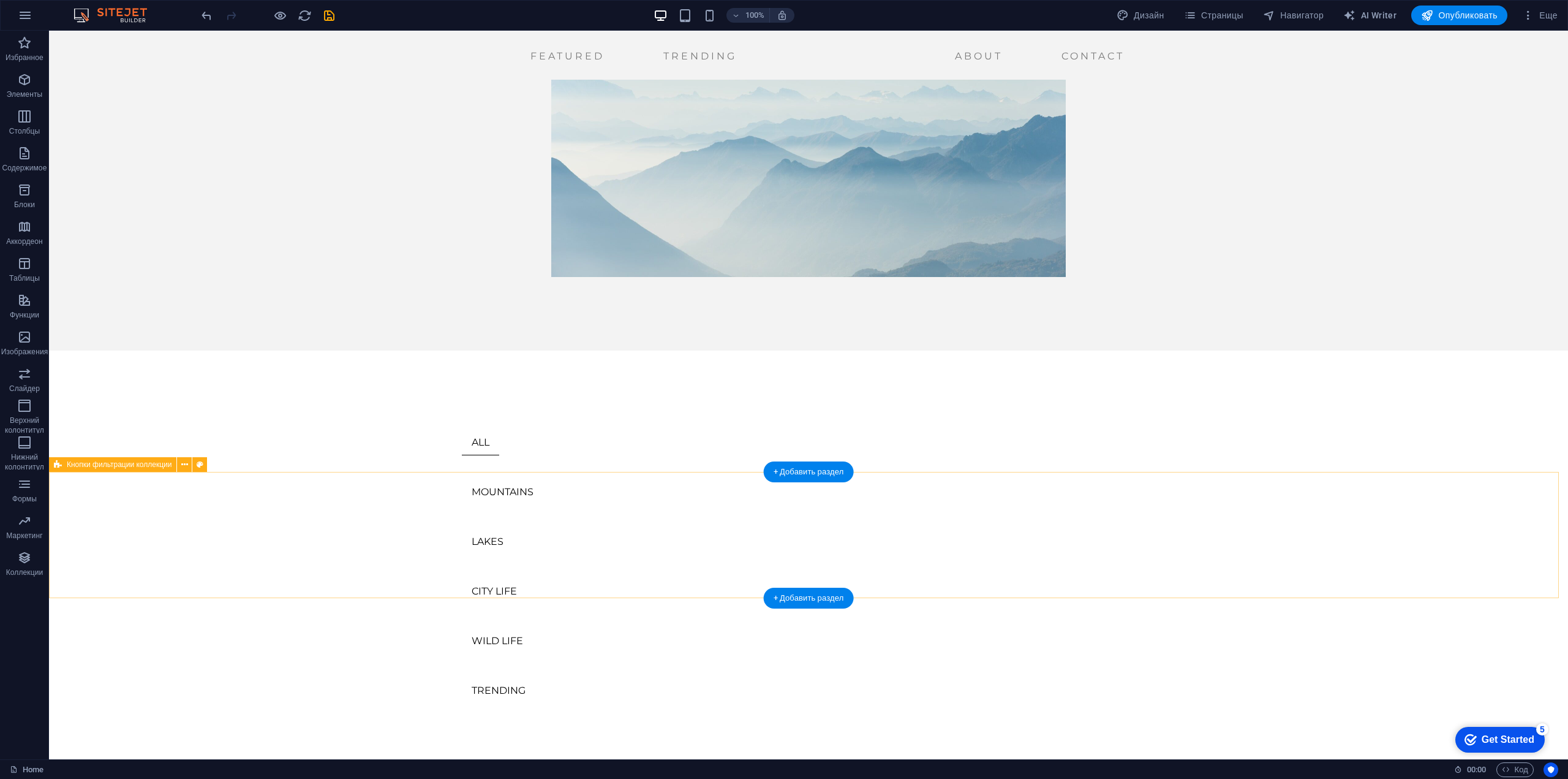
scroll to position [0, 0]
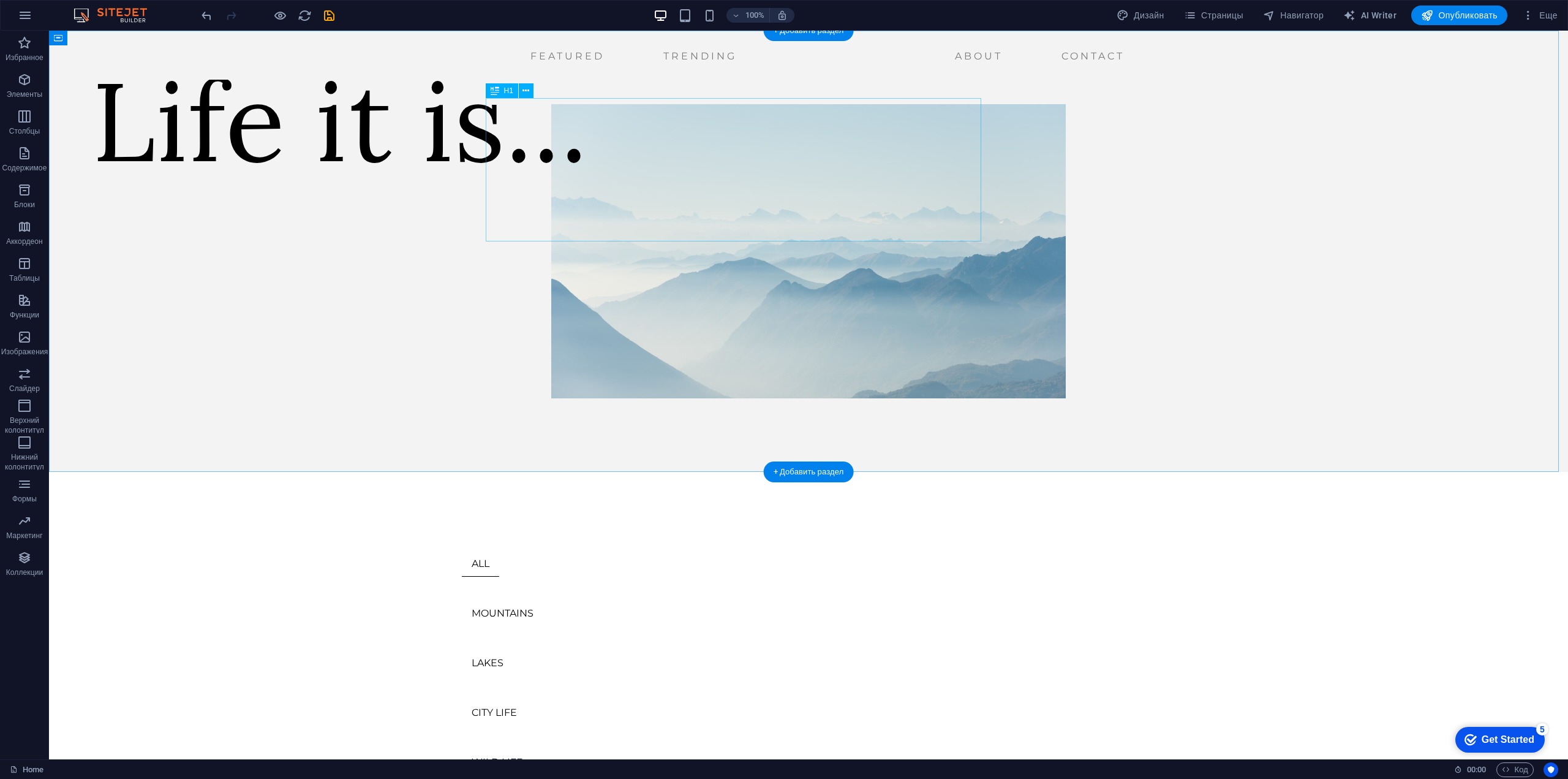
click at [588, 190] on div "Life it is..." at bounding box center [339, 120] width 496 height 143
click at [588, 183] on div "Life it is..." at bounding box center [339, 120] width 496 height 143
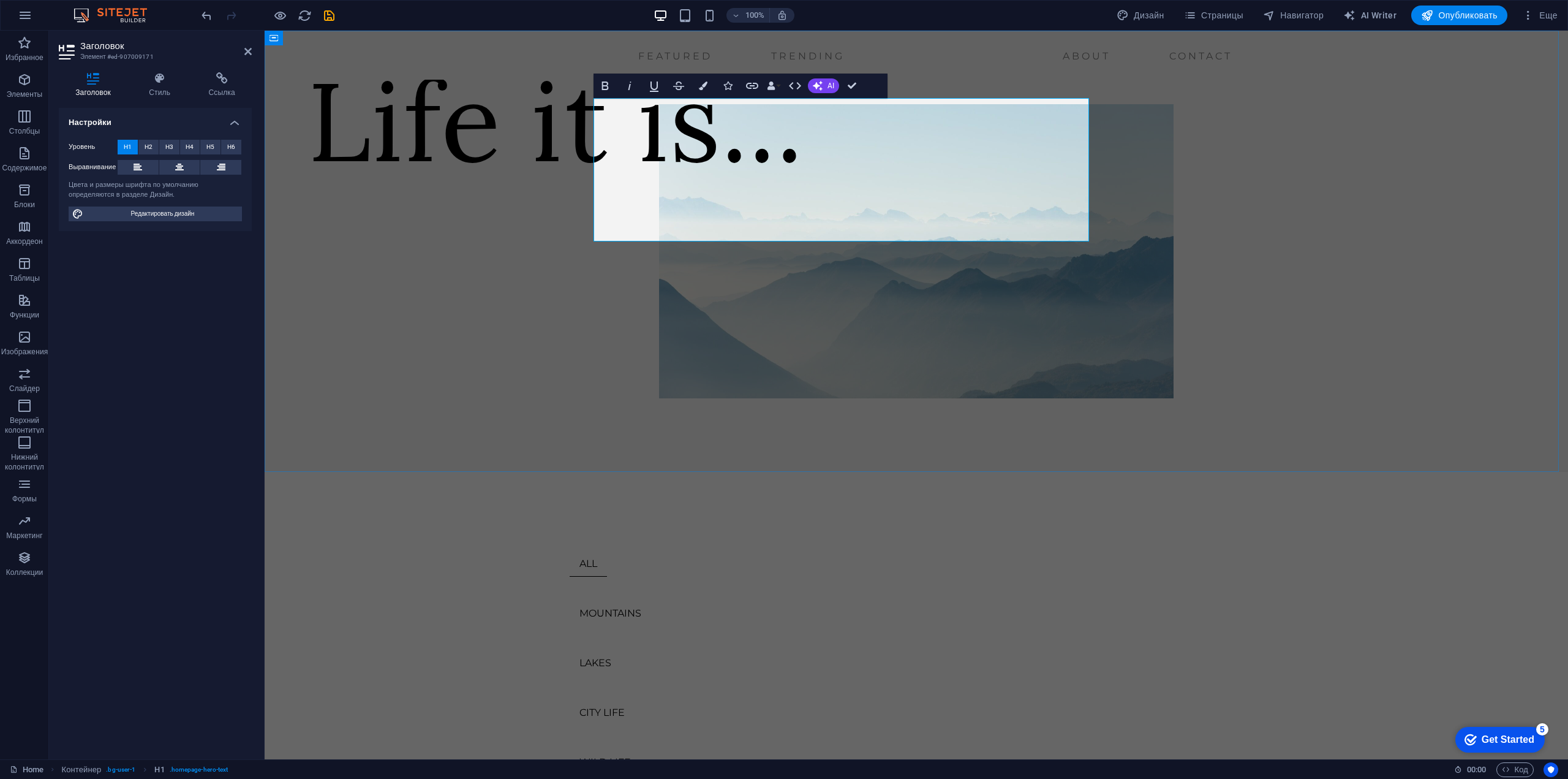
click at [804, 183] on h1 "Life it is..." at bounding box center [555, 120] width 496 height 143
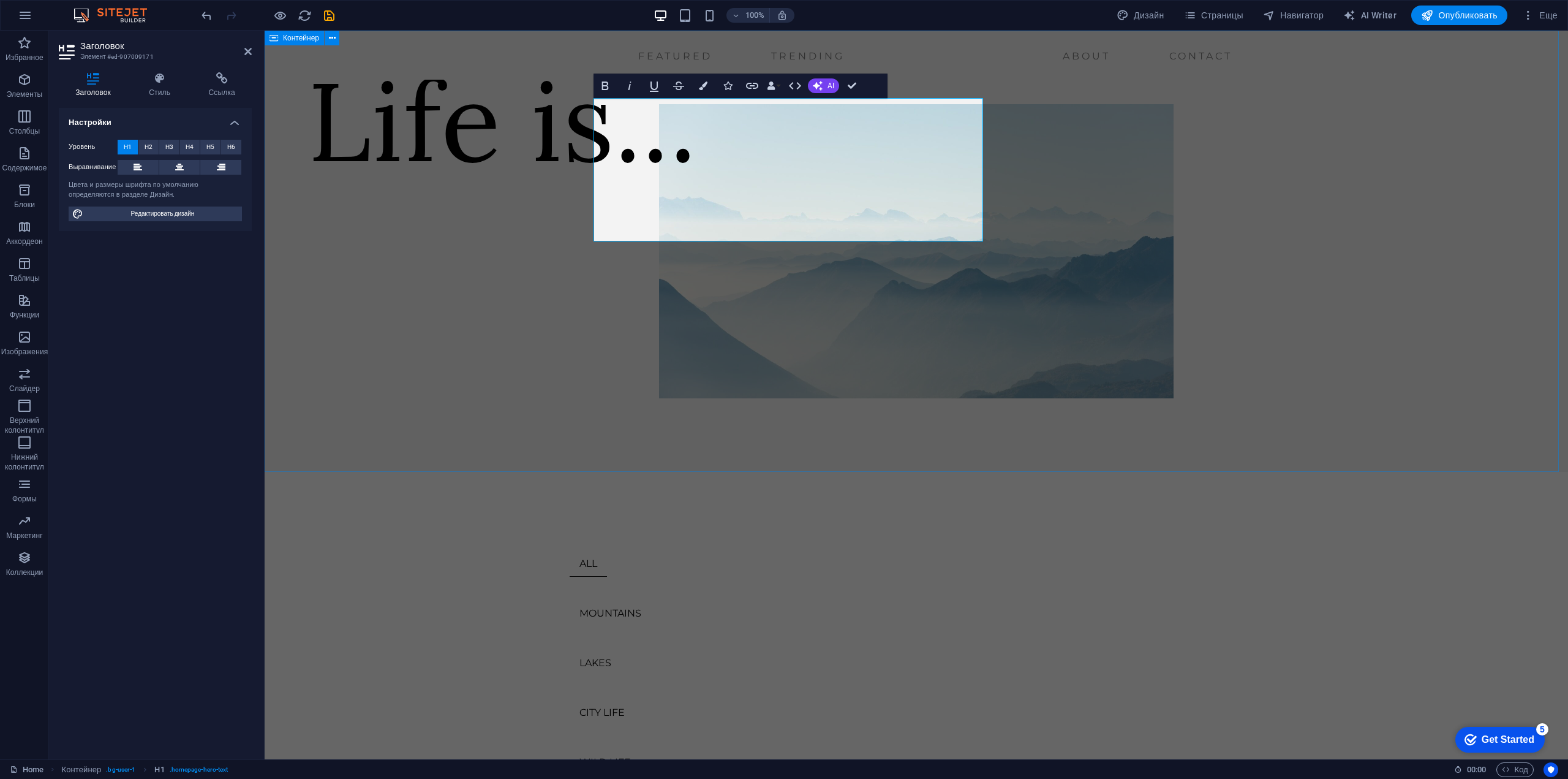
click at [1279, 291] on div "Life is..." at bounding box center [916, 251] width 1303 height 441
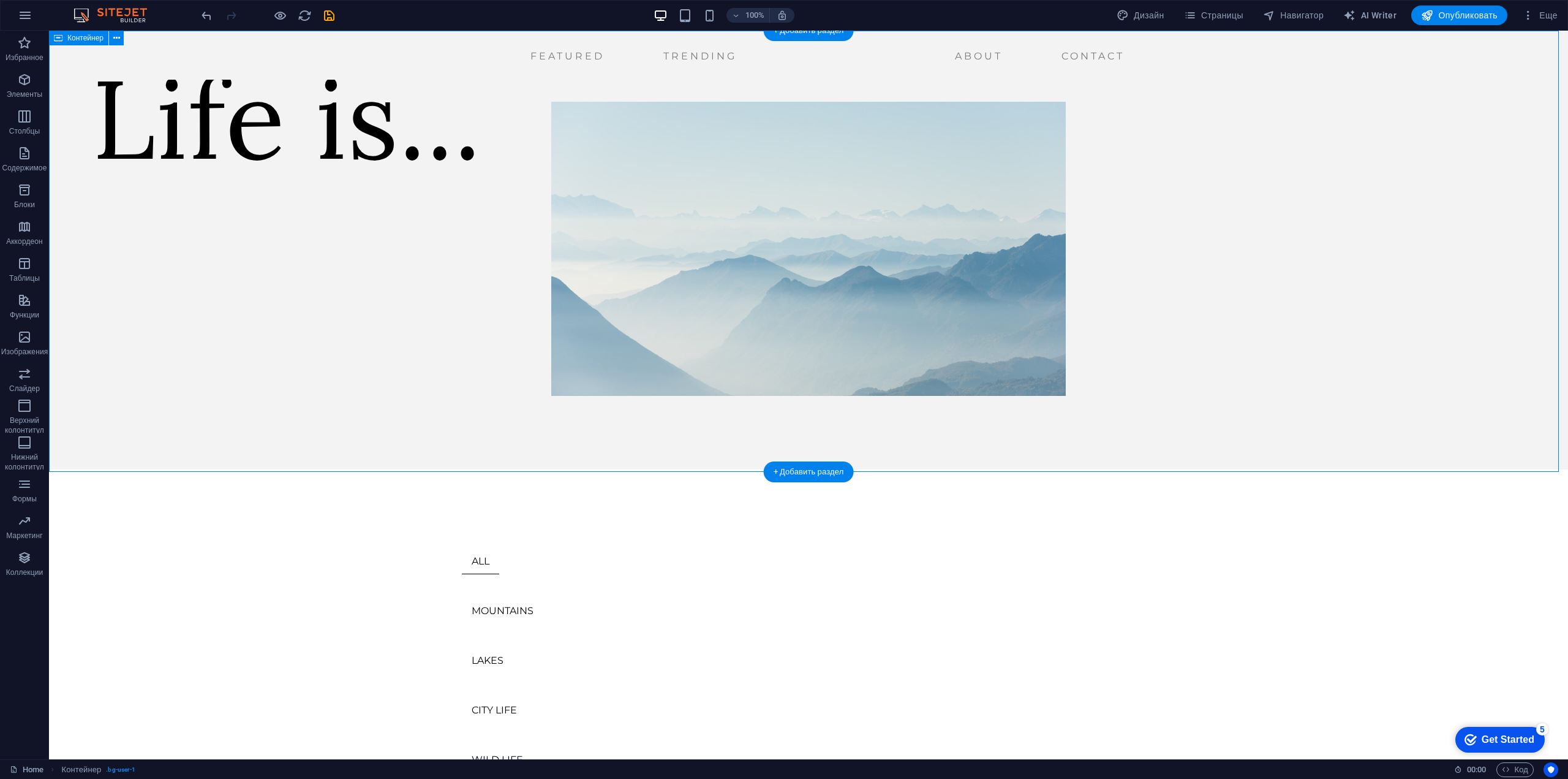
scroll to position [245, 0]
